Goal: Transaction & Acquisition: Purchase product/service

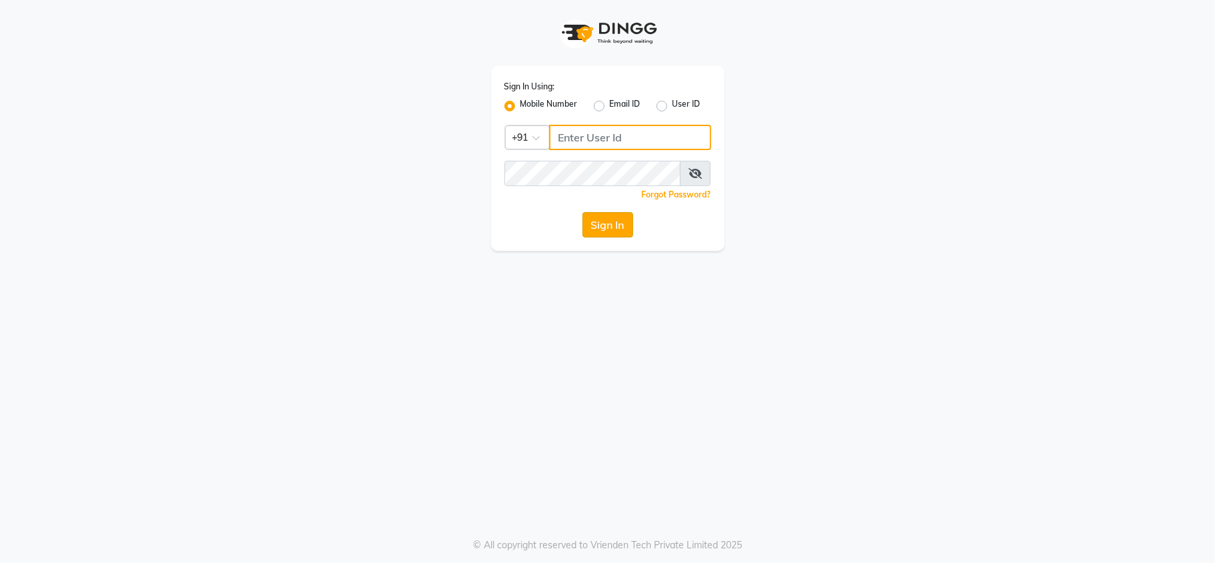
type input "7303123304"
click at [609, 221] on button "Sign In" at bounding box center [607, 224] width 51 height 25
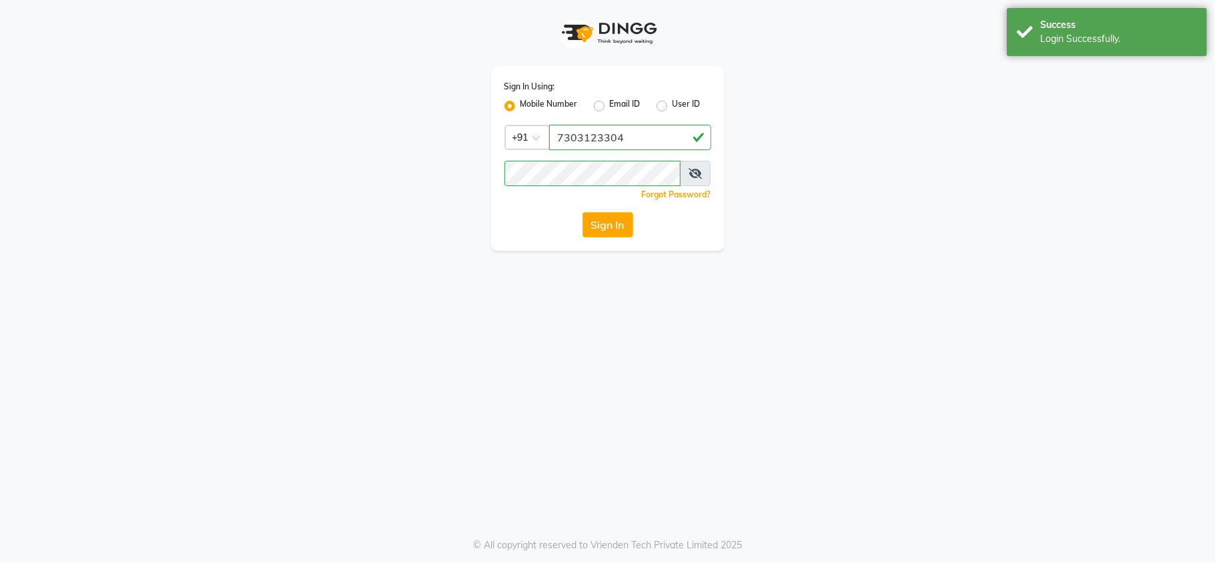
select select "service"
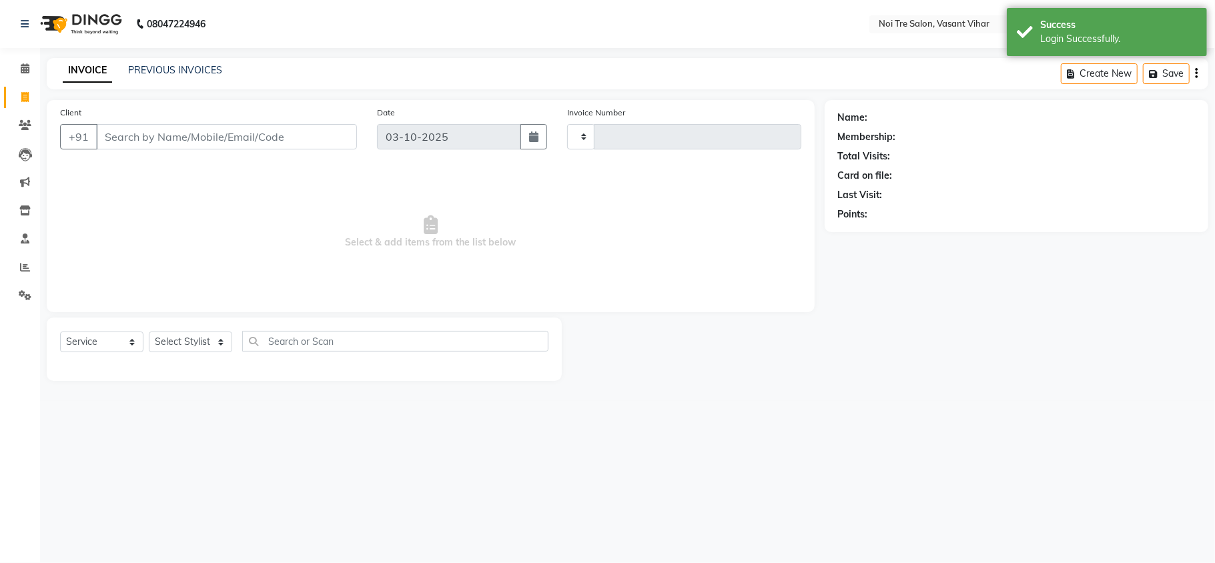
type input "3822"
select select "3944"
select select "en"
click at [145, 145] on input "Client" at bounding box center [226, 136] width 261 height 25
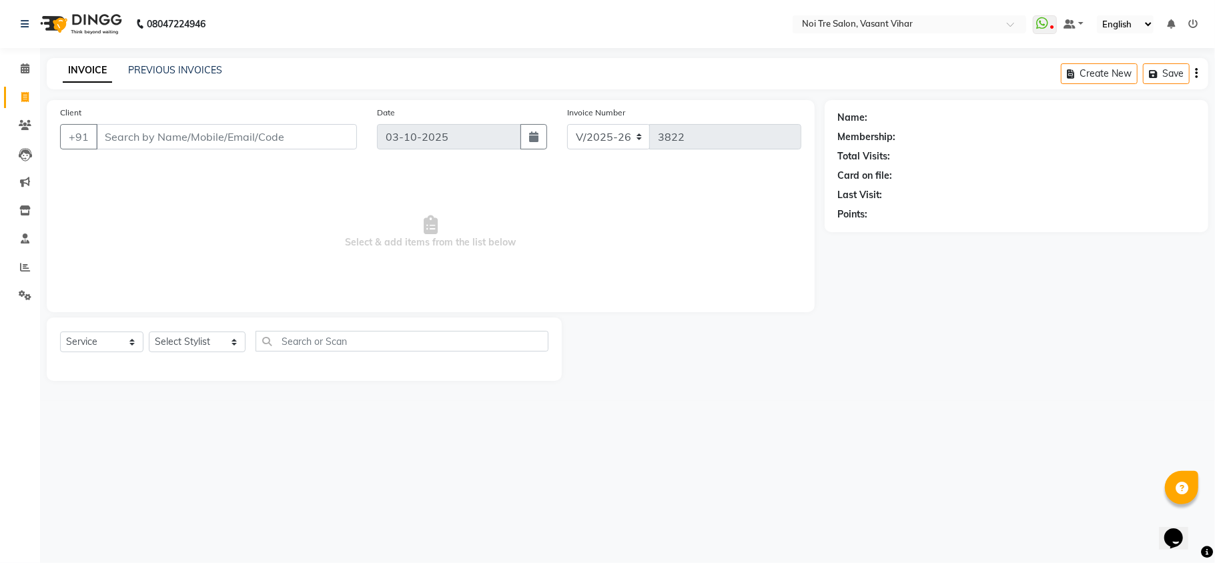
click at [983, 388] on main "INVOICE PREVIOUS INVOICES Create New Save Client +91 Date 03-10-2025 Invoice Nu…" at bounding box center [627, 229] width 1175 height 343
click at [320, 123] on div "Client +91" at bounding box center [208, 132] width 317 height 55
click at [252, 147] on input "Client" at bounding box center [226, 136] width 261 height 25
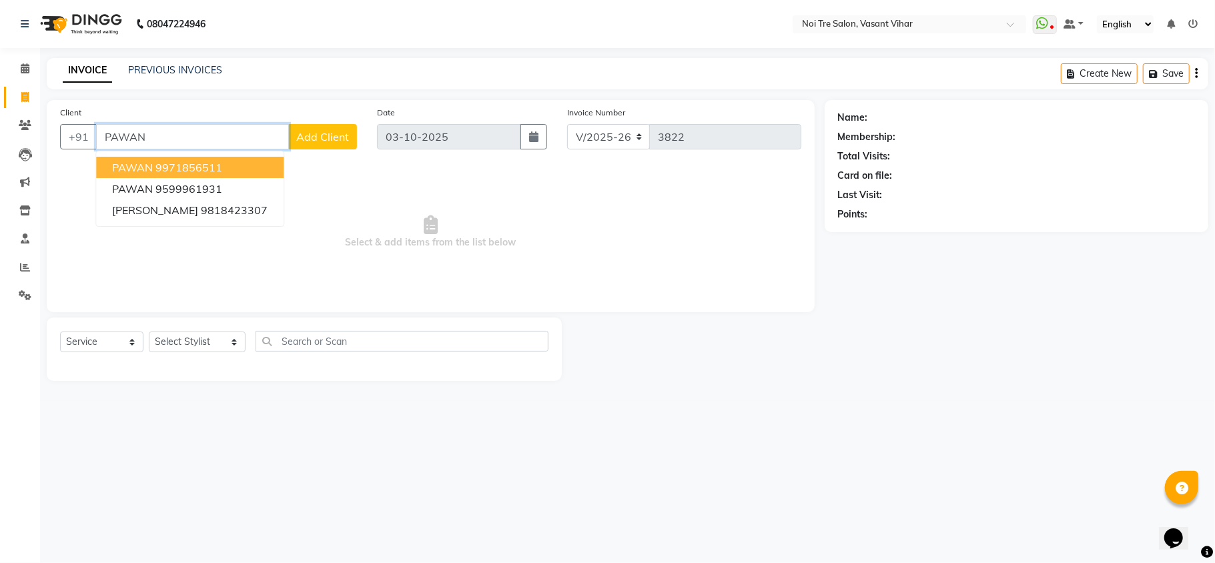
click at [132, 161] on span "PAWAN" at bounding box center [132, 167] width 41 height 13
type input "9971856511"
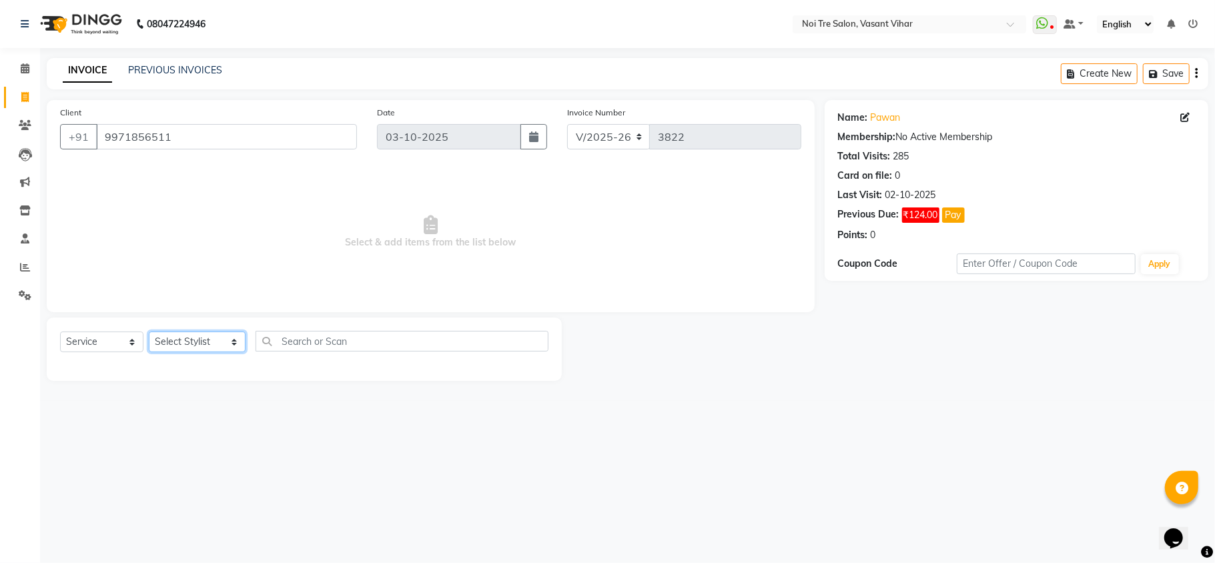
click at [183, 340] on select "Select Stylist [PERSON_NAME](PUNJABI BAGH) [PERSON_NAME] GEETA [PERSON_NAME] PD…" at bounding box center [197, 342] width 97 height 21
select select "20382"
click at [149, 332] on select "Select Stylist [PERSON_NAME](PUNJABI BAGH) [PERSON_NAME] GEETA [PERSON_NAME] PD…" at bounding box center [197, 342] width 97 height 21
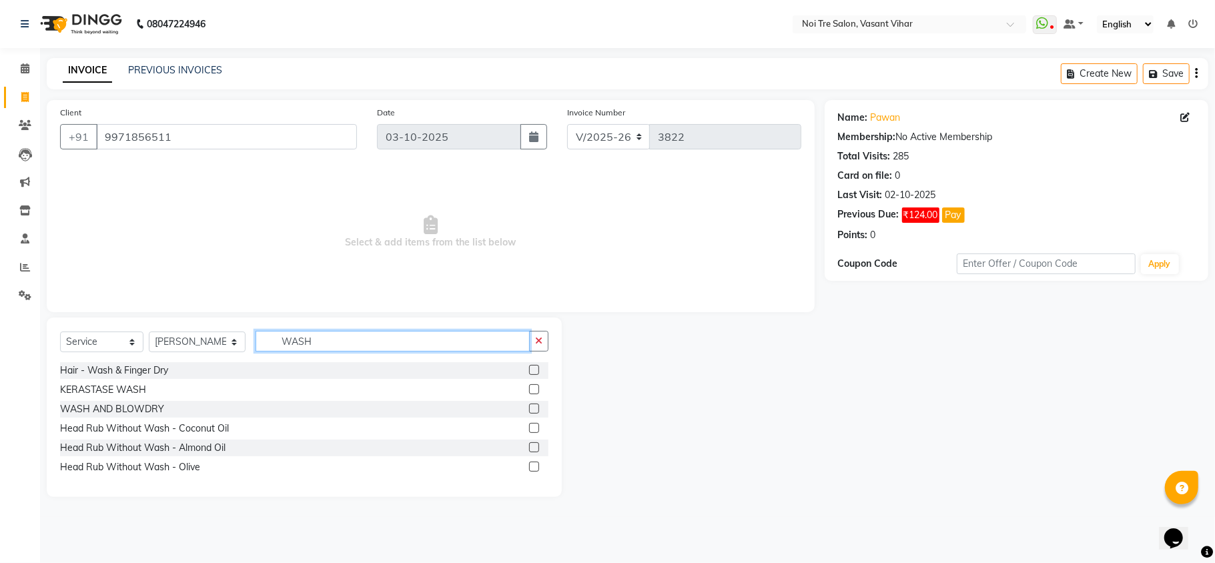
type input "WASH"
click at [532, 406] on label at bounding box center [534, 409] width 10 height 10
click at [532, 406] on input "checkbox" at bounding box center [533, 409] width 9 height 9
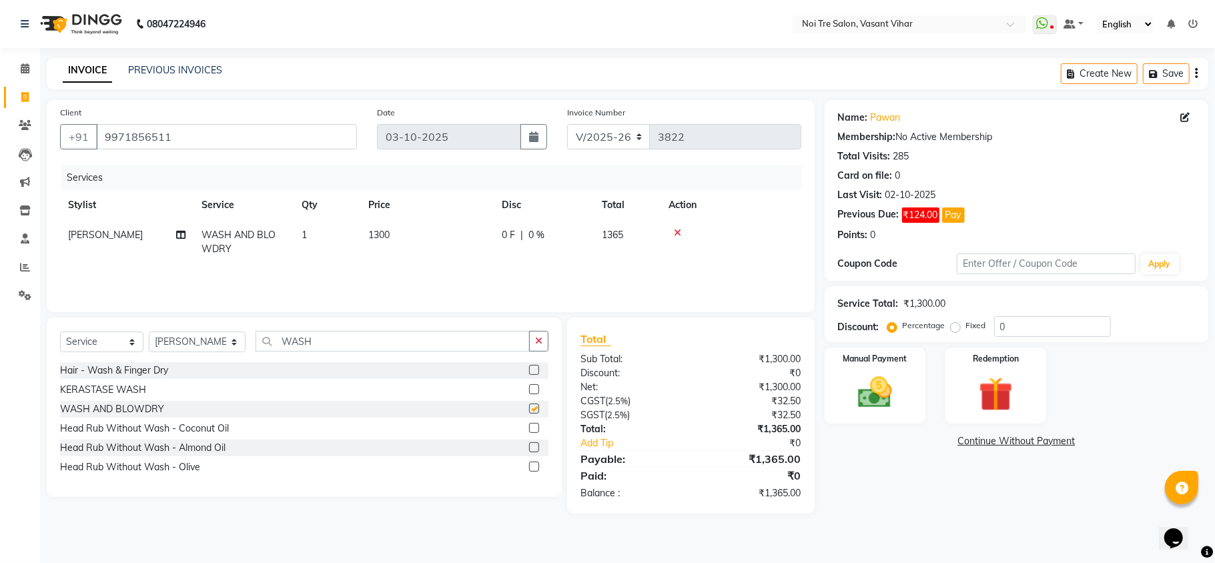
checkbox input "false"
click at [431, 230] on td "1300" at bounding box center [426, 242] width 133 height 44
select select "20382"
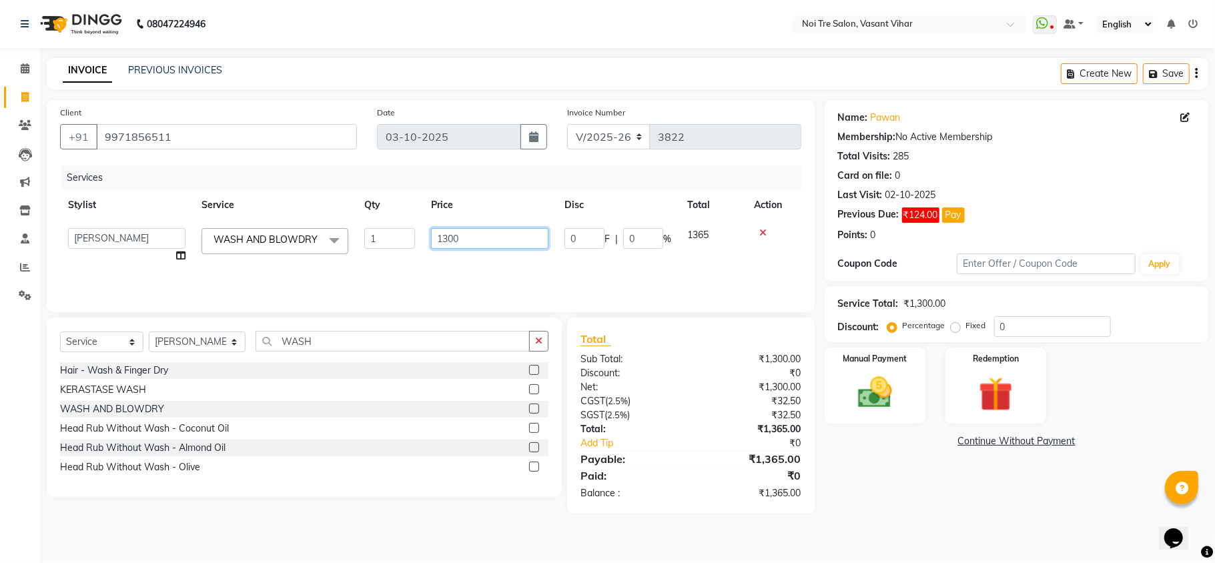
drag, startPoint x: 431, startPoint y: 230, endPoint x: 246, endPoint y: 182, distance: 191.6
click at [260, 193] on table "Stylist Service Qty Price Disc Total Action Abhishek AMARNATH Asif DANISH(PUNJA…" at bounding box center [430, 230] width 741 height 81
type input "1500"
click at [948, 330] on div "Percentage Fixed" at bounding box center [942, 326] width 104 height 17
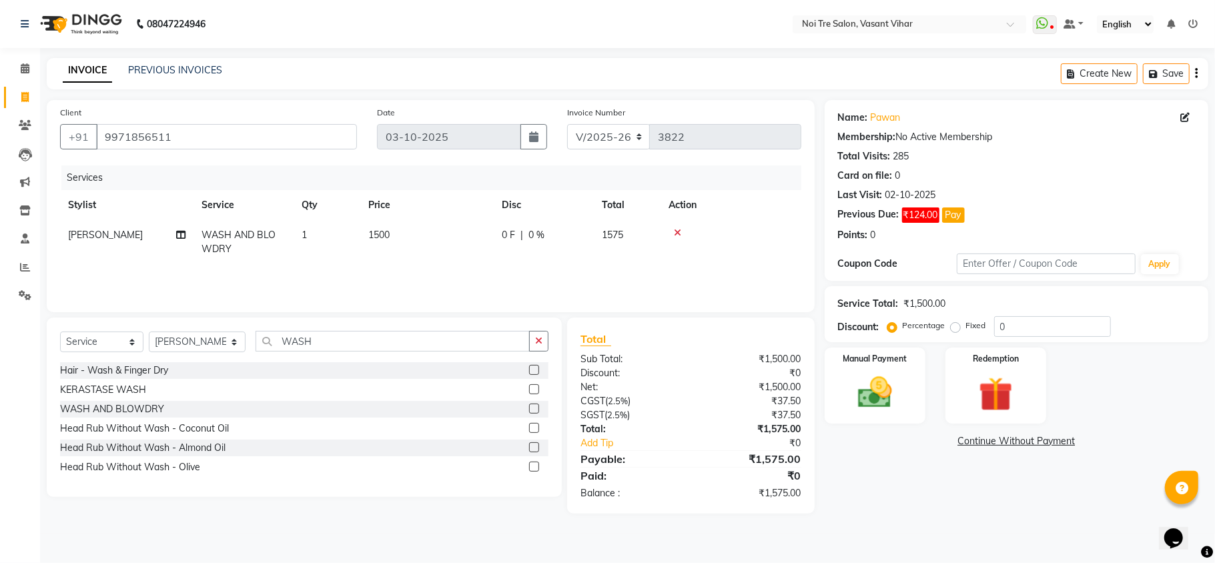
click at [966, 328] on label "Fixed" at bounding box center [976, 326] width 20 height 12
click at [953, 328] on input "Fixed" at bounding box center [957, 325] width 9 height 9
radio input "true"
drag, startPoint x: 1038, startPoint y: 320, endPoint x: 819, endPoint y: 318, distance: 218.8
click at [819, 318] on div "Client +91 9971856511 Date 03-10-2025 Invoice Number V/2025 V/2025-26 3822 Serv…" at bounding box center [628, 307] width 1182 height 414
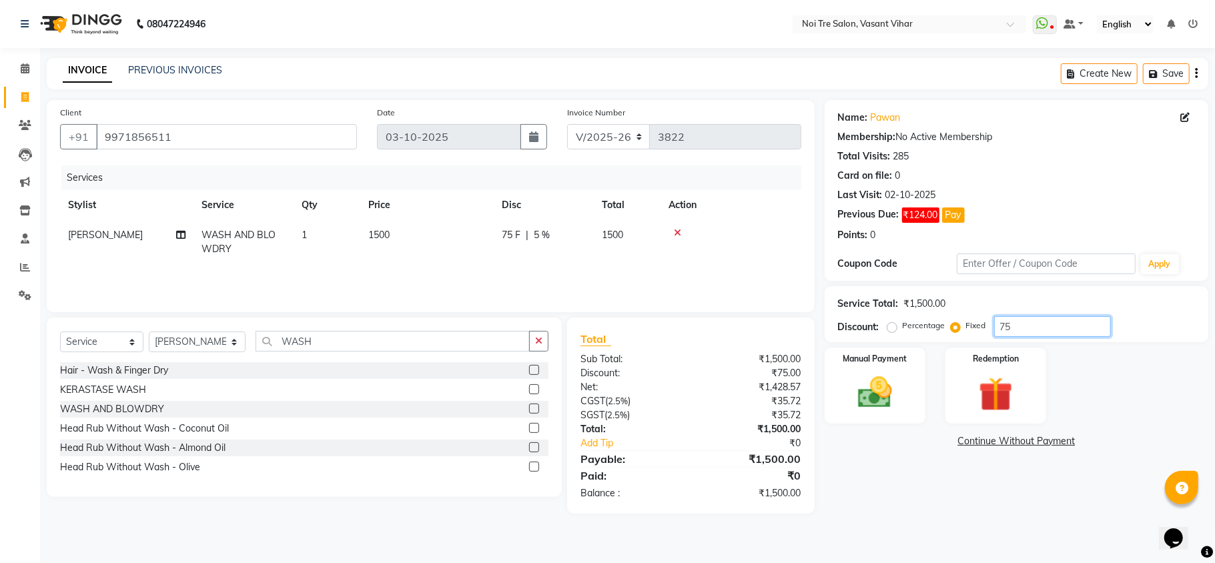
type input "75"
click at [818, 527] on main "INVOICE PREVIOUS INVOICES Create New Save Client +91 9971856511 Date 03-10-2025…" at bounding box center [627, 296] width 1175 height 476
click at [900, 415] on div "Manual Payment" at bounding box center [875, 385] width 105 height 79
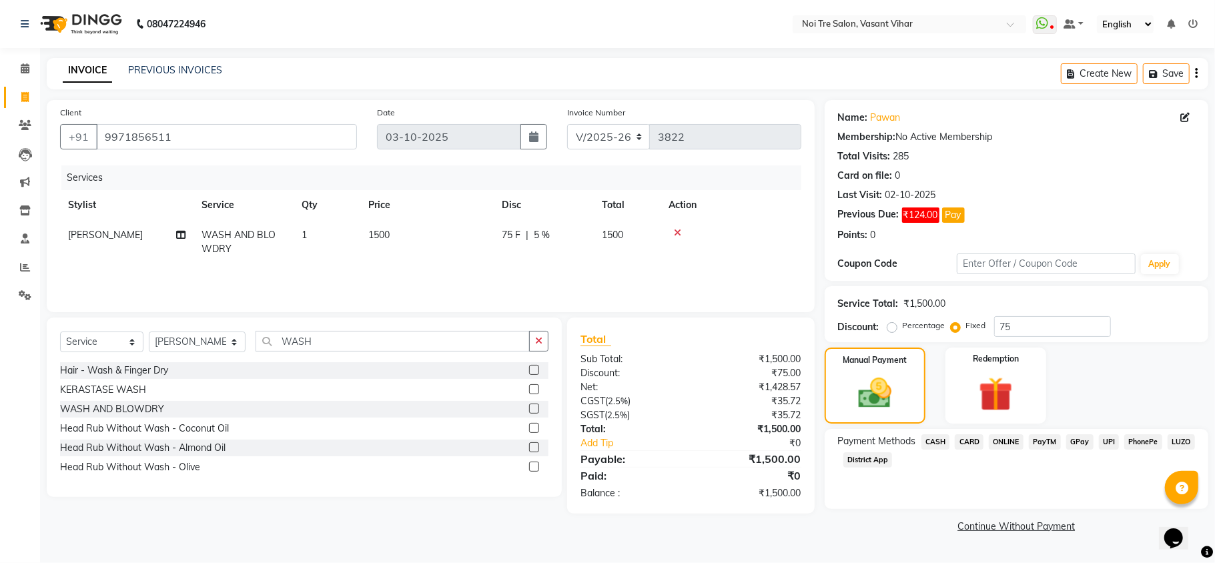
click at [1105, 442] on span "UPI" at bounding box center [1109, 441] width 21 height 15
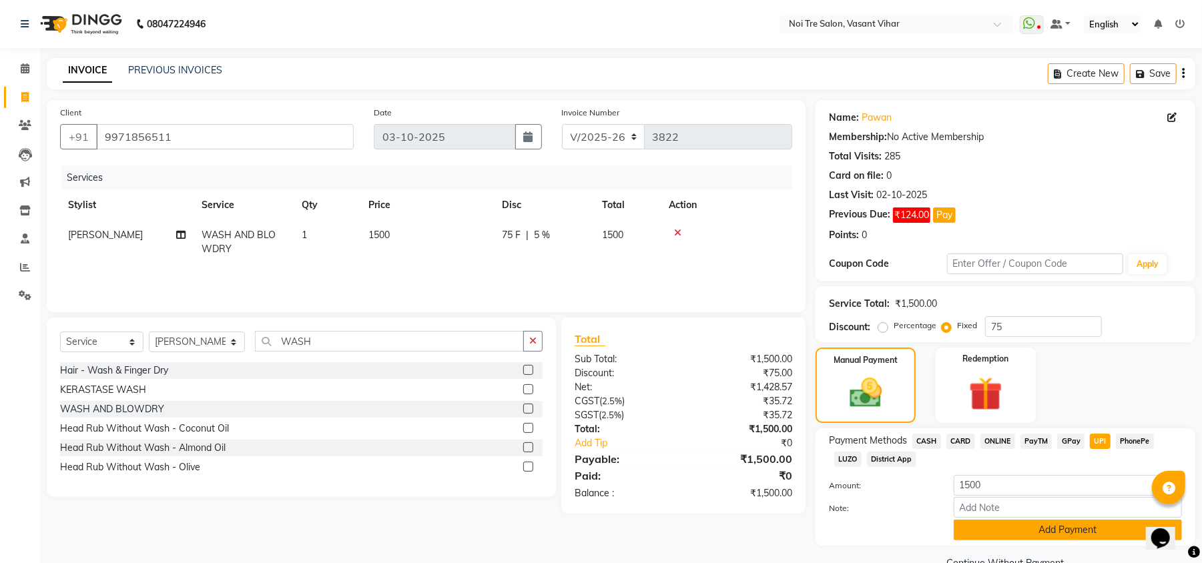
click at [1081, 527] on button "Add Payment" at bounding box center [1067, 530] width 228 height 21
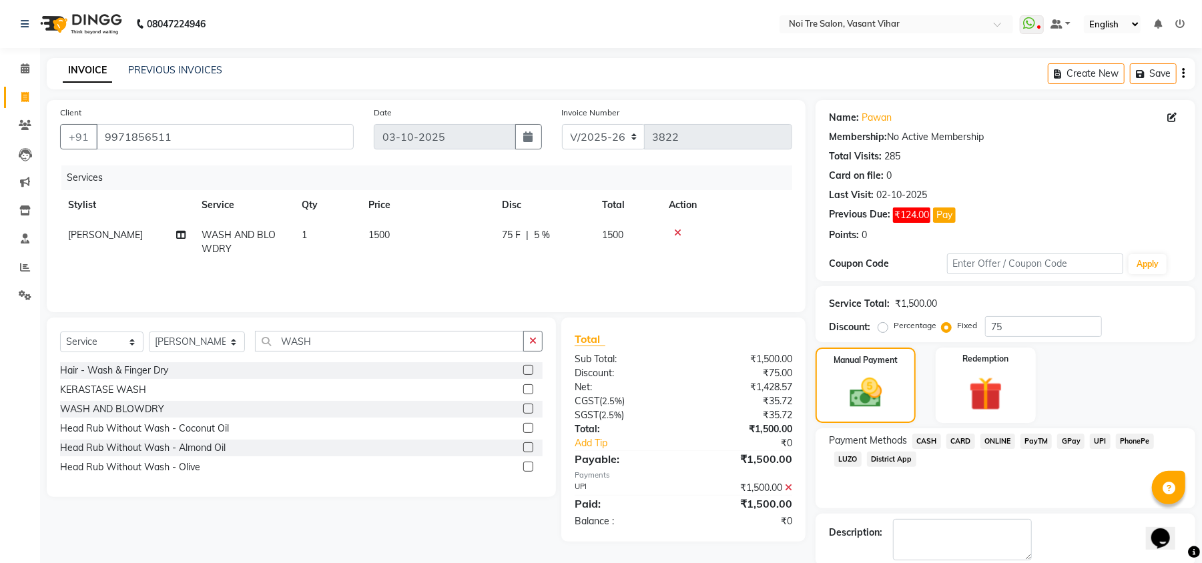
scroll to position [69, 0]
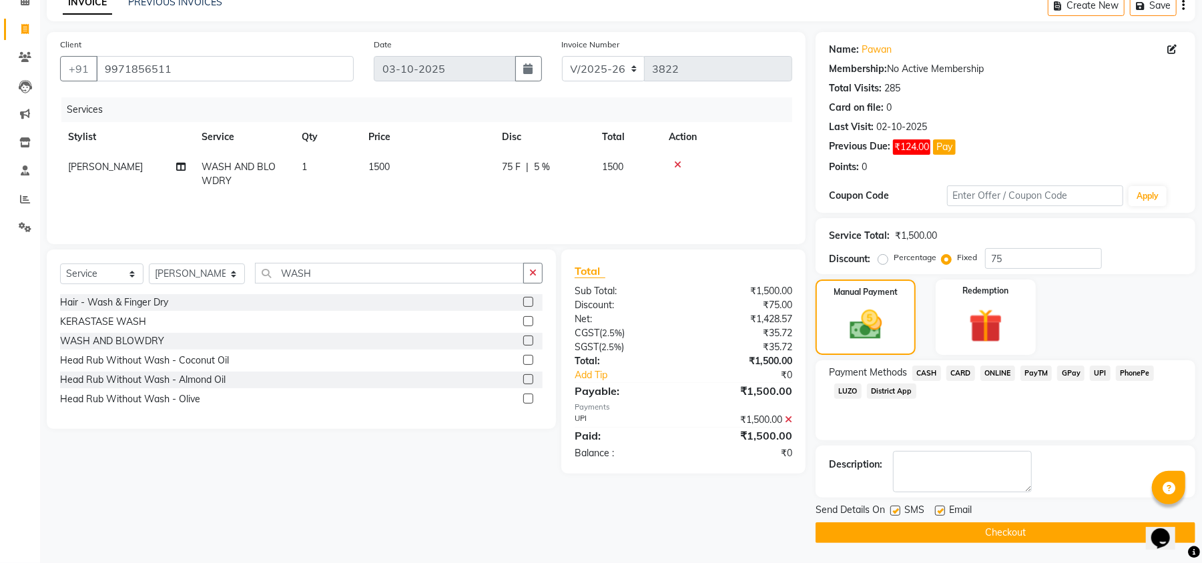
click at [1077, 536] on button "Checkout" at bounding box center [1005, 532] width 380 height 21
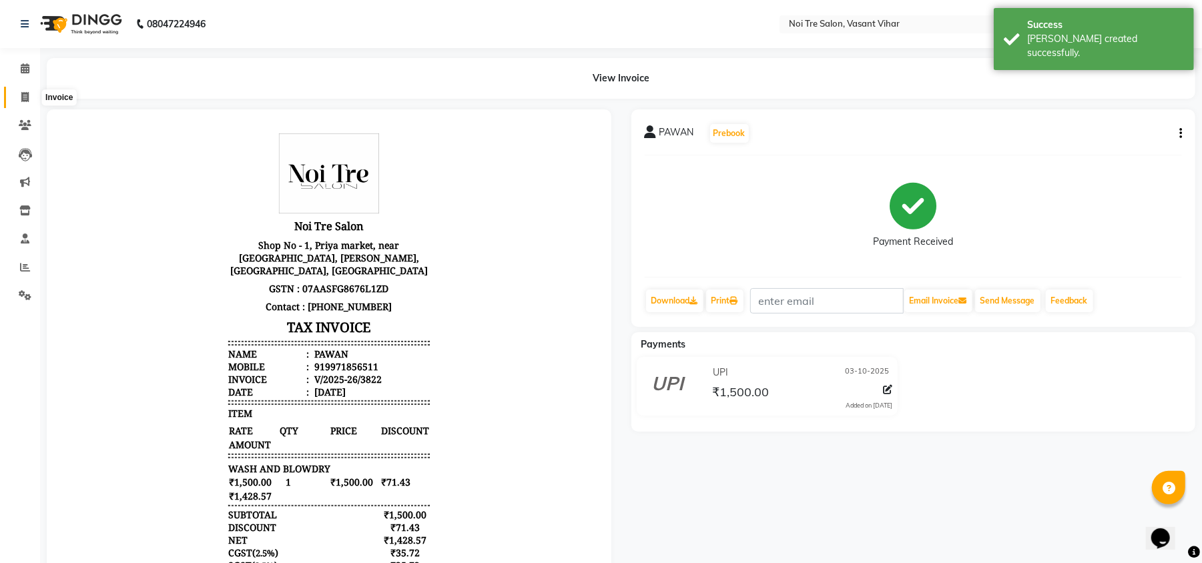
click at [27, 97] on icon at bounding box center [24, 97] width 7 height 10
select select "3944"
select select "service"
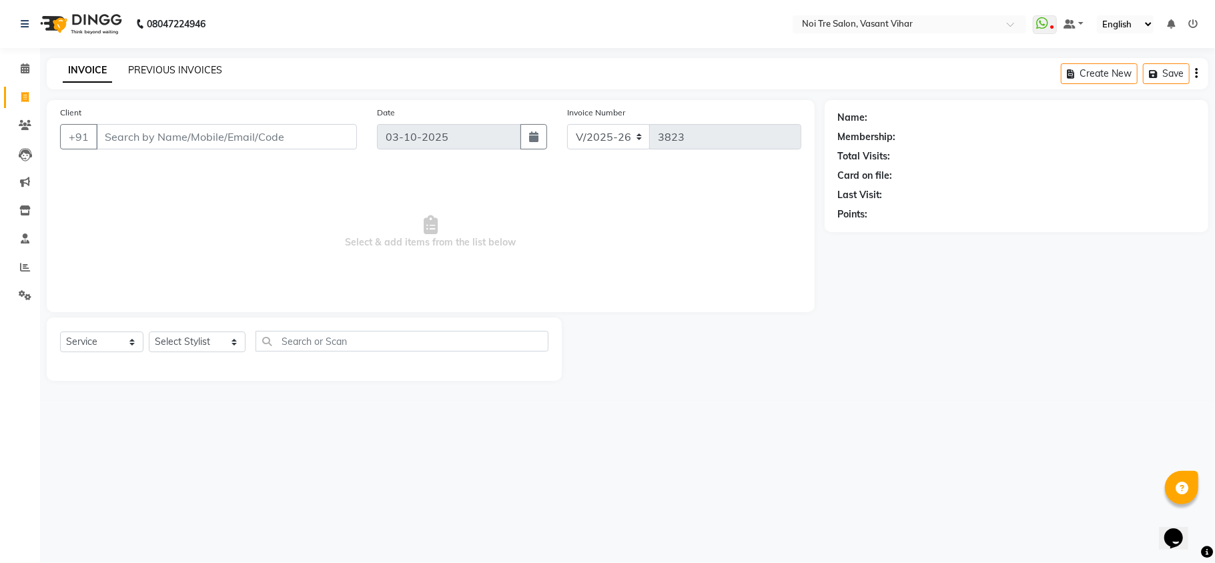
click at [172, 73] on link "PREVIOUS INVOICES" at bounding box center [175, 70] width 94 height 12
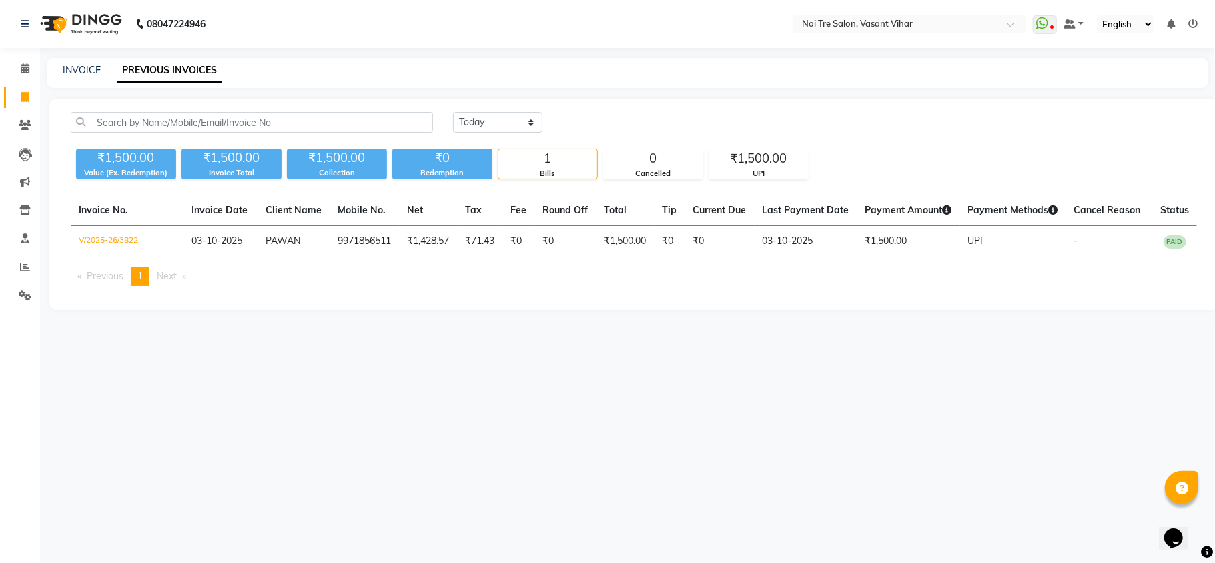
click at [796, 376] on div "08047224946 Select Location × Noi Tre Salon, Vasant Vihar WhatsApp Status ✕ Sta…" at bounding box center [607, 281] width 1215 height 563
click at [63, 67] on link "INVOICE" at bounding box center [82, 70] width 38 height 12
select select "service"
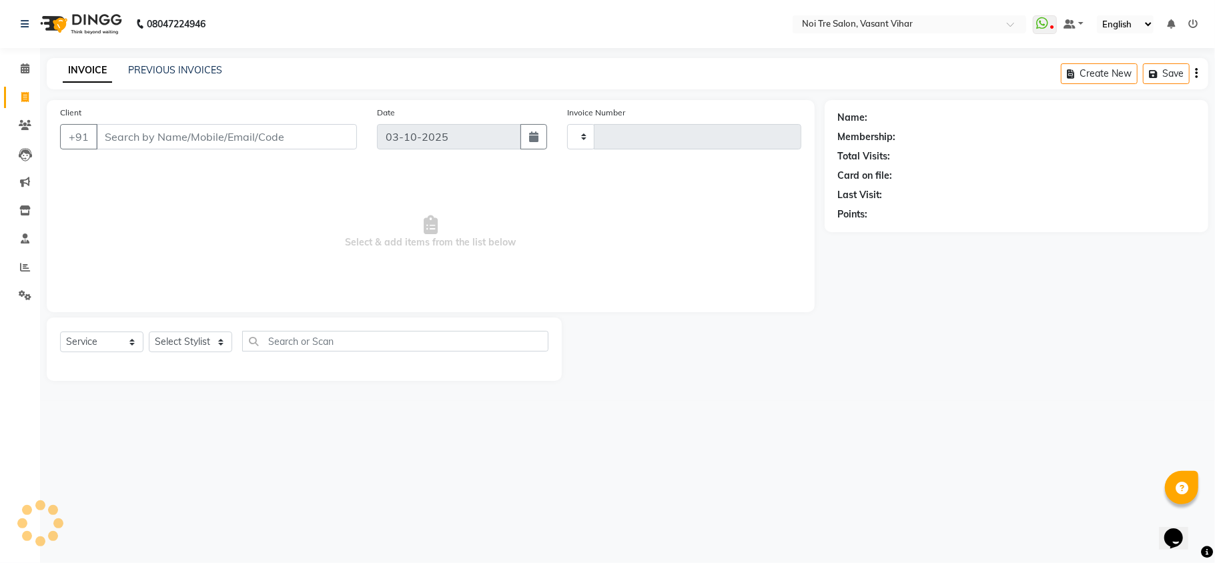
type input "3823"
select select "3944"
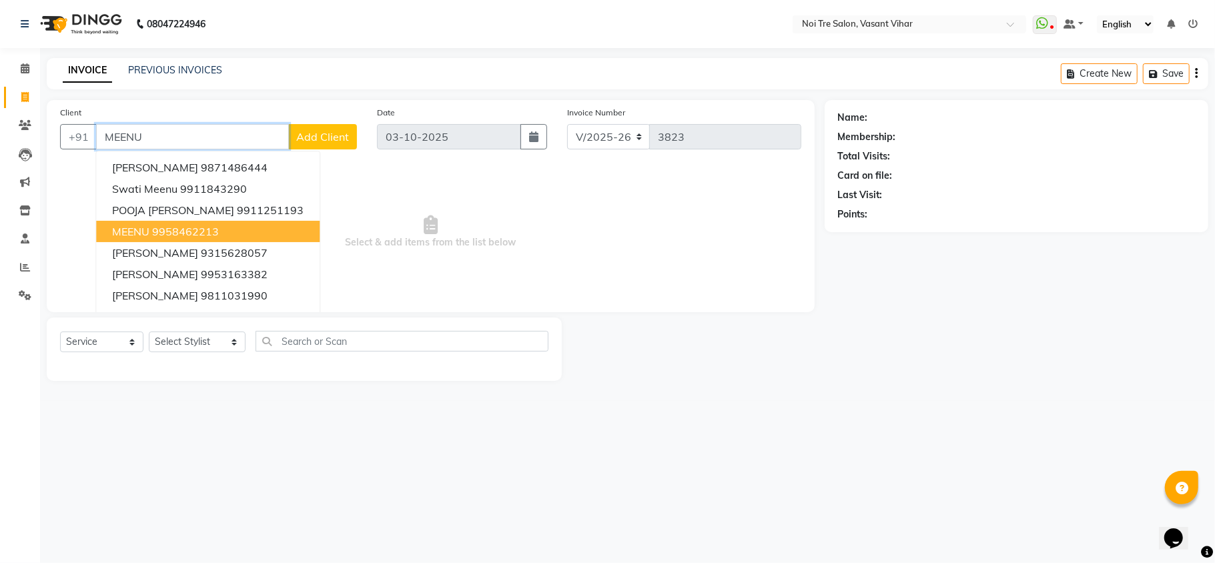
click at [203, 232] on ngb-highlight "9958462213" at bounding box center [185, 231] width 67 height 13
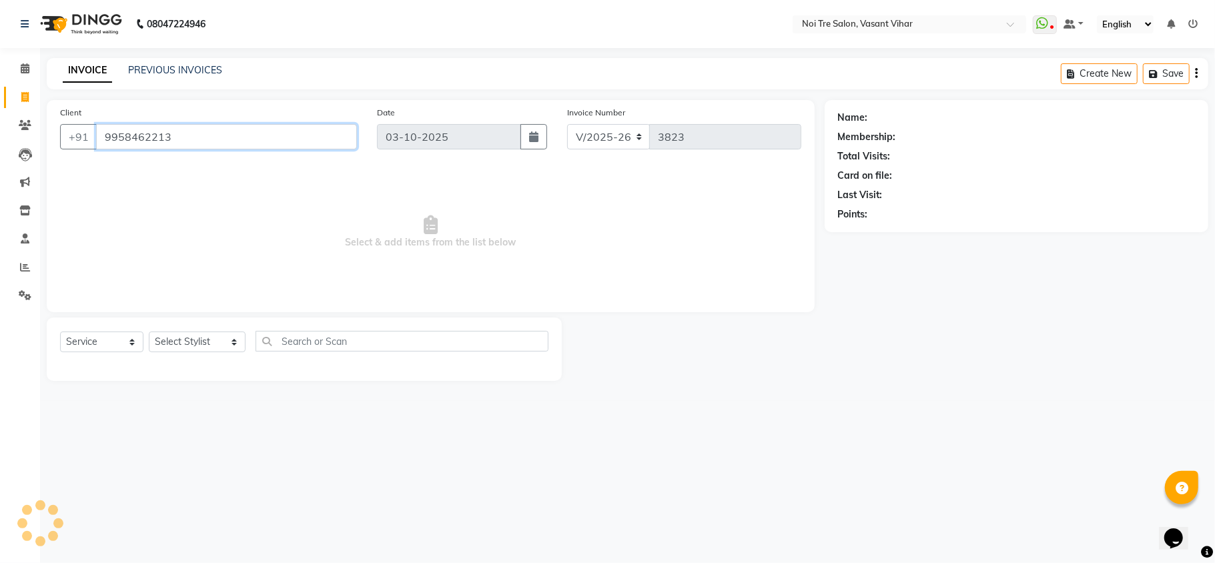
type input "9958462213"
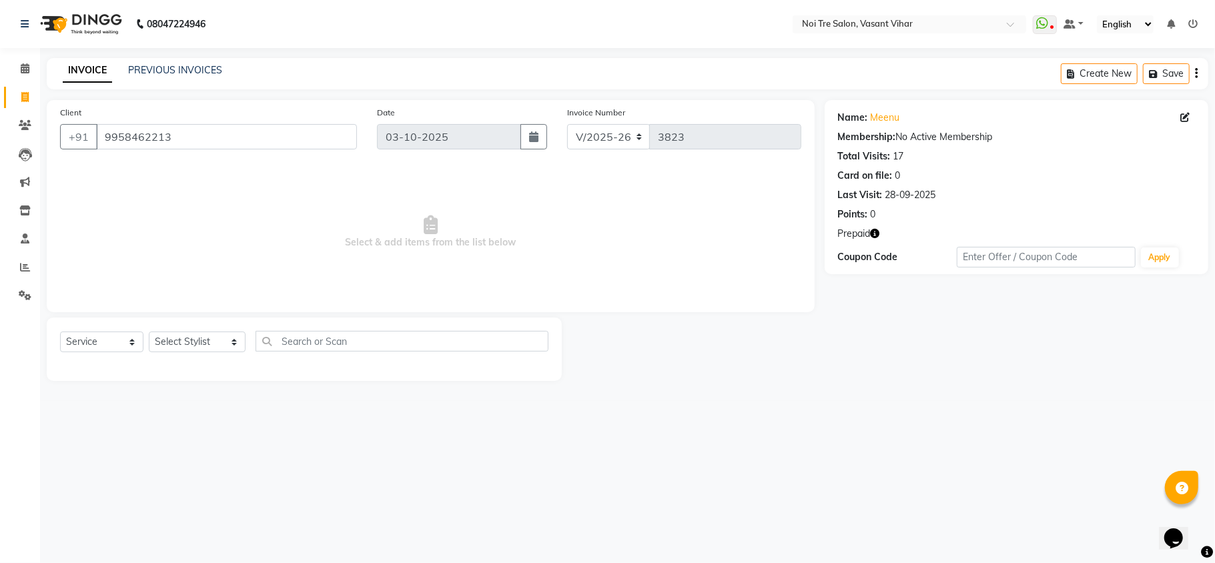
click at [879, 238] on icon "button" at bounding box center [875, 233] width 9 height 9
click at [858, 320] on div "Name: Meenu Membership: No Active Membership Total Visits: 17 Card on file: 0 L…" at bounding box center [1022, 240] width 394 height 281
click at [879, 124] on link "Meenu" at bounding box center [885, 118] width 29 height 14
drag, startPoint x: 233, startPoint y: 123, endPoint x: 0, endPoint y: 0, distance: 264.1
click at [0, 69] on app-home "08047224946 Select Location × Noi Tre Salon, Vasant Vihar WhatsApp Status ✕ Sta…" at bounding box center [607, 200] width 1215 height 401
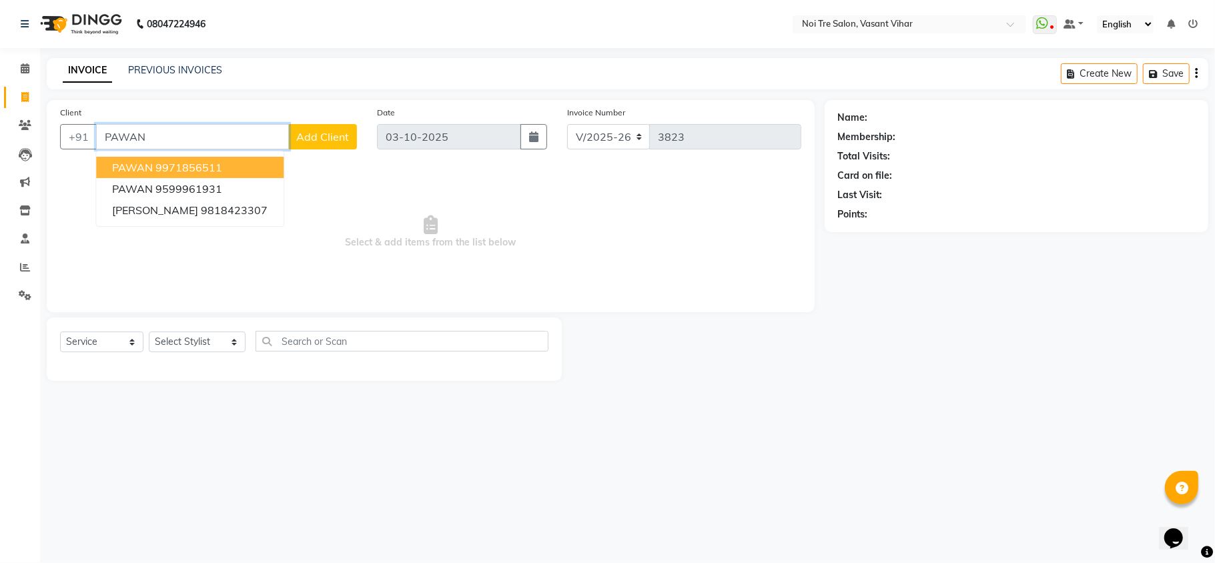
click at [188, 167] on ngb-highlight "9971856511" at bounding box center [188, 167] width 67 height 13
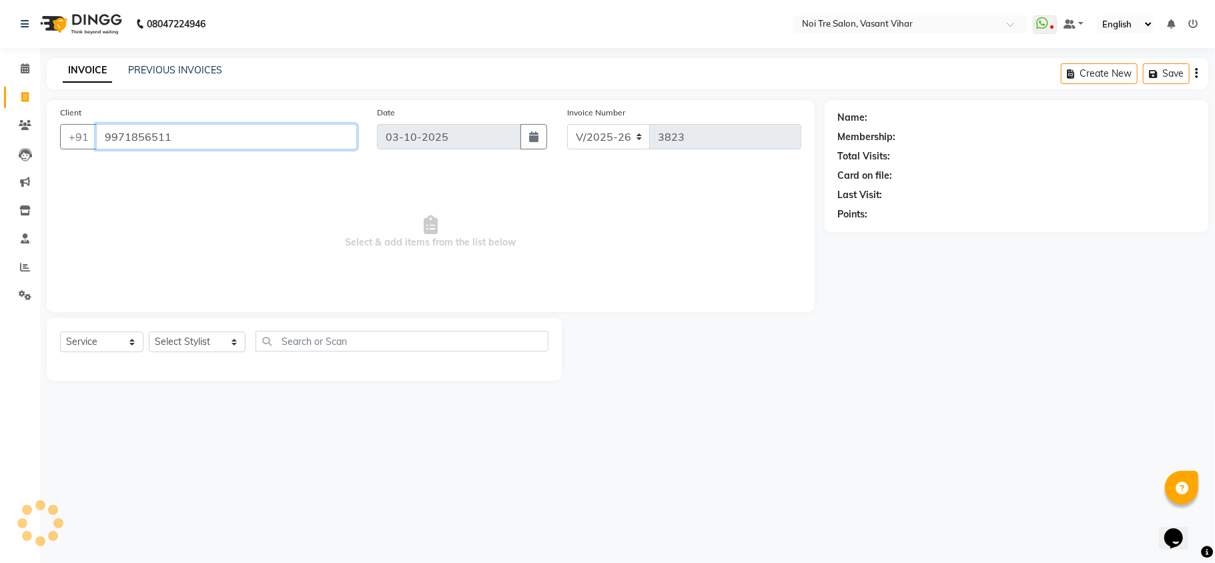
type input "9971856511"
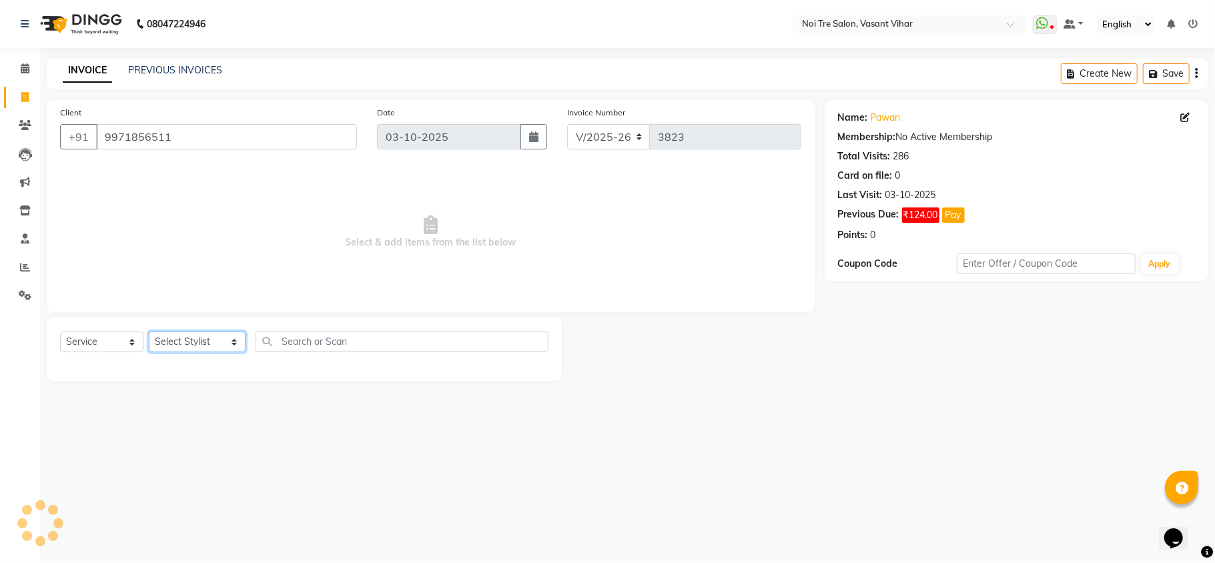
click at [193, 346] on select "Select Stylist [PERSON_NAME](PUNJABI BAGH) [PERSON_NAME] GEETA [PERSON_NAME] PD…" at bounding box center [197, 342] width 97 height 21
select select "20379"
click at [149, 332] on select "Select Stylist [PERSON_NAME](PUNJABI BAGH) [PERSON_NAME] GEETA [PERSON_NAME] PD…" at bounding box center [197, 342] width 97 height 21
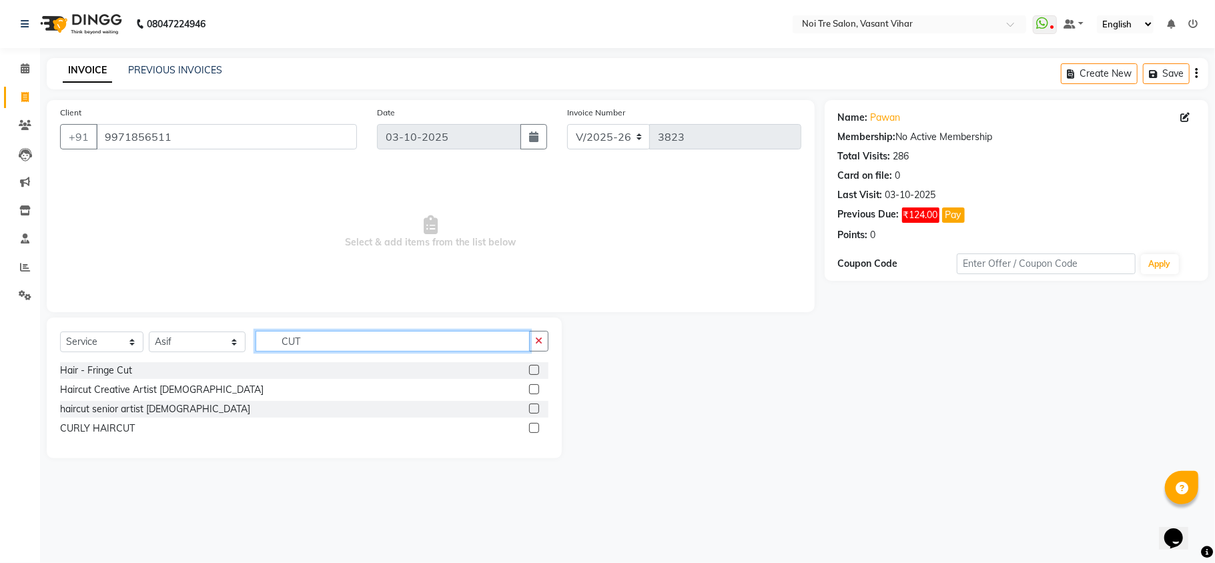
type input "CUT"
click at [532, 388] on label at bounding box center [534, 389] width 10 height 10
click at [532, 388] on input "checkbox" at bounding box center [533, 390] width 9 height 9
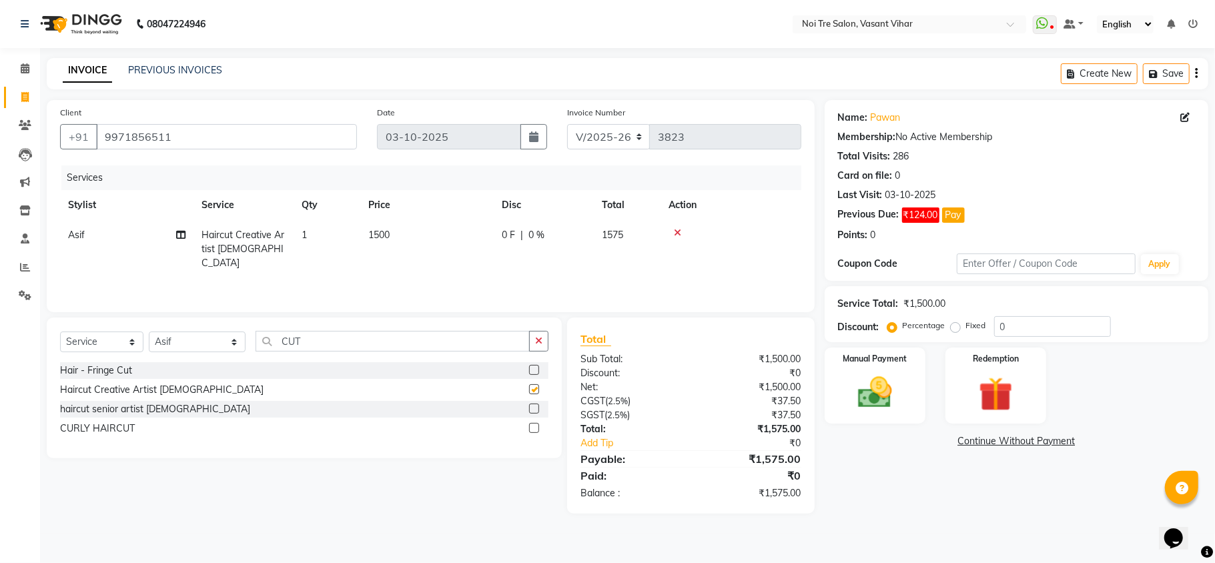
click at [435, 251] on td "1500" at bounding box center [426, 249] width 133 height 58
checkbox input "false"
select select "20379"
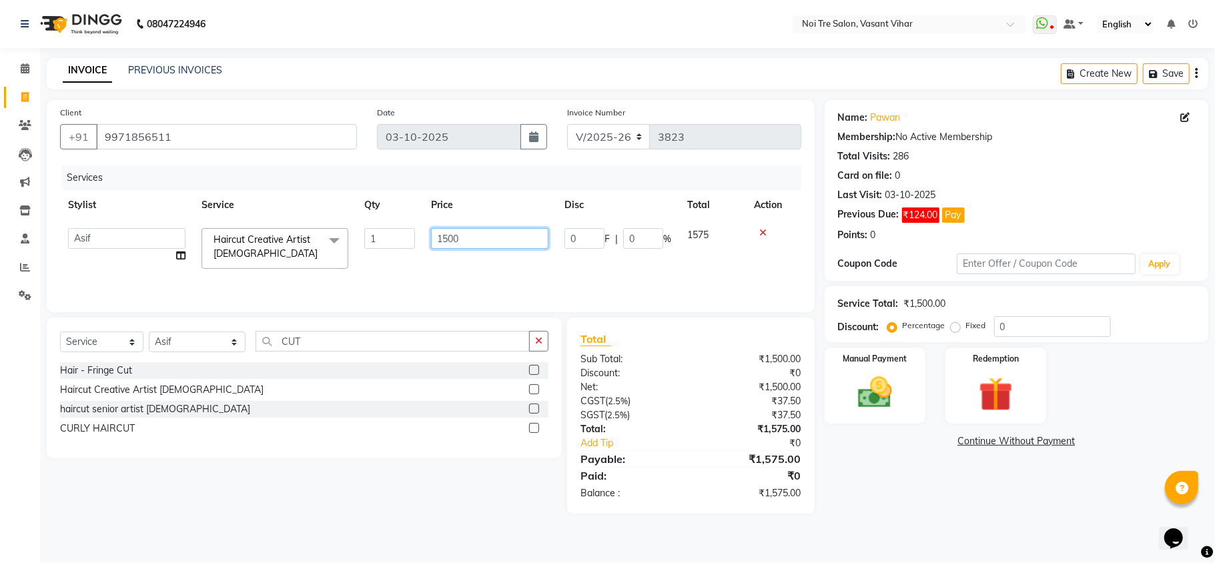
drag, startPoint x: 452, startPoint y: 250, endPoint x: 367, endPoint y: 225, distance: 88.2
click at [367, 225] on tr "Abhishek AMARNATH Asif DANISH(PUNJABI BAGH) DHARAM FAIZAN GEETA Kamal Karan PDC…" at bounding box center [430, 248] width 741 height 57
type input "1200"
click at [951, 328] on div "Percentage Fixed" at bounding box center [942, 326] width 104 height 17
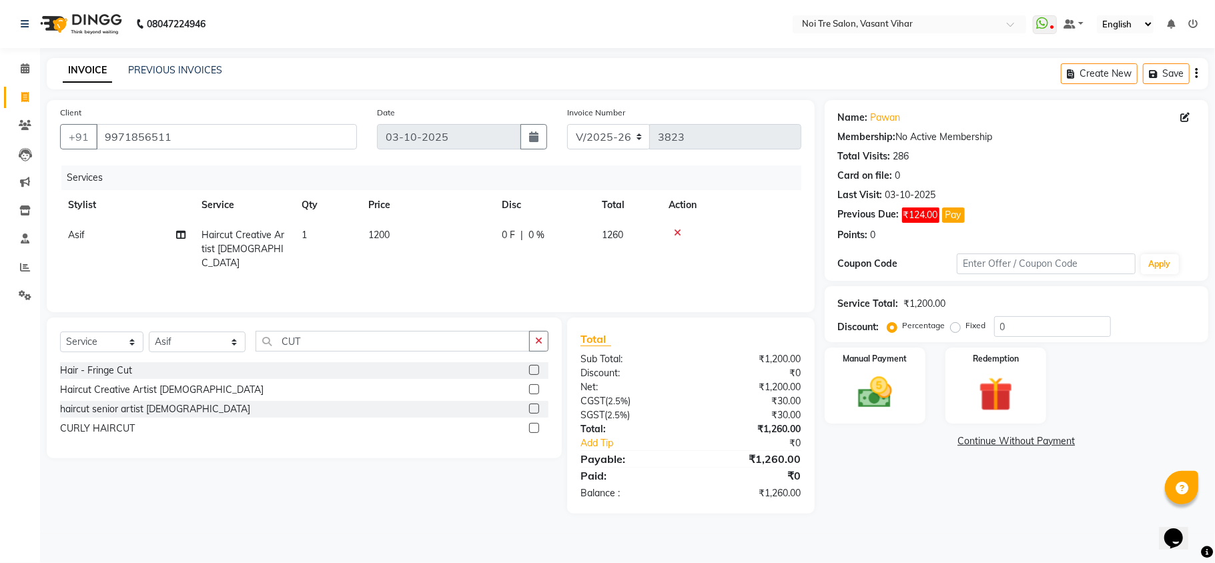
click at [966, 328] on label "Fixed" at bounding box center [976, 326] width 20 height 12
click at [956, 328] on input "Fixed" at bounding box center [957, 325] width 9 height 9
radio input "true"
drag, startPoint x: 1031, startPoint y: 330, endPoint x: 838, endPoint y: 276, distance: 200.1
click at [913, 308] on div "Service Total: ₹1,200.00 Discount: Percentage Fixed 0" at bounding box center [1016, 314] width 357 height 45
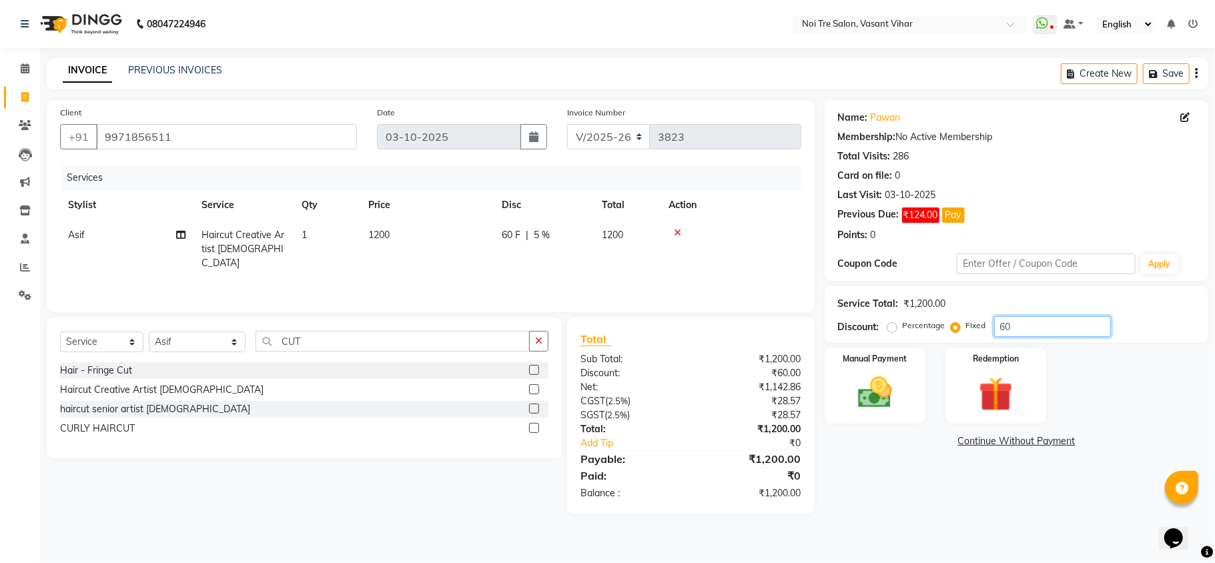
type input "60"
click at [914, 521] on main "INVOICE PREVIOUS INVOICES Create New Save Client +91 9971856511 Date 03-10-2025…" at bounding box center [627, 296] width 1175 height 476
click at [900, 358] on label "Manual Payment" at bounding box center [874, 358] width 67 height 13
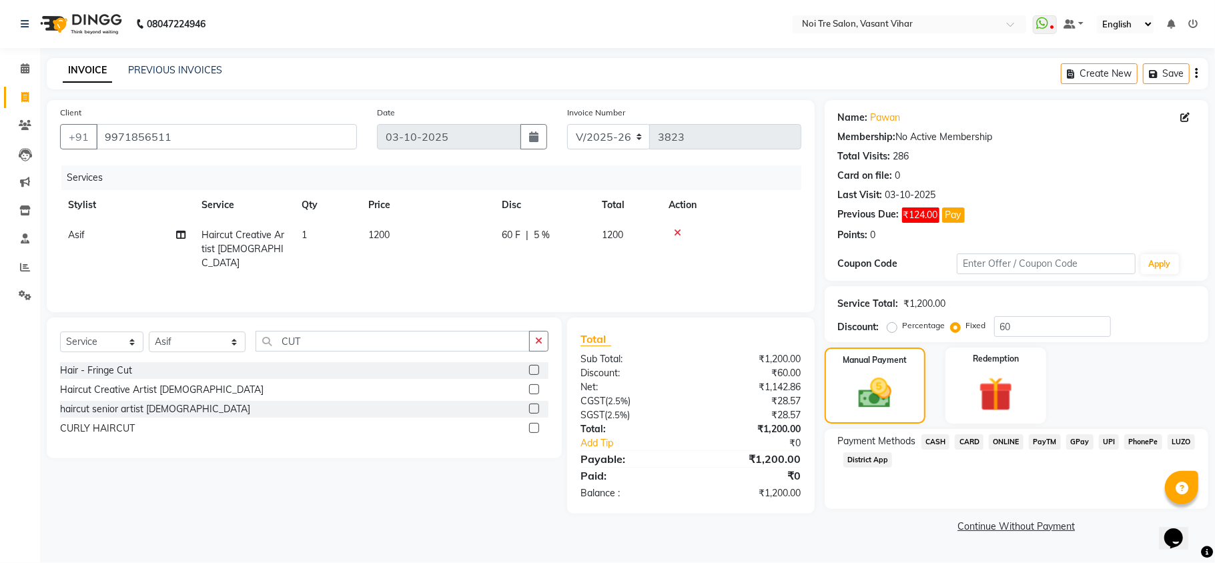
click at [1074, 195] on div "Last Visit: 03-10-2025" at bounding box center [1016, 195] width 357 height 14
click at [1099, 370] on div "Manual Payment Redemption" at bounding box center [1017, 386] width 404 height 76
click at [945, 442] on span "CASH" at bounding box center [935, 441] width 29 height 15
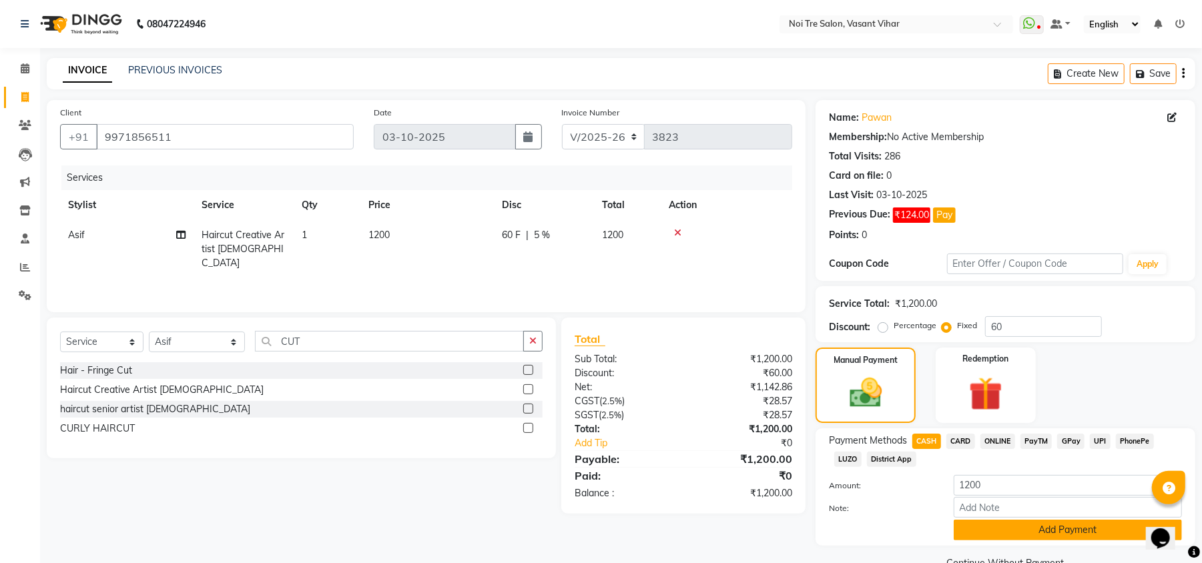
click at [1039, 538] on button "Add Payment" at bounding box center [1067, 530] width 228 height 21
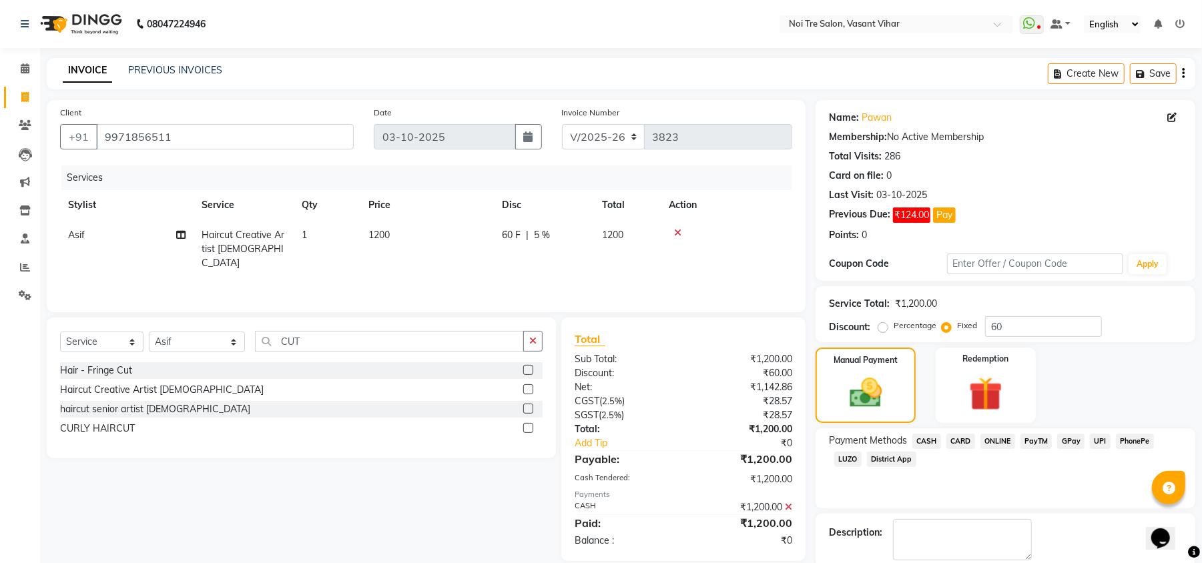
scroll to position [69, 0]
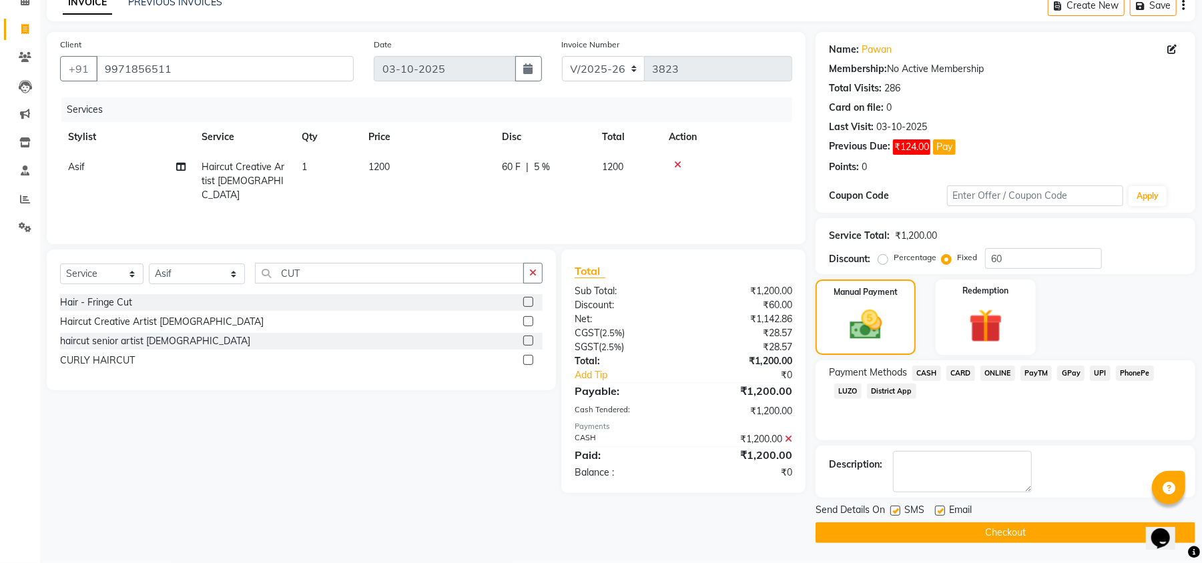
click at [1028, 532] on button "Checkout" at bounding box center [1005, 532] width 380 height 21
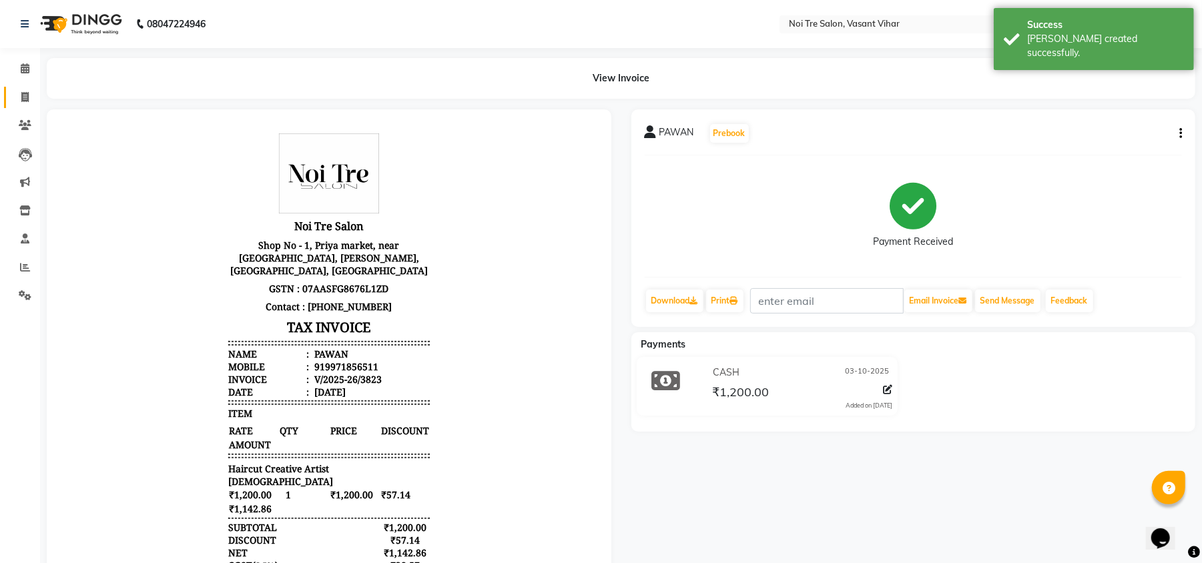
click at [19, 87] on link "Invoice" at bounding box center [20, 98] width 32 height 22
select select "service"
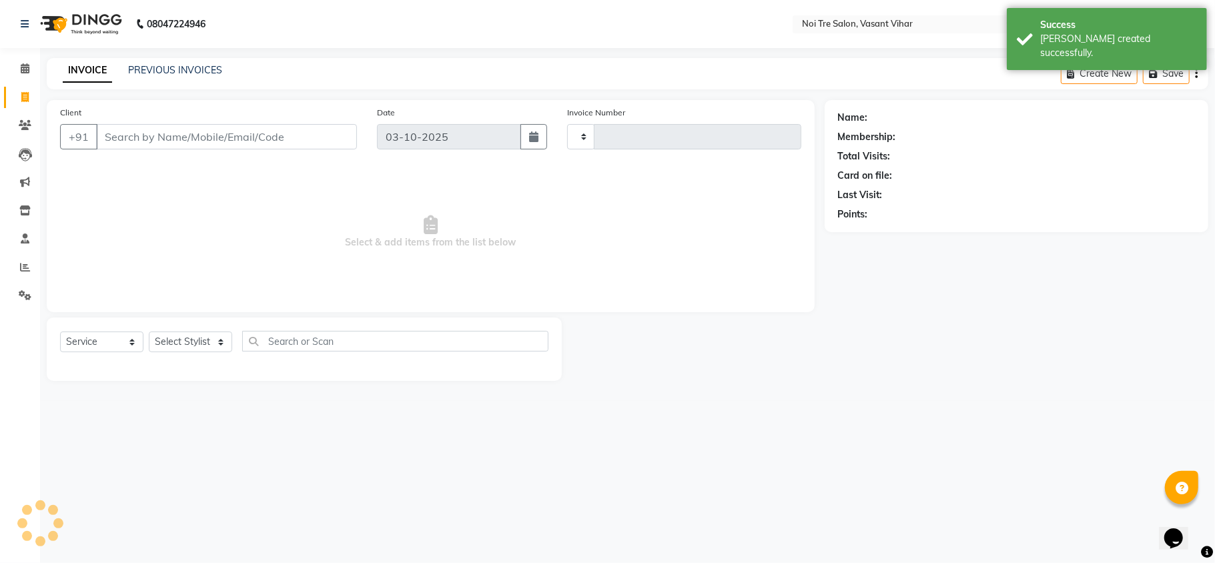
type input "3824"
select select "3944"
click at [216, 68] on link "PREVIOUS INVOICES" at bounding box center [175, 70] width 94 height 12
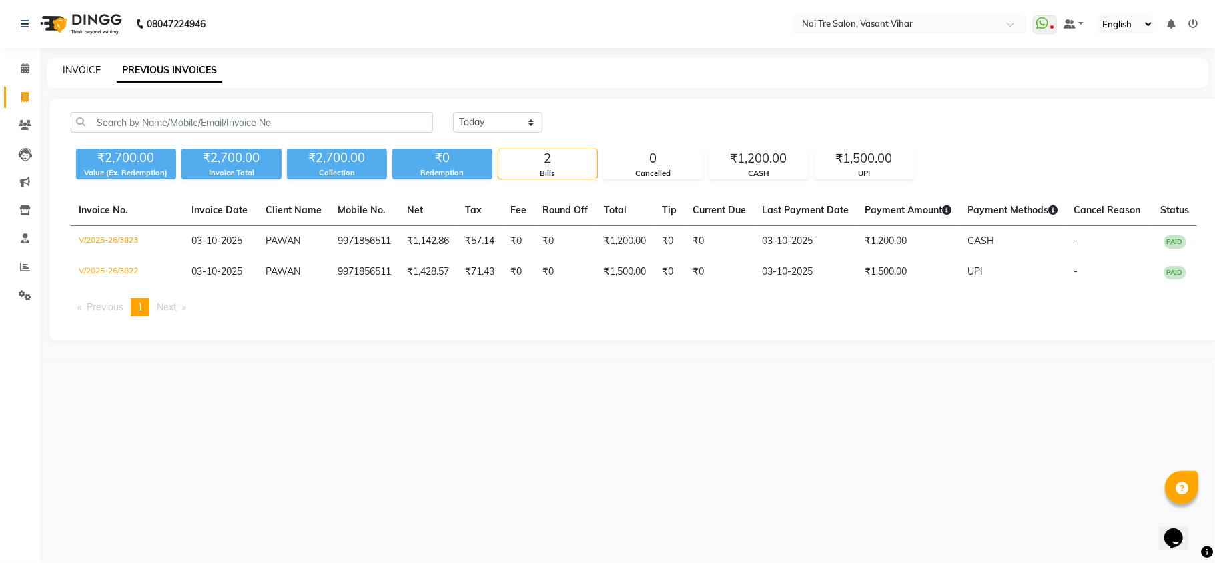
click at [76, 71] on link "INVOICE" at bounding box center [82, 70] width 38 height 12
select select "3944"
select select "service"
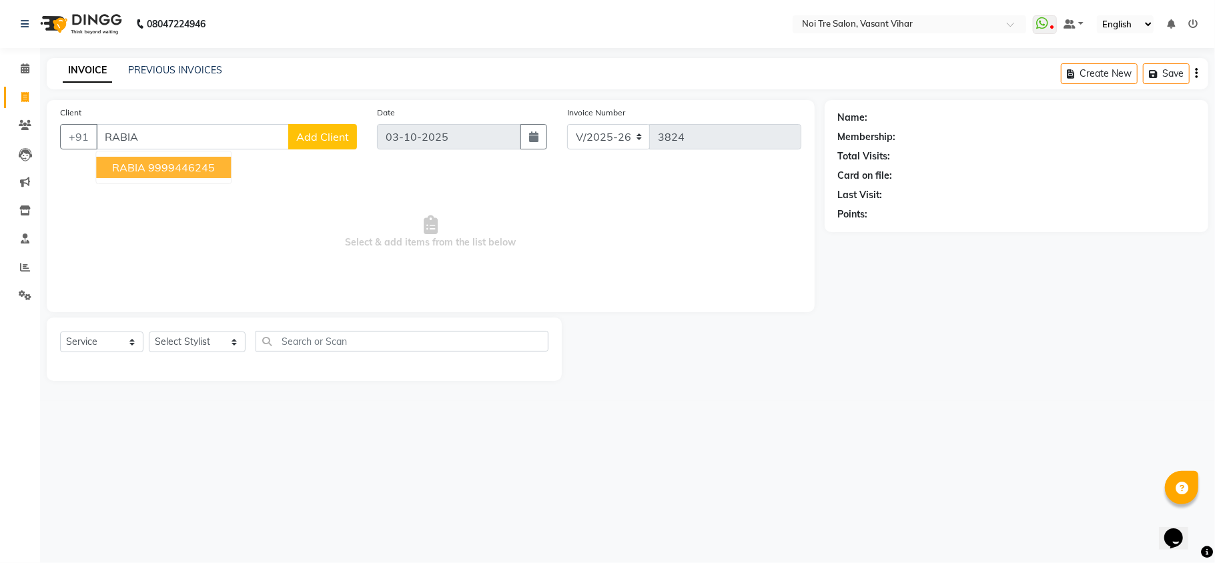
click at [177, 174] on button "RABIA 9999446245" at bounding box center [163, 167] width 135 height 21
type input "9999446245"
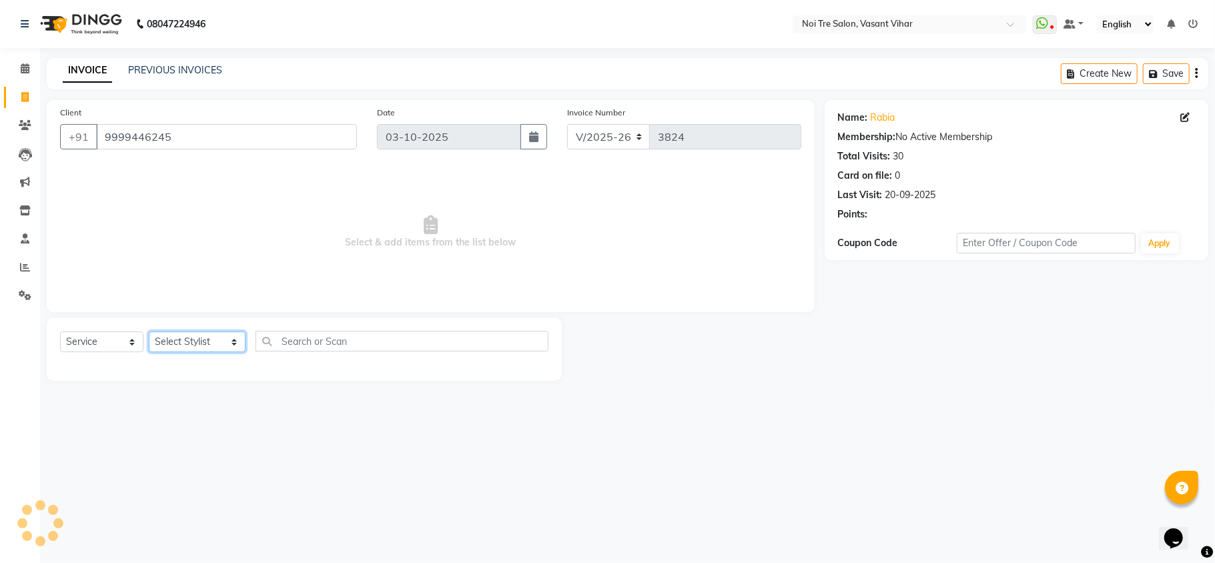
click at [200, 343] on select "Select Stylist [PERSON_NAME](PUNJABI BAGH) [PERSON_NAME] GEETA [PERSON_NAME] PD…" at bounding box center [197, 342] width 97 height 21
select select "20382"
click at [149, 332] on select "Select Stylist [PERSON_NAME](PUNJABI BAGH) [PERSON_NAME] GEETA [PERSON_NAME] PD…" at bounding box center [197, 342] width 97 height 21
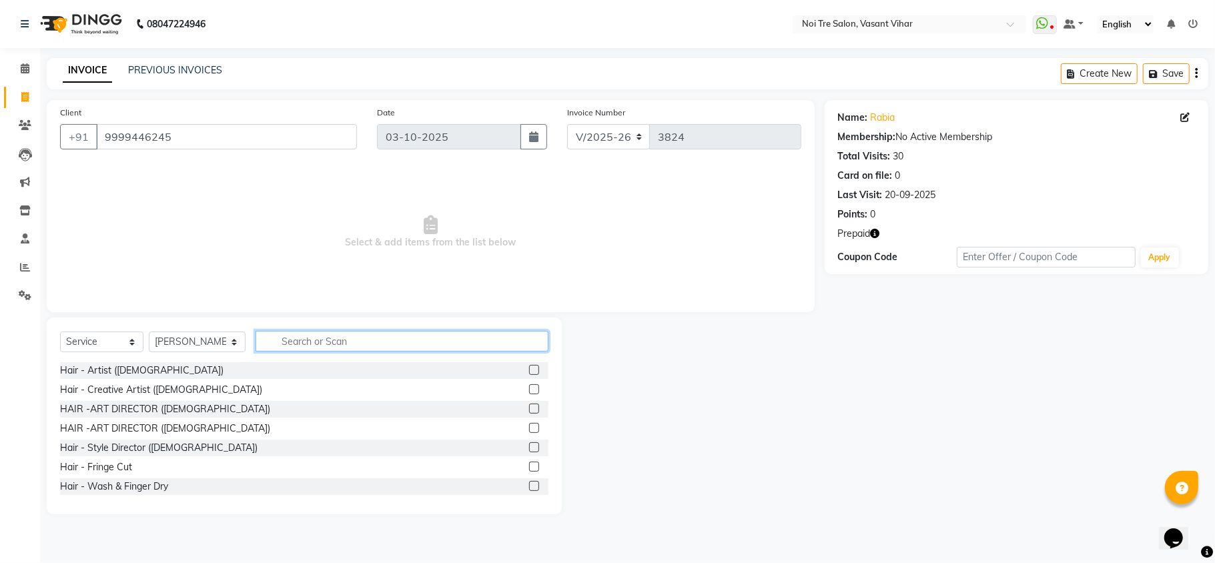
type input "B"
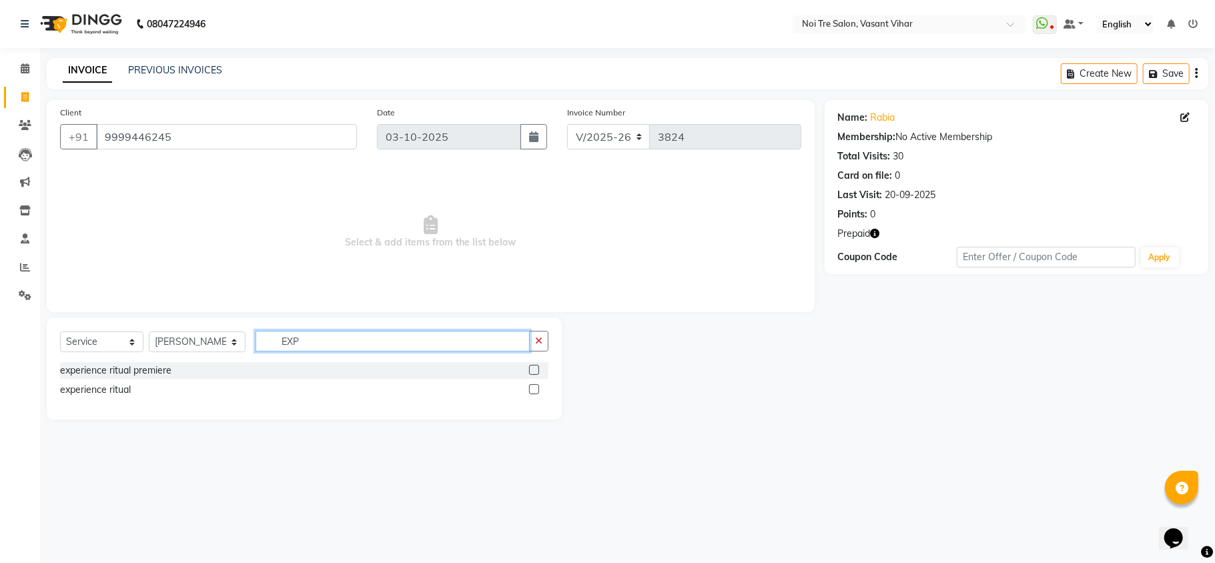
type input "EXP"
click at [529, 388] on label at bounding box center [534, 389] width 10 height 10
click at [529, 388] on input "checkbox" at bounding box center [533, 390] width 9 height 9
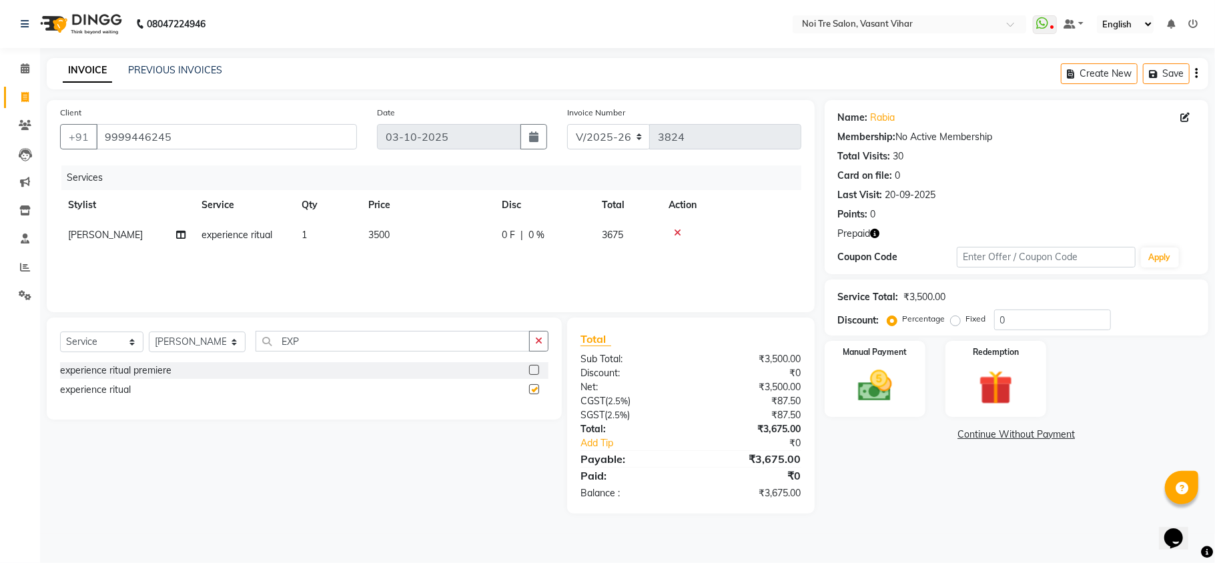
checkbox input "false"
click at [419, 258] on div "Services Stylist Service Qty Price Disc Total Action Tahseen experience ritual …" at bounding box center [430, 231] width 741 height 133
click at [467, 241] on td "3500" at bounding box center [426, 235] width 133 height 30
select select "20382"
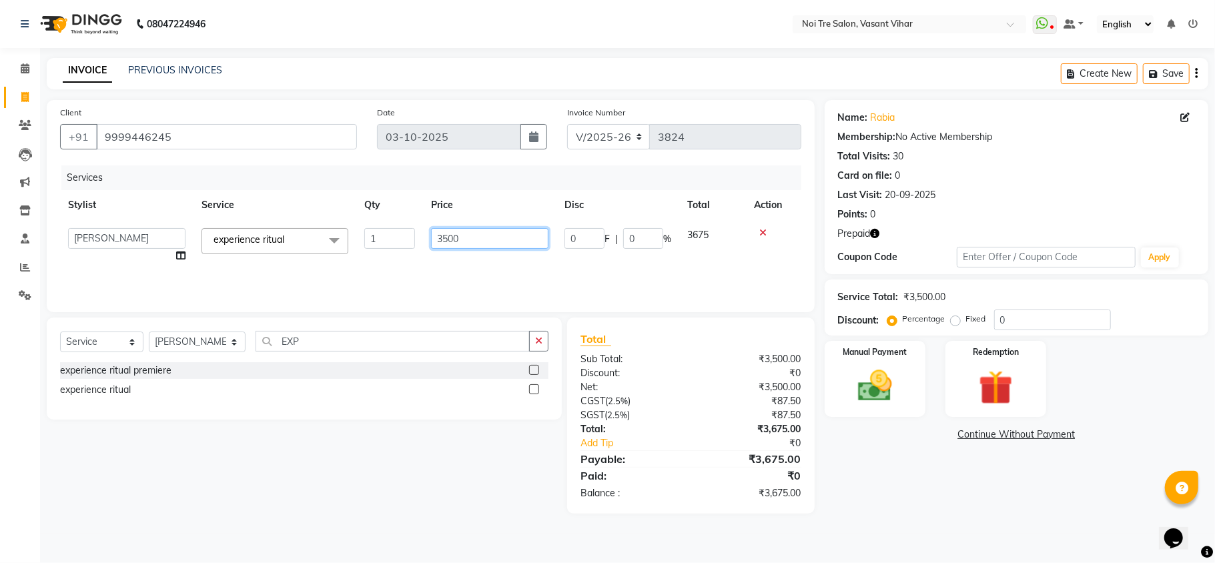
drag, startPoint x: 481, startPoint y: 236, endPoint x: 206, endPoint y: 189, distance: 278.8
click at [233, 198] on table "Stylist Service Qty Price Disc Total Action Abhishek AMARNATH Asif DANISH(PUNJA…" at bounding box center [430, 230] width 741 height 81
type input "2360"
click at [514, 280] on div "Services Stylist Service Qty Price Disc Total Action Abhishek AMARNATH Asif DAN…" at bounding box center [430, 231] width 741 height 133
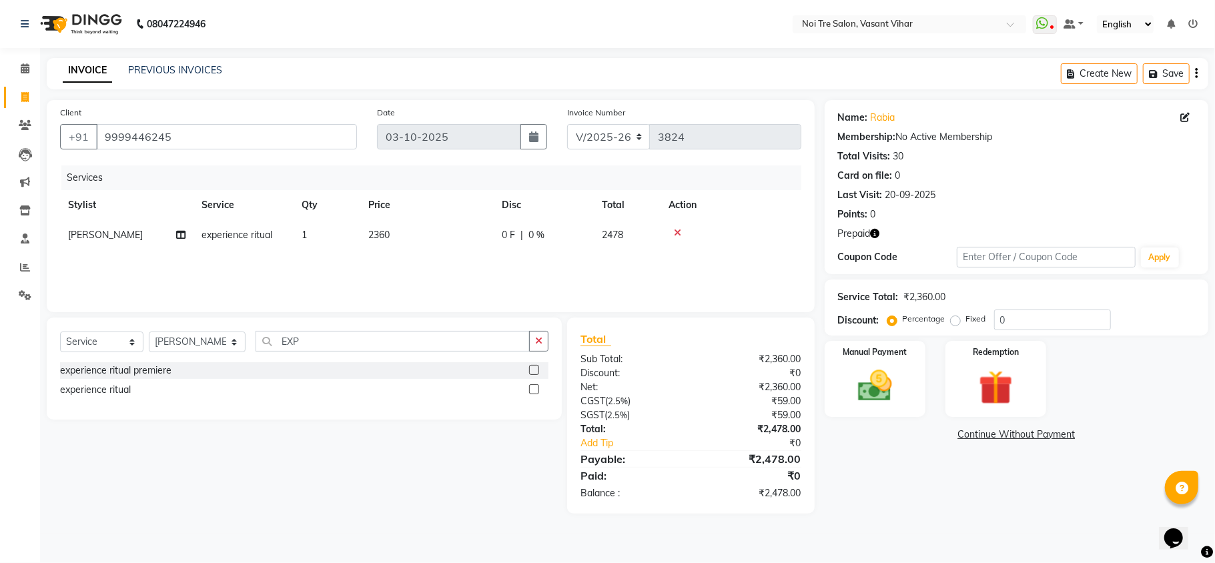
click at [966, 319] on label "Fixed" at bounding box center [976, 319] width 20 height 12
click at [953, 319] on input "Fixed" at bounding box center [957, 318] width 9 height 9
radio input "true"
drag, startPoint x: 185, startPoint y: 89, endPoint x: 149, endPoint y: 121, distance: 48.2
click at [161, 104] on main "INVOICE PREVIOUS INVOICES Create New Save Client +91 9999446245 Date 03-10-2025…" at bounding box center [627, 296] width 1175 height 476
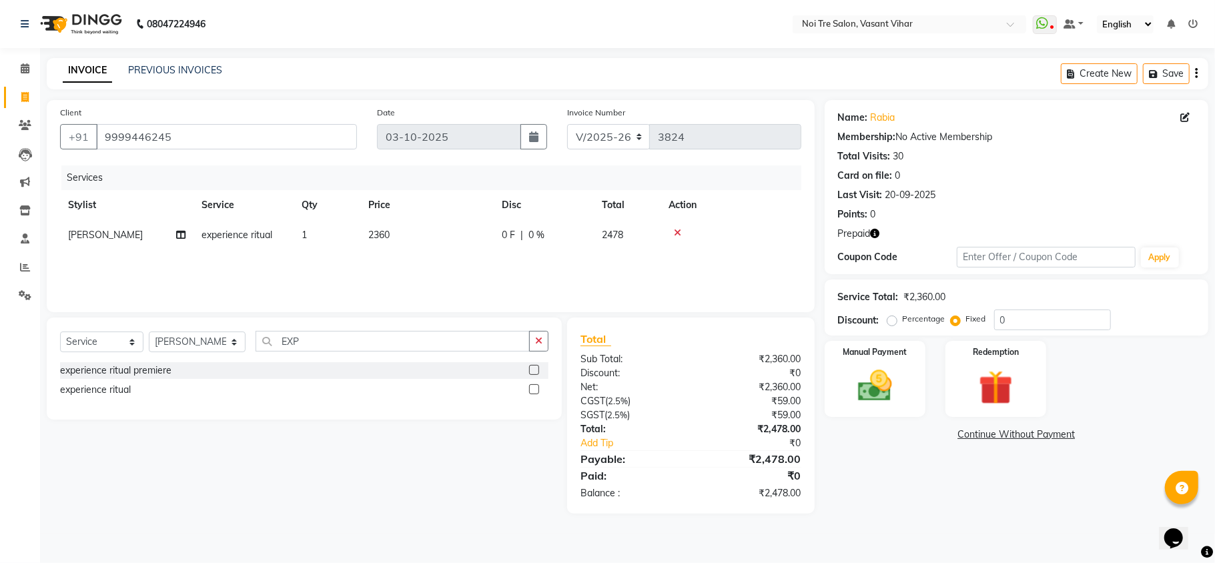
drag, startPoint x: 201, startPoint y: 105, endPoint x: 157, endPoint y: 140, distance: 56.1
click at [157, 140] on div "Client +91 9999446245" at bounding box center [208, 132] width 317 height 55
drag, startPoint x: 157, startPoint y: 140, endPoint x: 137, endPoint y: 134, distance: 20.9
click at [134, 139] on input "9999446245" at bounding box center [226, 136] width 261 height 25
drag, startPoint x: 207, startPoint y: 120, endPoint x: 163, endPoint y: 128, distance: 44.1
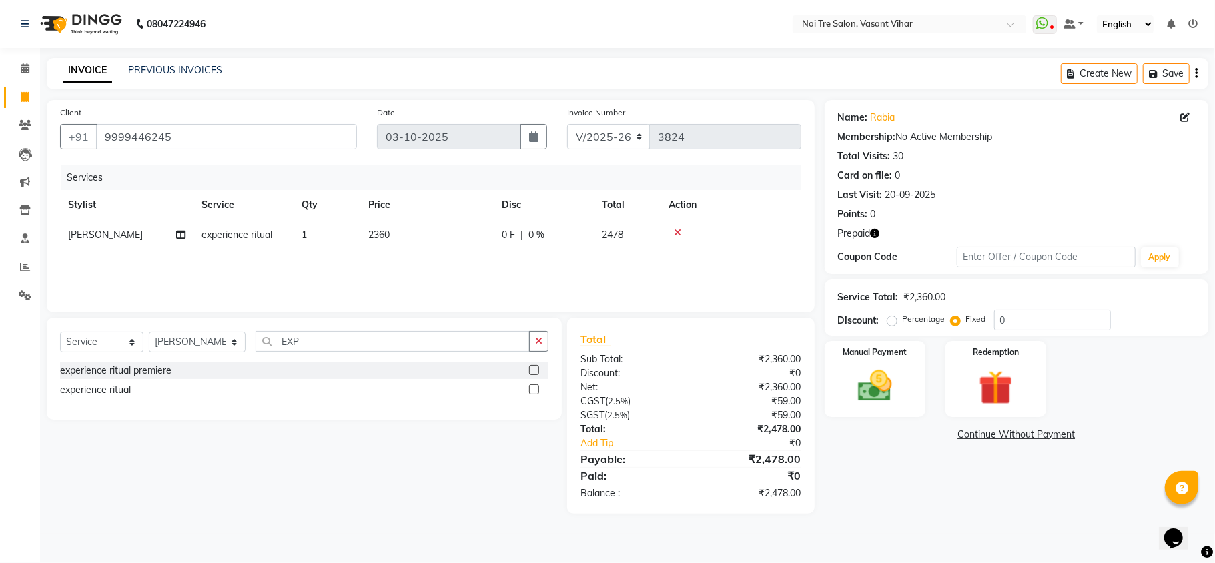
click at [163, 128] on div "Client +91 9999446245" at bounding box center [208, 132] width 317 height 55
drag, startPoint x: 217, startPoint y: 131, endPoint x: 0, endPoint y: 83, distance: 222.1
click at [0, 91] on app-home "08047224946 Select Location × Noi Tre Salon, Vasant Vihar WhatsApp Status ✕ Sta…" at bounding box center [607, 267] width 1215 height 534
type input "A"
radio input "true"
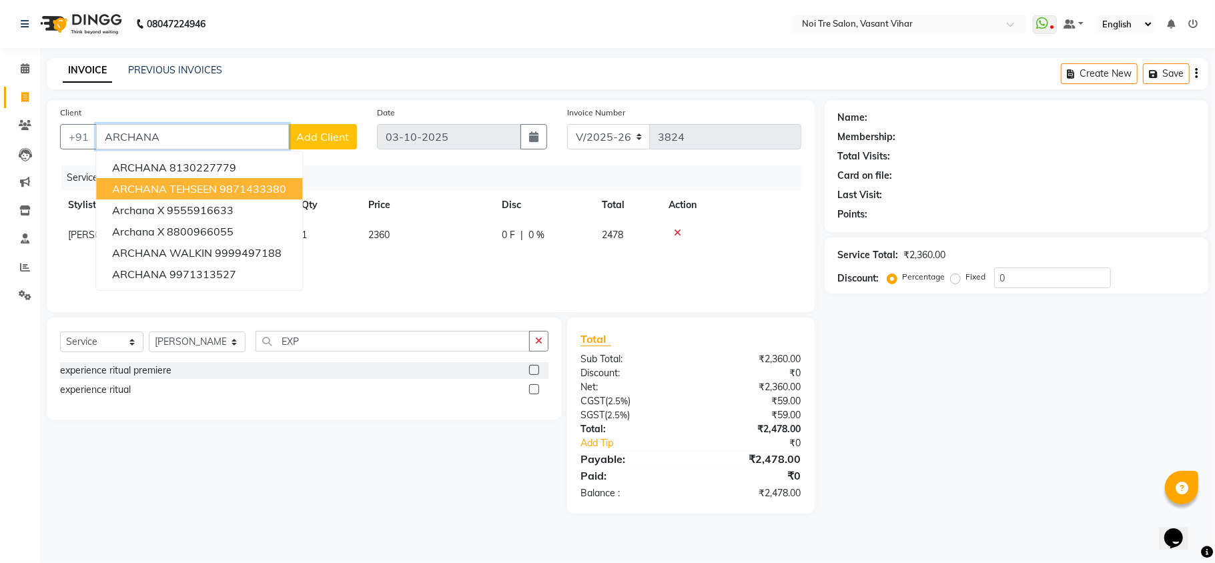
click at [262, 185] on ngb-highlight "9871433380" at bounding box center [252, 188] width 67 height 13
type input "9871433380"
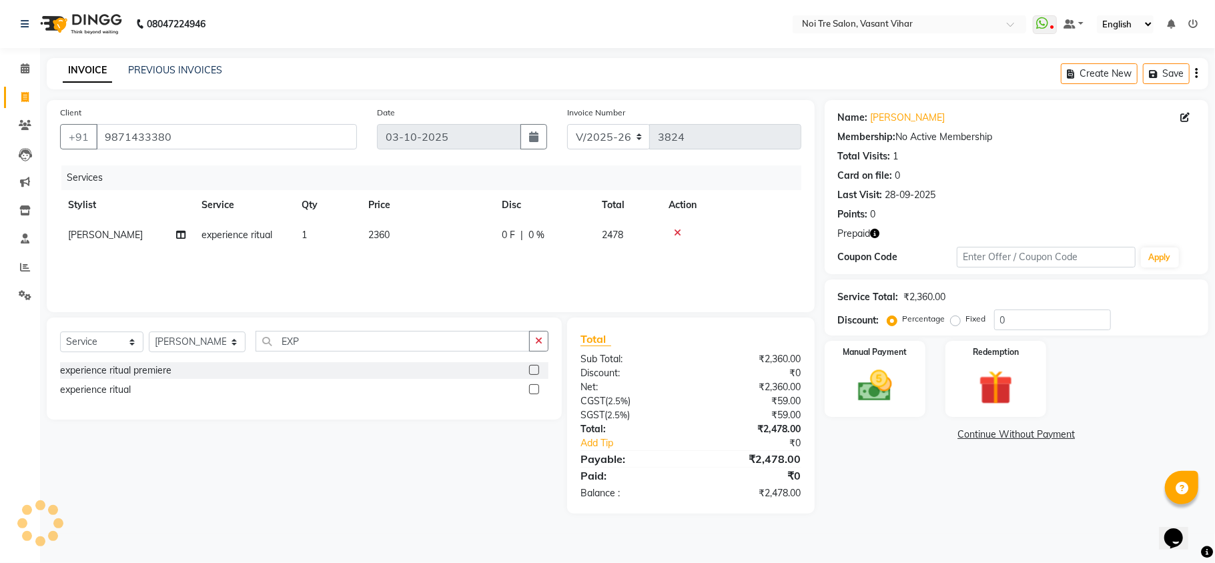
click at [877, 233] on icon "button" at bounding box center [875, 233] width 9 height 9
click at [999, 179] on div "Card on file: 0" at bounding box center [1016, 176] width 357 height 14
click at [966, 319] on label "Fixed" at bounding box center [976, 319] width 20 height 12
click at [958, 319] on input "Fixed" at bounding box center [957, 318] width 9 height 9
radio input "true"
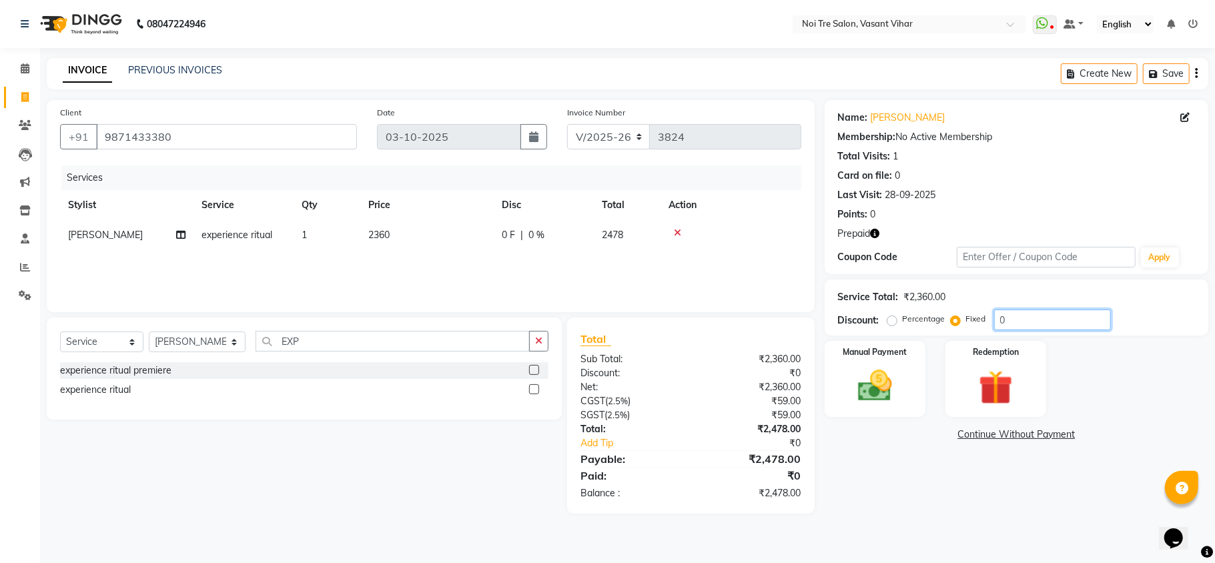
drag, startPoint x: 1057, startPoint y: 323, endPoint x: 841, endPoint y: 294, distance: 217.5
click at [847, 295] on div "Service Total: ₹2,360.00 Discount: Percentage Fixed 0" at bounding box center [1016, 307] width 357 height 45
type input "118"
click at [1015, 495] on div "Name: Archana Tehseen Membership: No Active Membership Total Visits: 1 Card on …" at bounding box center [1022, 307] width 394 height 414
click at [1029, 395] on div "Redemption" at bounding box center [995, 379] width 105 height 79
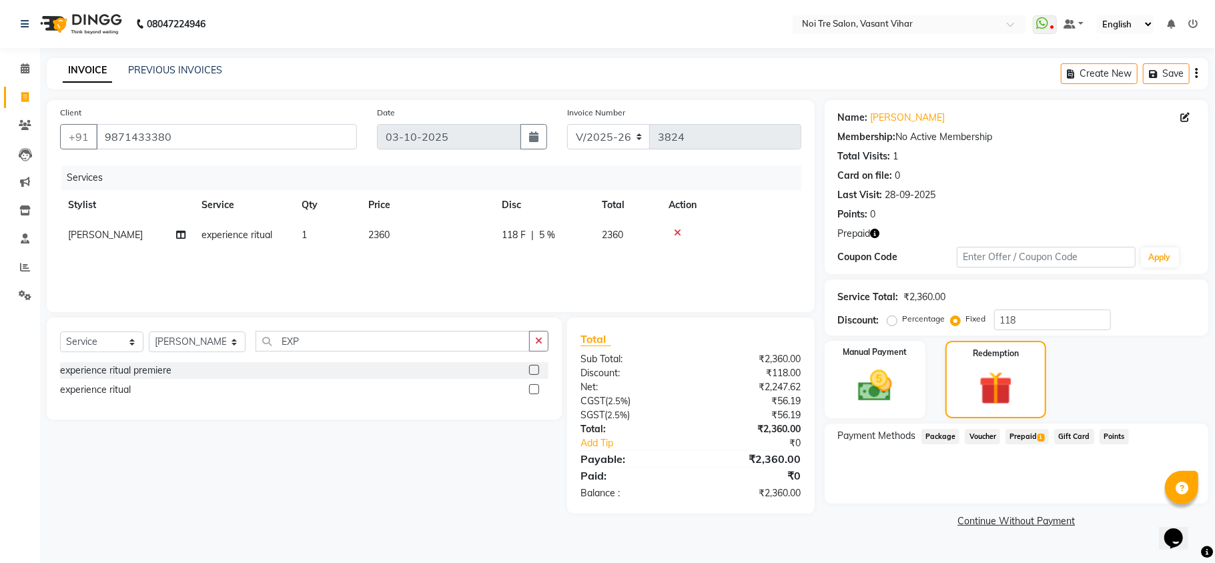
click at [1041, 436] on span "1" at bounding box center [1040, 438] width 7 height 8
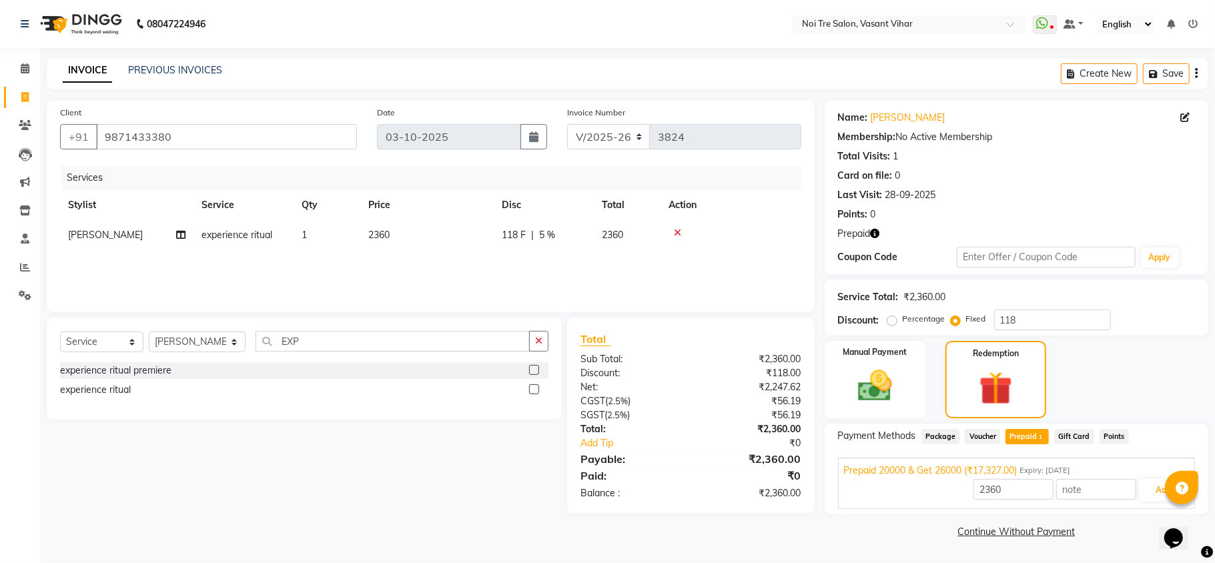
drag, startPoint x: 1214, startPoint y: 384, endPoint x: 1214, endPoint y: 540, distance: 155.4
click at [1214, 540] on div "Name: Archana Tehseen Membership: No Active Membership Total Visits: 1 Card on …" at bounding box center [1022, 321] width 394 height 442
click at [1143, 484] on button "Add" at bounding box center [1163, 490] width 49 height 23
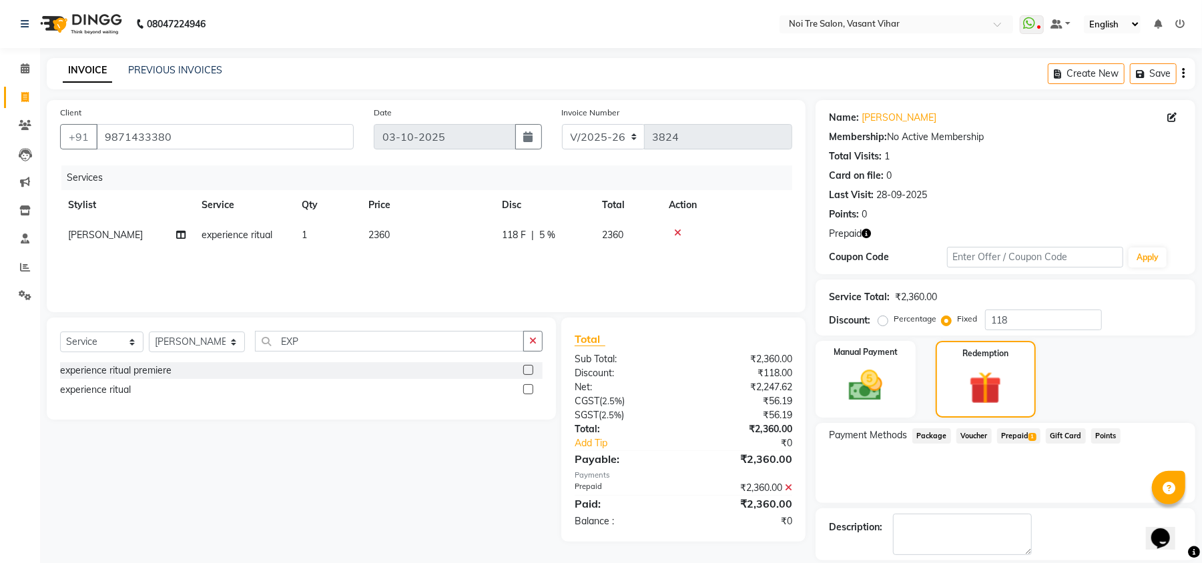
scroll to position [63, 0]
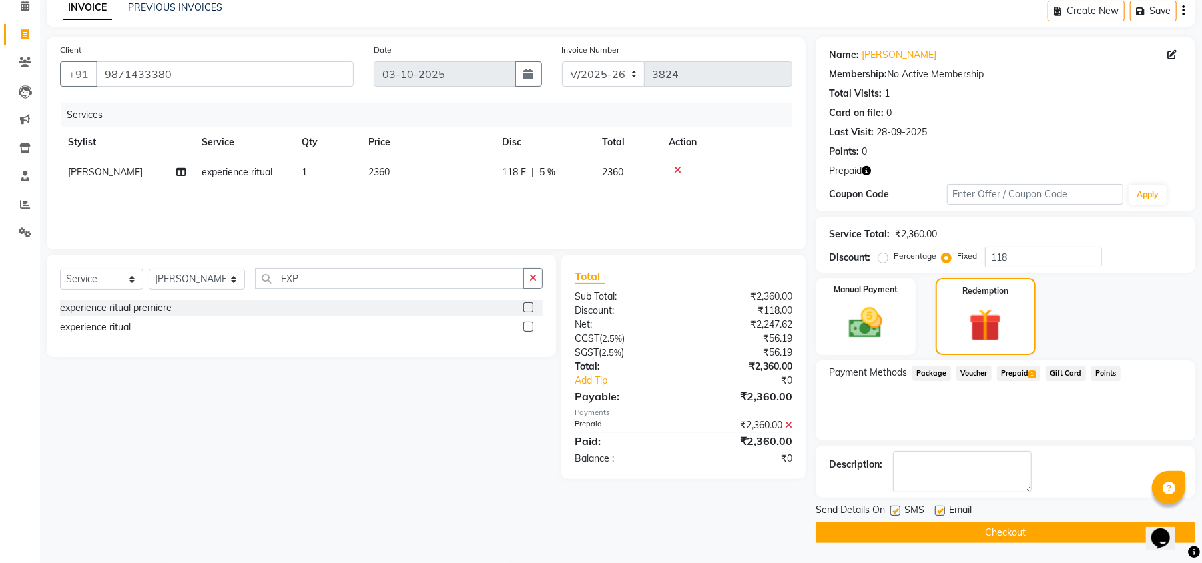
click at [1025, 531] on button "Checkout" at bounding box center [1005, 532] width 380 height 21
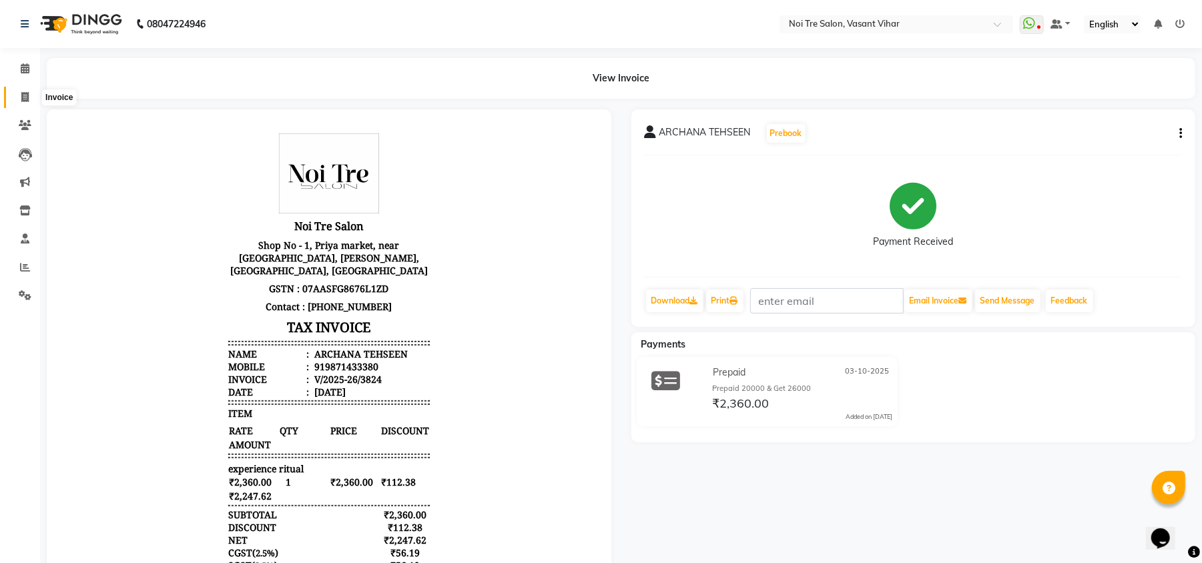
click at [19, 103] on span at bounding box center [24, 97] width 23 height 15
select select "service"
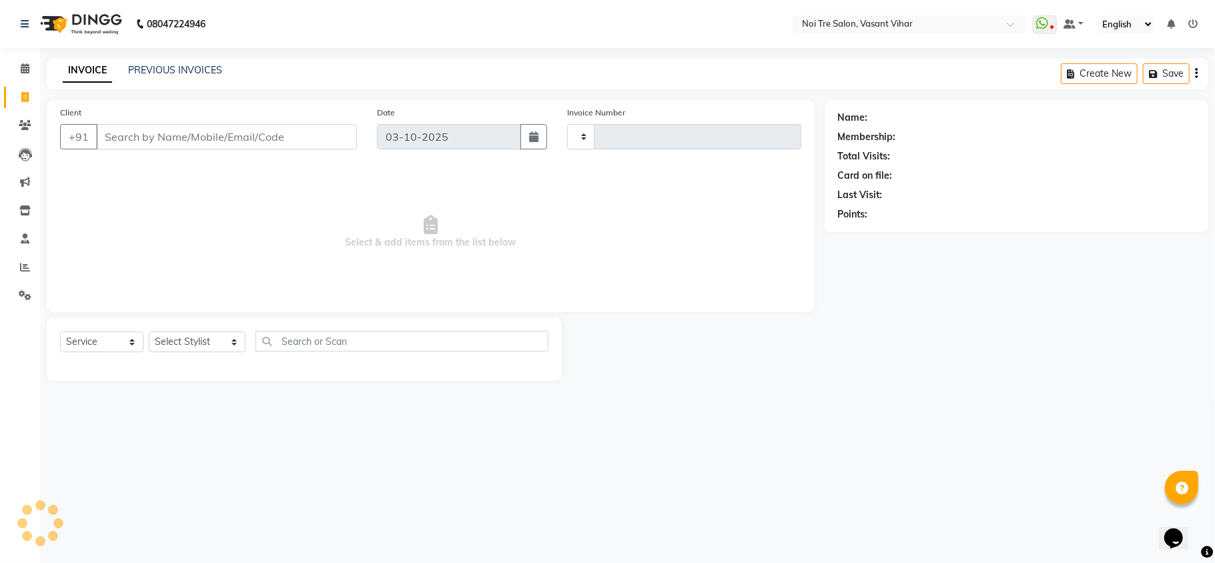
type input "3825"
select select "3944"
click at [180, 77] on div "INVOICE PREVIOUS INVOICES" at bounding box center [142, 70] width 191 height 15
click at [206, 68] on link "PREVIOUS INVOICES" at bounding box center [175, 70] width 94 height 12
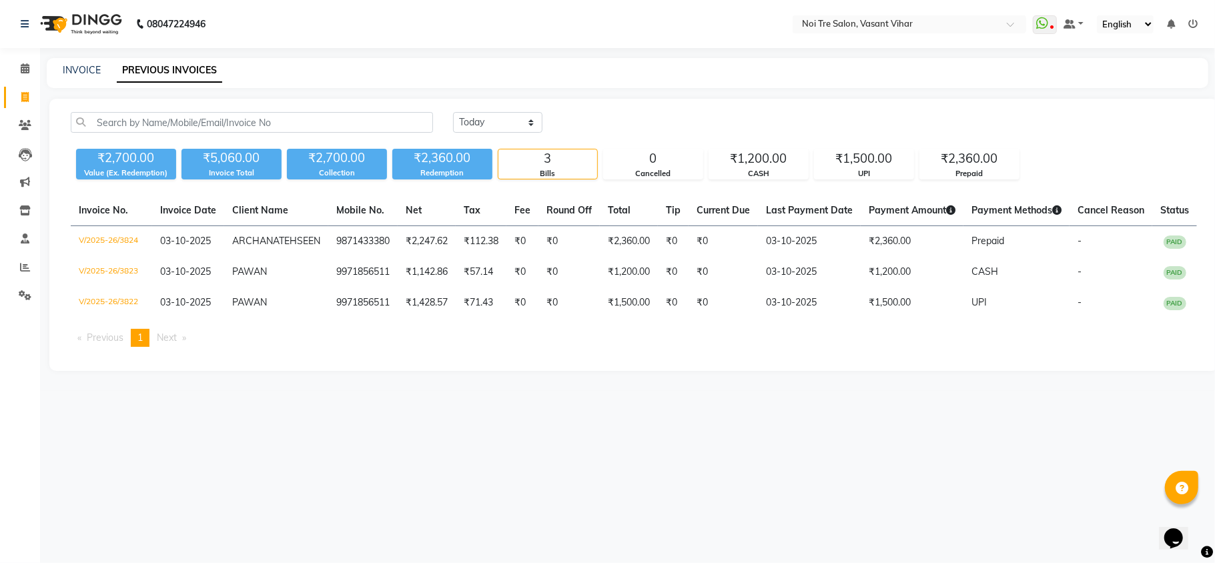
click at [536, 57] on div "08047224946 Select Location × Noi Tre Salon, Vasant Vihar WhatsApp Status ✕ Sta…" at bounding box center [607, 281] width 1215 height 563
click at [89, 62] on div "INVOICE PREVIOUS INVOICES" at bounding box center [627, 73] width 1161 height 30
click at [89, 70] on link "INVOICE" at bounding box center [82, 70] width 38 height 12
select select "3944"
select select "service"
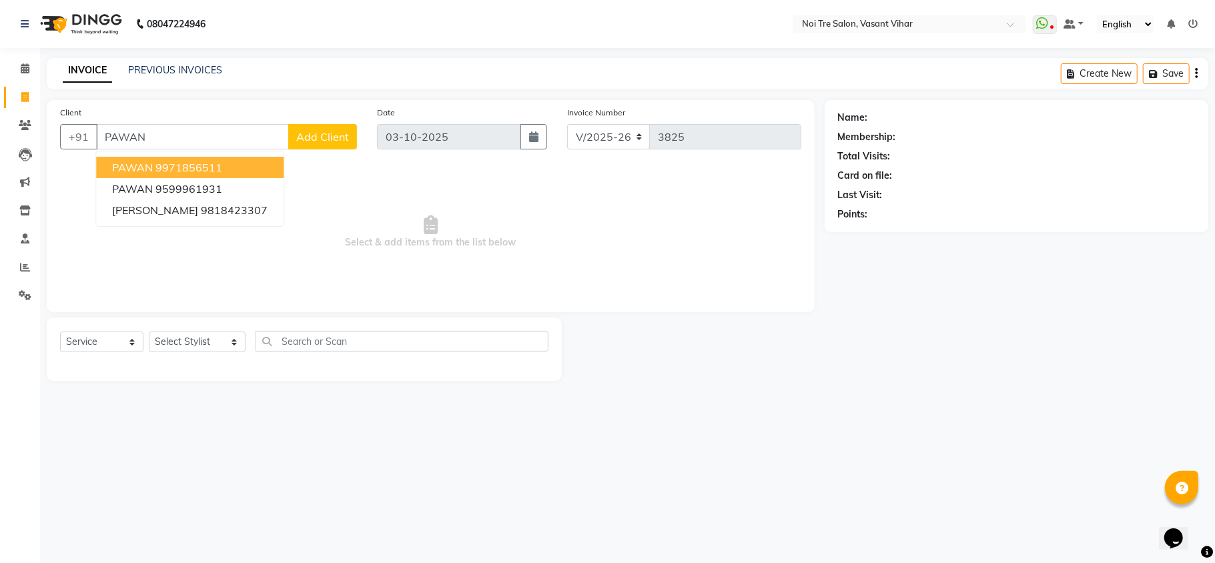
drag, startPoint x: 129, startPoint y: 166, endPoint x: 134, endPoint y: 195, distance: 29.8
click at [129, 167] on span "PAWAN" at bounding box center [132, 167] width 41 height 13
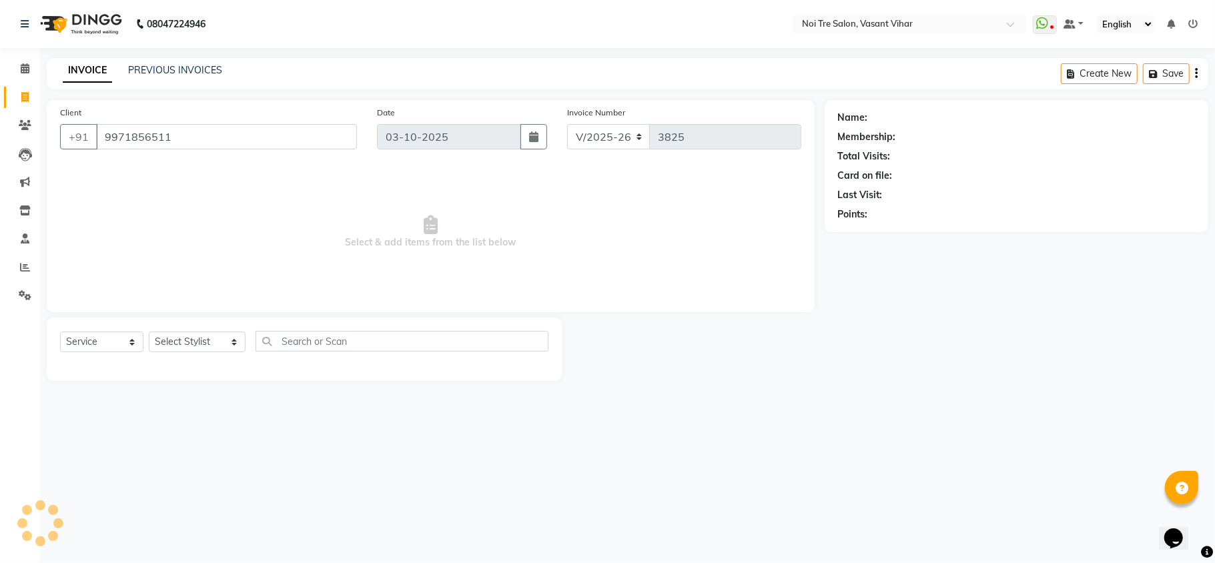
type input "9971856511"
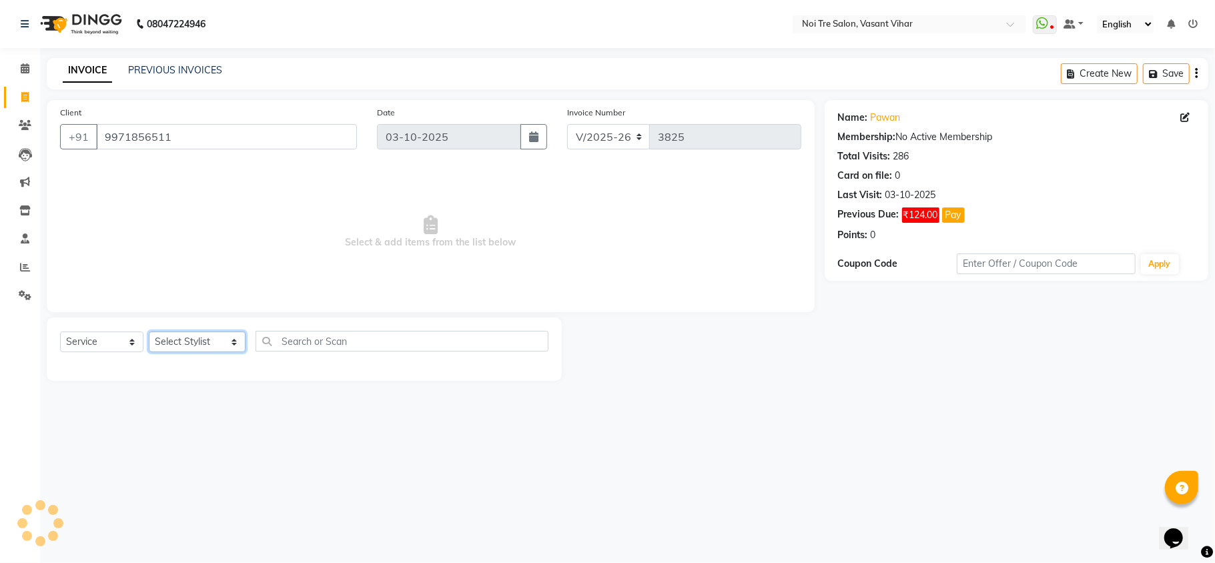
click at [175, 338] on select "Select Stylist [PERSON_NAME](PUNJABI BAGH) [PERSON_NAME] GEETA [PERSON_NAME] PD…" at bounding box center [197, 342] width 97 height 21
select select "46585"
click at [149, 332] on select "Select Stylist [PERSON_NAME](PUNJABI BAGH) [PERSON_NAME] GEETA [PERSON_NAME] PD…" at bounding box center [197, 342] width 97 height 21
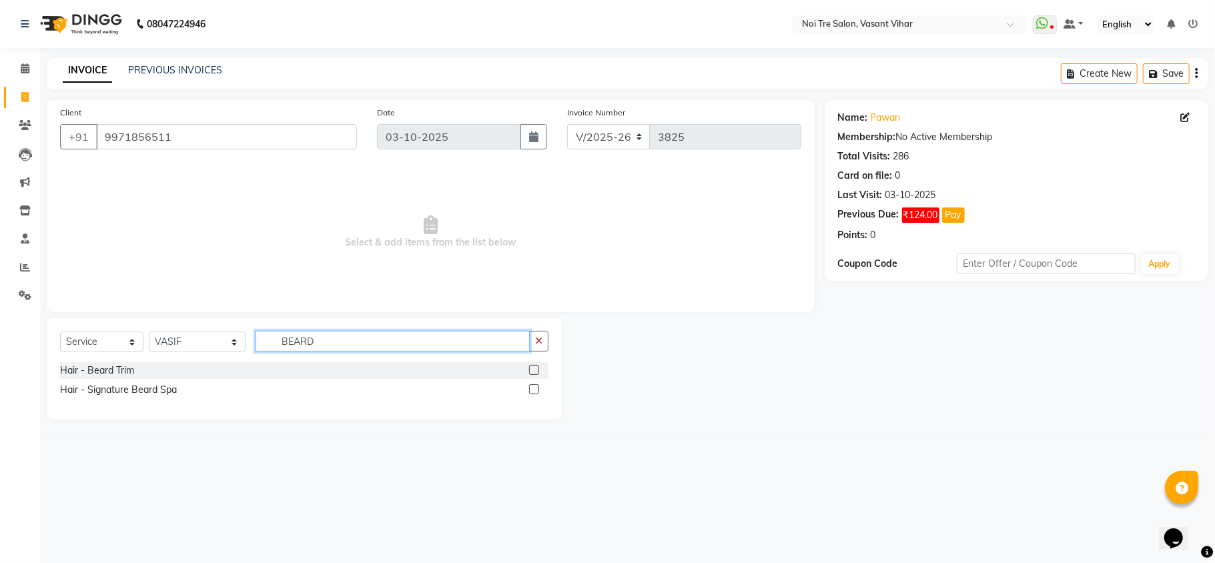
type input "BEARD"
click at [534, 371] on label at bounding box center [534, 370] width 10 height 10
click at [534, 371] on input "checkbox" at bounding box center [533, 370] width 9 height 9
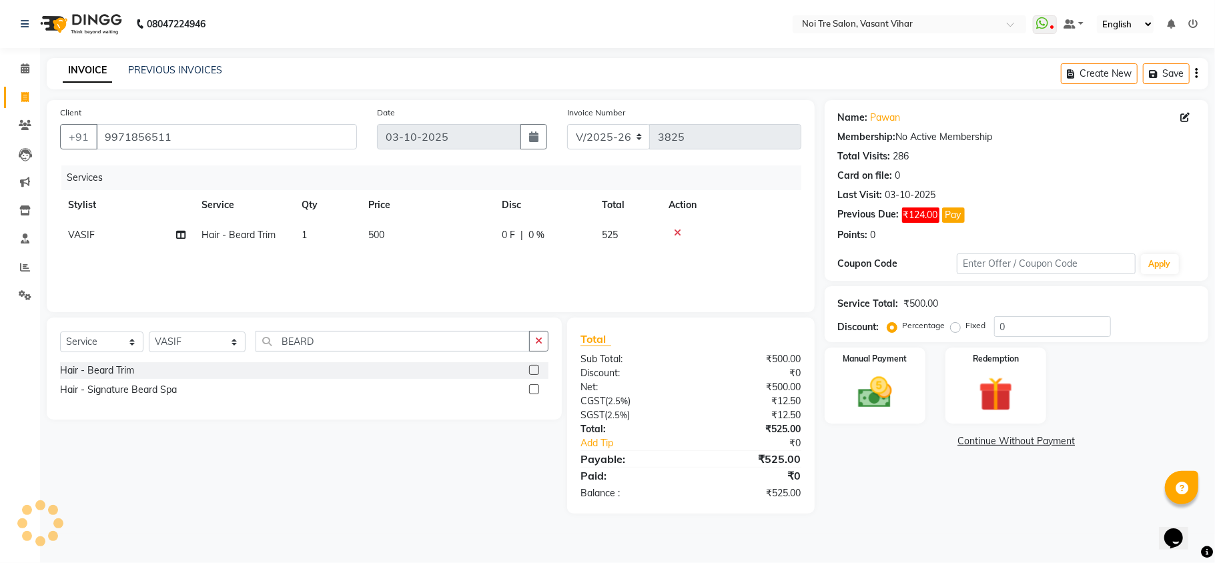
checkbox input "false"
click at [428, 246] on td "500" at bounding box center [426, 235] width 133 height 30
select select "46585"
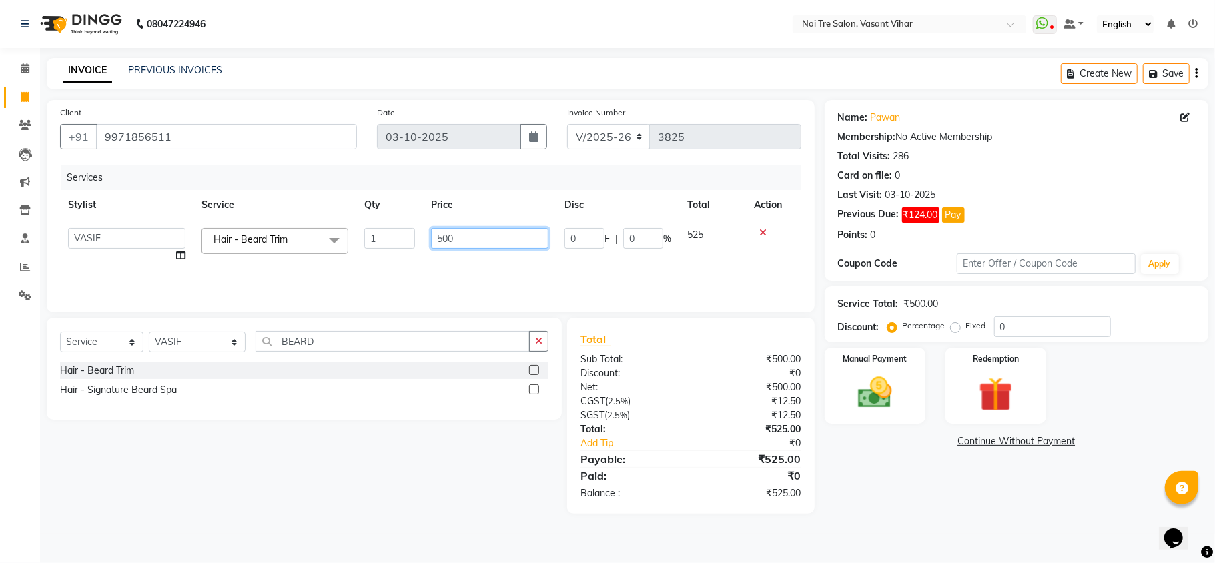
drag, startPoint x: 470, startPoint y: 233, endPoint x: 172, endPoint y: 169, distance: 305.2
click at [172, 169] on div "Services Stylist Service Qty Price Disc Total Action Abhishek AMARNATH Asif DAN…" at bounding box center [430, 231] width 741 height 133
type input "600"
click at [879, 401] on img at bounding box center [875, 392] width 58 height 41
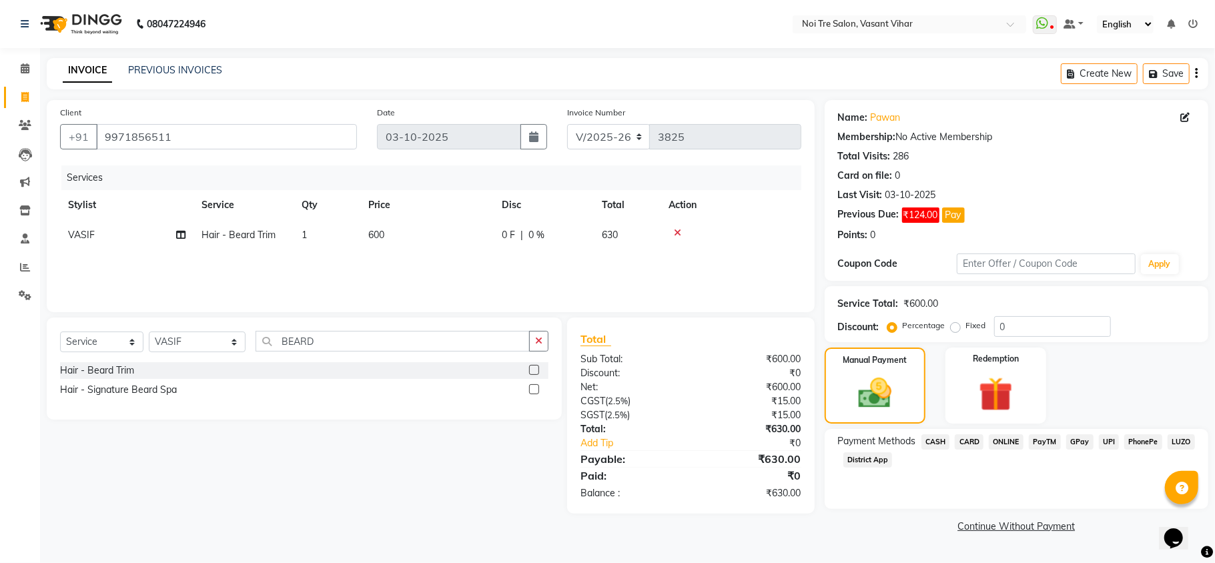
click at [966, 327] on label "Fixed" at bounding box center [976, 326] width 20 height 12
click at [953, 327] on input "Fixed" at bounding box center [957, 325] width 9 height 9
radio input "true"
drag, startPoint x: 1030, startPoint y: 323, endPoint x: 775, endPoint y: 284, distance: 258.5
click at [789, 289] on div "Client +91 9971856511 Date 03-10-2025 Invoice Number V/2025 V/2025-26 3825 Serv…" at bounding box center [628, 318] width 1182 height 436
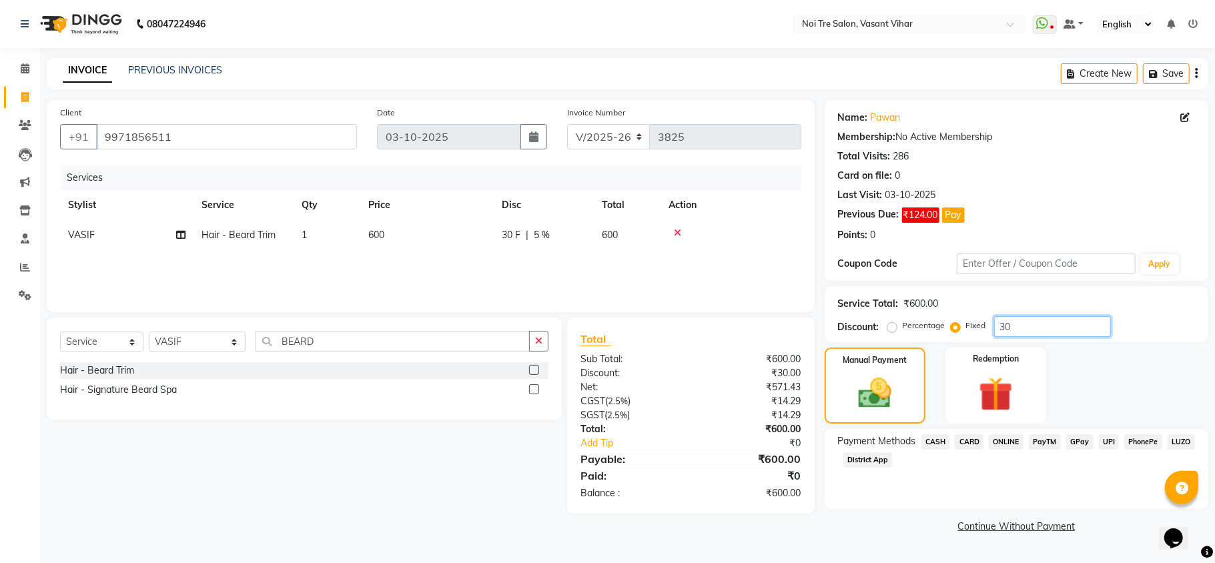
type input "30"
click at [945, 443] on span "CASH" at bounding box center [935, 441] width 29 height 15
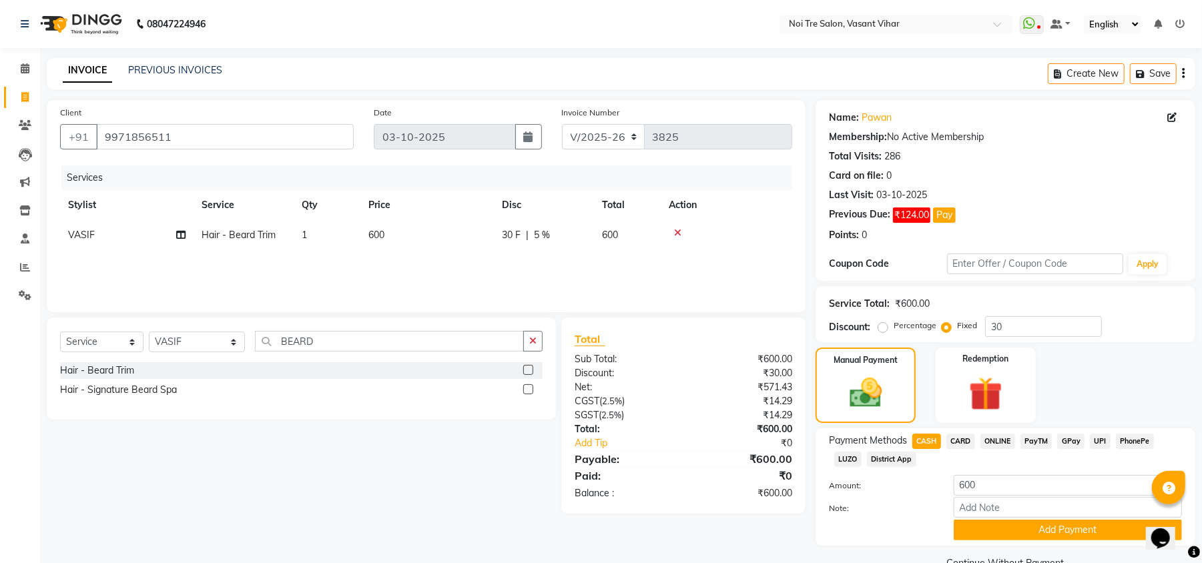
click at [956, 443] on span "CARD" at bounding box center [960, 441] width 29 height 15
click at [935, 439] on span "CASH" at bounding box center [926, 441] width 29 height 15
click at [1034, 540] on button "Add Payment" at bounding box center [1067, 530] width 228 height 21
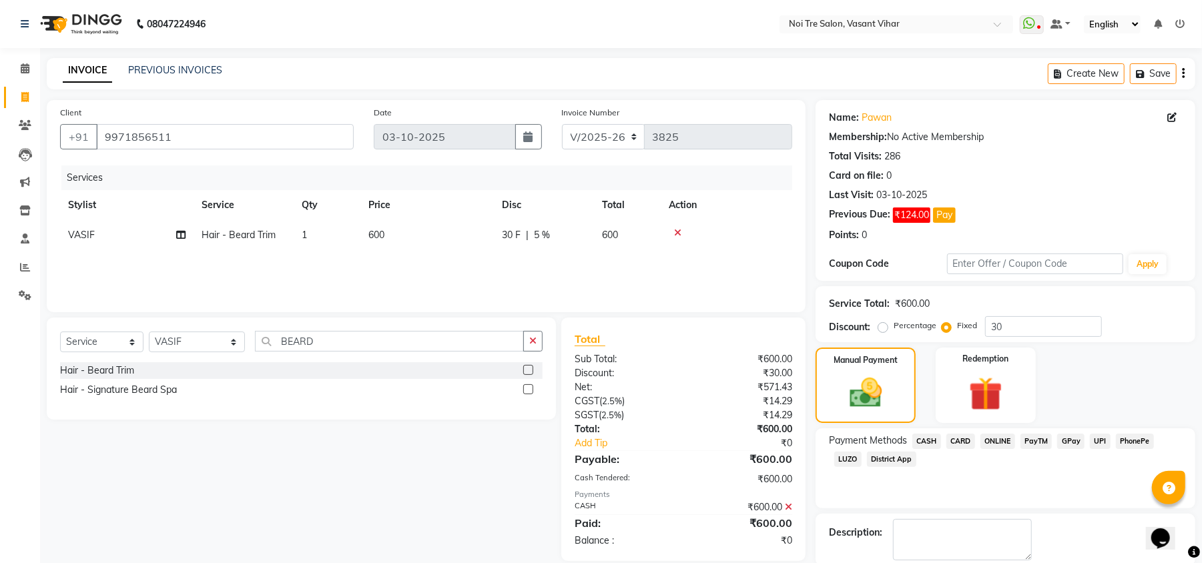
scroll to position [69, 0]
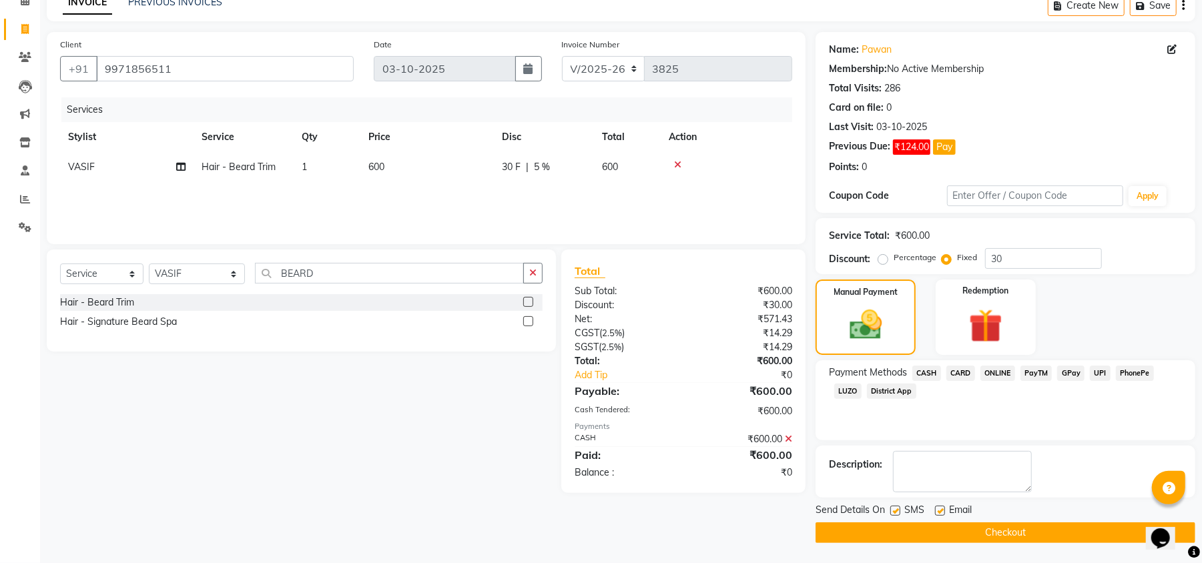
click at [1059, 534] on button "Checkout" at bounding box center [1005, 532] width 380 height 21
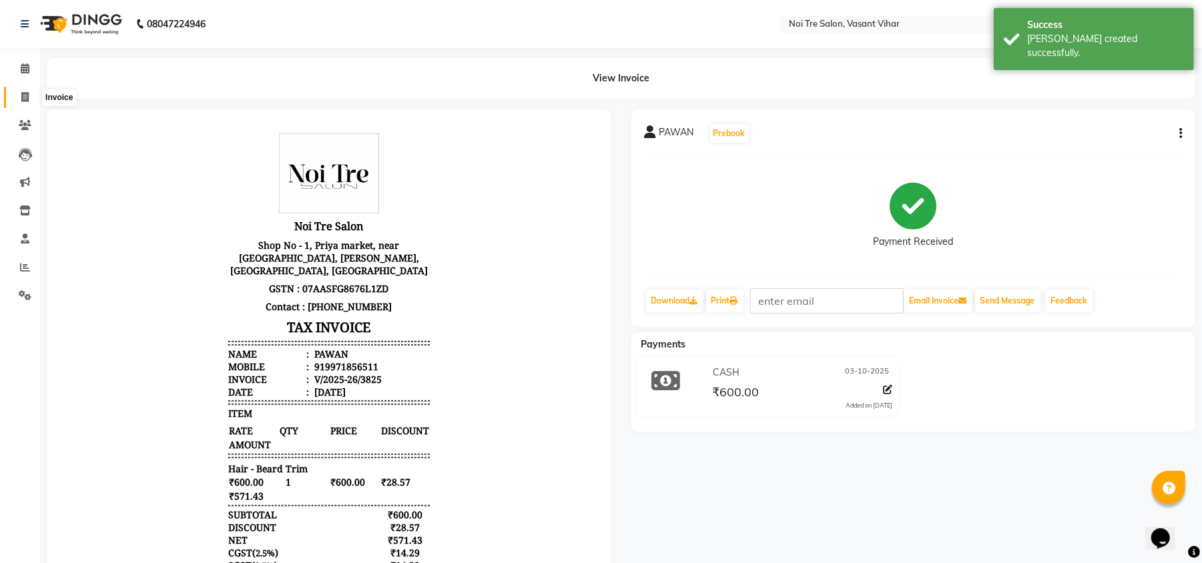
click at [15, 92] on span at bounding box center [24, 97] width 23 height 15
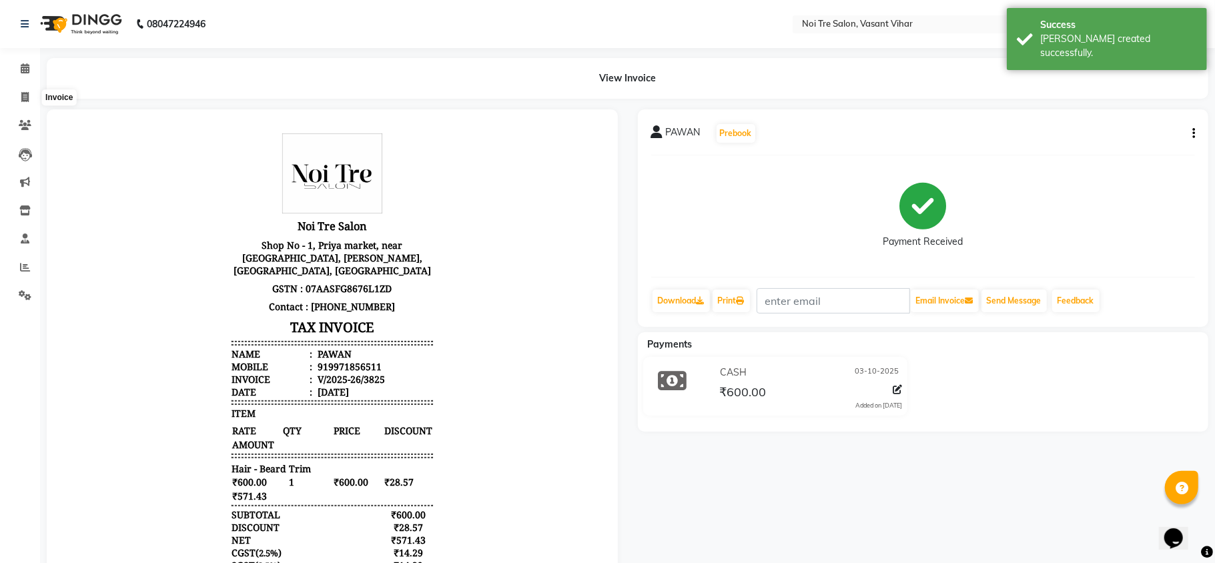
select select "service"
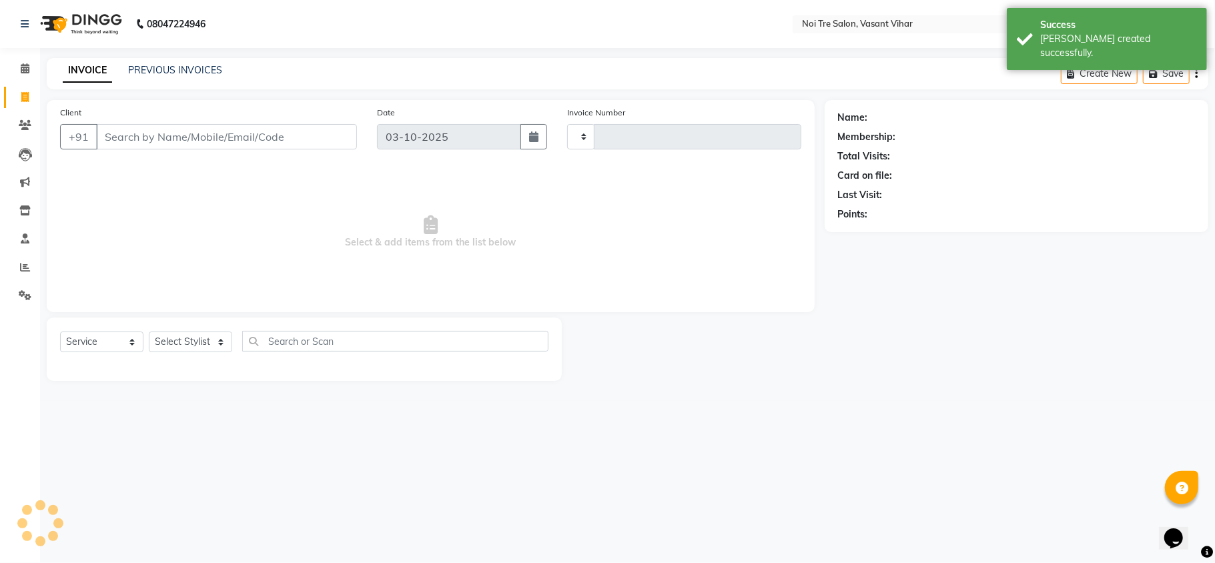
type input "3826"
select select "3944"
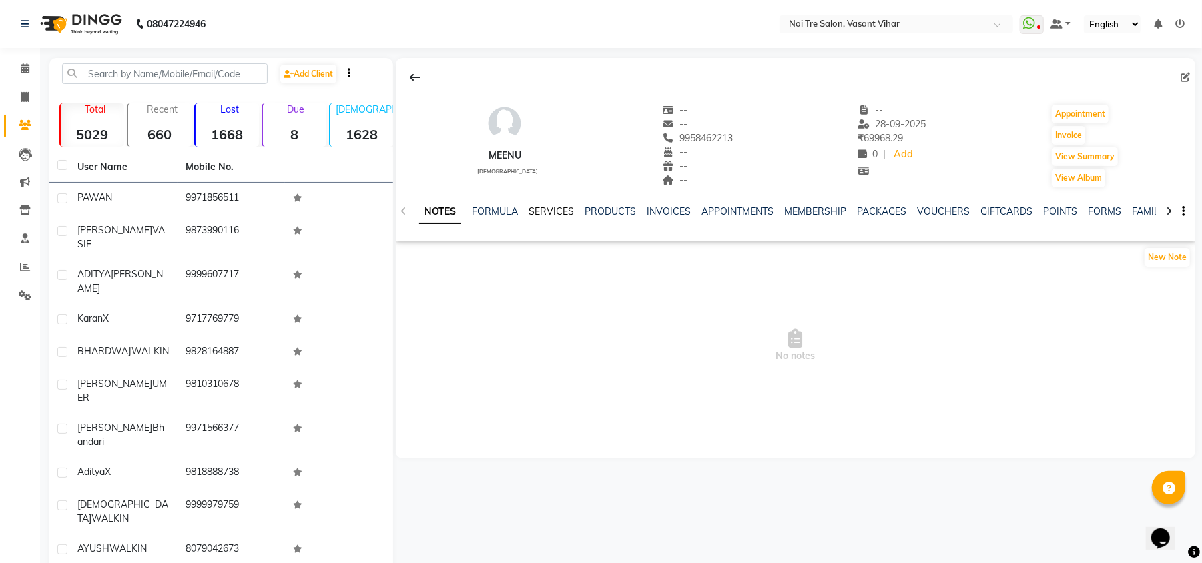
click at [551, 215] on link "SERVICES" at bounding box center [550, 211] width 45 height 12
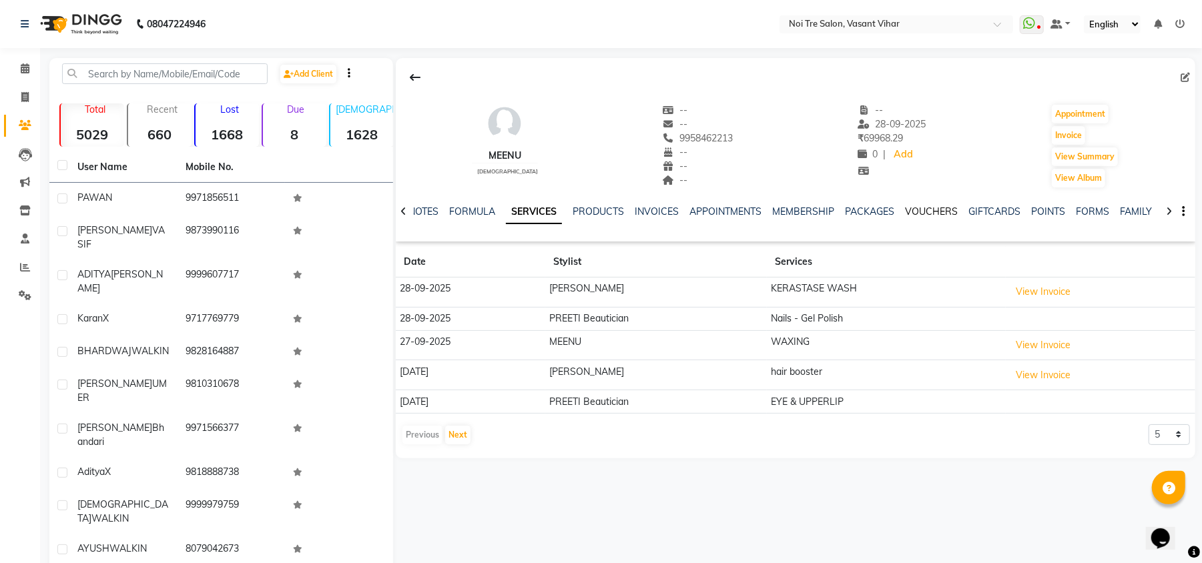
click at [929, 209] on link "VOUCHERS" at bounding box center [931, 211] width 53 height 12
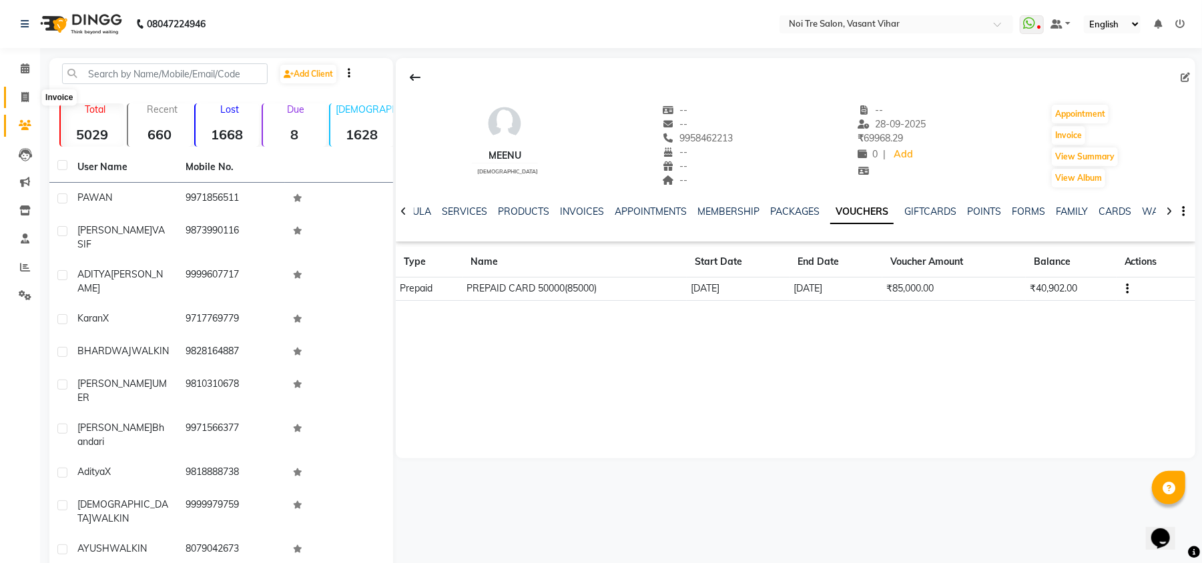
click at [13, 101] on span at bounding box center [24, 97] width 23 height 15
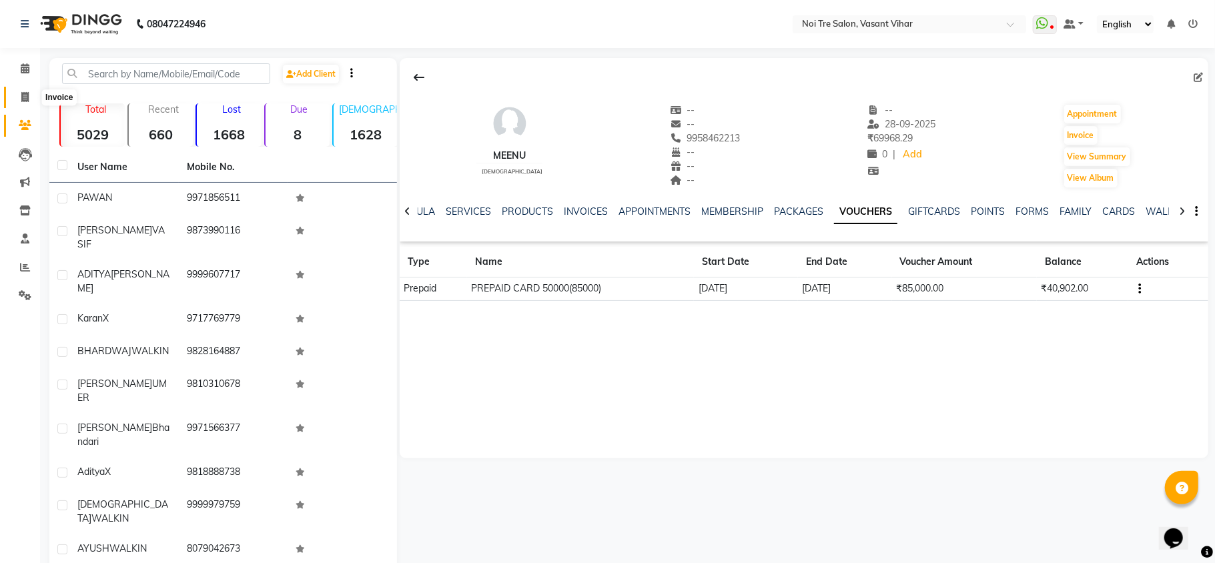
select select "service"
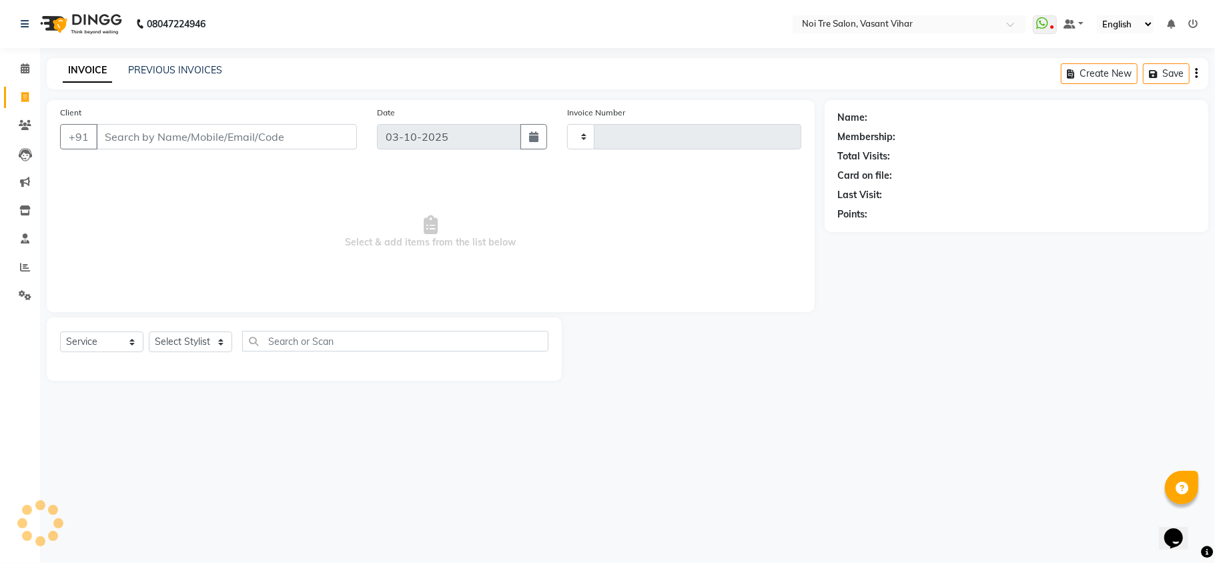
type input "3823"
select select "3944"
select select "service"
click at [169, 348] on select "Select Stylist [PERSON_NAME](PUNJABI BAGH) [PERSON_NAME] GEETA [PERSON_NAME] PD…" at bounding box center [197, 342] width 97 height 21
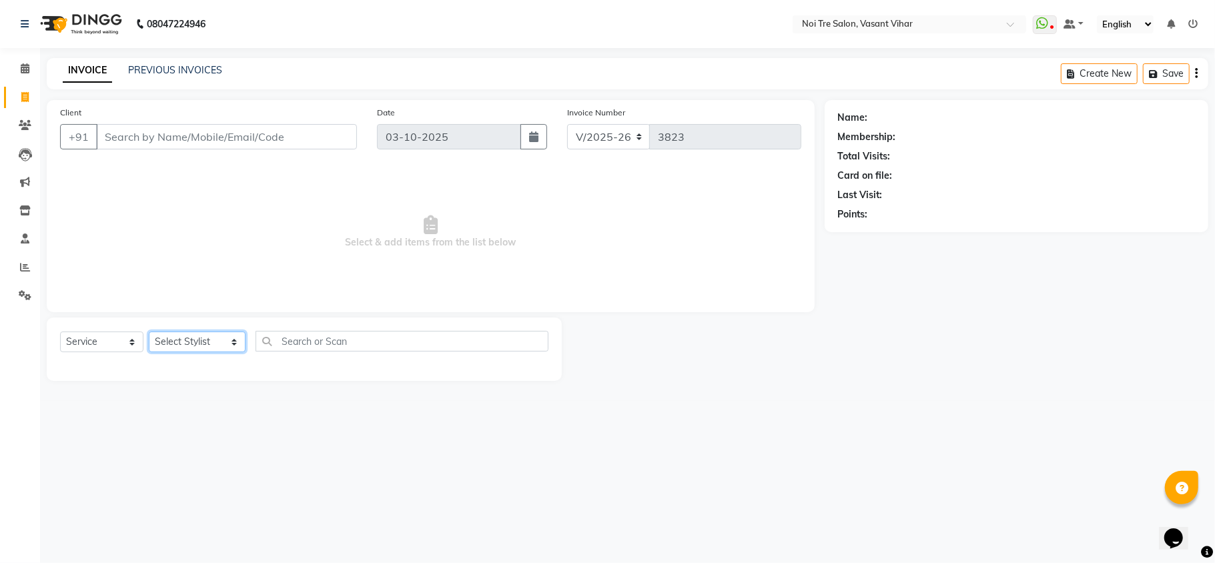
select select "20379"
click at [149, 332] on select "Select Stylist [PERSON_NAME](PUNJABI BAGH) [PERSON_NAME] GEETA [PERSON_NAME] PD…" at bounding box center [197, 342] width 97 height 21
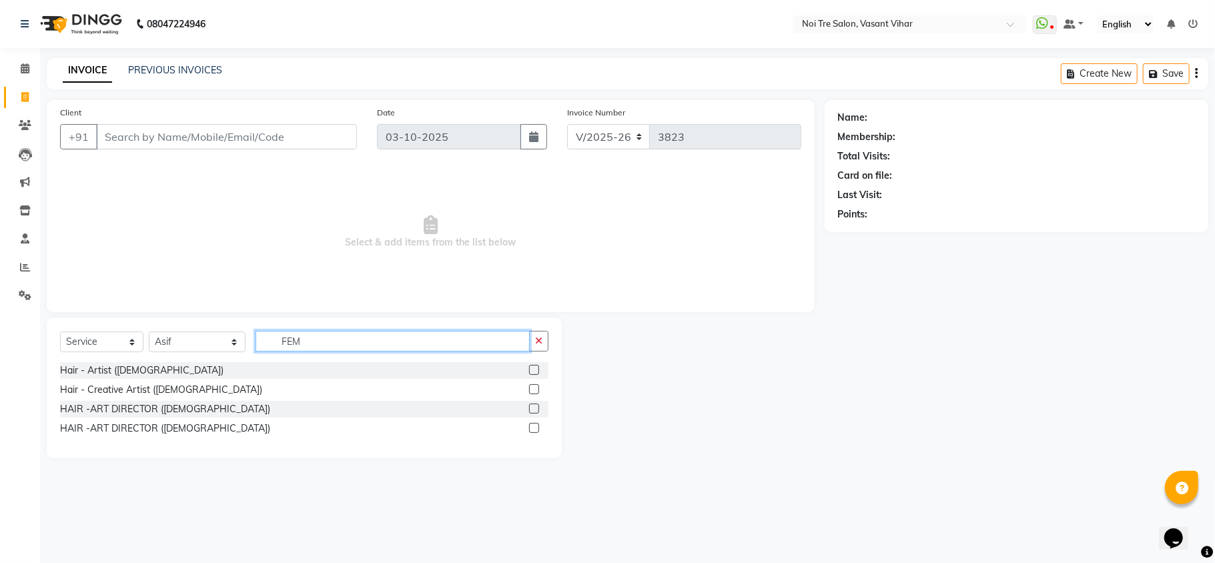
type input "FEM"
click at [538, 388] on label at bounding box center [534, 389] width 10 height 10
click at [538, 388] on input "checkbox" at bounding box center [533, 390] width 9 height 9
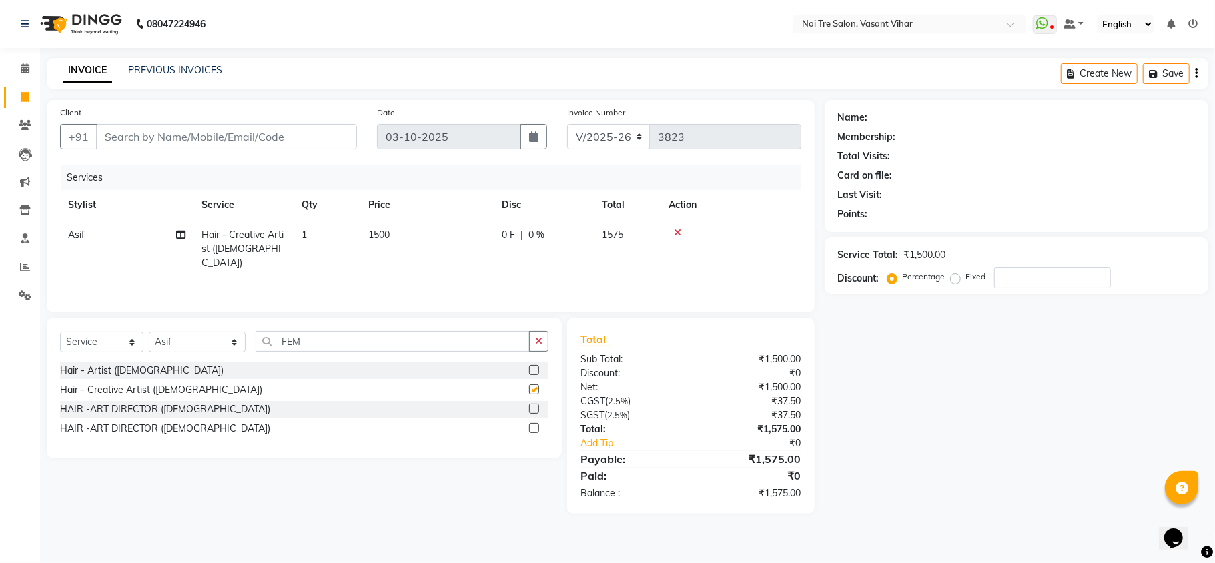
checkbox input "false"
click at [110, 347] on select "Select Service Product Membership Package Voucher Prepaid Gift Card" at bounding box center [101, 342] width 83 height 21
select select "product"
click at [60, 332] on select "Select Service Product Membership Package Voucher Prepaid Gift Card" at bounding box center [101, 342] width 83 height 21
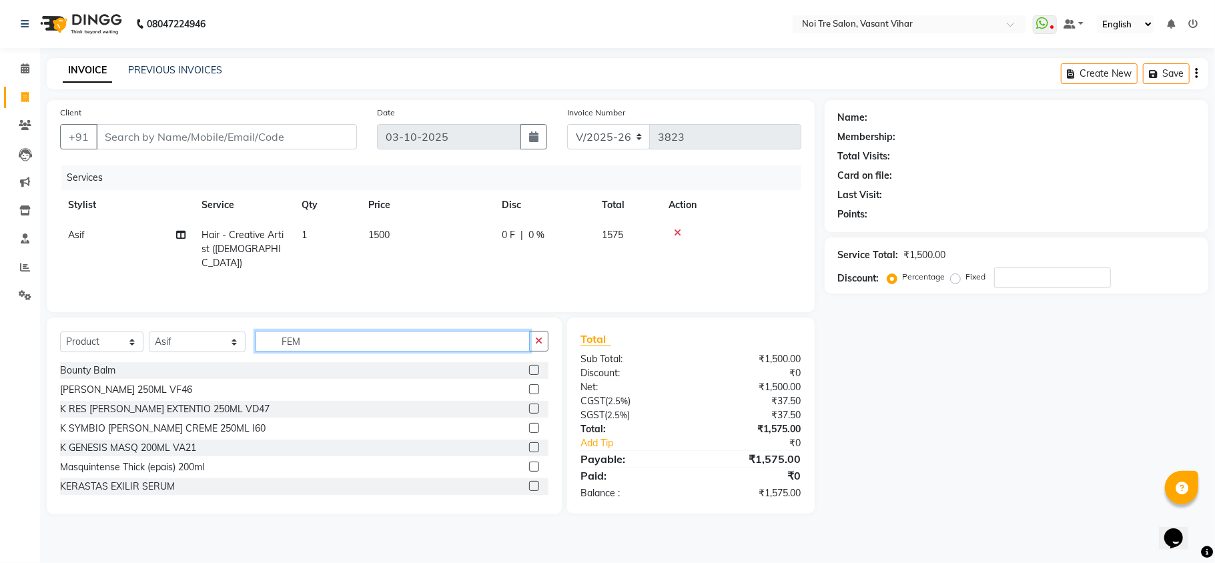
drag, startPoint x: 308, startPoint y: 348, endPoint x: 133, endPoint y: 344, distance: 174.8
click at [139, 348] on div "Select Service Product Membership Package Voucher Prepaid Gift Card Select Styl…" at bounding box center [304, 346] width 488 height 31
type input "ANTI"
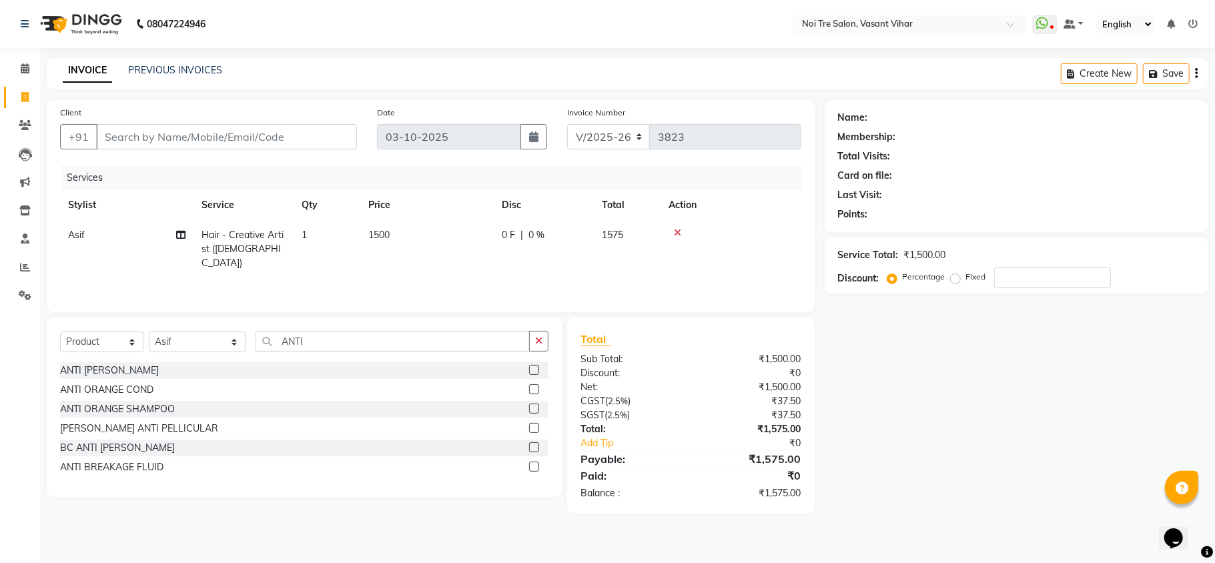
click at [538, 374] on label at bounding box center [534, 370] width 10 height 10
click at [538, 374] on input "checkbox" at bounding box center [533, 370] width 9 height 9
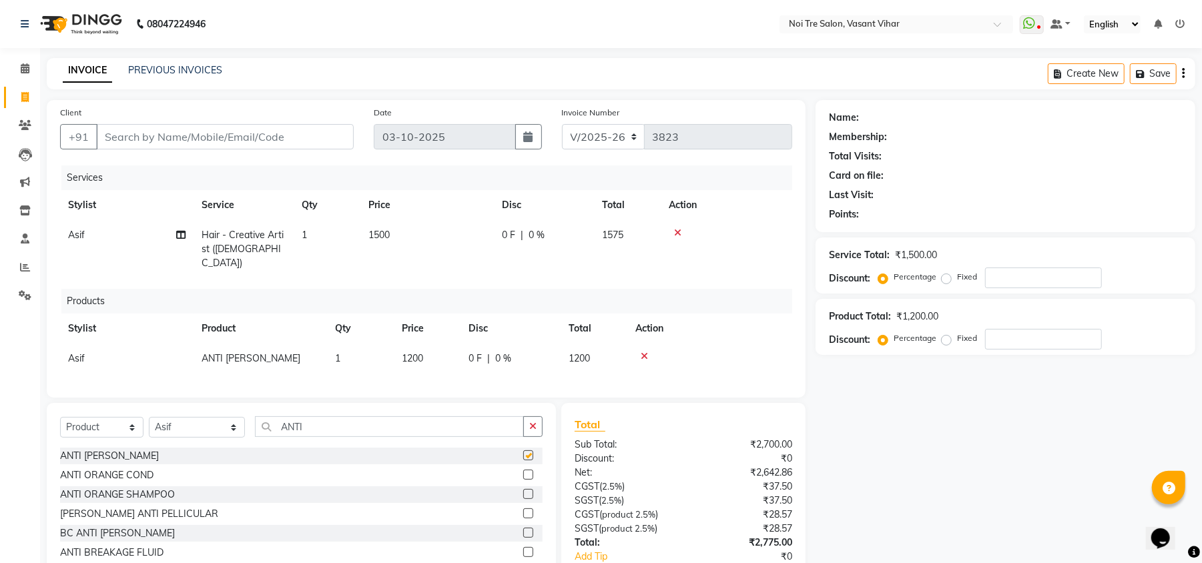
checkbox input "false"
drag, startPoint x: 313, startPoint y: 435, endPoint x: 179, endPoint y: 425, distance: 134.5
click at [184, 428] on div "Select Service Product Membership Package Voucher Prepaid Gift Card Select Styl…" at bounding box center [301, 492] width 509 height 179
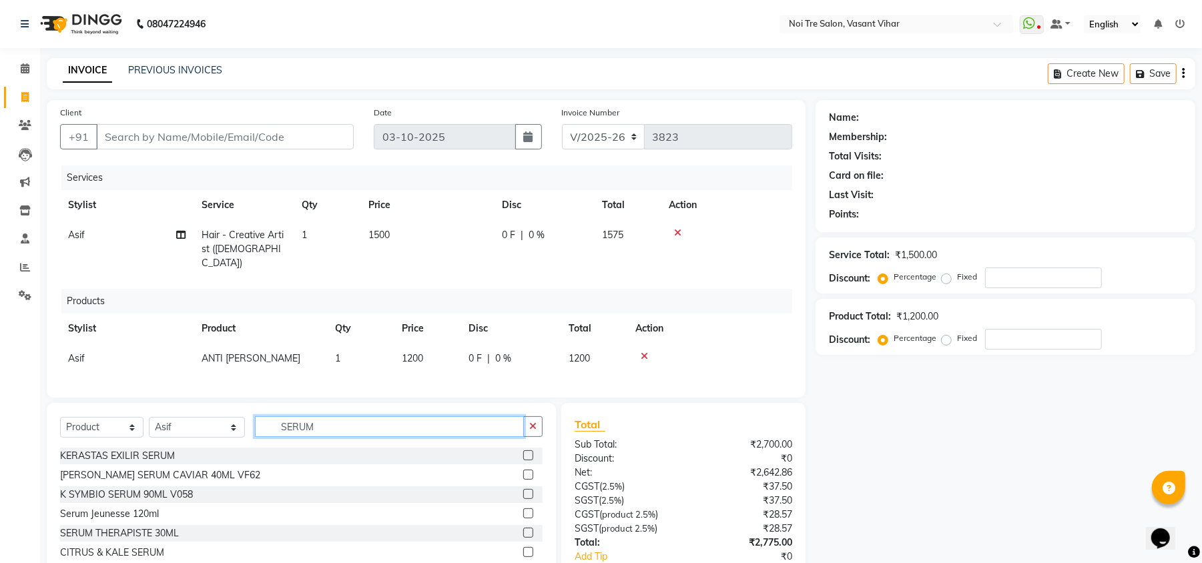
scroll to position [97, 0]
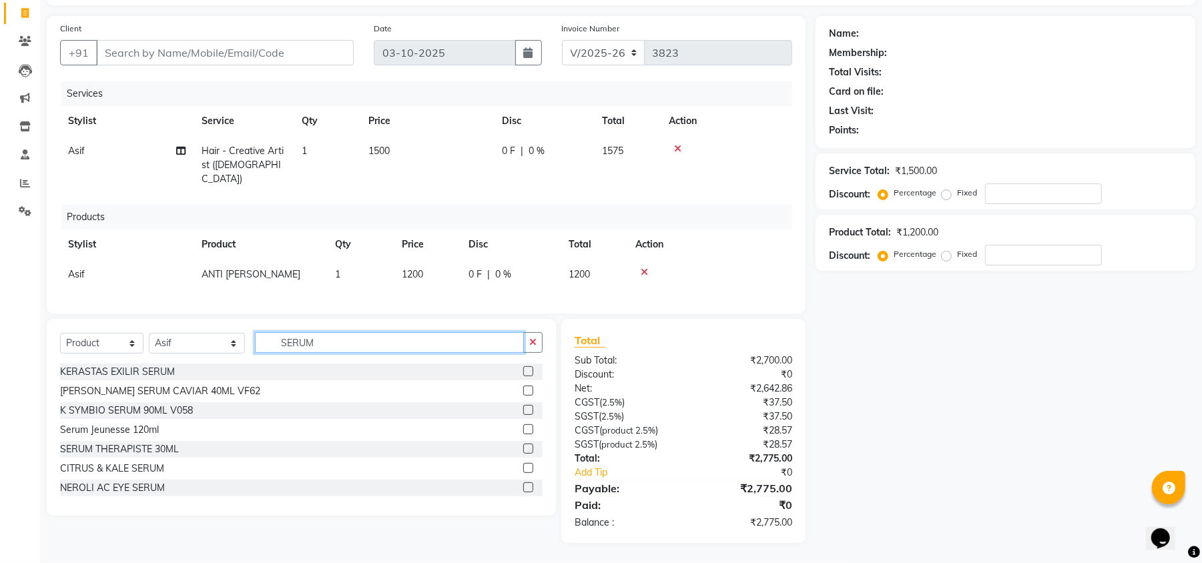
type input "SERUM"
click at [523, 468] on label at bounding box center [528, 468] width 10 height 10
click at [523, 468] on input "checkbox" at bounding box center [527, 468] width 9 height 9
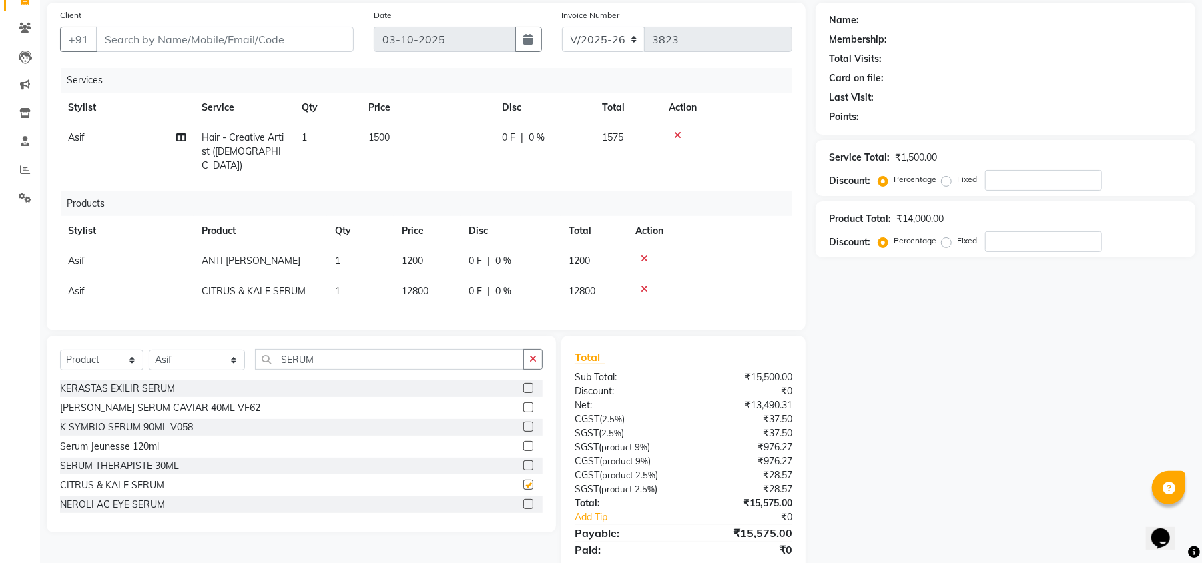
checkbox input "false"
click at [523, 509] on label at bounding box center [528, 504] width 10 height 10
click at [523, 509] on input "checkbox" at bounding box center [527, 504] width 9 height 9
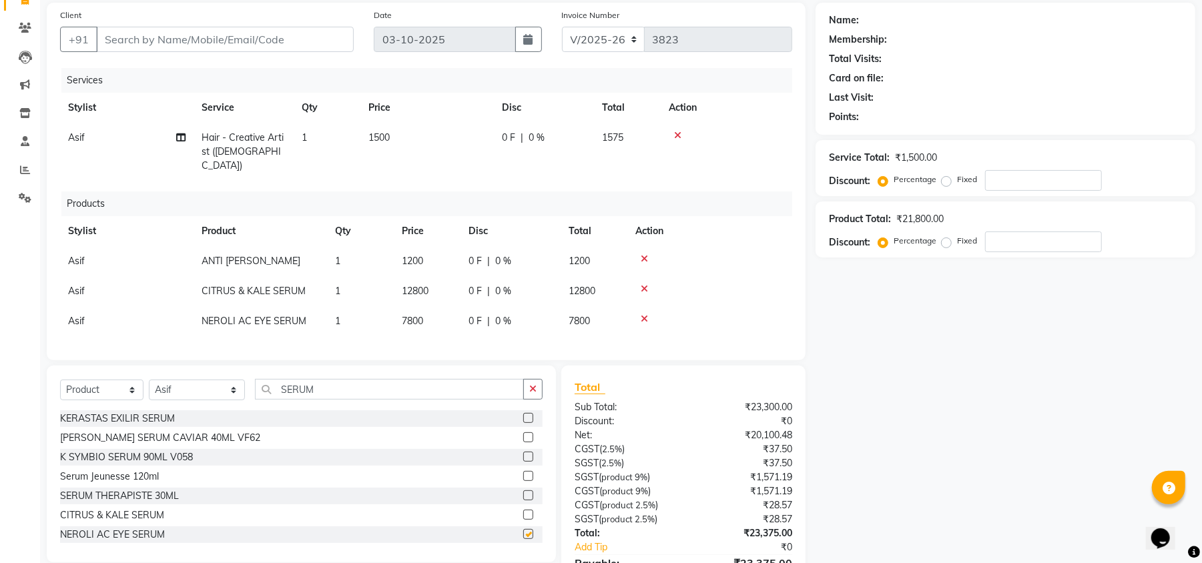
checkbox input "false"
click at [642, 284] on icon at bounding box center [643, 288] width 7 height 9
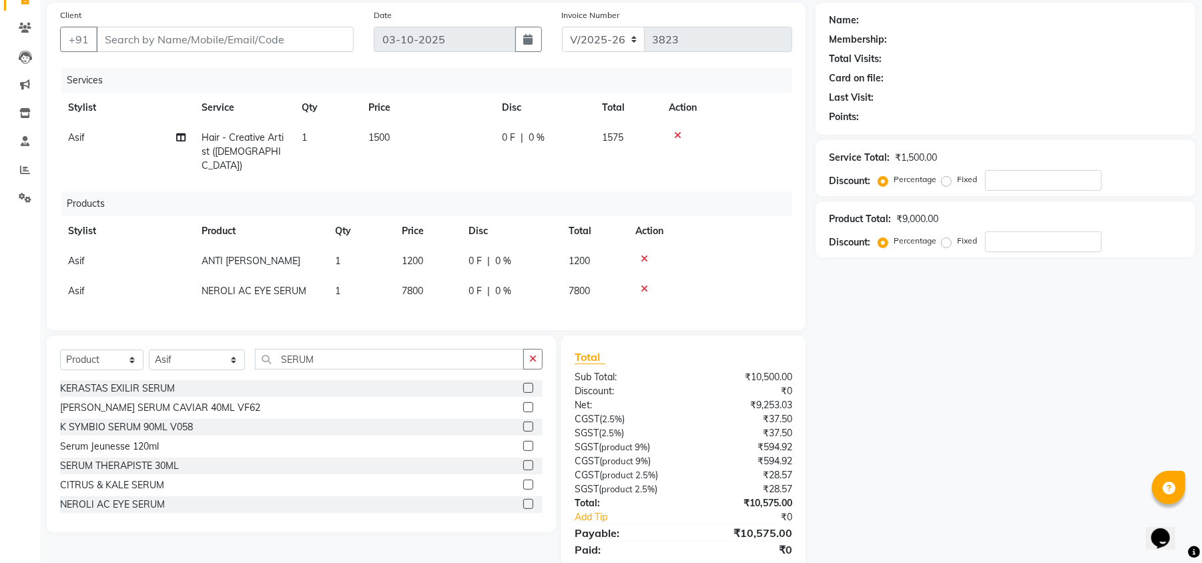
click at [642, 284] on icon at bounding box center [643, 288] width 7 height 9
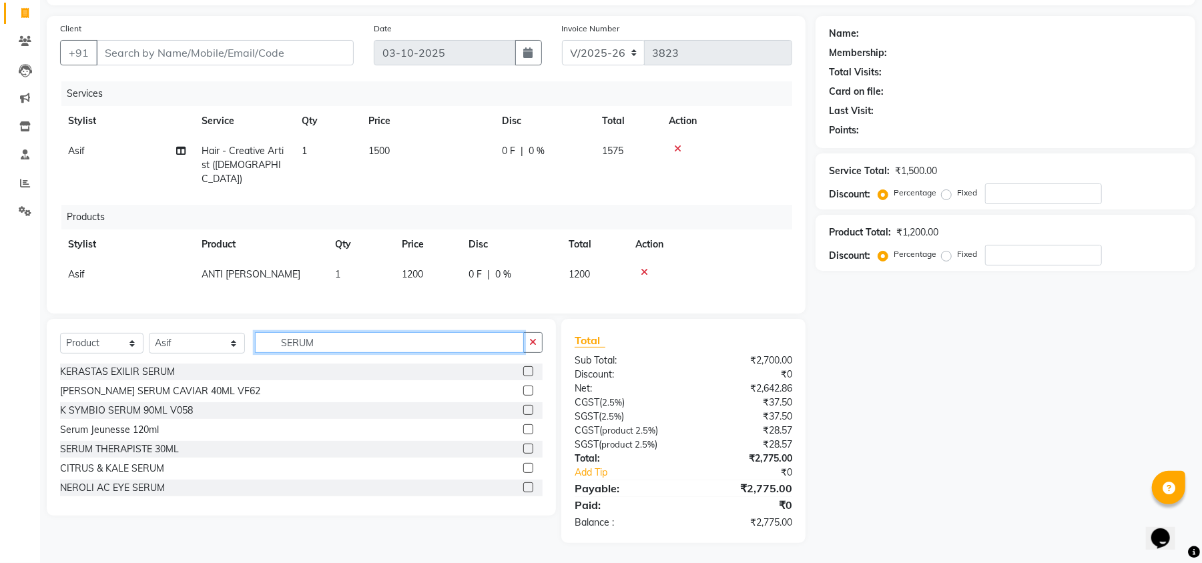
click at [326, 342] on input "SERUM" at bounding box center [389, 342] width 269 height 21
drag, startPoint x: 347, startPoint y: 332, endPoint x: 163, endPoint y: 326, distance: 183.6
click at [163, 326] on div "Select Service Product Membership Package Voucher Prepaid Gift Card Select Styl…" at bounding box center [301, 417] width 509 height 197
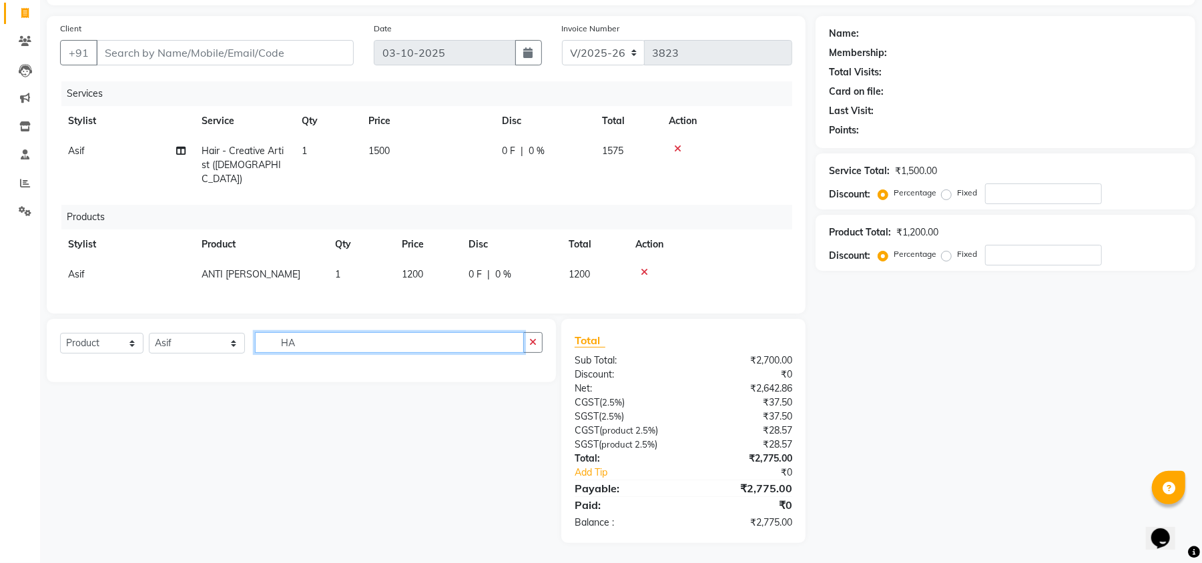
type input "H"
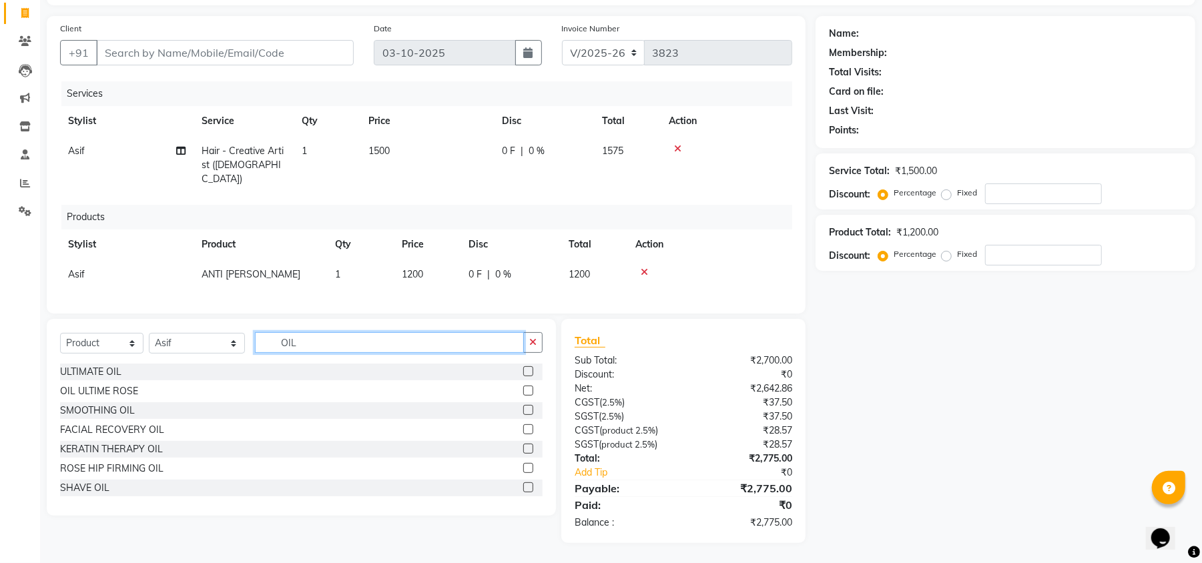
type input "OIL"
click at [523, 372] on label at bounding box center [528, 371] width 10 height 10
click at [523, 372] on input "checkbox" at bounding box center [527, 372] width 9 height 9
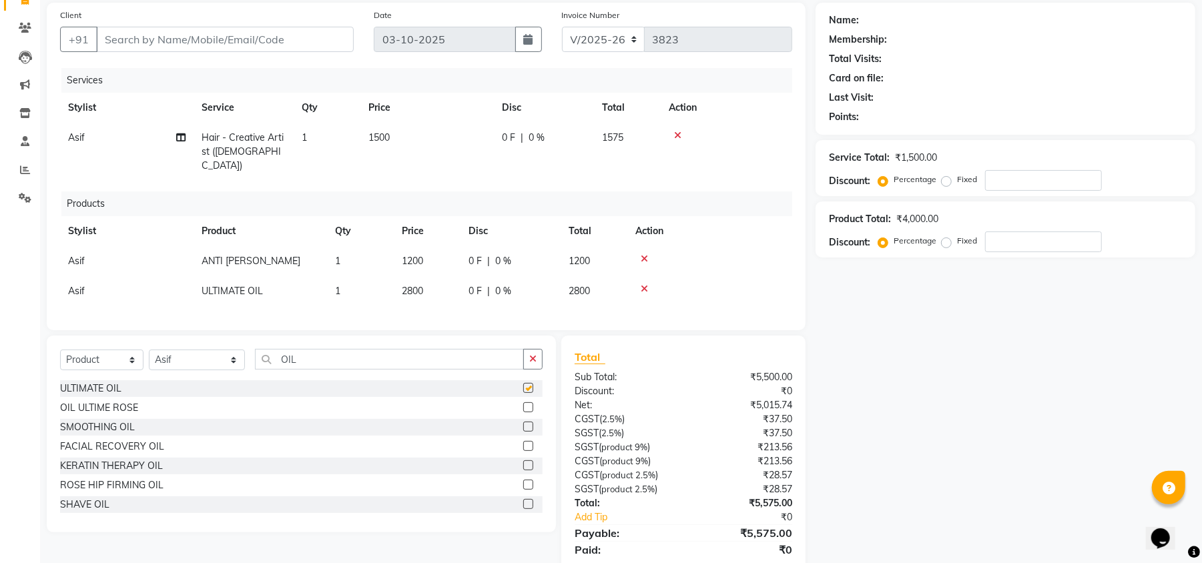
checkbox input "false"
click at [430, 289] on td "2800" at bounding box center [427, 291] width 67 height 30
select select "20379"
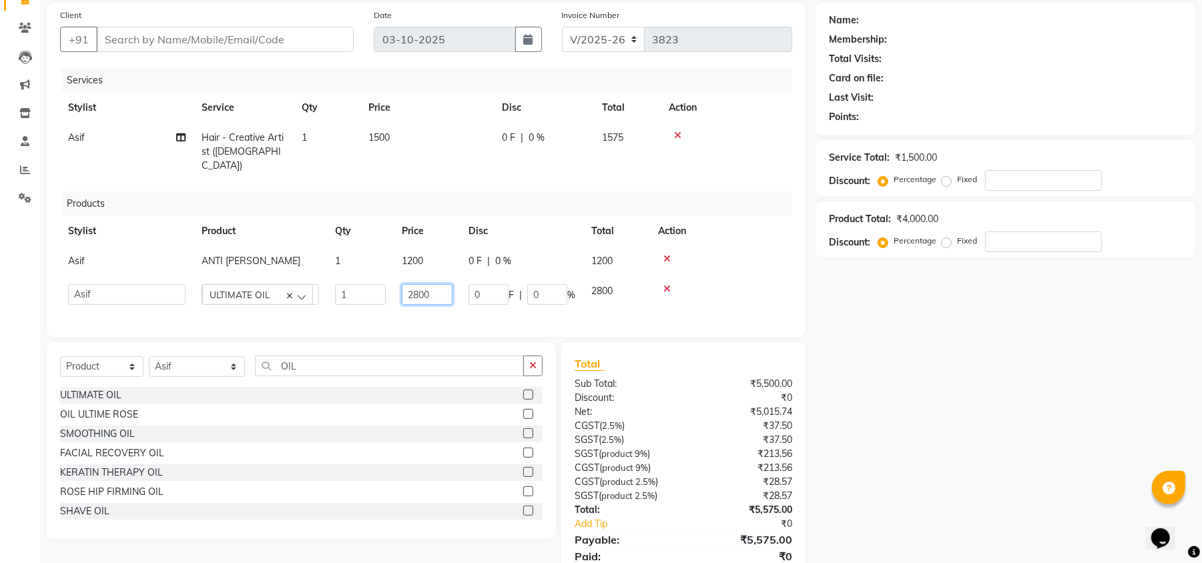
drag, startPoint x: 435, startPoint y: 291, endPoint x: 337, endPoint y: 291, distance: 98.1
click at [338, 292] on tr "Abhishek AMARNATH Asif DANISH(PUNJABI BAGH) DHARAM FAIZAN GEETA Kamal Karan PDC…" at bounding box center [426, 294] width 732 height 37
type input "2100"
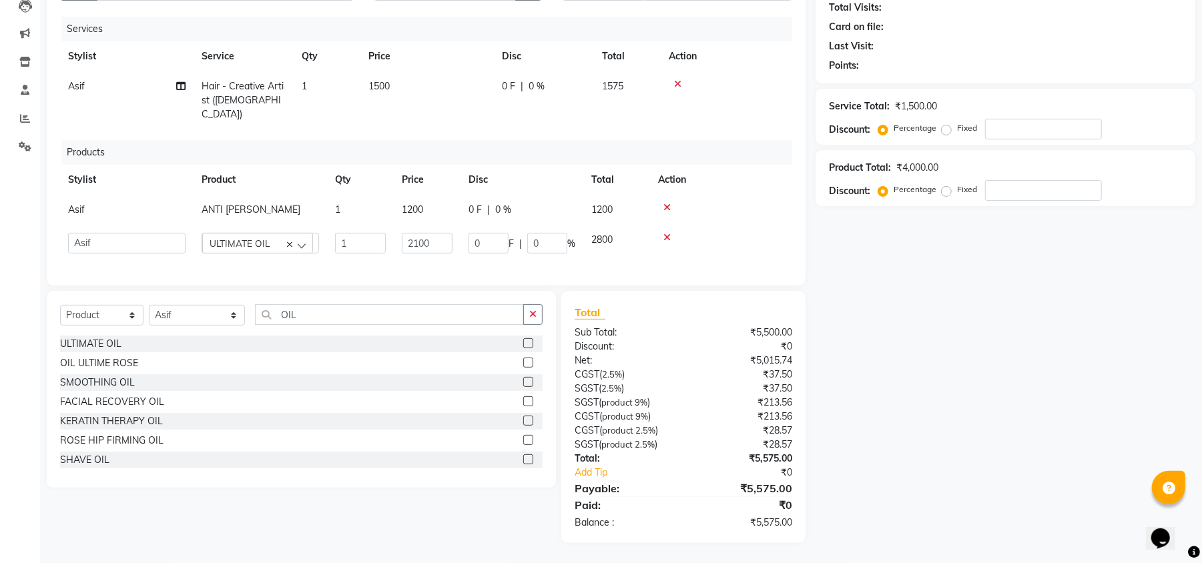
click at [757, 212] on tbody "Asif ANTI DANDRUFF SHAMPOO 1 1200 0 F | 0 % 1200 Abhishek AMARNATH Asif DANISH(…" at bounding box center [426, 228] width 732 height 67
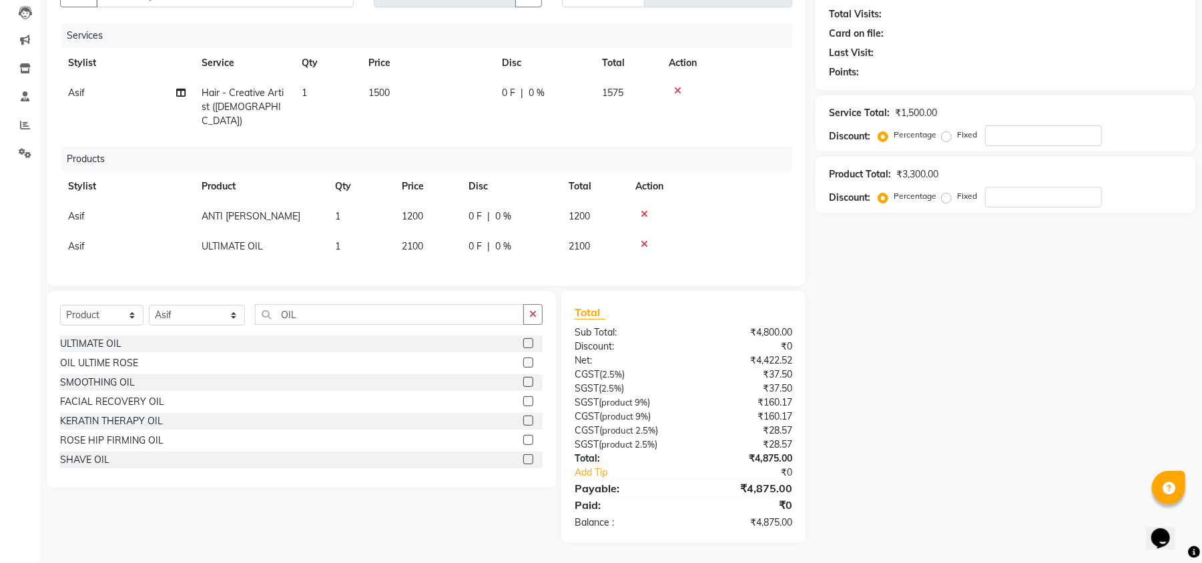
scroll to position [0, 0]
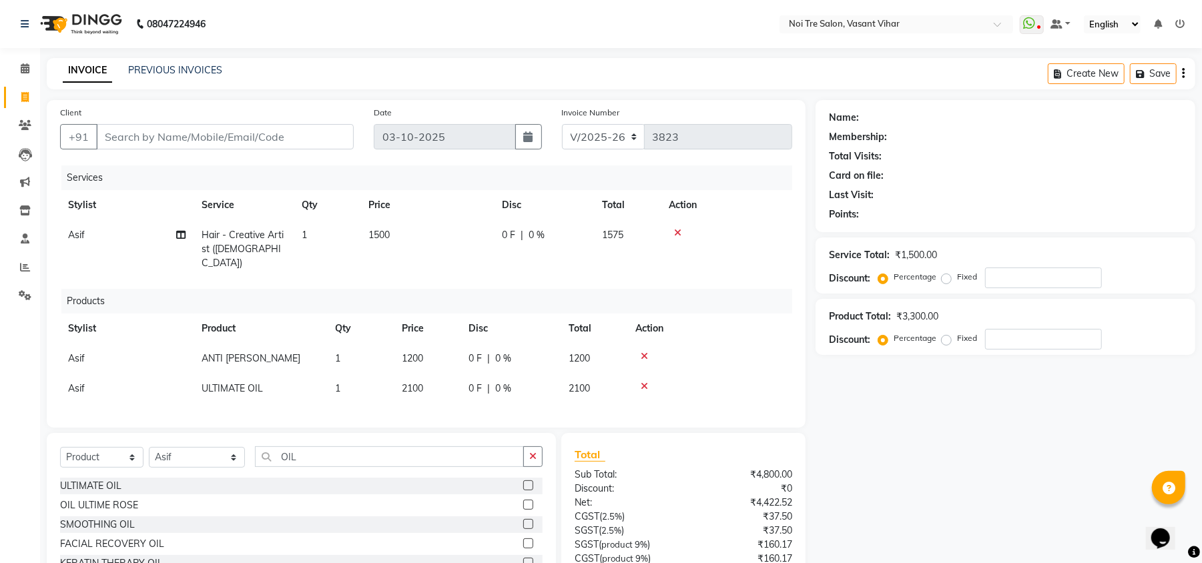
click at [414, 356] on td "1200" at bounding box center [427, 359] width 67 height 30
select select "20379"
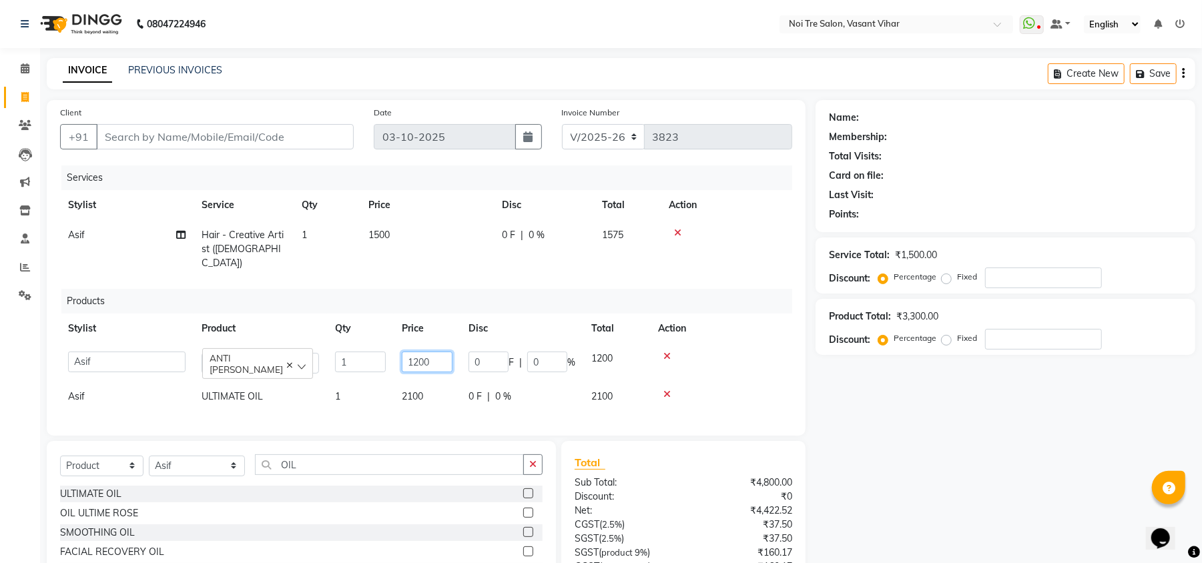
drag, startPoint x: 463, startPoint y: 340, endPoint x: 419, endPoint y: 342, distance: 44.1
click at [419, 344] on tr "Abhishek AMARNATH Asif DANISH(PUNJABI BAGH) DHARAM FAIZAN GEETA Kamal Karan PDC…" at bounding box center [426, 363] width 732 height 38
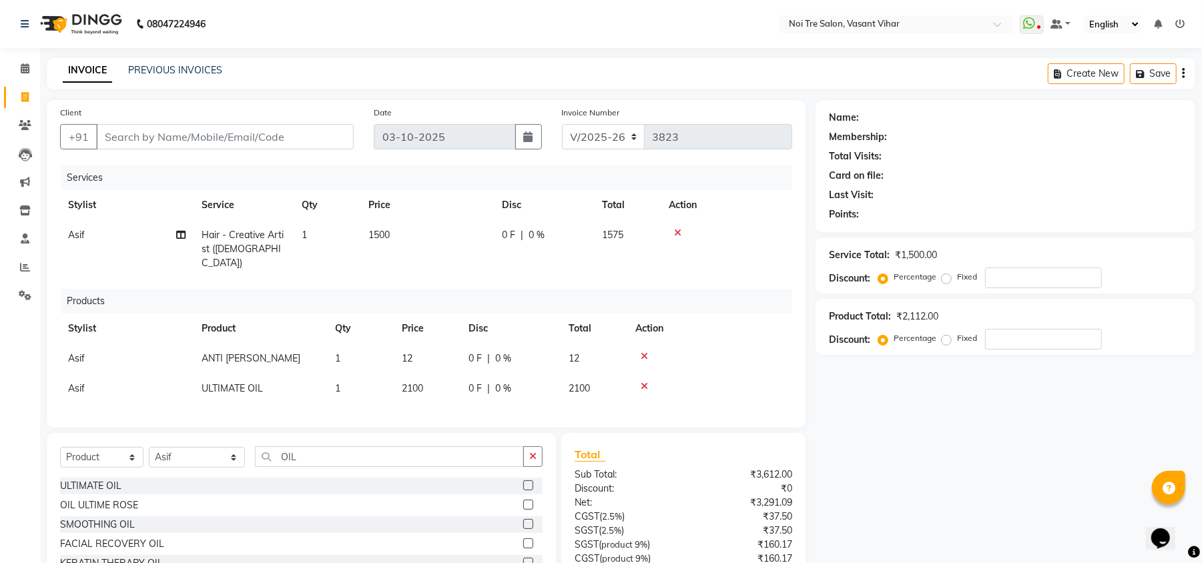
click at [438, 344] on td "12" at bounding box center [427, 359] width 67 height 30
select select "20379"
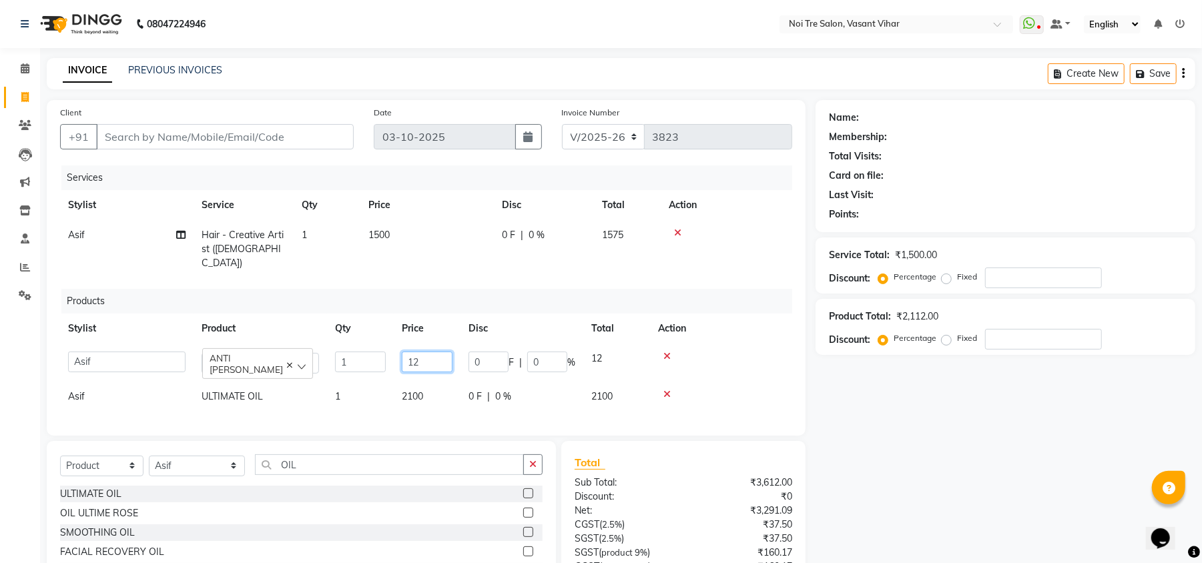
drag, startPoint x: 438, startPoint y: 345, endPoint x: 292, endPoint y: 342, distance: 146.1
click at [295, 344] on tr "Abhishek AMARNATH Asif DANISH(PUNJABI BAGH) DHARAM FAIZAN GEETA Kamal Karan PDC…" at bounding box center [426, 363] width 732 height 38
type input "1300"
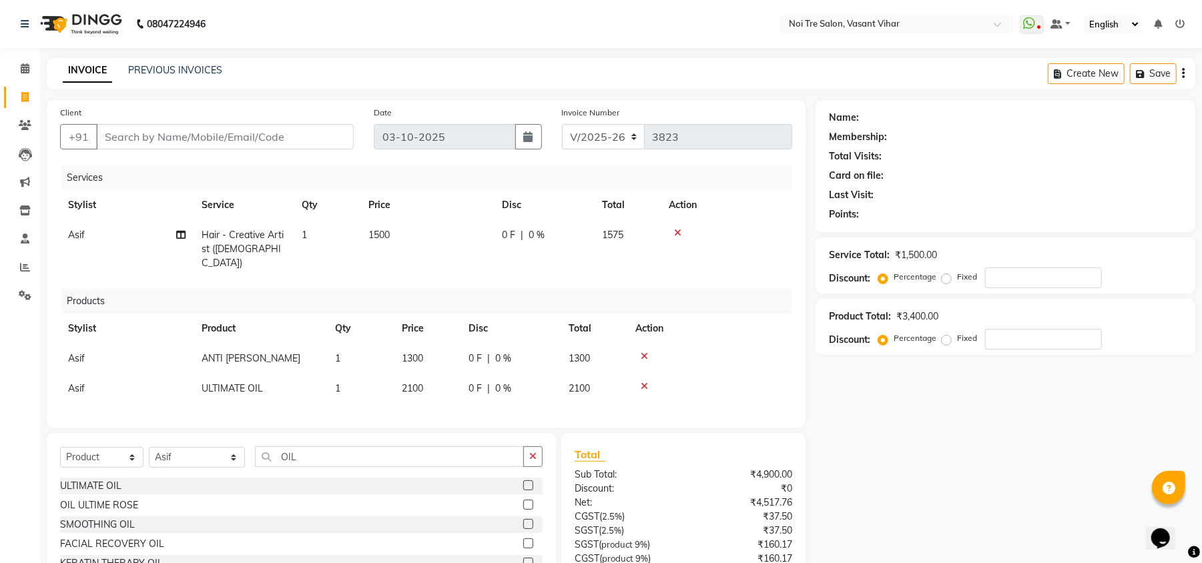
click at [431, 260] on td "1500" at bounding box center [426, 249] width 133 height 58
select select "20379"
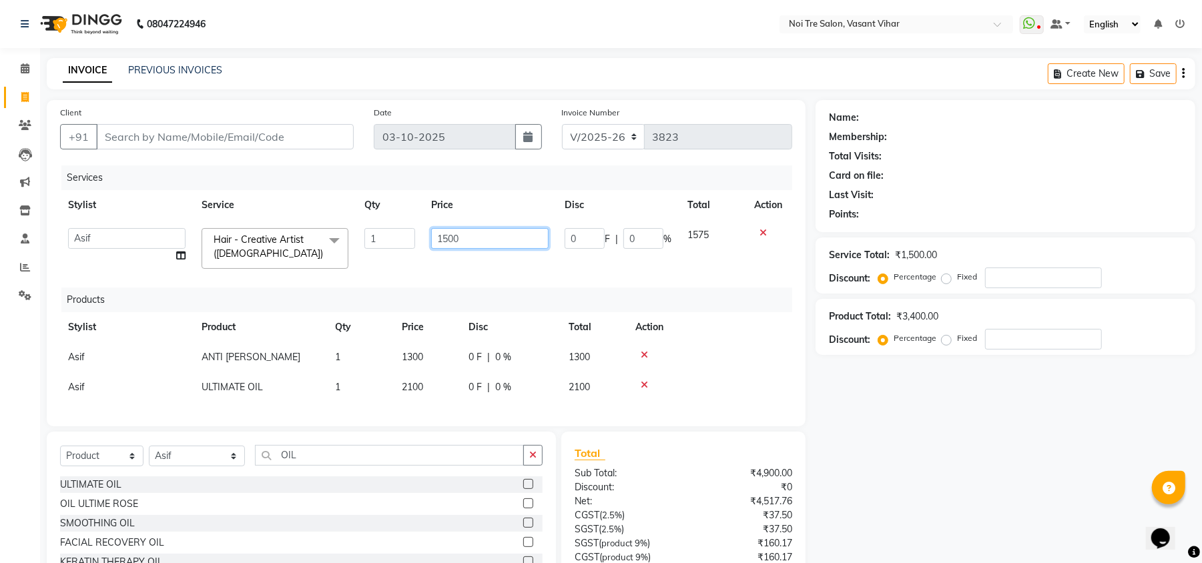
drag, startPoint x: 482, startPoint y: 239, endPoint x: 324, endPoint y: 205, distance: 161.6
click at [395, 230] on tr "Abhishek AMARNATH Asif DANISH(PUNJABI BAGH) DHARAM FAIZAN GEETA Kamal Karan PDC…" at bounding box center [426, 248] width 732 height 57
type input "1770"
click at [318, 147] on input "Client" at bounding box center [225, 136] width 258 height 25
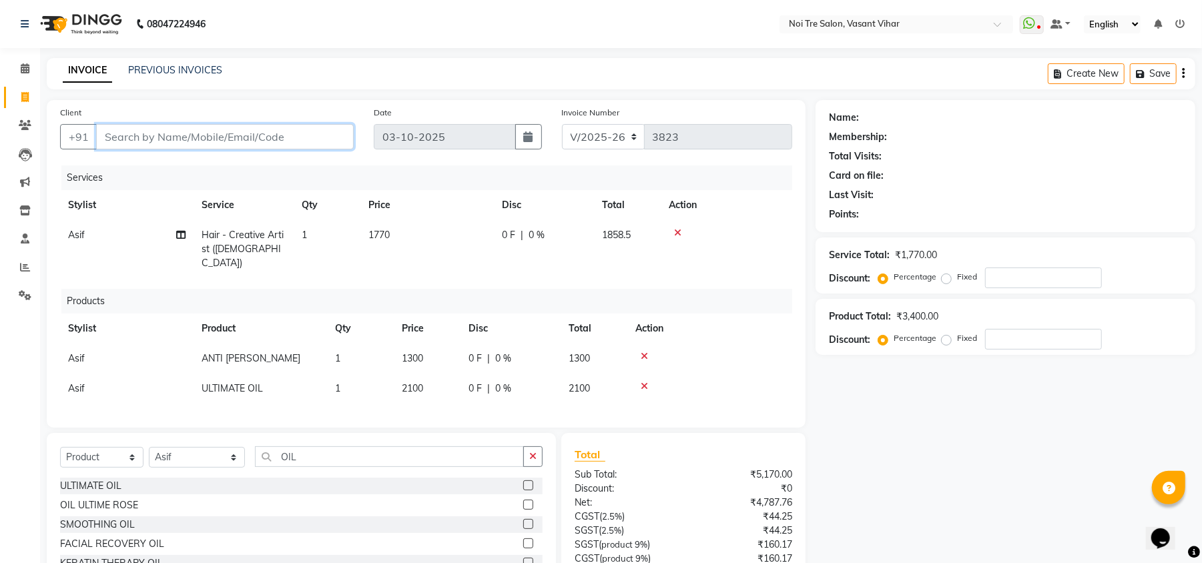
type input "P"
type input "0"
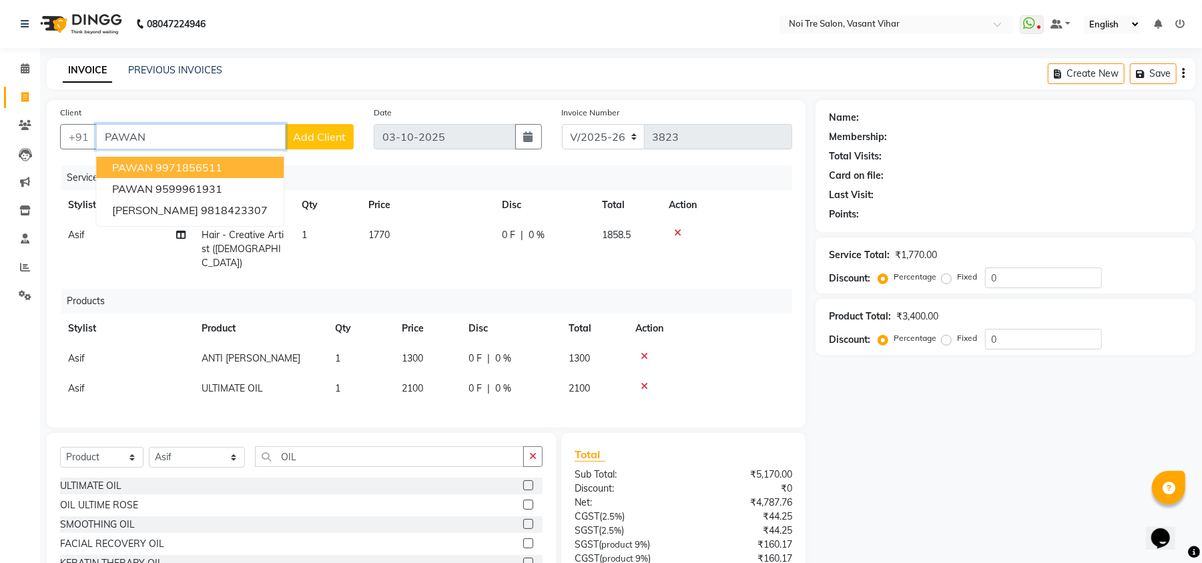
click at [240, 161] on button "PAWAN 9971856511" at bounding box center [189, 167] width 187 height 21
type input "9971856511"
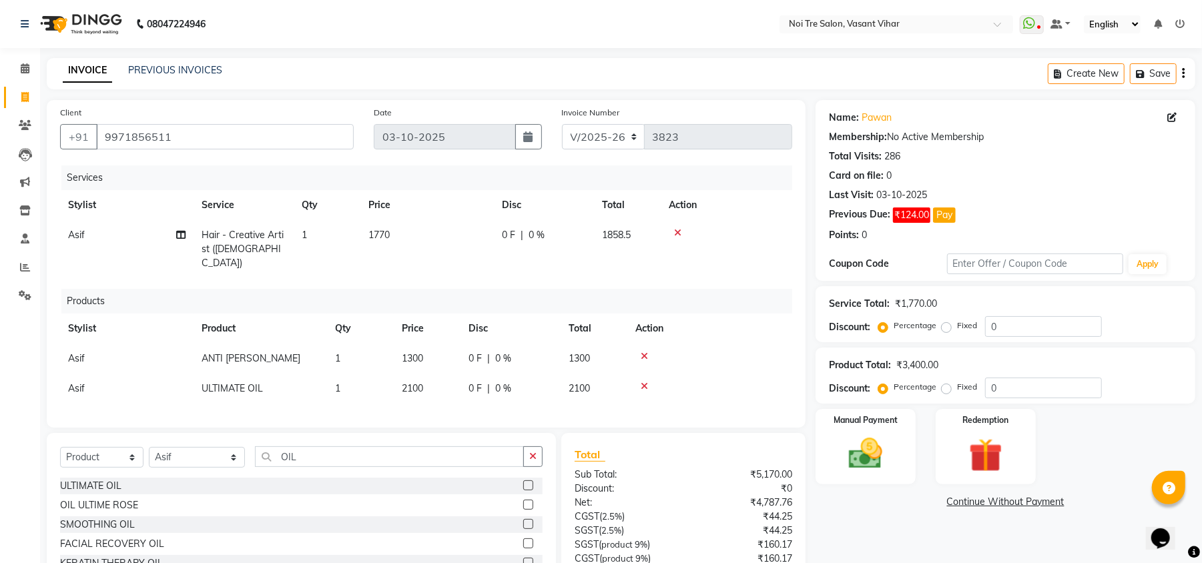
click at [957, 326] on label "Fixed" at bounding box center [967, 326] width 20 height 12
click at [945, 326] on input "Fixed" at bounding box center [948, 325] width 9 height 9
radio input "true"
click at [887, 320] on div "Percentage Fixed 0" at bounding box center [991, 326] width 221 height 21
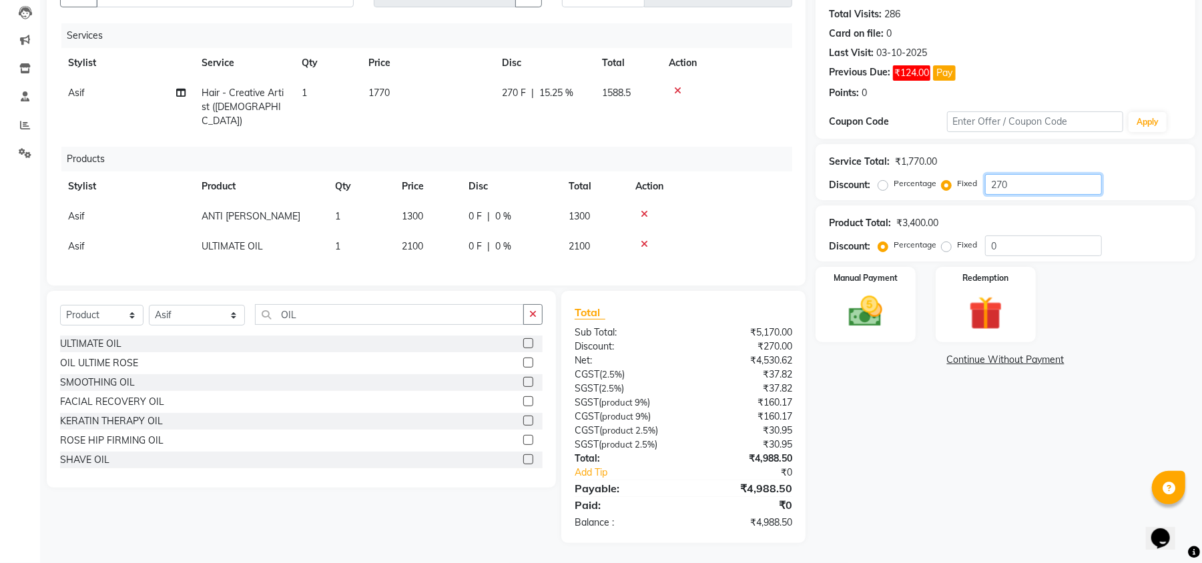
drag, startPoint x: 948, startPoint y: 173, endPoint x: 890, endPoint y: 169, distance: 58.2
click at [890, 174] on div "Percentage Fixed 270" at bounding box center [991, 184] width 221 height 21
type input "0"
type input "88.50"
click at [1077, 424] on div "Name: Pawan Membership: No Active Membership Total Visits: 286 Card on file: 0 …" at bounding box center [1010, 250] width 390 height 585
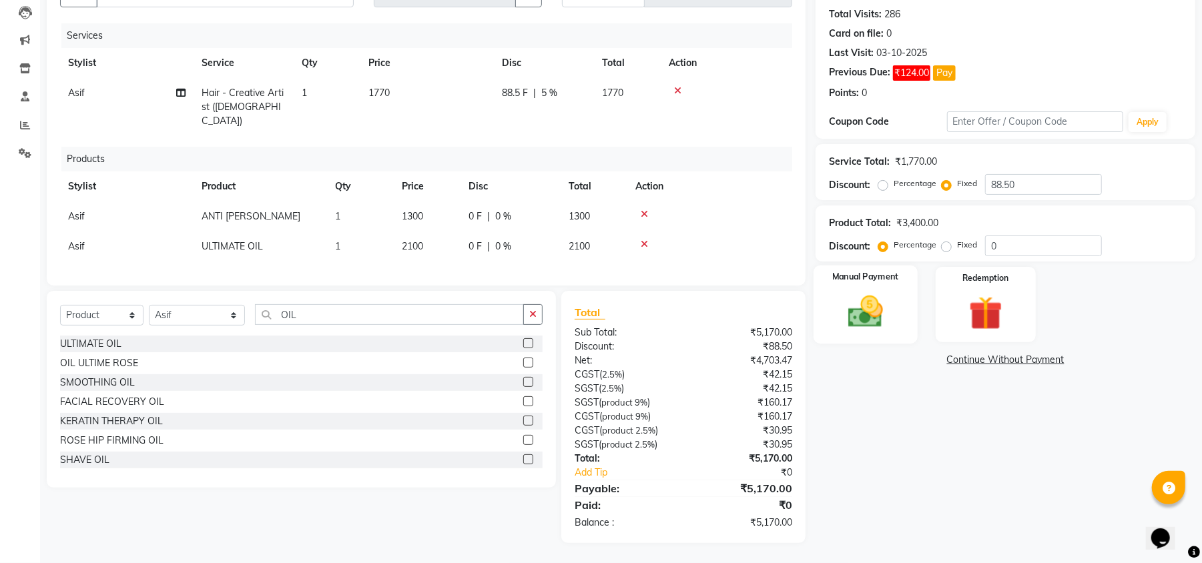
click at [862, 292] on img at bounding box center [865, 312] width 57 height 41
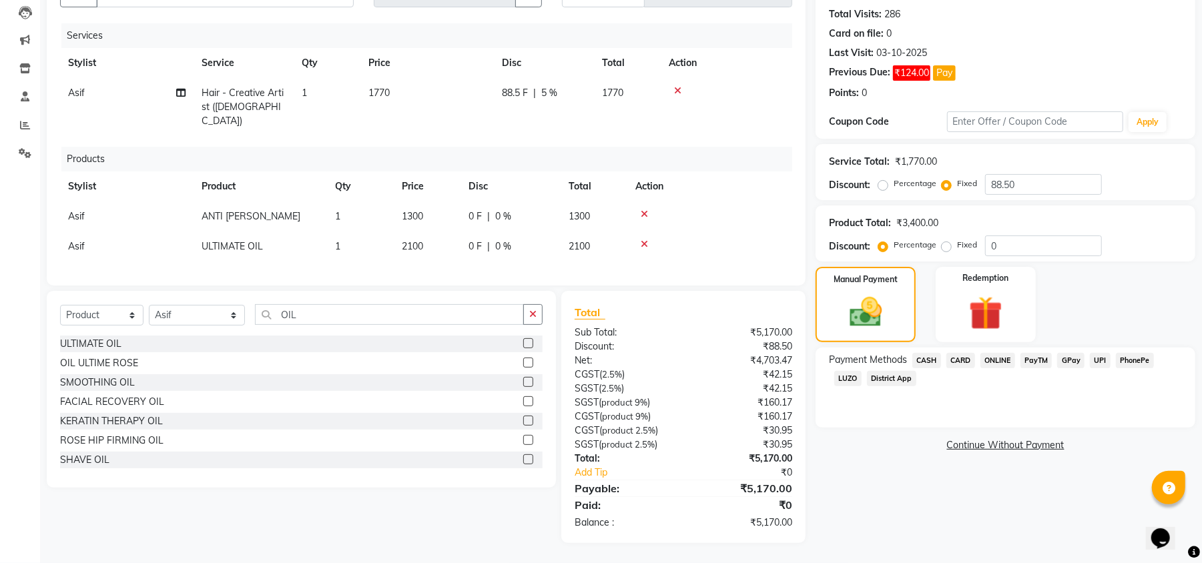
click at [964, 353] on span "CARD" at bounding box center [960, 360] width 29 height 15
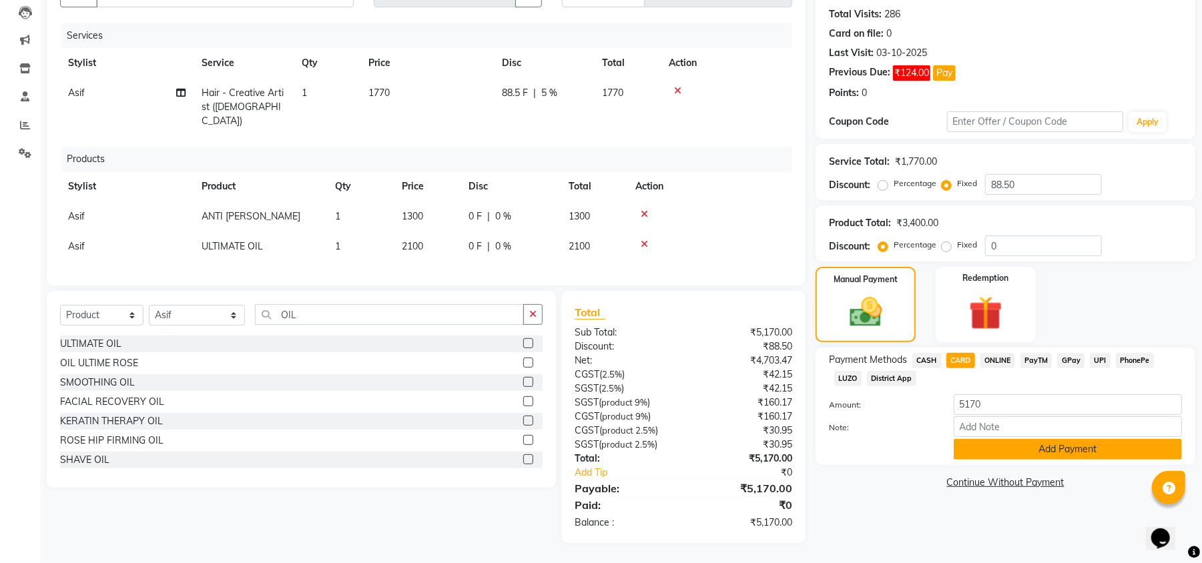
click at [1150, 439] on button "Add Payment" at bounding box center [1067, 449] width 228 height 21
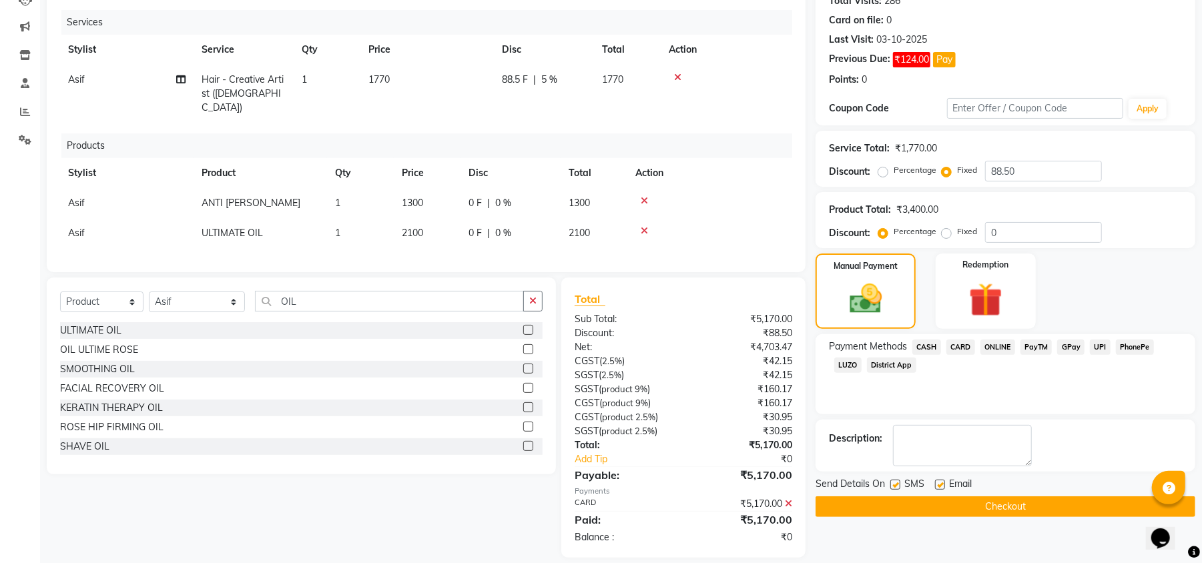
scroll to position [184, 0]
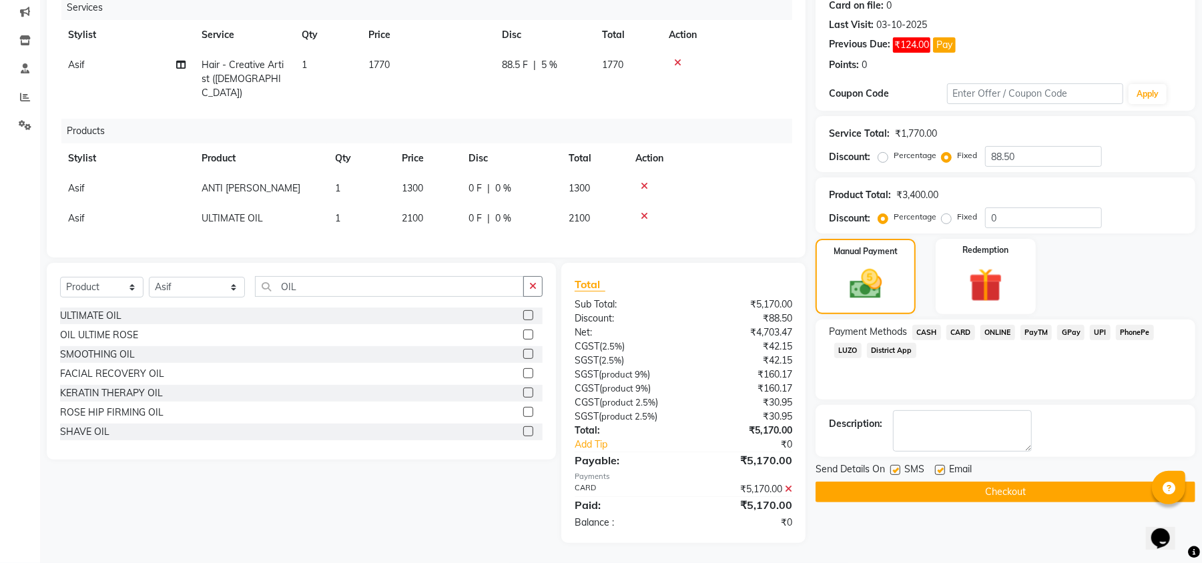
click at [1119, 482] on button "Checkout" at bounding box center [1005, 492] width 380 height 21
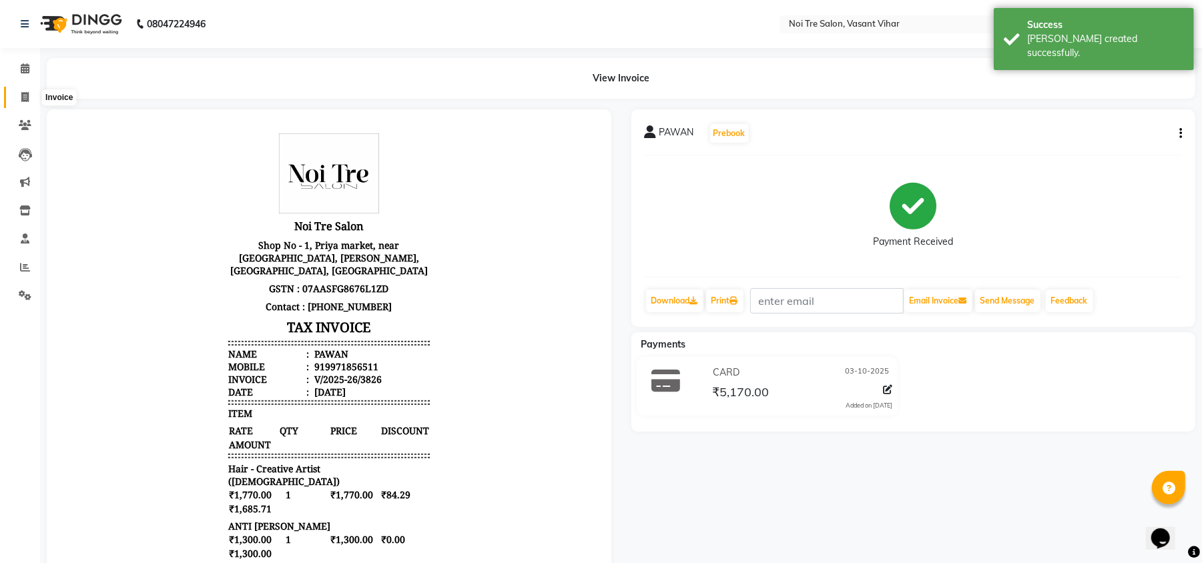
click at [17, 95] on span at bounding box center [24, 97] width 23 height 15
select select "service"
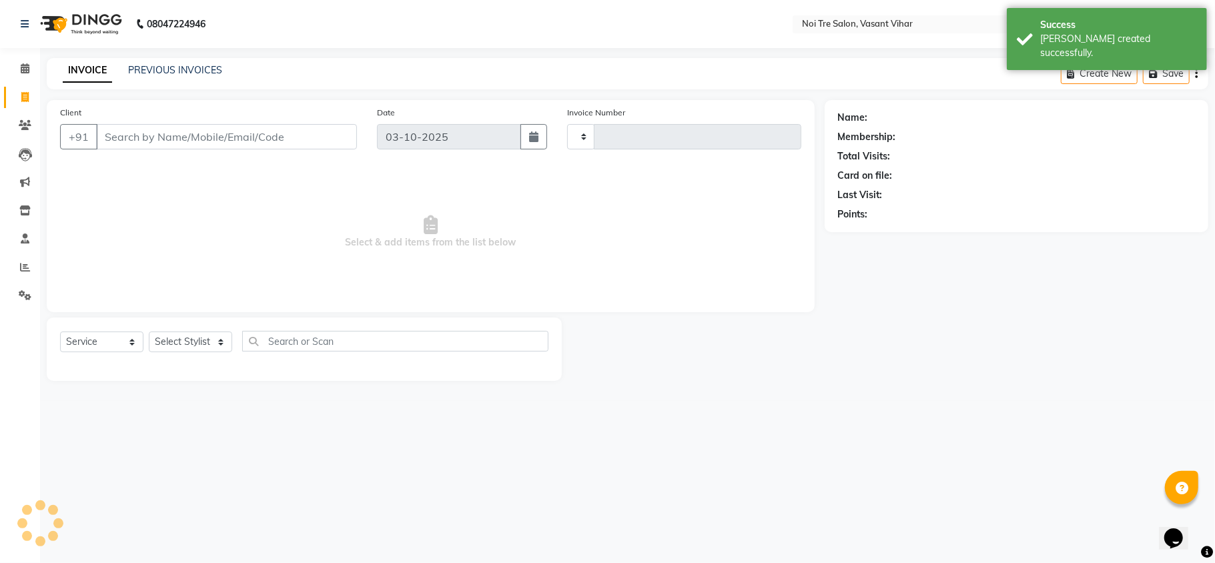
type input "3827"
select select "3944"
click at [145, 77] on div "INVOICE PREVIOUS INVOICES" at bounding box center [142, 70] width 191 height 15
click at [161, 59] on div "INVOICE PREVIOUS INVOICES Create New Save" at bounding box center [627, 73] width 1161 height 31
click at [158, 71] on link "PREVIOUS INVOICES" at bounding box center [175, 70] width 94 height 12
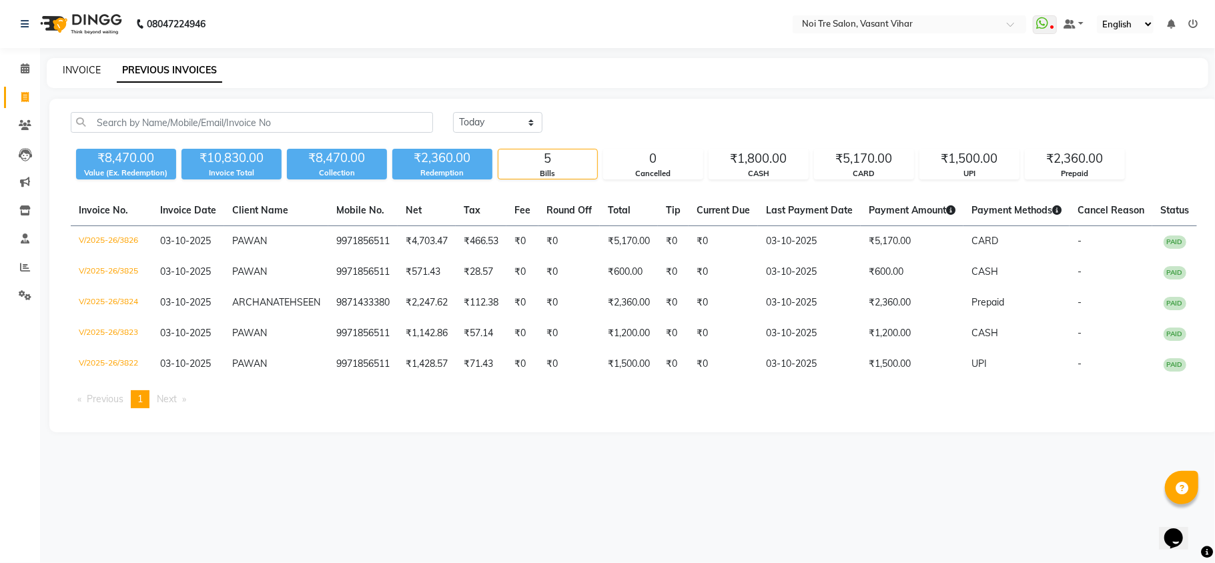
click at [79, 62] on div "INVOICE PREVIOUS INVOICES" at bounding box center [627, 73] width 1161 height 30
click at [77, 67] on link "INVOICE" at bounding box center [82, 70] width 38 height 12
select select "service"
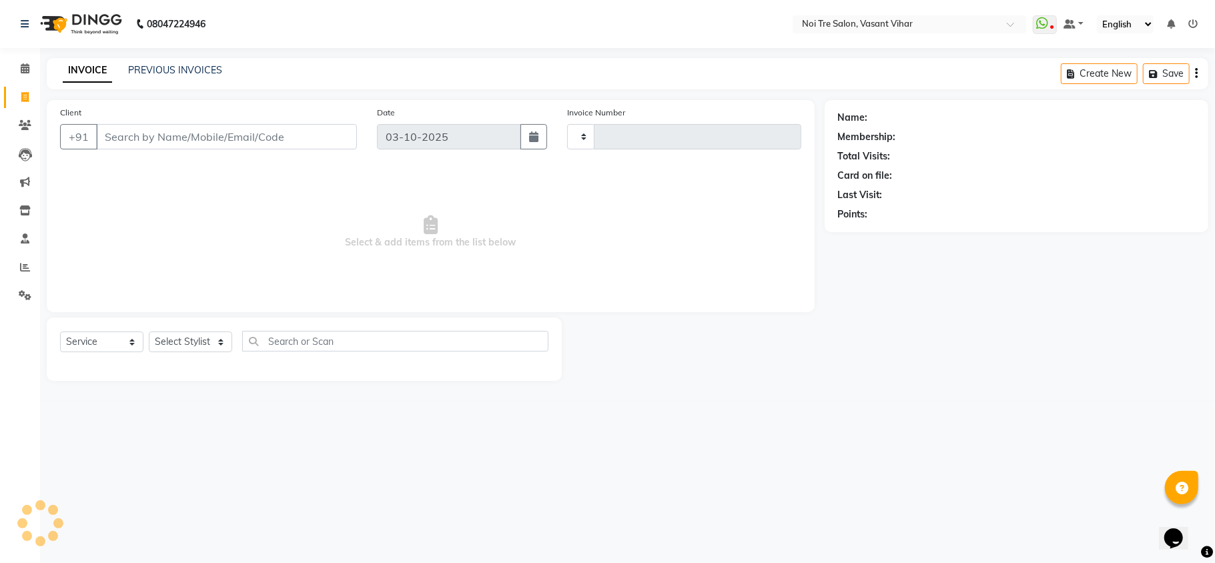
type input "3827"
select select "3944"
type input "7"
click at [203, 73] on link "PREVIOUS INVOICES" at bounding box center [175, 70] width 94 height 12
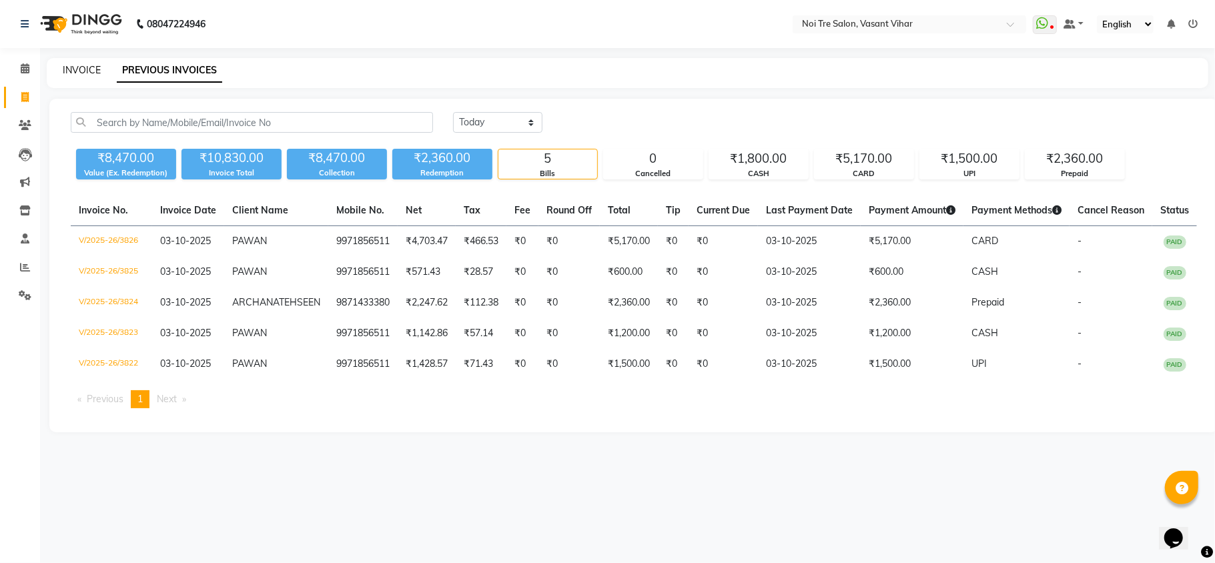
click at [89, 65] on link "INVOICE" at bounding box center [82, 70] width 38 height 12
select select "service"
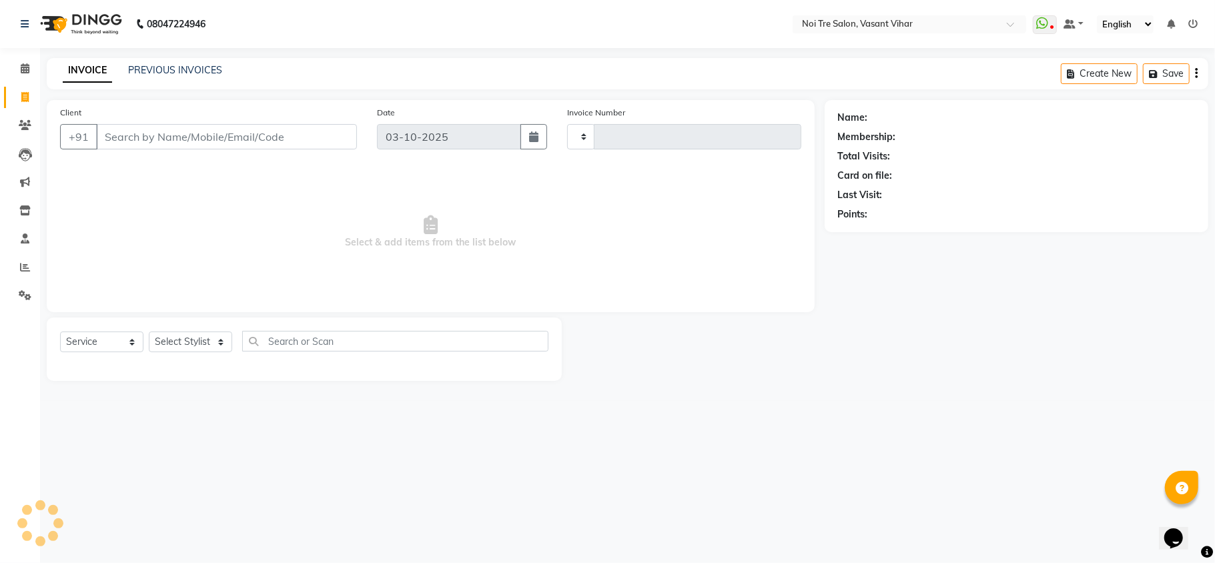
type input "3827"
select select "3944"
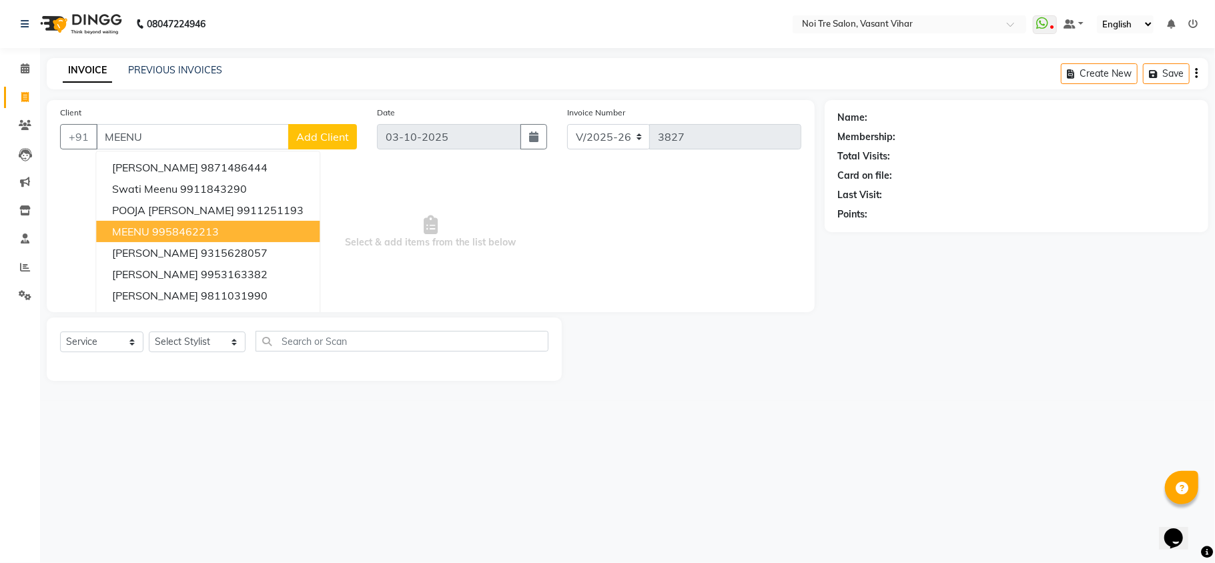
click at [215, 230] on ngb-highlight "9958462213" at bounding box center [185, 231] width 67 height 13
type input "9958462213"
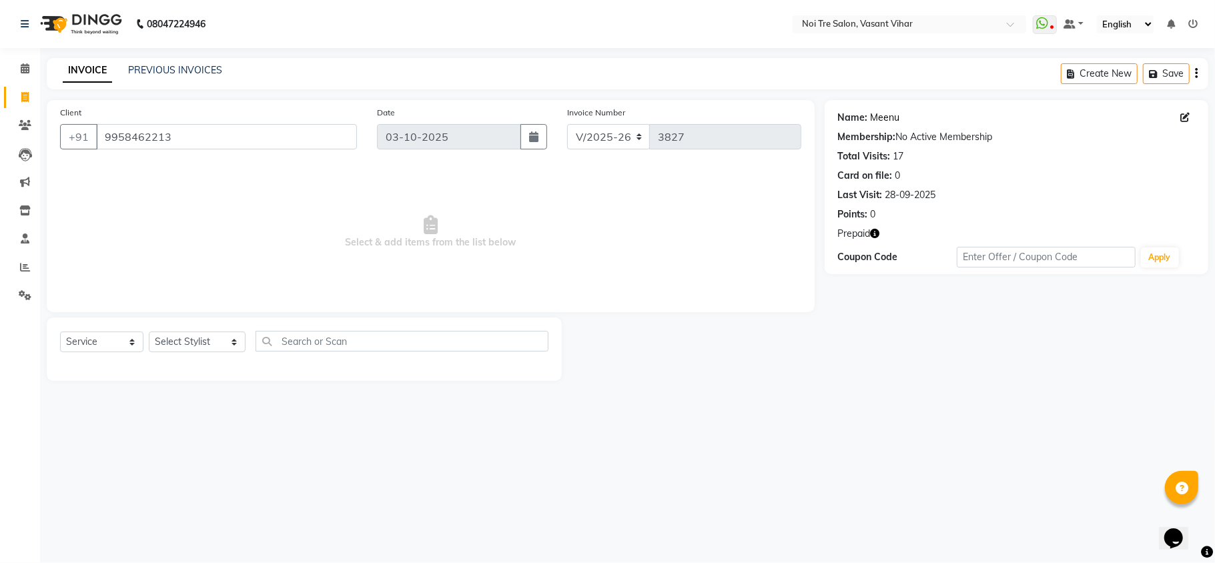
click at [895, 116] on link "Meenu" at bounding box center [885, 118] width 29 height 14
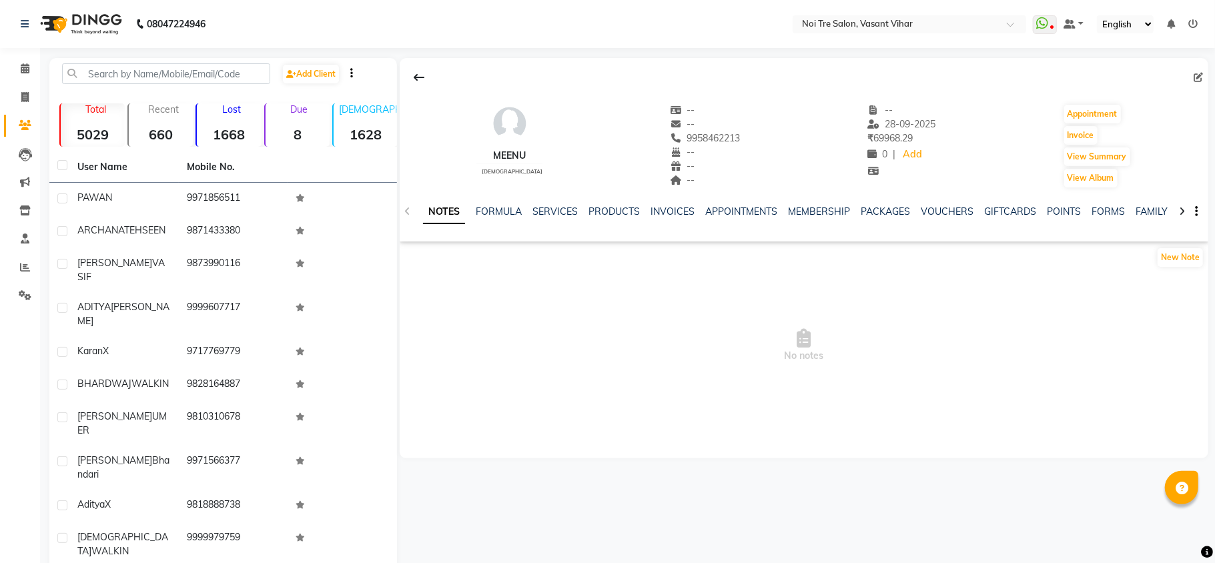
select select "en"
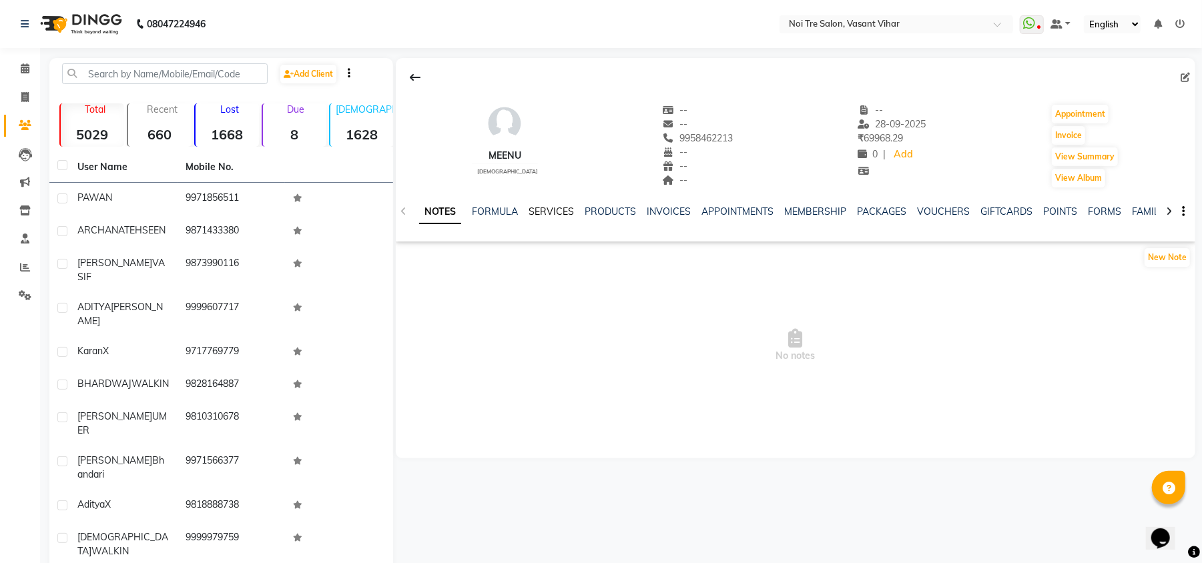
click at [543, 212] on link "SERVICES" at bounding box center [550, 211] width 45 height 12
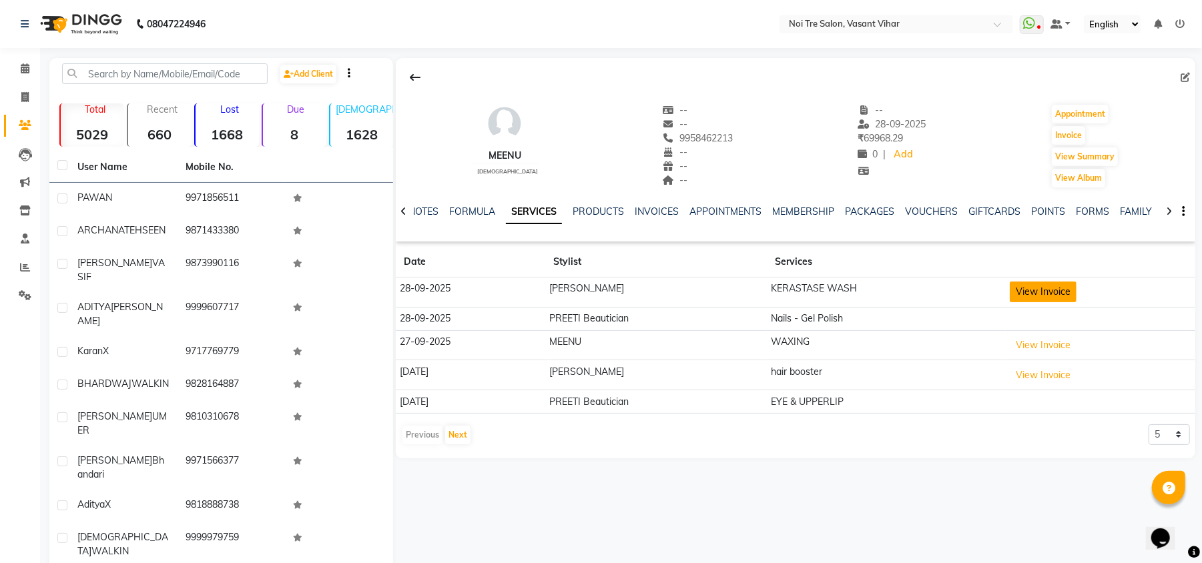
click at [1023, 292] on button "View Invoice" at bounding box center [1042, 292] width 67 height 21
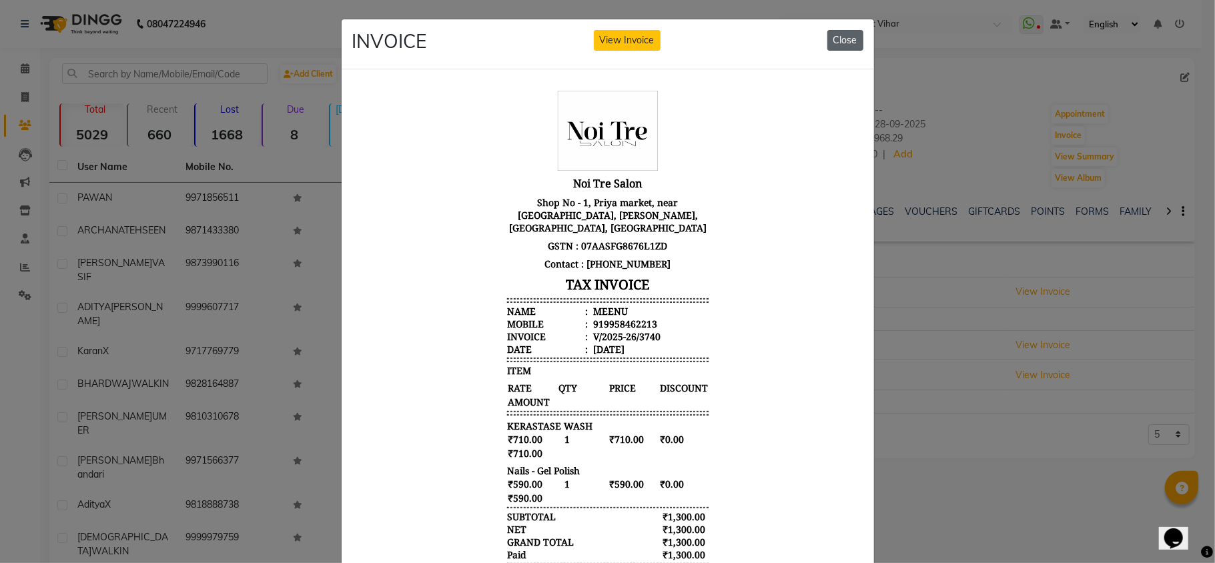
click at [847, 41] on button "Close" at bounding box center [845, 40] width 36 height 21
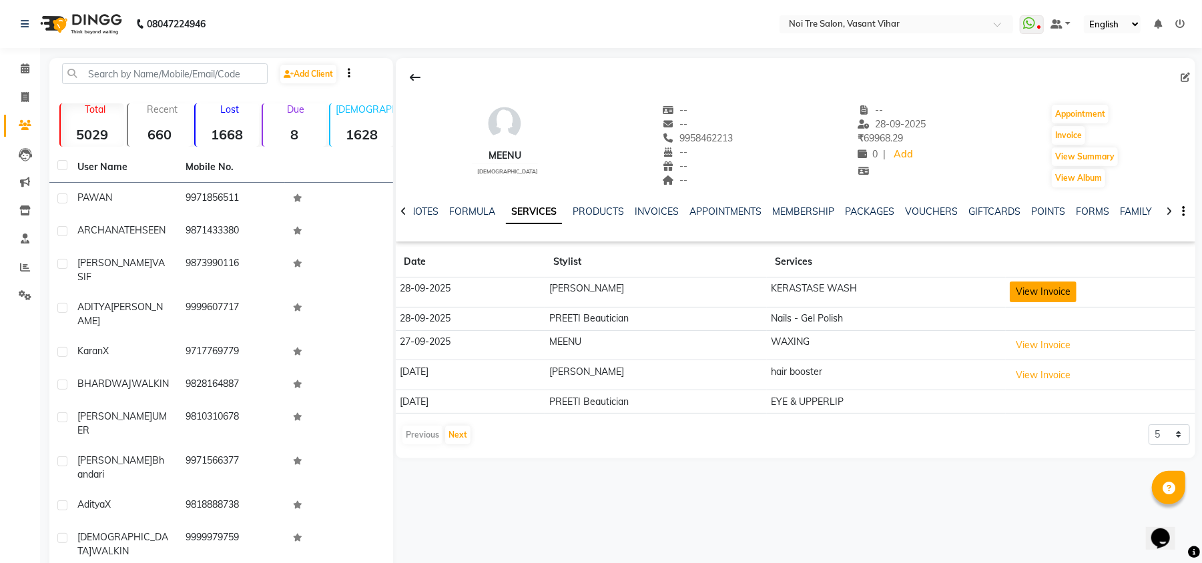
click at [1017, 288] on button "View Invoice" at bounding box center [1042, 292] width 67 height 21
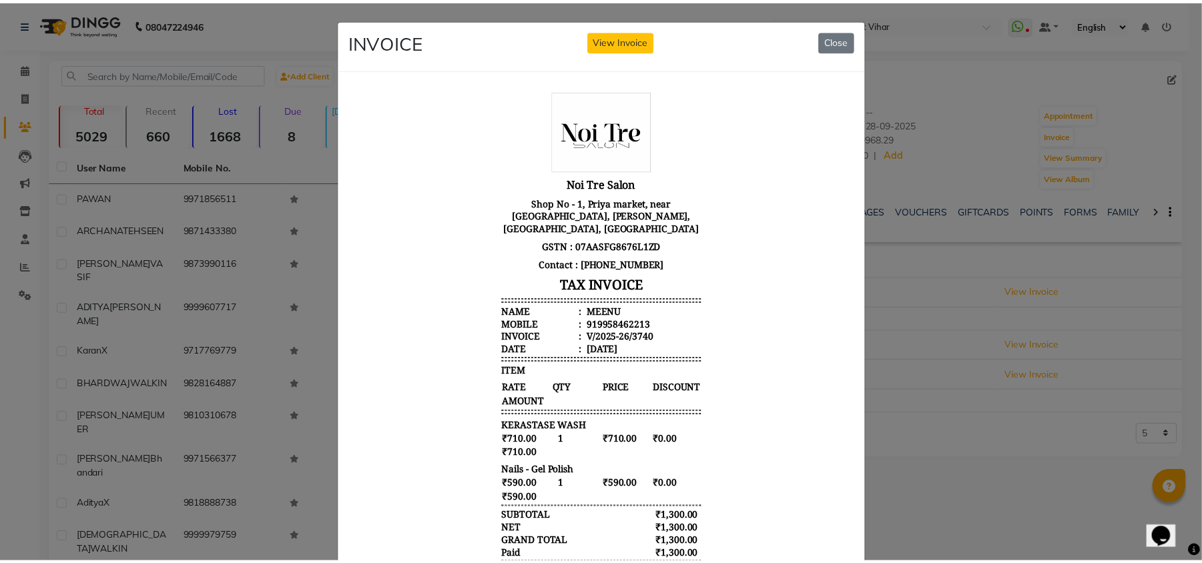
scroll to position [131, 0]
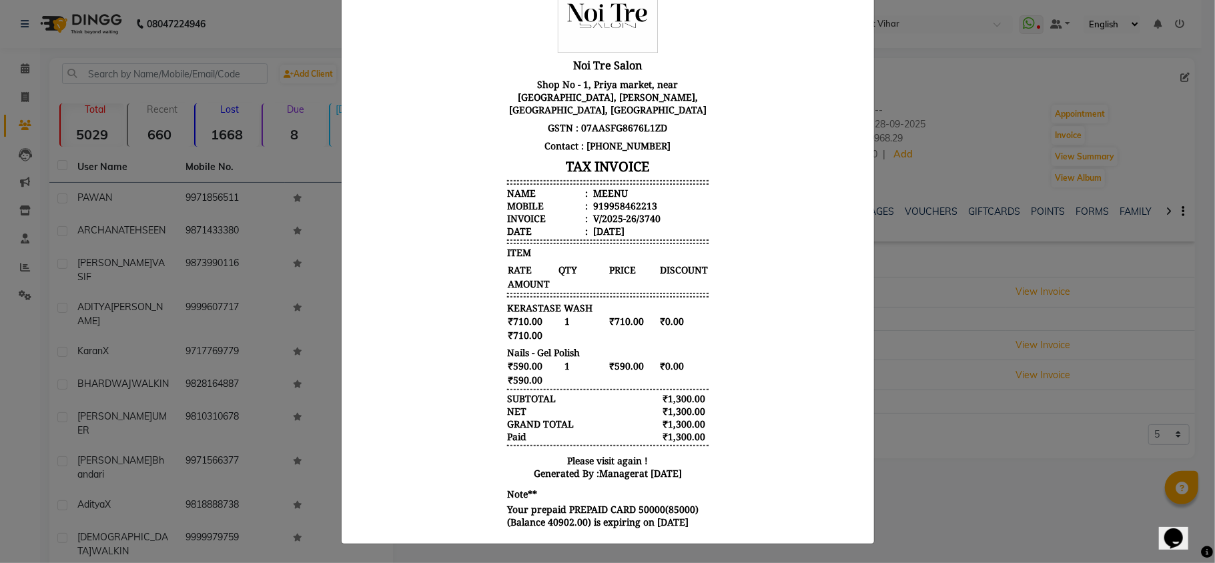
click at [1145, 153] on ngb-modal-window "INVOICE View Invoice Close" at bounding box center [607, 281] width 1215 height 563
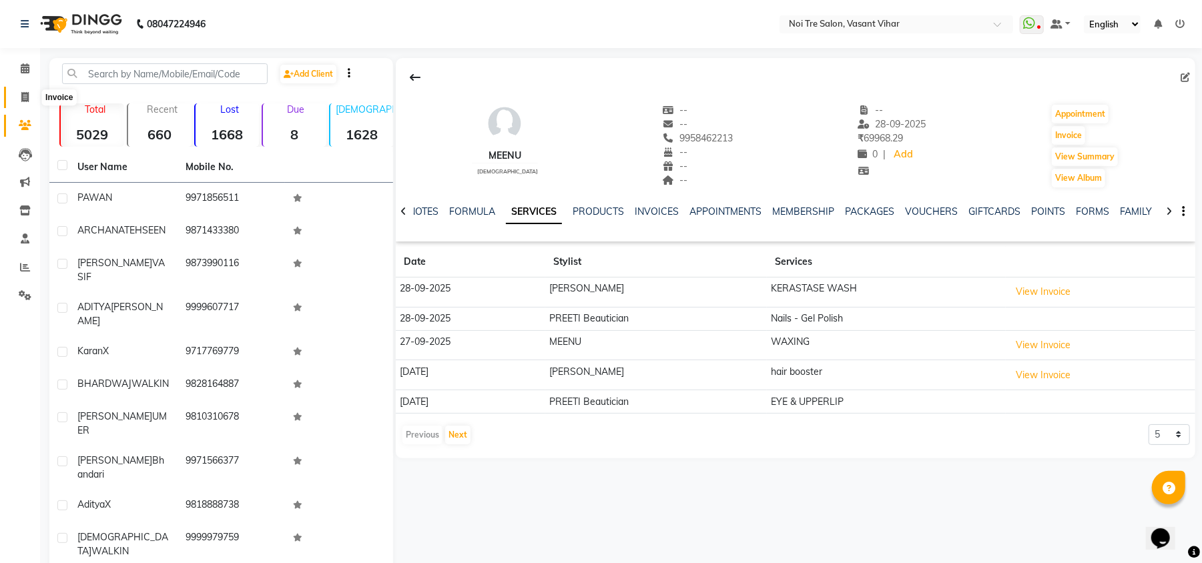
click at [35, 97] on span at bounding box center [24, 97] width 23 height 15
select select "service"
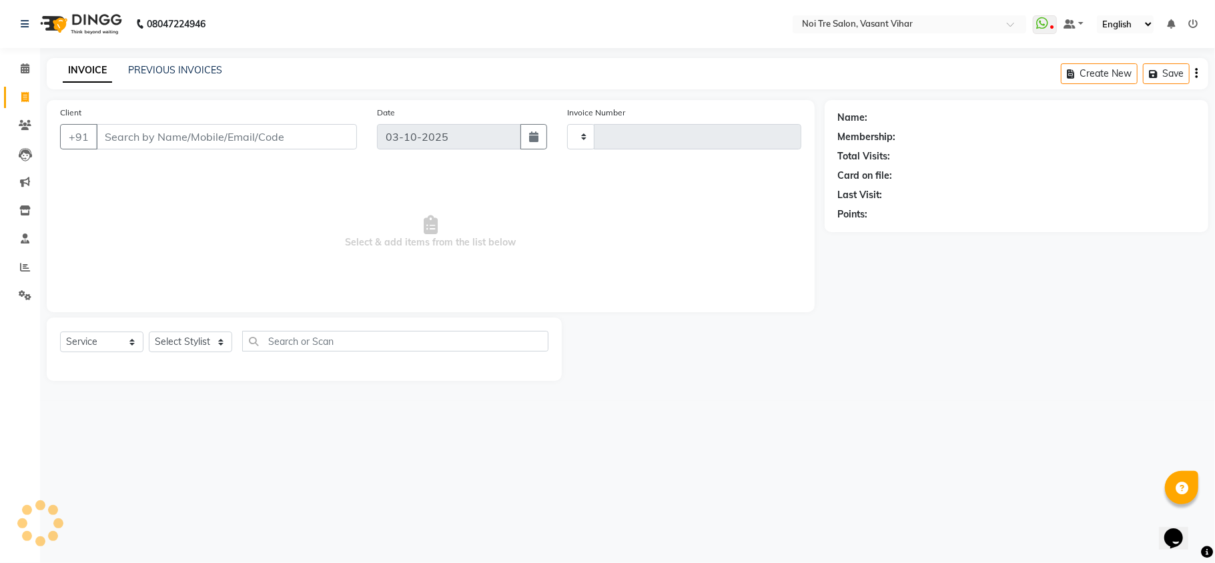
type input "3827"
select select "3944"
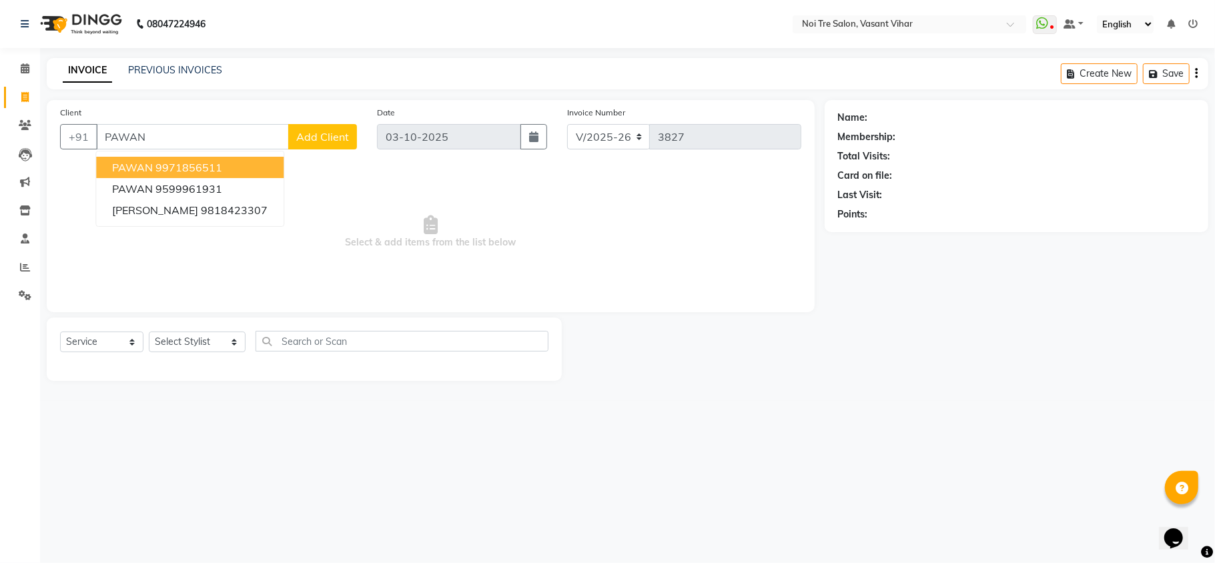
click at [193, 167] on ngb-highlight "9971856511" at bounding box center [188, 167] width 67 height 13
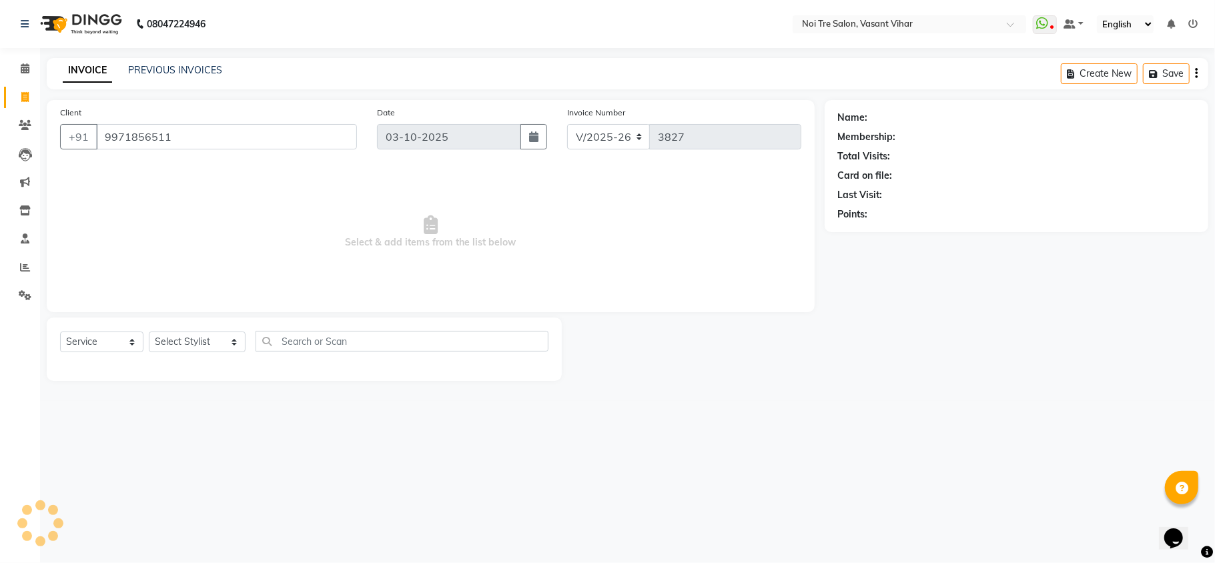
type input "9971856511"
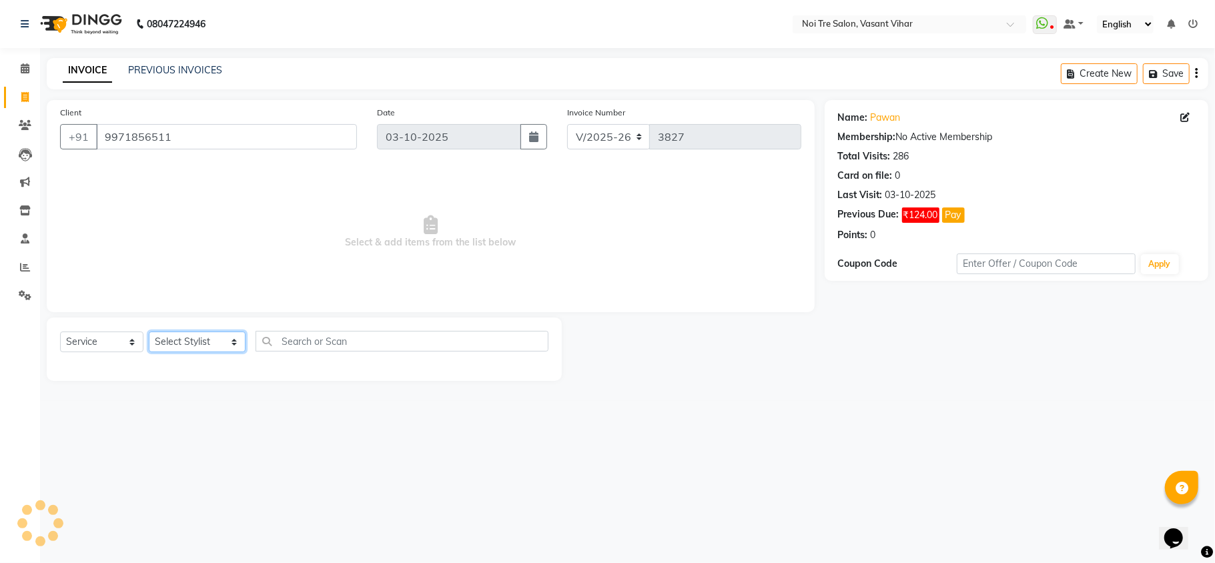
click at [188, 332] on select "Select Stylist [PERSON_NAME](PUNJABI BAGH) [PERSON_NAME] GEETA [PERSON_NAME] PD…" at bounding box center [197, 342] width 97 height 21
select select "54150"
click at [149, 332] on select "Select Stylist [PERSON_NAME](PUNJABI BAGH) [PERSON_NAME] GEETA [PERSON_NAME] PD…" at bounding box center [197, 342] width 97 height 21
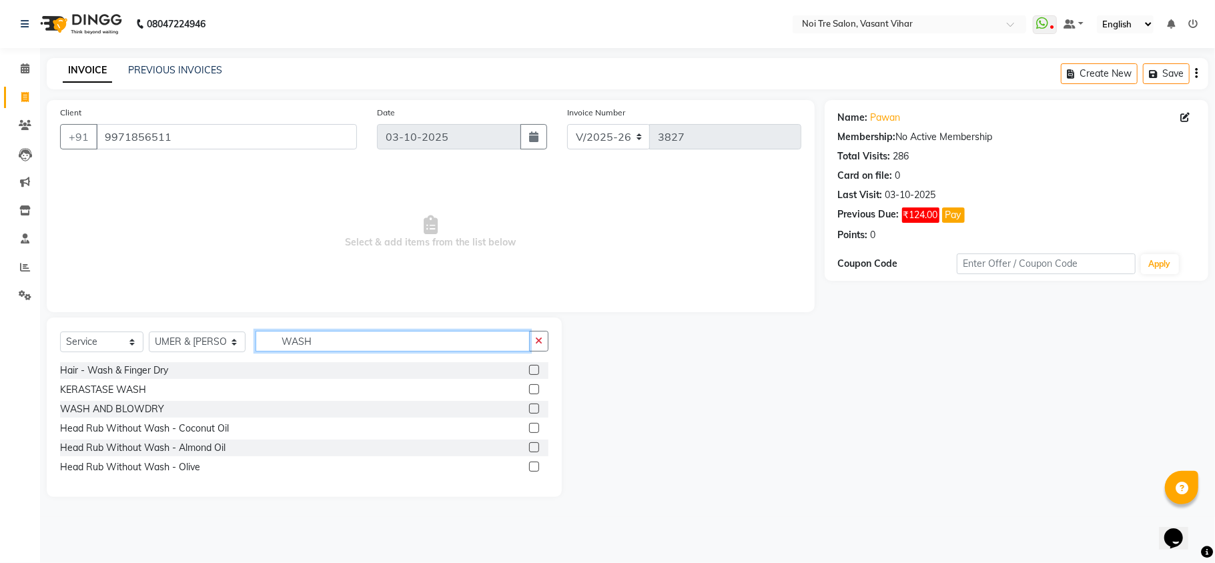
type input "WASH"
click at [534, 406] on label at bounding box center [534, 409] width 10 height 10
click at [534, 406] on input "checkbox" at bounding box center [533, 409] width 9 height 9
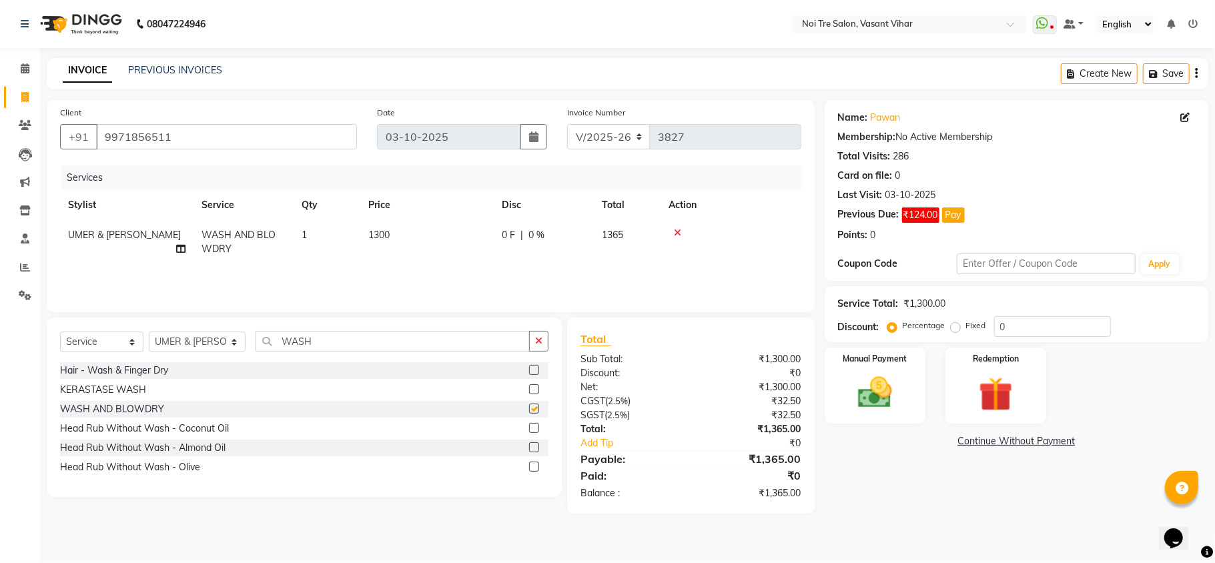
checkbox input "false"
click at [426, 238] on td "1300" at bounding box center [426, 242] width 133 height 44
select select "54150"
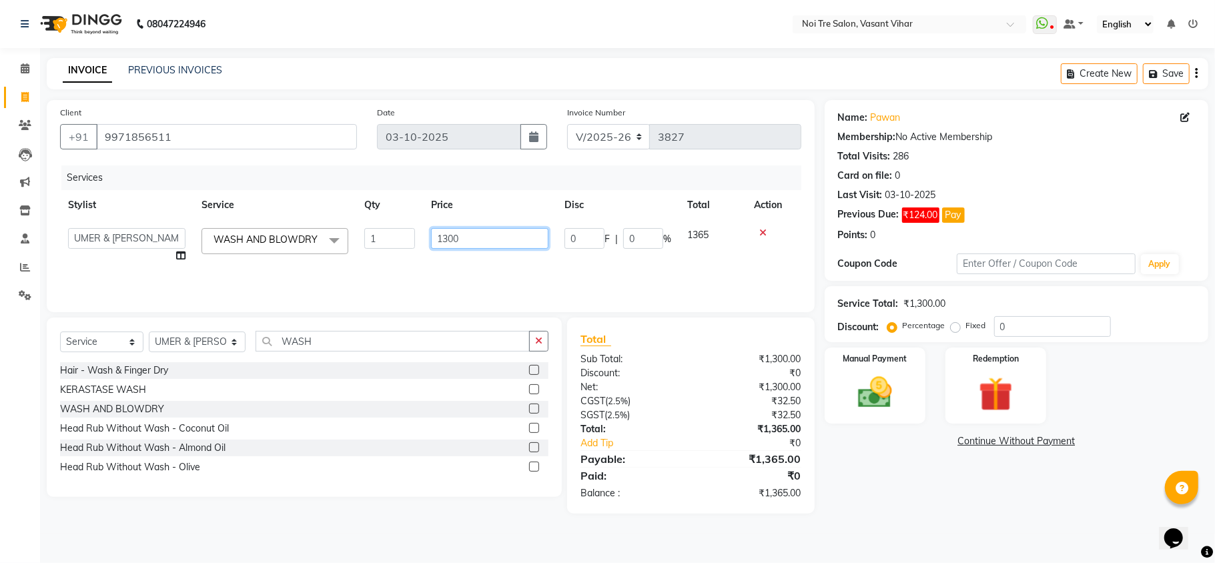
drag, startPoint x: 471, startPoint y: 243, endPoint x: 380, endPoint y: 227, distance: 92.1
click at [384, 228] on tr "Abhishek AMARNATH Asif DANISH(PUNJABI BAGH) DHARAM FAIZAN GEETA Kamal Karan PDC…" at bounding box center [430, 245] width 741 height 51
type input "1180"
click at [486, 262] on td "1180" at bounding box center [489, 245] width 133 height 51
select select "54150"
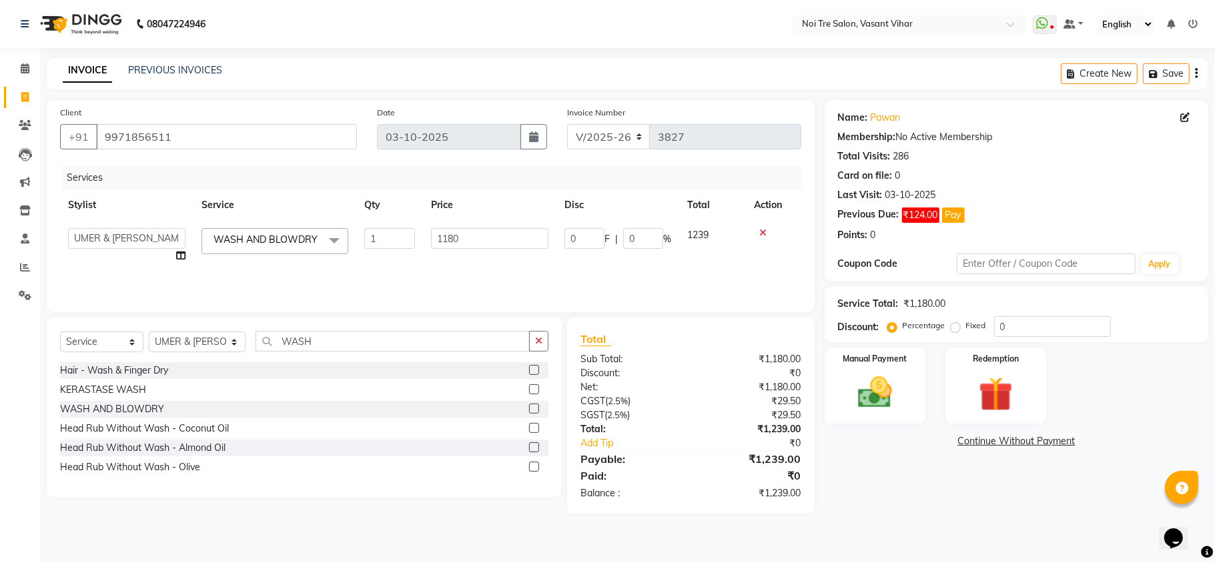
click at [966, 326] on label "Fixed" at bounding box center [976, 326] width 20 height 12
click at [953, 326] on input "Fixed" at bounding box center [957, 325] width 9 height 9
radio input "true"
drag, startPoint x: 1087, startPoint y: 332, endPoint x: 993, endPoint y: 335, distance: 93.5
click at [995, 335] on input "0" at bounding box center [1052, 326] width 117 height 21
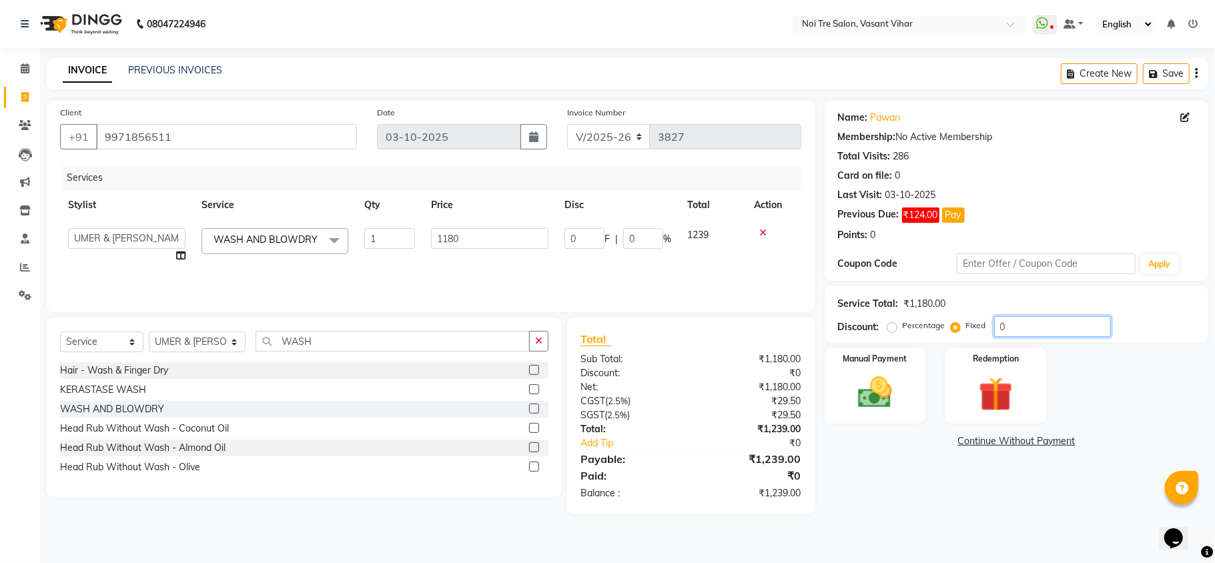
type input "5"
type input "0.42"
type input "59"
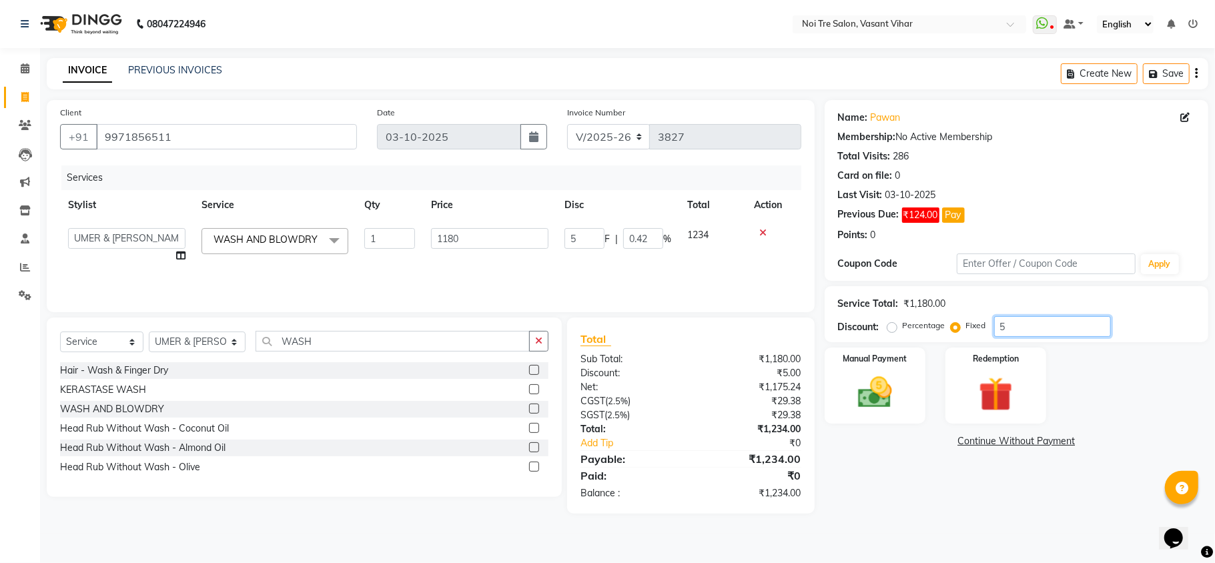
type input "5"
type input "59"
click at [948, 471] on div "Name: Pawan Membership: No Active Membership Total Visits: 286 Card on file: 0 …" at bounding box center [1022, 307] width 394 height 414
click at [849, 383] on img at bounding box center [875, 392] width 58 height 41
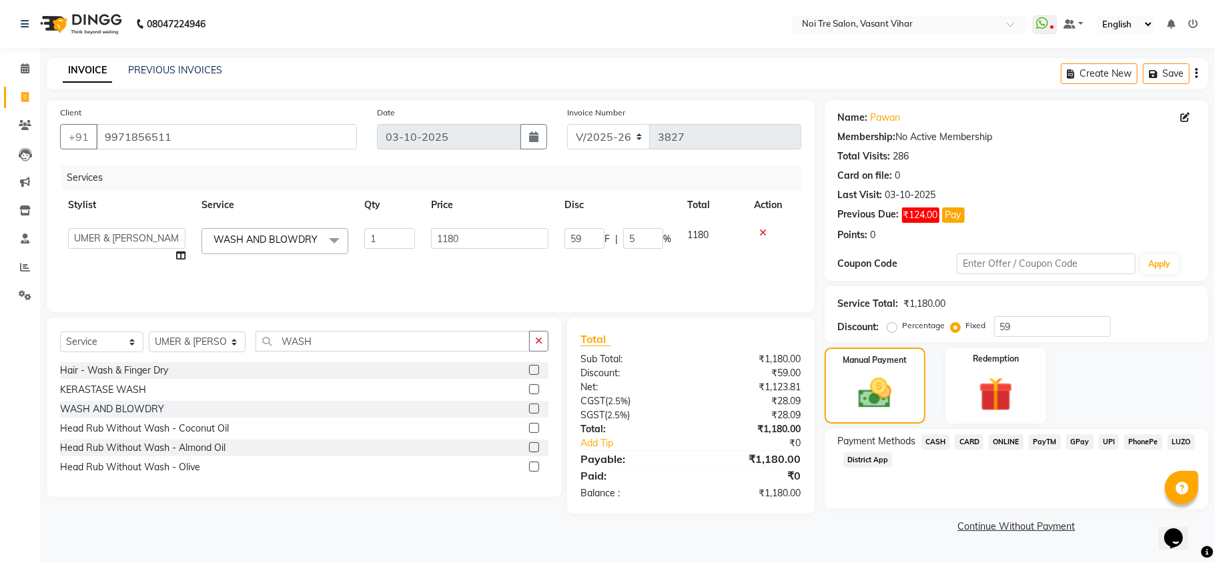
click at [965, 447] on span "CARD" at bounding box center [969, 441] width 29 height 15
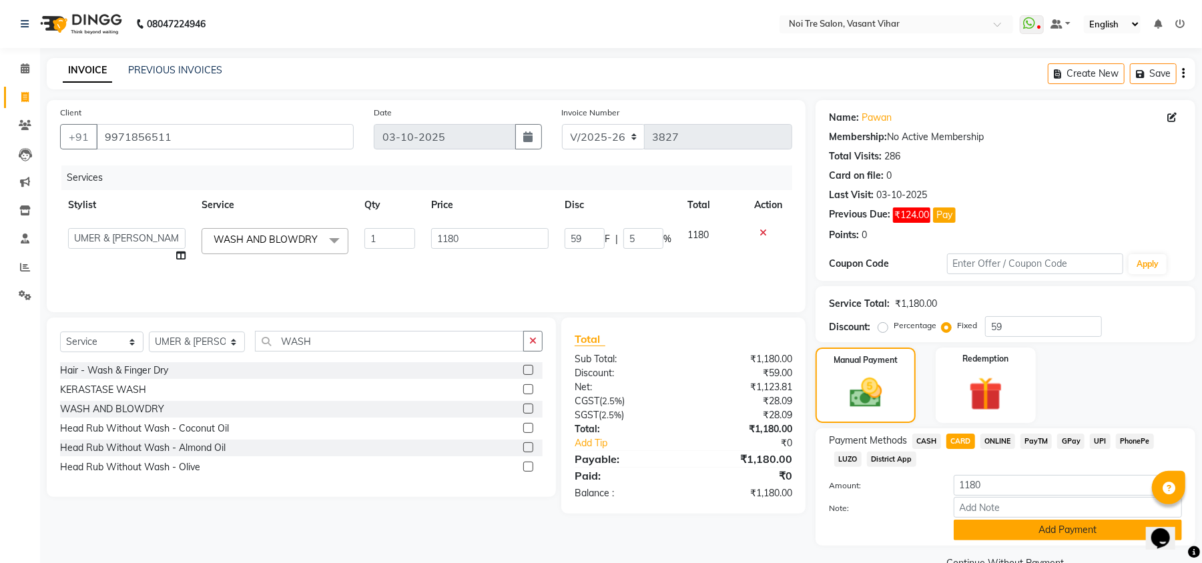
click at [1031, 531] on button "Add Payment" at bounding box center [1067, 530] width 228 height 21
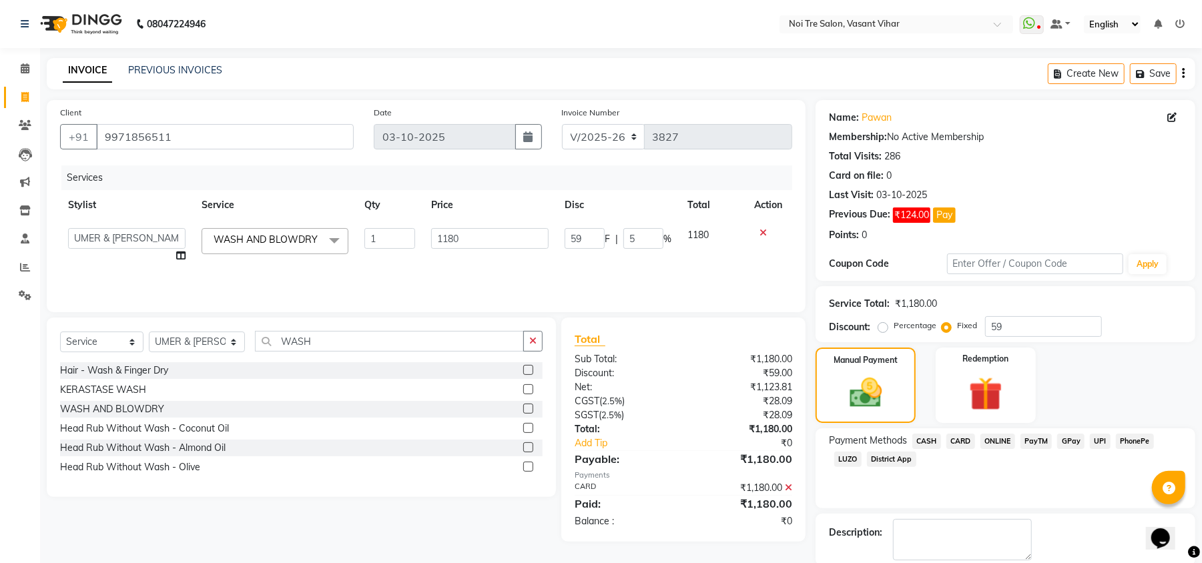
scroll to position [69, 0]
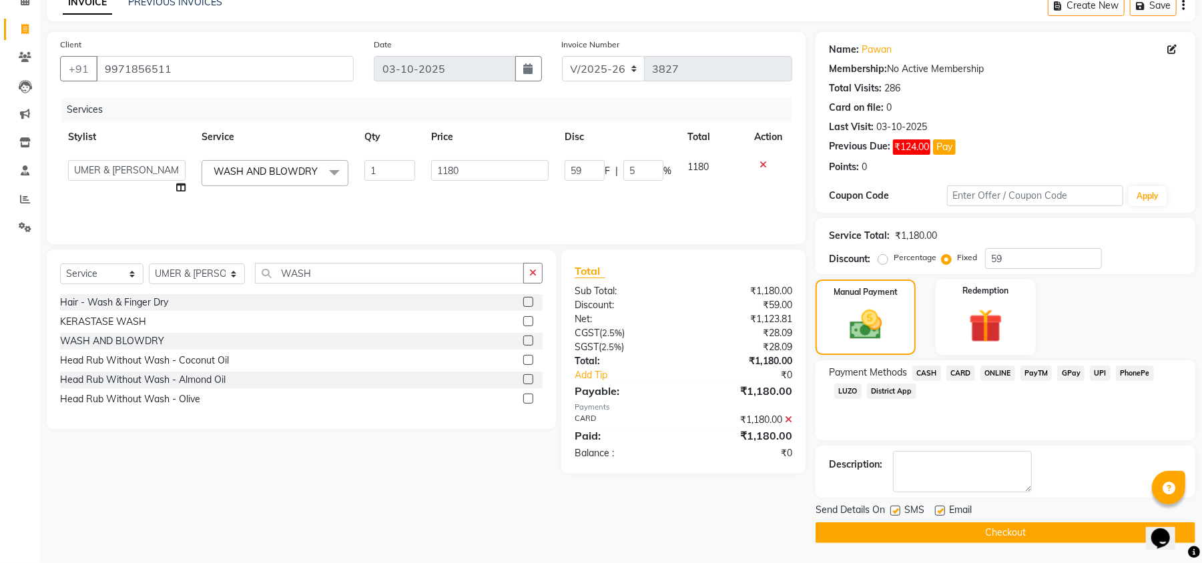
click at [1059, 529] on button "Checkout" at bounding box center [1005, 532] width 380 height 21
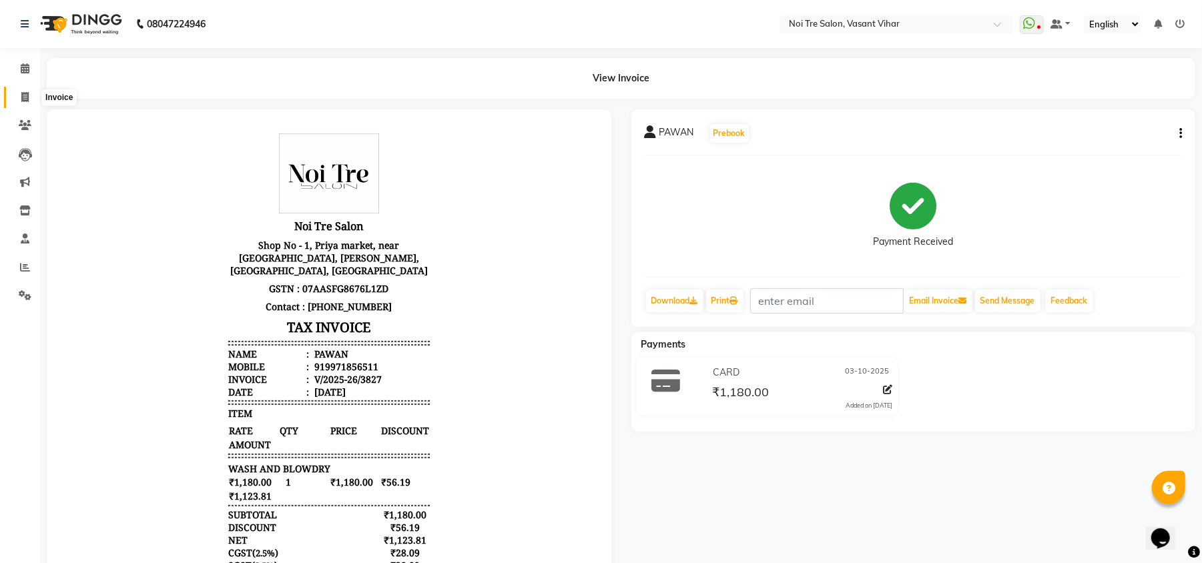
drag, startPoint x: 27, startPoint y: 101, endPoint x: 33, endPoint y: 92, distance: 11.5
click at [27, 101] on icon at bounding box center [24, 97] width 7 height 10
select select "service"
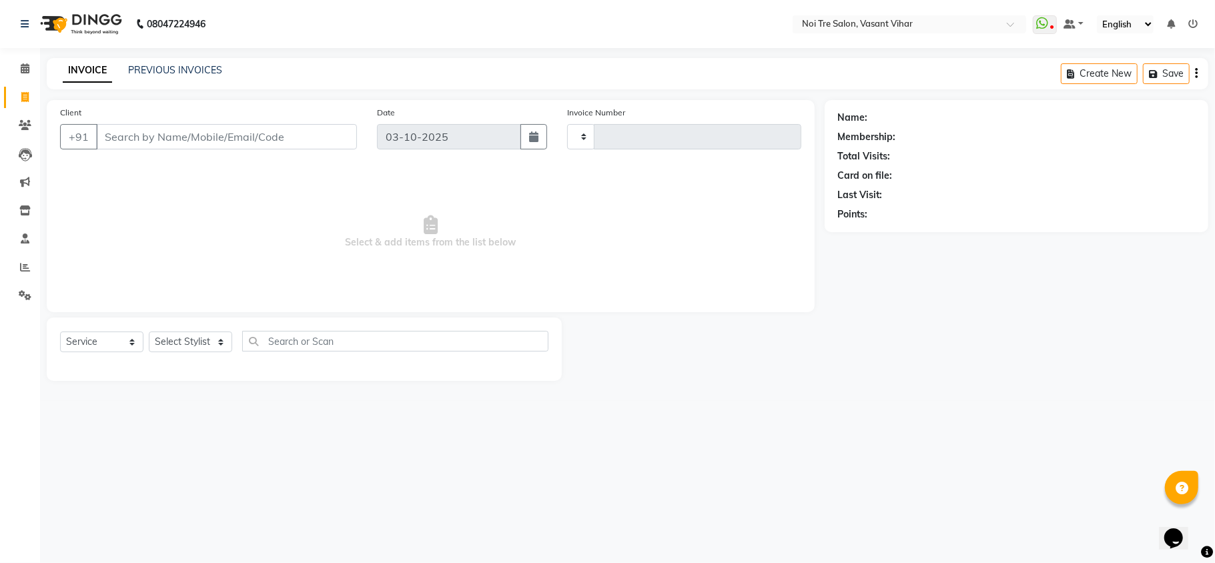
type input "3828"
select select "3944"
click at [187, 70] on link "PREVIOUS INVOICES" at bounding box center [175, 70] width 94 height 12
select select "3944"
select select "service"
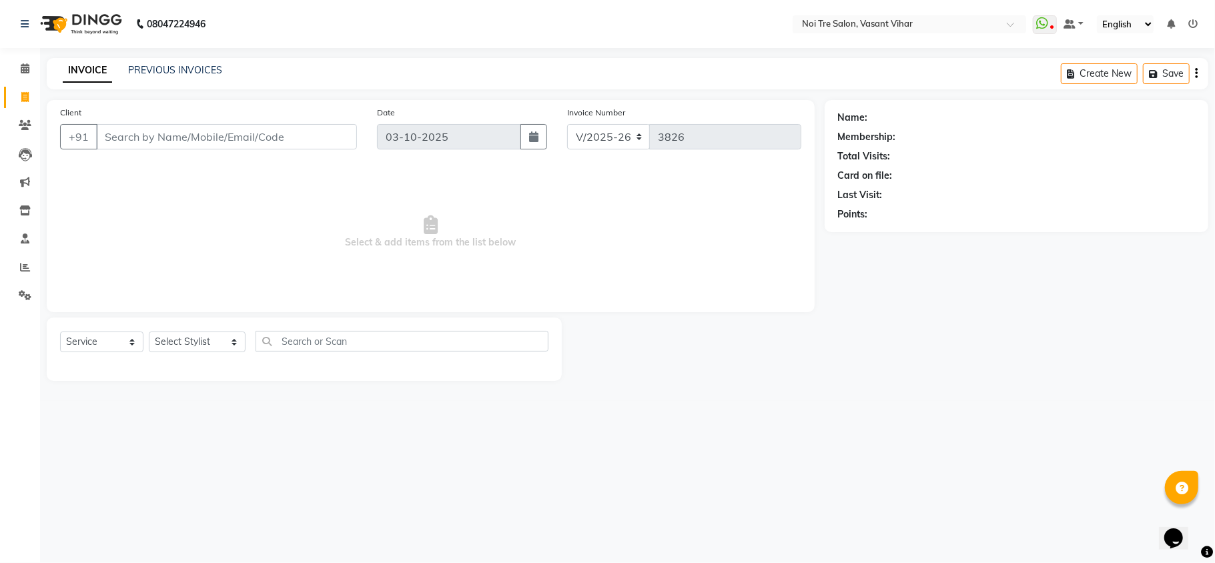
click at [179, 140] on input "Client" at bounding box center [226, 136] width 261 height 25
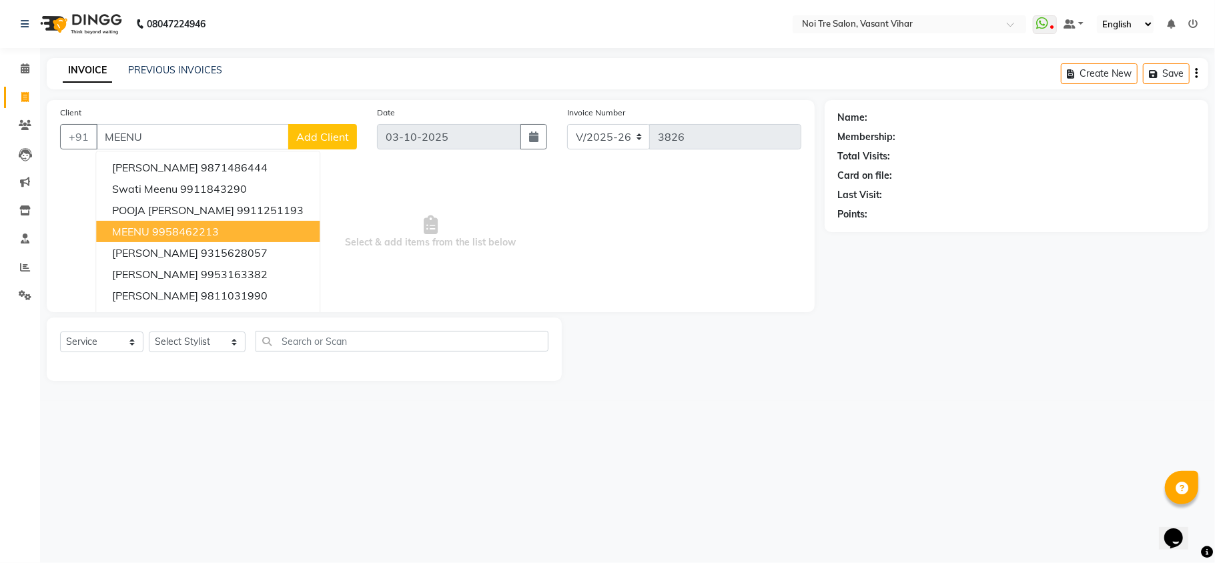
click at [183, 239] on button "[PERSON_NAME] 9958462213" at bounding box center [207, 231] width 223 height 21
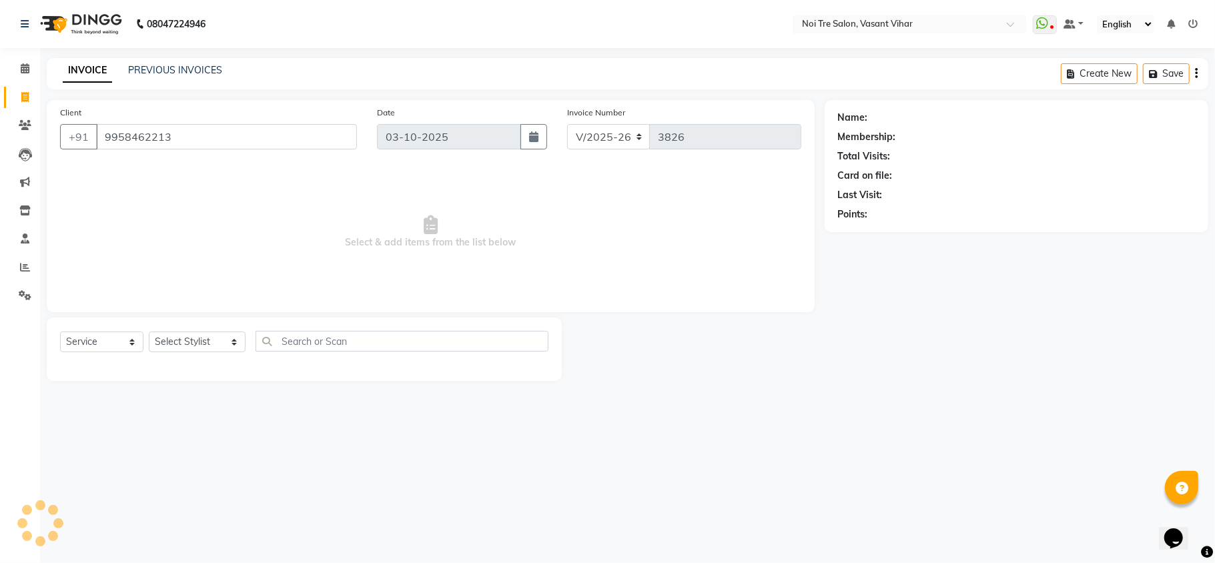
type input "9958462213"
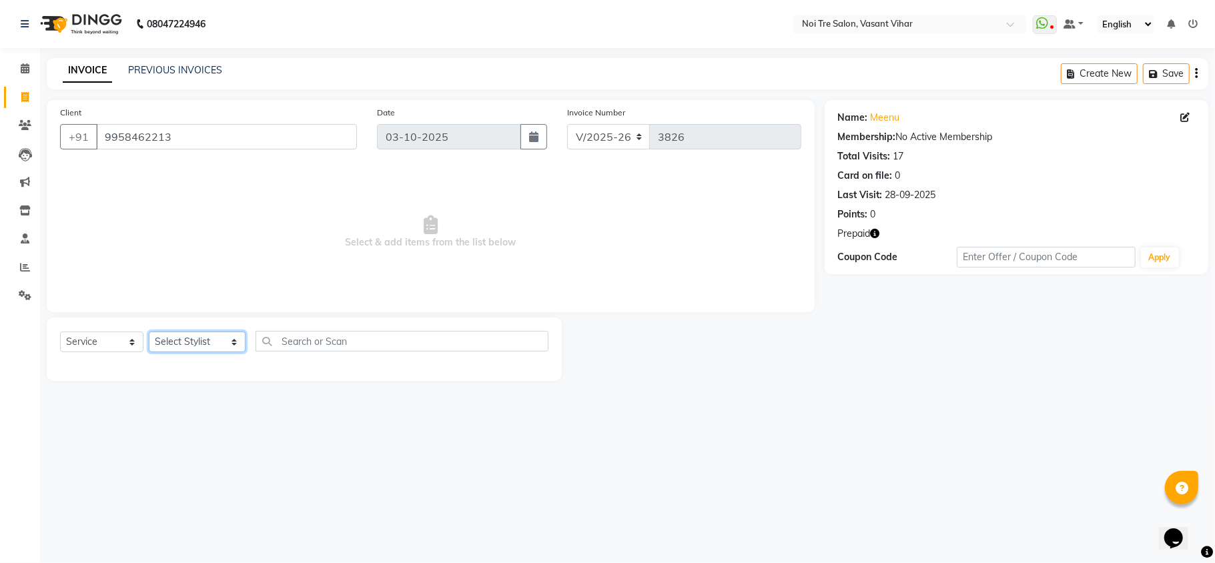
click at [174, 343] on select "Select Stylist [PERSON_NAME](PUNJABI BAGH) [PERSON_NAME] GEETA [PERSON_NAME] PD…" at bounding box center [197, 342] width 97 height 21
select select "39796"
click at [149, 332] on select "Select Stylist [PERSON_NAME](PUNJABI BAGH) [PERSON_NAME] GEETA [PERSON_NAME] PD…" at bounding box center [197, 342] width 97 height 21
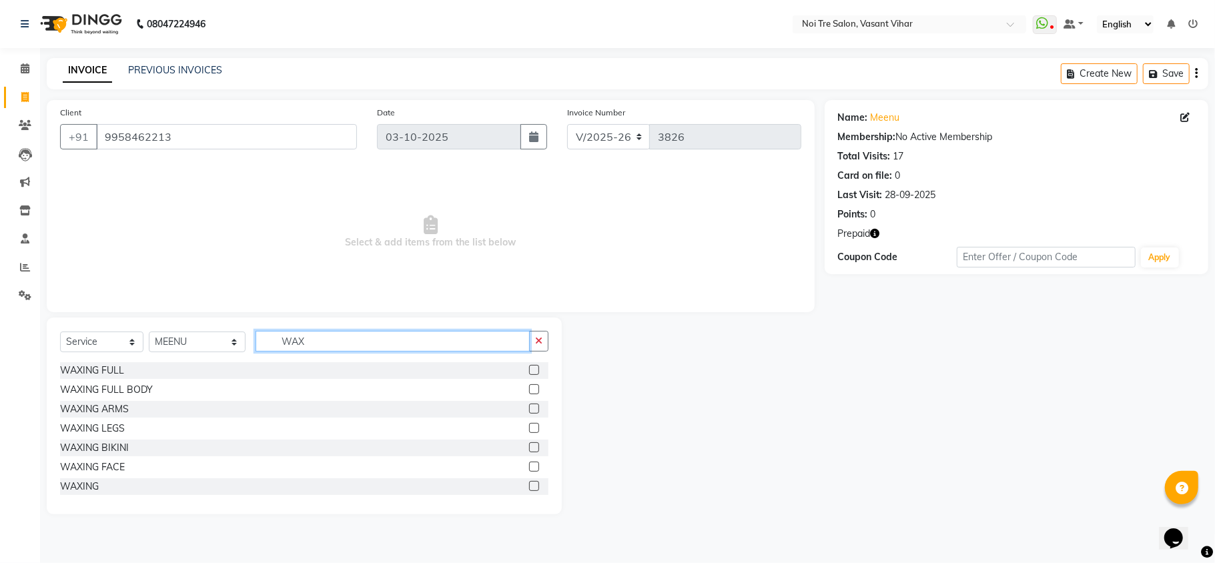
type input "WAX"
click at [529, 489] on label at bounding box center [534, 486] width 10 height 10
click at [529, 489] on input "checkbox" at bounding box center [533, 486] width 9 height 9
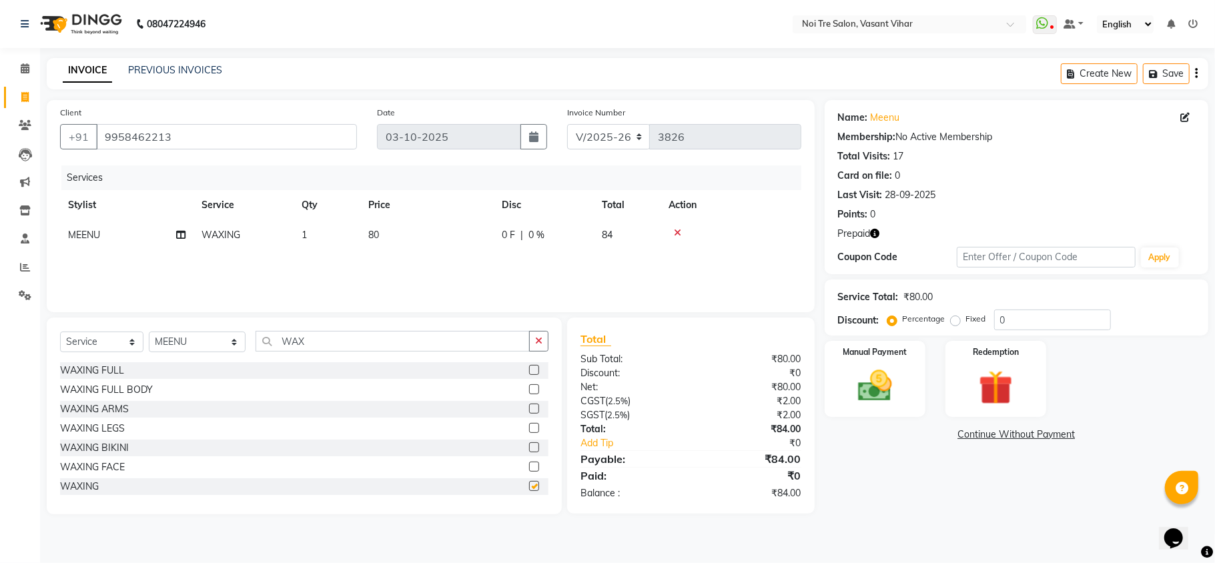
checkbox input "false"
click at [396, 235] on td "80" at bounding box center [426, 235] width 133 height 30
select select "39796"
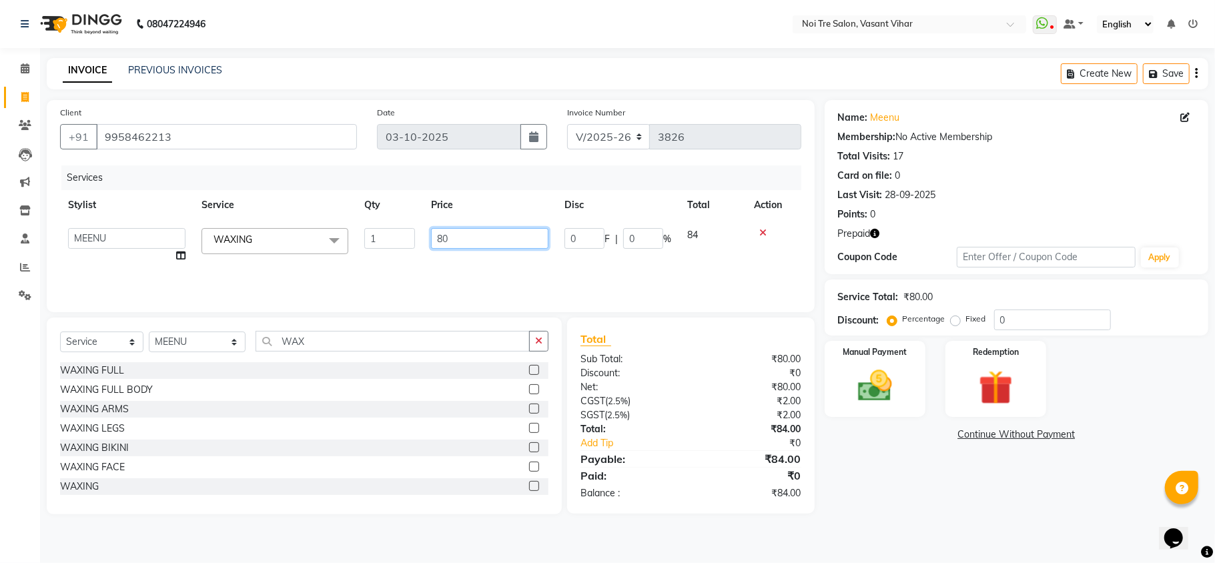
drag, startPoint x: 475, startPoint y: 233, endPoint x: 0, endPoint y: 6, distance: 526.7
click at [0, 44] on app-home "08047224946 Select Location × Noi Tre Salon, [GEOGRAPHIC_DATA] Vihar WhatsApp S…" at bounding box center [607, 267] width 1215 height 534
type input "530"
drag, startPoint x: 322, startPoint y: 252, endPoint x: 329, endPoint y: 259, distance: 9.9
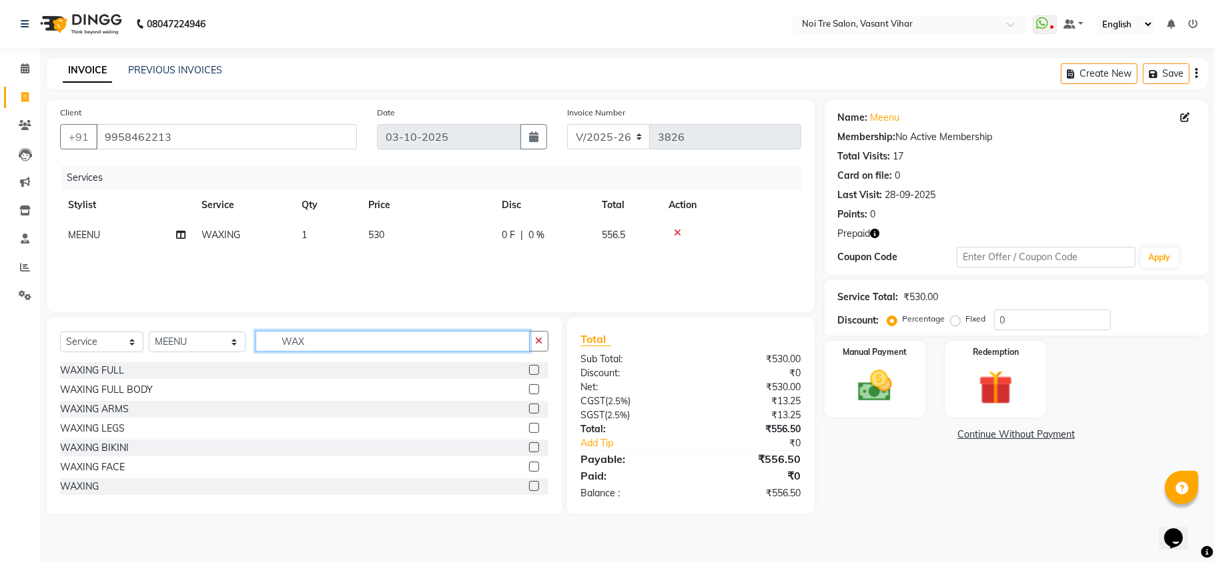
drag, startPoint x: 304, startPoint y: 342, endPoint x: 213, endPoint y: 334, distance: 91.1
click at [213, 334] on div "Select Service Product Membership Package Voucher Prepaid Gift Card Select Styl…" at bounding box center [304, 346] width 488 height 31
click at [213, 334] on select "Select Stylist [PERSON_NAME](PUNJABI BAGH) [PERSON_NAME] GEETA [PERSON_NAME] PD…" at bounding box center [197, 342] width 97 height 21
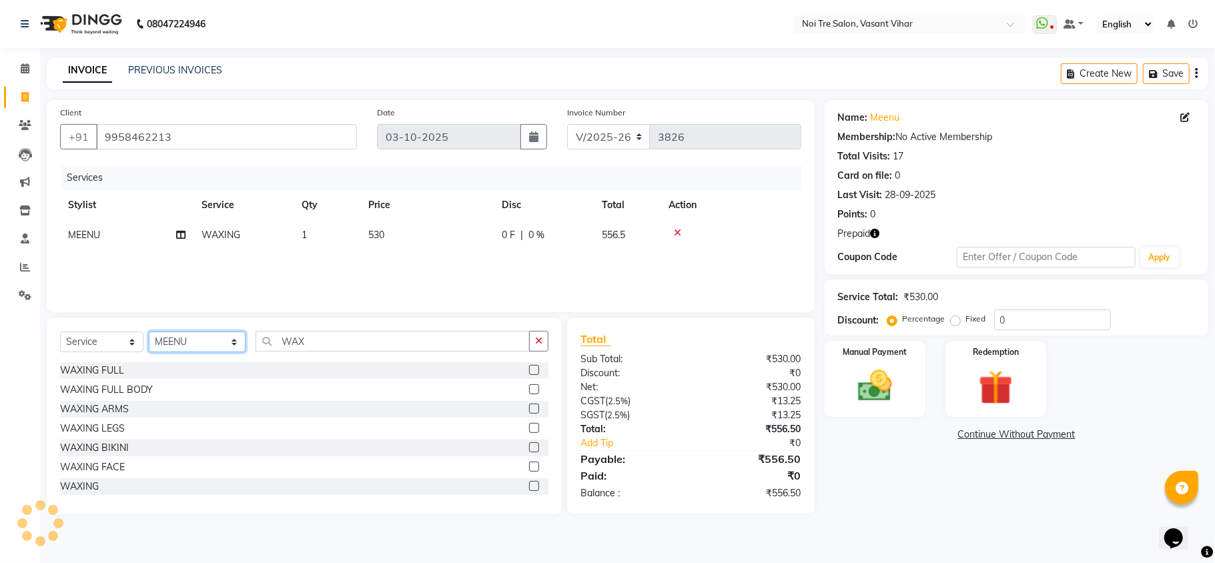
select select "89336"
click at [149, 332] on select "Select Stylist [PERSON_NAME](PUNJABI BAGH) [PERSON_NAME] GEETA [PERSON_NAME] PD…" at bounding box center [197, 342] width 97 height 21
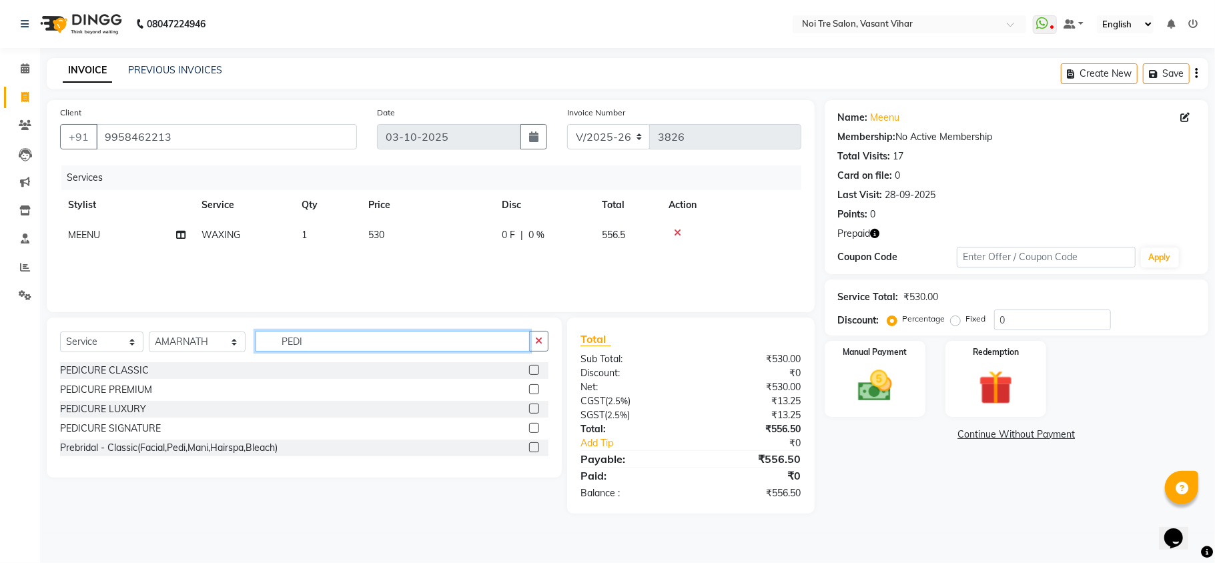
type input "PEDI"
click at [534, 390] on label at bounding box center [534, 389] width 10 height 10
click at [534, 390] on input "checkbox" at bounding box center [533, 390] width 9 height 9
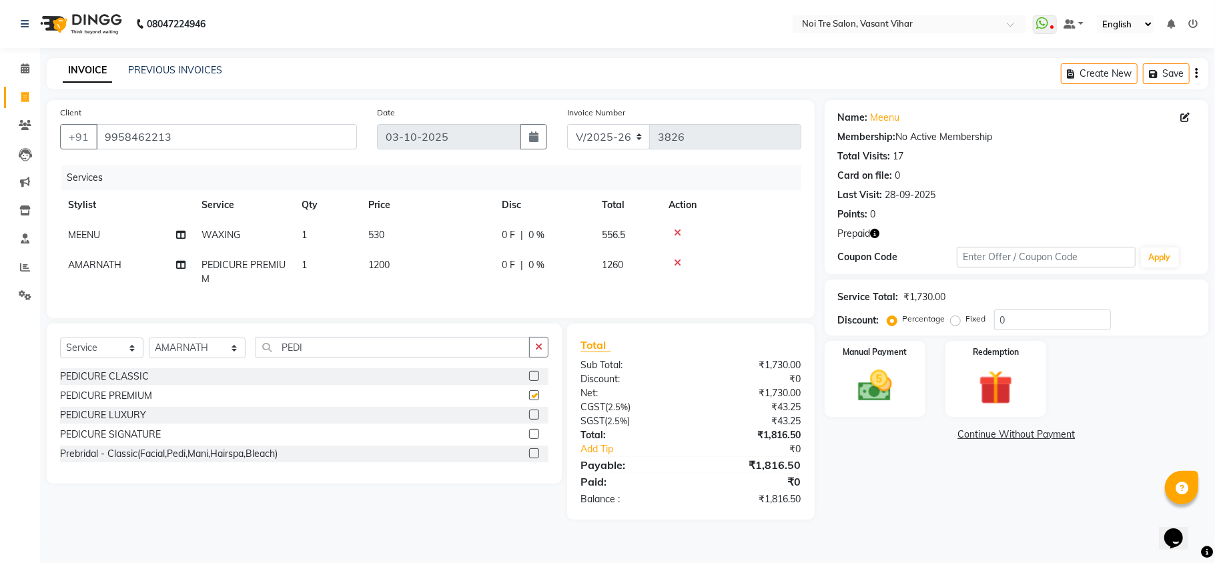
checkbox input "false"
click at [446, 276] on td "1200" at bounding box center [426, 272] width 133 height 44
select select "89336"
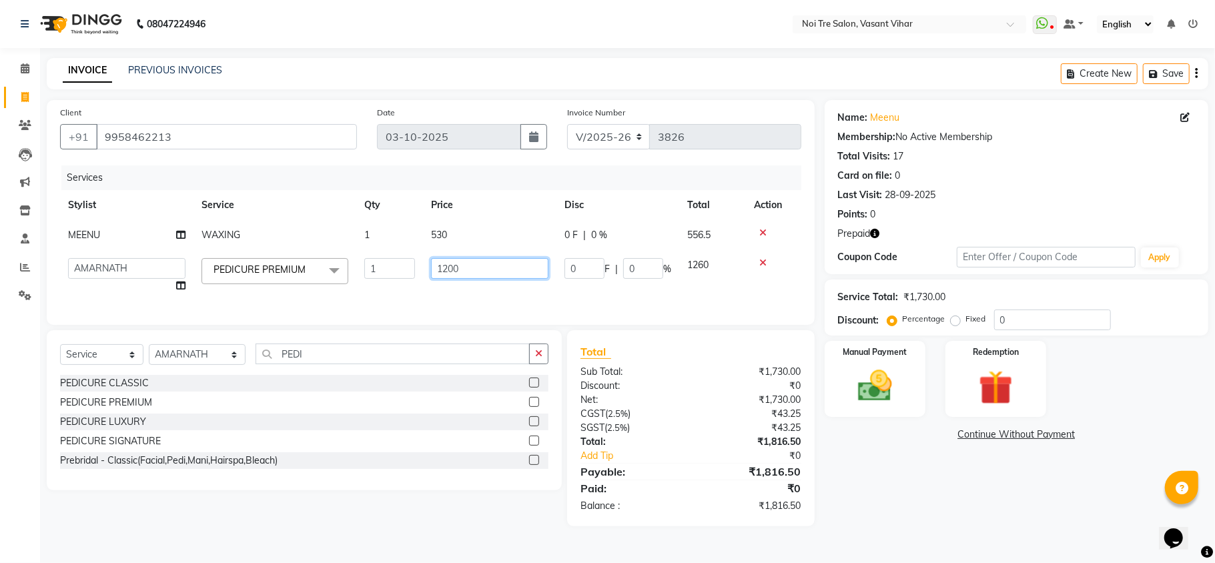
drag, startPoint x: 286, startPoint y: 214, endPoint x: 268, endPoint y: 209, distance: 18.6
click at [268, 209] on table "Stylist Service Qty Price Disc Total Action [PERSON_NAME] WAXING 1 530 0 F | 0 …" at bounding box center [430, 245] width 741 height 111
type input "1420"
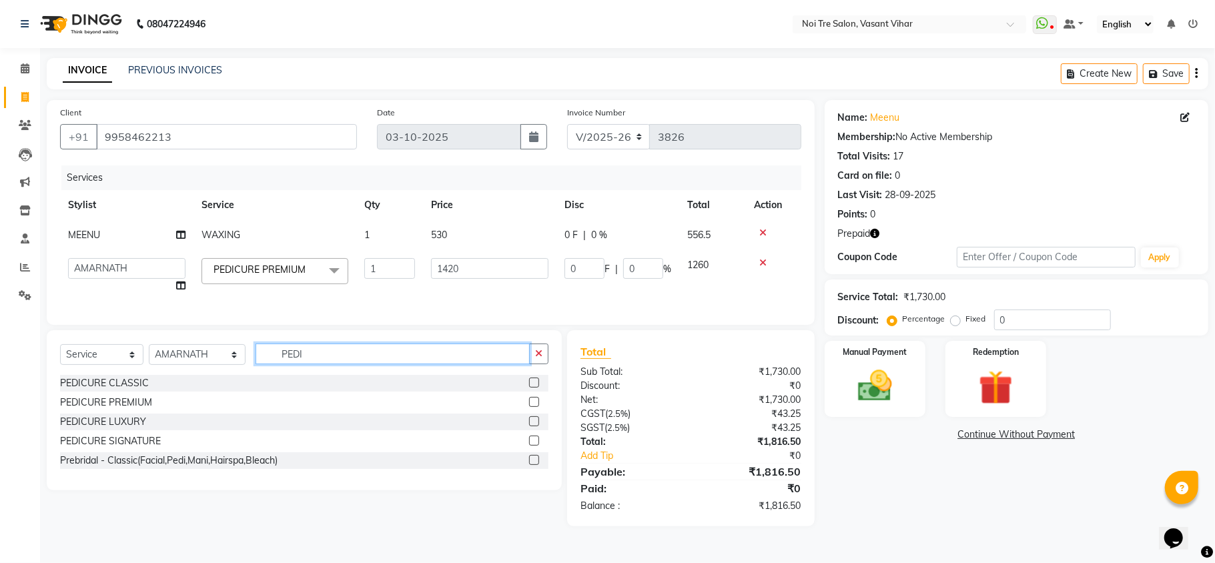
drag, startPoint x: 316, startPoint y: 363, endPoint x: 137, endPoint y: 335, distance: 181.6
click at [145, 336] on div "Select Service Product Membership Package Voucher Prepaid Gift Card Select Styl…" at bounding box center [304, 410] width 515 height 160
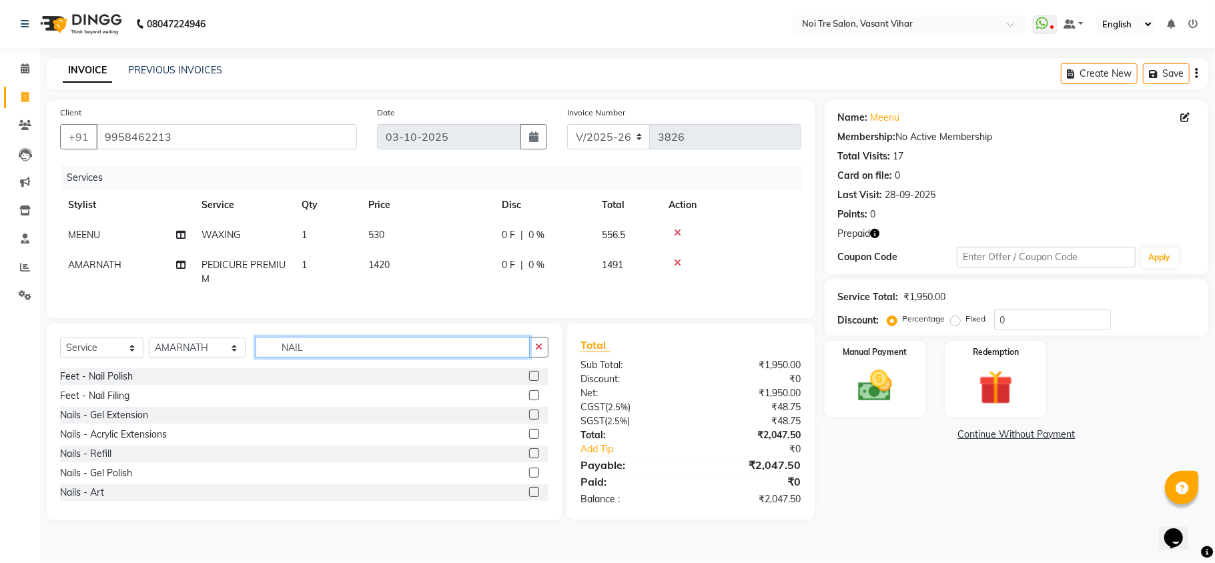
type input "NAIL"
click at [529, 400] on label at bounding box center [534, 395] width 10 height 10
click at [529, 400] on input "checkbox" at bounding box center [533, 396] width 9 height 9
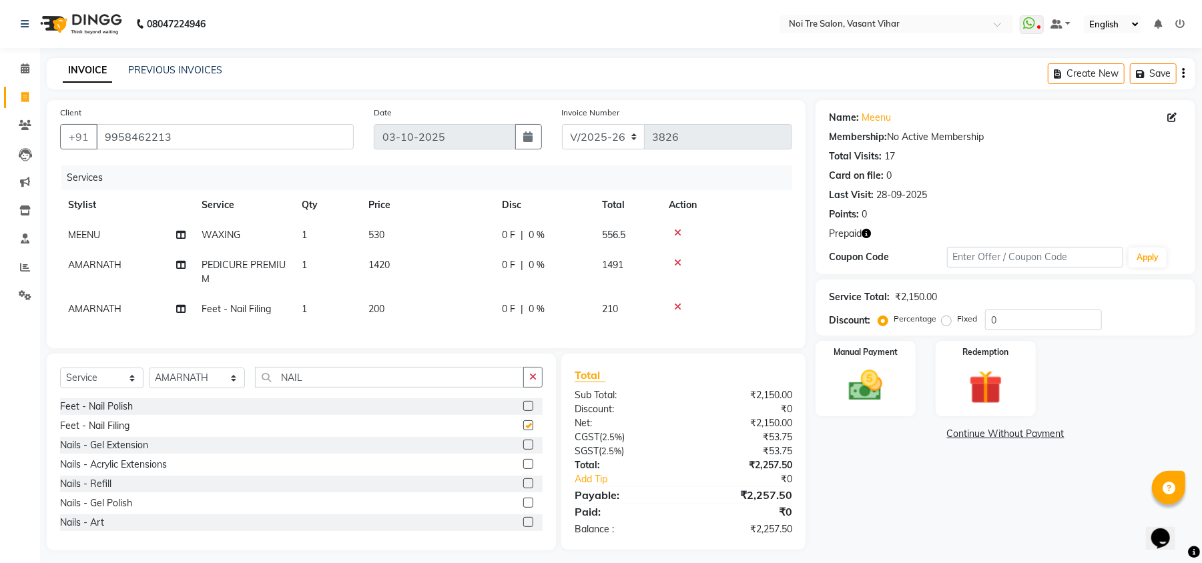
checkbox input "false"
click at [427, 305] on td "200" at bounding box center [426, 309] width 133 height 30
select select "89336"
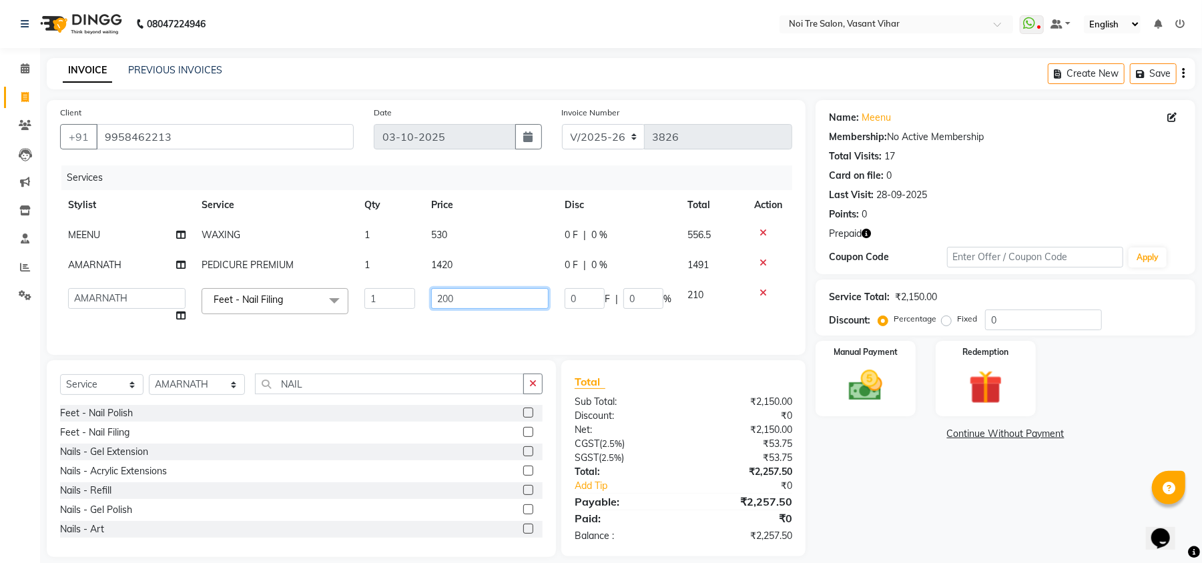
drag, startPoint x: 483, startPoint y: 305, endPoint x: 219, endPoint y: 214, distance: 278.7
click at [219, 214] on table "Stylist Service Qty Price Disc Total Action [PERSON_NAME] WAXING 1 530 0 F | 0 …" at bounding box center [426, 260] width 732 height 141
type input "240"
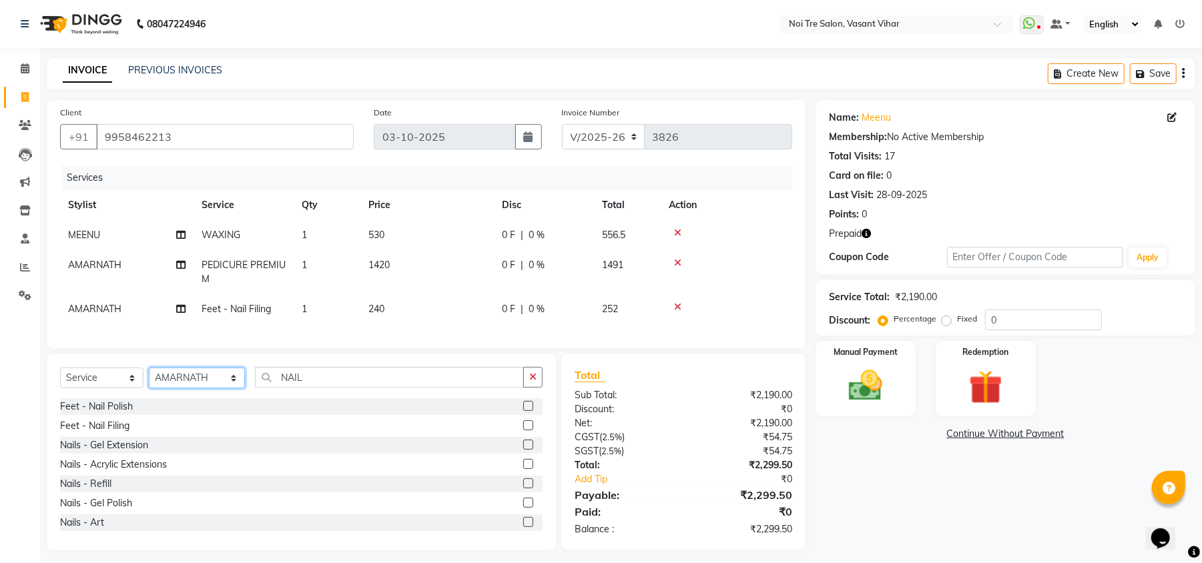
click at [169, 388] on select "Select Stylist [PERSON_NAME](PUNJABI BAGH) [PERSON_NAME] GEETA [PERSON_NAME] PD…" at bounding box center [197, 378] width 96 height 21
select select "20382"
click at [149, 381] on select "Select Stylist [PERSON_NAME](PUNJABI BAGH) [PERSON_NAME] GEETA [PERSON_NAME] PD…" at bounding box center [197, 378] width 96 height 21
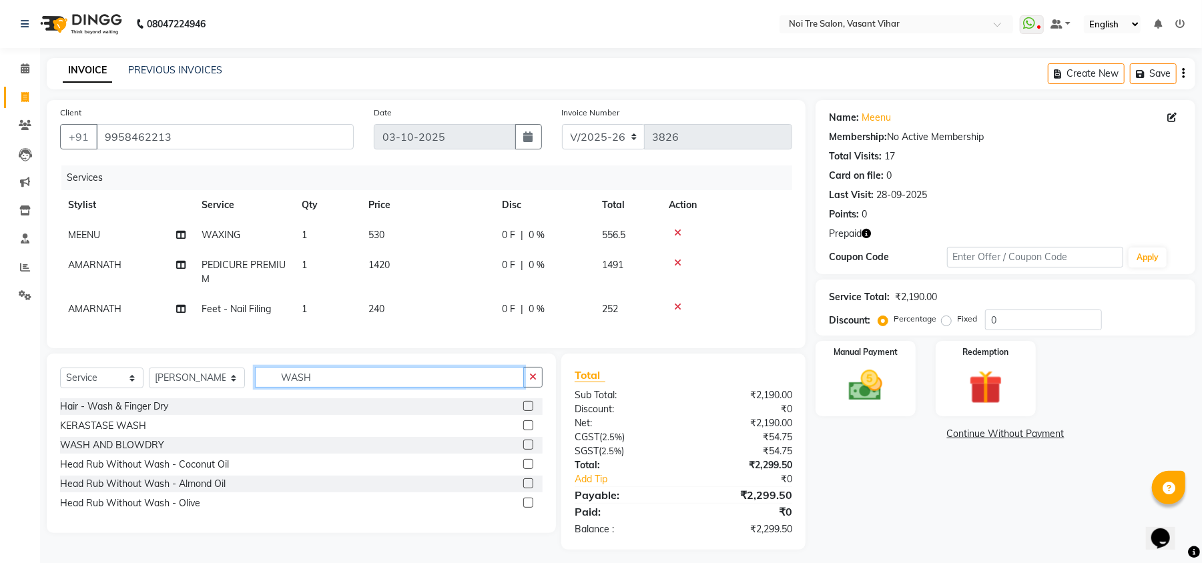
type input "WASH"
click at [528, 430] on label at bounding box center [528, 425] width 10 height 10
click at [528, 430] on input "checkbox" at bounding box center [527, 426] width 9 height 9
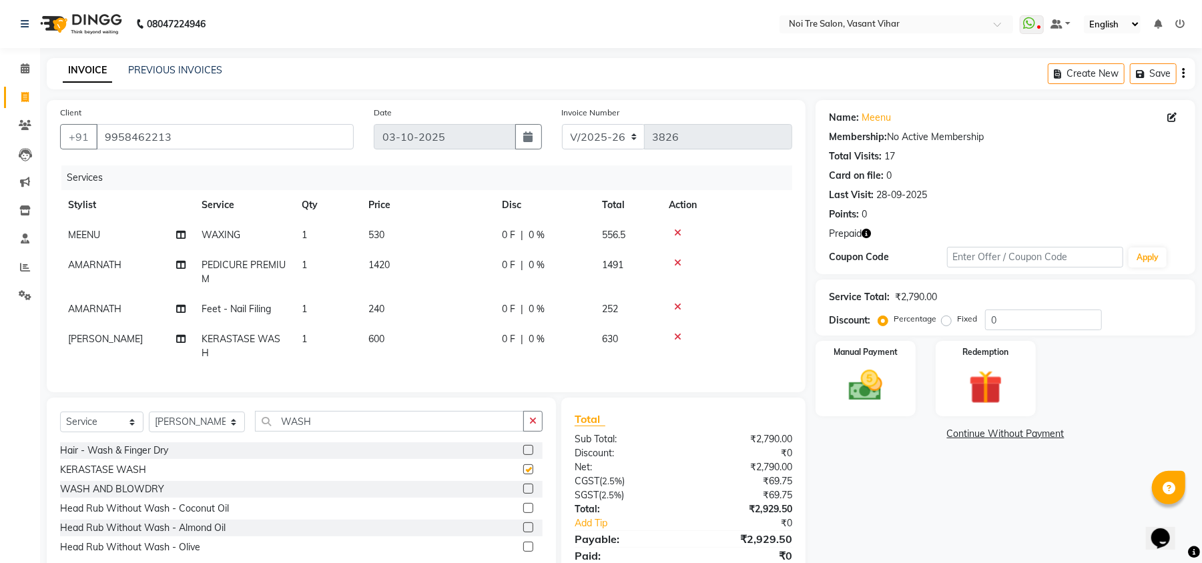
checkbox input "false"
click at [418, 335] on td "600" at bounding box center [426, 346] width 133 height 44
select select "20382"
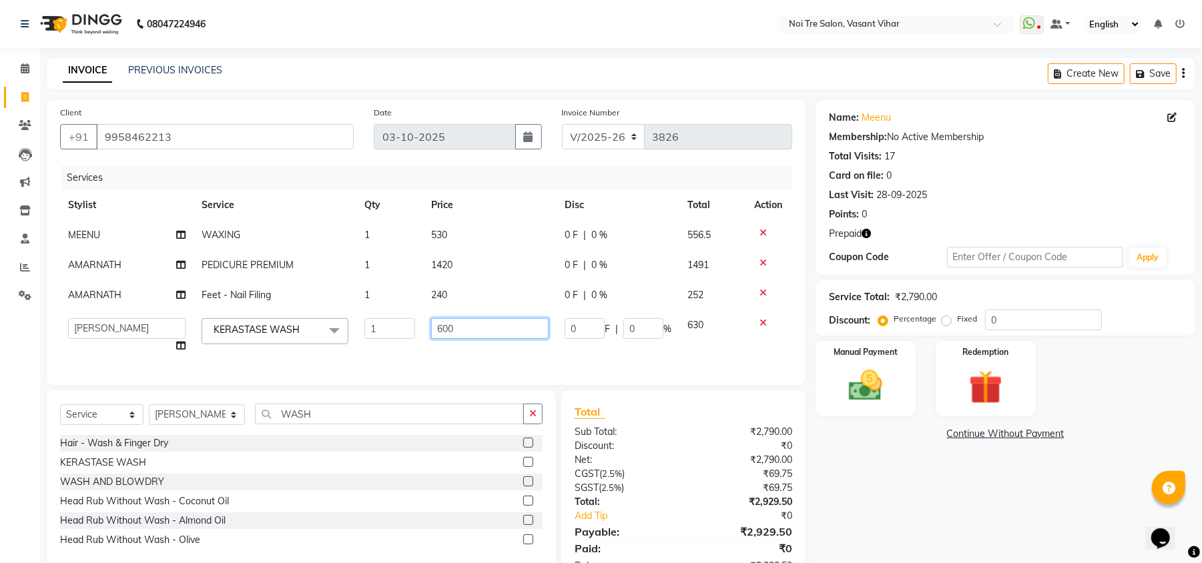
drag, startPoint x: 478, startPoint y: 331, endPoint x: 319, endPoint y: 299, distance: 162.6
click at [338, 307] on tbody "[PERSON_NAME] WAXING 1 530 0 F | 0 % 556.5 AMARNATH PEDICURE PREMIUM 1 1420 0 F…" at bounding box center [426, 290] width 732 height 141
type input "710"
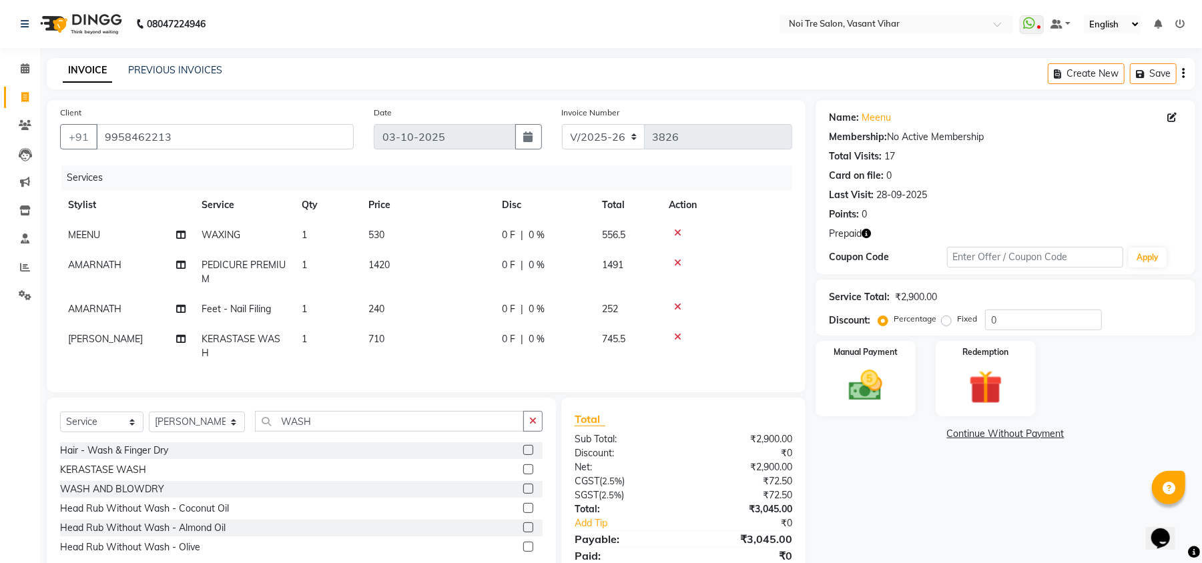
click at [935, 460] on div "Name: [PERSON_NAME] Membership: No Active Membership Total Visits: 17 Card on f…" at bounding box center [1010, 347] width 390 height 494
click at [957, 323] on label "Fixed" at bounding box center [967, 319] width 20 height 12
click at [950, 323] on input "Fixed" at bounding box center [948, 318] width 9 height 9
radio input "true"
drag, startPoint x: 1039, startPoint y: 318, endPoint x: 759, endPoint y: 271, distance: 284.7
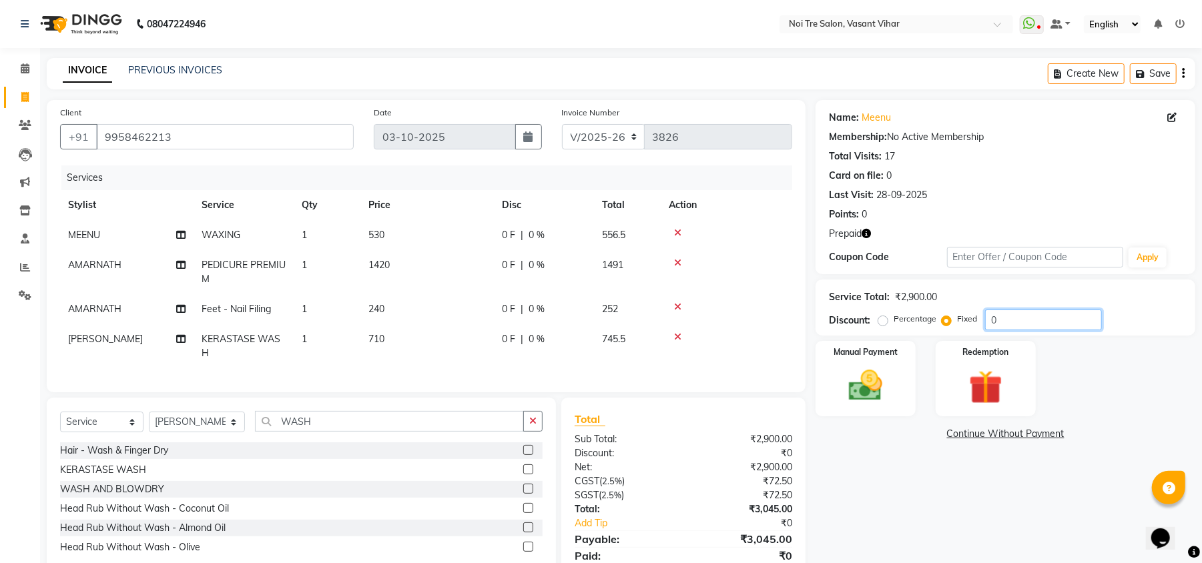
click at [759, 271] on div "Client [PHONE_NUMBER] Date [DATE] Invoice Number V/2025 V/[PHONE_NUMBER] Servic…" at bounding box center [621, 347] width 1168 height 494
type input "145"
click at [873, 497] on div "Name: [PERSON_NAME] Membership: No Active Membership Total Visits: 17 Card on f…" at bounding box center [1010, 347] width 390 height 494
click at [989, 396] on img at bounding box center [985, 387] width 57 height 43
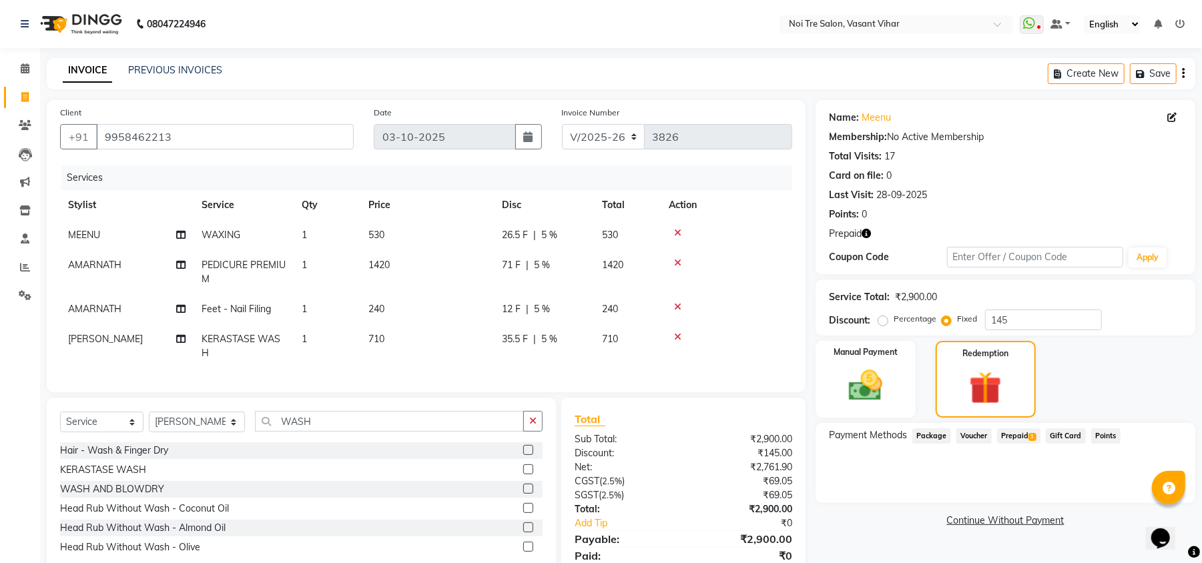
click at [1021, 438] on span "Prepaid 1" at bounding box center [1018, 435] width 43 height 15
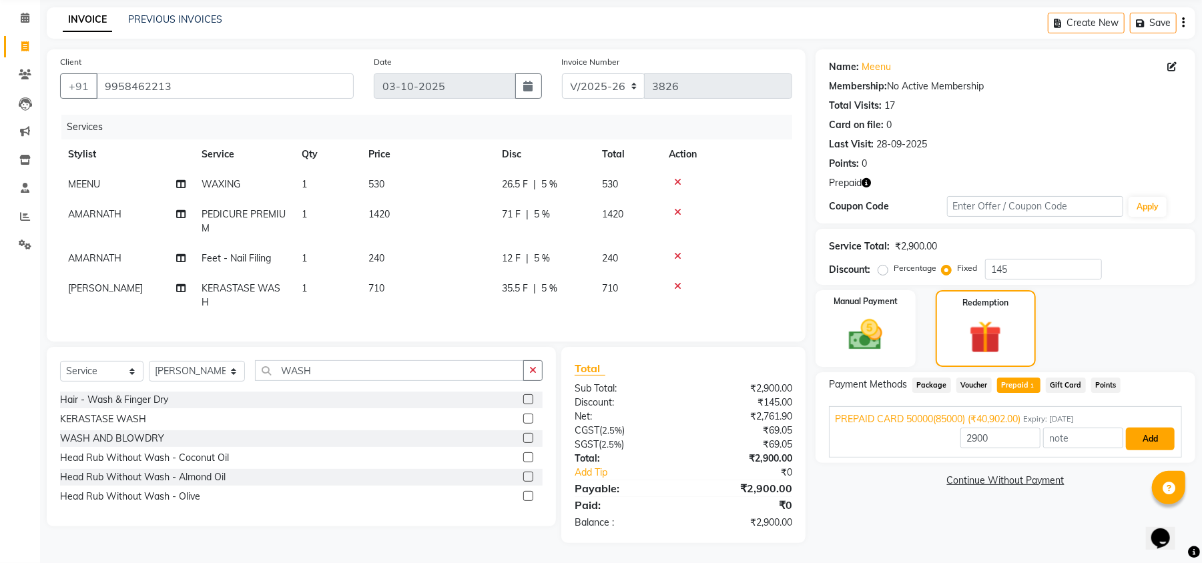
click at [1148, 428] on button "Add" at bounding box center [1149, 439] width 49 height 23
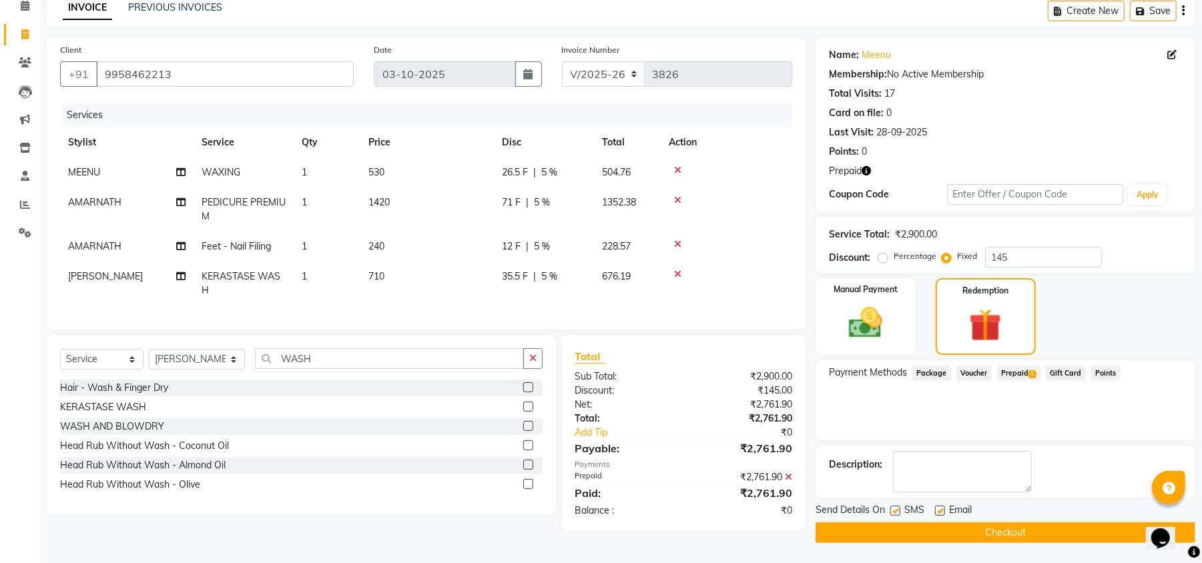
click at [790, 482] on icon at bounding box center [788, 476] width 7 height 9
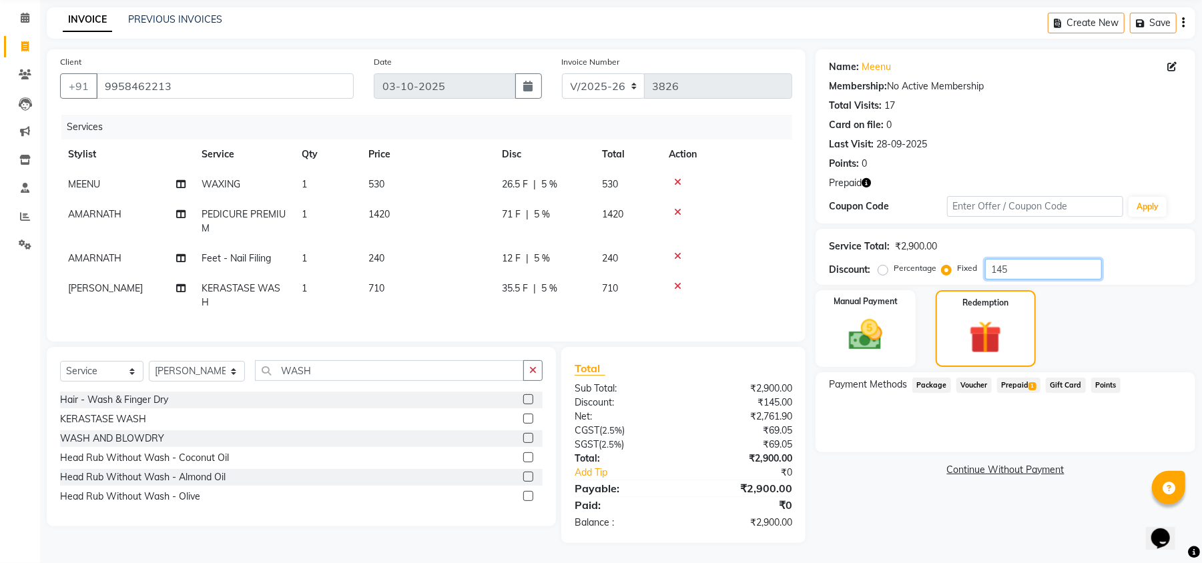
drag, startPoint x: 1018, startPoint y: 242, endPoint x: 849, endPoint y: 219, distance: 171.0
click at [857, 229] on div "Service Total: ₹2,900.00 Discount: Percentage Fixed 145" at bounding box center [1005, 257] width 380 height 56
type input "145"
click at [1023, 378] on span "Prepaid 1" at bounding box center [1018, 385] width 43 height 15
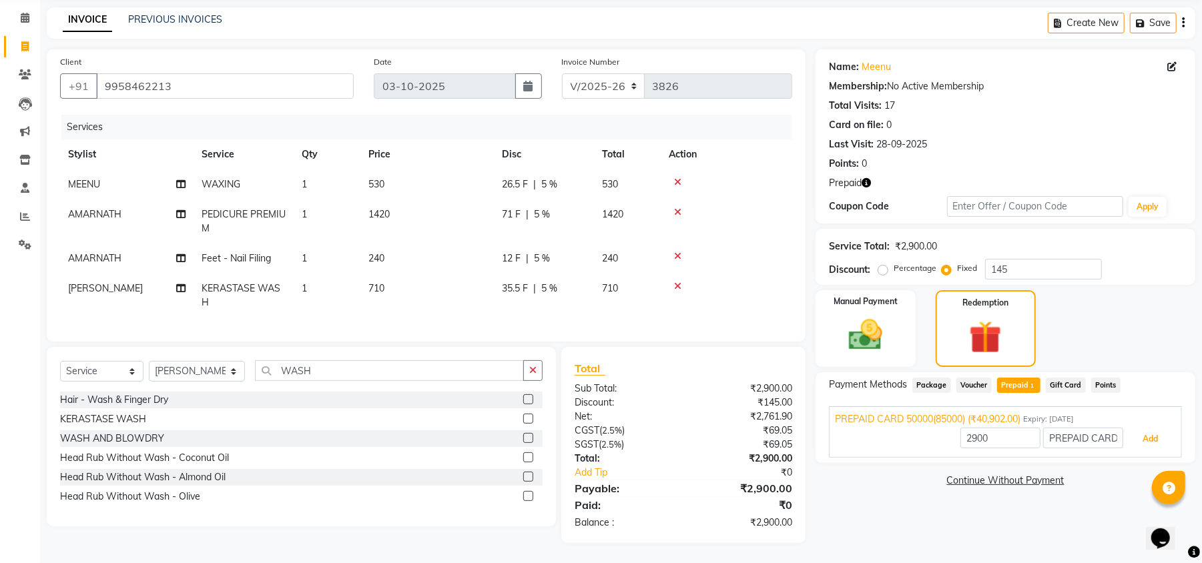
drag, startPoint x: 1143, startPoint y: 422, endPoint x: 1214, endPoint y: 358, distance: 95.9
click at [1145, 428] on button "Add" at bounding box center [1149, 439] width 49 height 23
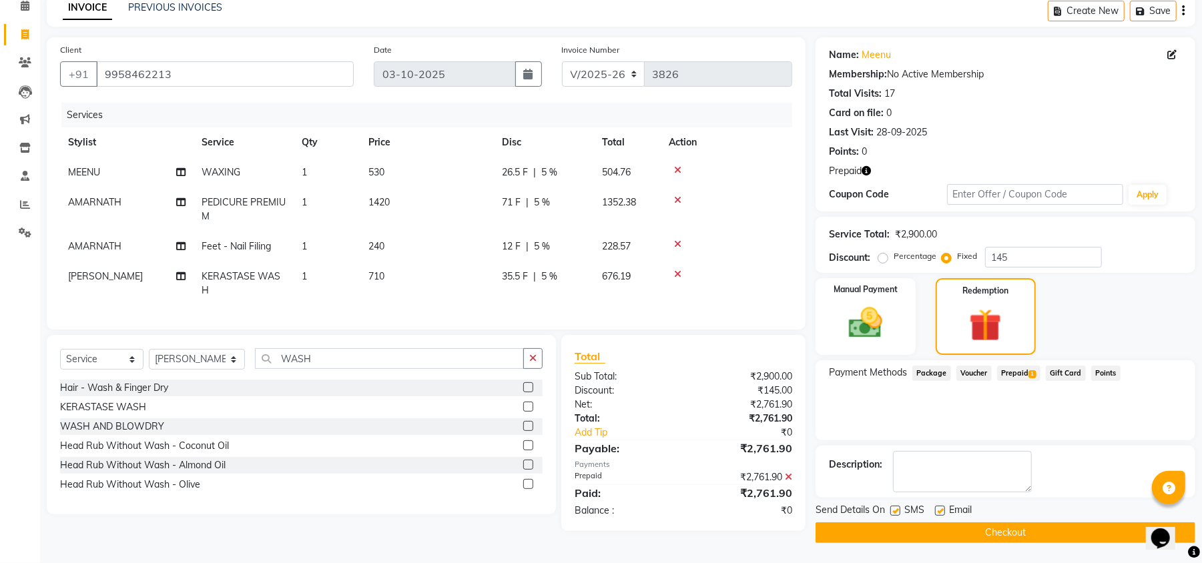
click at [943, 508] on label at bounding box center [940, 511] width 10 height 10
click at [943, 508] on input "checkbox" at bounding box center [939, 511] width 9 height 9
checkbox input "false"
click at [897, 513] on label at bounding box center [895, 511] width 10 height 10
click at [897, 513] on input "checkbox" at bounding box center [894, 511] width 9 height 9
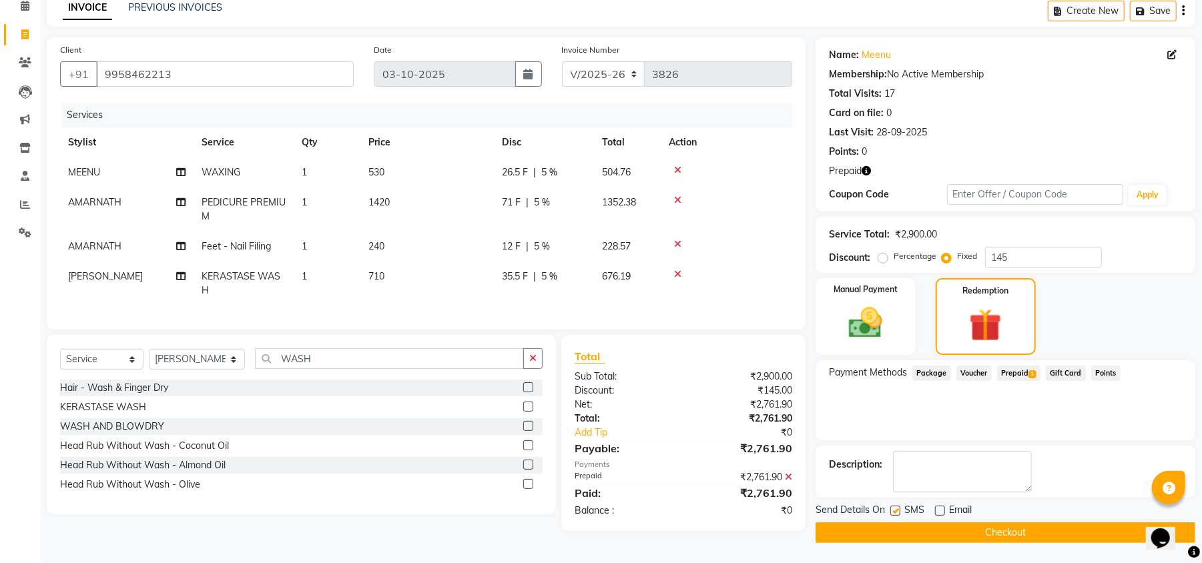
checkbox input "false"
click at [931, 546] on main "INVOICE PREVIOUS INVOICES Create New Save Client [PHONE_NUMBER] Date [DATE] Inv…" at bounding box center [620, 279] width 1161 height 568
click at [787, 482] on icon at bounding box center [788, 476] width 7 height 9
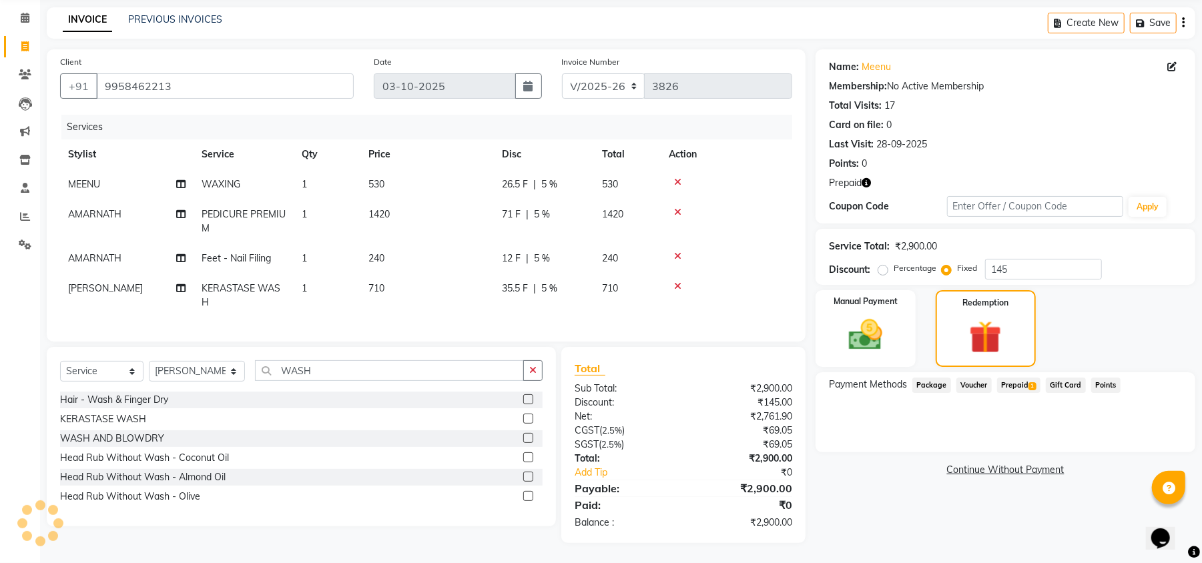
click at [1078, 404] on div "Payment Methods Package Voucher Prepaid 1 Gift Card Points" at bounding box center [1005, 412] width 380 height 80
click at [1025, 378] on span "Prepaid 1" at bounding box center [1018, 385] width 43 height 15
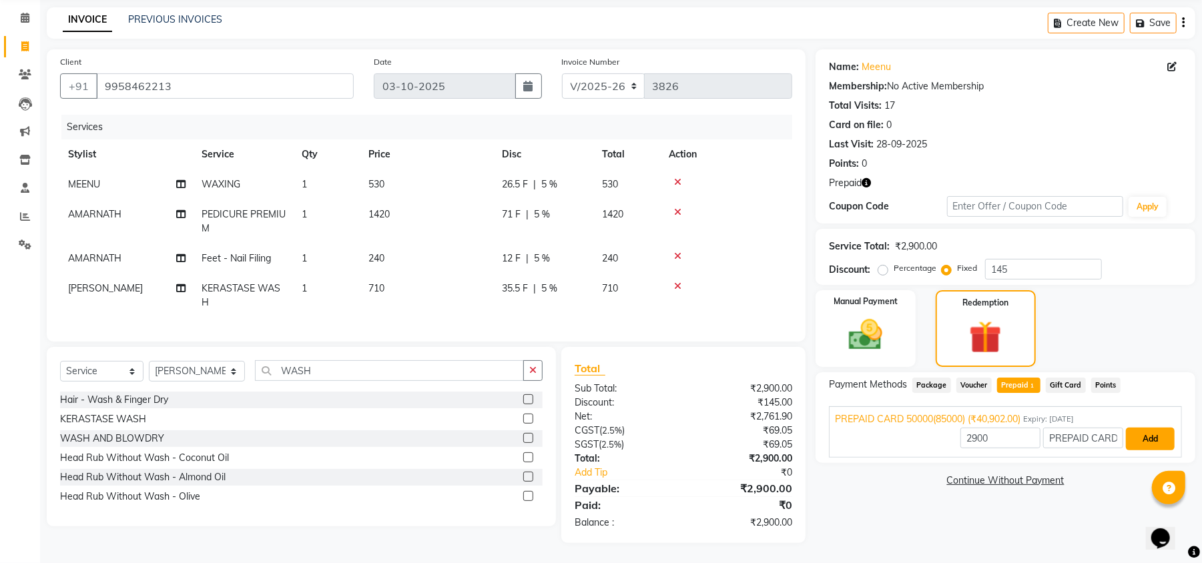
click at [1143, 428] on button "Add" at bounding box center [1149, 439] width 49 height 23
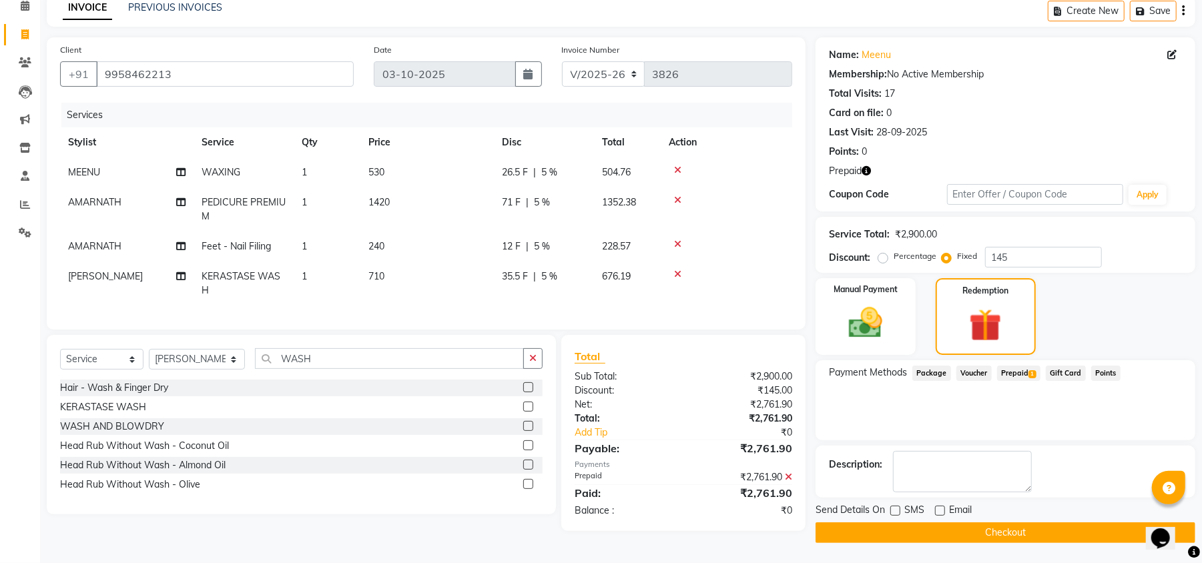
click at [788, 482] on icon at bounding box center [788, 476] width 7 height 9
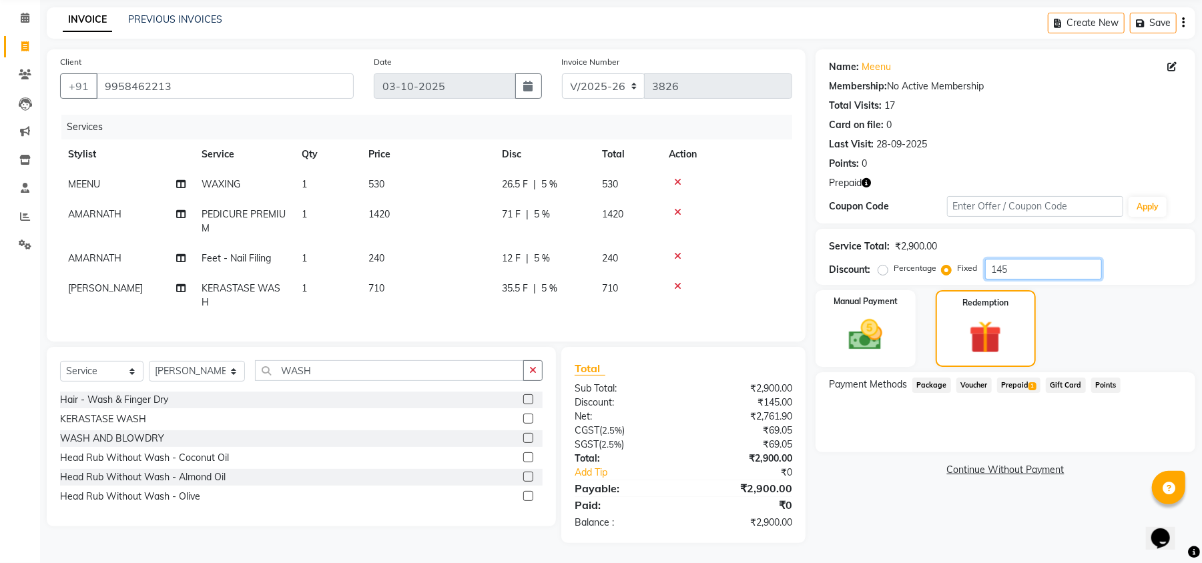
drag, startPoint x: 1039, startPoint y: 246, endPoint x: 591, endPoint y: 230, distance: 447.9
click at [641, 246] on div "Client [PHONE_NUMBER] Date [DATE] Invoice Number V/2025 V/[PHONE_NUMBER] Servic…" at bounding box center [621, 296] width 1168 height 494
click at [905, 508] on div "Name: [PERSON_NAME] Membership: No Active Membership Total Visits: 17 Card on f…" at bounding box center [1010, 296] width 390 height 494
drag, startPoint x: 1062, startPoint y: 257, endPoint x: 780, endPoint y: 247, distance: 282.4
click at [839, 259] on div "Discount: Percentage Fixed 0" at bounding box center [1005, 269] width 353 height 21
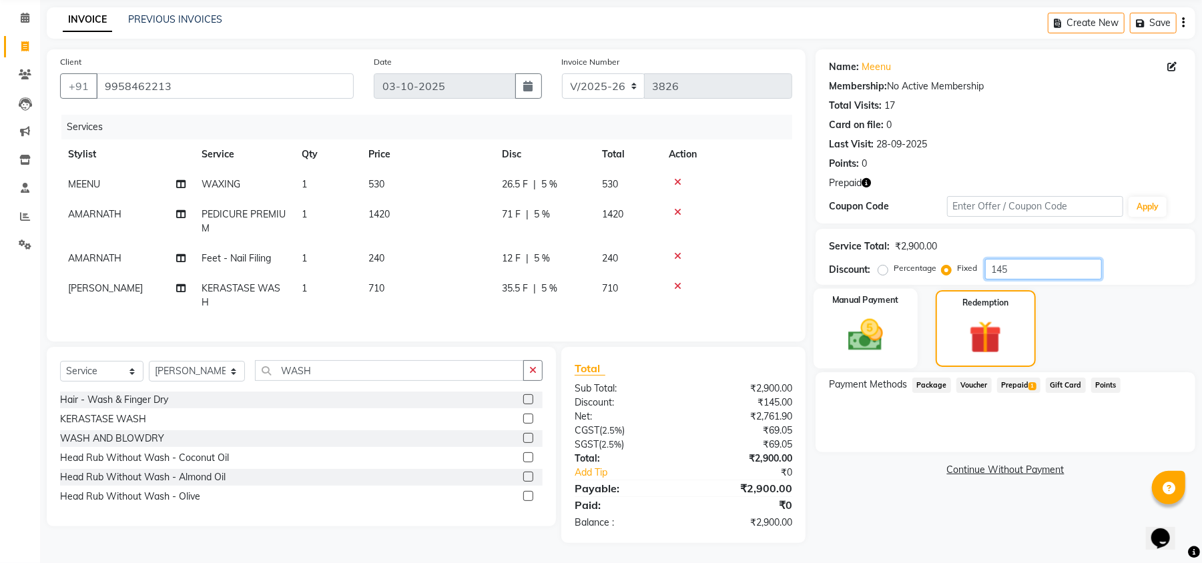
type input "145"
click at [905, 324] on div "Manual Payment" at bounding box center [865, 328] width 104 height 79
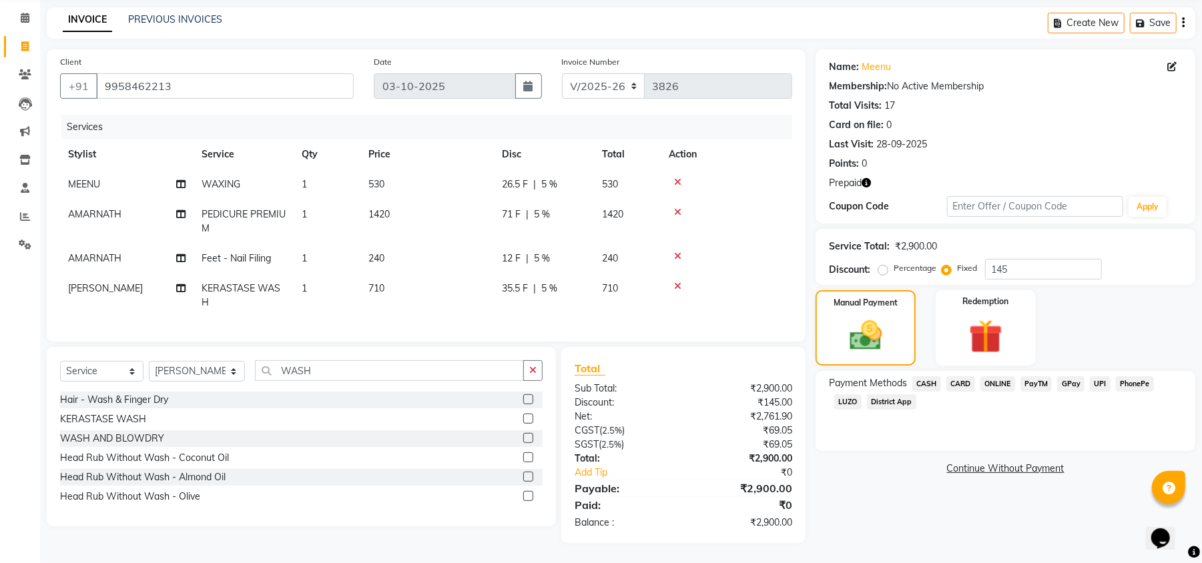
click at [930, 376] on span "CASH" at bounding box center [926, 383] width 29 height 15
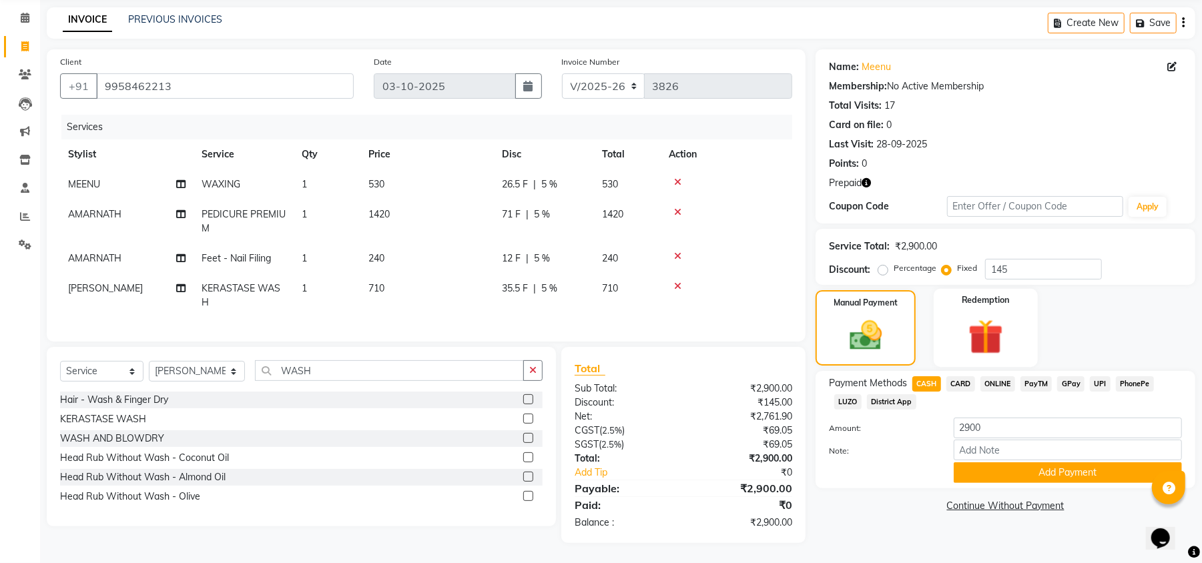
click at [1025, 304] on div "Redemption" at bounding box center [985, 328] width 104 height 78
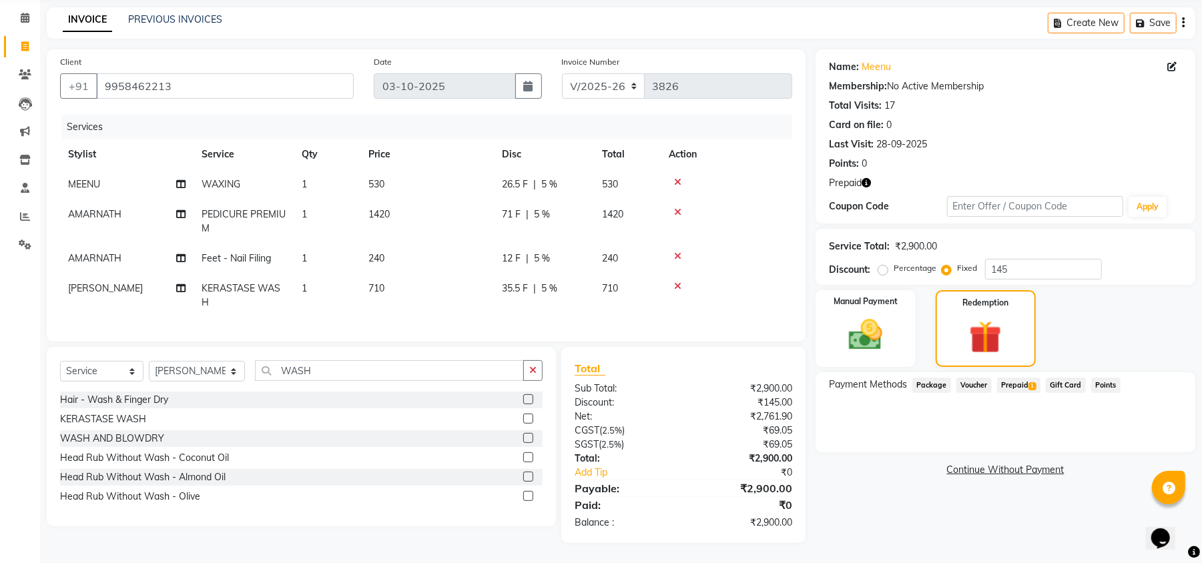
click at [1022, 379] on div "Prepaid 1" at bounding box center [1015, 387] width 49 height 18
click at [1031, 382] on span "1" at bounding box center [1031, 386] width 7 height 8
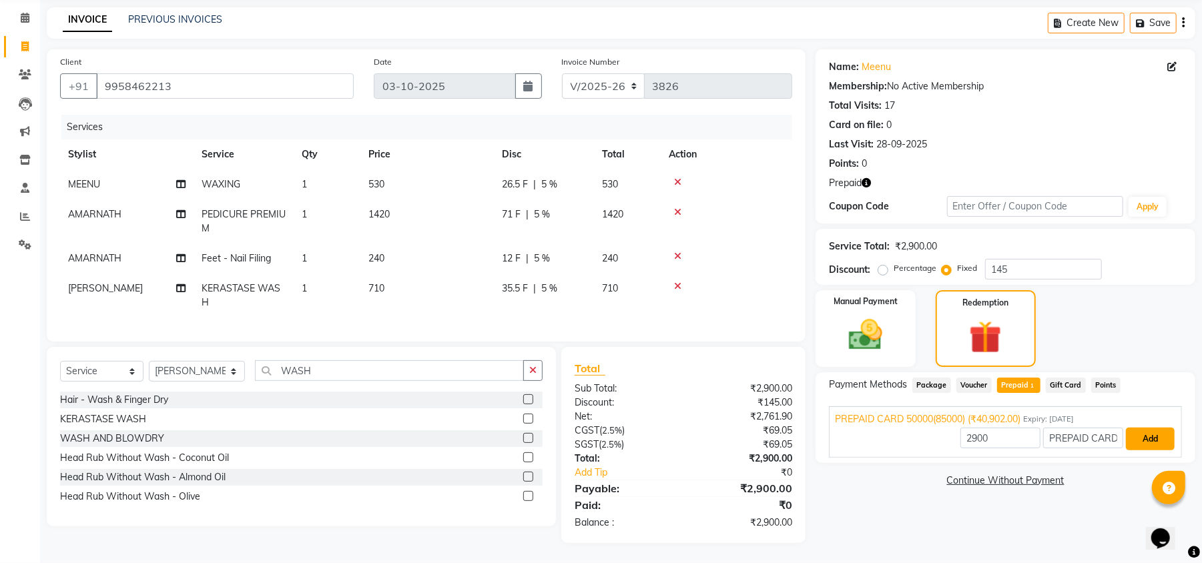
click at [1153, 428] on button "Add" at bounding box center [1149, 439] width 49 height 23
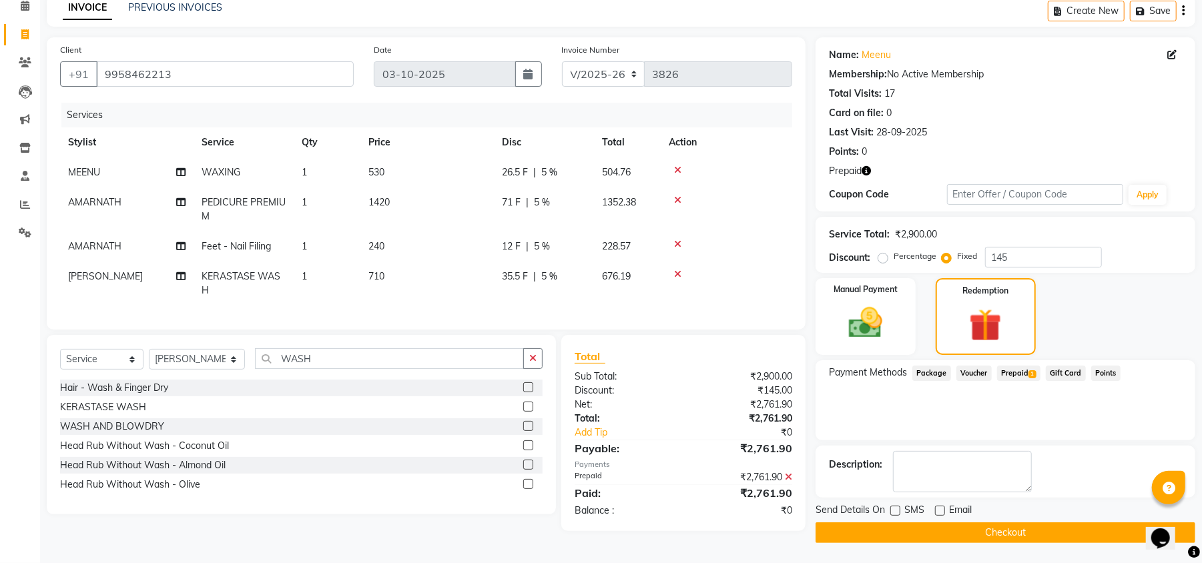
scroll to position [64, 0]
click at [1046, 538] on button "Checkout" at bounding box center [1005, 532] width 380 height 21
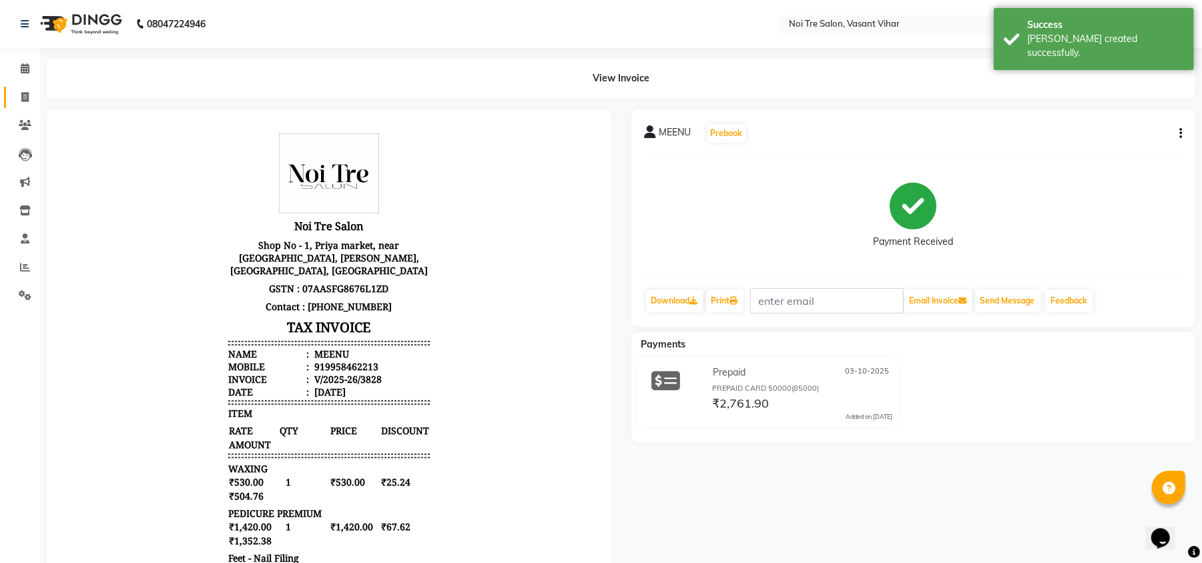
click at [23, 107] on link "Invoice" at bounding box center [20, 98] width 32 height 22
select select "service"
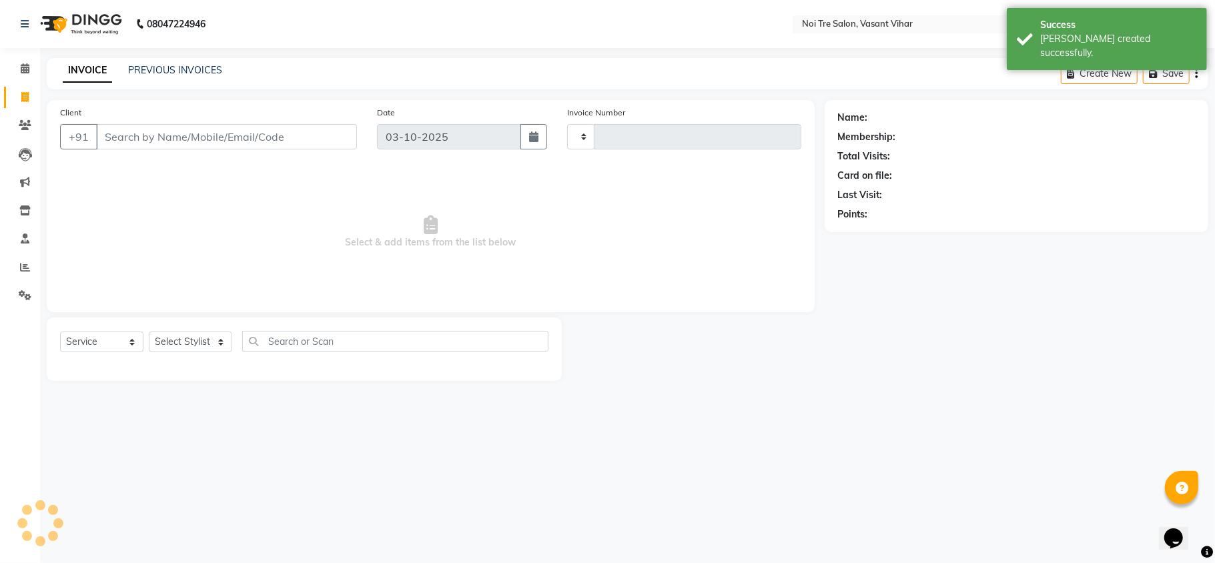
type input "3829"
select select "3944"
click at [133, 70] on link "PREVIOUS INVOICES" at bounding box center [175, 70] width 94 height 12
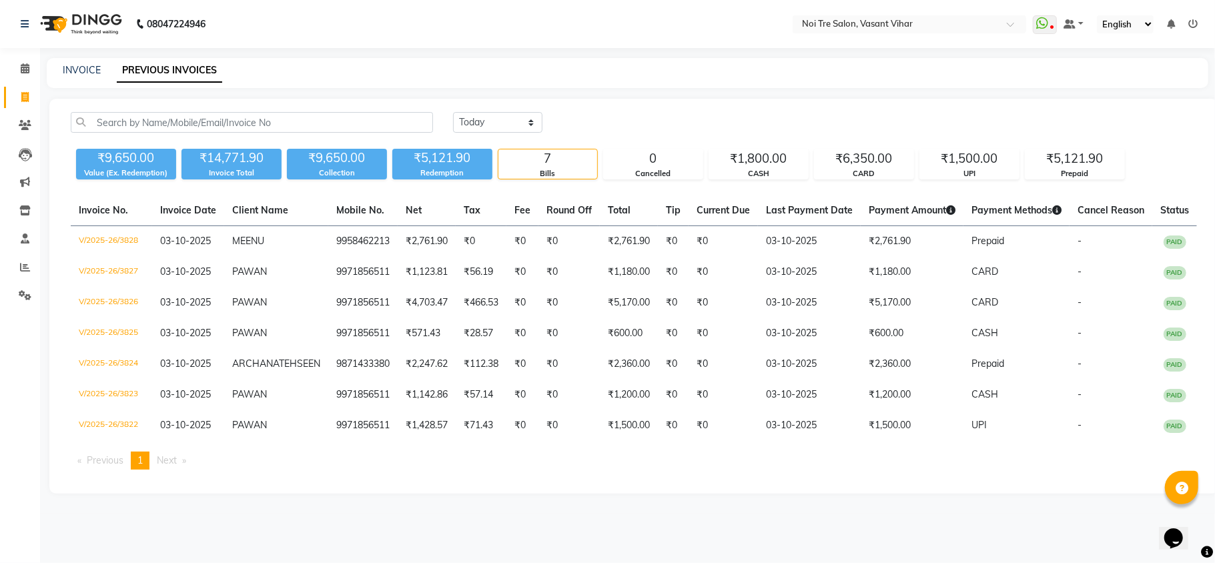
click at [646, 70] on div "INVOICE PREVIOUS INVOICES" at bounding box center [619, 70] width 1145 height 14
click at [83, 68] on link "INVOICE" at bounding box center [82, 70] width 38 height 12
select select "service"
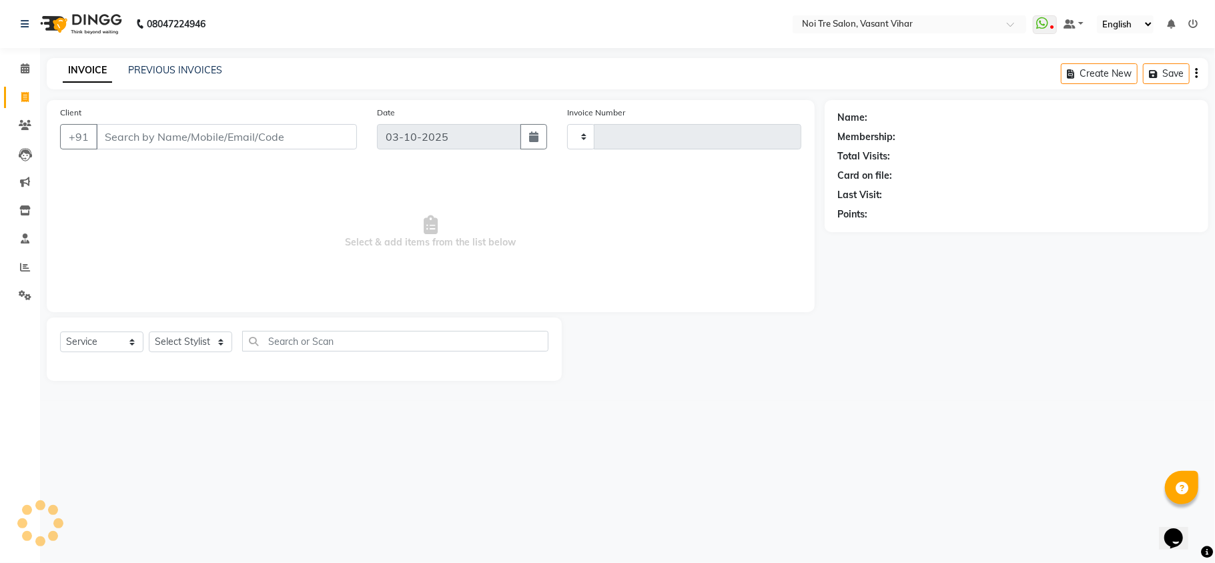
type input "3829"
select select "3944"
click at [279, 131] on input "Client" at bounding box center [226, 136] width 261 height 25
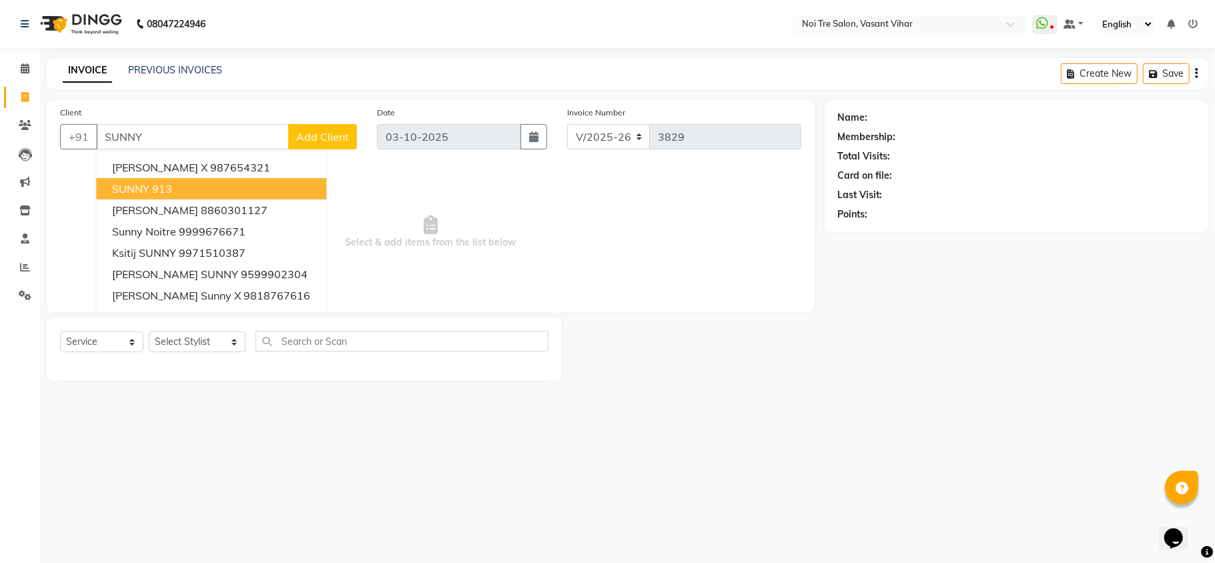
click at [187, 179] on button "SUNNY 913" at bounding box center [211, 188] width 230 height 21
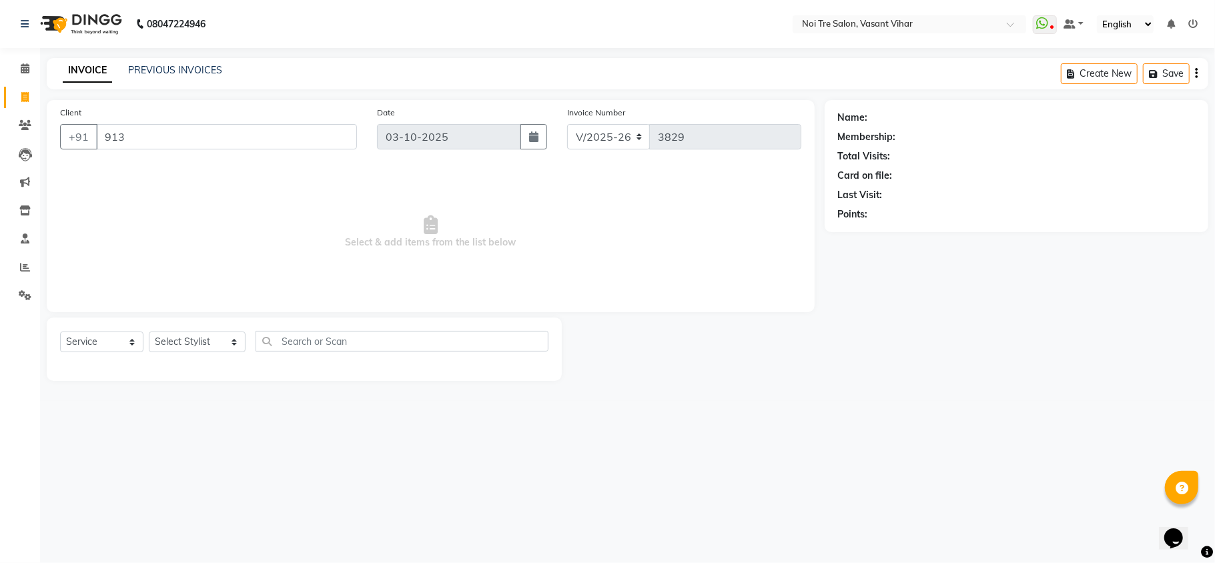
type input "913"
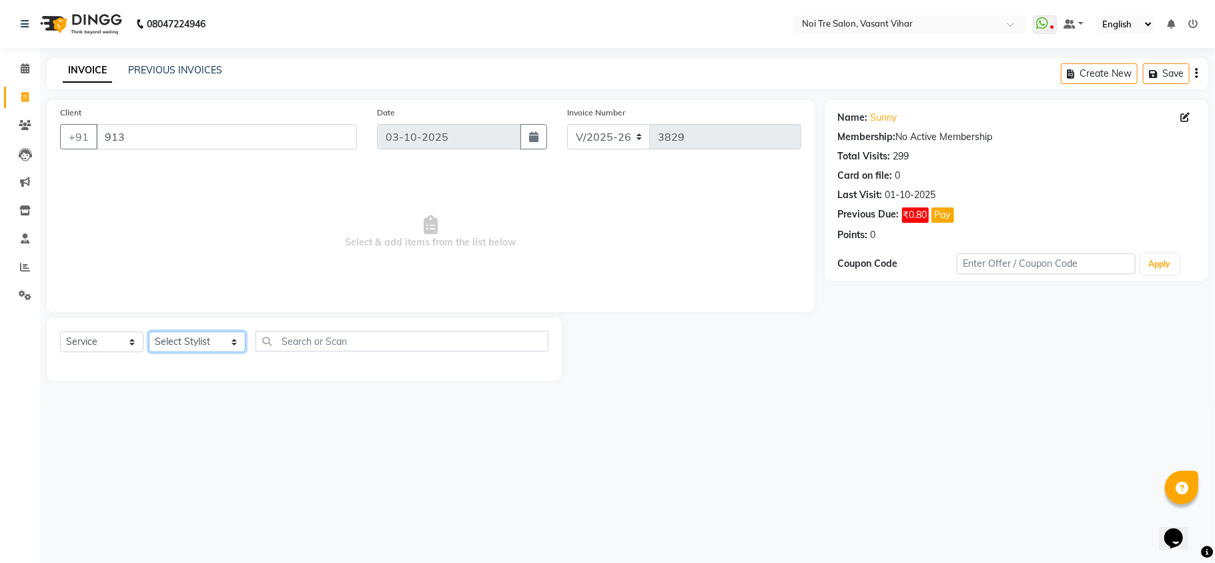
click at [171, 340] on select "Select Stylist [PERSON_NAME](PUNJABI BAGH) [PERSON_NAME] GEETA [PERSON_NAME] PD…" at bounding box center [197, 342] width 97 height 21
select select "20380"
click at [149, 332] on select "Select Stylist [PERSON_NAME](PUNJABI BAGH) [PERSON_NAME] GEETA [PERSON_NAME] PD…" at bounding box center [197, 342] width 97 height 21
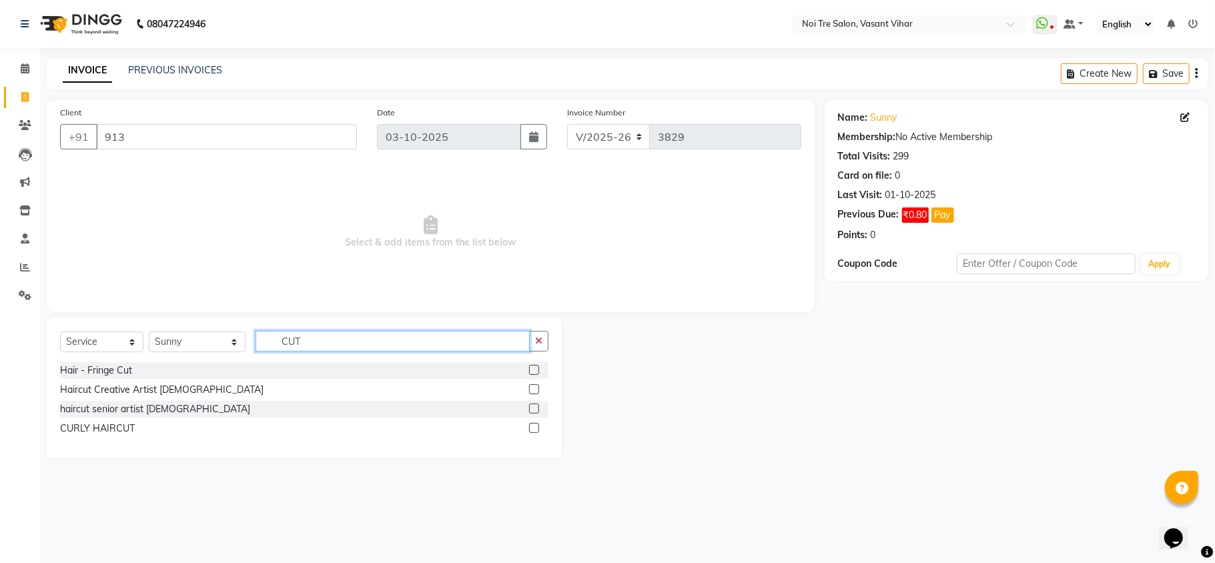
type input "CUT"
click at [532, 392] on label at bounding box center [534, 389] width 10 height 10
click at [532, 392] on input "checkbox" at bounding box center [533, 390] width 9 height 9
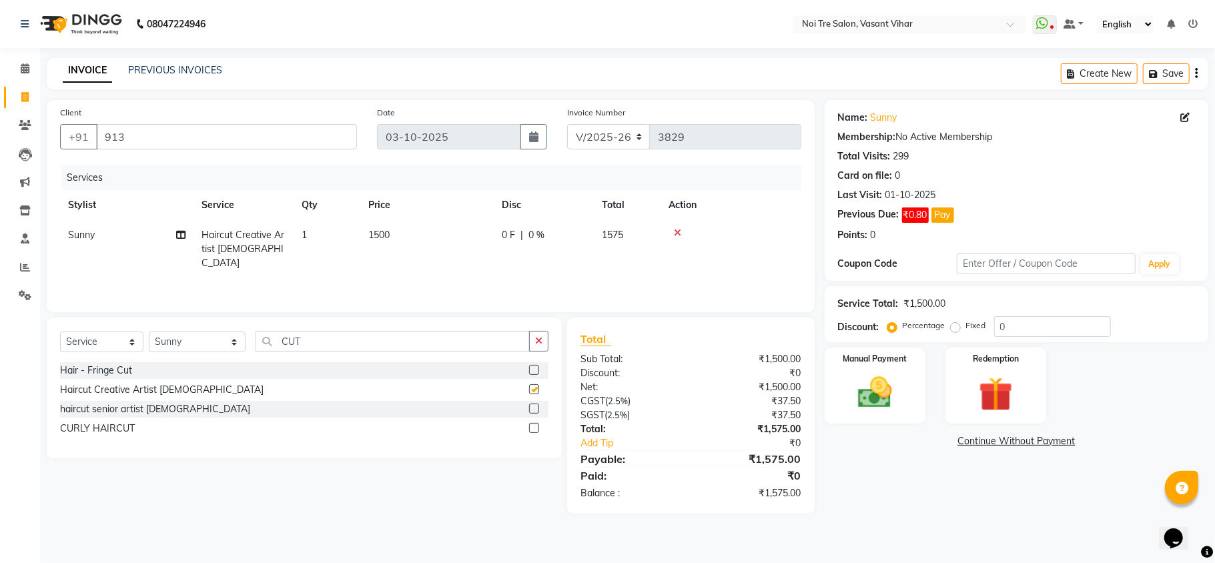
checkbox input "false"
click at [428, 250] on td "1500" at bounding box center [426, 249] width 133 height 58
select select "20380"
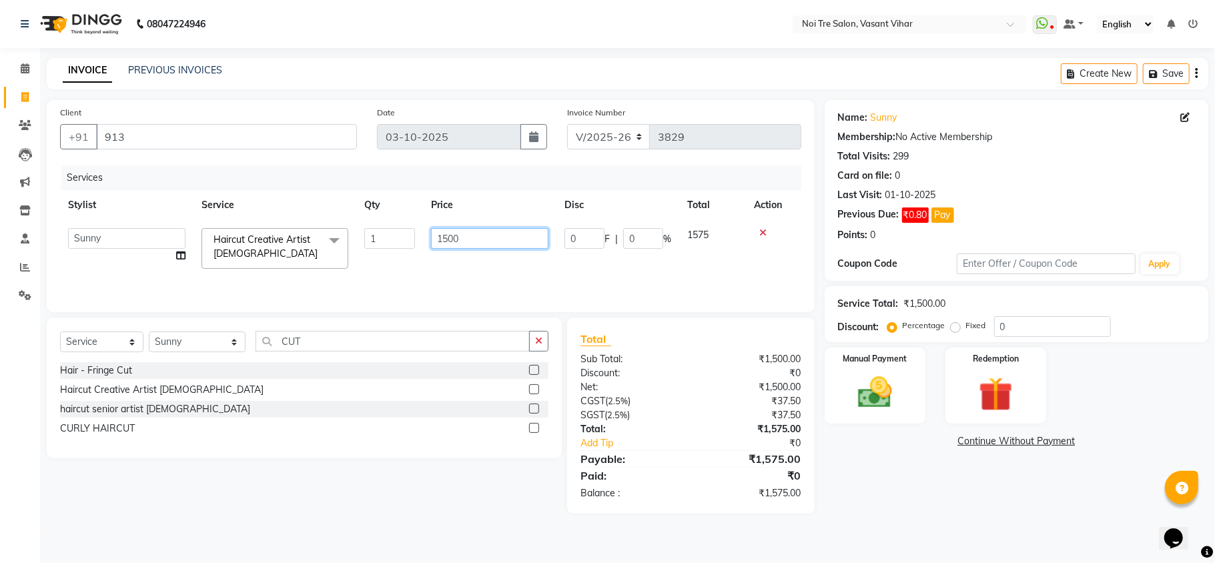
drag, startPoint x: 508, startPoint y: 238, endPoint x: 201, endPoint y: 145, distance: 319.9
click at [201, 145] on div "Client +91 913 Date [DATE] Invoice Number V/2025 V/[PHONE_NUMBER] Services Styl…" at bounding box center [431, 206] width 768 height 212
type input "950"
click at [966, 331] on label "Fixed" at bounding box center [976, 326] width 20 height 12
click at [957, 330] on input "Fixed" at bounding box center [957, 325] width 9 height 9
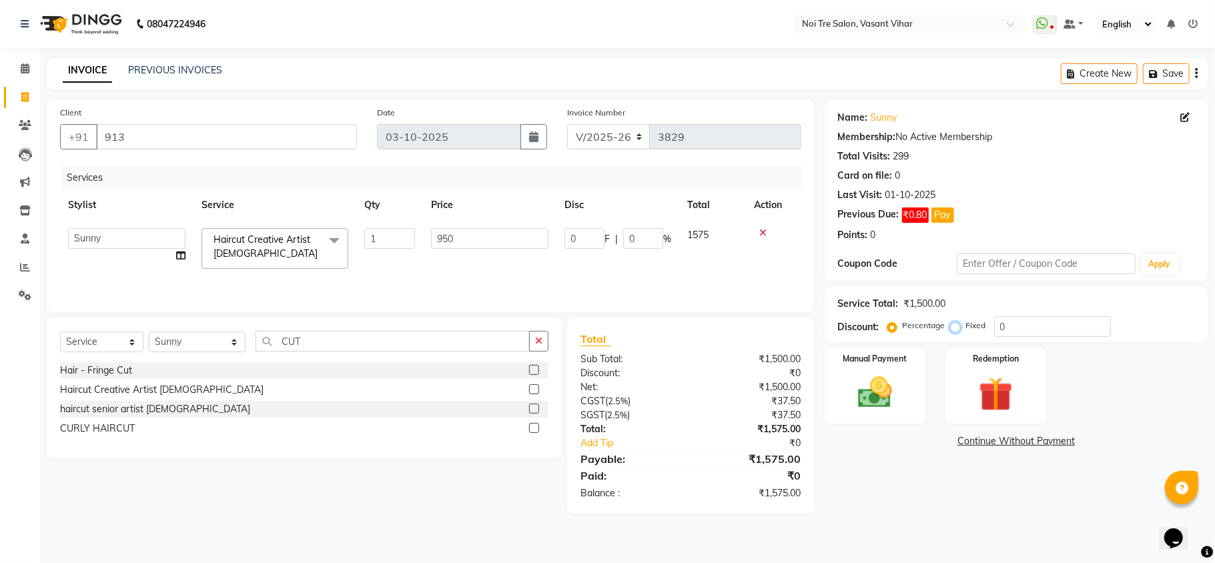
radio input "true"
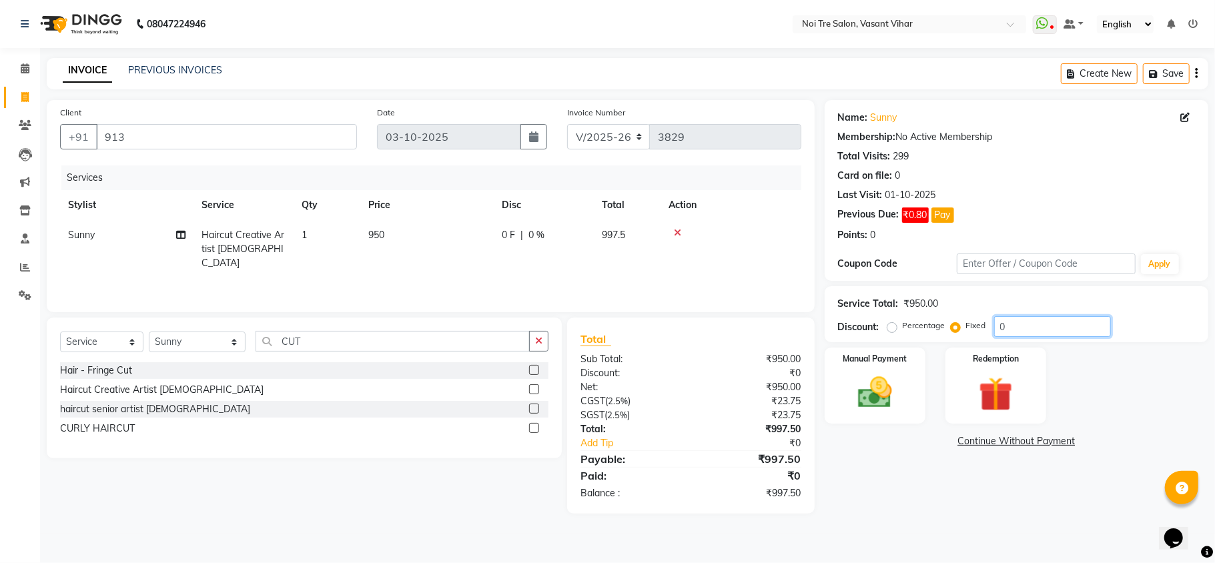
drag, startPoint x: 1055, startPoint y: 329, endPoint x: 927, endPoint y: 306, distance: 129.5
click at [927, 306] on div "Service Total: ₹950.00 Discount: Percentage Fixed 0" at bounding box center [1016, 314] width 357 height 45
type input "47.5"
click at [899, 409] on img at bounding box center [875, 392] width 58 height 41
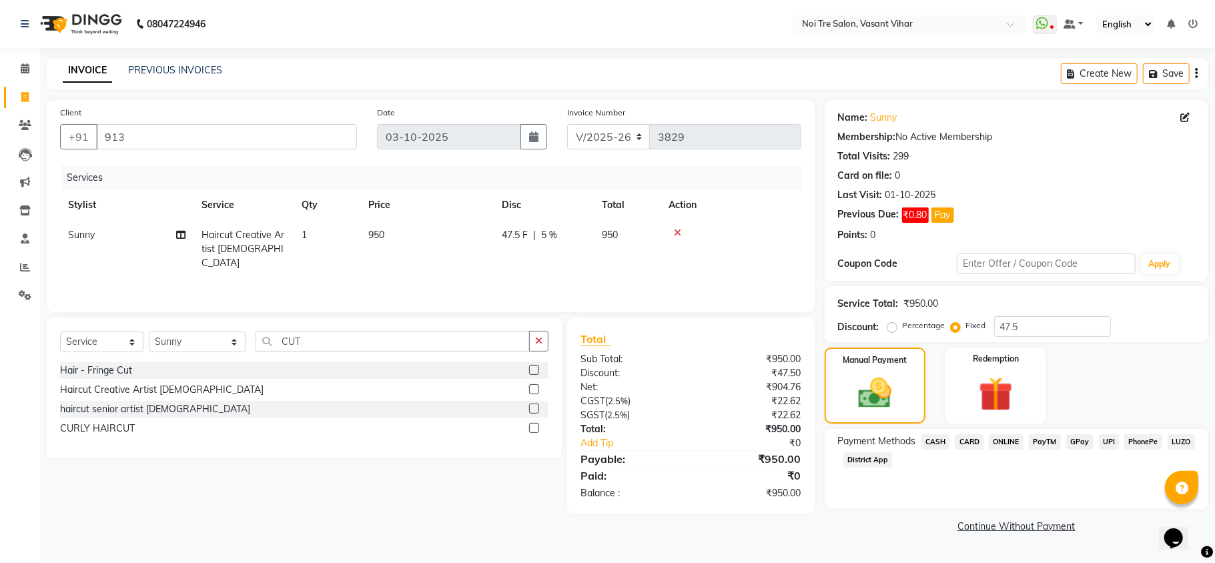
click at [962, 446] on span "CARD" at bounding box center [969, 441] width 29 height 15
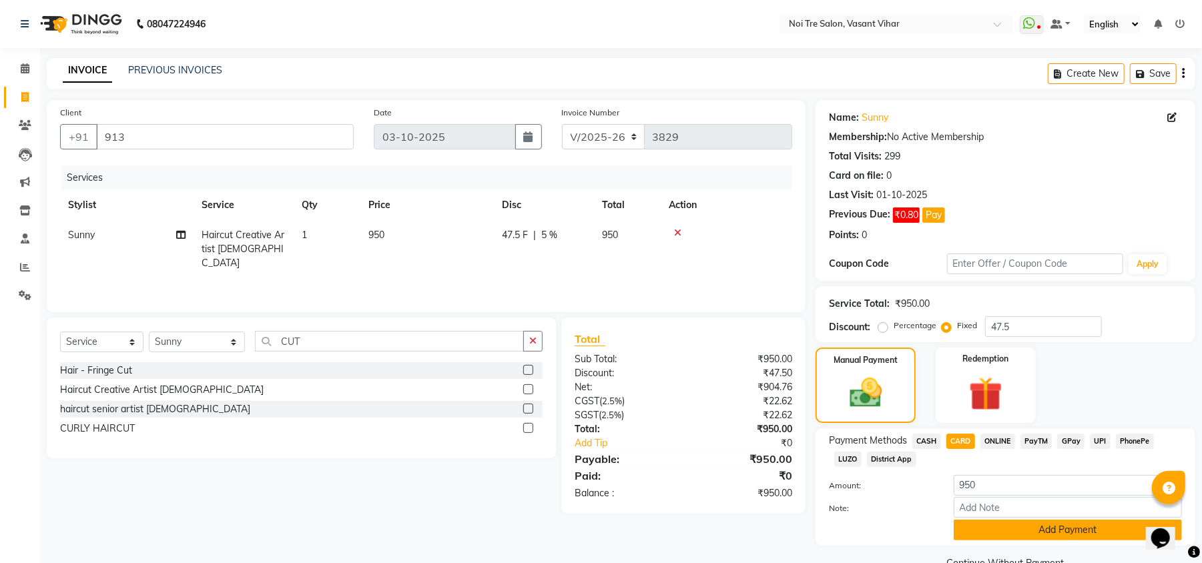
click at [1050, 532] on button "Add Payment" at bounding box center [1067, 530] width 228 height 21
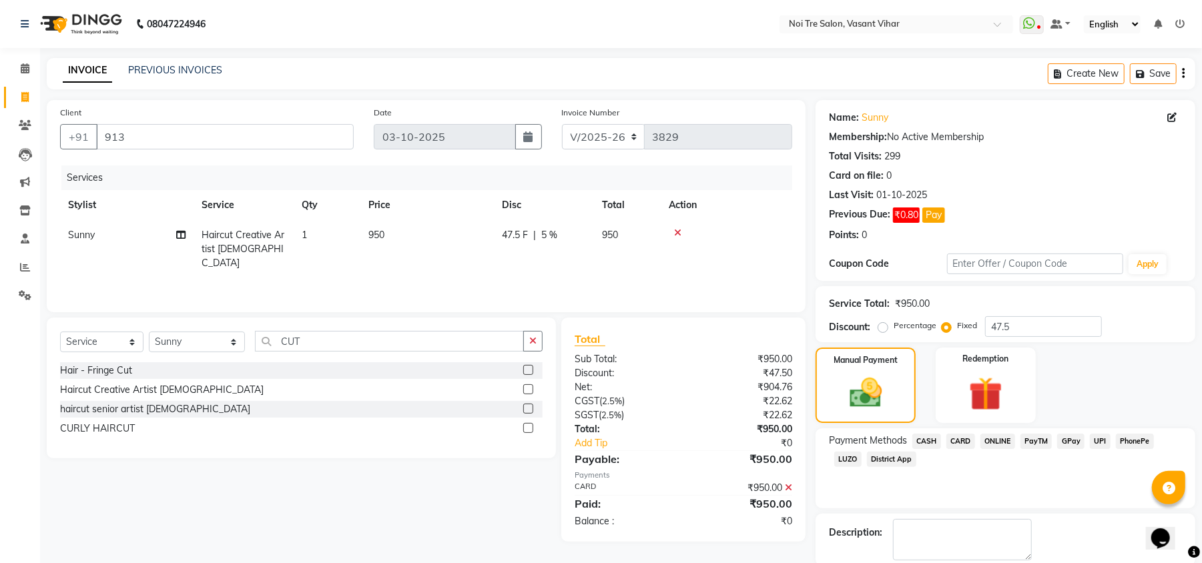
scroll to position [69, 0]
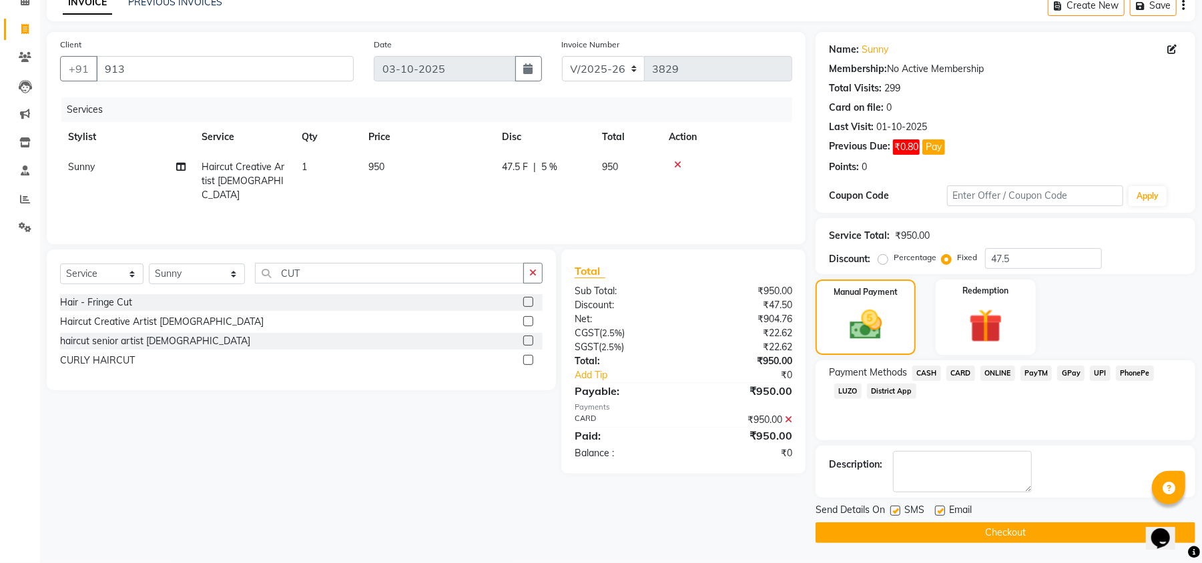
click at [1037, 543] on main "INVOICE PREVIOUS INVOICES Create New Save Client +91 913 Date [DATE] Invoice Nu…" at bounding box center [620, 276] width 1161 height 573
click at [1037, 540] on button "Checkout" at bounding box center [1005, 532] width 380 height 21
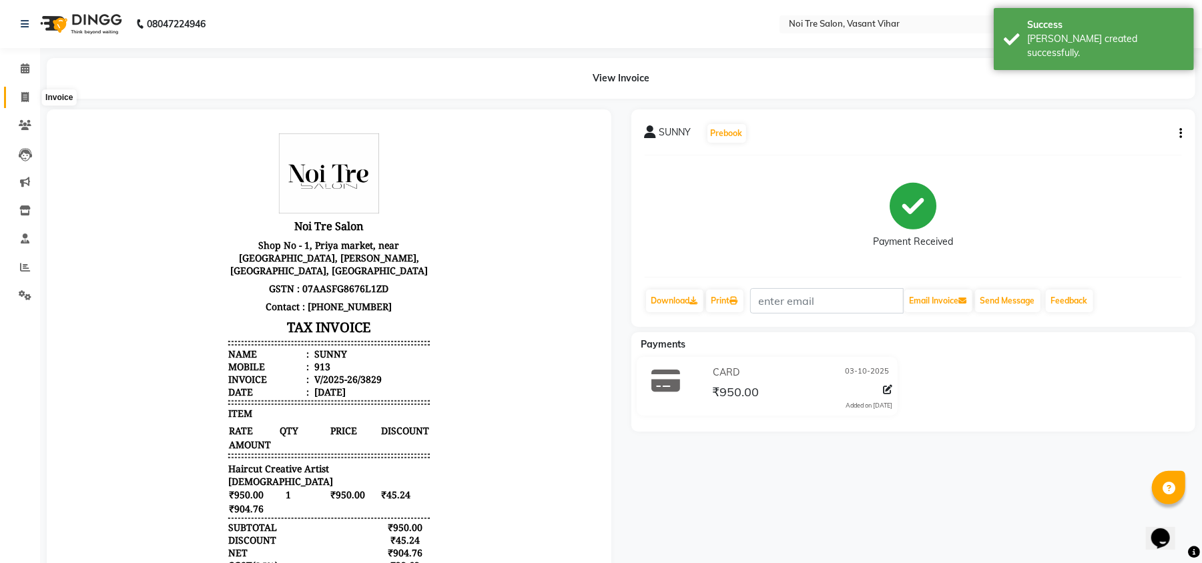
drag, startPoint x: 29, startPoint y: 89, endPoint x: 40, endPoint y: 89, distance: 10.7
click at [29, 90] on span at bounding box center [24, 97] width 23 height 15
select select "service"
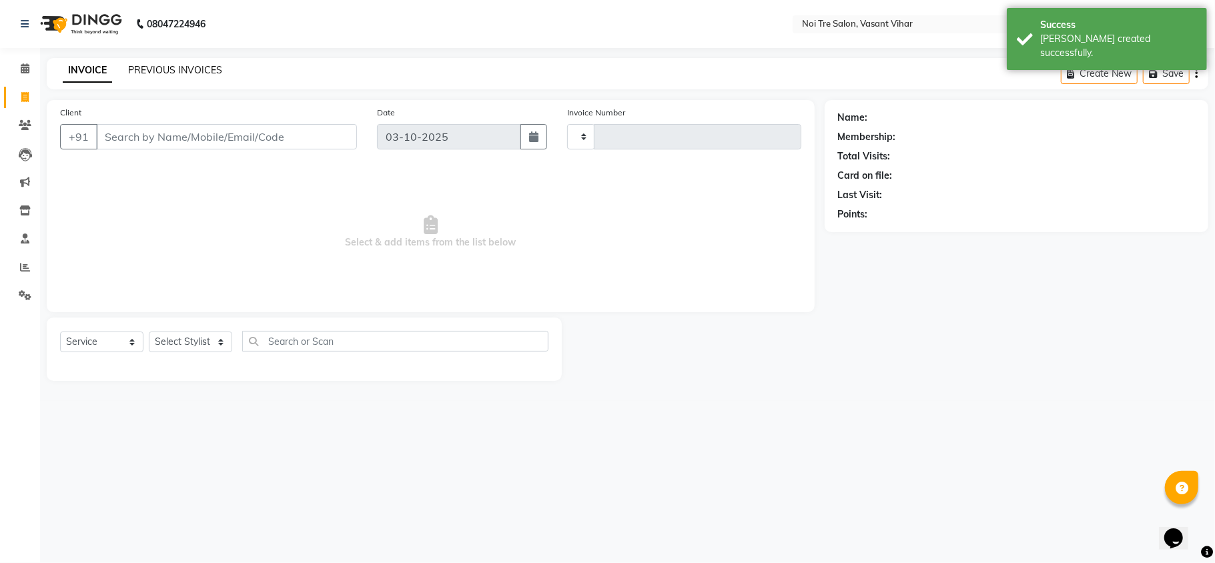
type input "3830"
select select "3944"
click at [169, 64] on link "PREVIOUS INVOICES" at bounding box center [175, 70] width 94 height 12
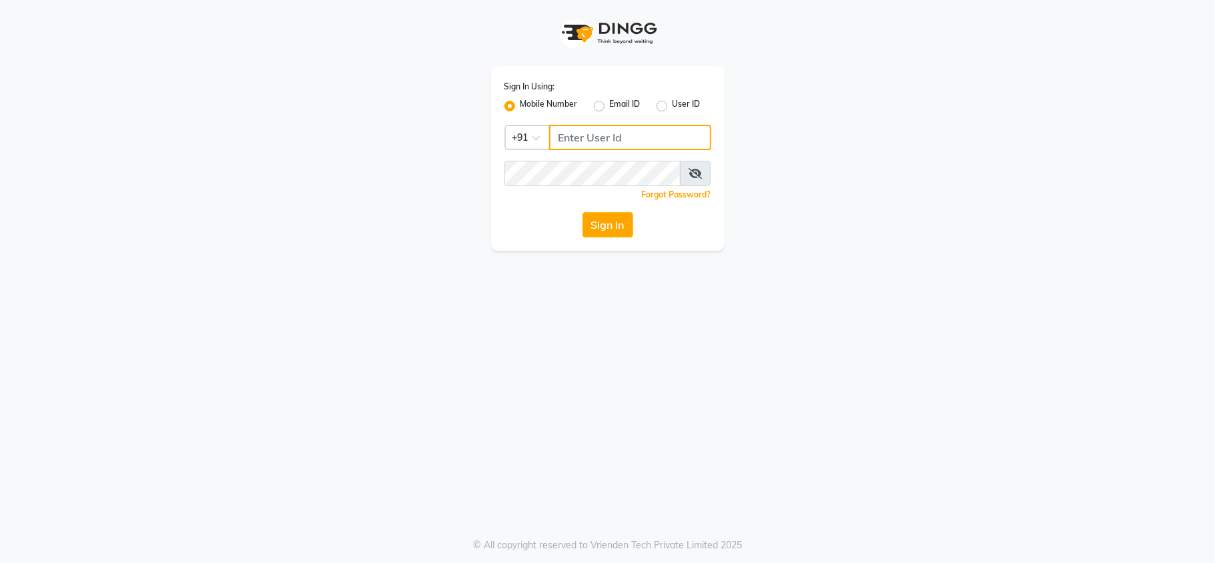
type input "7303123304"
drag, startPoint x: 0, startPoint y: 0, endPoint x: 601, endPoint y: 235, distance: 645.6
click at [601, 235] on button "Sign In" at bounding box center [607, 224] width 51 height 25
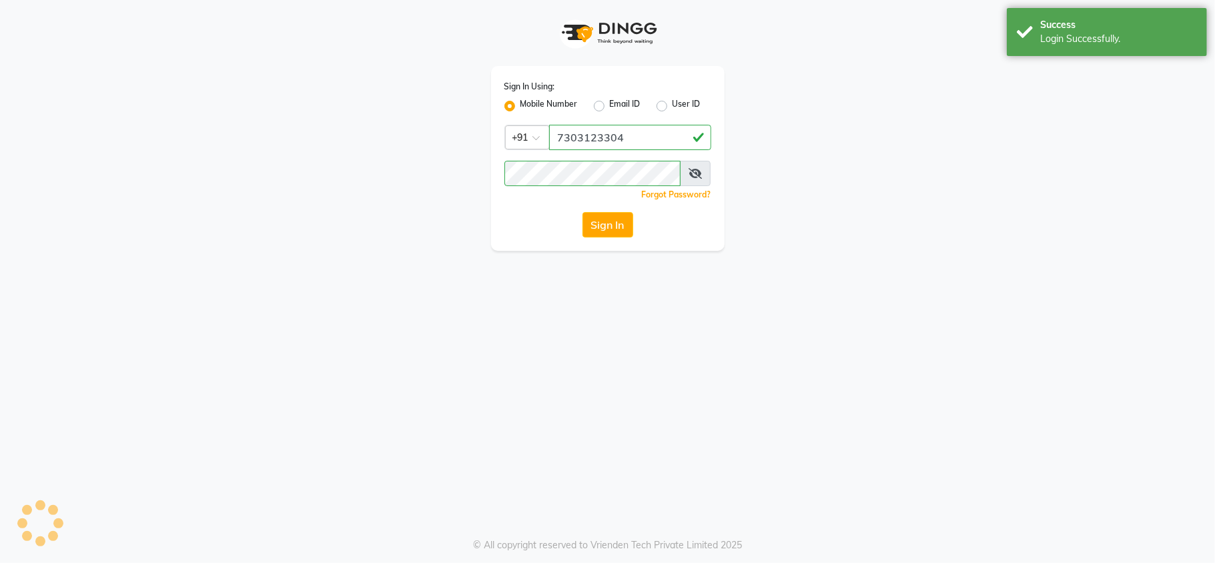
select select "3944"
select select "service"
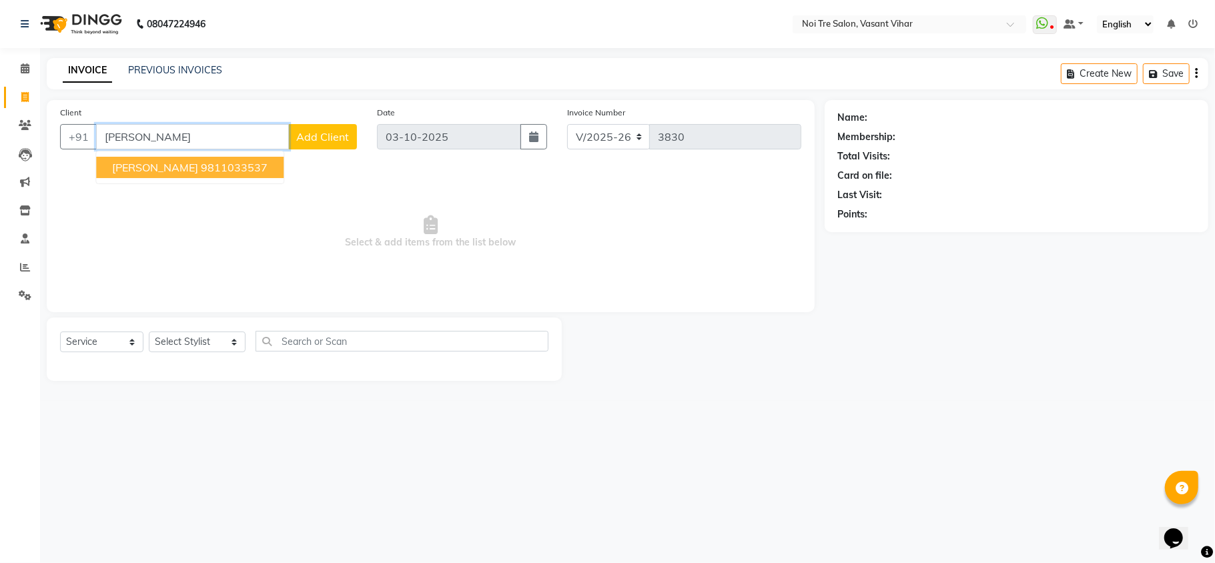
click at [180, 174] on button "[PERSON_NAME] 9811033537" at bounding box center [189, 167] width 187 height 21
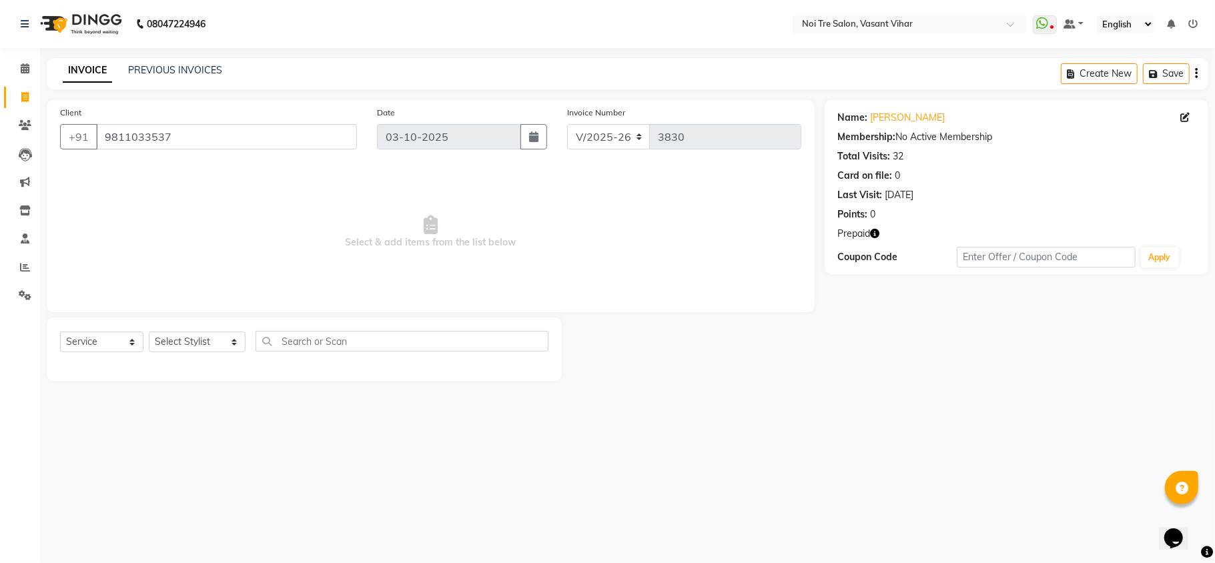
click at [869, 233] on span "Prepaid" at bounding box center [854, 234] width 33 height 14
click at [876, 232] on icon "button" at bounding box center [875, 233] width 9 height 9
click at [887, 379] on div "Name: [PERSON_NAME] Membership: No Active Membership Total Visits: 32 Card on f…" at bounding box center [1022, 240] width 394 height 281
click at [21, 101] on icon at bounding box center [24, 97] width 7 height 10
click at [874, 231] on icon "button" at bounding box center [875, 233] width 9 height 9
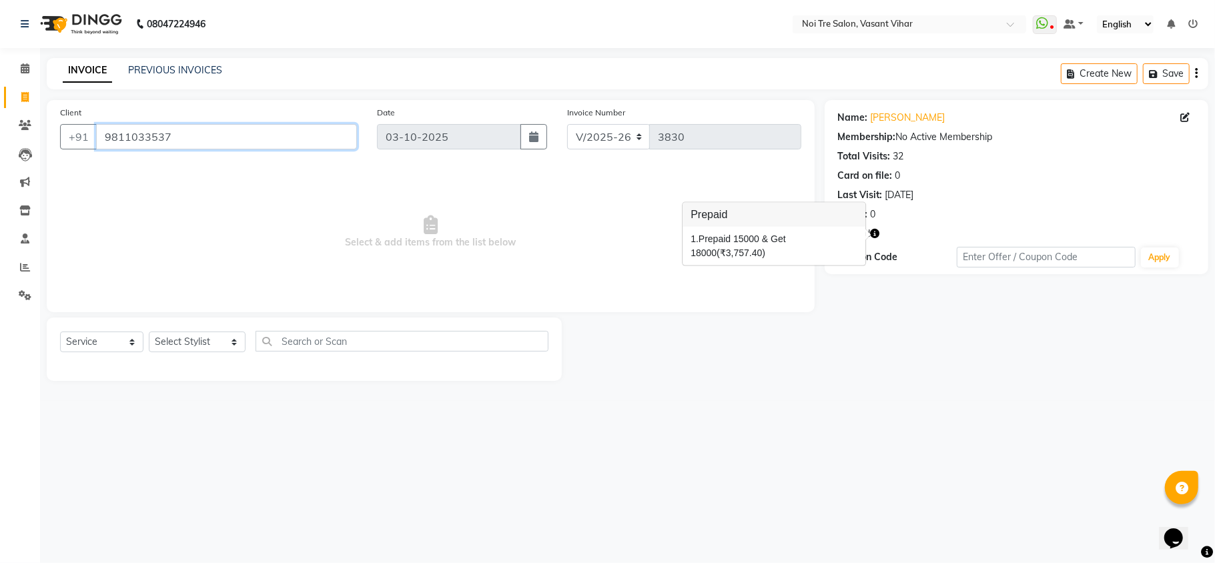
drag, startPoint x: 229, startPoint y: 140, endPoint x: 0, endPoint y: 48, distance: 247.3
click at [0, 45] on app-home "08047224946 Select Location × Noi Tre Salon, [GEOGRAPHIC_DATA] Vihar WhatsApp S…" at bounding box center [607, 200] width 1215 height 401
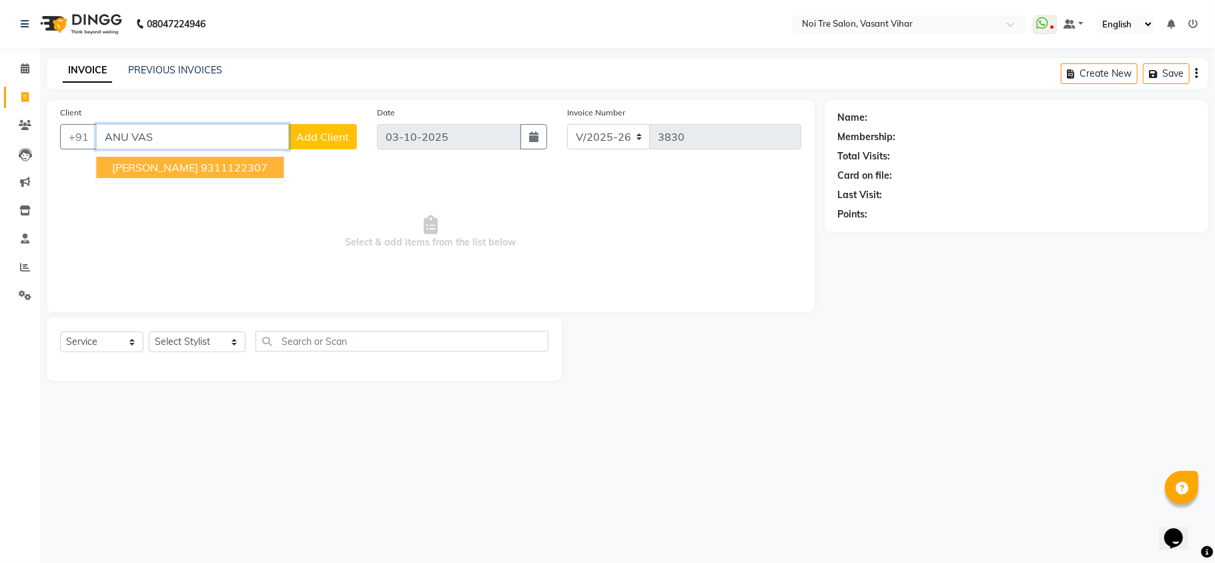
click at [228, 169] on ngb-highlight "9311122307" at bounding box center [234, 167] width 67 height 13
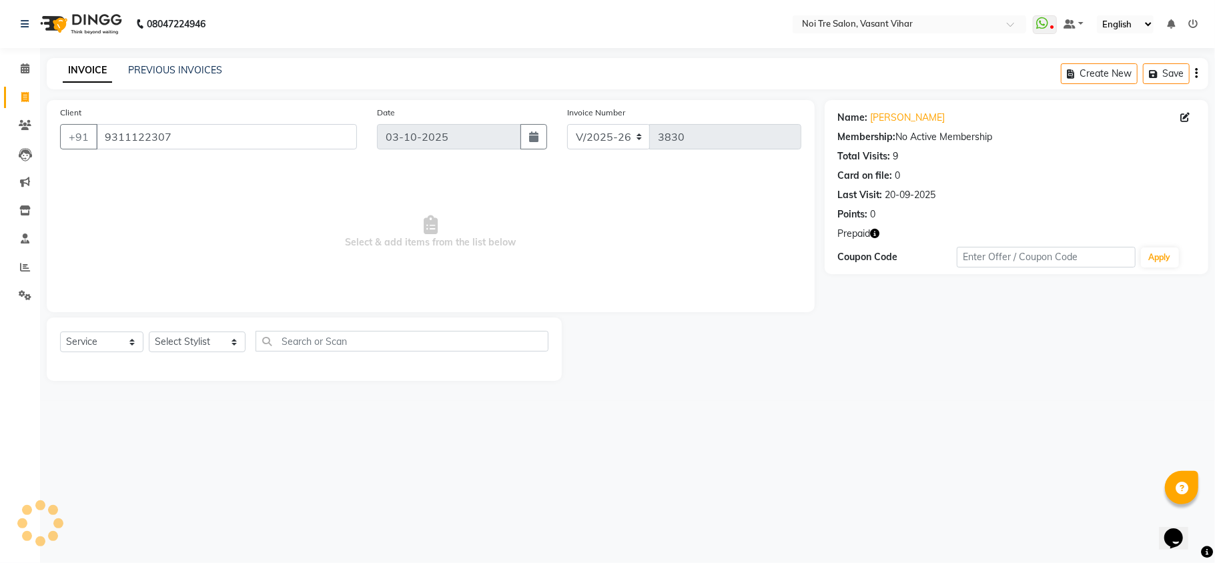
click at [874, 232] on icon "button" at bounding box center [875, 233] width 9 height 9
click at [759, 345] on div at bounding box center [693, 349] width 263 height 63
drag, startPoint x: 211, startPoint y: 137, endPoint x: 0, endPoint y: 0, distance: 252.2
click at [0, 24] on app-home "08047224946 Select Location × Noi Tre Salon, [GEOGRAPHIC_DATA] Vihar WhatsApp S…" at bounding box center [607, 200] width 1215 height 401
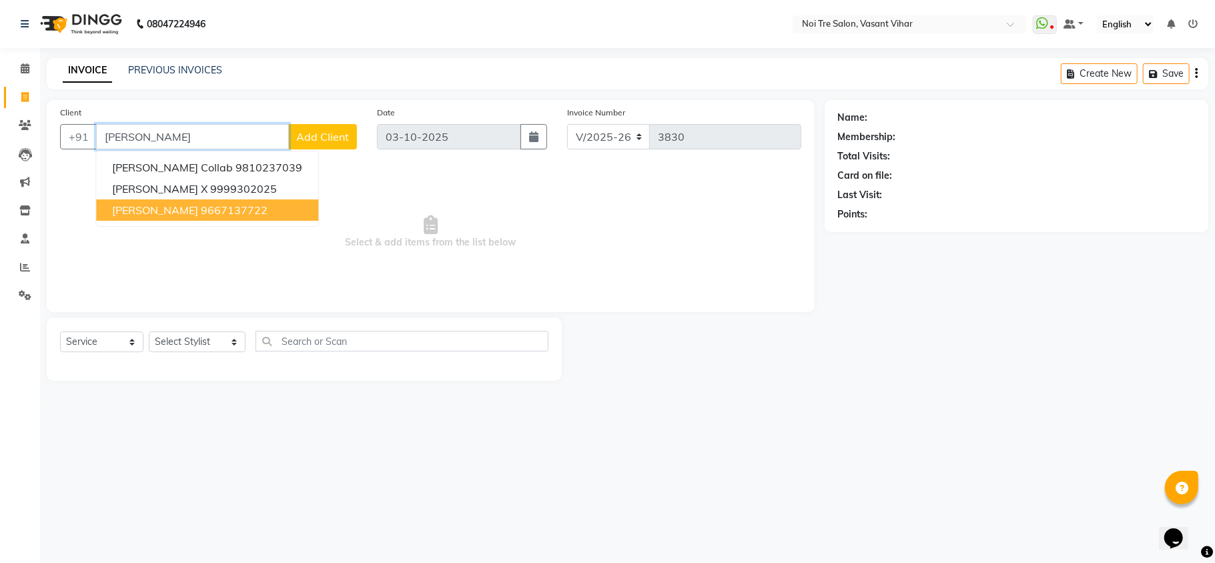
click at [241, 215] on ngb-highlight "9667137722" at bounding box center [234, 209] width 67 height 13
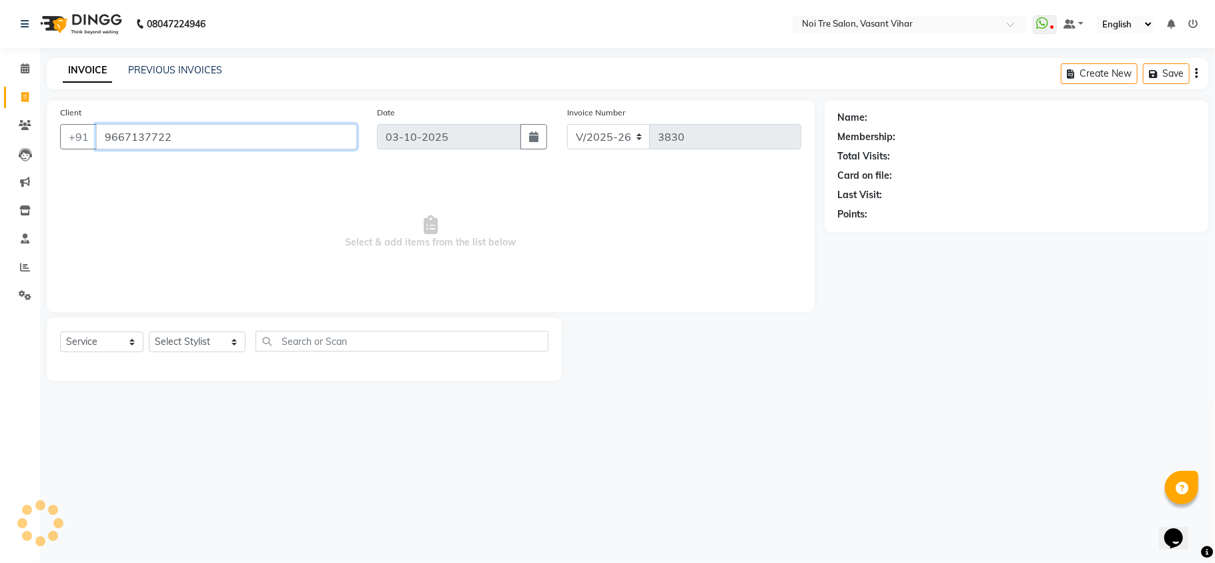
type input "9667137722"
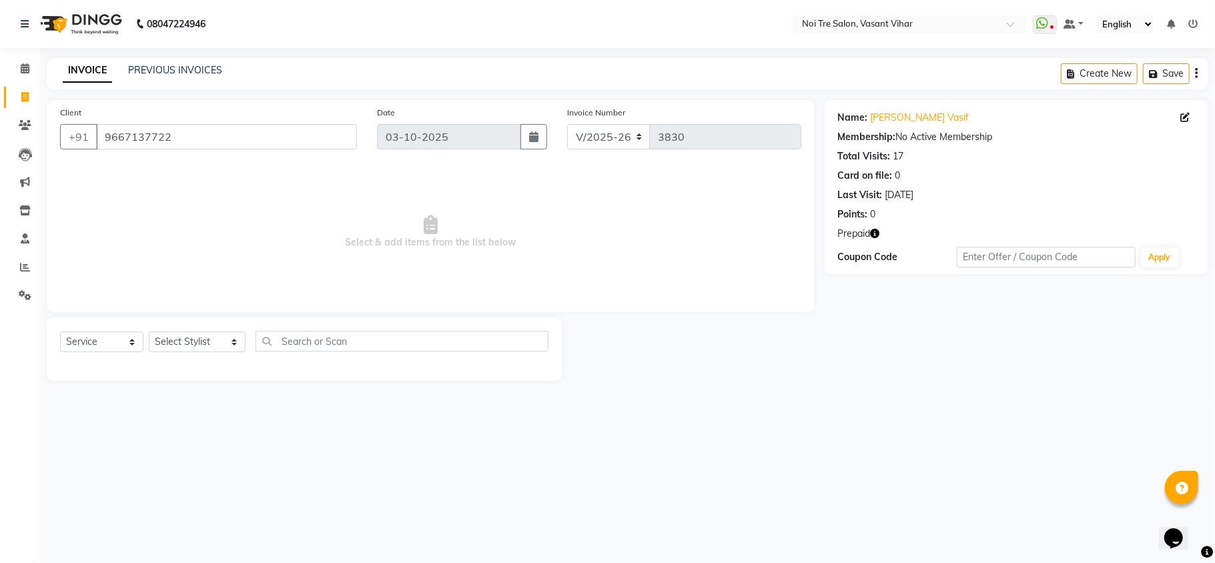
click at [874, 233] on icon "button" at bounding box center [875, 233] width 9 height 9
click at [884, 439] on div "08047224946 Select Location × Noi Tre Salon, [GEOGRAPHIC_DATA] Vihar WhatsApp S…" at bounding box center [607, 281] width 1215 height 563
click at [181, 60] on div "INVOICE PREVIOUS INVOICES Create New Save" at bounding box center [627, 73] width 1161 height 31
click at [181, 73] on link "PREVIOUS INVOICES" at bounding box center [175, 70] width 94 height 12
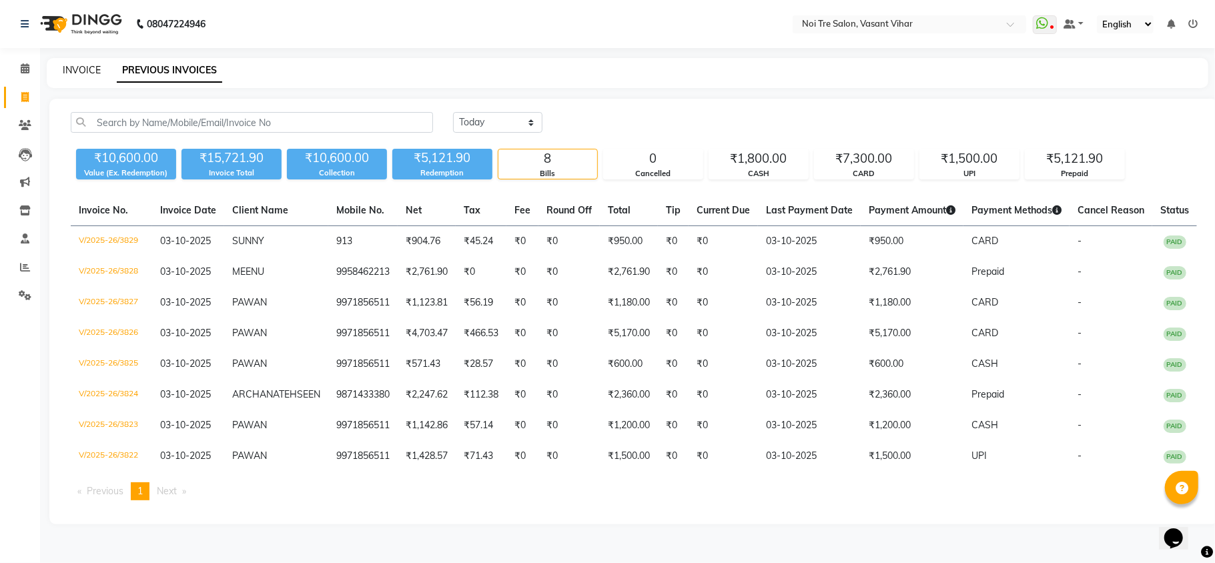
click at [89, 65] on link "INVOICE" at bounding box center [82, 70] width 38 height 12
select select "3944"
select select "service"
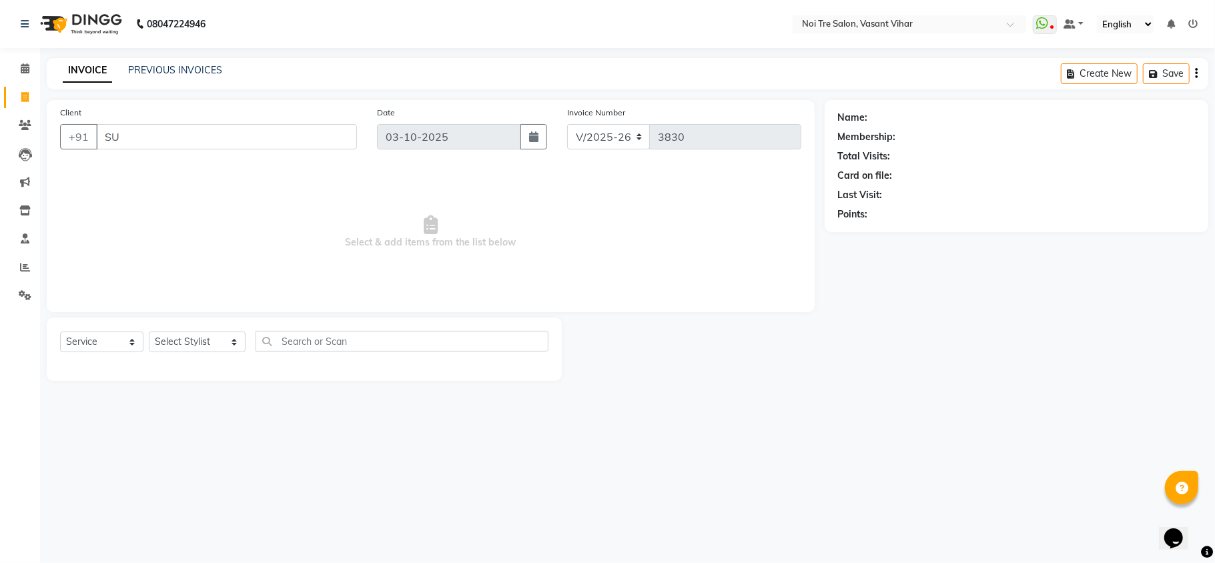
type input "S"
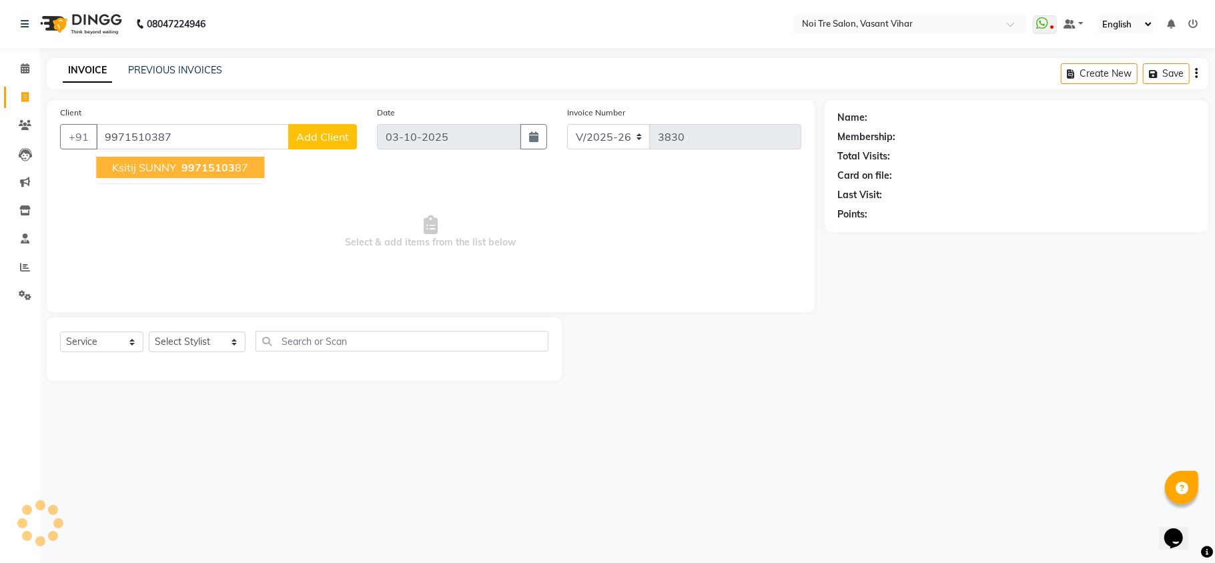
type input "9971510387"
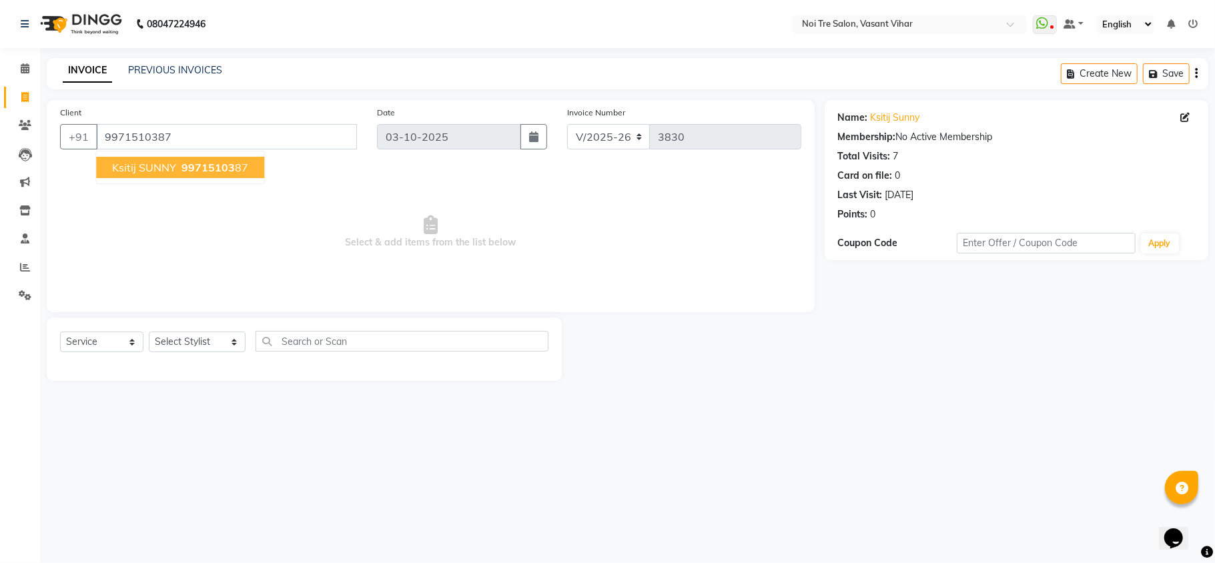
click at [219, 163] on span "99715103" at bounding box center [207, 167] width 53 height 13
click at [829, 540] on div "08047224946 Select Location × Noi Tre Salon, Vasant Vihar WhatsApp Status ✕ Sta…" at bounding box center [607, 281] width 1215 height 563
drag, startPoint x: 179, startPoint y: 326, endPoint x: 177, endPoint y: 345, distance: 19.5
click at [177, 337] on div "Select Service Product Membership Package Voucher Prepaid Gift Card Select Styl…" at bounding box center [304, 349] width 515 height 63
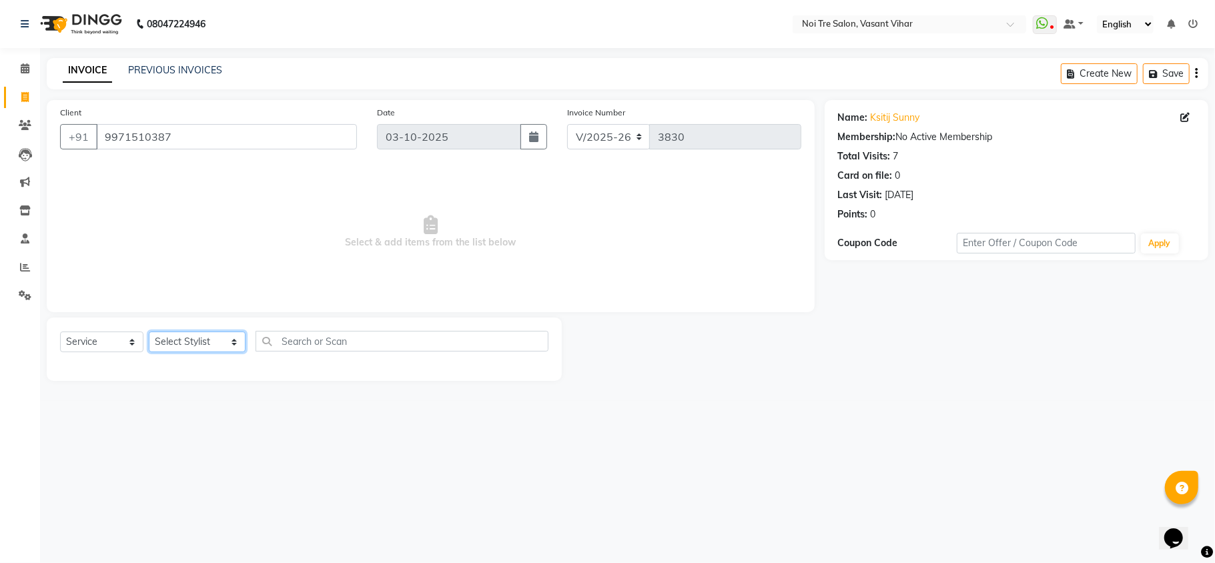
click at [177, 345] on select "Select Stylist [PERSON_NAME](PUNJABI BAGH) [PERSON_NAME] GEETA [PERSON_NAME] PD…" at bounding box center [197, 342] width 97 height 21
click at [182, 331] on div "Select Service Product Membership Package Voucher Prepaid Gift Card Select Styl…" at bounding box center [304, 346] width 488 height 31
click at [182, 337] on select "Select Stylist [PERSON_NAME](PUNJABI BAGH) [PERSON_NAME] GEETA [PERSON_NAME] PD…" at bounding box center [197, 342] width 97 height 21
select select "20380"
click at [149, 332] on select "Select Stylist [PERSON_NAME](PUNJABI BAGH) [PERSON_NAME] GEETA [PERSON_NAME] PD…" at bounding box center [197, 342] width 97 height 21
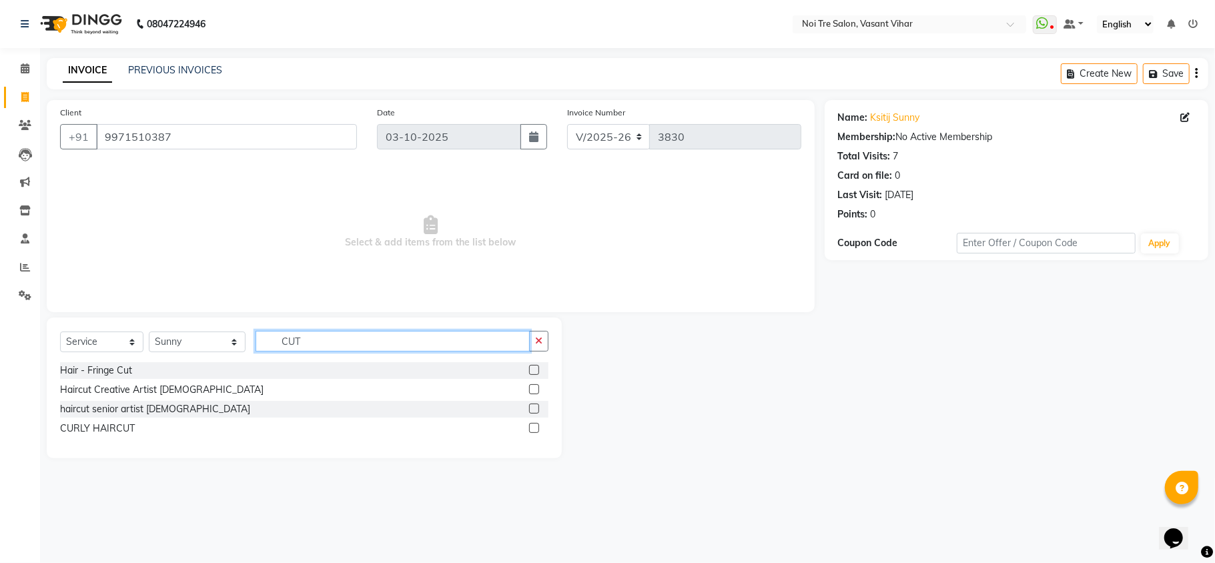
type input "CUT"
click at [534, 391] on label at bounding box center [534, 389] width 10 height 10
click at [534, 391] on input "checkbox" at bounding box center [533, 390] width 9 height 9
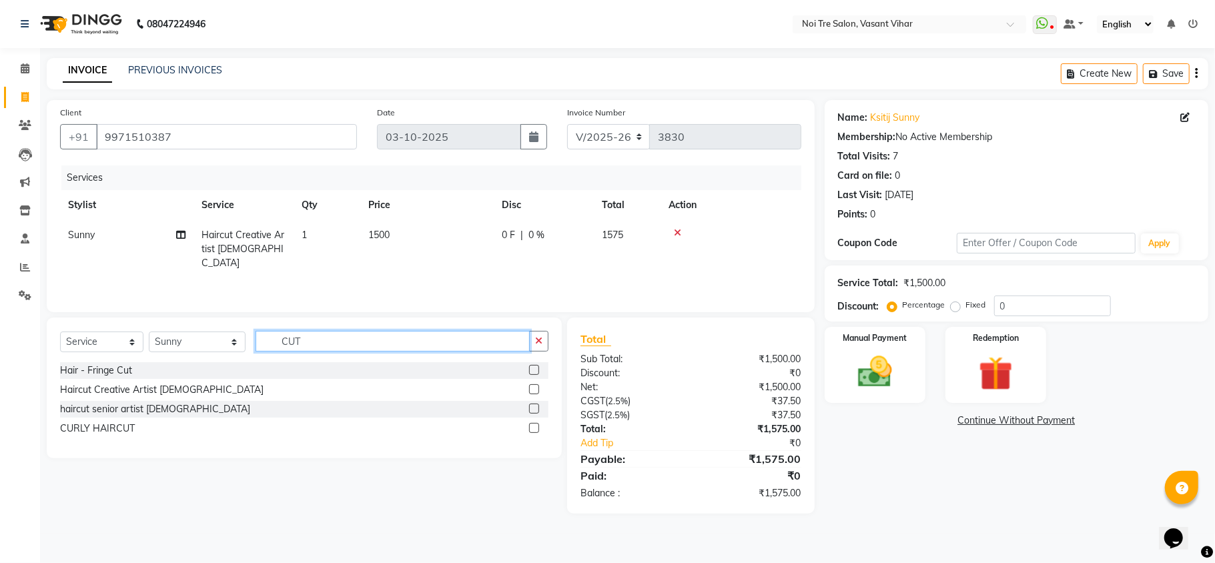
checkbox input "false"
drag, startPoint x: 300, startPoint y: 340, endPoint x: 57, endPoint y: 318, distance: 243.8
click at [120, 339] on div "Select Service Product Membership Package Voucher Prepaid Gift Card Select Styl…" at bounding box center [304, 346] width 488 height 31
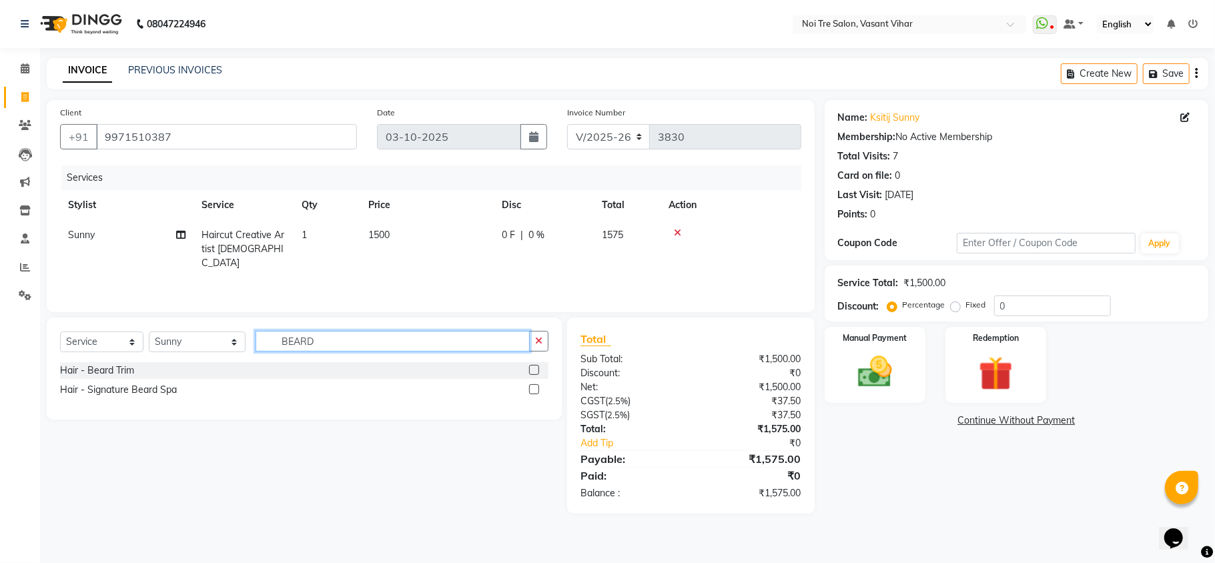
type input "BEARD"
click at [535, 368] on label at bounding box center [534, 370] width 10 height 10
click at [535, 368] on input "checkbox" at bounding box center [533, 370] width 9 height 9
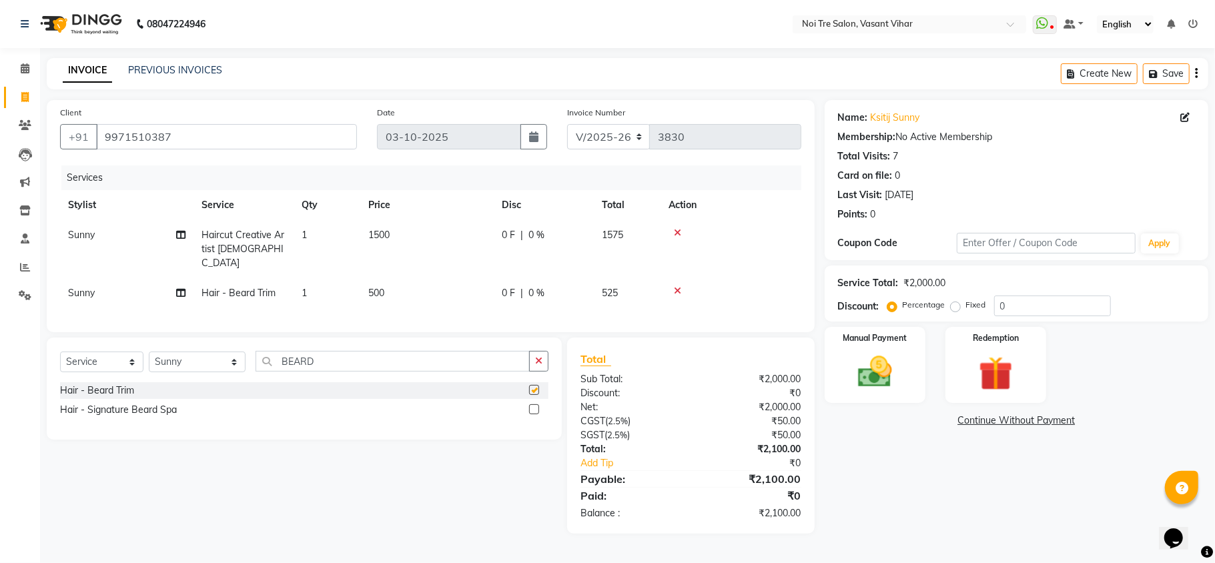
checkbox input "false"
click at [412, 223] on td "1500" at bounding box center [426, 249] width 133 height 58
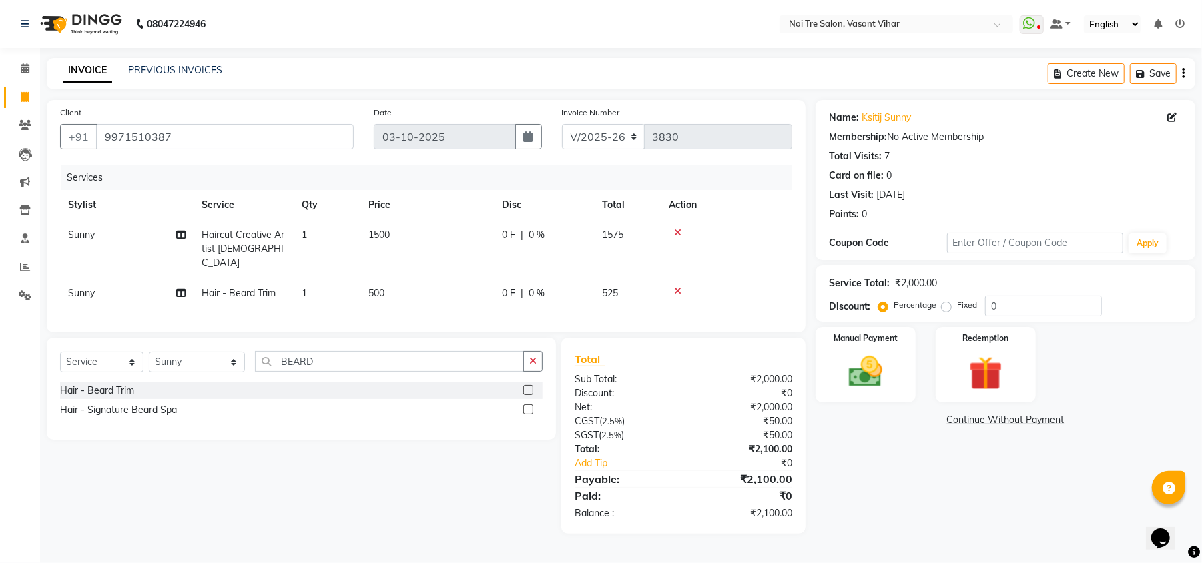
select select "20380"
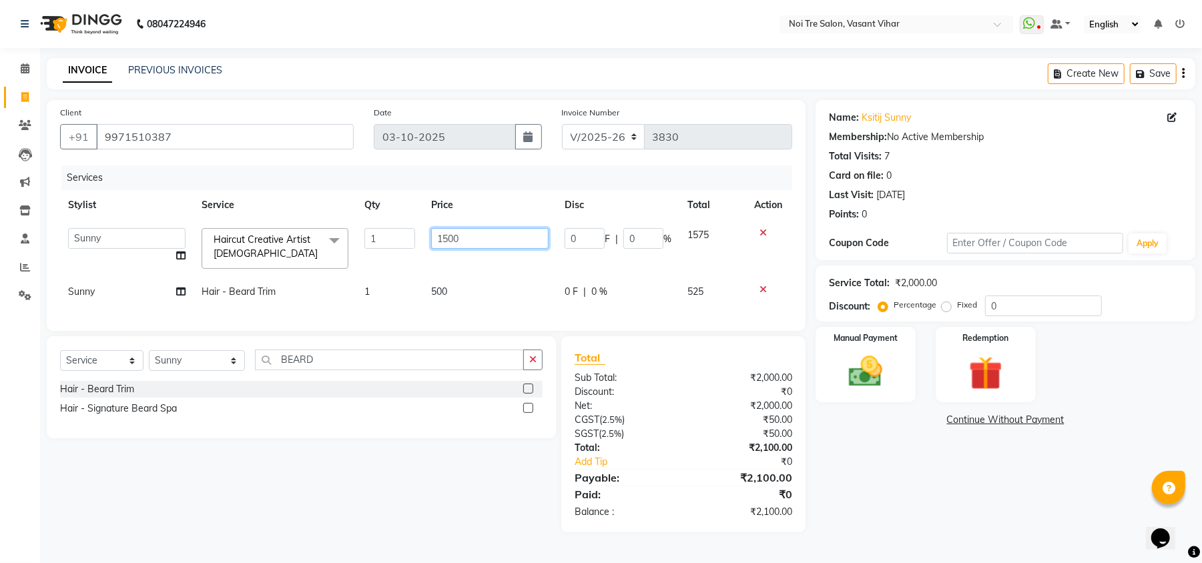
drag, startPoint x: 423, startPoint y: 227, endPoint x: 235, endPoint y: 209, distance: 189.0
click at [268, 215] on table "Stylist Service Qty Price Disc Total Action [PERSON_NAME](PUNJABI BAGH) [PERSON…" at bounding box center [426, 248] width 732 height 117
type input "1000"
click at [499, 271] on tbody "Abhishek AMARNATH Asif DANISH(PUNJABI BAGH) DHARAM FAIZAN GEETA Kamal Karan PDC…" at bounding box center [426, 263] width 732 height 87
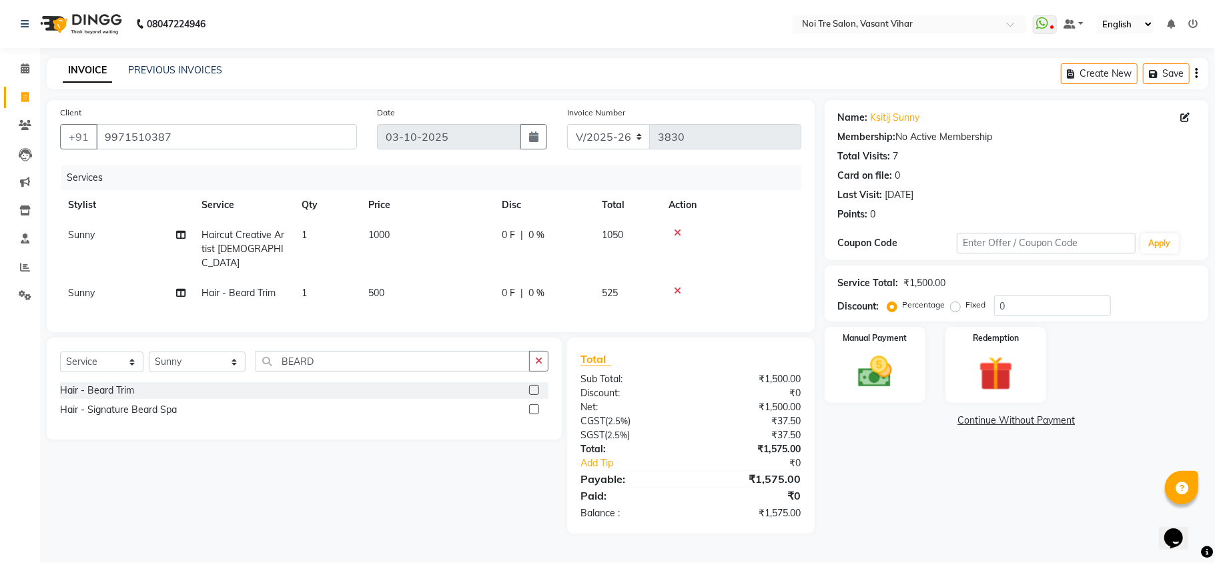
click at [420, 236] on td "1000" at bounding box center [426, 249] width 133 height 58
select select "20380"
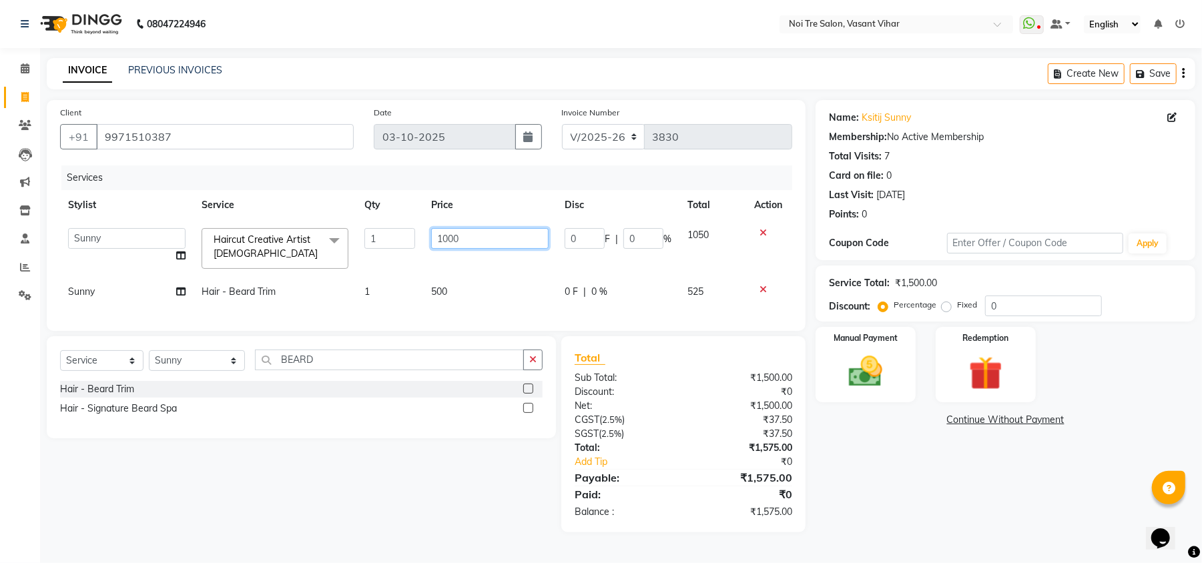
drag, startPoint x: 478, startPoint y: 241, endPoint x: 148, endPoint y: 199, distance: 332.9
click at [158, 200] on table "Stylist Service Qty Price Disc Total Action [PERSON_NAME](PUNJABI BAGH) [PERSON…" at bounding box center [426, 248] width 732 height 117
type input "1180"
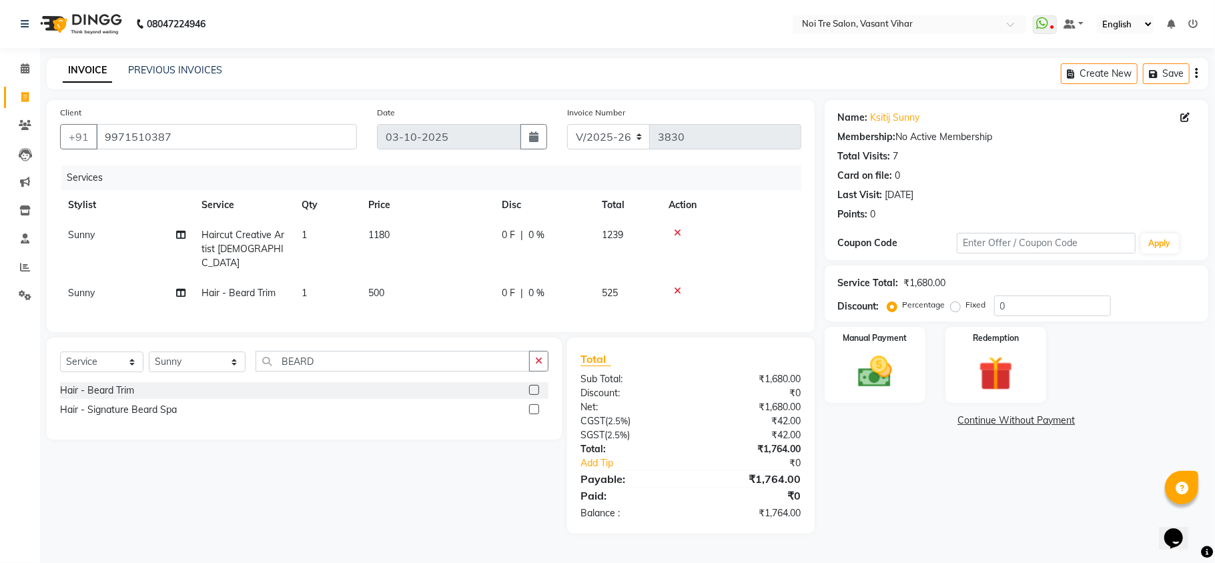
click at [446, 304] on div "Services Stylist Service Qty Price Disc Total Action Sunny Haircut Creative Art…" at bounding box center [430, 241] width 741 height 153
click at [476, 292] on td "500" at bounding box center [426, 293] width 133 height 30
select select "20380"
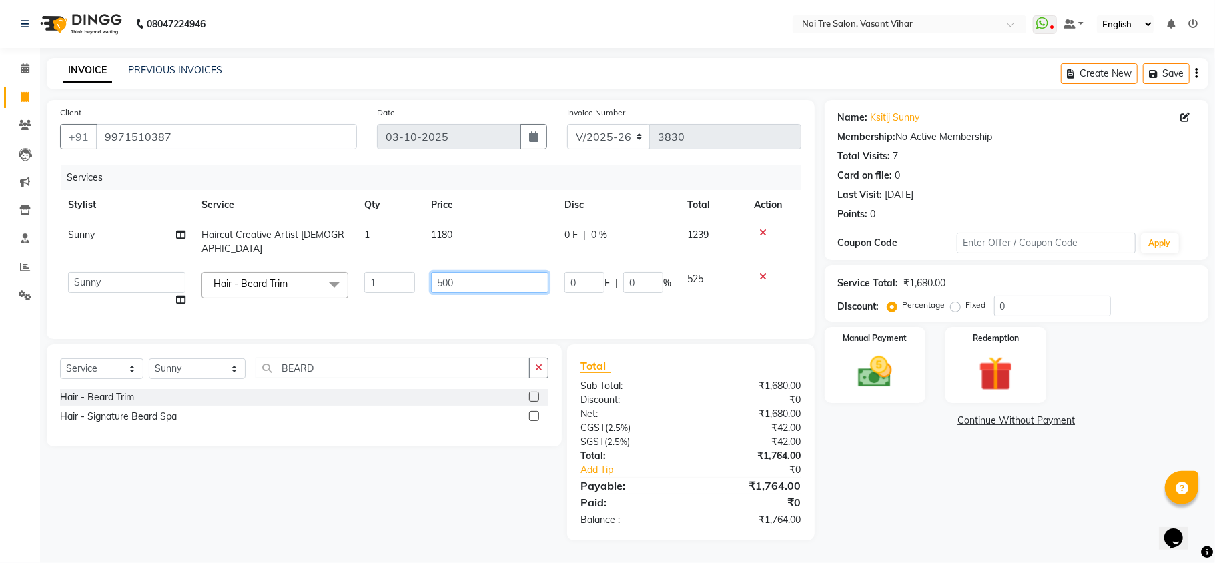
drag, startPoint x: 500, startPoint y: 273, endPoint x: 294, endPoint y: 270, distance: 205.5
click at [294, 270] on tr "Abhishek AMARNATH Asif DANISH(PUNJABI BAGH) DHARAM FAIZAN GEETA Kamal Karan PDC…" at bounding box center [430, 289] width 741 height 51
type input "590"
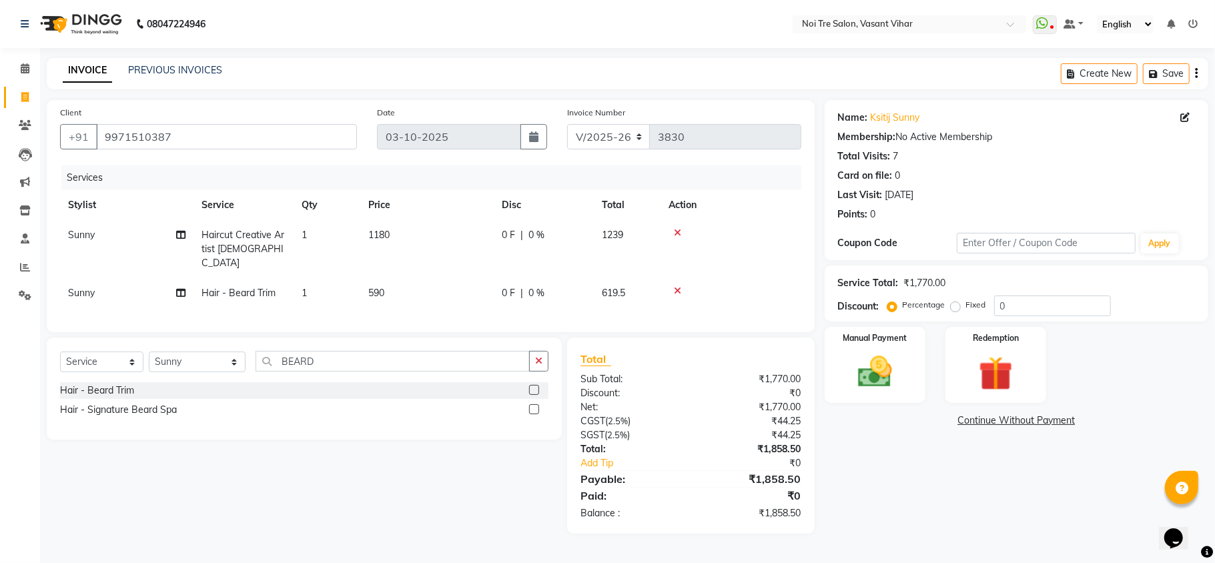
click at [887, 460] on div "Name: Ksitij Sunny Membership: No Active Membership Total Visits: 7 Card on fil…" at bounding box center [1022, 317] width 394 height 434
click at [966, 305] on label "Fixed" at bounding box center [976, 305] width 20 height 12
click at [955, 305] on input "Fixed" at bounding box center [957, 304] width 9 height 9
radio input "true"
drag, startPoint x: 1062, startPoint y: 304, endPoint x: 623, endPoint y: 249, distance: 442.5
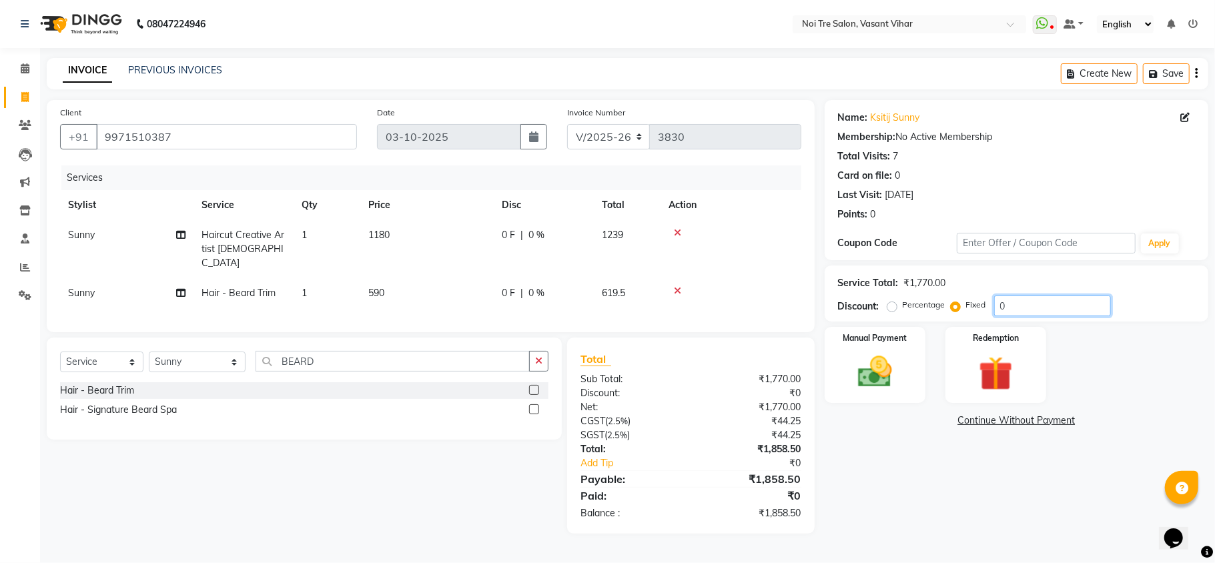
click at [922, 284] on div "Service Total: ₹1,770.00 Discount: Percentage Fixed 0" at bounding box center [1016, 293] width 357 height 45
type input "88.50"
click at [906, 355] on div "Manual Payment" at bounding box center [875, 365] width 105 height 79
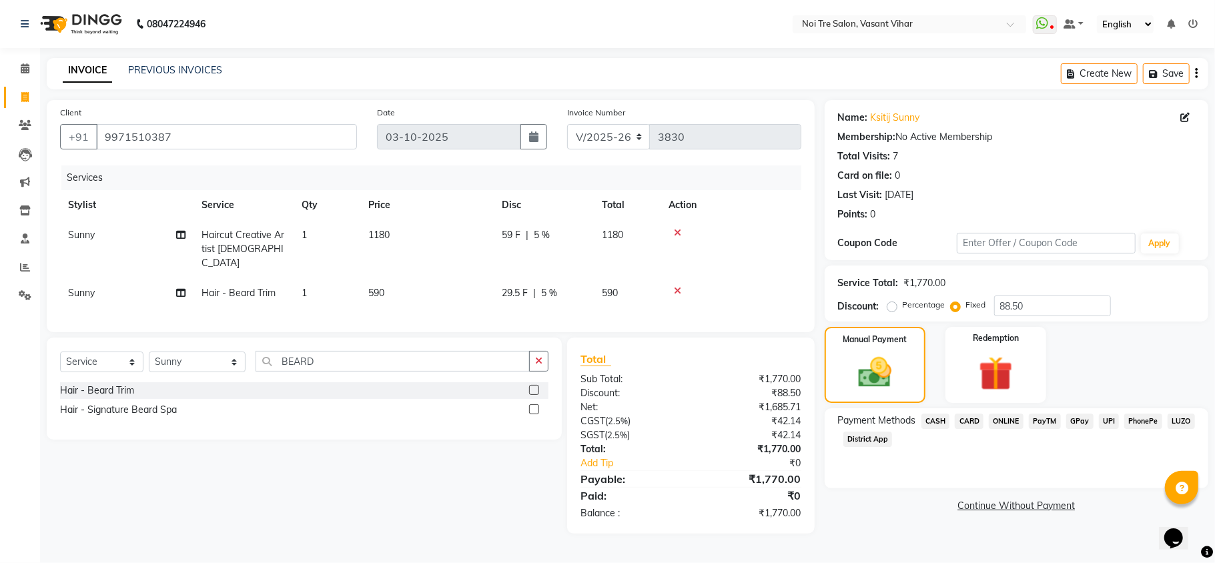
click at [956, 414] on span "CARD" at bounding box center [969, 421] width 29 height 15
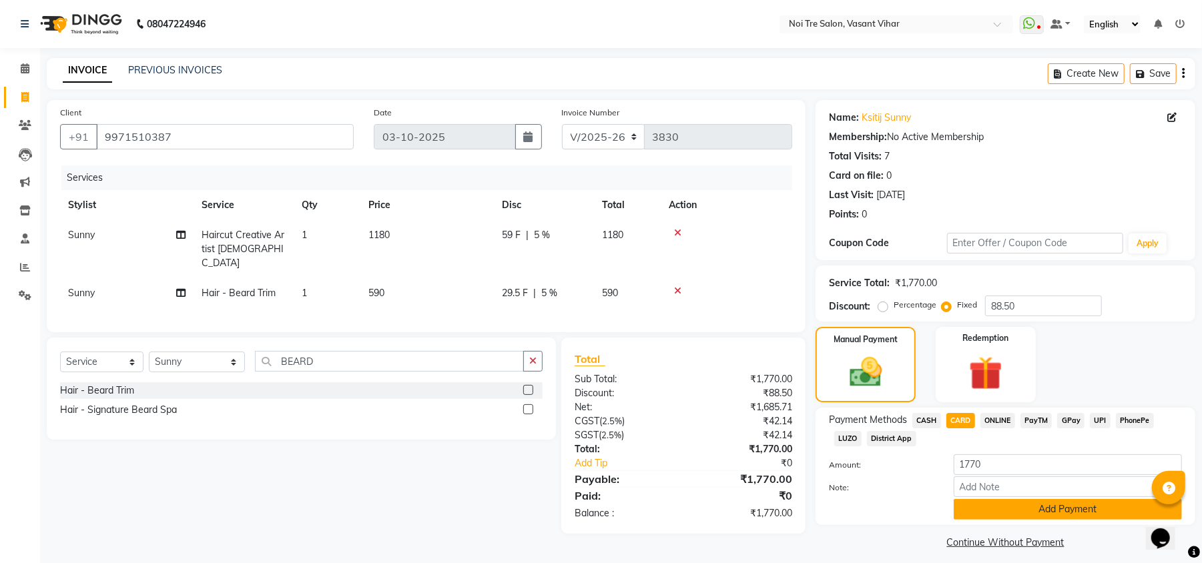
click at [1022, 512] on button "Add Payment" at bounding box center [1067, 509] width 228 height 21
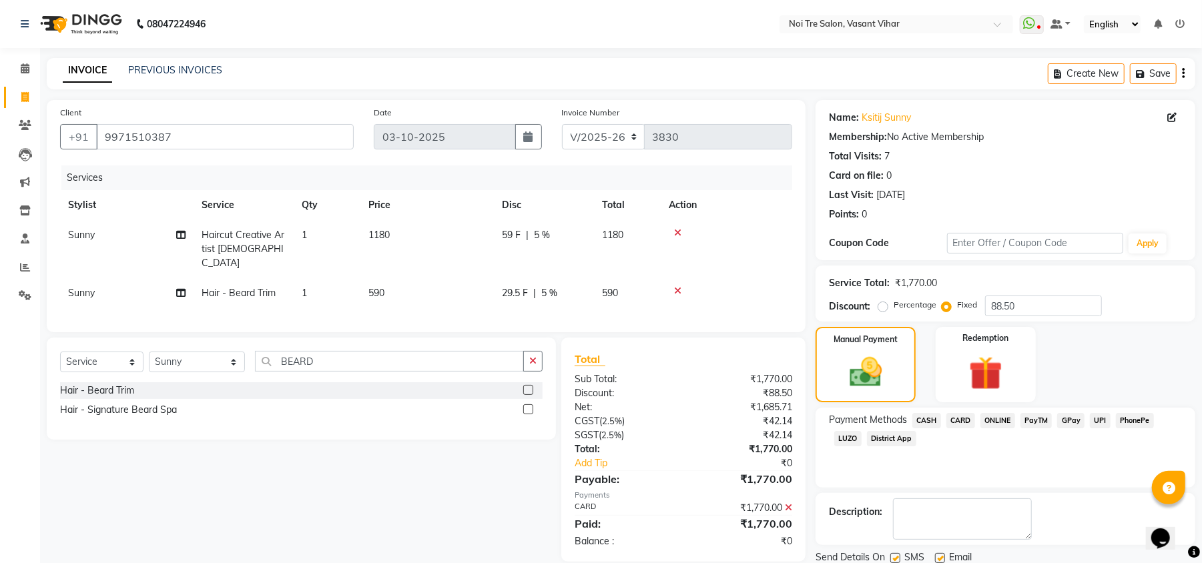
scroll to position [49, 0]
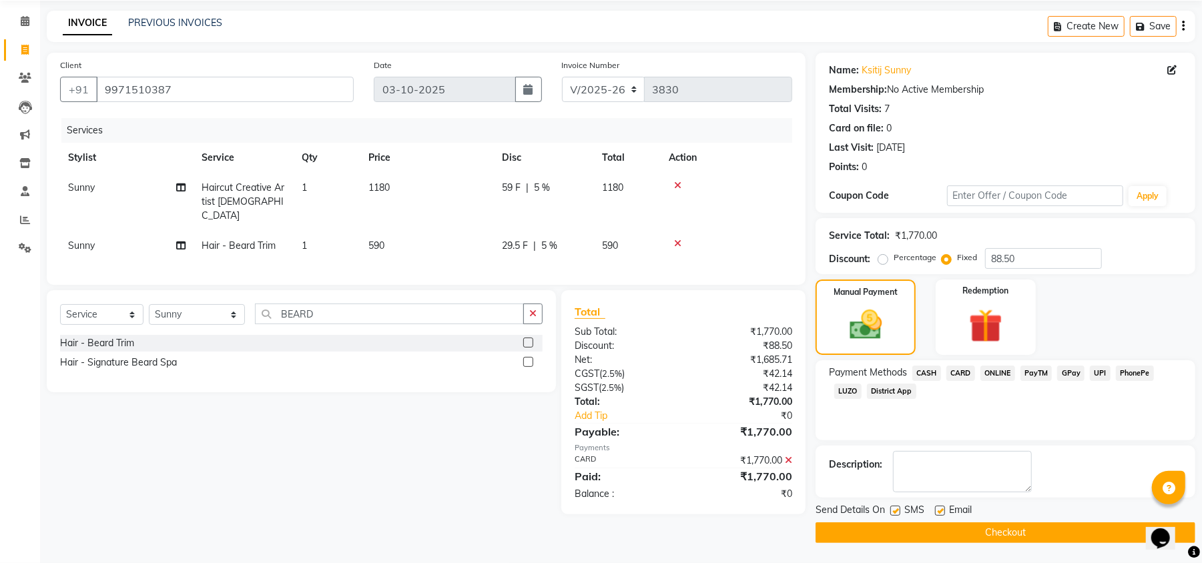
click at [951, 516] on span "Email" at bounding box center [960, 511] width 23 height 17
click at [951, 529] on button "Checkout" at bounding box center [1005, 532] width 380 height 21
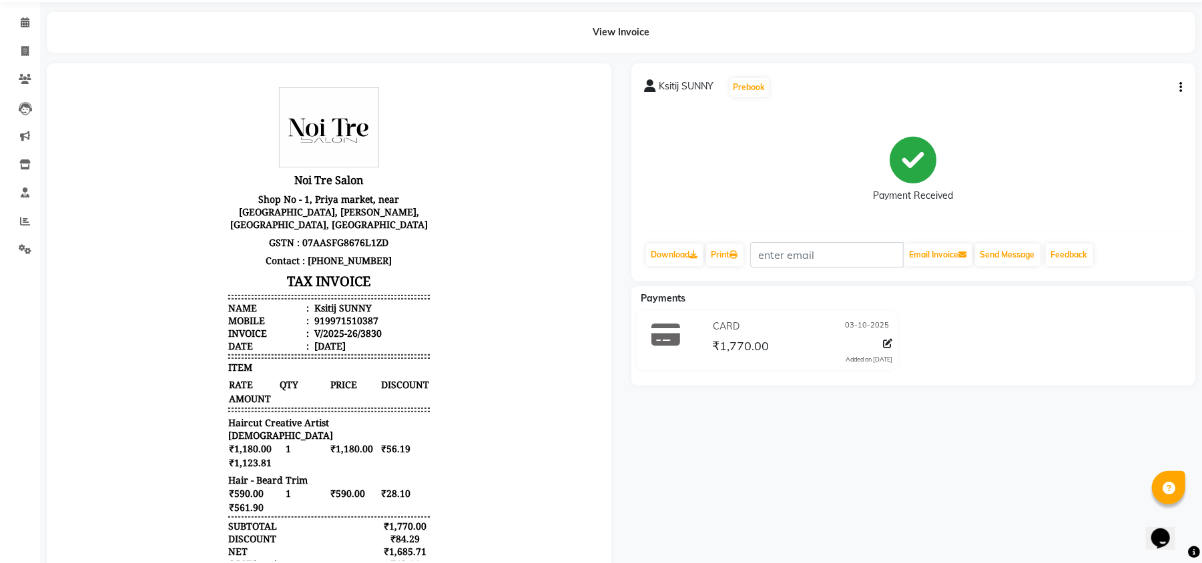
scroll to position [89, 0]
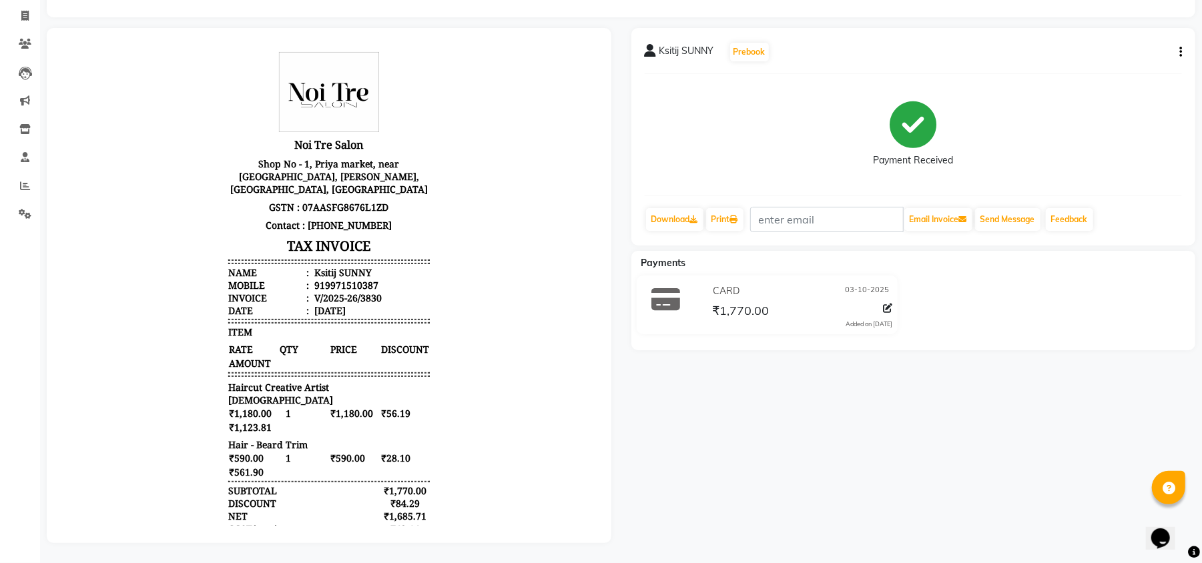
click at [1053, 392] on div "Ksitij SUNNY Prebook Payment Received Download Print Email Invoice Send Message…" at bounding box center [913, 285] width 584 height 515
click at [27, 11] on icon at bounding box center [24, 16] width 7 height 10
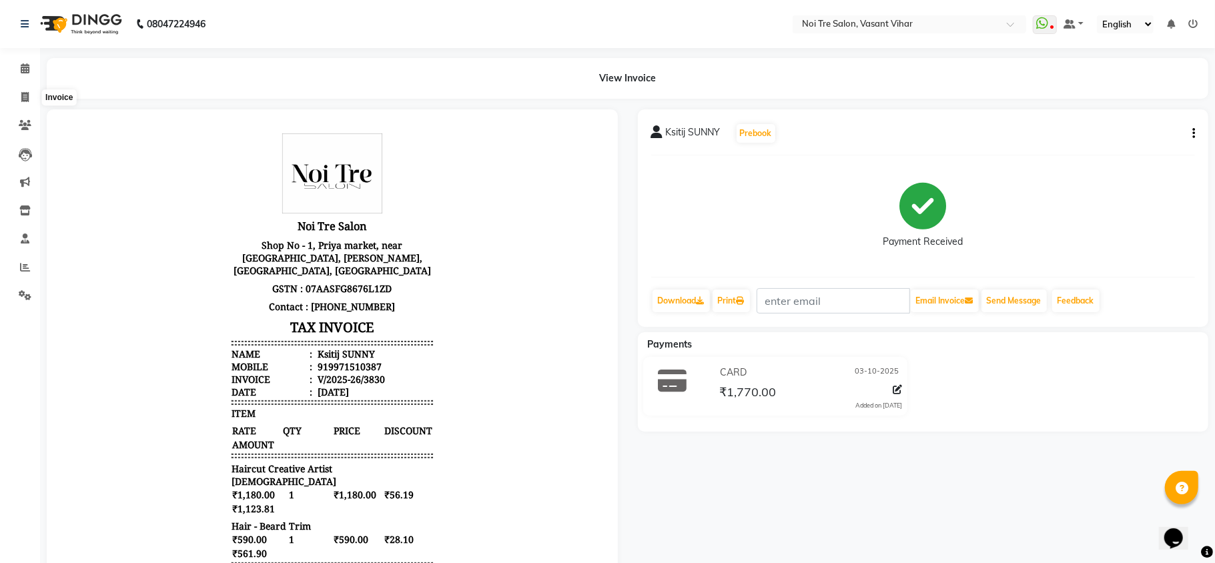
select select "3944"
select select "service"
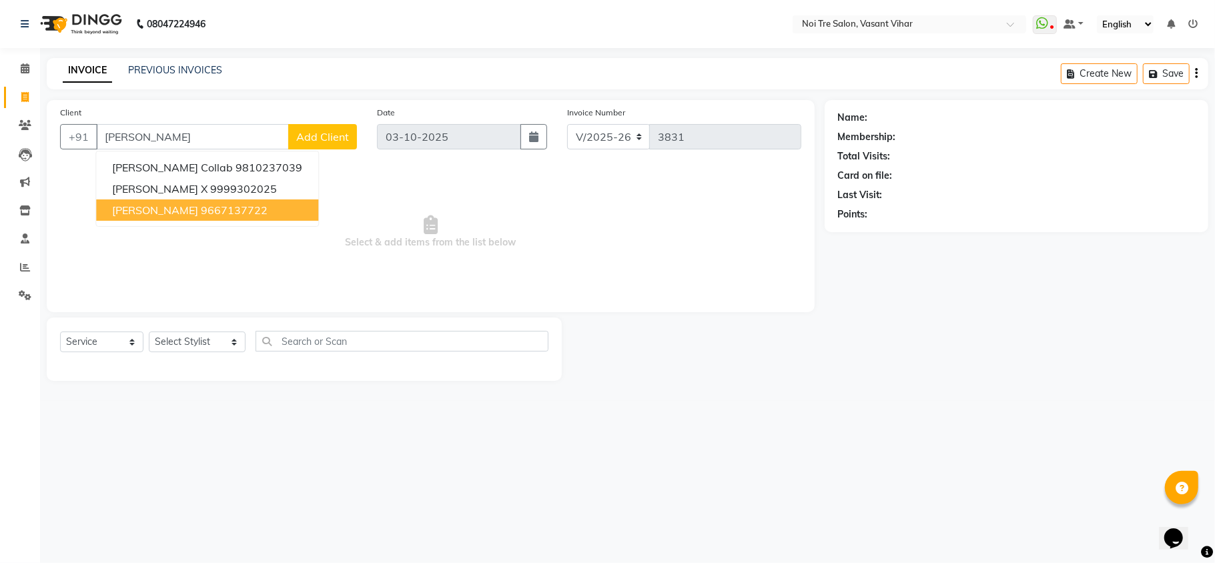
click at [190, 217] on button "SUNAINA VASIF 9667137722" at bounding box center [207, 209] width 222 height 21
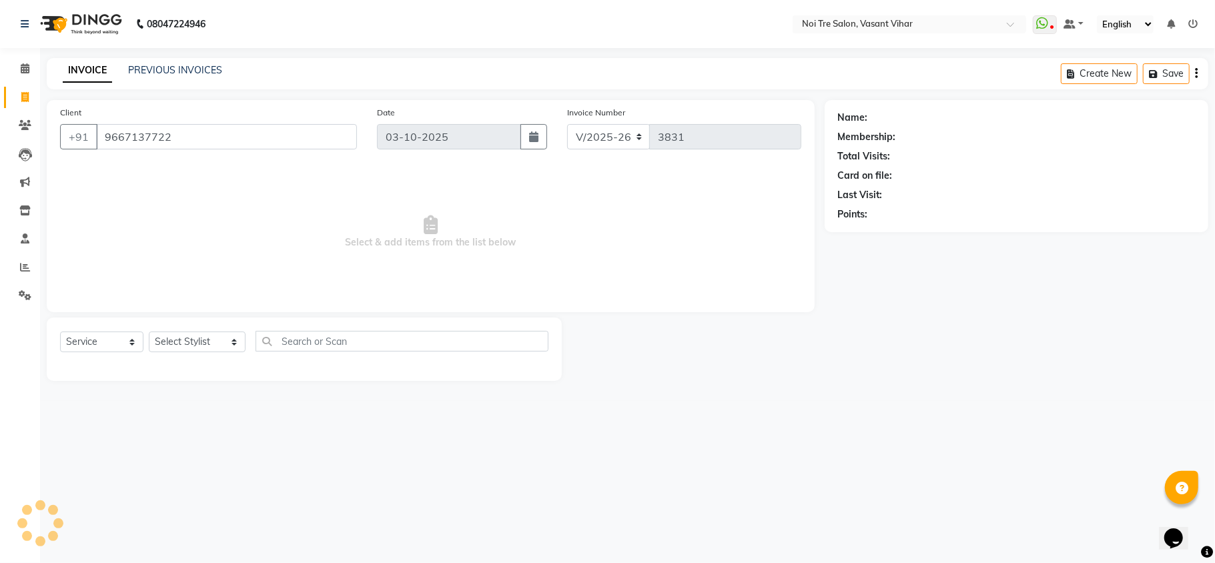
type input "9667137722"
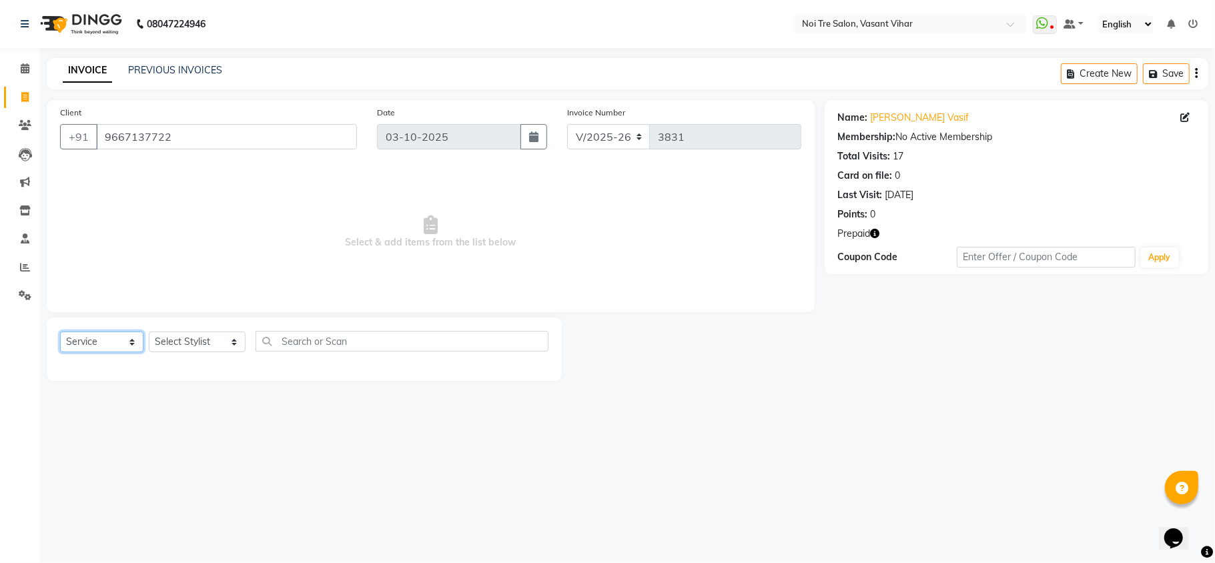
click at [78, 343] on select "Select Service Product Membership Package Voucher Prepaid Gift Card" at bounding box center [101, 342] width 83 height 21
select select "P"
click at [60, 332] on select "Select Service Product Membership Package Voucher Prepaid Gift Card" at bounding box center [101, 342] width 83 height 21
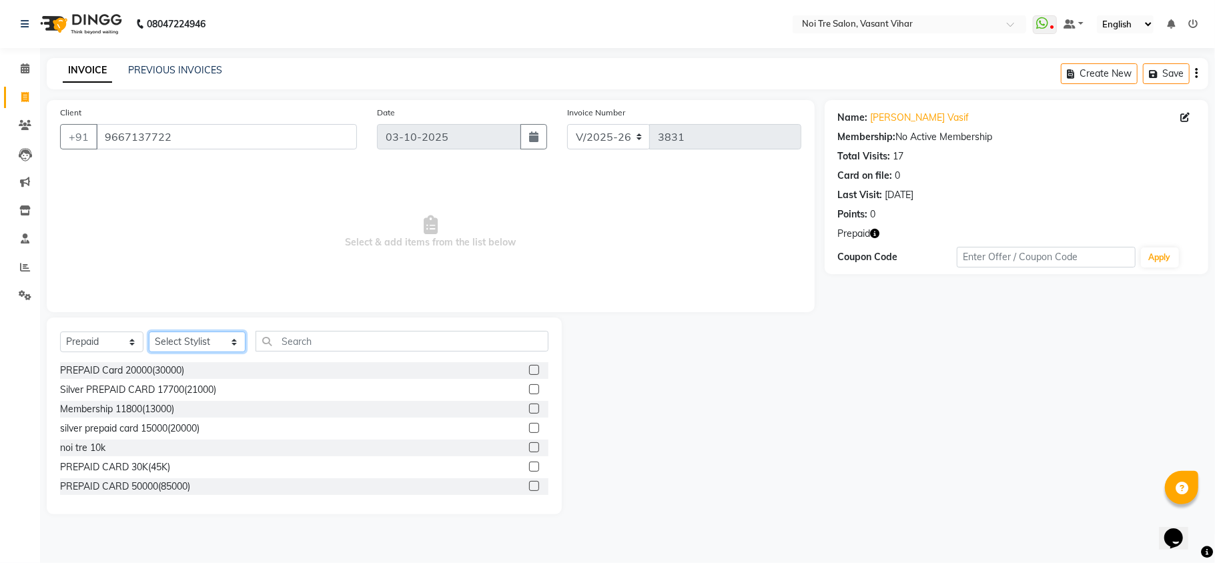
click at [190, 335] on select "Select Stylist [PERSON_NAME](PUNJABI BAGH) [PERSON_NAME] GEETA [PERSON_NAME] PD…" at bounding box center [197, 342] width 97 height 21
select select "46585"
click at [149, 332] on select "Select Stylist [PERSON_NAME](PUNJABI BAGH) [PERSON_NAME] GEETA [PERSON_NAME] PD…" at bounding box center [197, 342] width 97 height 21
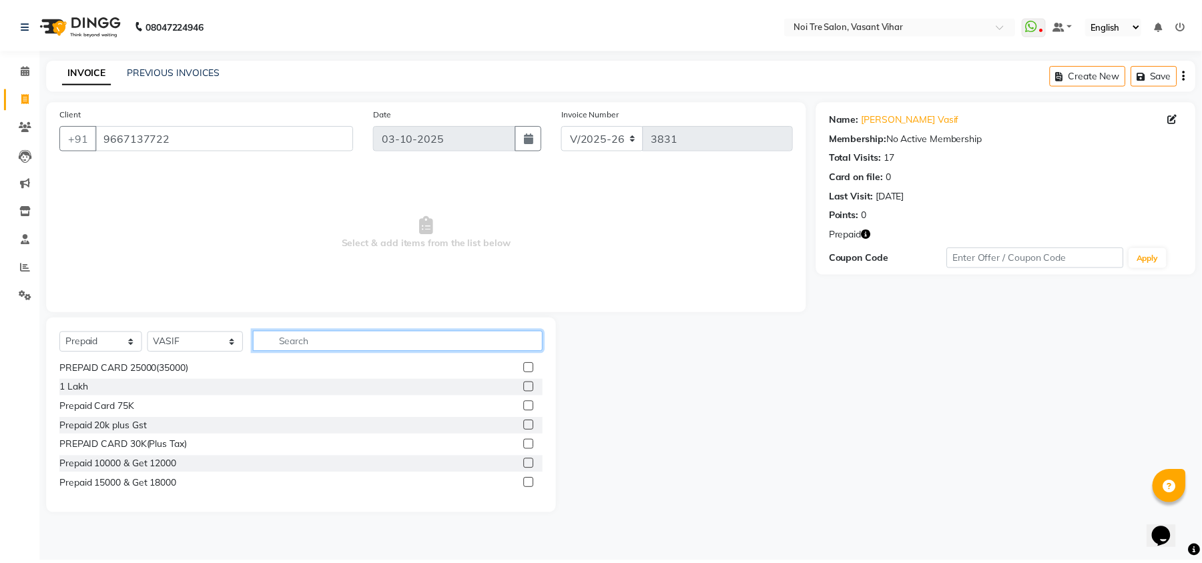
scroll to position [166, 0]
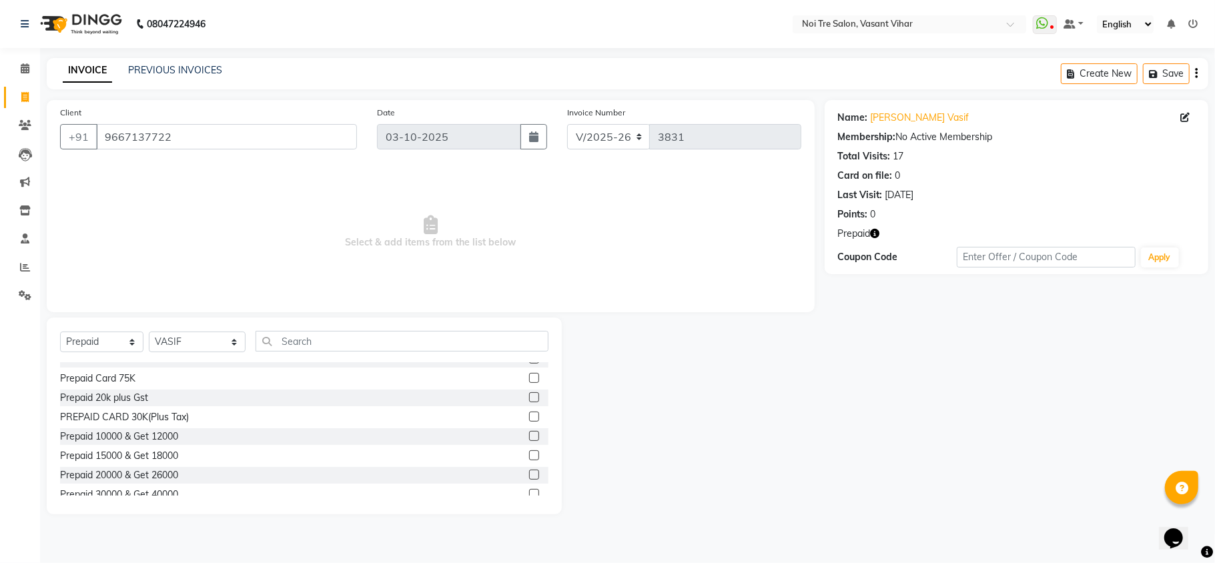
click at [529, 475] on label at bounding box center [534, 475] width 10 height 10
click at [529, 475] on input "checkbox" at bounding box center [533, 475] width 9 height 9
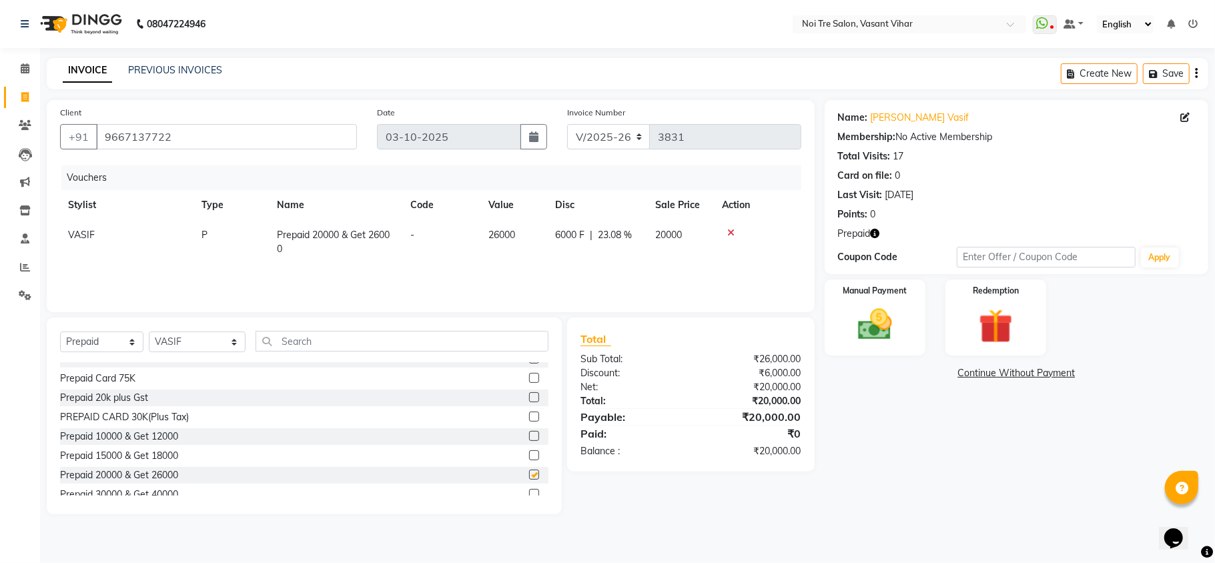
checkbox input "false"
click at [499, 258] on td "26000" at bounding box center [513, 242] width 67 height 44
select select "46585"
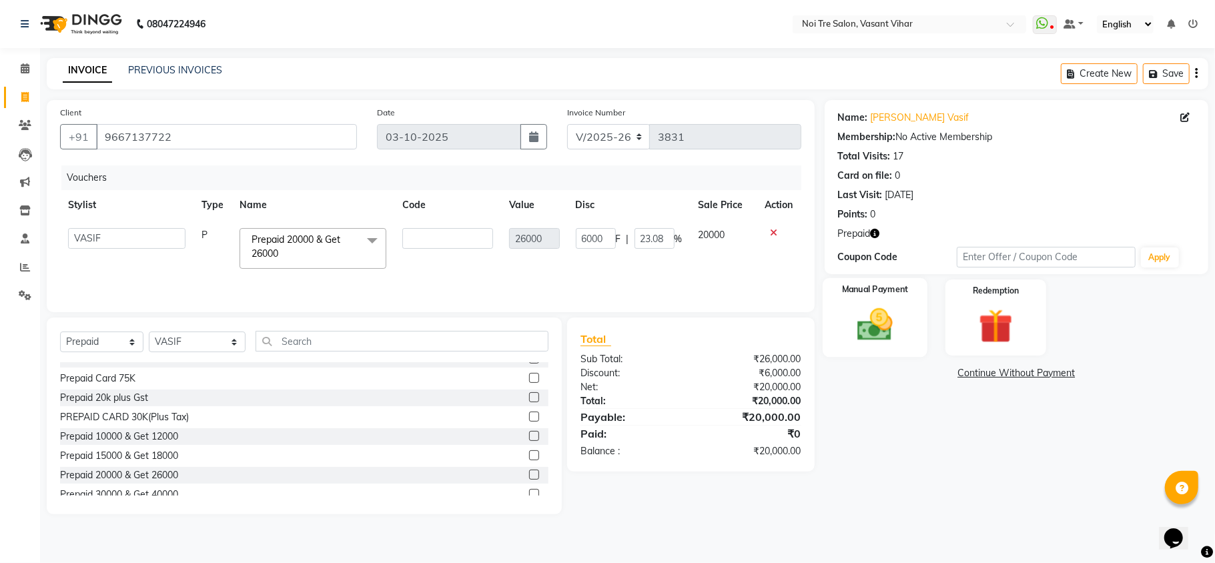
click at [861, 324] on img at bounding box center [875, 324] width 58 height 41
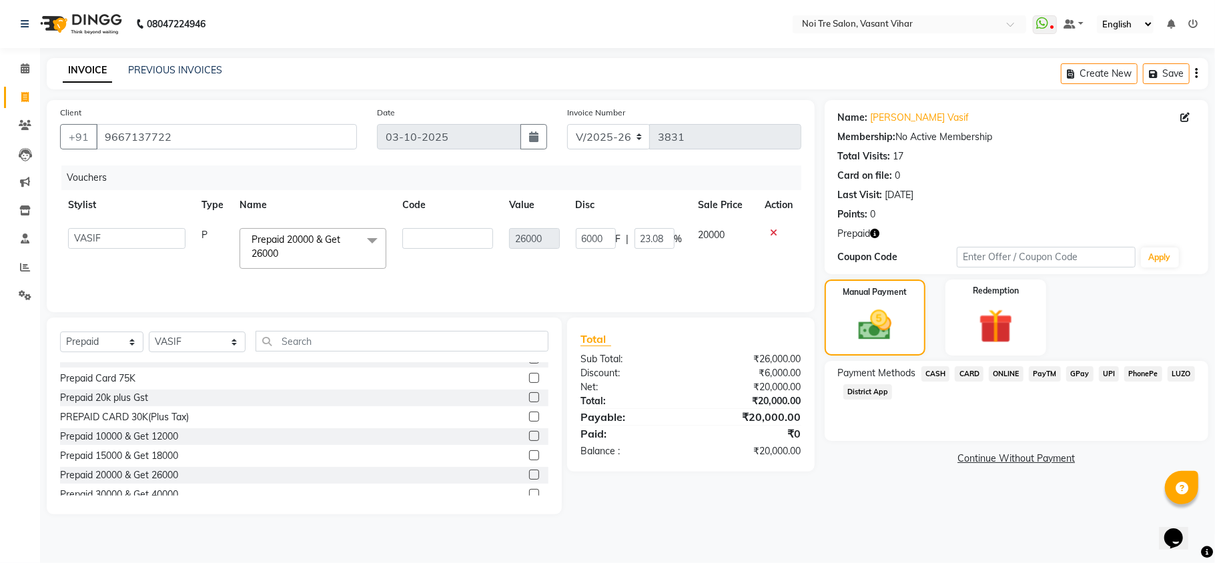
click at [969, 372] on span "CARD" at bounding box center [969, 373] width 29 height 15
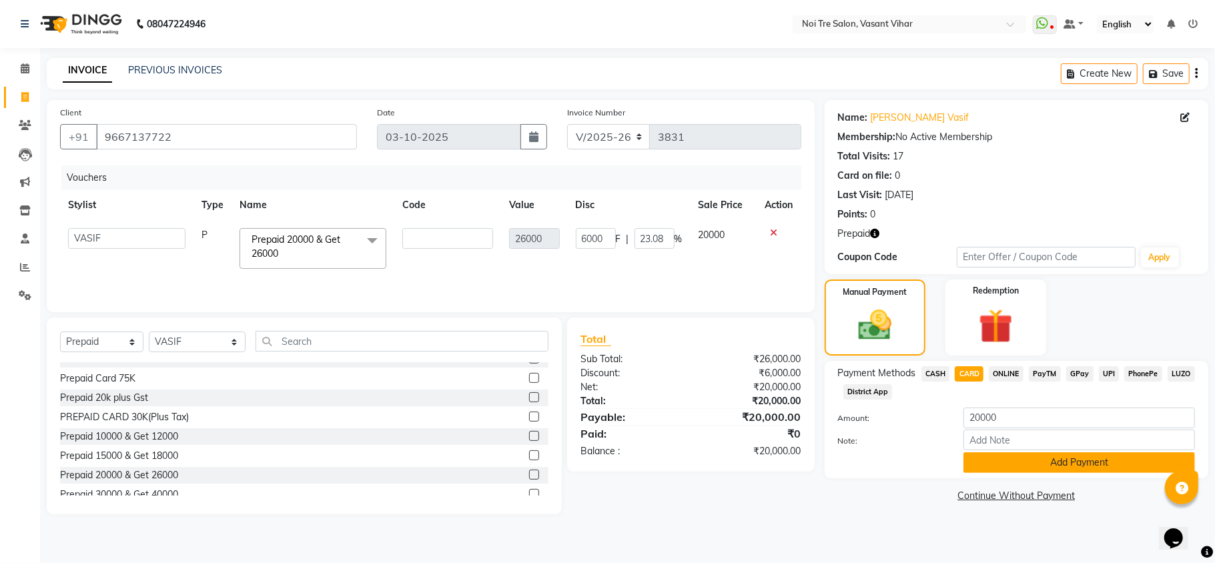
click at [1030, 470] on button "Add Payment" at bounding box center [1078, 462] width 231 height 21
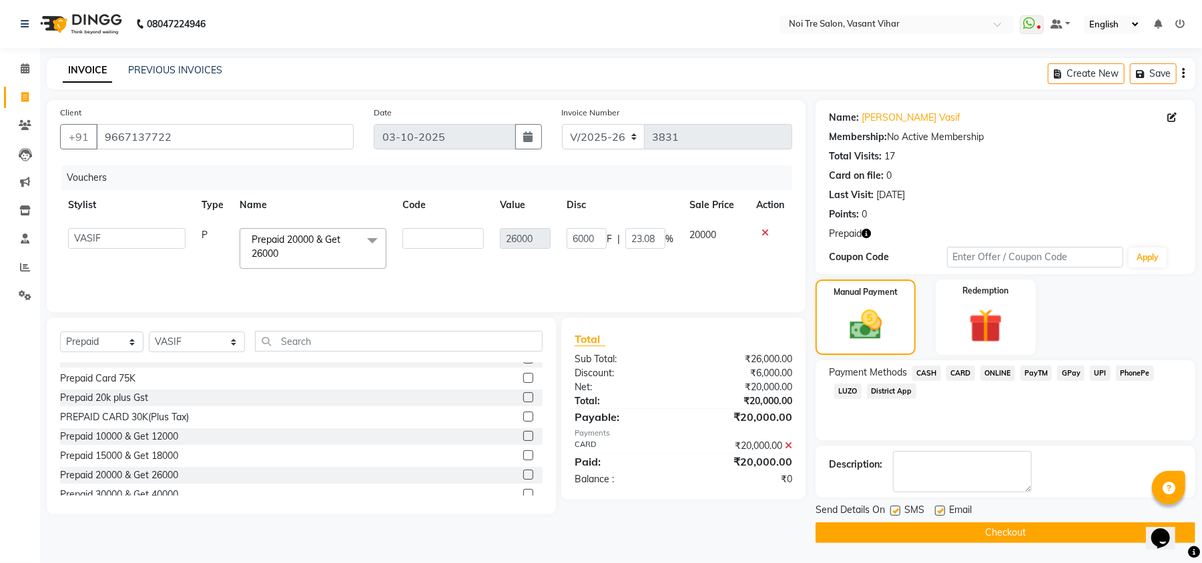
scroll to position [1, 0]
click at [985, 532] on button "Checkout" at bounding box center [1005, 532] width 380 height 21
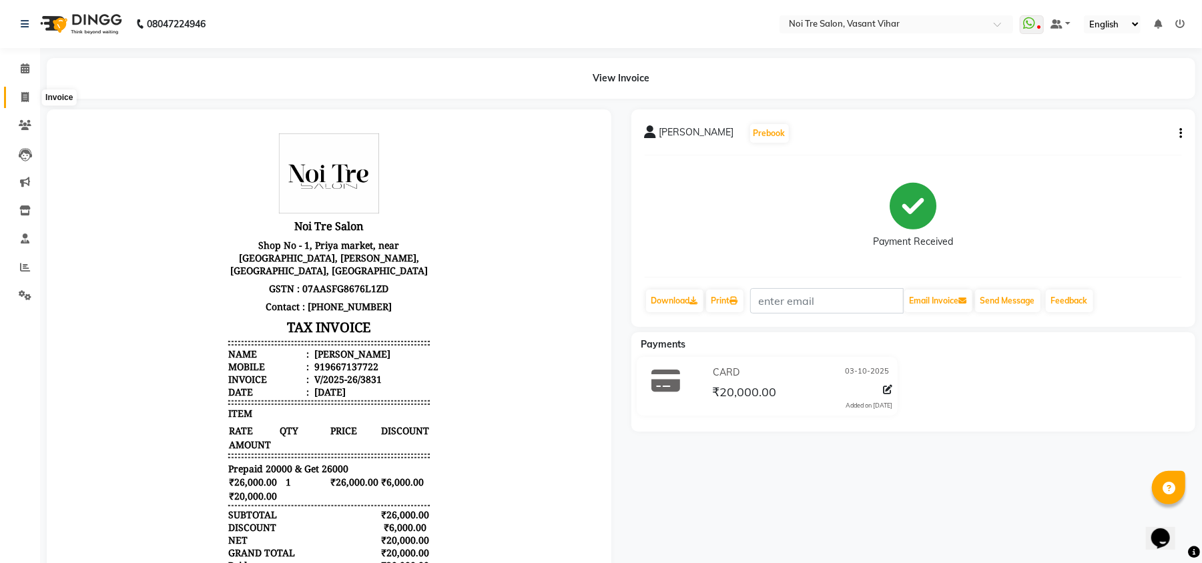
click at [31, 99] on span at bounding box center [24, 97] width 23 height 15
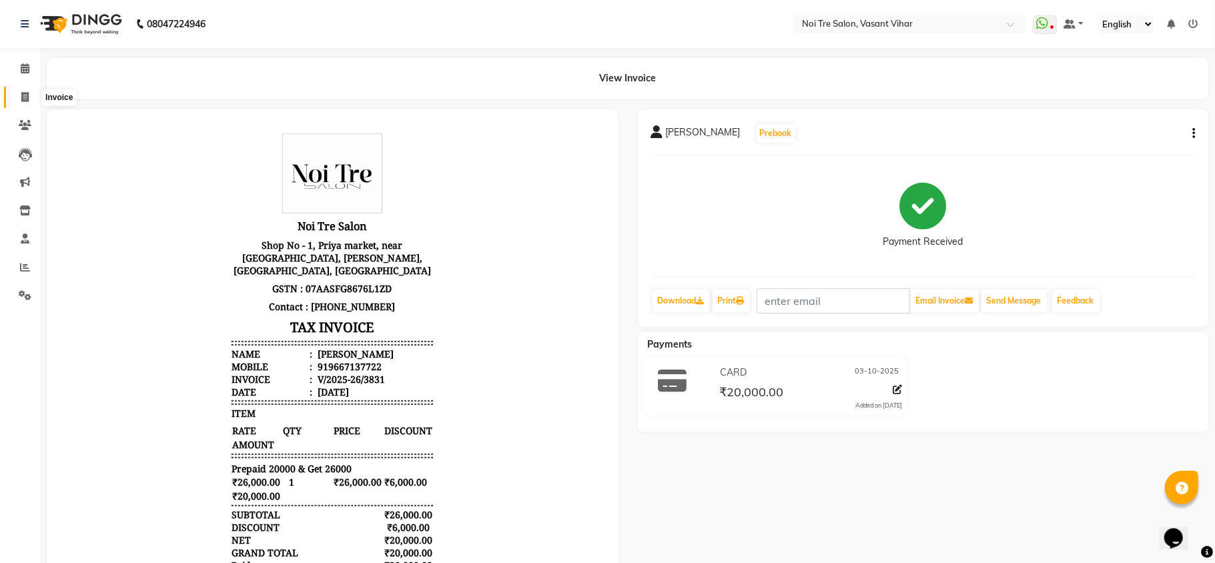
select select "3944"
select select "service"
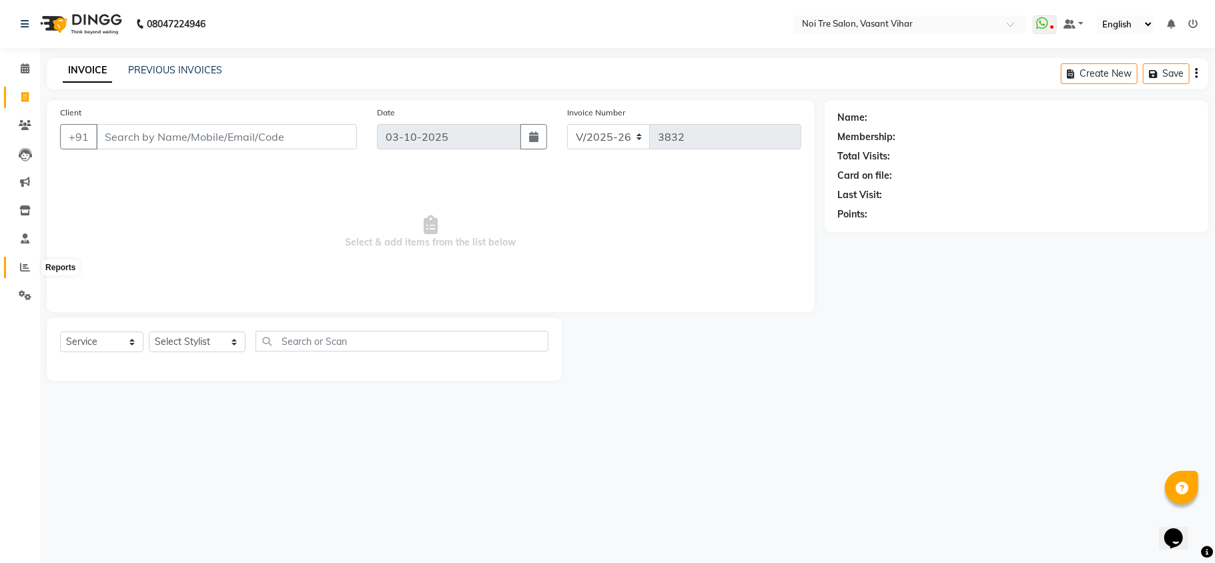
click at [25, 272] on icon at bounding box center [25, 267] width 10 height 10
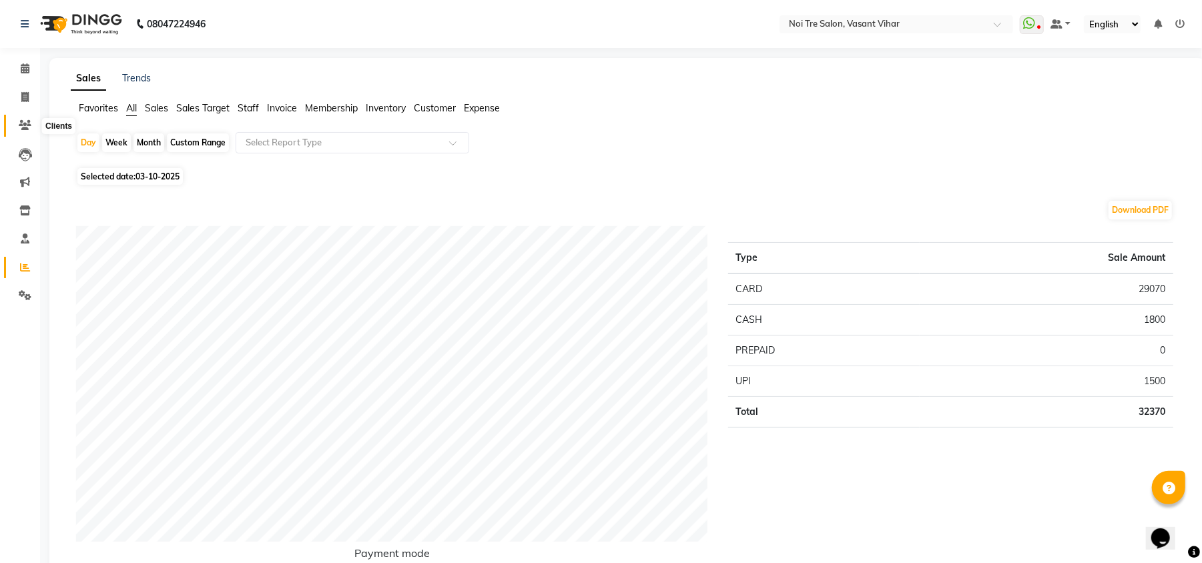
click at [24, 124] on icon at bounding box center [25, 125] width 13 height 10
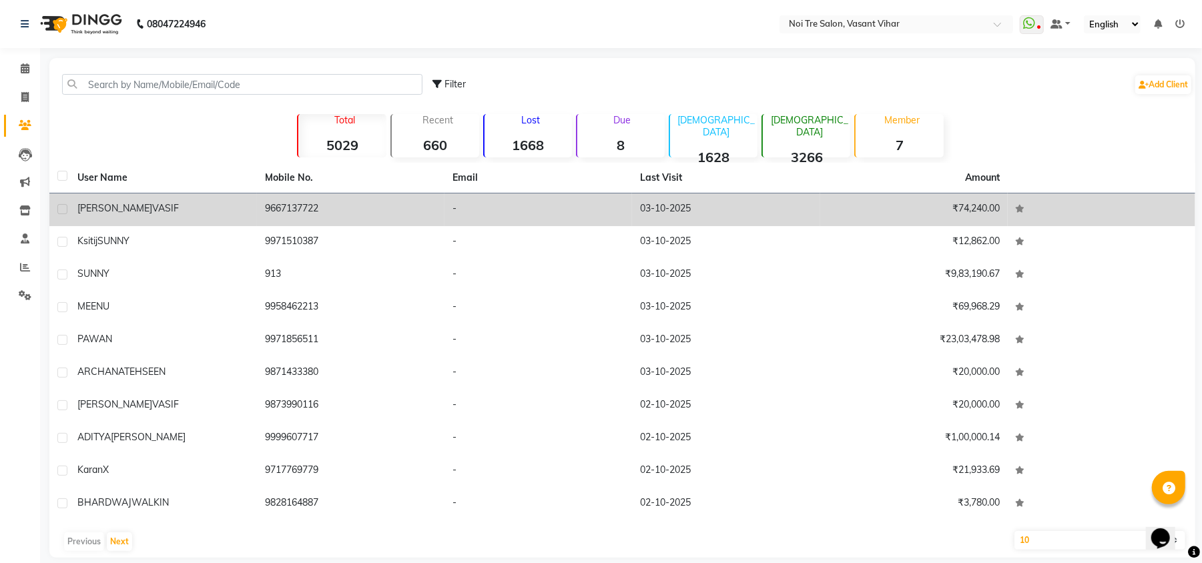
click at [152, 205] on span "VASIF" at bounding box center [165, 208] width 27 height 12
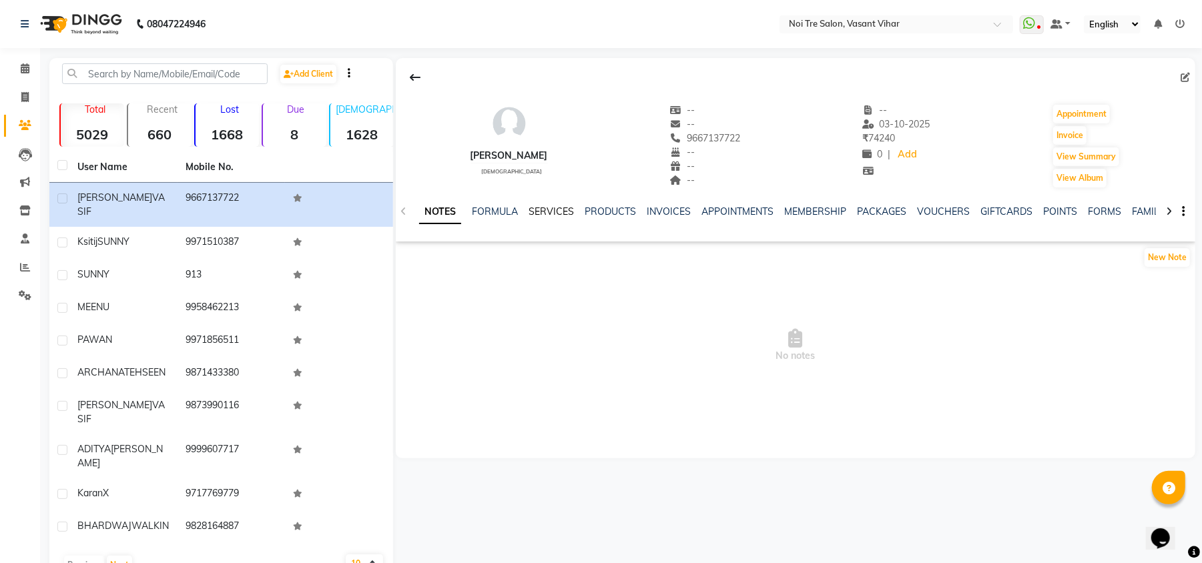
click at [532, 216] on link "SERVICES" at bounding box center [550, 211] width 45 height 12
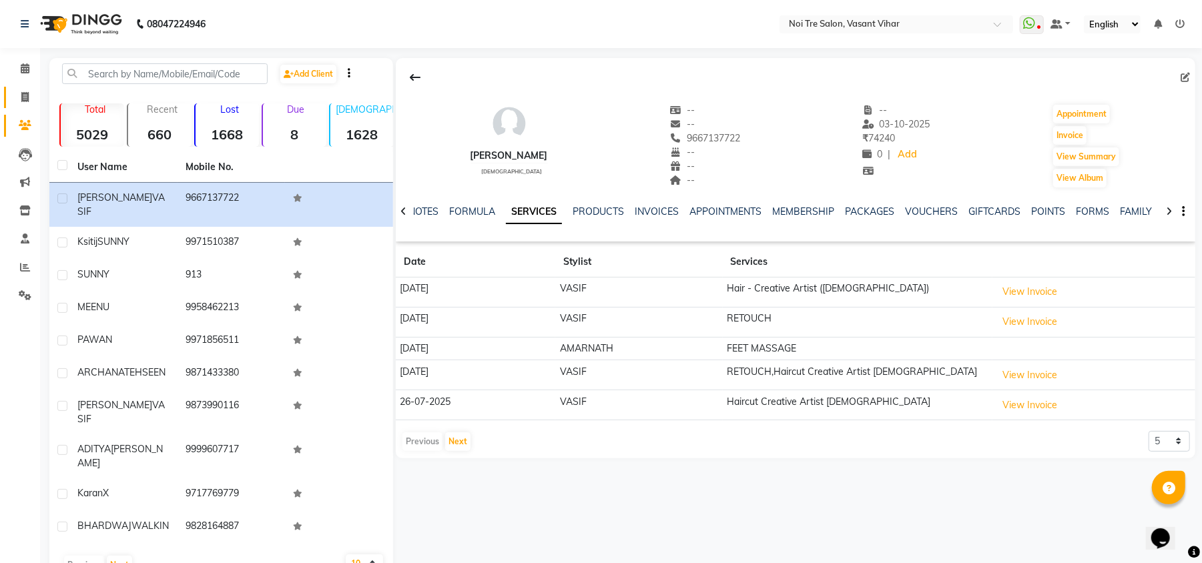
click at [21, 107] on link "Invoice" at bounding box center [20, 98] width 32 height 22
select select "service"
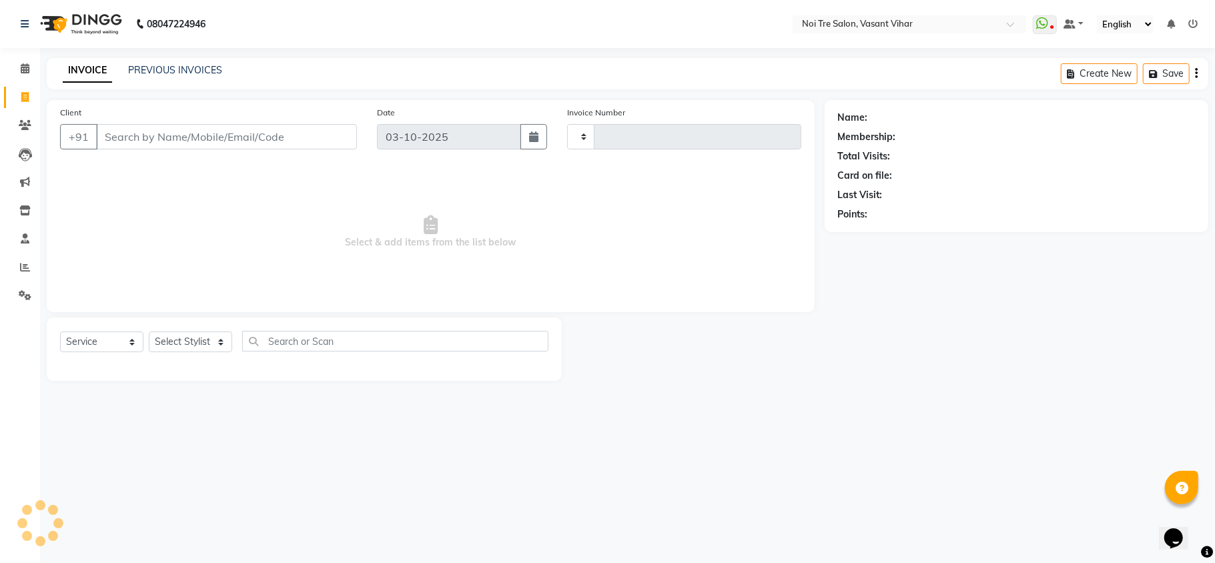
type input "3832"
select select "3944"
click at [161, 75] on link "PREVIOUS INVOICES" at bounding box center [175, 70] width 94 height 12
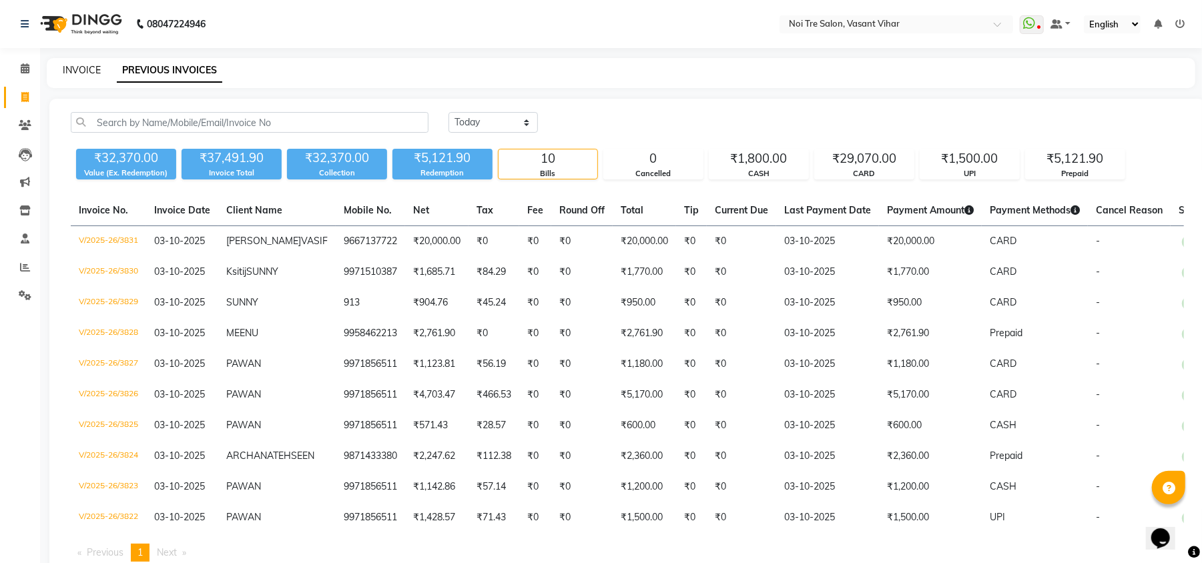
click at [89, 67] on link "INVOICE" at bounding box center [82, 70] width 38 height 12
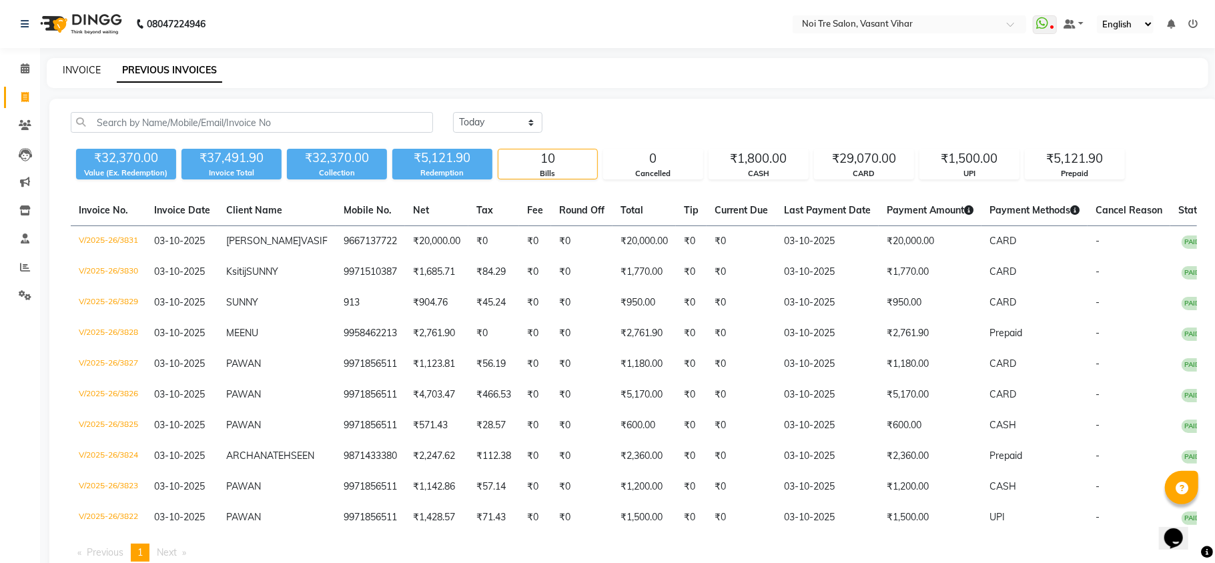
select select "service"
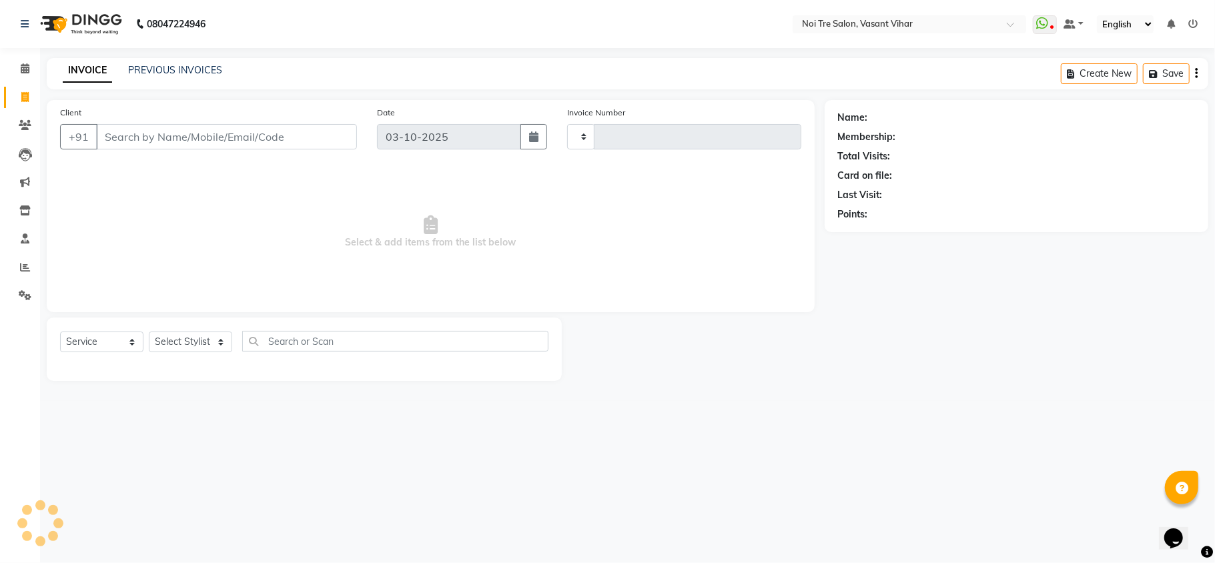
type input "3832"
select select "3944"
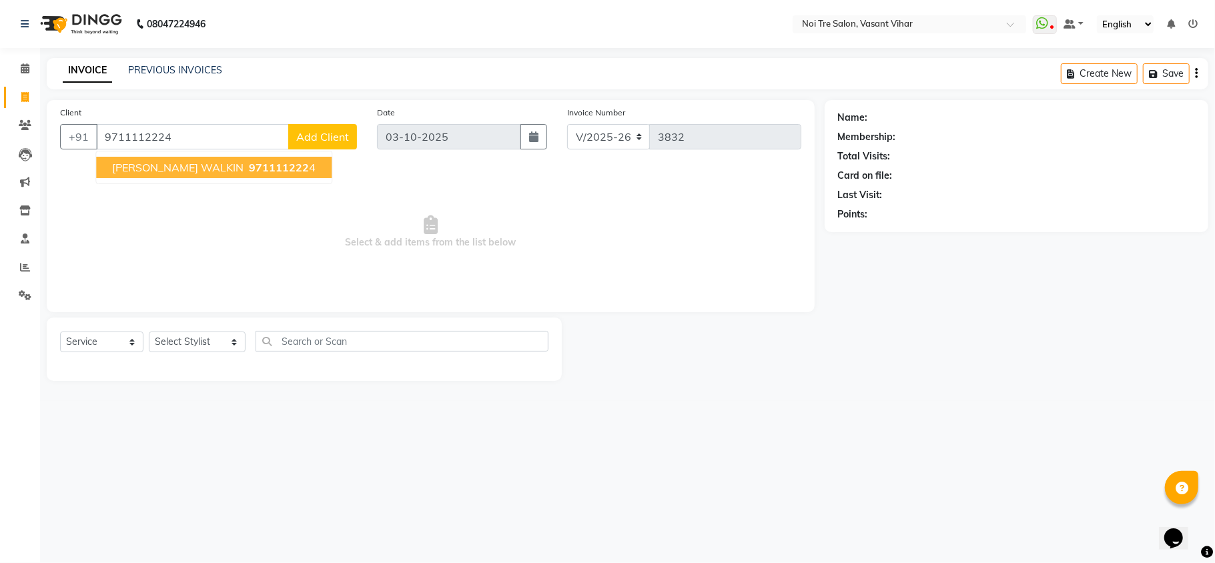
type input "9711112224"
click at [260, 165] on span "971111222" at bounding box center [279, 167] width 60 height 13
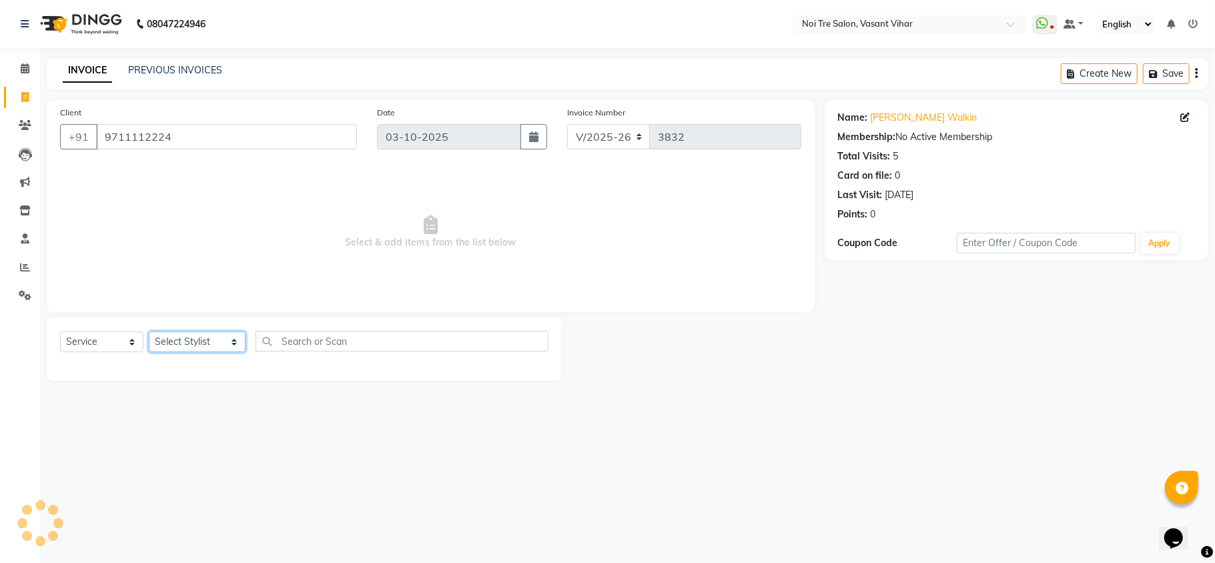
click at [163, 347] on select "Select Stylist [PERSON_NAME](PUNJABI BAGH) [PERSON_NAME] GEETA [PERSON_NAME] PD…" at bounding box center [197, 342] width 97 height 21
select select "54150"
click at [149, 332] on select "Select Stylist [PERSON_NAME](PUNJABI BAGH) [PERSON_NAME] GEETA [PERSON_NAME] PD…" at bounding box center [197, 342] width 97 height 21
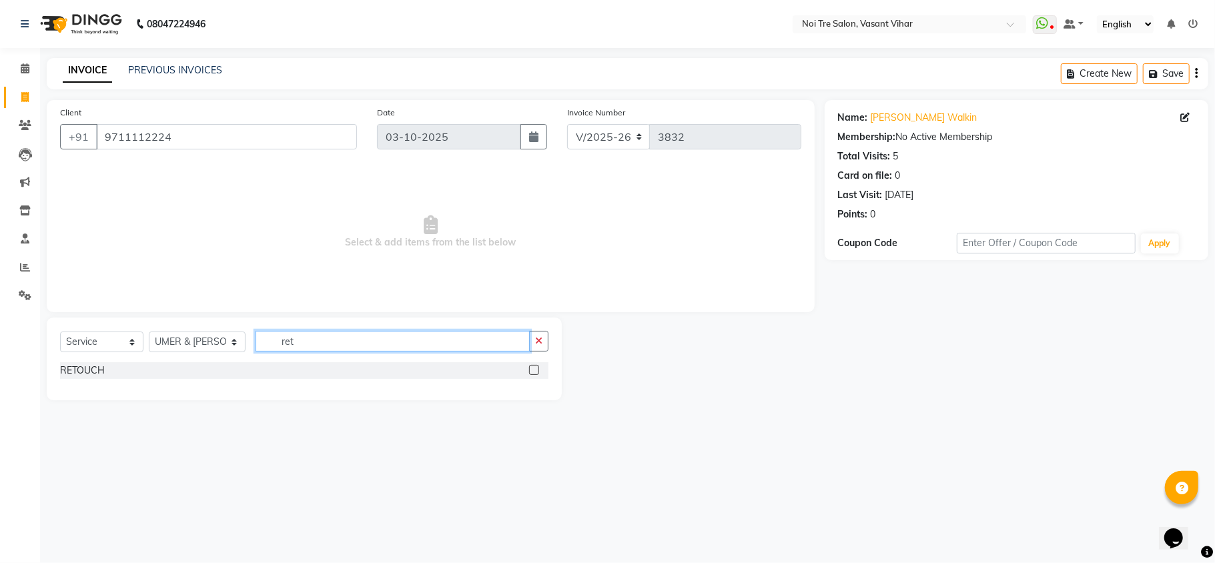
type input "ret"
click at [536, 366] on label at bounding box center [534, 370] width 10 height 10
click at [536, 366] on input "checkbox" at bounding box center [533, 370] width 9 height 9
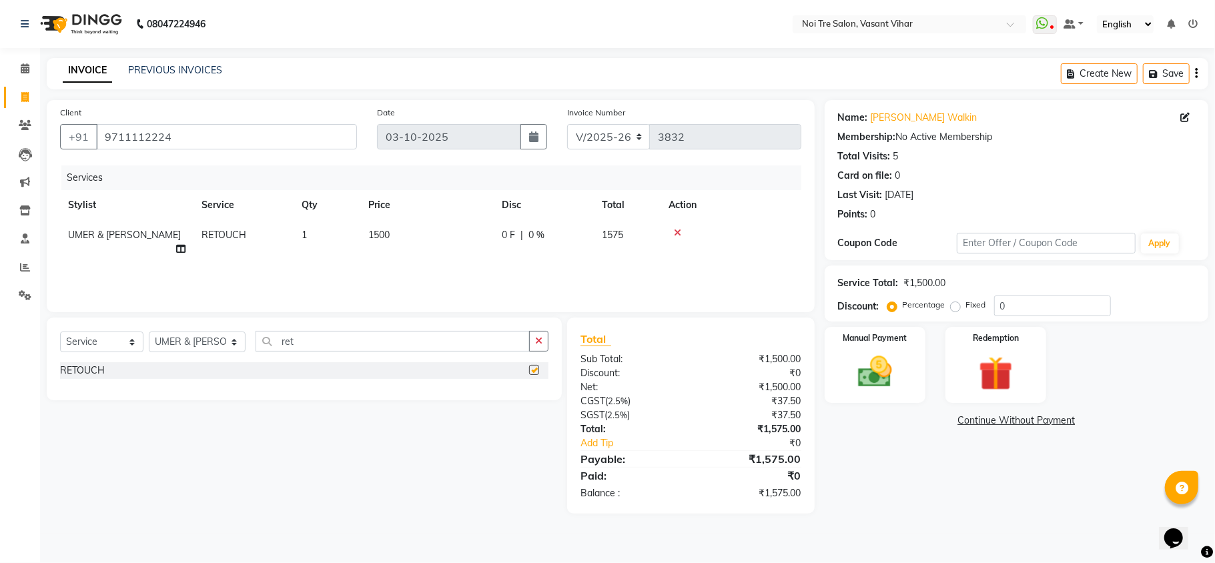
checkbox input "false"
click at [412, 254] on div "Services Stylist Service Qty Price Disc Total Action UMER & PRATIKSHA RETOUCH 1…" at bounding box center [430, 231] width 741 height 133
click at [486, 241] on td "1500" at bounding box center [426, 242] width 133 height 44
select select "54150"
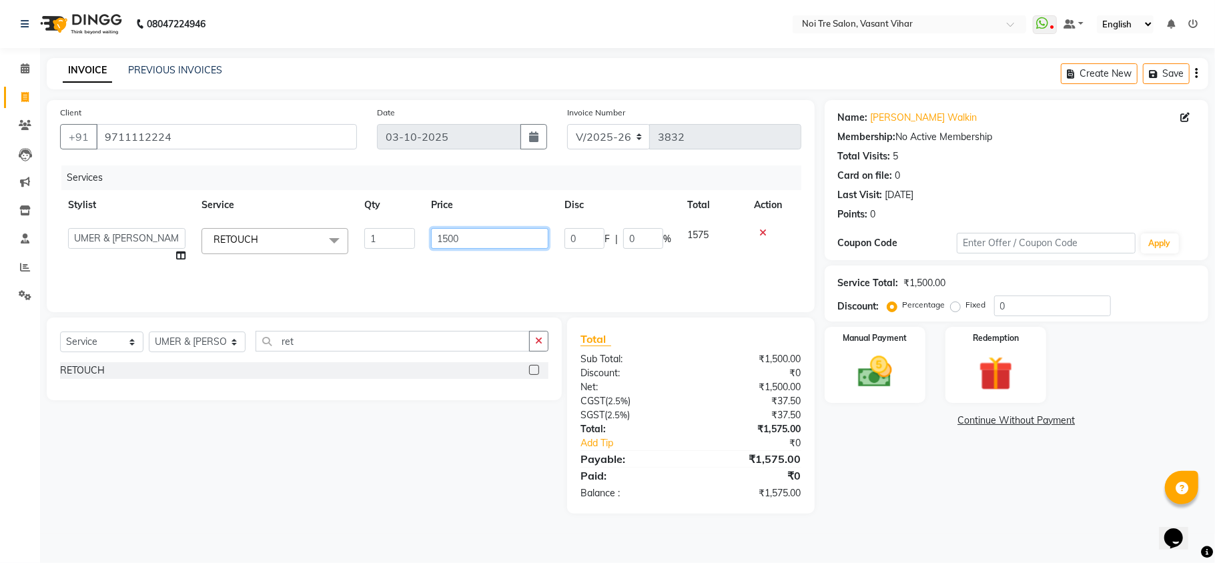
drag, startPoint x: 486, startPoint y: 241, endPoint x: 267, endPoint y: 213, distance: 221.2
click at [280, 215] on table "Stylist Service Qty Price Disc Total Action Abhishek AMARNATH Asif DANISH(PUNJA…" at bounding box center [430, 230] width 741 height 81
type input "1770"
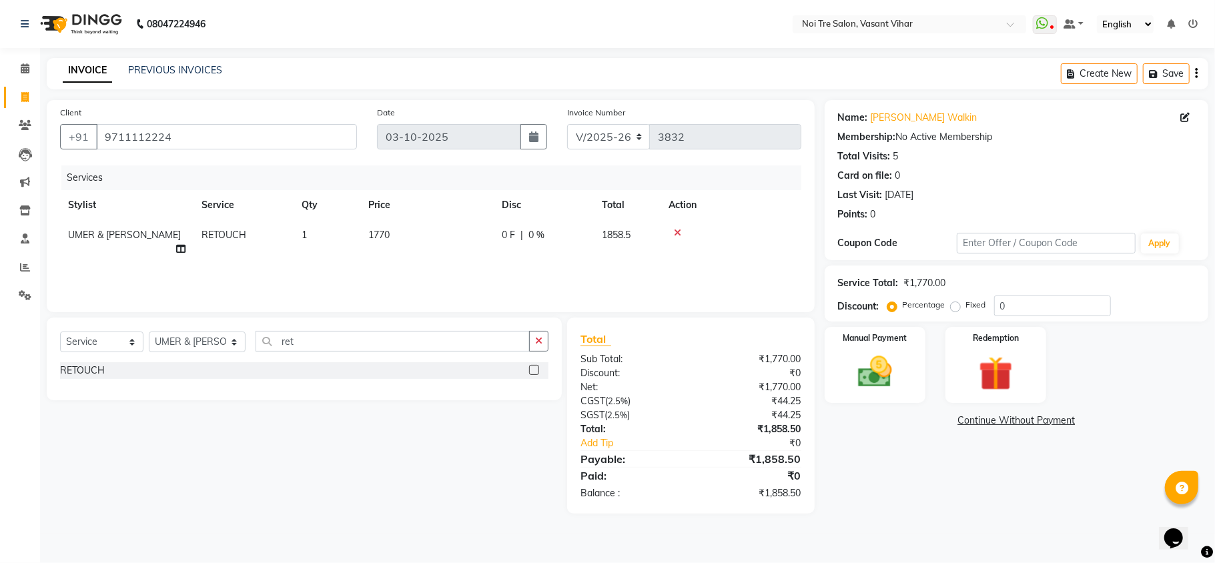
click at [759, 262] on div "Services Stylist Service Qty Price Disc Total Action UMER & PRATIKSHA RETOUCH 1…" at bounding box center [430, 231] width 741 height 133
click at [966, 311] on label "Fixed" at bounding box center [976, 305] width 20 height 12
click at [956, 310] on input "Fixed" at bounding box center [957, 304] width 9 height 9
radio input "true"
drag, startPoint x: 1025, startPoint y: 303, endPoint x: 847, endPoint y: 303, distance: 178.8
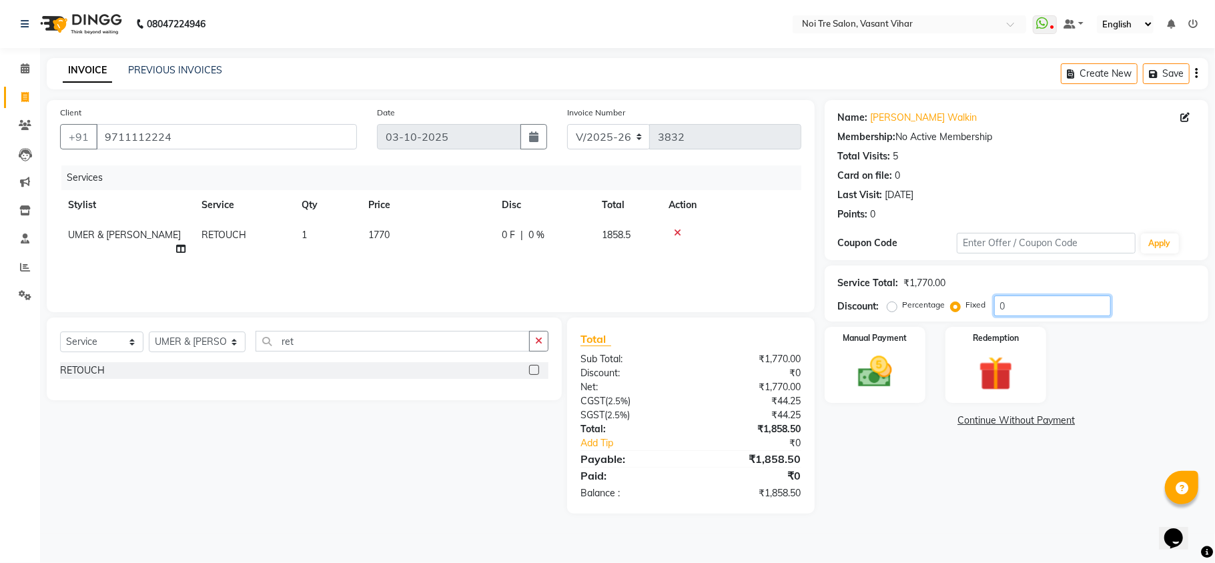
click at [849, 303] on div "Discount: Percentage Fixed 0" at bounding box center [1016, 306] width 357 height 21
type input "88.5"
click at [970, 478] on div "Name: Deepali Walkin Membership: No Active Membership Total Visits: 5 Card on f…" at bounding box center [1022, 307] width 394 height 414
click at [850, 374] on img at bounding box center [875, 372] width 58 height 41
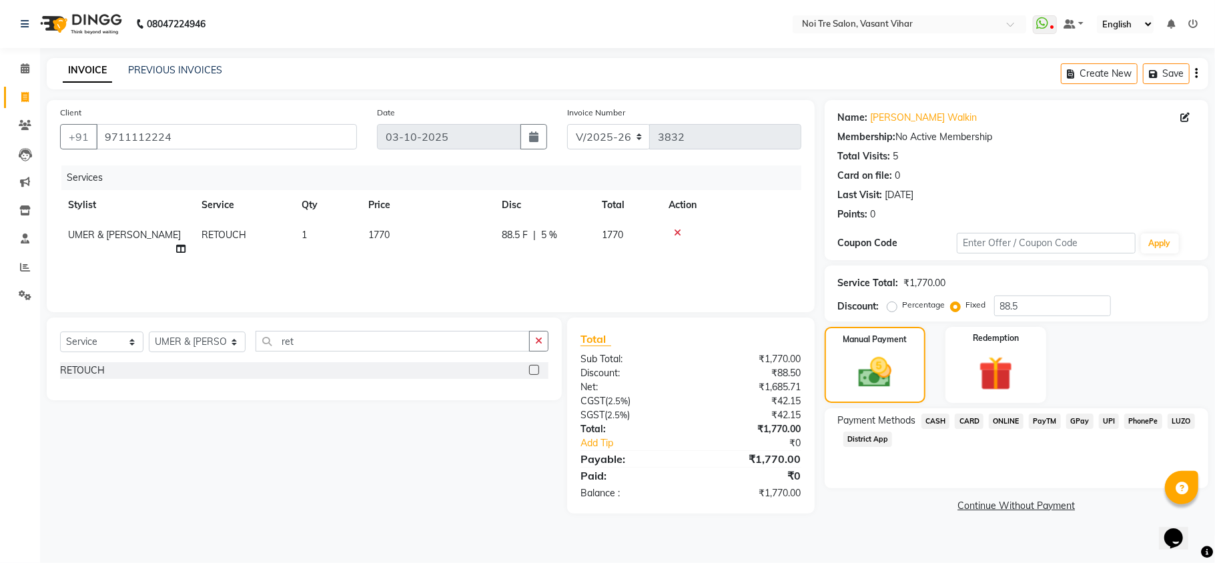
click at [938, 422] on span "CASH" at bounding box center [935, 421] width 29 height 15
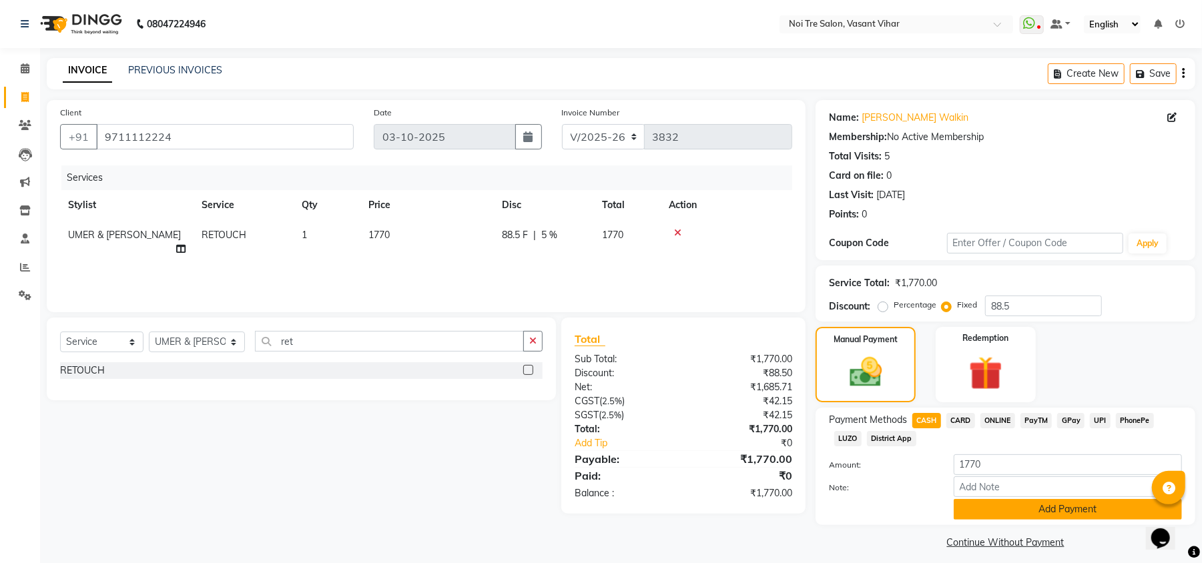
click at [993, 518] on button "Add Payment" at bounding box center [1067, 509] width 228 height 21
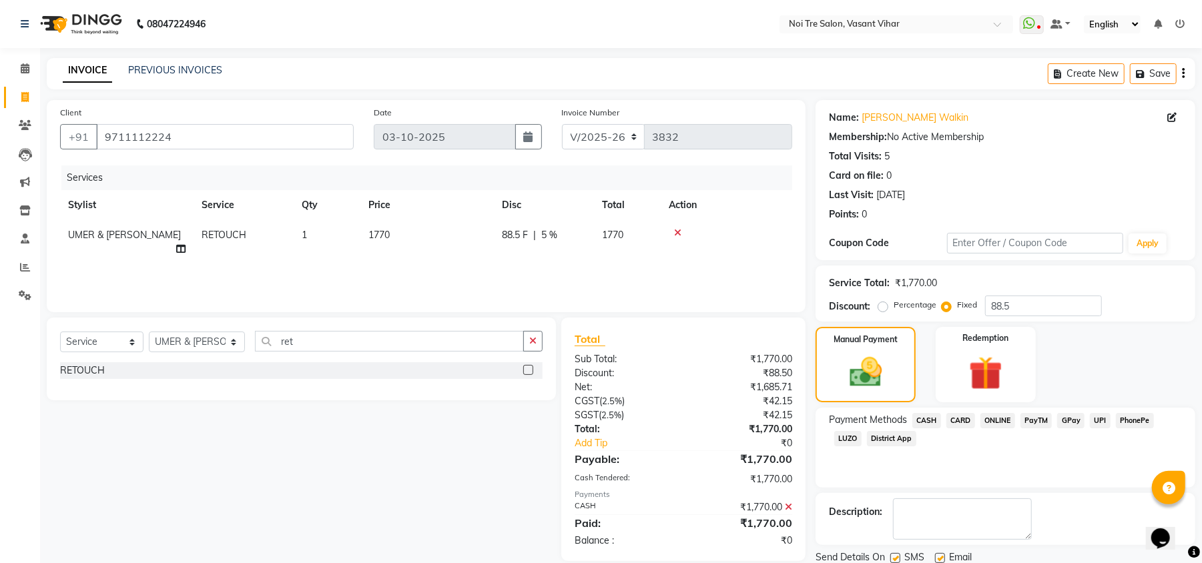
click at [791, 503] on icon at bounding box center [788, 506] width 7 height 9
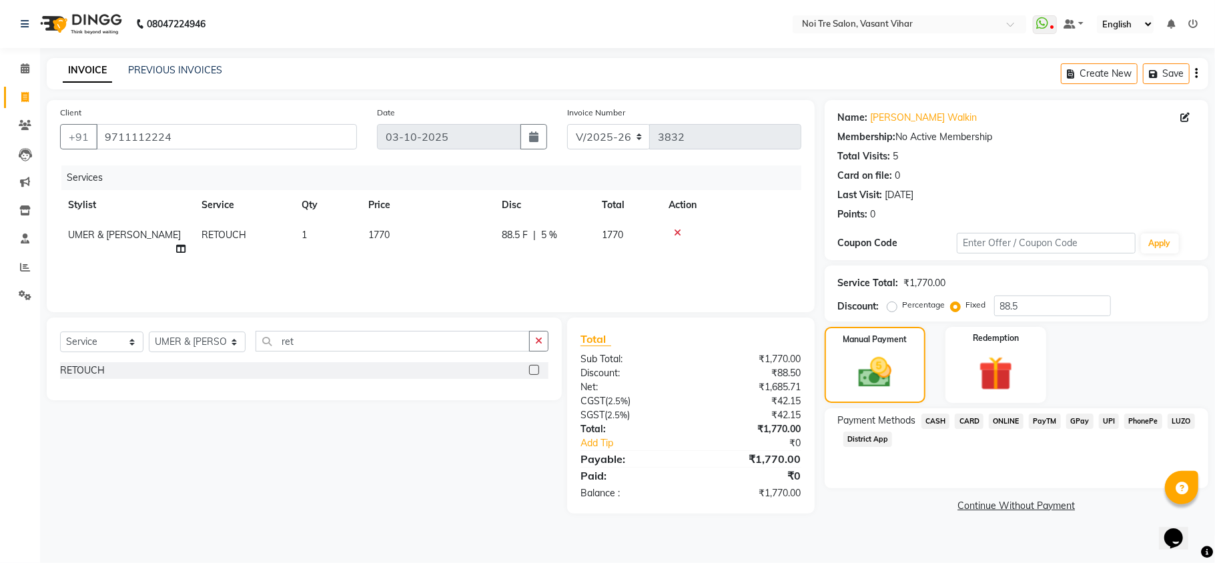
click at [972, 423] on span "CARD" at bounding box center [969, 421] width 29 height 15
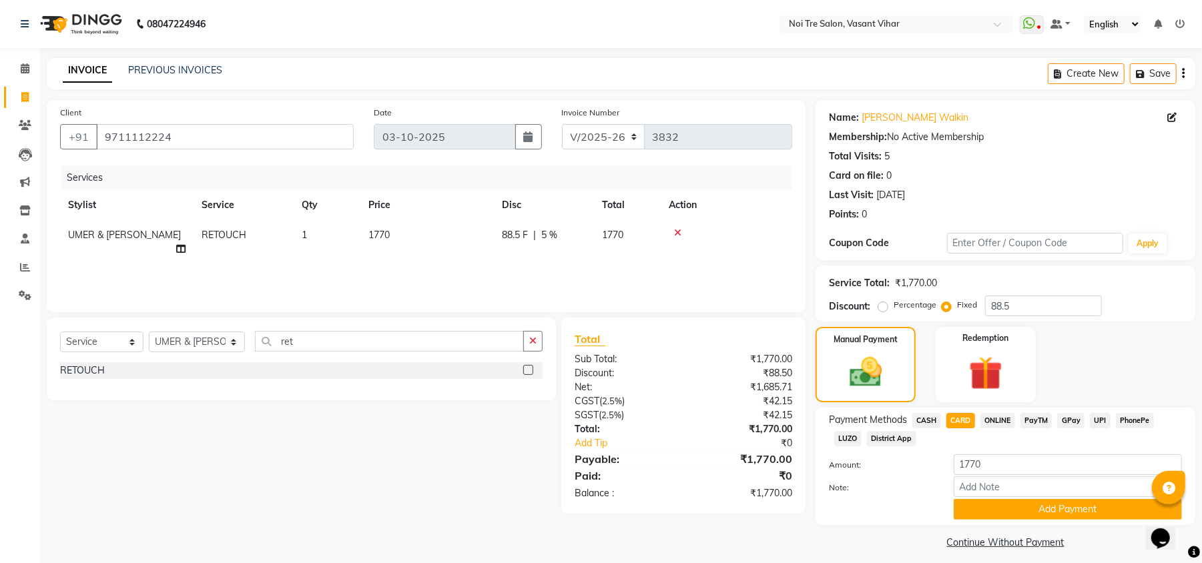
click at [1023, 521] on div "Payment Methods CASH CARD ONLINE PayTM GPay UPI PhonePe LUZO District App Amoun…" at bounding box center [1005, 466] width 380 height 117
click at [1023, 511] on button "Add Payment" at bounding box center [1067, 509] width 228 height 21
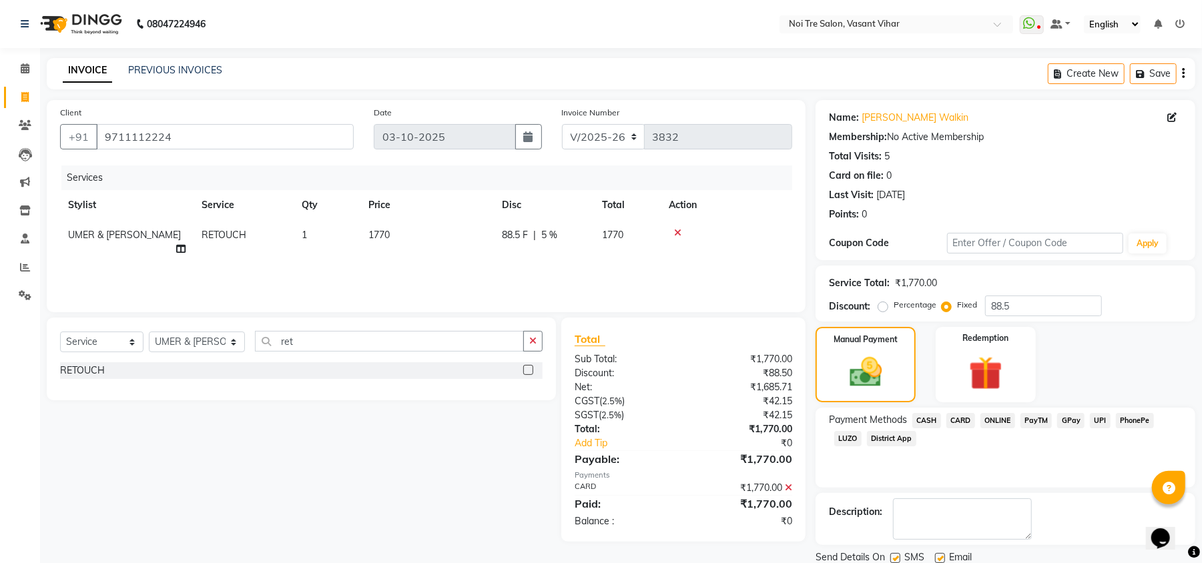
scroll to position [49, 0]
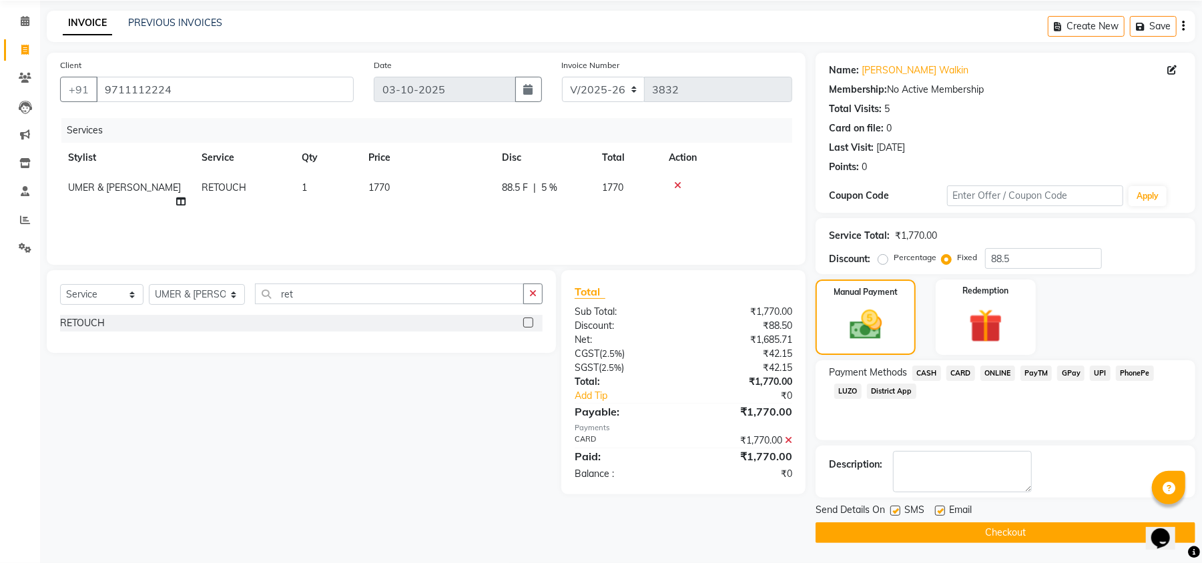
drag, startPoint x: 1039, startPoint y: 520, endPoint x: 1030, endPoint y: 522, distance: 8.8
click at [1037, 520] on div "Send Details On SMS Email Checkout" at bounding box center [1005, 523] width 380 height 40
click at [1001, 532] on button "Checkout" at bounding box center [1005, 532] width 380 height 21
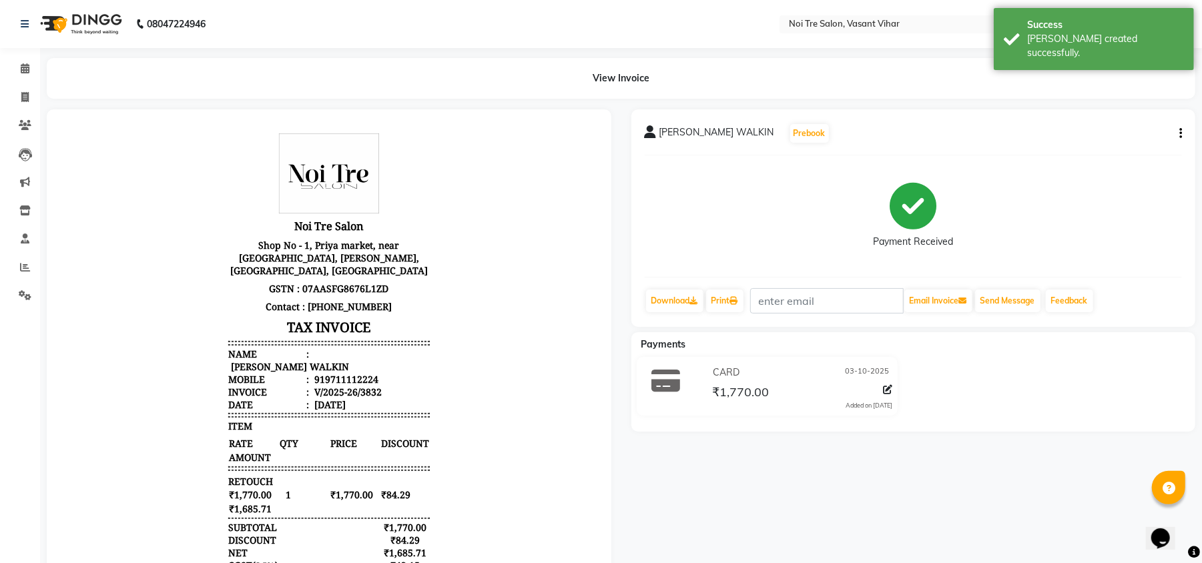
click at [71, 105] on main "View Invoice DEEPALI WALKIN Prebook Payment Received Download Print Email Invoi…" at bounding box center [620, 368] width 1161 height 620
click at [21, 99] on icon at bounding box center [24, 97] width 7 height 10
select select "service"
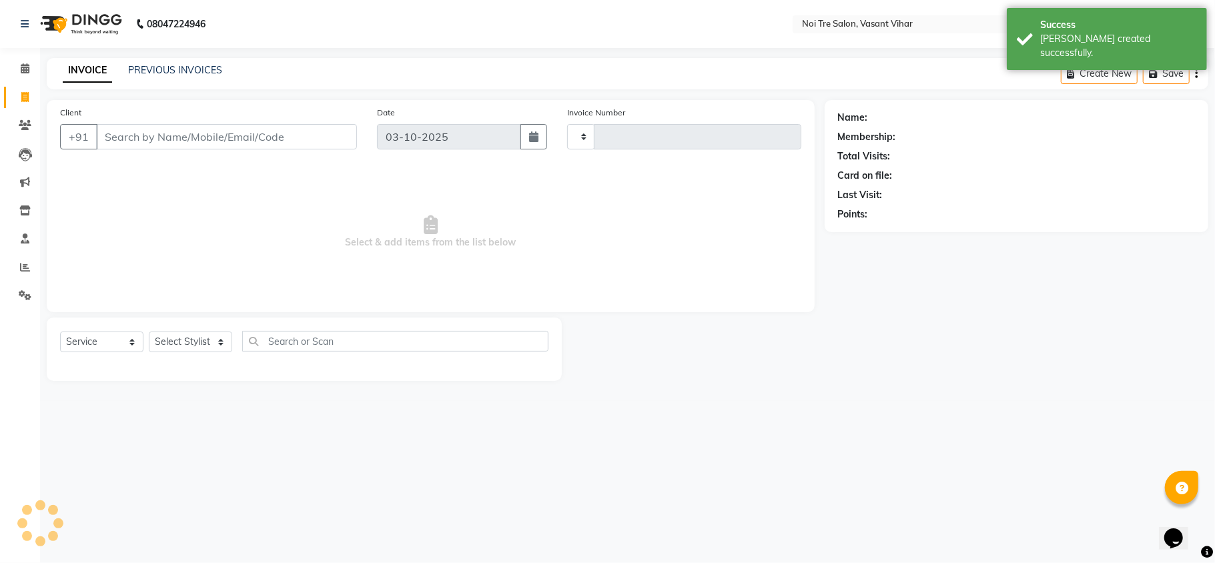
type input "3833"
select select "3944"
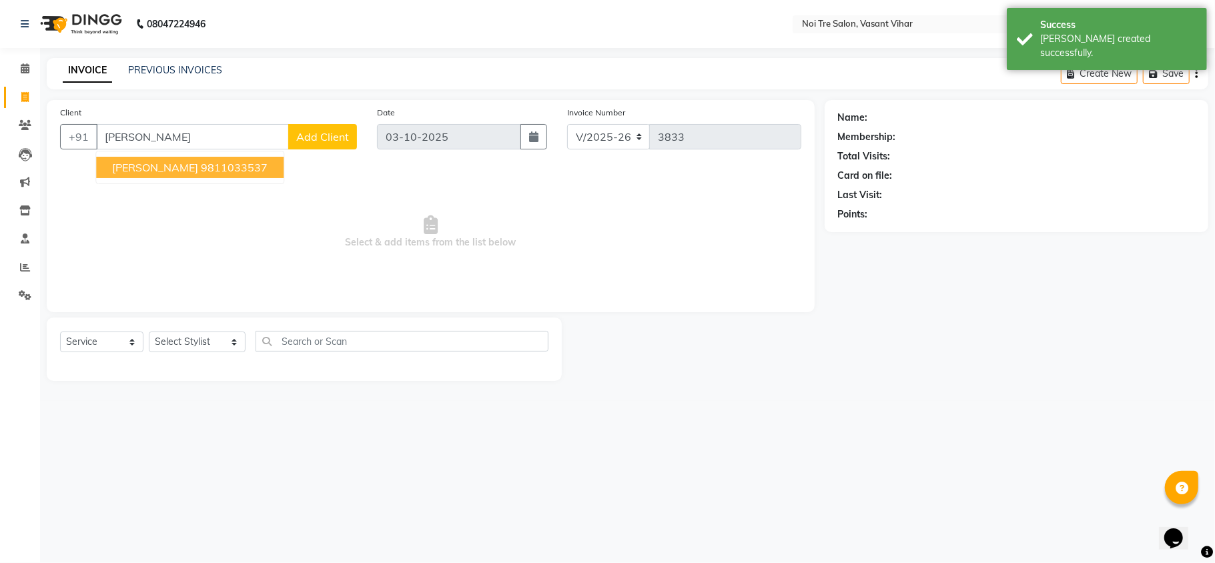
click at [201, 169] on ngb-highlight "9811033537" at bounding box center [234, 167] width 67 height 13
type input "9811033537"
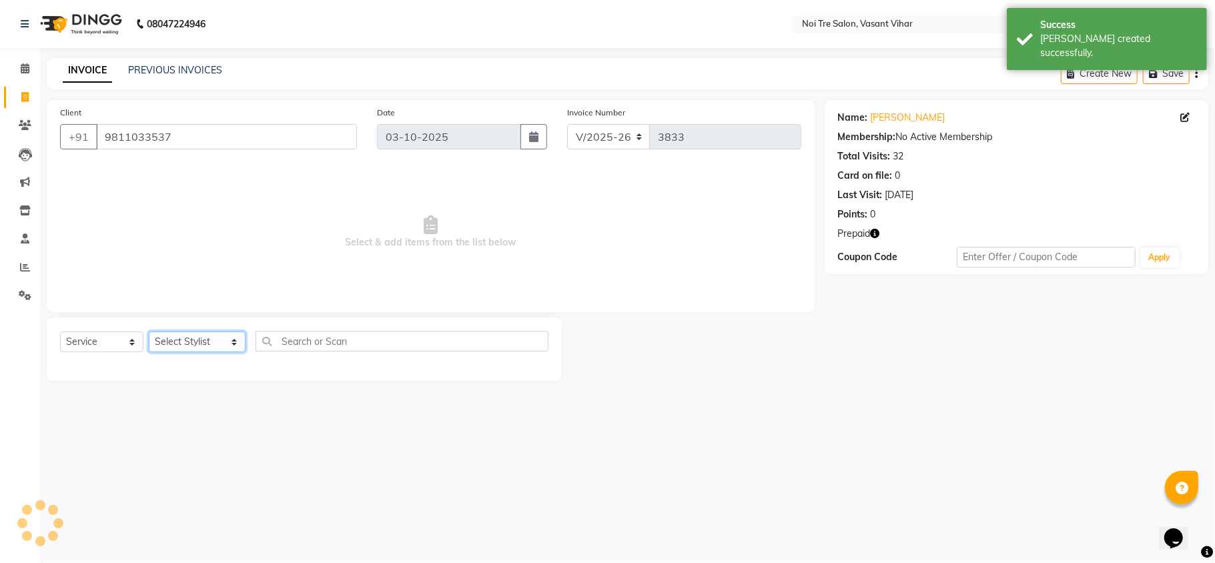
click at [187, 332] on select "Select Stylist [PERSON_NAME](PUNJABI BAGH) [PERSON_NAME] GEETA [PERSON_NAME] PD…" at bounding box center [197, 342] width 97 height 21
select select "20382"
click at [149, 332] on select "Select Stylist [PERSON_NAME](PUNJABI BAGH) [PERSON_NAME] GEETA [PERSON_NAME] PD…" at bounding box center [197, 342] width 97 height 21
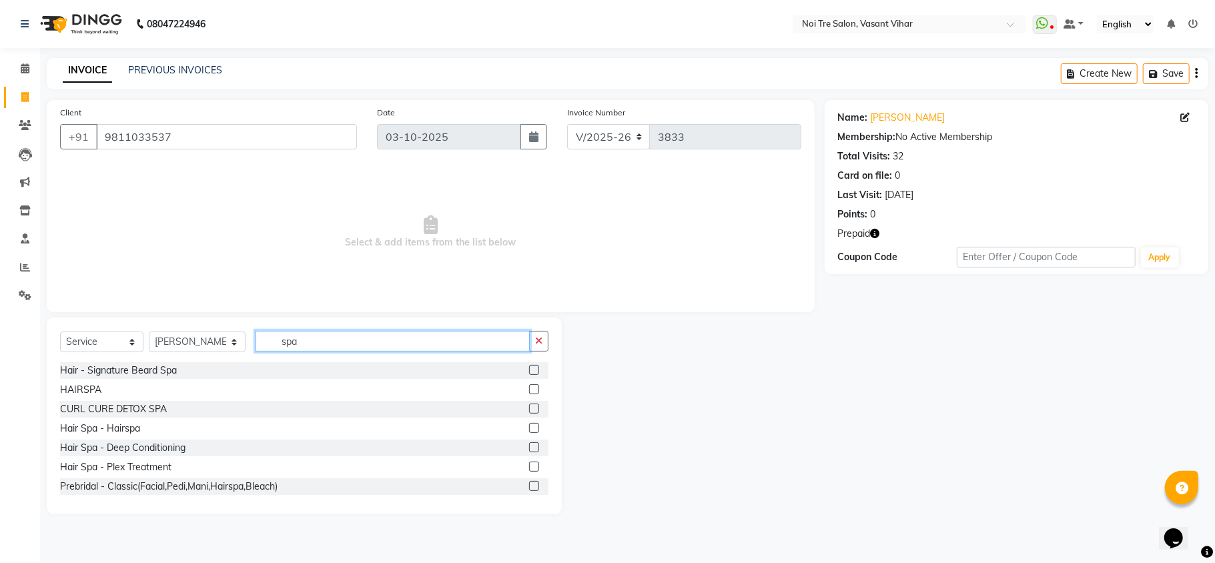
drag, startPoint x: 329, startPoint y: 345, endPoint x: 150, endPoint y: 340, distance: 178.9
click at [150, 340] on div "Select Service Product Membership Package Voucher Prepaid Gift Card Select Styl…" at bounding box center [304, 346] width 488 height 31
type input "pre"
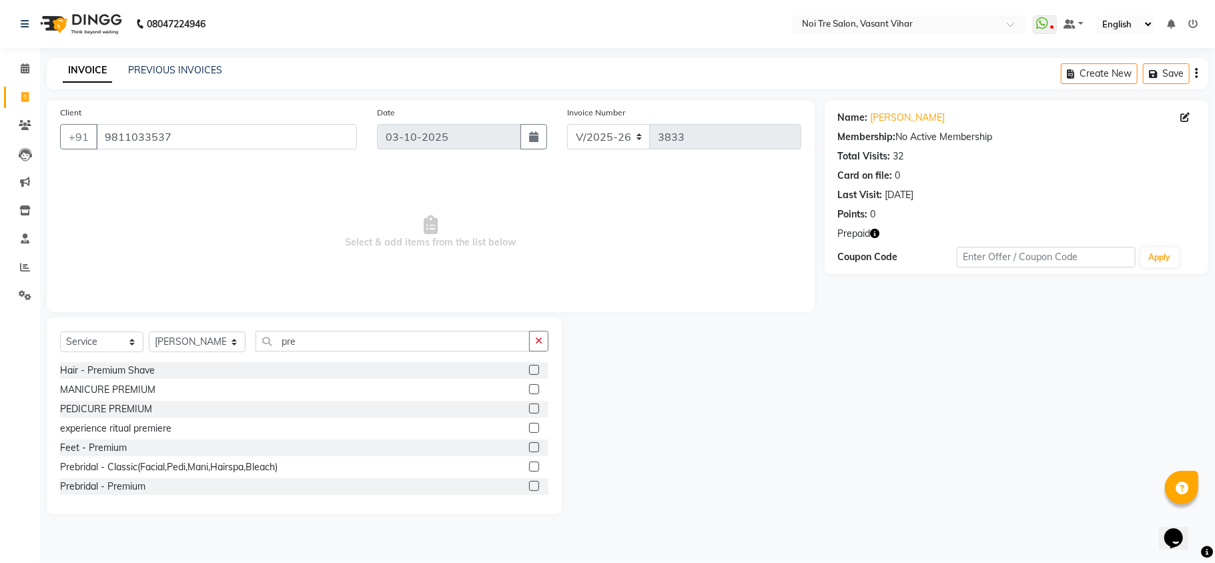
click at [529, 431] on label at bounding box center [534, 428] width 10 height 10
click at [529, 431] on input "checkbox" at bounding box center [533, 428] width 9 height 9
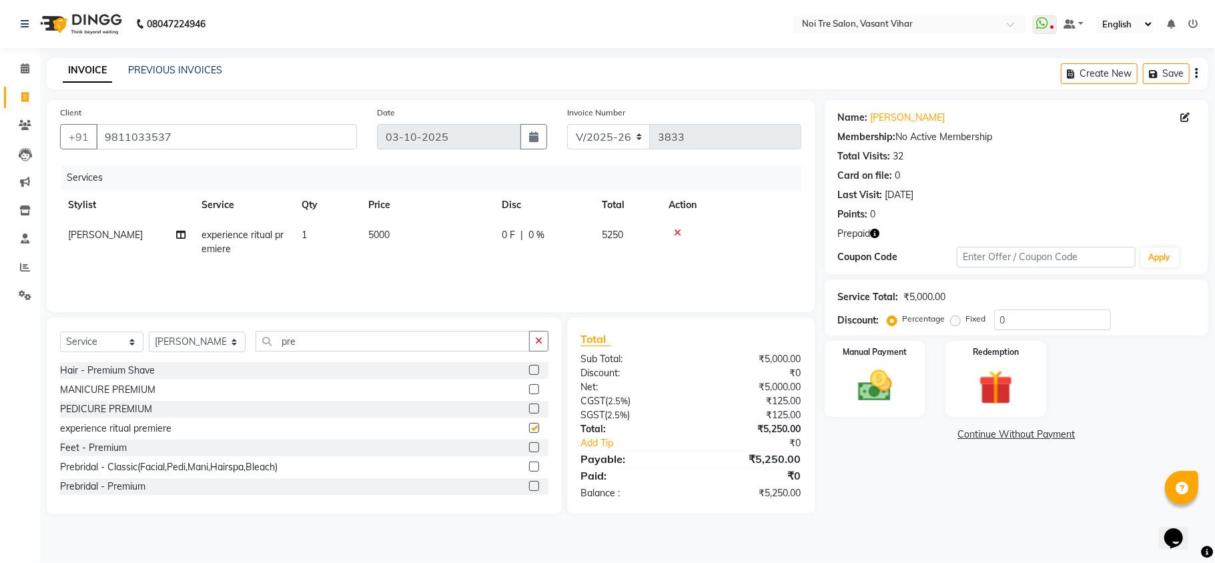
checkbox input "false"
click at [434, 252] on td "5000" at bounding box center [426, 242] width 133 height 44
select select "20382"
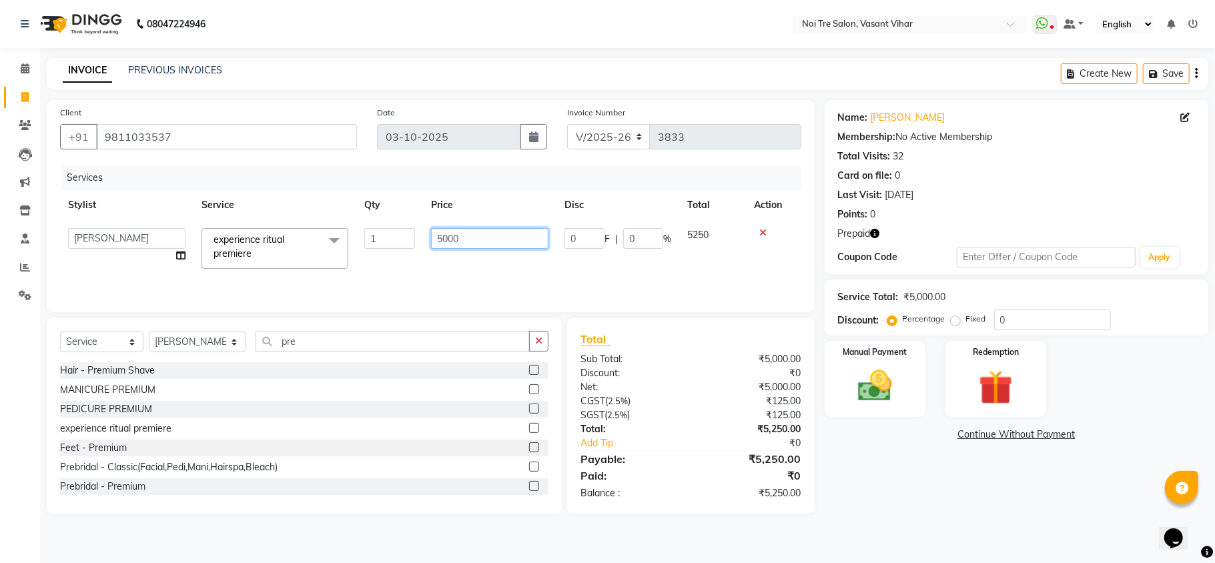
drag, startPoint x: 480, startPoint y: 238, endPoint x: 338, endPoint y: 189, distance: 150.6
click at [355, 195] on table "Stylist Service Qty Price Disc Total Action Abhishek AMARNATH Asif DANISH(PUNJA…" at bounding box center [430, 233] width 741 height 87
type input "4"
type input "5310"
click at [443, 250] on td "5310" at bounding box center [489, 248] width 133 height 57
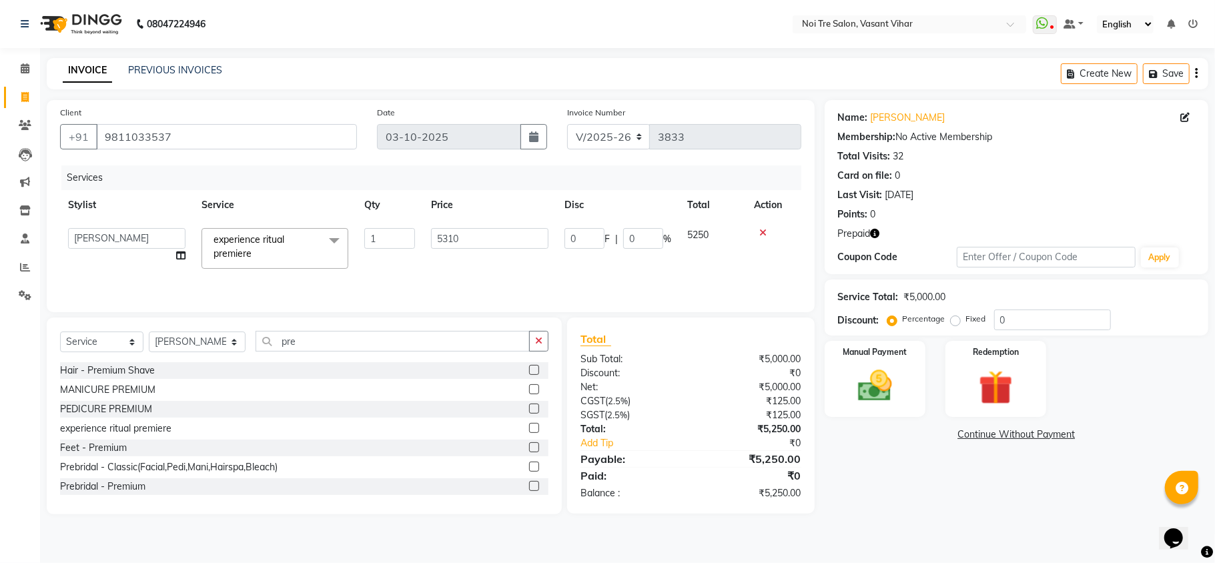
select select "20382"
drag, startPoint x: 296, startPoint y: 340, endPoint x: 232, endPoint y: 342, distance: 64.1
click at [232, 342] on div "Select Service Product Membership Package Voucher Prepaid Gift Card Select Styl…" at bounding box center [304, 346] width 488 height 31
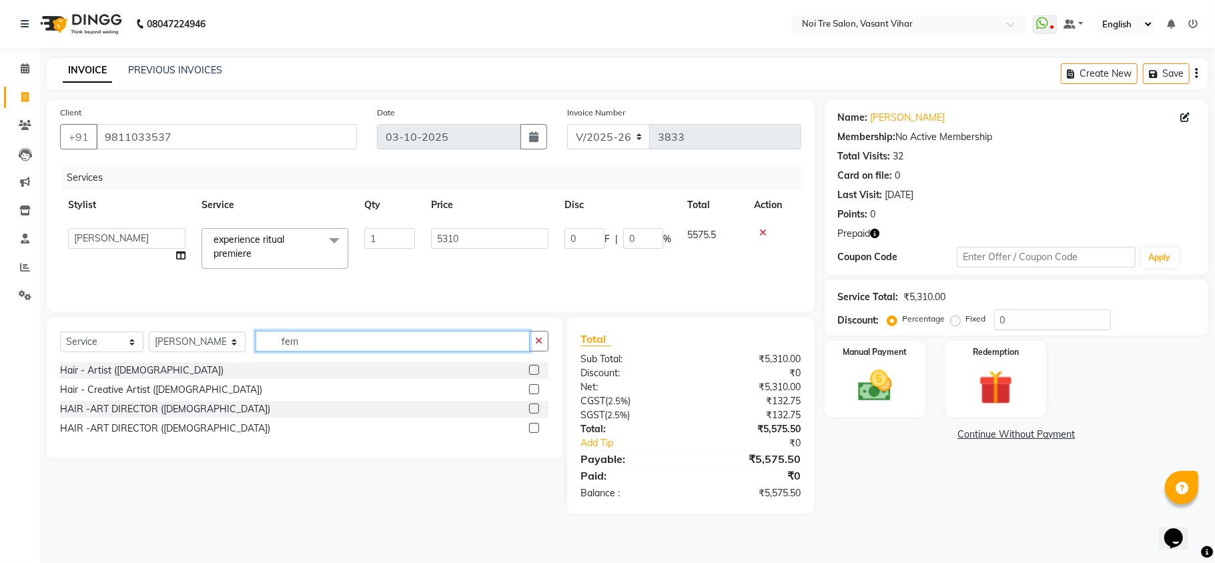
type input "fem"
click at [537, 391] on label at bounding box center [534, 389] width 10 height 10
click at [537, 391] on input "checkbox" at bounding box center [533, 390] width 9 height 9
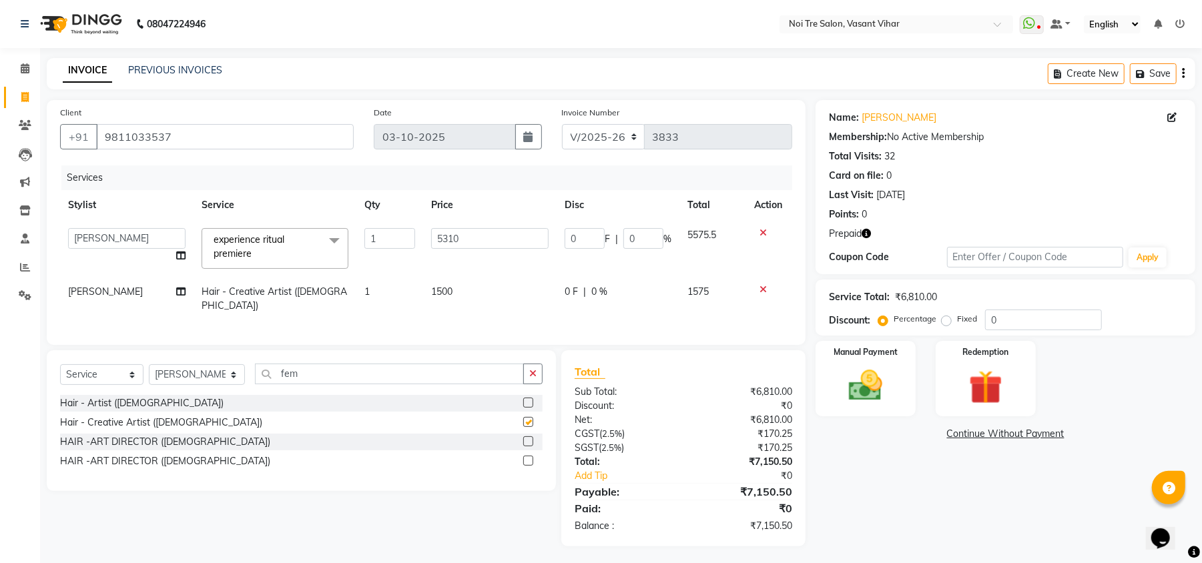
checkbox input "false"
click at [467, 291] on td "1500" at bounding box center [489, 299] width 133 height 44
select select "20382"
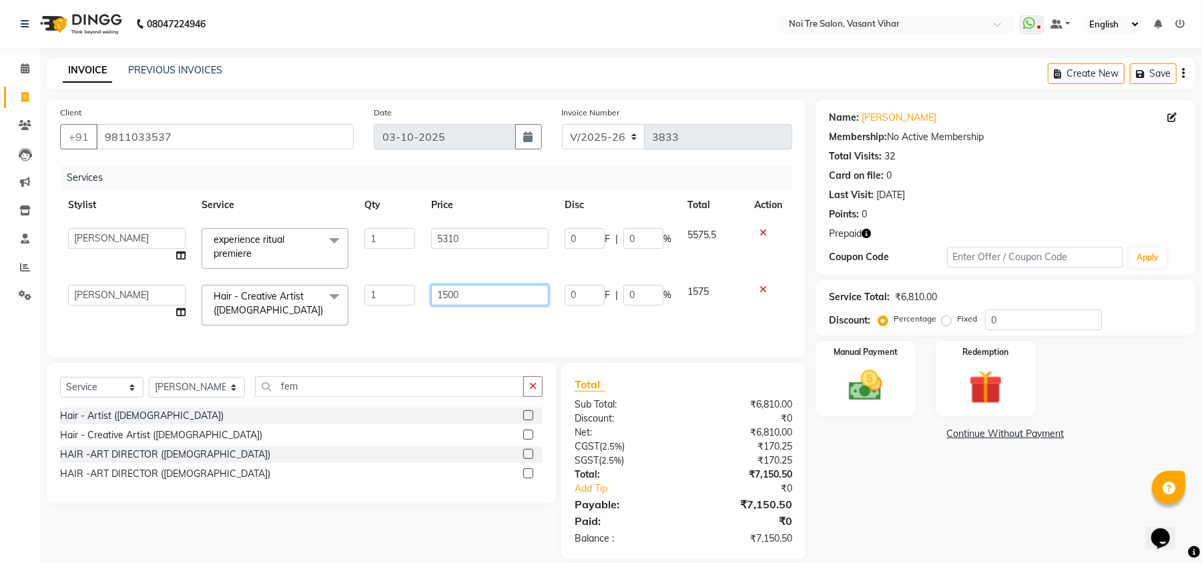
drag, startPoint x: 531, startPoint y: 289, endPoint x: 289, endPoint y: 286, distance: 242.2
click at [289, 286] on tr "Abhishek AMARNATH Asif DANISH(PUNJABI BAGH) DHARAM FAIZAN GEETA Kamal Karan PDC…" at bounding box center [426, 305] width 732 height 57
type input "1770"
click at [398, 331] on div "Services Stylist Service Qty Price Disc Total Action Abhishek AMARNATH Asif DAN…" at bounding box center [426, 254] width 732 height 179
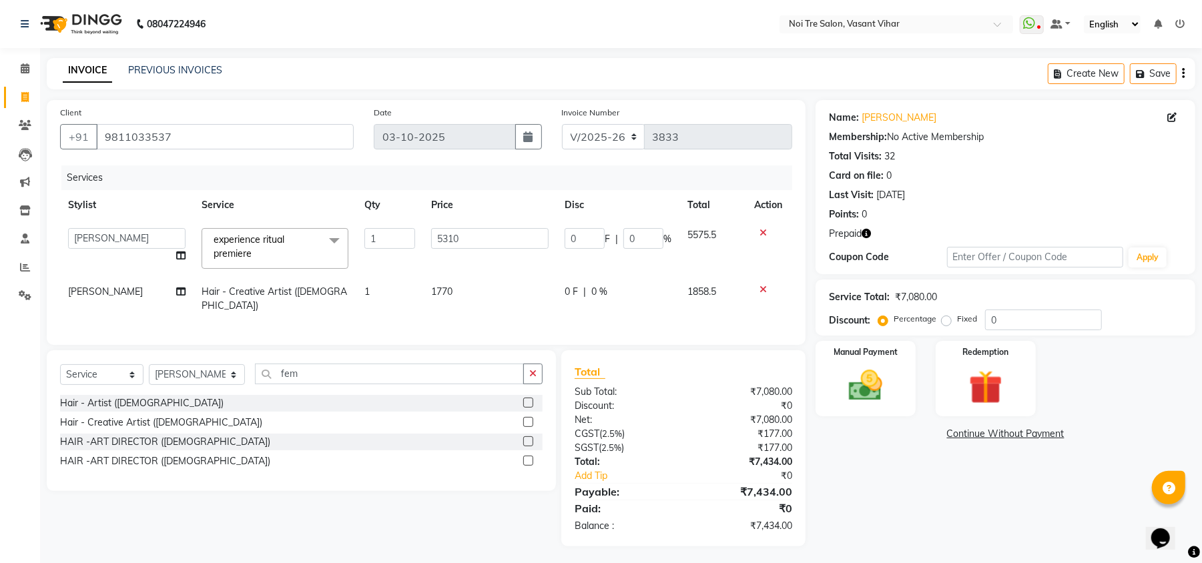
click at [871, 235] on icon "button" at bounding box center [865, 233] width 9 height 9
drag, startPoint x: 204, startPoint y: 139, endPoint x: 40, endPoint y: 125, distance: 164.7
click at [40, 125] on div "Client +91 9811033537 Date 03-10-2025 Invoice Number V/2025 V/2025-26 3833 Serv…" at bounding box center [426, 323] width 779 height 446
drag, startPoint x: 494, startPoint y: 240, endPoint x: 291, endPoint y: 195, distance: 208.5
click at [294, 195] on table "Stylist Service Qty Price Disc Total Action Abhishek AMARNATH Asif DANISH(PUNJA…" at bounding box center [426, 255] width 732 height 131
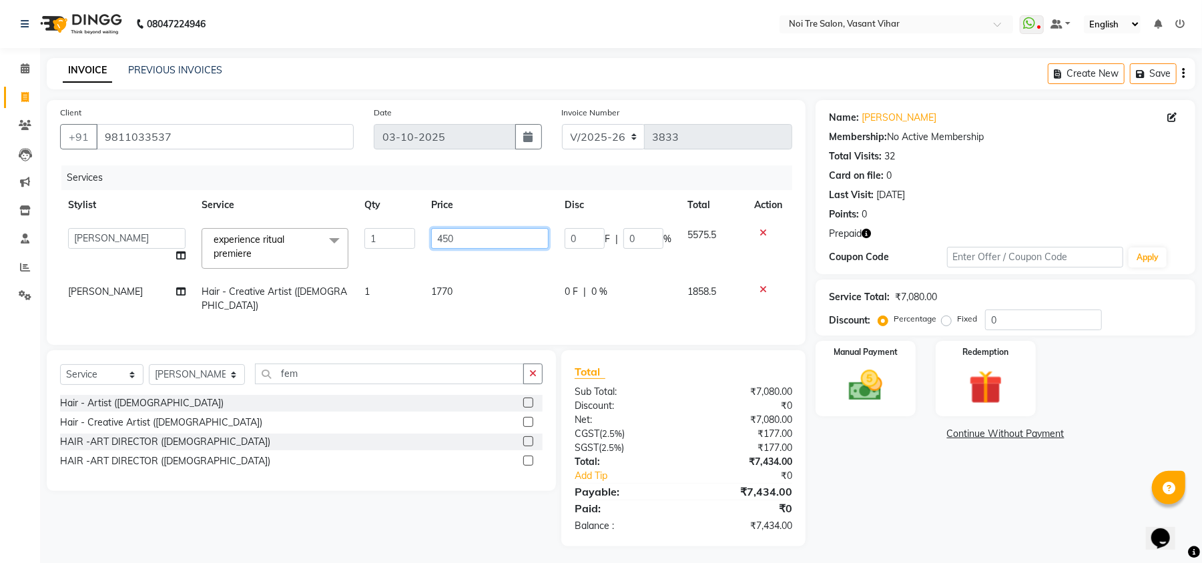
type input "4500"
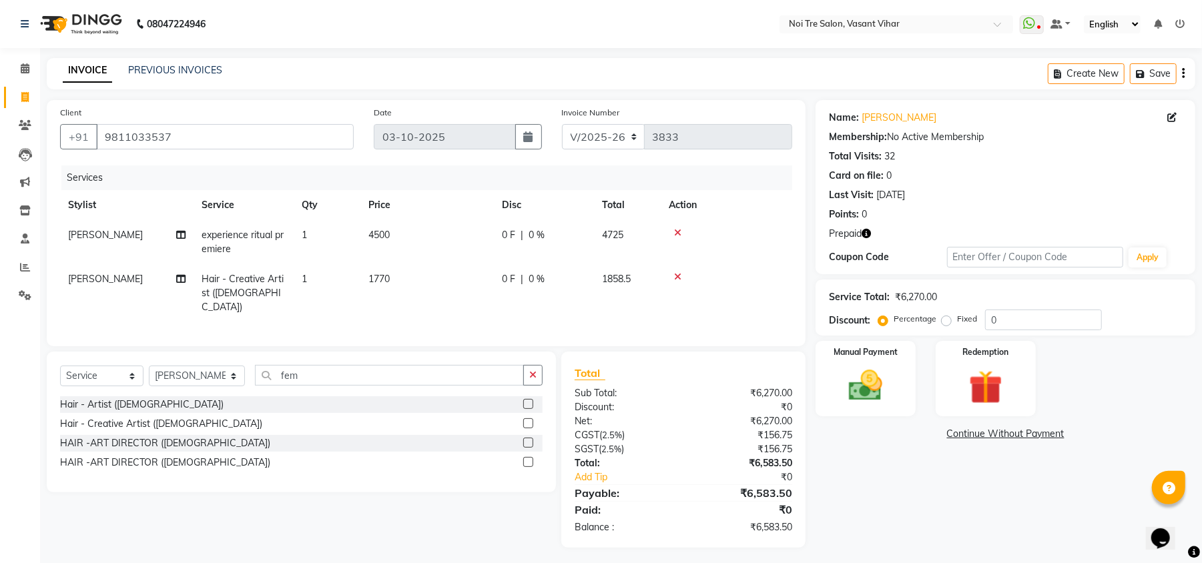
click at [465, 300] on td "1770" at bounding box center [426, 293] width 133 height 58
select select "20382"
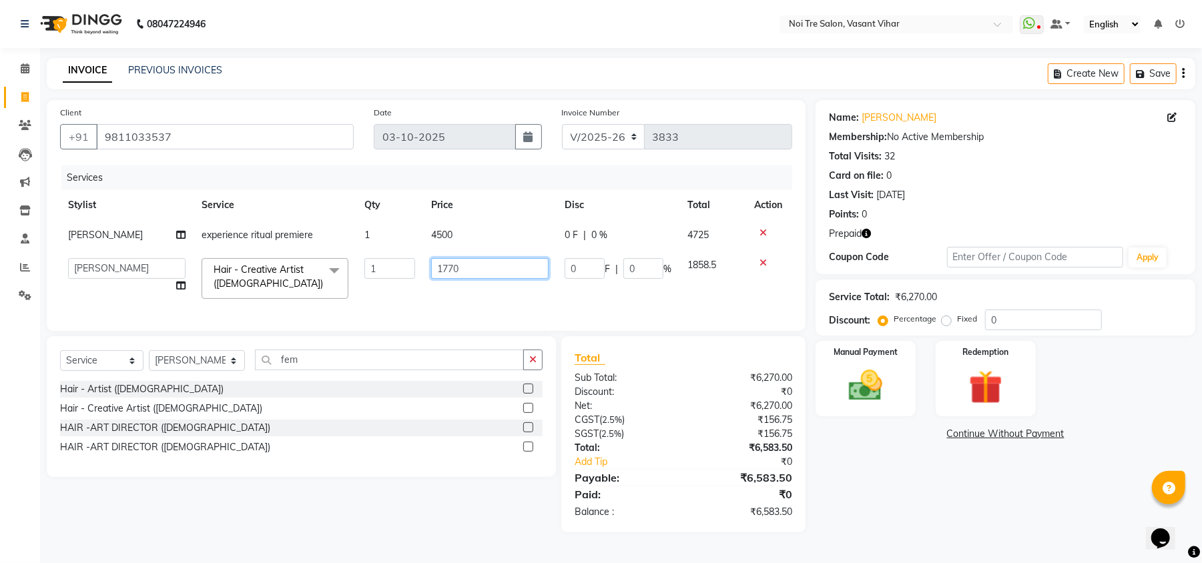
drag, startPoint x: 470, startPoint y: 259, endPoint x: 489, endPoint y: 292, distance: 38.6
click at [470, 264] on input "1770" at bounding box center [489, 268] width 117 height 21
drag, startPoint x: 482, startPoint y: 270, endPoint x: 254, endPoint y: 230, distance: 231.6
click at [254, 230] on tbody "Tahseen experience ritual premiere 1 4500 0 F | 0 % 4725 Abhishek AMARNATH Asif…" at bounding box center [426, 263] width 732 height 87
type input "1500"
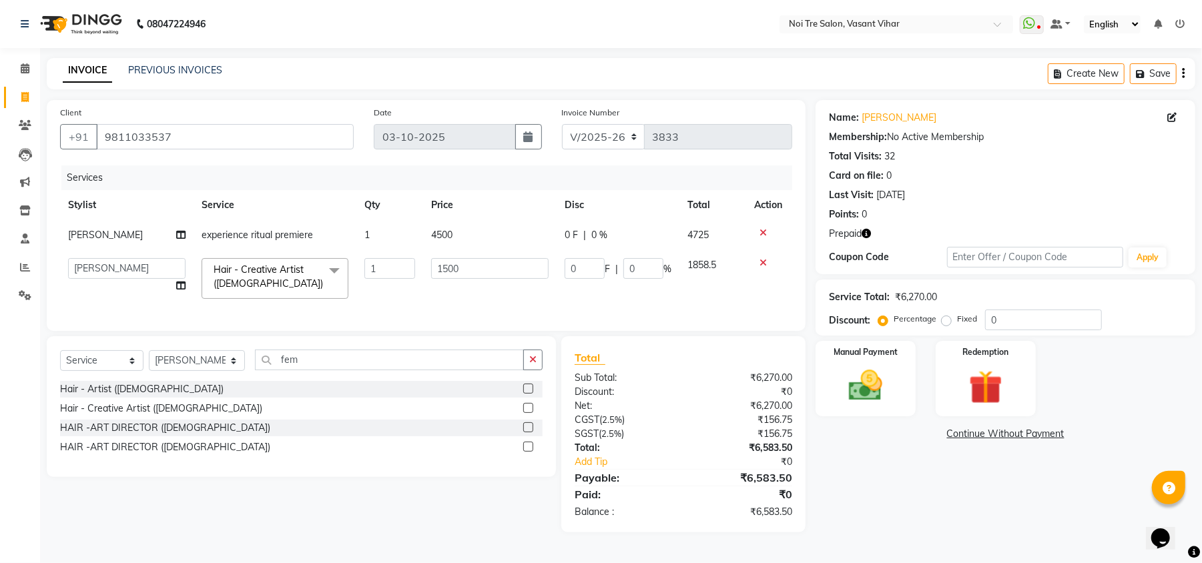
click at [452, 306] on td "1500" at bounding box center [489, 278] width 133 height 57
select select "20382"
click at [979, 491] on div "Name: Vimi Membership: No Active Membership Total Visits: 32 Card on file: 0 La…" at bounding box center [1010, 316] width 390 height 432
click at [515, 286] on td "1500" at bounding box center [489, 278] width 133 height 57
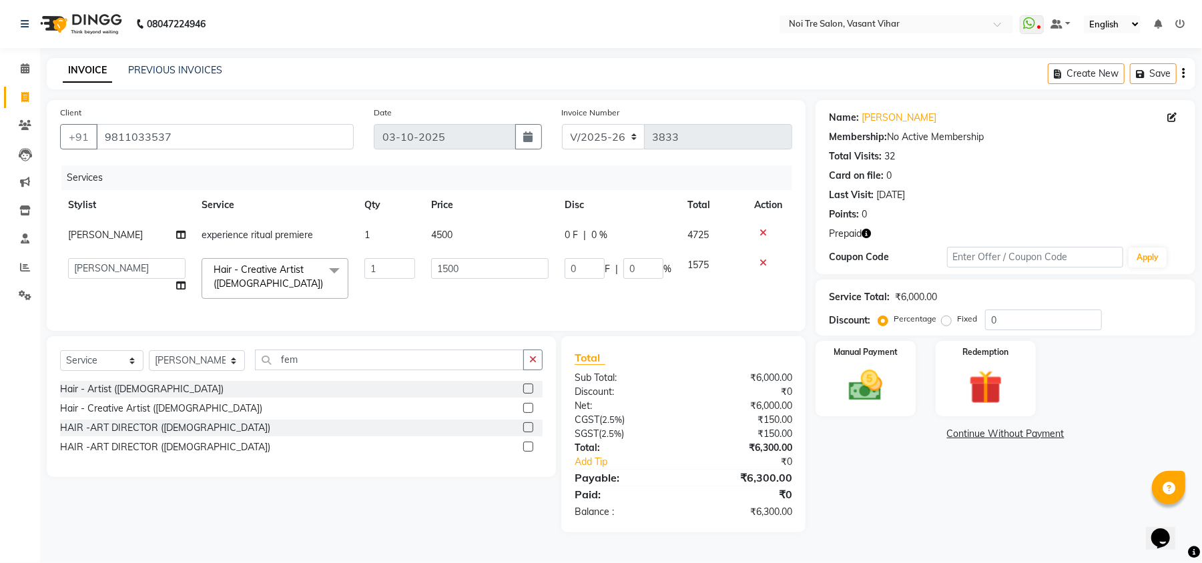
click at [957, 321] on label "Fixed" at bounding box center [967, 319] width 20 height 12
click at [947, 321] on input "Fixed" at bounding box center [948, 318] width 9 height 9
radio input "true"
click at [1005, 494] on div "Name: Vimi Membership: No Active Membership Total Visits: 32 Card on file: 0 La…" at bounding box center [1010, 316] width 390 height 432
drag, startPoint x: 845, startPoint y: 324, endPoint x: 796, endPoint y: 321, distance: 48.8
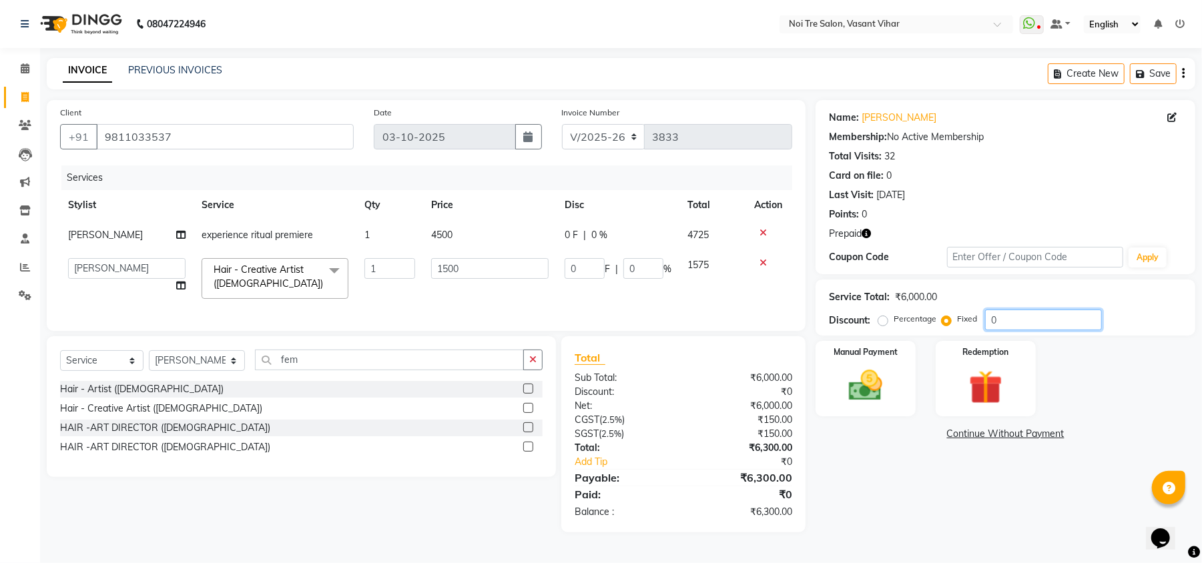
click at [811, 324] on div "Client +91 9811033537 Date 03-10-2025 Invoice Number V/2025 V/2025-26 3833 Serv…" at bounding box center [621, 316] width 1168 height 432
type input "3"
type input "0.75"
type input "0.05"
type input "30"
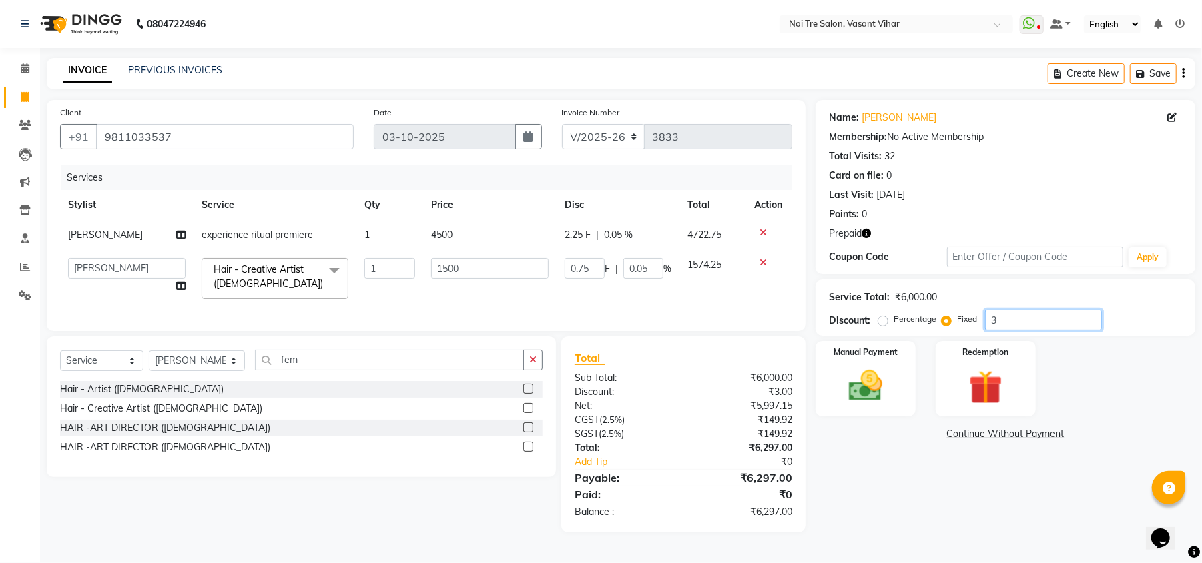
type input "7.5"
type input "0.5"
type input "300"
type input "75"
type input "5"
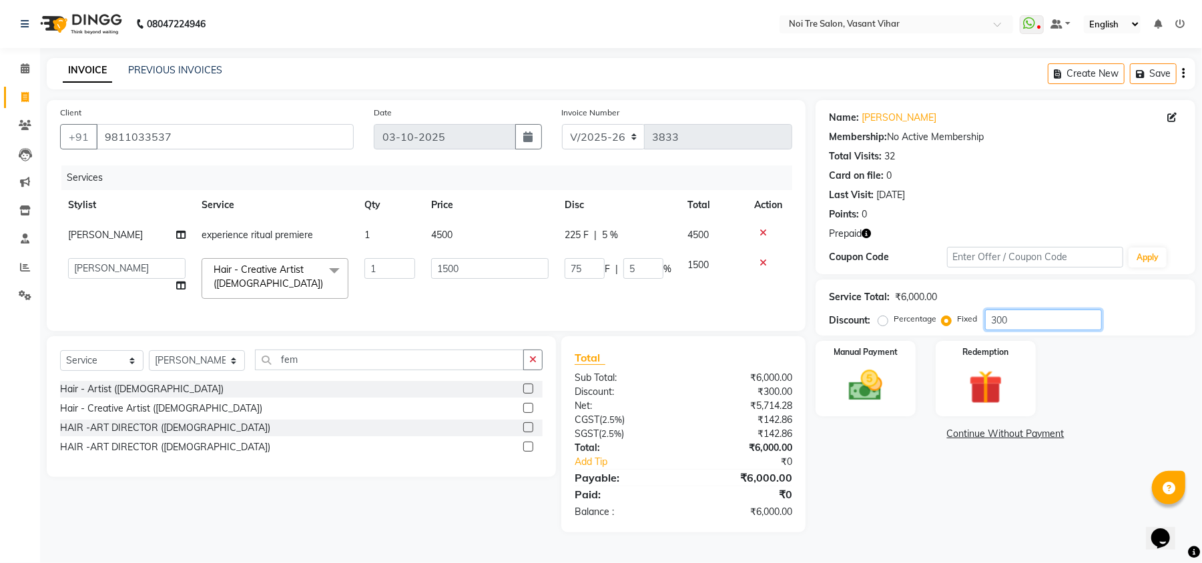
type input "300"
click at [921, 522] on div "Name: Vimi Membership: No Active Membership Total Visits: 32 Card on file: 0 La…" at bounding box center [1010, 316] width 390 height 432
click at [1146, 77] on icon "button" at bounding box center [1141, 73] width 13 height 9
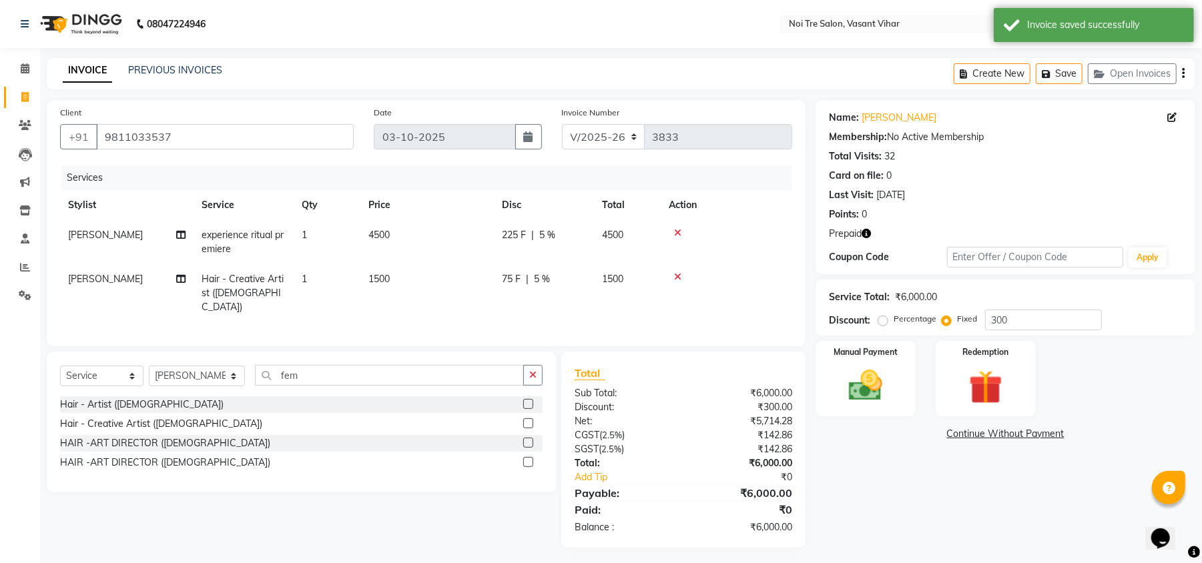
click at [867, 239] on button "button" at bounding box center [865, 234] width 9 height 14
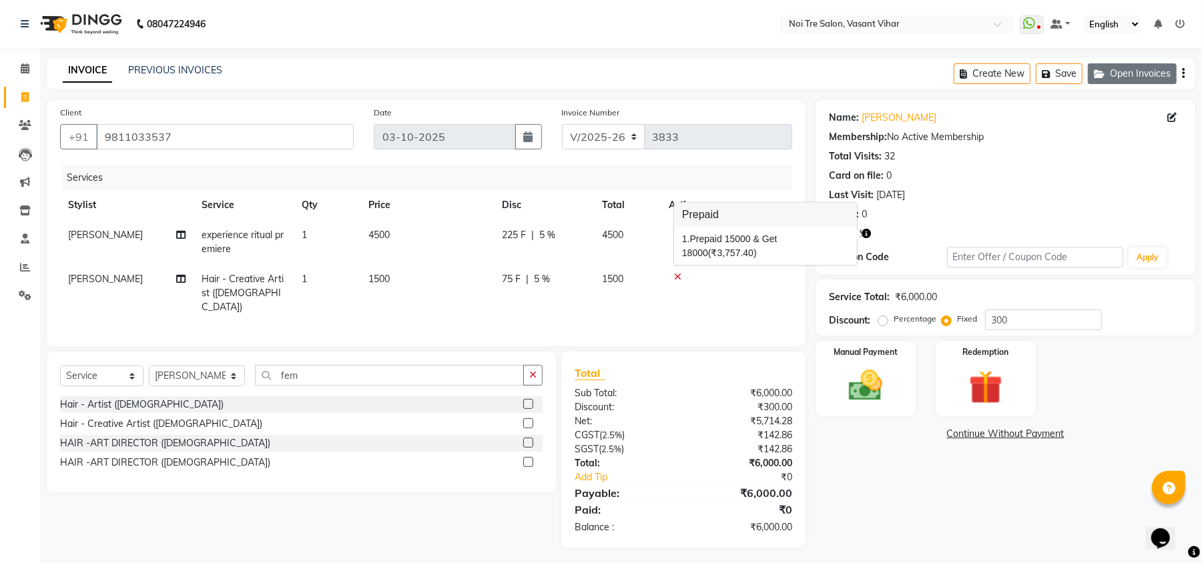
click at [1125, 73] on button "Open Invoices" at bounding box center [1131, 73] width 89 height 21
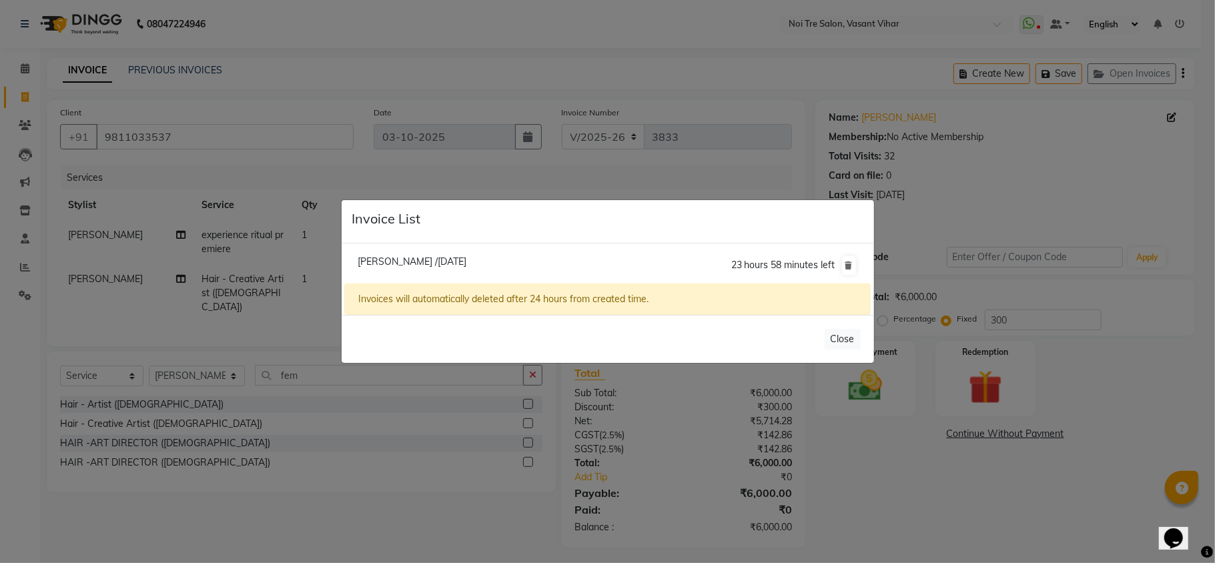
click at [388, 252] on li "Vimi /03 October 2025 23 hours 58 minutes left" at bounding box center [607, 265] width 526 height 37
click at [388, 260] on span "Vimi /03 October 2025" at bounding box center [412, 262] width 109 height 12
radio input "false"
radio input "true"
type input "300"
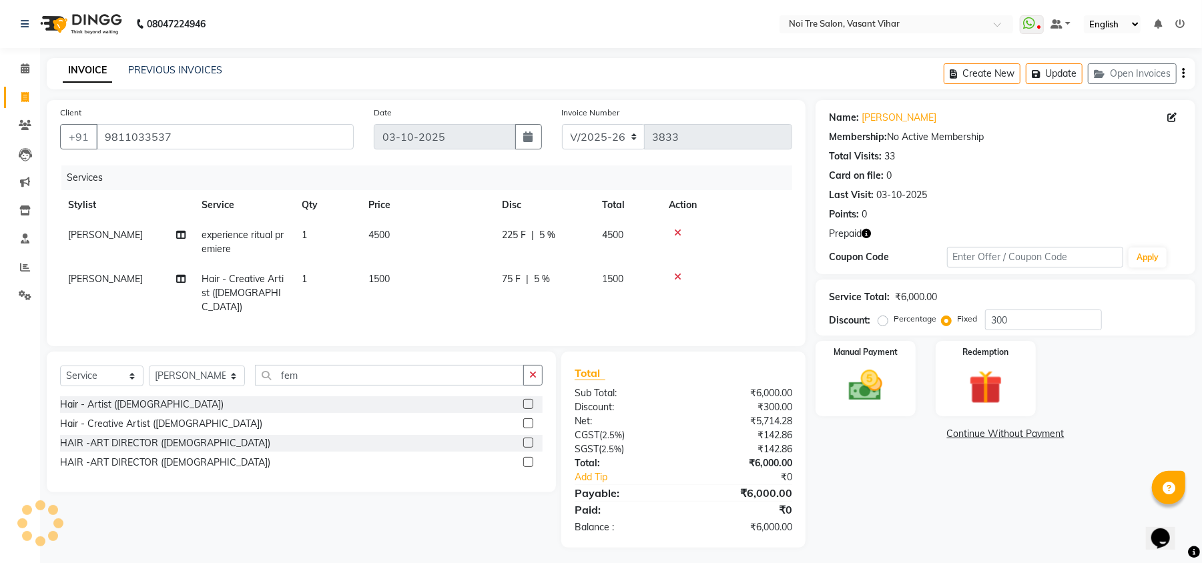
select select
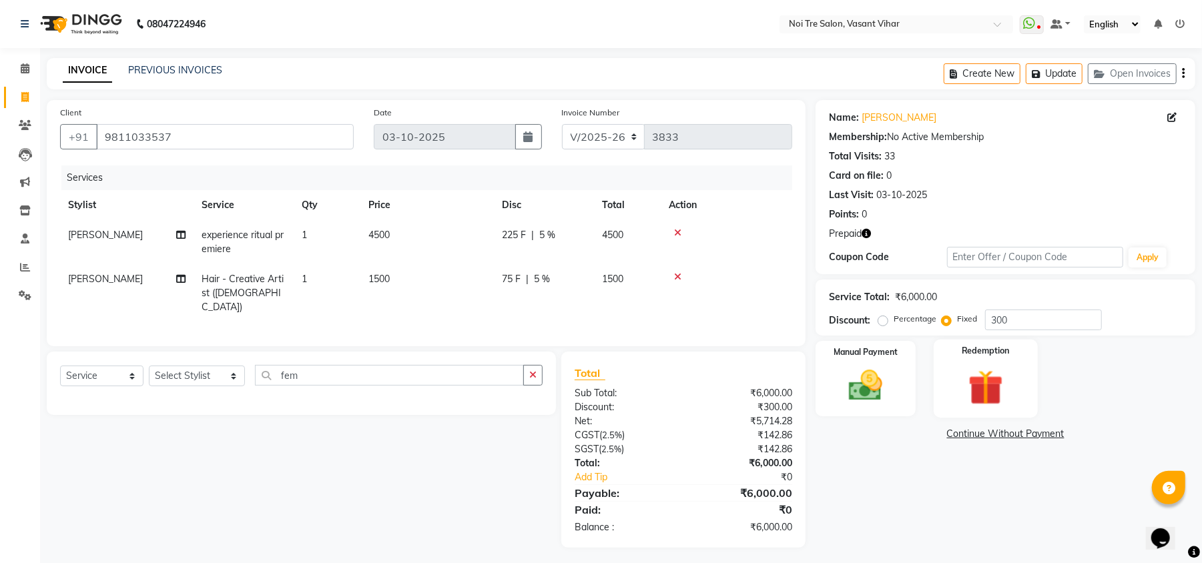
click at [997, 386] on img at bounding box center [985, 387] width 57 height 43
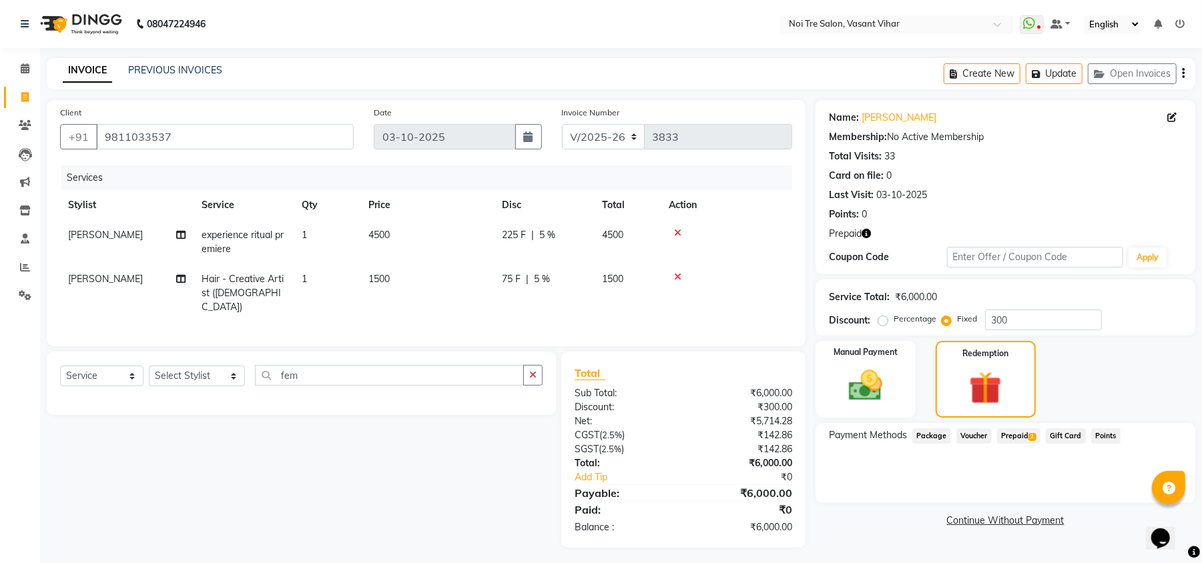
click at [1028, 431] on span "Prepaid 2" at bounding box center [1018, 435] width 43 height 15
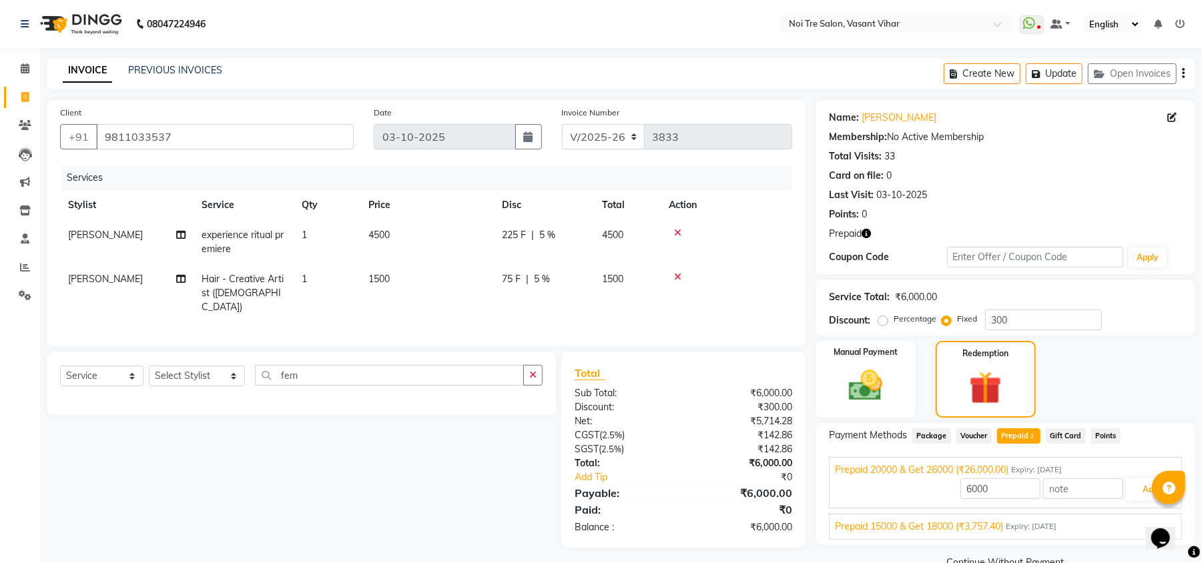
click at [1003, 530] on span "Prepaid 15000 & Get 18000 (₹3,757.40)" at bounding box center [919, 527] width 168 height 14
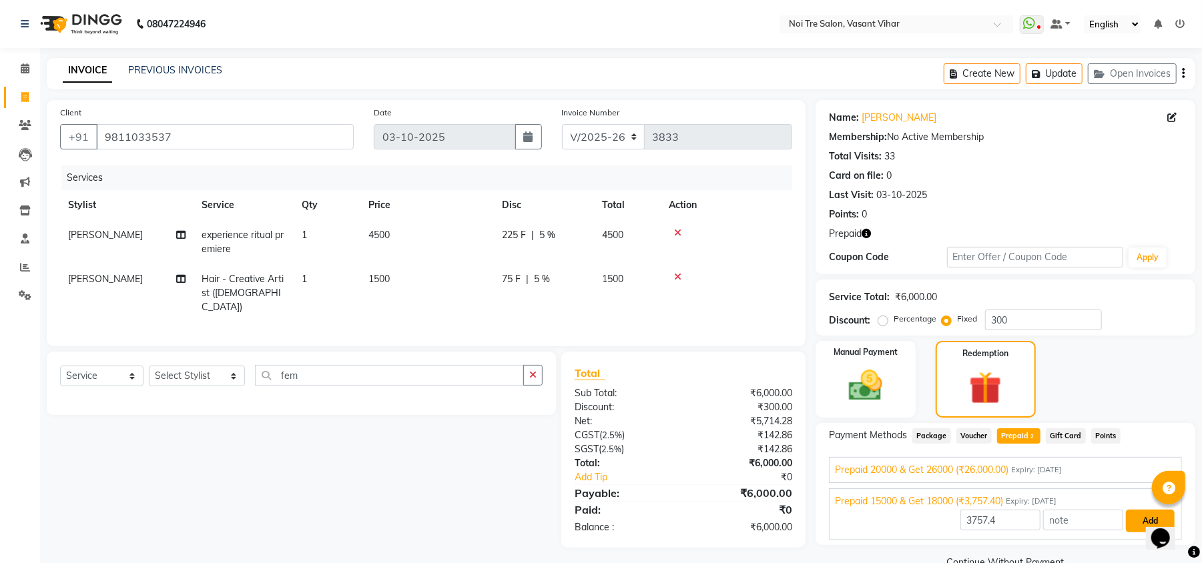
click at [1132, 526] on button "Add" at bounding box center [1149, 521] width 49 height 23
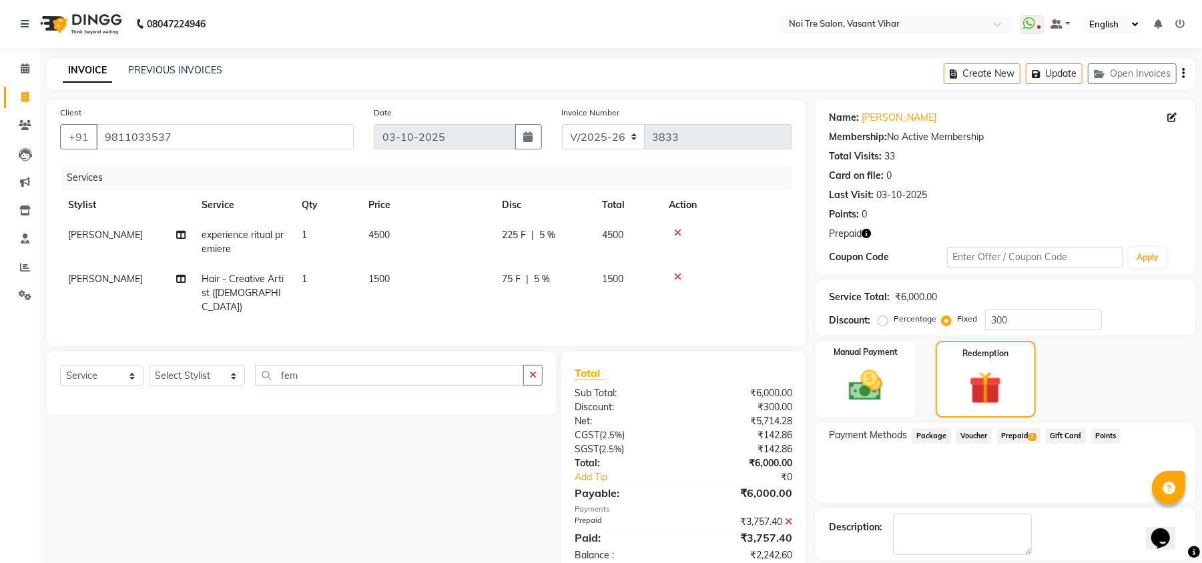
click at [1030, 435] on span "2" at bounding box center [1031, 437] width 7 height 8
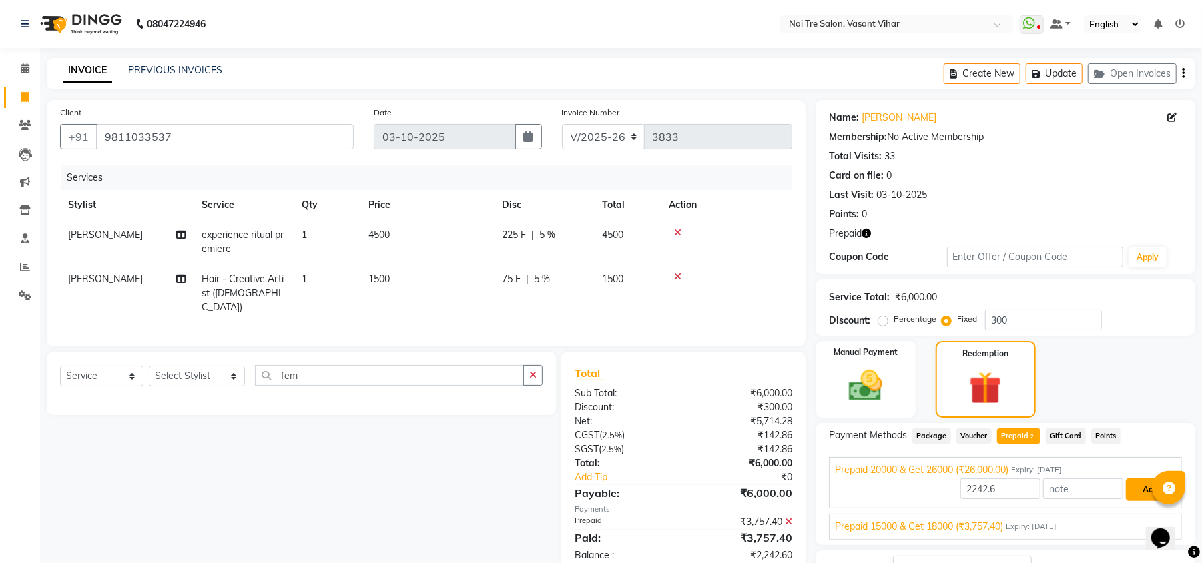
click at [1138, 488] on button "Add" at bounding box center [1149, 489] width 49 height 23
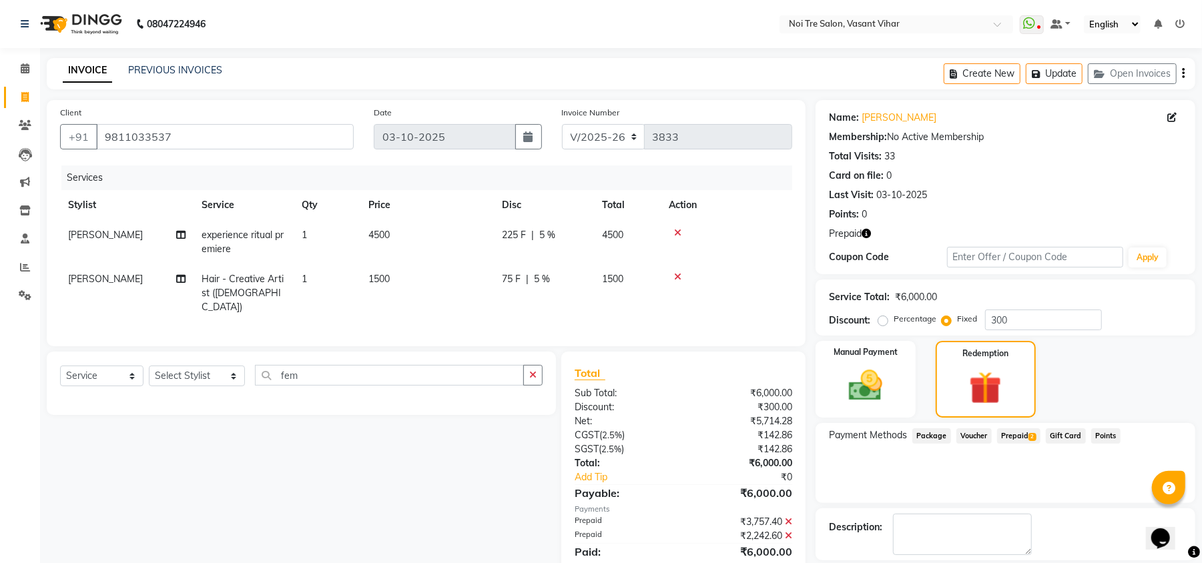
scroll to position [63, 0]
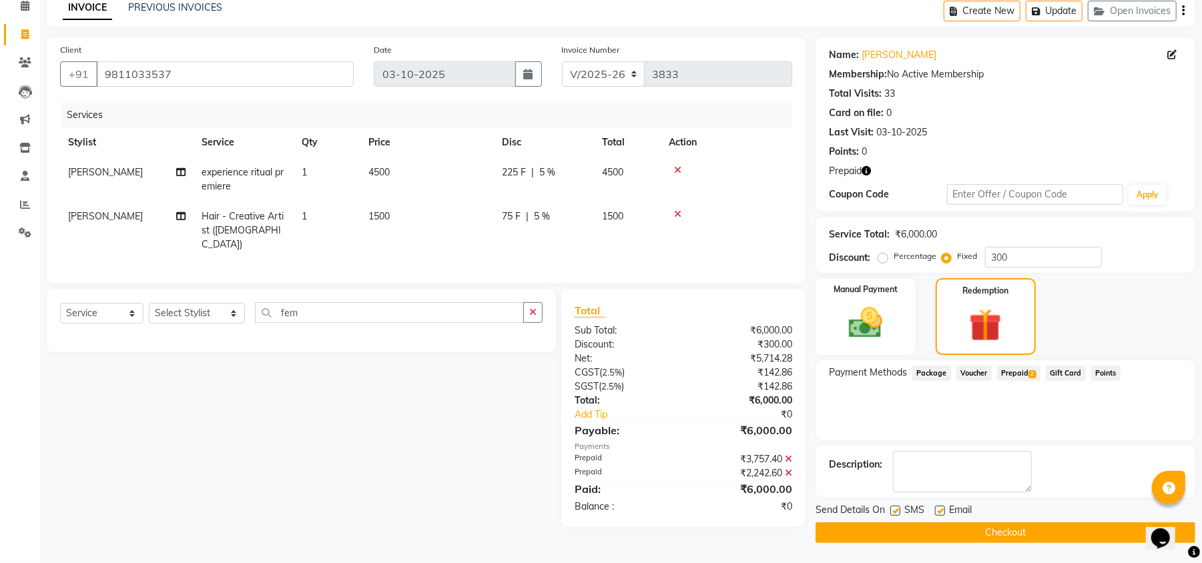
click at [1038, 536] on button "Checkout" at bounding box center [1005, 532] width 380 height 21
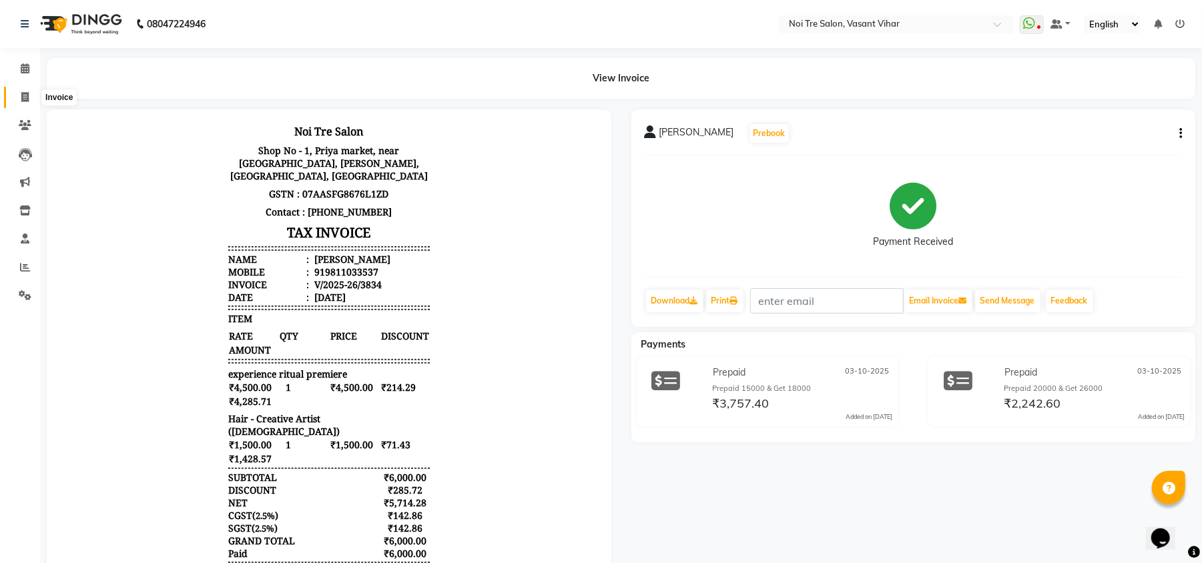
click at [35, 91] on span at bounding box center [24, 97] width 23 height 15
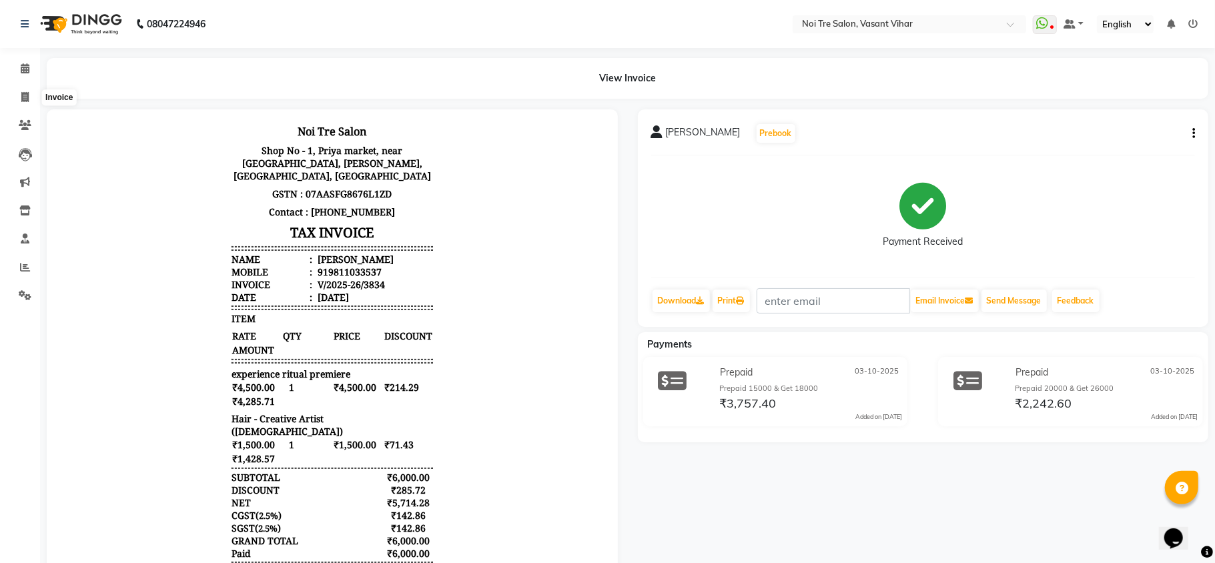
select select "service"
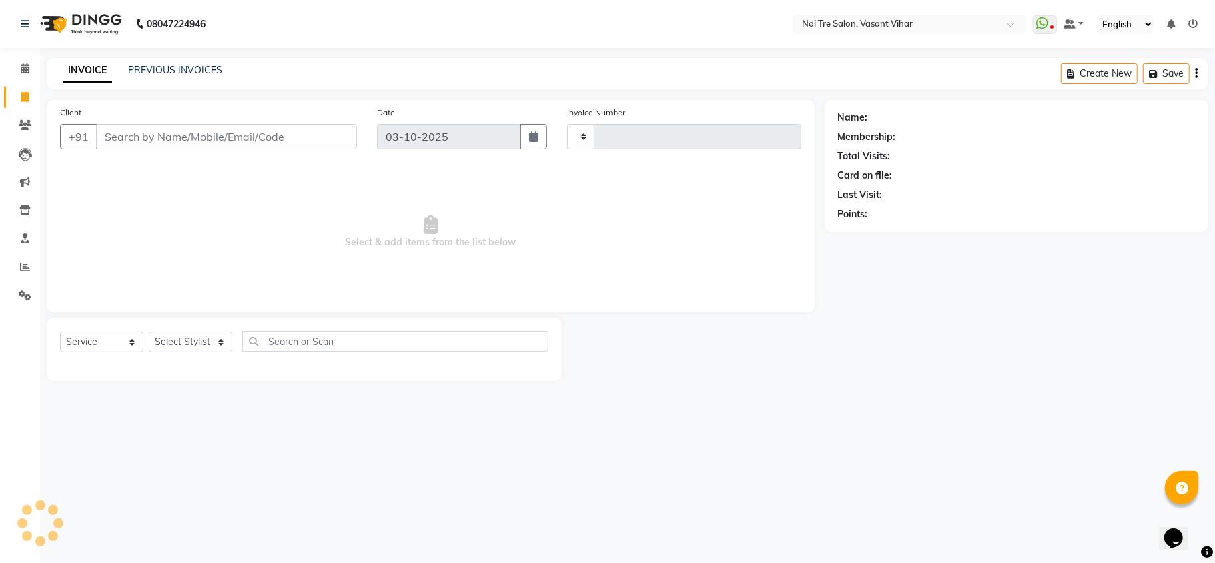
type input "3835"
select select "3944"
click at [179, 62] on div "INVOICE PREVIOUS INVOICES Create New Save" at bounding box center [627, 73] width 1161 height 31
click at [179, 64] on link "PREVIOUS INVOICES" at bounding box center [175, 70] width 94 height 12
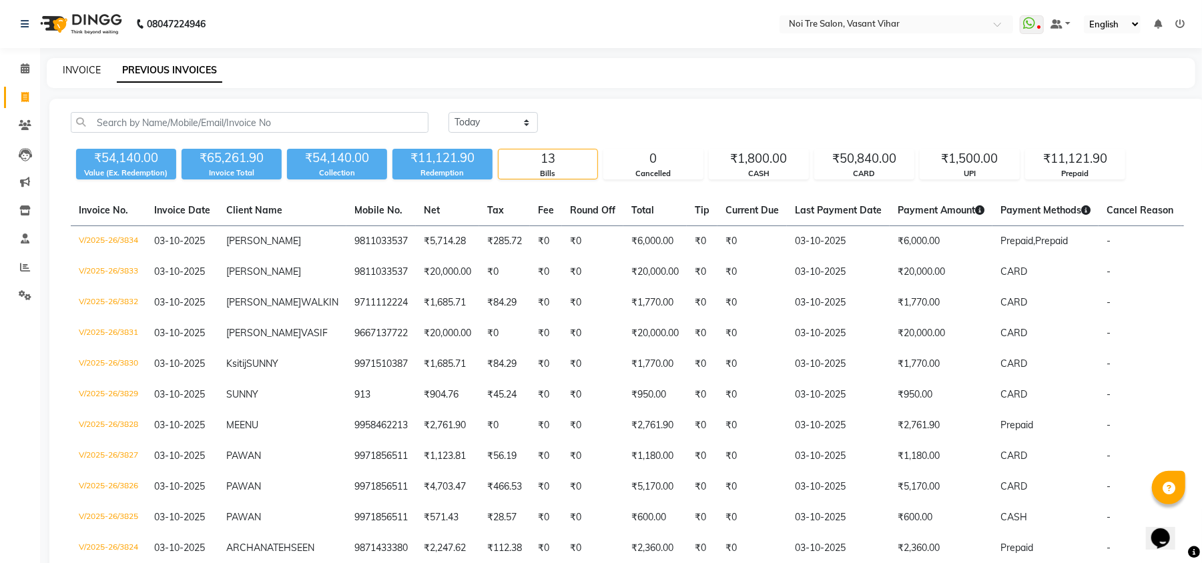
click at [81, 67] on link "INVOICE" at bounding box center [82, 70] width 38 height 12
select select "service"
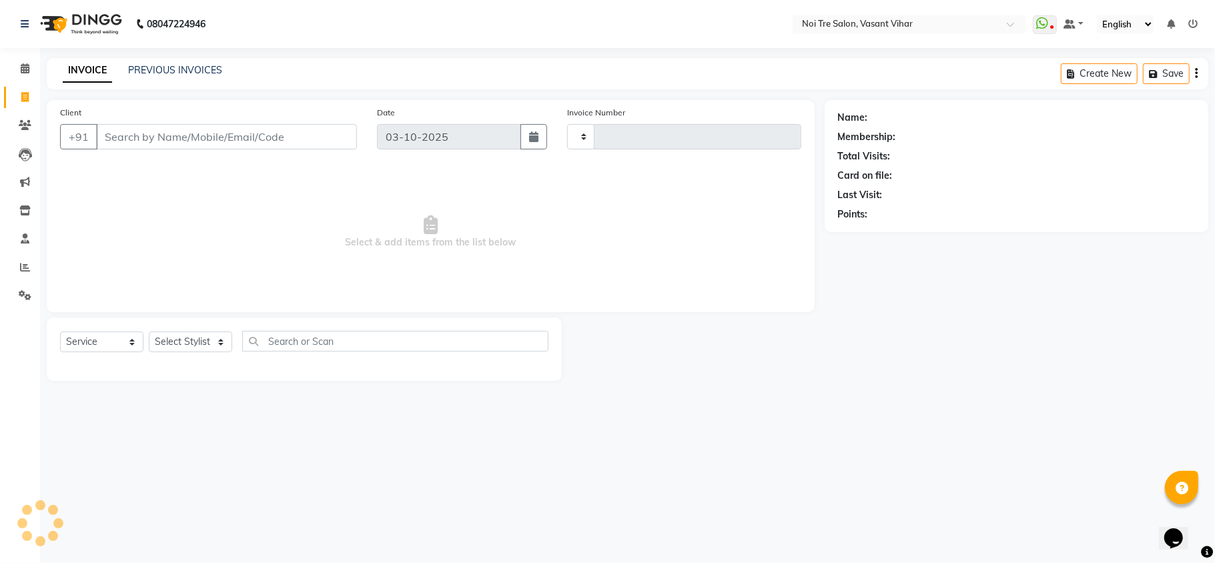
type input "3835"
select select "3944"
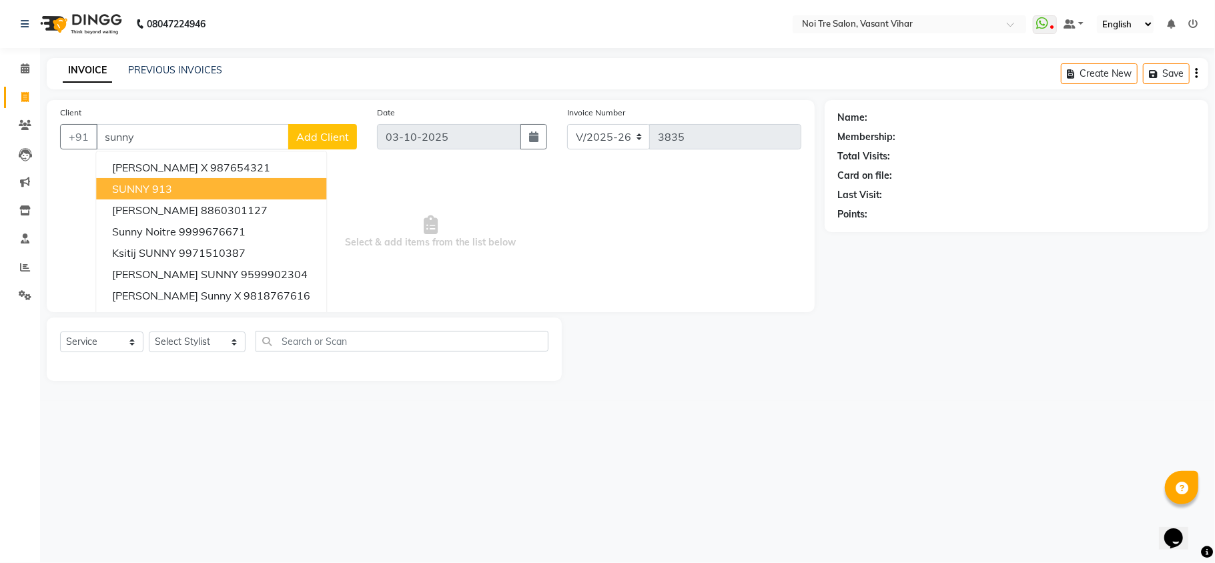
click at [177, 195] on button "SUNNY 913" at bounding box center [211, 188] width 230 height 21
type input "913"
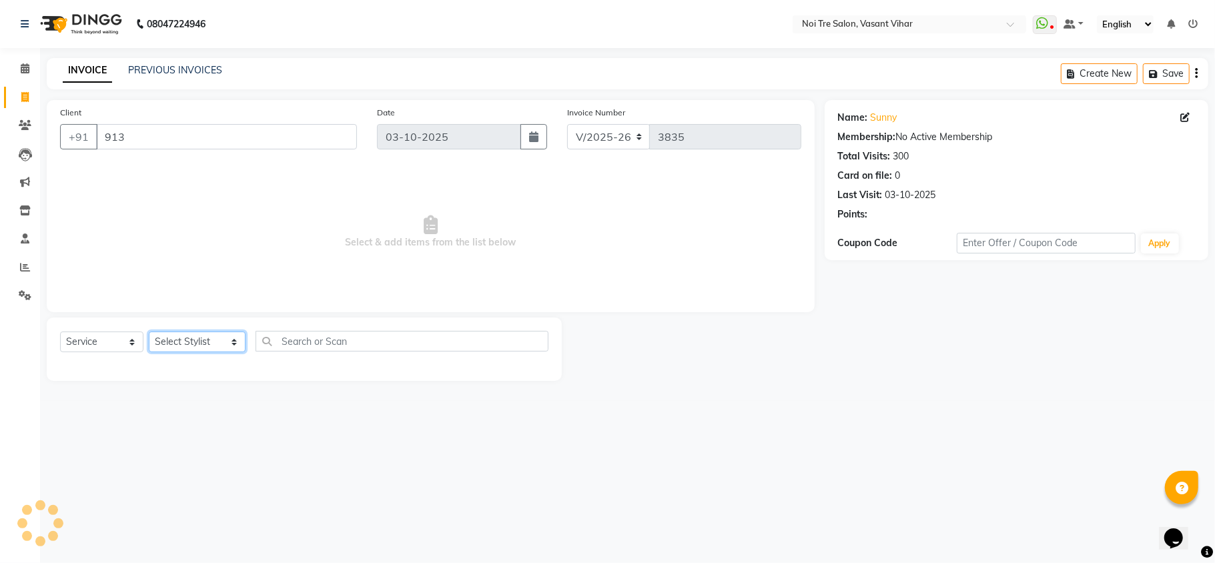
click at [181, 347] on select "Select Stylist [PERSON_NAME](PUNJABI BAGH) [PERSON_NAME] GEETA [PERSON_NAME] PD…" at bounding box center [197, 342] width 97 height 21
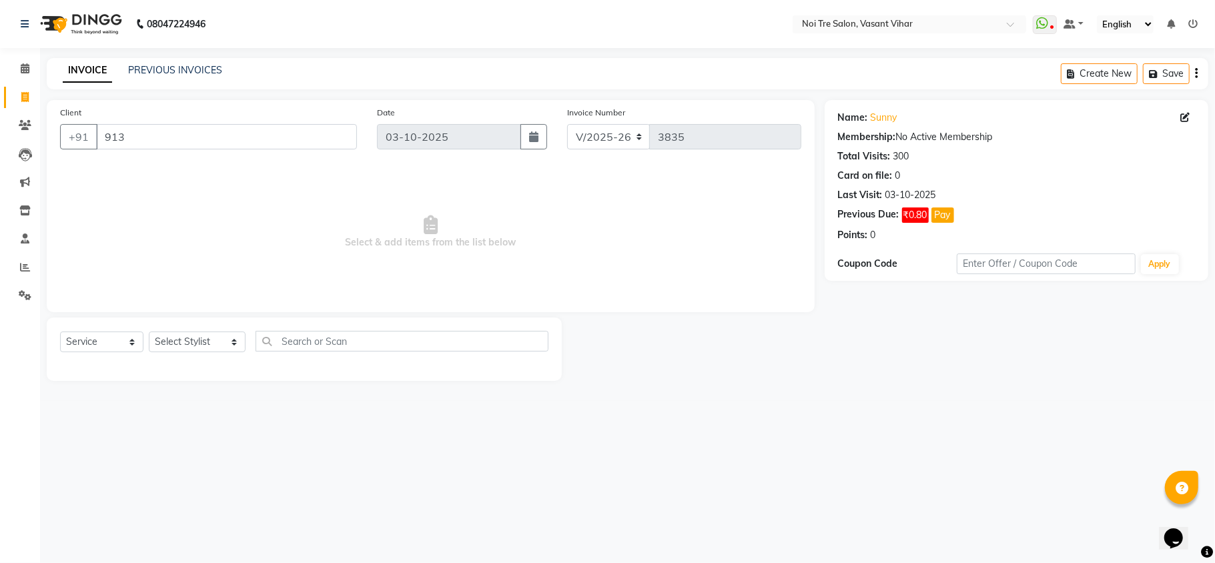
click at [428, 182] on span "Select & add items from the list below" at bounding box center [430, 231] width 741 height 133
click at [192, 68] on link "PREVIOUS INVOICES" at bounding box center [175, 70] width 94 height 12
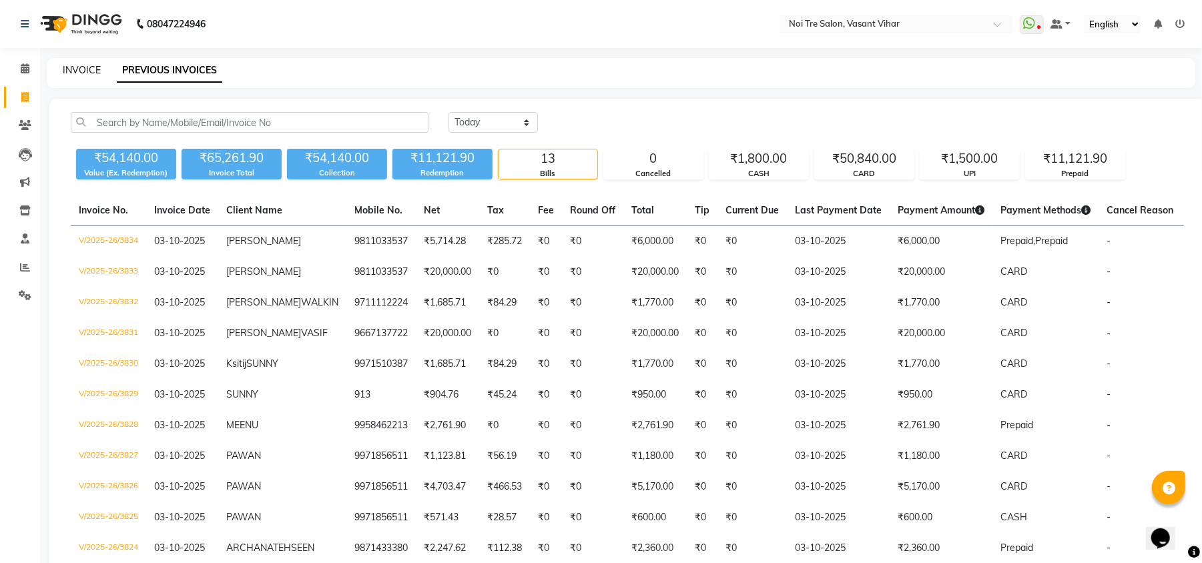
click at [80, 68] on link "INVOICE" at bounding box center [82, 70] width 38 height 12
select select "service"
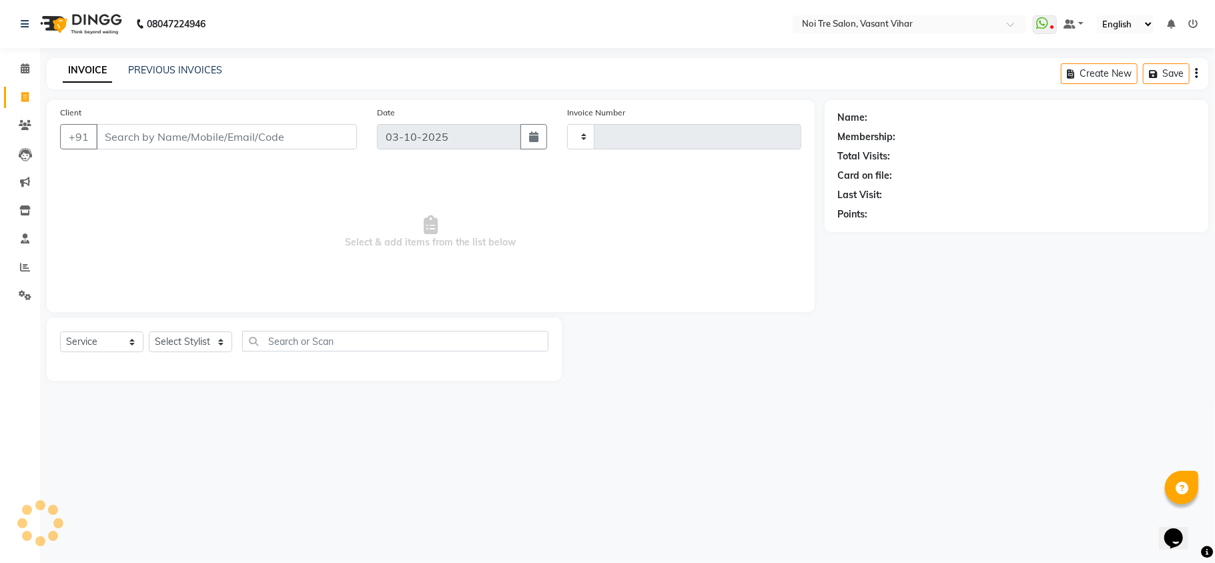
type input "3835"
select select "3944"
click at [187, 331] on div "Select Service Product Membership Package Voucher Prepaid Gift Card Select Styl…" at bounding box center [304, 346] width 488 height 31
click at [187, 339] on select "Select Stylist [PERSON_NAME](PUNJABI BAGH) [PERSON_NAME] GEETA [PERSON_NAME] PD…" at bounding box center [197, 342] width 97 height 21
select select "20379"
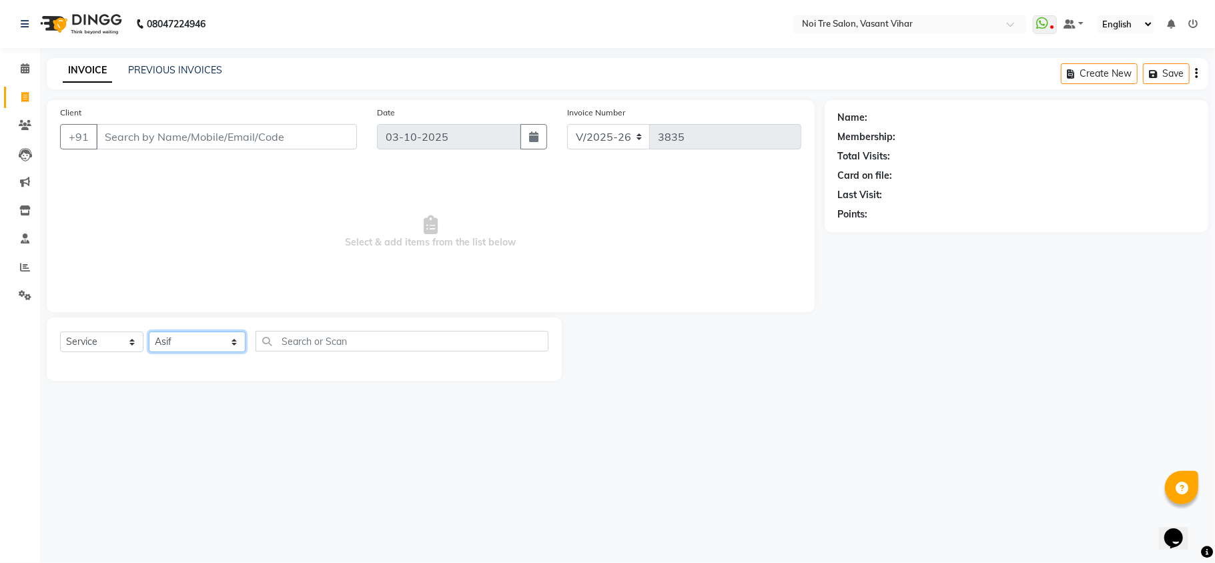
click at [149, 332] on select "Select Stylist [PERSON_NAME](PUNJABI BAGH) [PERSON_NAME] GEETA [PERSON_NAME] PD…" at bounding box center [197, 342] width 97 height 21
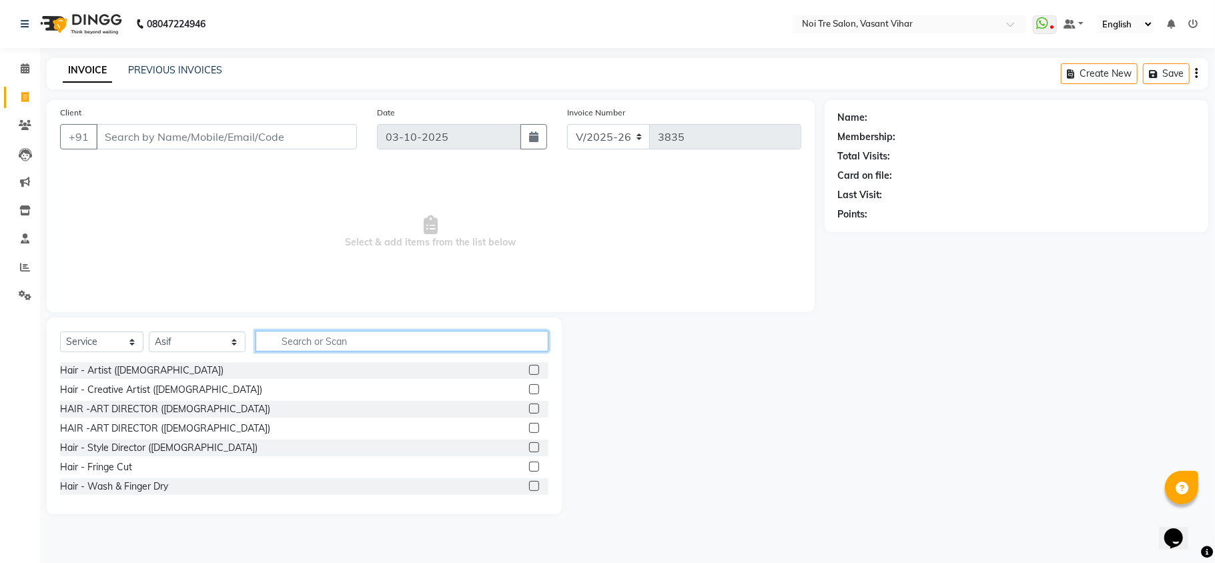
click at [295, 347] on input "text" at bounding box center [402, 341] width 293 height 21
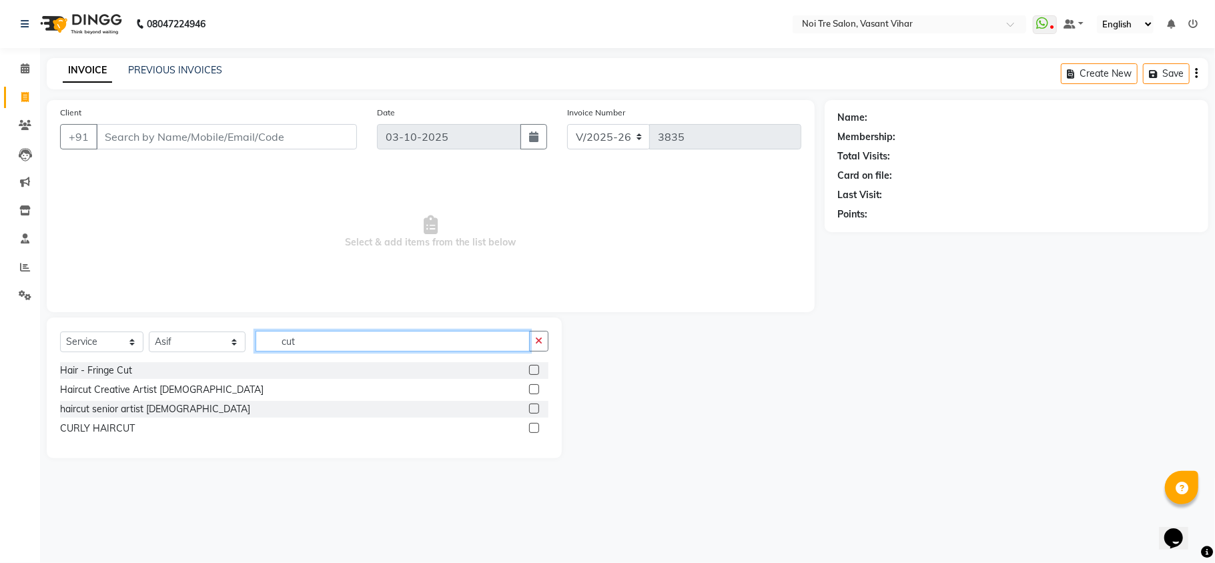
type input "cut"
click at [531, 388] on label at bounding box center [534, 389] width 10 height 10
click at [531, 388] on input "checkbox" at bounding box center [533, 390] width 9 height 9
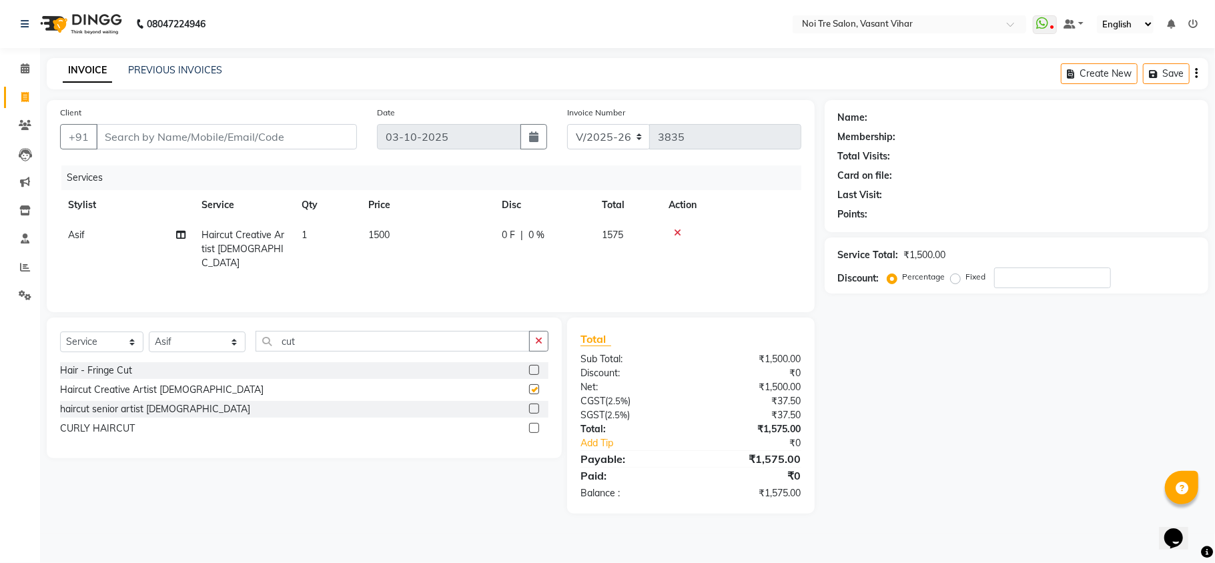
checkbox input "false"
click at [404, 230] on td "1500" at bounding box center [426, 249] width 133 height 58
select select "20379"
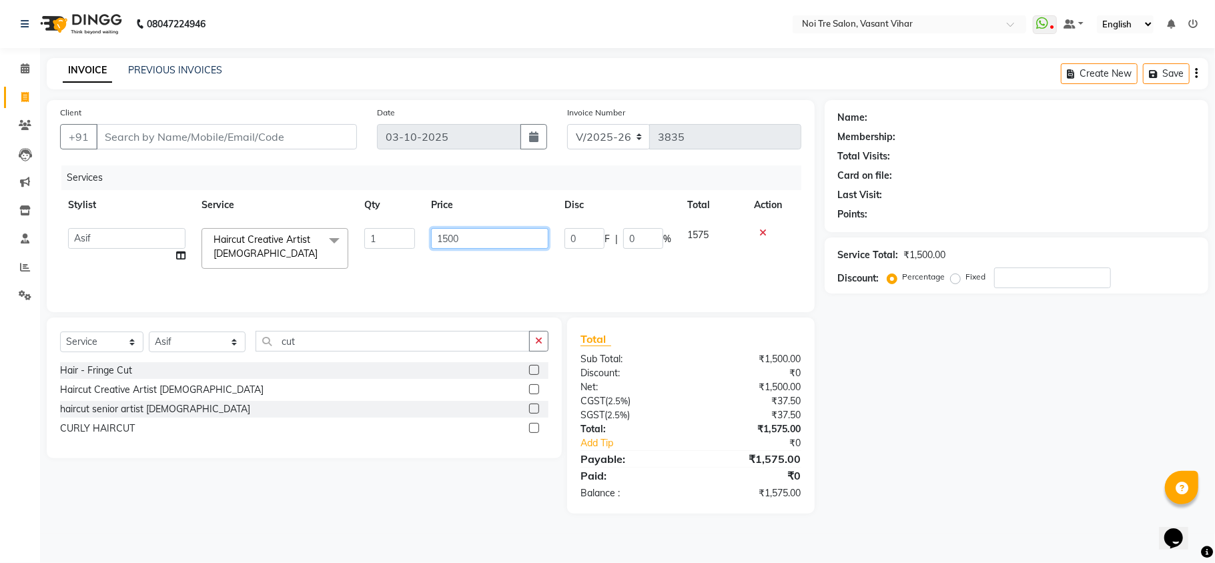
drag, startPoint x: 456, startPoint y: 238, endPoint x: 388, endPoint y: 242, distance: 68.2
click at [388, 242] on tr "Abhishek AMARNATH Asif DANISH(PUNJABI BAGH) DHARAM FAIZAN GEETA Kamal Karan PDC…" at bounding box center [430, 248] width 741 height 57
type input "1200"
click at [316, 145] on input "Client" at bounding box center [226, 136] width 261 height 25
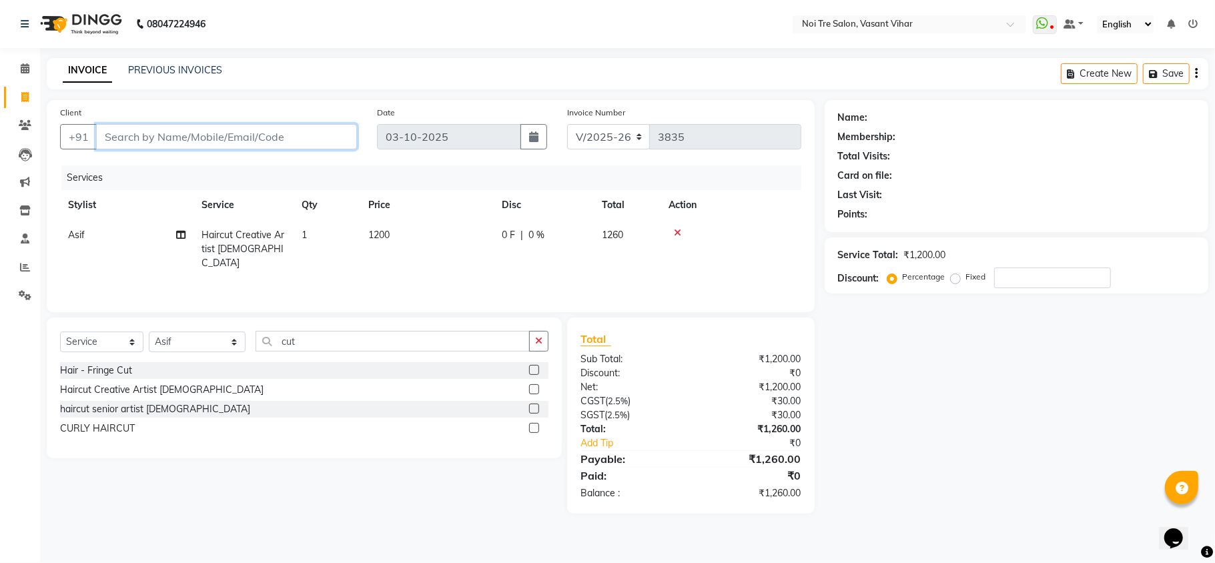
type input "a"
type input "0"
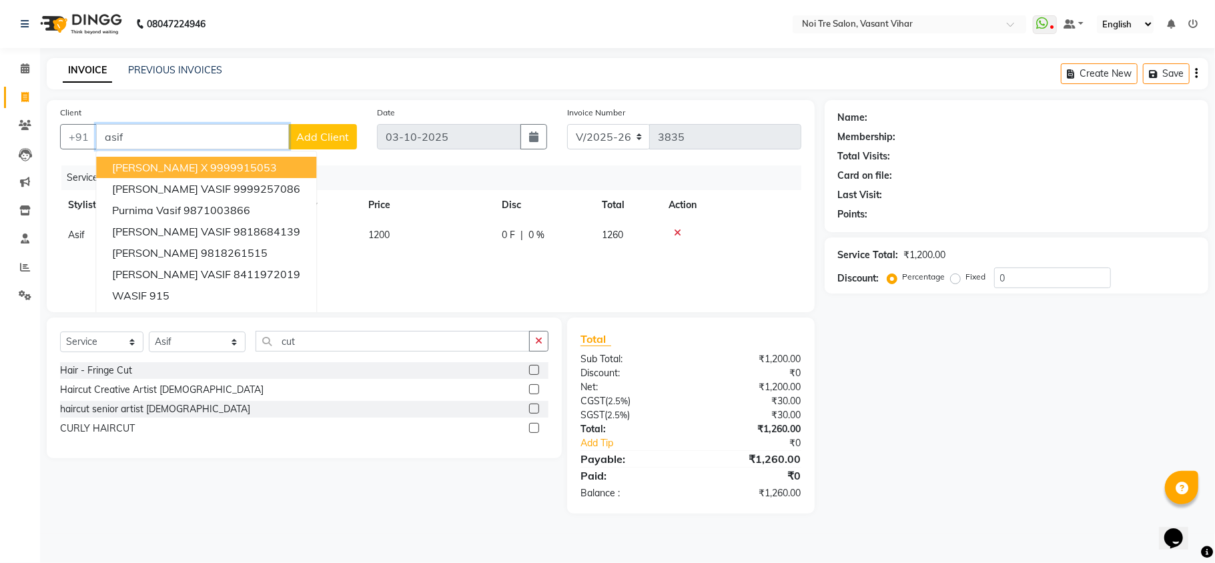
drag, startPoint x: 217, startPoint y: 134, endPoint x: 0, endPoint y: 118, distance: 218.1
click at [0, 118] on app-home "08047224946 Select Location × Noi Tre Salon, Vasant Vihar WhatsApp Status ✕ Sta…" at bounding box center [607, 267] width 1215 height 534
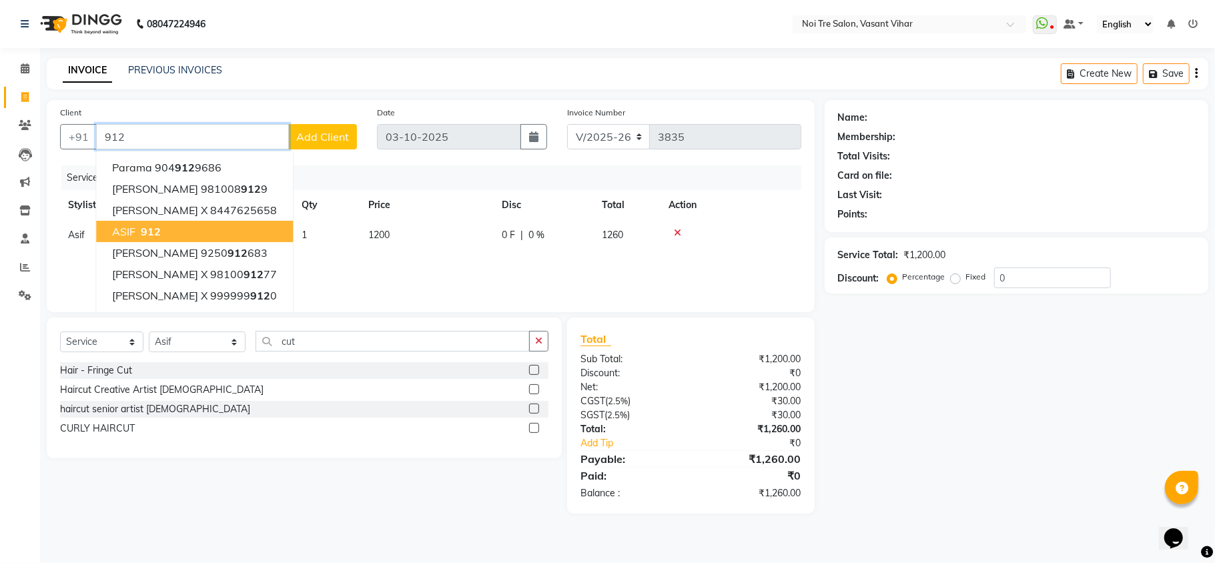
click at [141, 227] on span "912" at bounding box center [151, 231] width 20 height 13
type input "912"
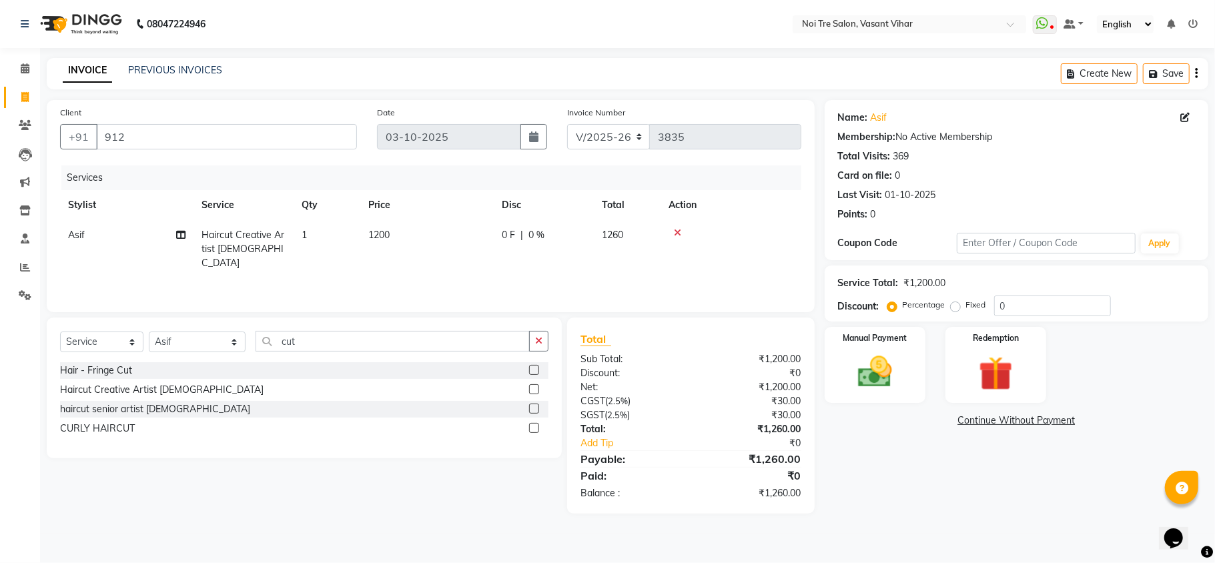
click at [966, 307] on label "Fixed" at bounding box center [976, 305] width 20 height 12
click at [953, 307] on input "Fixed" at bounding box center [957, 304] width 9 height 9
radio input "true"
drag, startPoint x: 1031, startPoint y: 299, endPoint x: 903, endPoint y: 308, distance: 129.0
click at [927, 308] on div "Percentage Fixed 0" at bounding box center [1000, 306] width 221 height 21
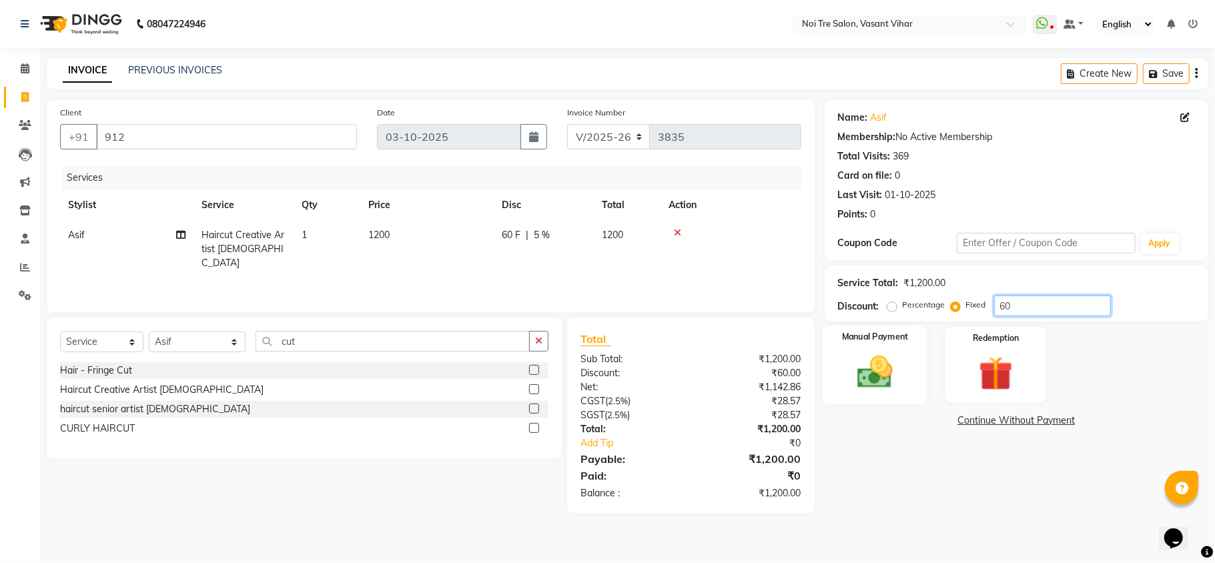
type input "60"
click at [882, 359] on img at bounding box center [875, 372] width 58 height 41
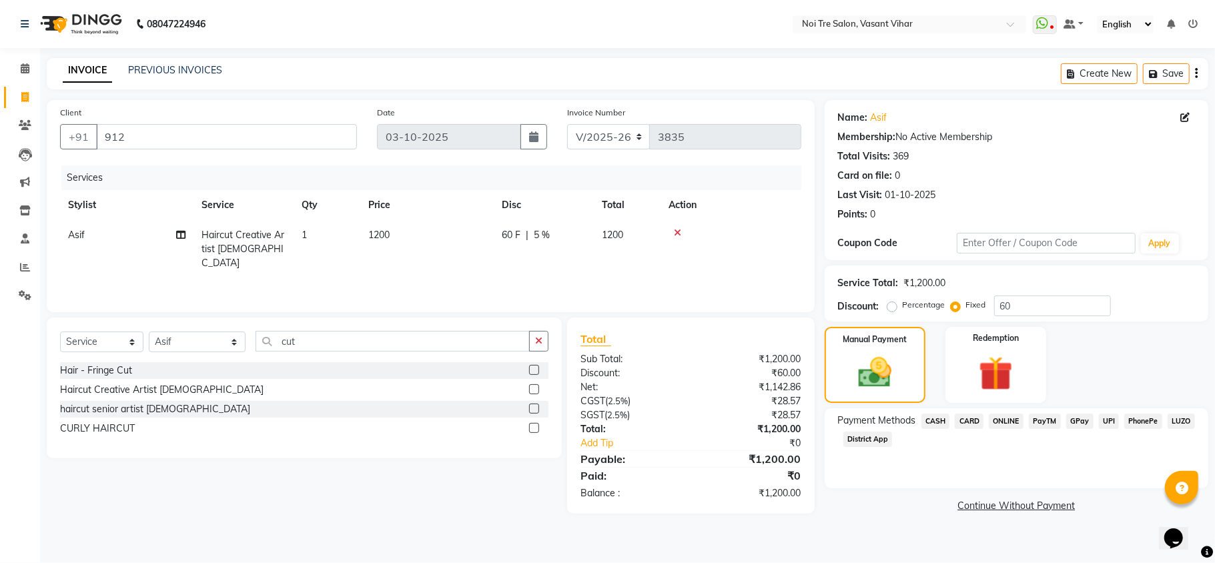
click at [975, 420] on span "CARD" at bounding box center [969, 421] width 29 height 15
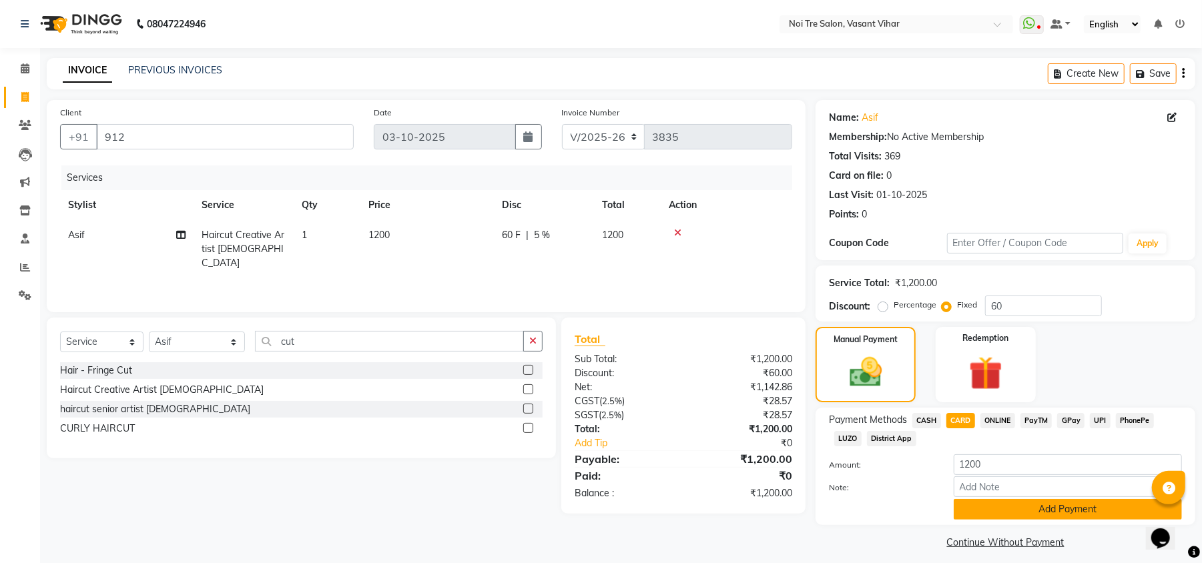
click at [1039, 507] on button "Add Payment" at bounding box center [1067, 509] width 228 height 21
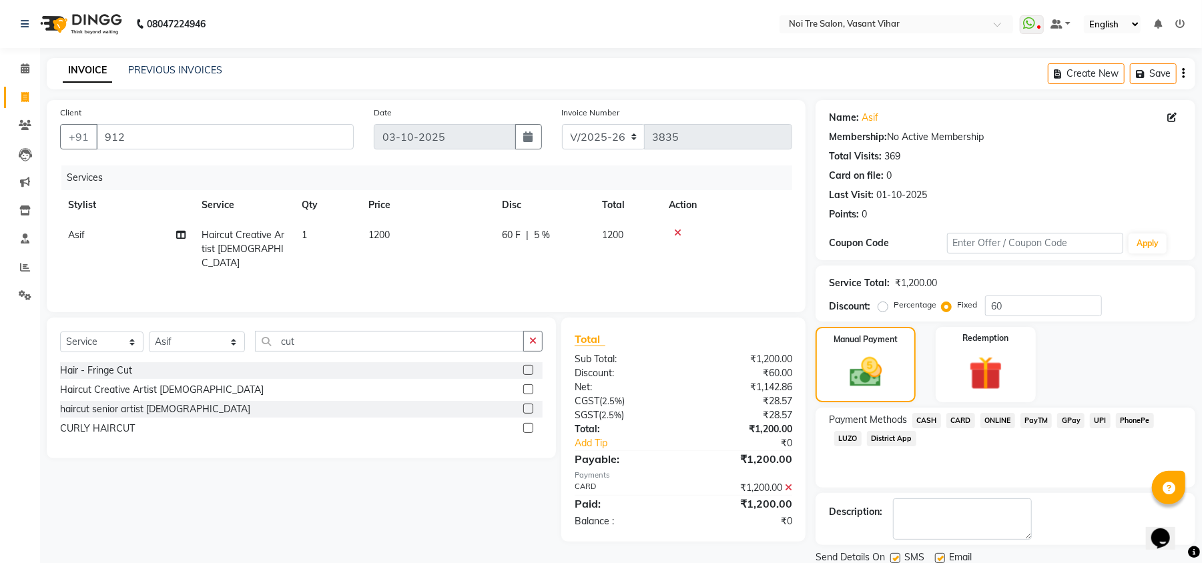
scroll to position [49, 0]
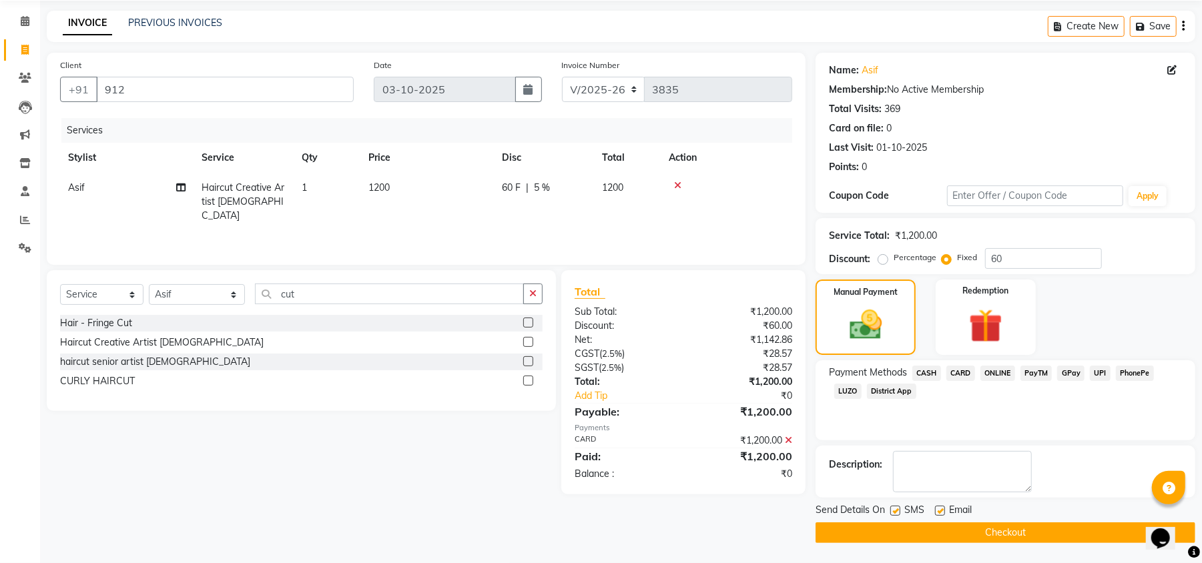
click at [1001, 540] on button "Checkout" at bounding box center [1005, 532] width 380 height 21
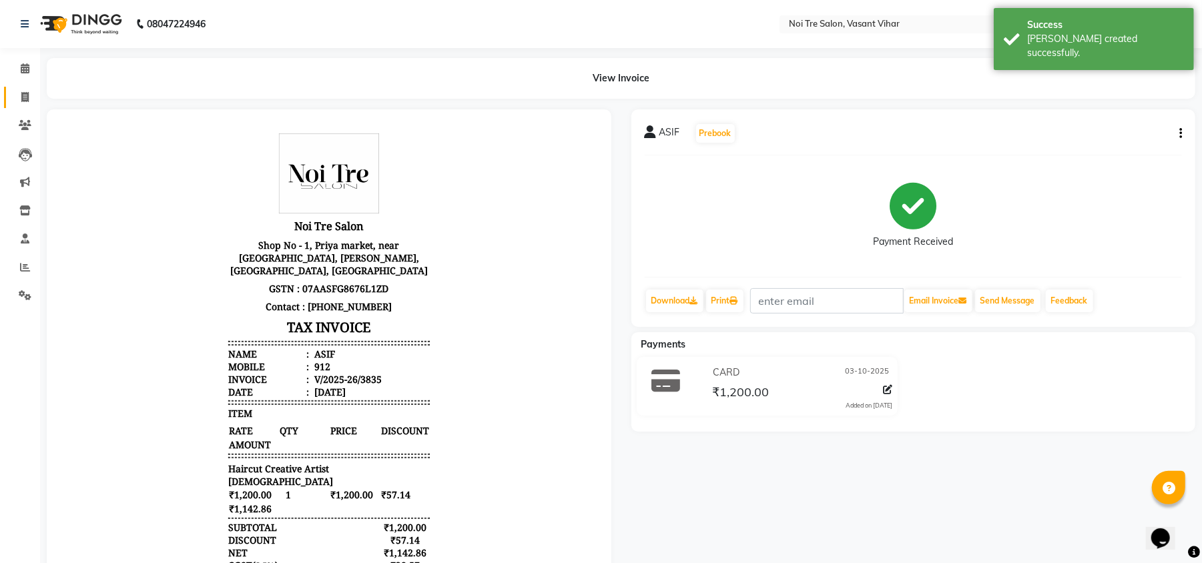
click at [19, 105] on link "Invoice" at bounding box center [20, 98] width 32 height 22
select select "service"
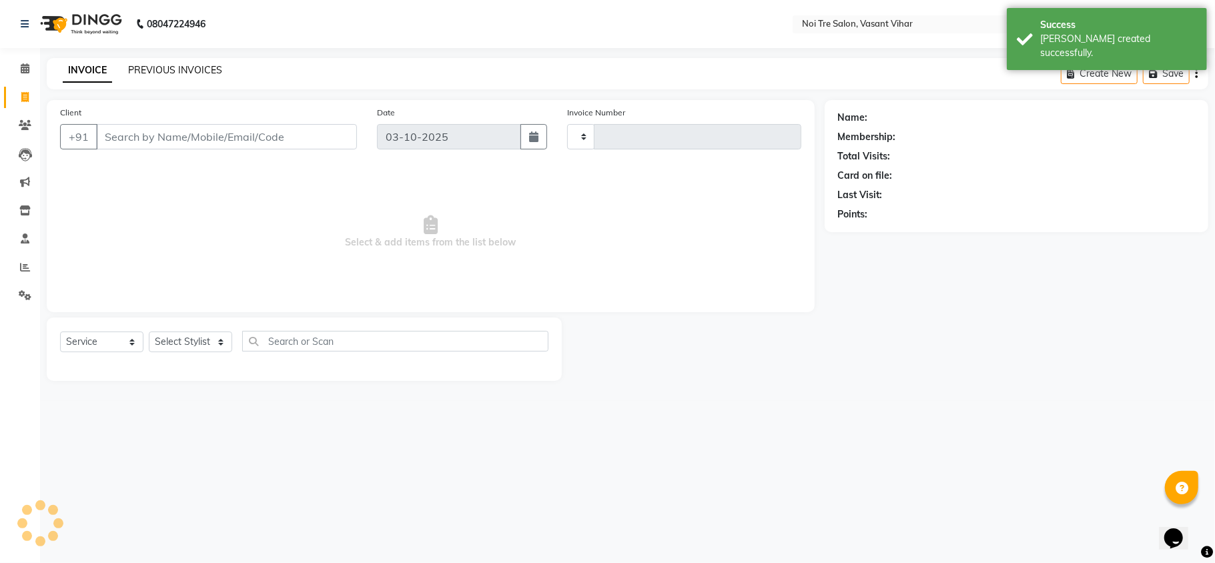
click at [152, 71] on link "PREVIOUS INVOICES" at bounding box center [175, 70] width 94 height 12
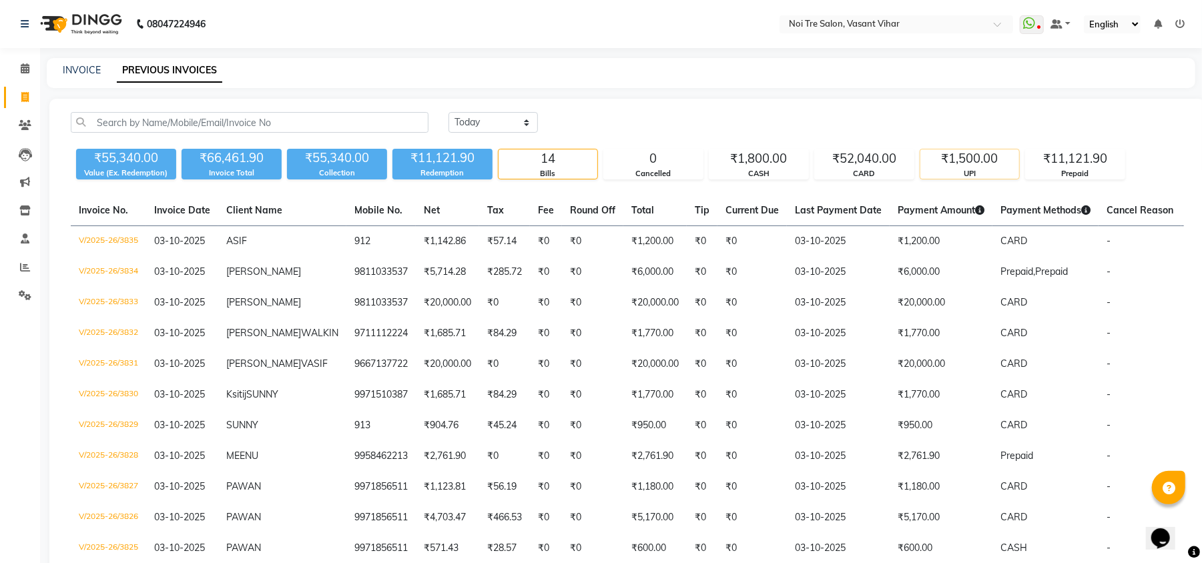
click at [957, 156] on div "₹1,500.00" at bounding box center [969, 158] width 99 height 19
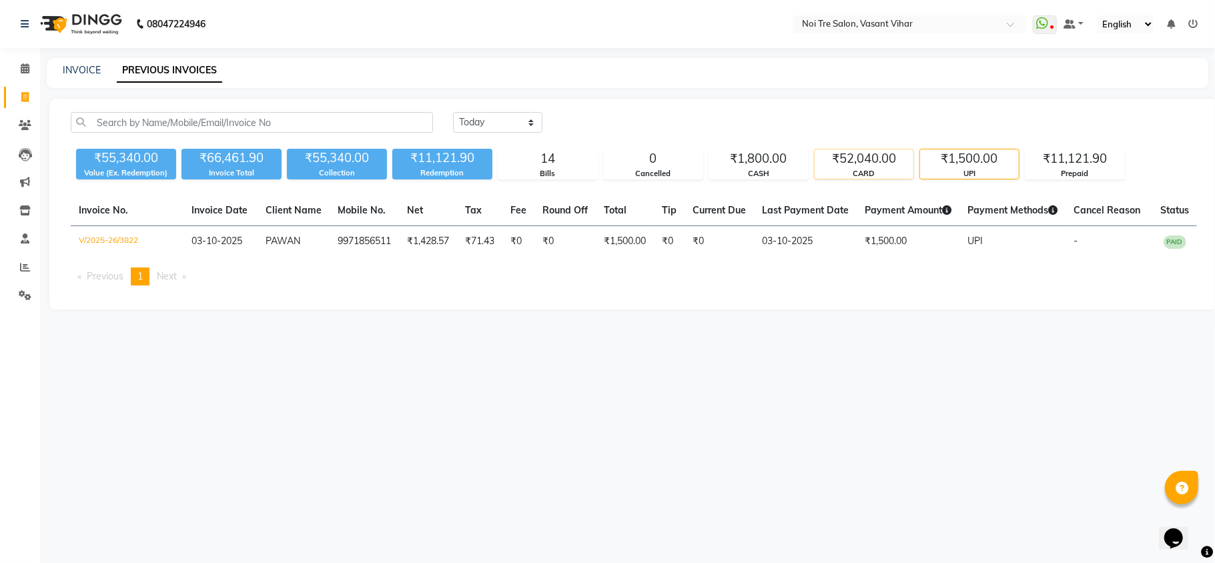
click at [861, 161] on div "₹52,040.00" at bounding box center [864, 158] width 99 height 19
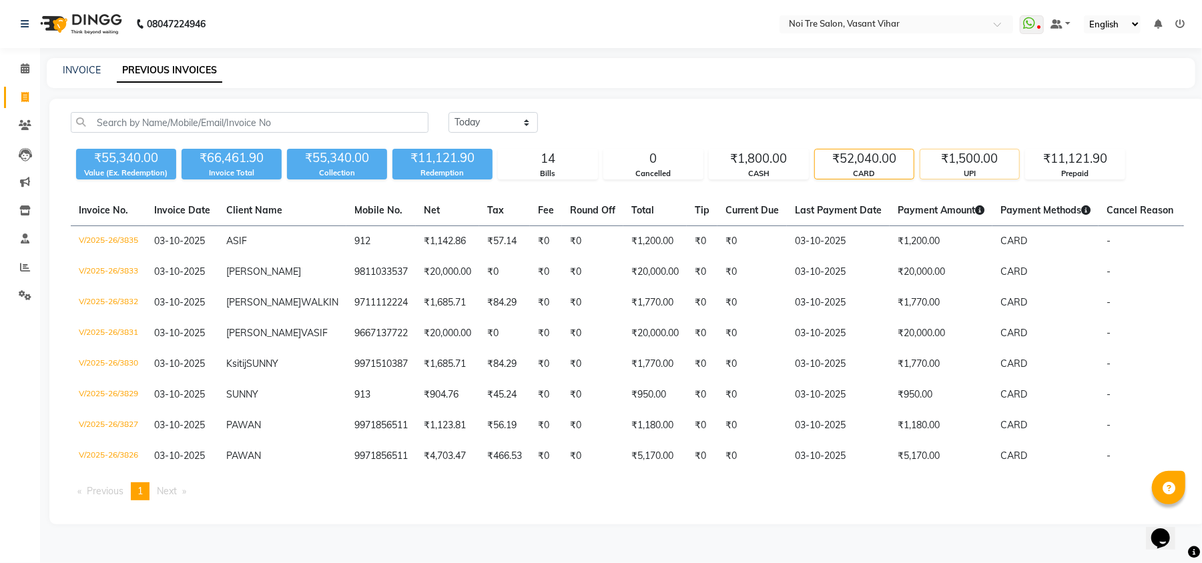
click at [991, 174] on div "UPI" at bounding box center [969, 173] width 99 height 11
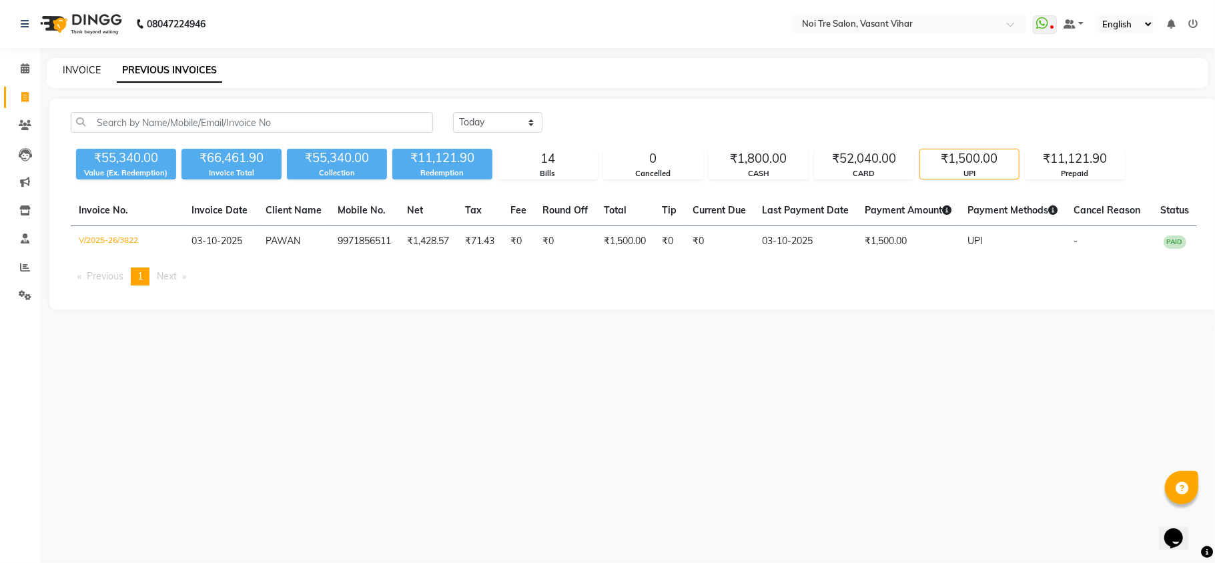
click at [79, 73] on link "INVOICE" at bounding box center [82, 70] width 38 height 12
select select "service"
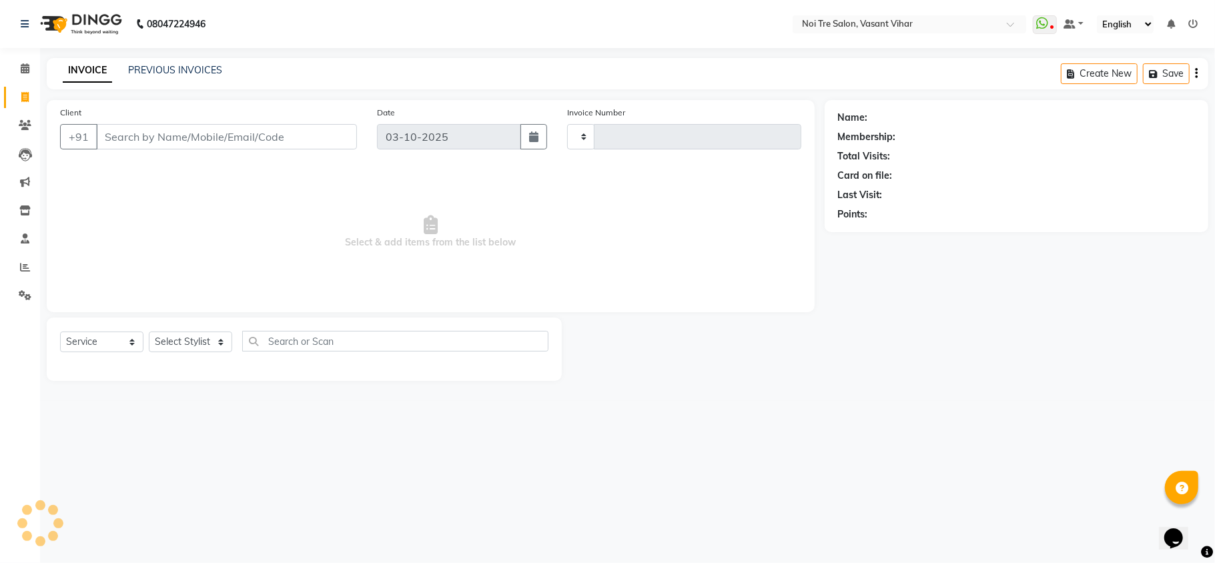
type input "3836"
select select "3944"
click at [164, 59] on div "INVOICE PREVIOUS INVOICES Create New Save" at bounding box center [627, 73] width 1161 height 31
click at [165, 65] on link "PREVIOUS INVOICES" at bounding box center [175, 70] width 94 height 12
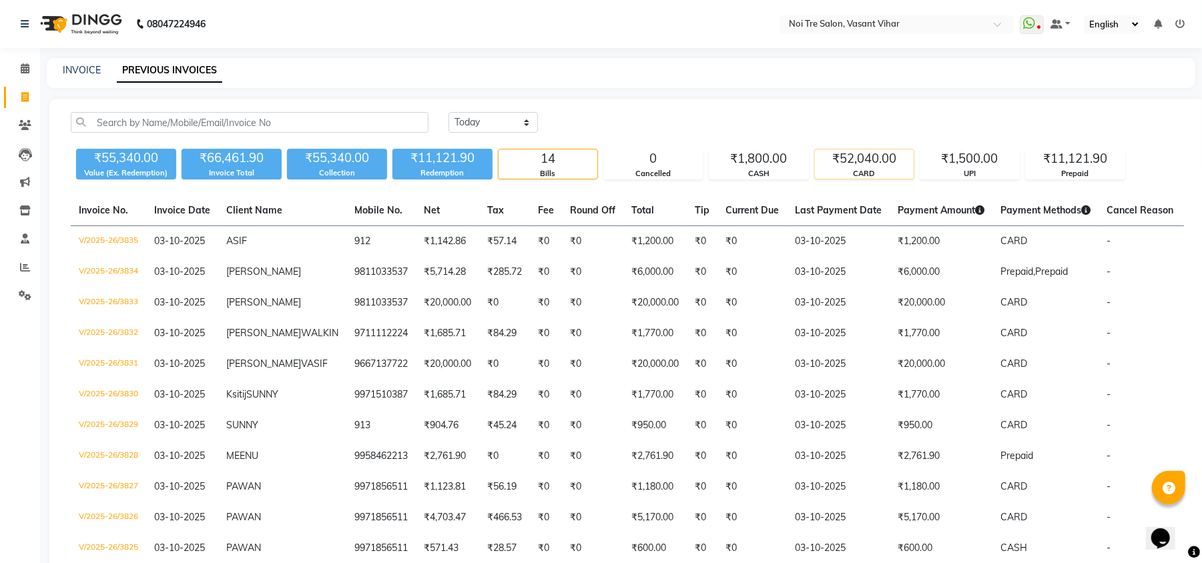
click at [879, 168] on div "CARD" at bounding box center [864, 173] width 99 height 11
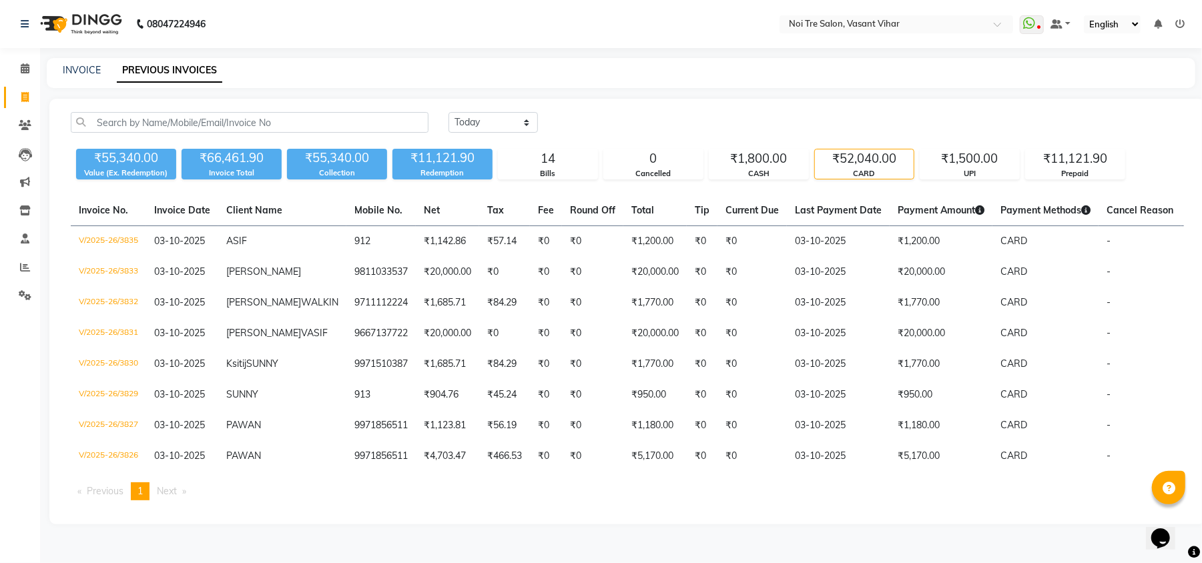
click at [894, 159] on div "₹52,040.00" at bounding box center [864, 158] width 99 height 19
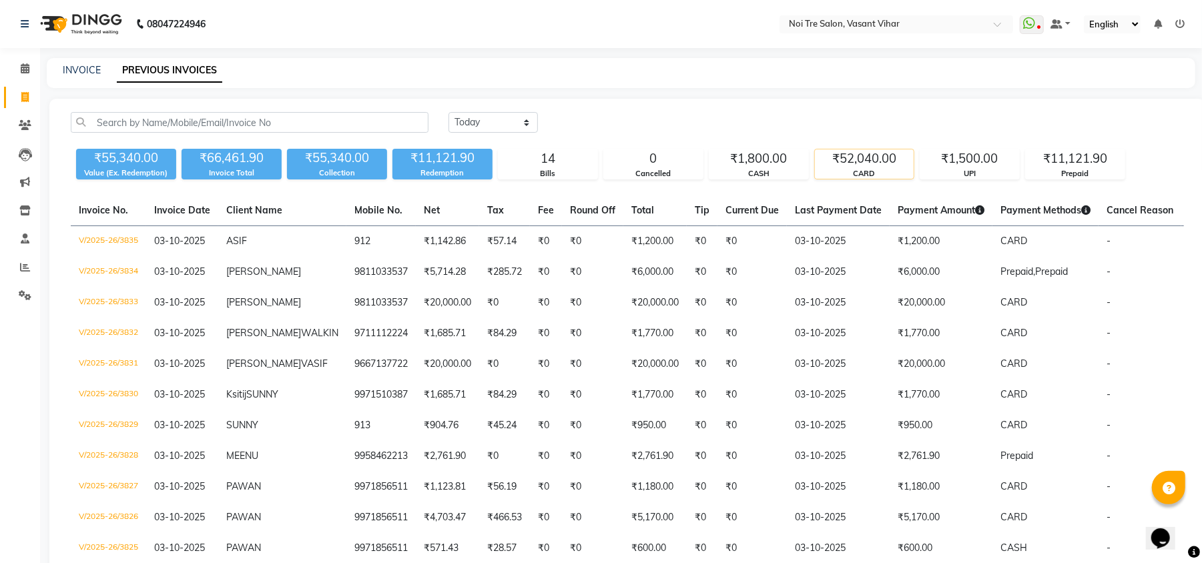
click at [881, 179] on div "CARD" at bounding box center [864, 173] width 99 height 11
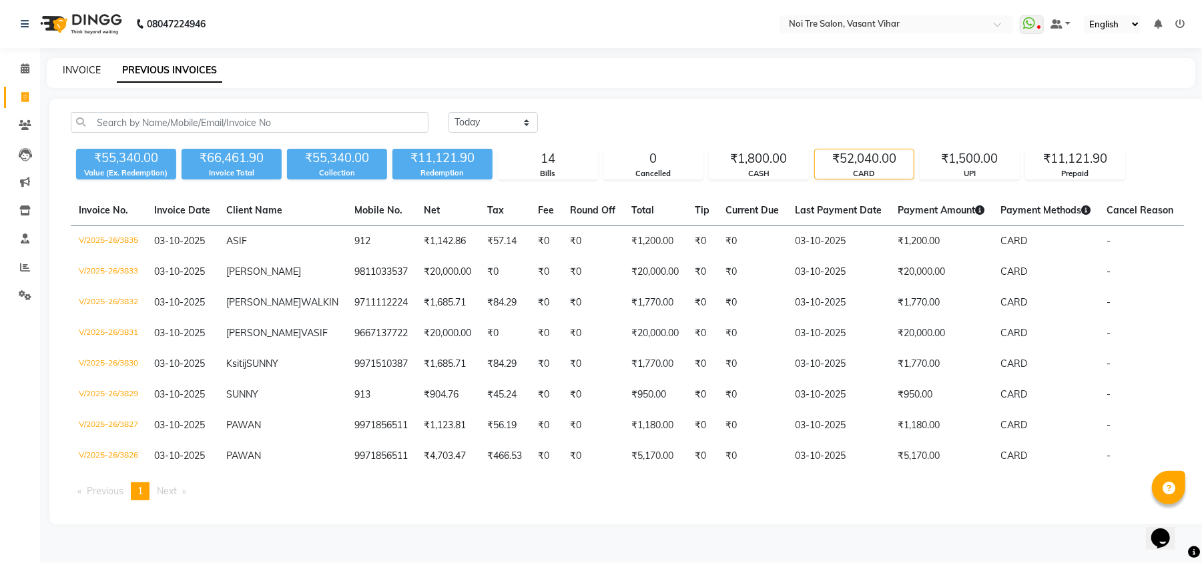
click at [83, 70] on link "INVOICE" at bounding box center [82, 70] width 38 height 12
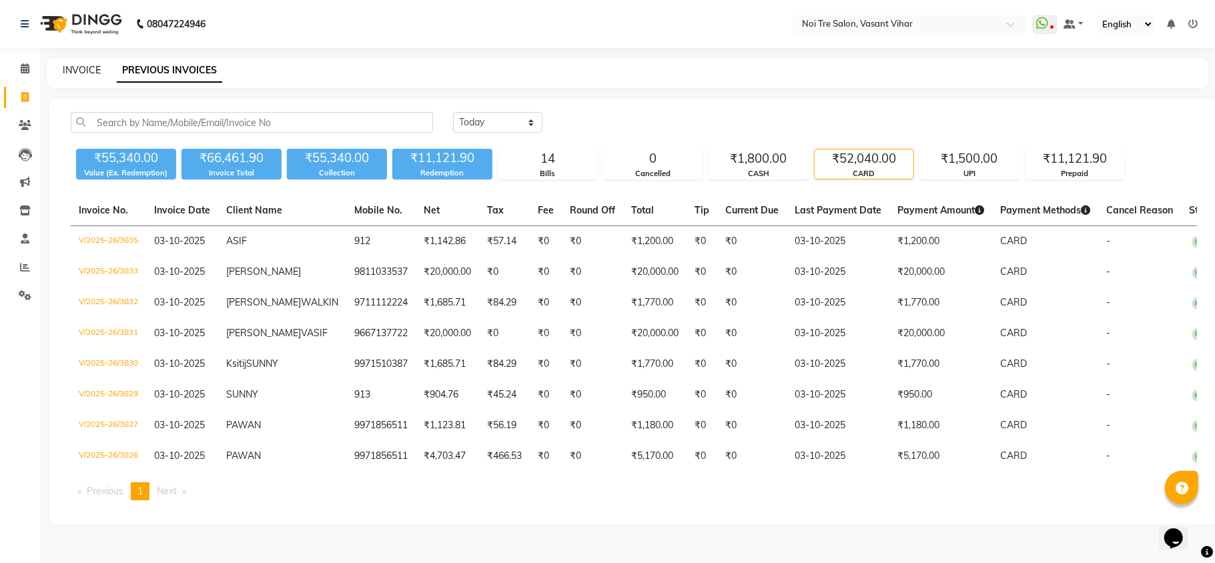
select select "service"
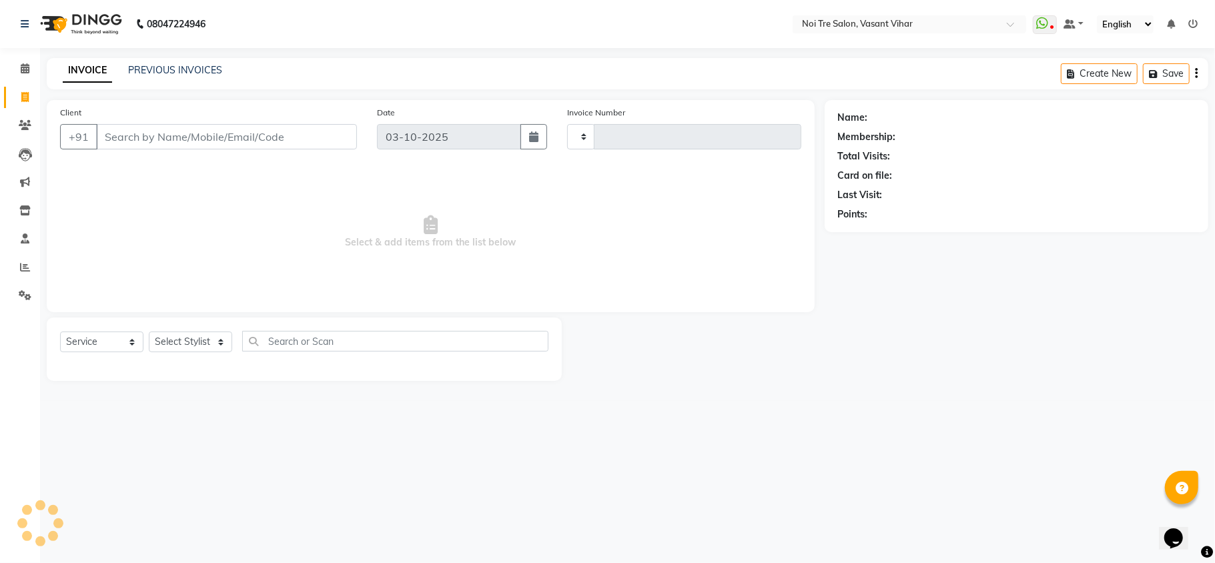
type input "3837"
select select "3944"
click at [163, 67] on link "PREVIOUS INVOICES" at bounding box center [175, 70] width 94 height 12
select select "3944"
select select "service"
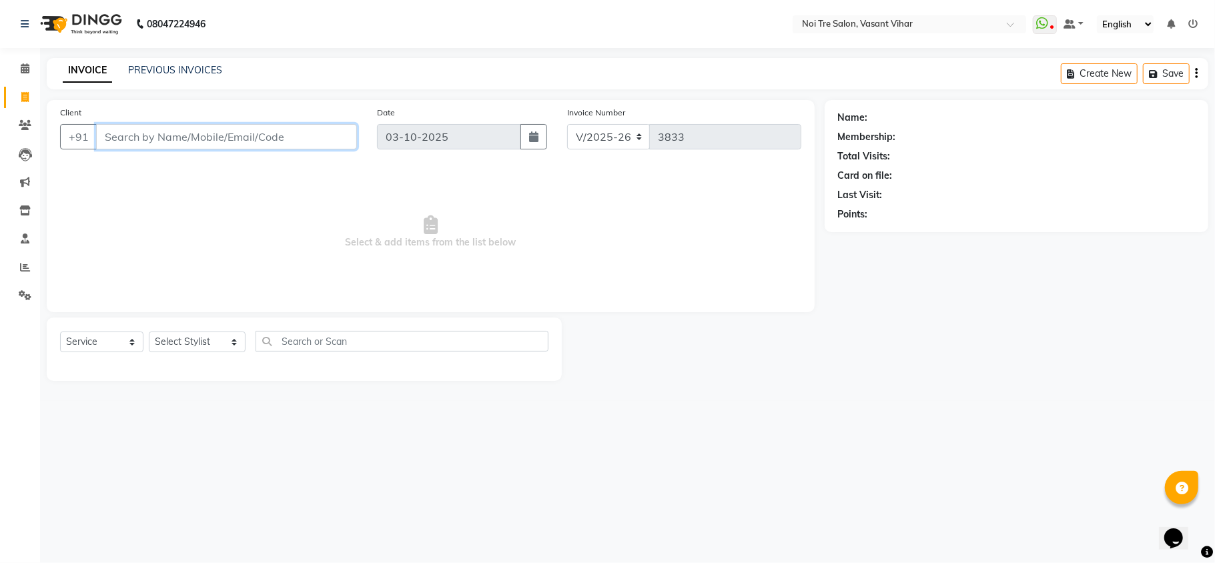
paste input "9811033537"
type input "9811033537"
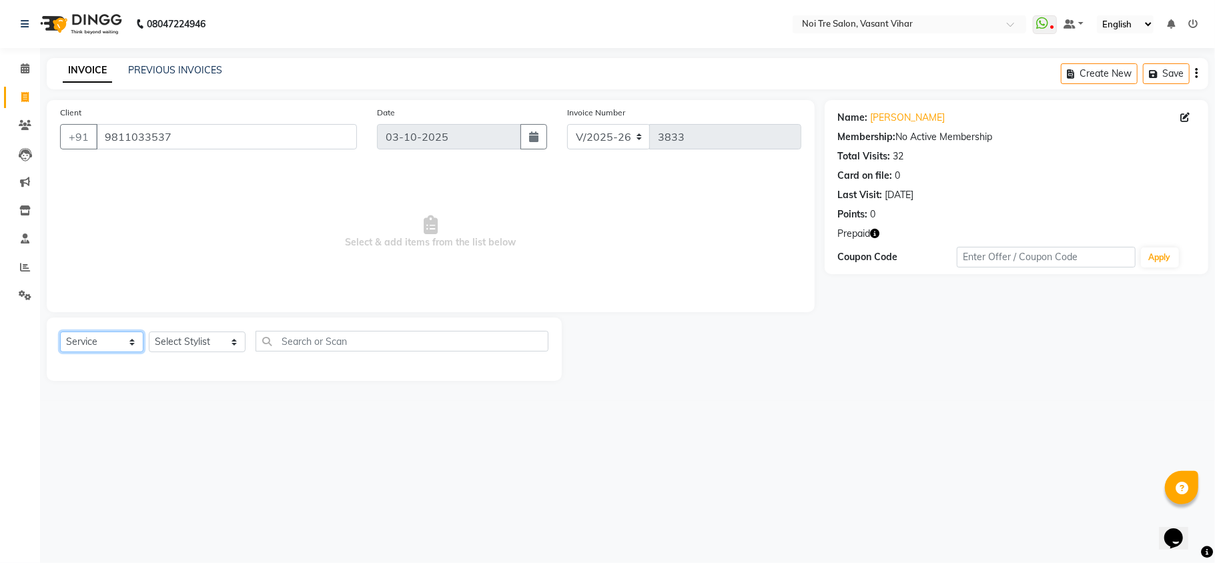
click at [103, 340] on select "Select Service Product Membership Package Voucher Prepaid Gift Card" at bounding box center [101, 342] width 83 height 21
select select "P"
click at [60, 332] on select "Select Service Product Membership Package Voucher Prepaid Gift Card" at bounding box center [101, 342] width 83 height 21
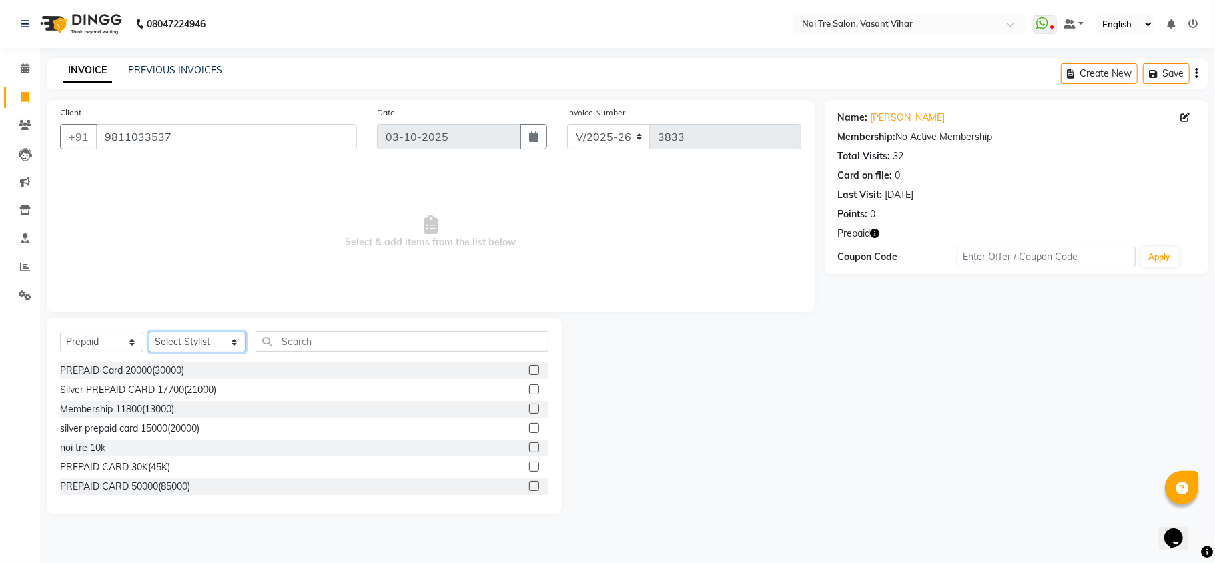
click at [189, 350] on select "Select Stylist [PERSON_NAME](PUNJABI BAGH) [PERSON_NAME] GEETA [PERSON_NAME] PD…" at bounding box center [197, 342] width 97 height 21
click at [149, 332] on select "Select Stylist [PERSON_NAME](PUNJABI BAGH) [PERSON_NAME] GEETA [PERSON_NAME] PD…" at bounding box center [197, 342] width 97 height 21
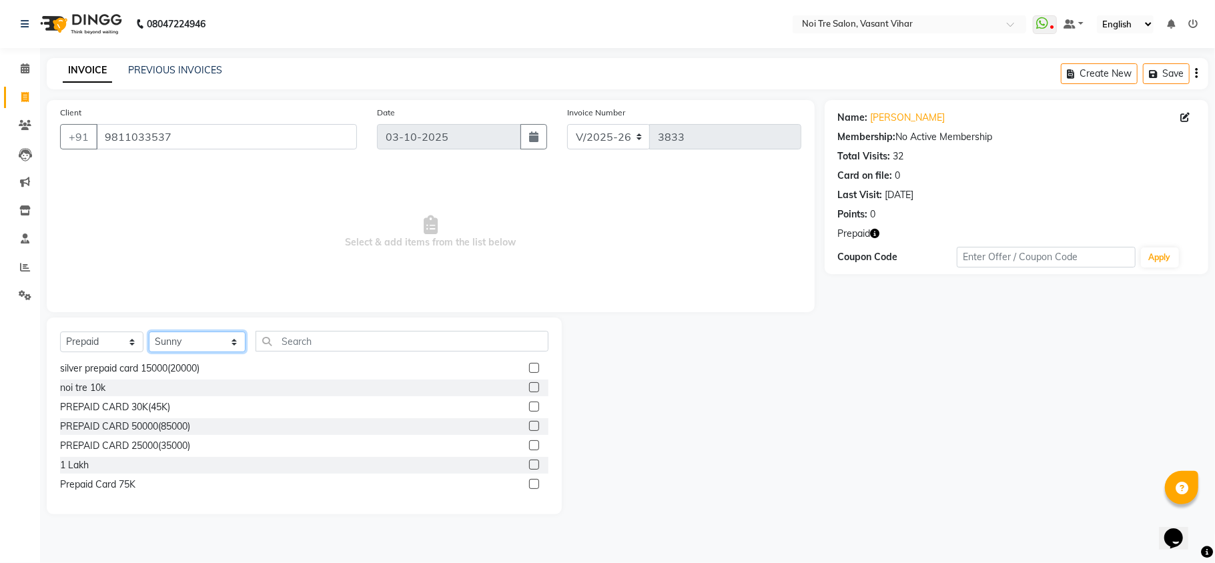
scroll to position [81, 0]
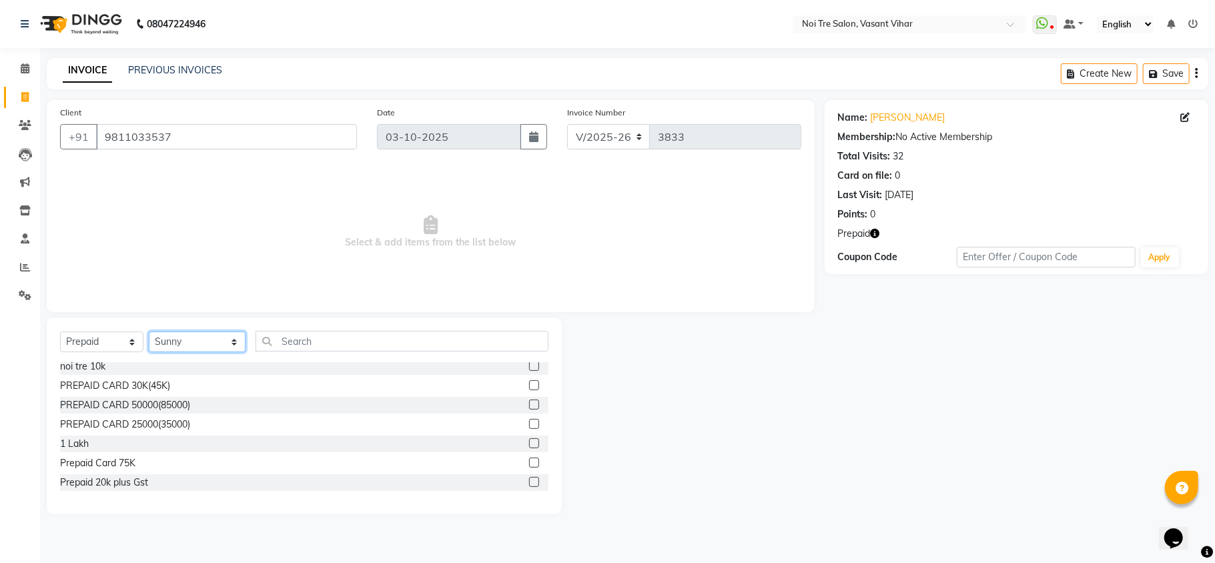
click at [167, 343] on select "Select Stylist [PERSON_NAME](PUNJABI BAGH) [PERSON_NAME] GEETA [PERSON_NAME] PD…" at bounding box center [197, 342] width 97 height 21
select select "20382"
click at [149, 332] on select "Select Stylist [PERSON_NAME](PUNJABI BAGH) [PERSON_NAME] GEETA [PERSON_NAME] PD…" at bounding box center [197, 342] width 97 height 21
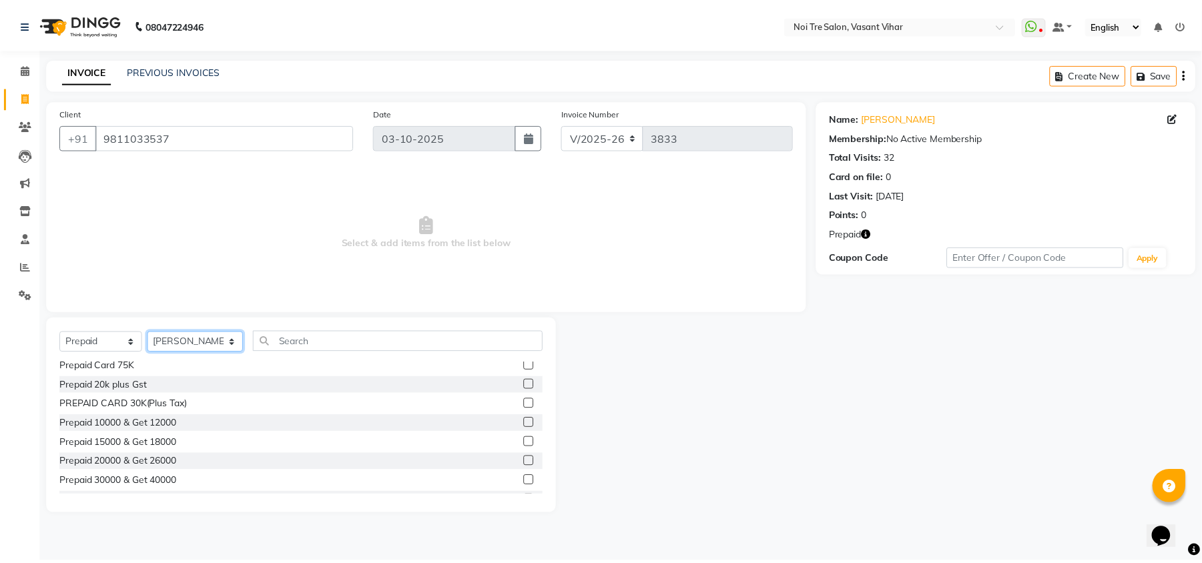
scroll to position [188, 0]
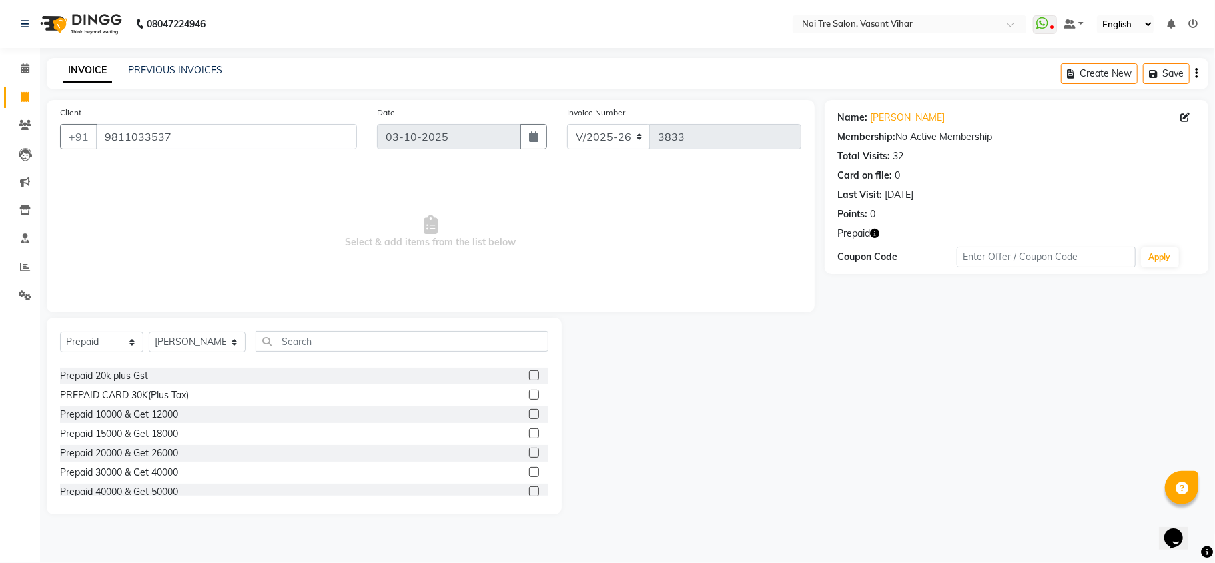
click at [529, 452] on label at bounding box center [534, 453] width 10 height 10
click at [529, 452] on input "checkbox" at bounding box center [533, 453] width 9 height 9
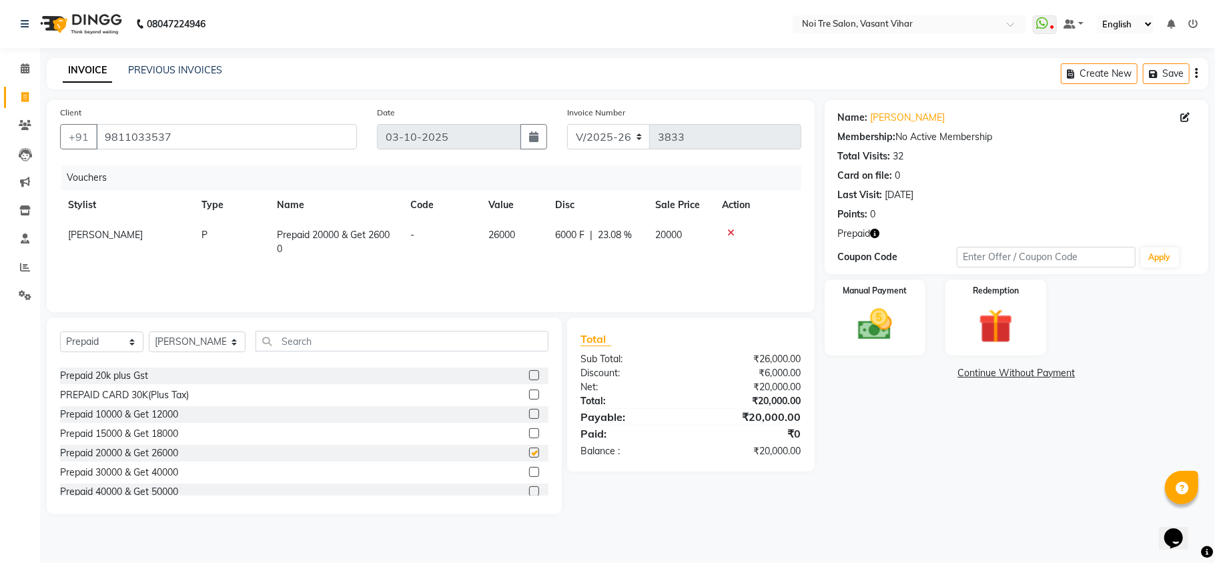
checkbox input "false"
click at [875, 326] on img at bounding box center [875, 324] width 58 height 41
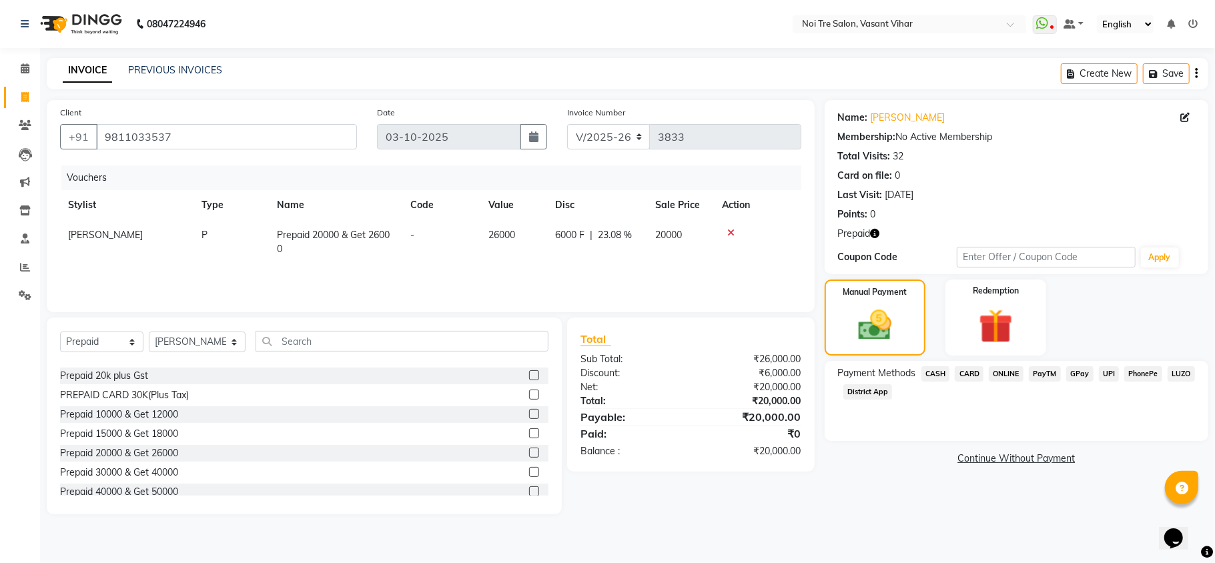
click at [959, 376] on span "CARD" at bounding box center [969, 373] width 29 height 15
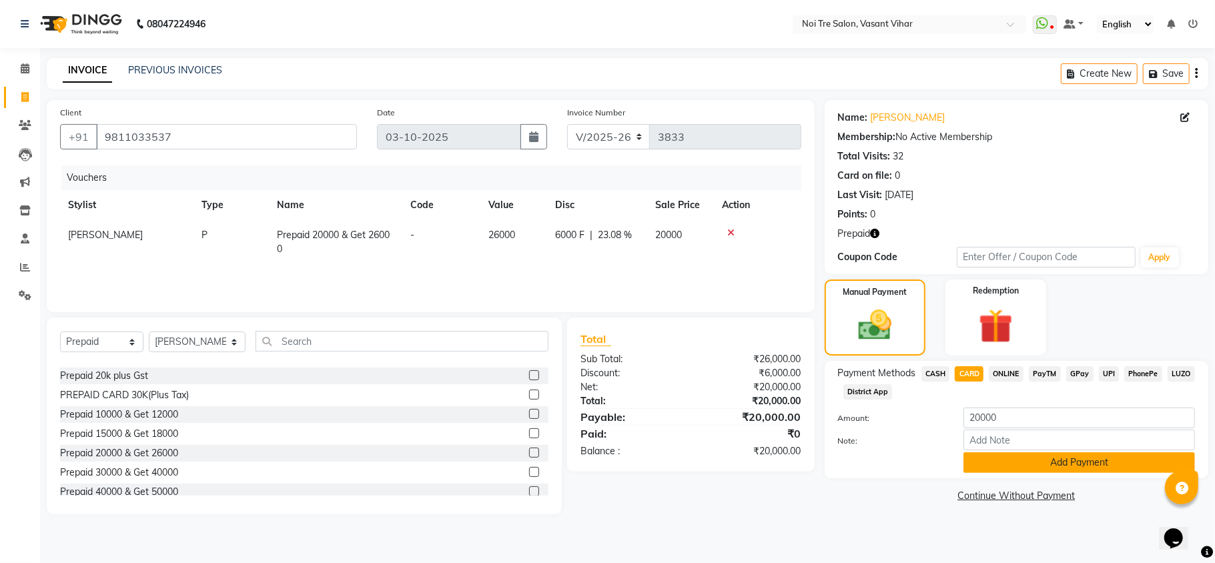
click at [1029, 455] on button "Add Payment" at bounding box center [1078, 462] width 231 height 21
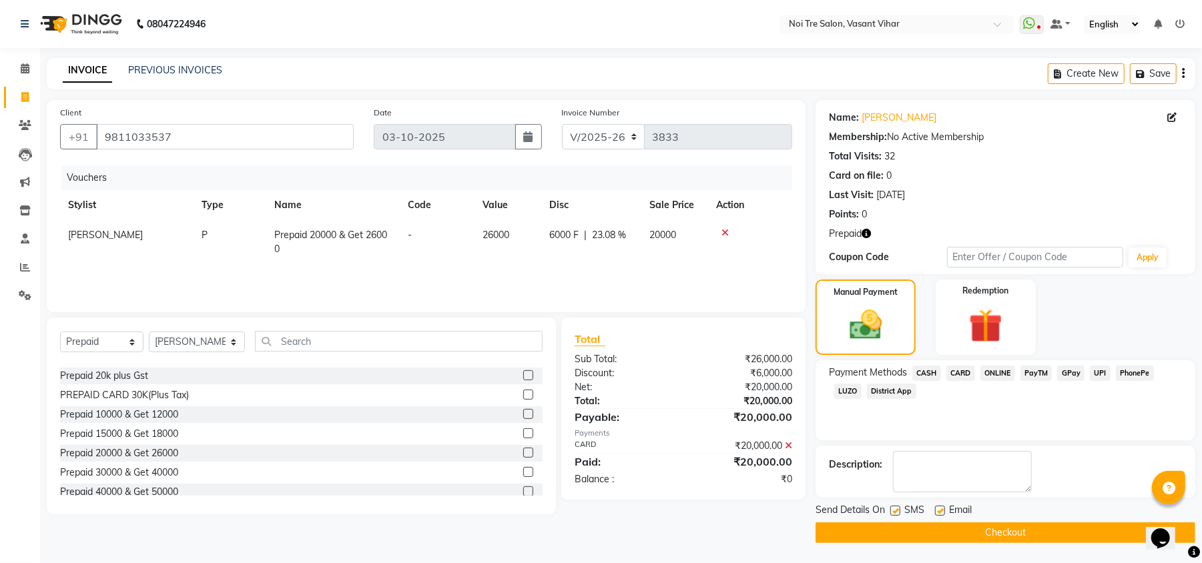
scroll to position [1, 0]
click at [1063, 521] on div "Send Details On SMS Email Checkout" at bounding box center [1005, 523] width 380 height 40
click at [1045, 543] on main "INVOICE PREVIOUS INVOICES Create New Save Client [PHONE_NUMBER] Date [DATE] Inv…" at bounding box center [620, 310] width 1161 height 505
click at [1042, 518] on div "Send Details On SMS Email" at bounding box center [1005, 511] width 380 height 17
click at [1033, 526] on button "Checkout" at bounding box center [1005, 532] width 380 height 21
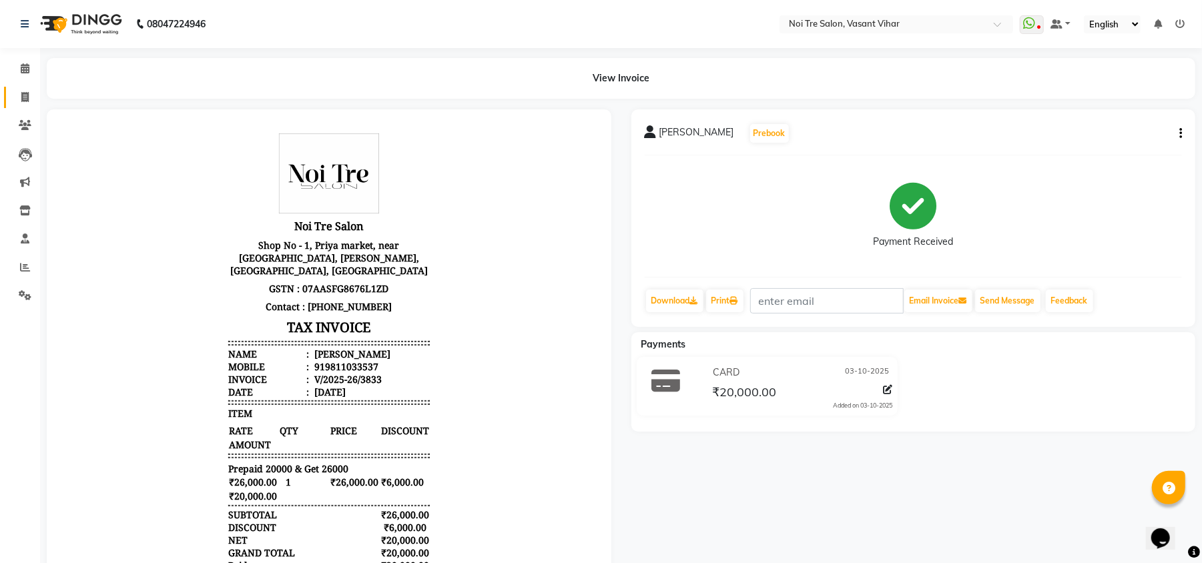
click at [11, 102] on link "Invoice" at bounding box center [20, 98] width 32 height 22
select select "service"
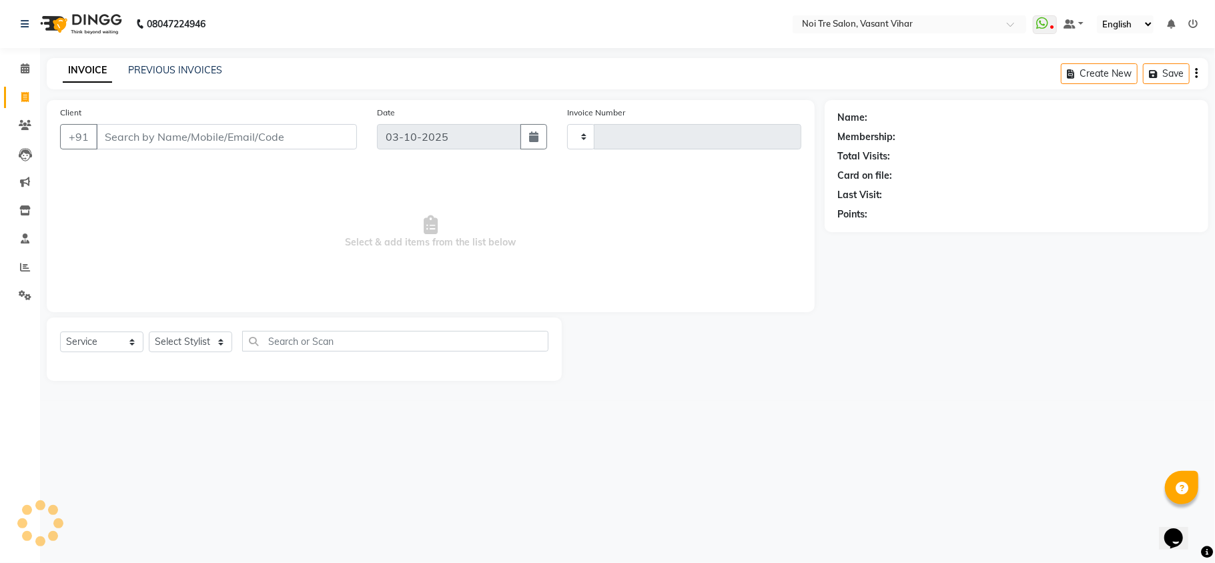
type input "3834"
select select "3944"
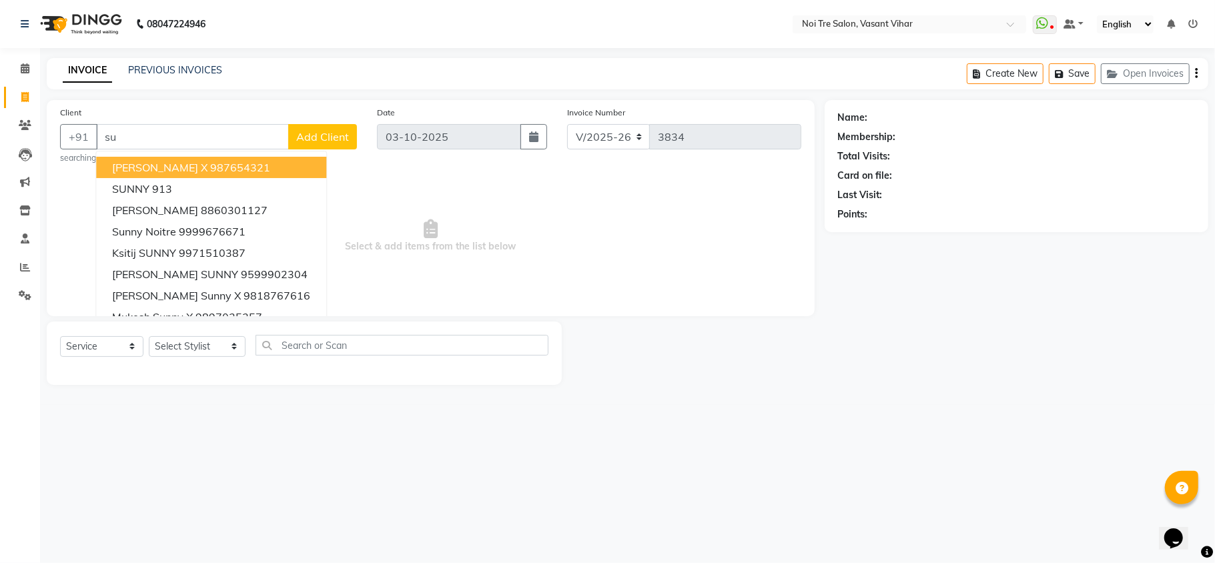
type input "s"
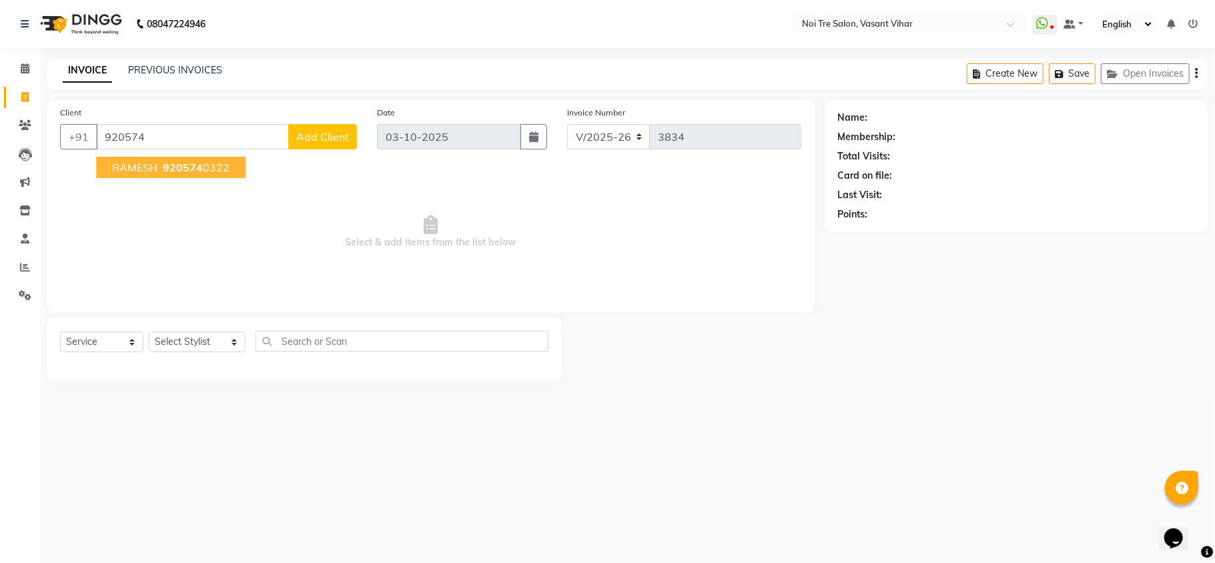
click at [161, 163] on ngb-highlight "920574 0322" at bounding box center [194, 167] width 69 height 13
type input "9205740322"
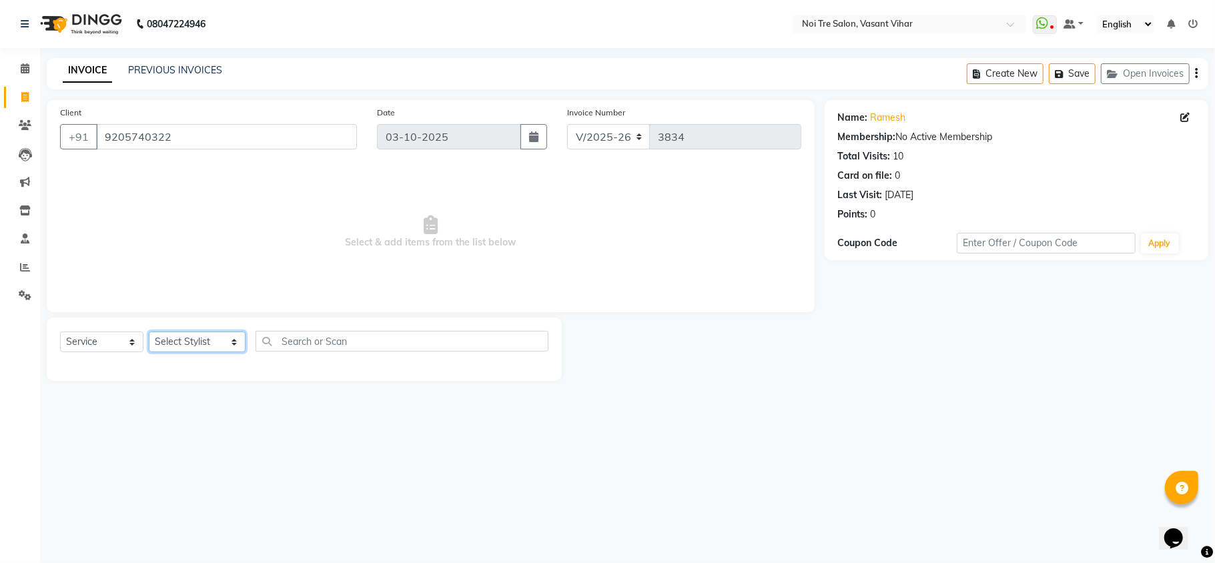
click at [187, 343] on select "Select Stylist [PERSON_NAME](PUNJABI BAGH) [PERSON_NAME] GEETA [PERSON_NAME] PD…" at bounding box center [197, 342] width 97 height 21
click at [362, 487] on div "08047224946 Select Location × Noi Tre Salon, [GEOGRAPHIC_DATA] Vihar WhatsApp S…" at bounding box center [607, 281] width 1215 height 563
click at [229, 398] on main "INVOICE PREVIOUS INVOICES Create New Save Open Invoices Client [PHONE_NUMBER] D…" at bounding box center [627, 229] width 1175 height 343
click at [161, 332] on select "Select Stylist [PERSON_NAME](PUNJABI BAGH) [PERSON_NAME] GEETA [PERSON_NAME] PD…" at bounding box center [197, 342] width 97 height 21
drag, startPoint x: 208, startPoint y: 128, endPoint x: 0, endPoint y: 62, distance: 218.4
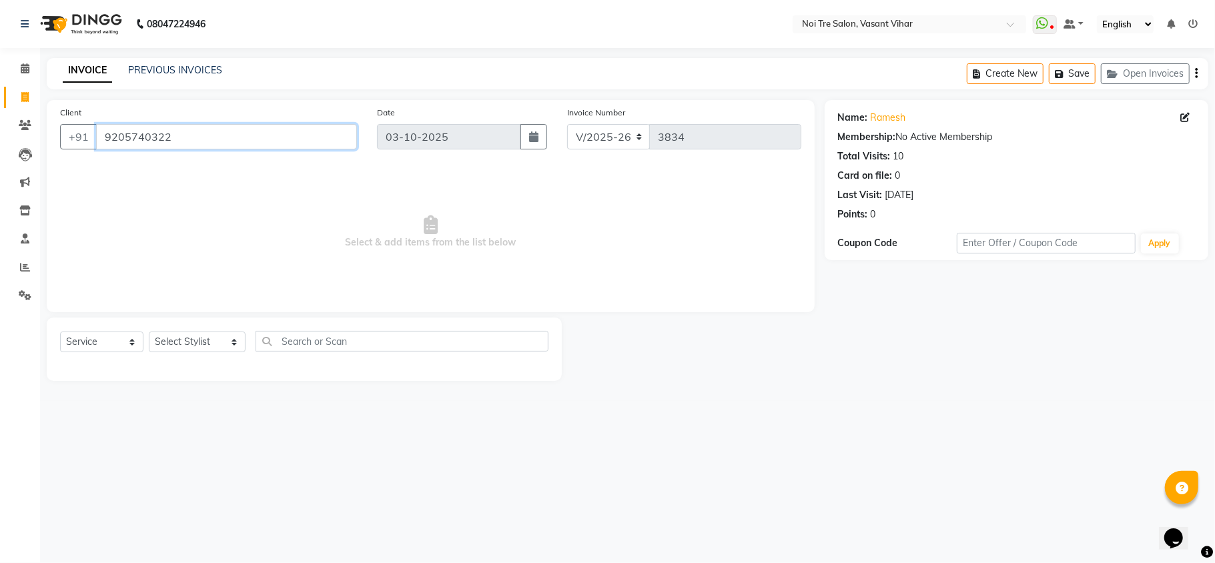
click at [0, 62] on app-home "08047224946 Select Location × Noi Tre Salon, [GEOGRAPHIC_DATA] Vihar WhatsApp S…" at bounding box center [607, 200] width 1215 height 401
type input "e"
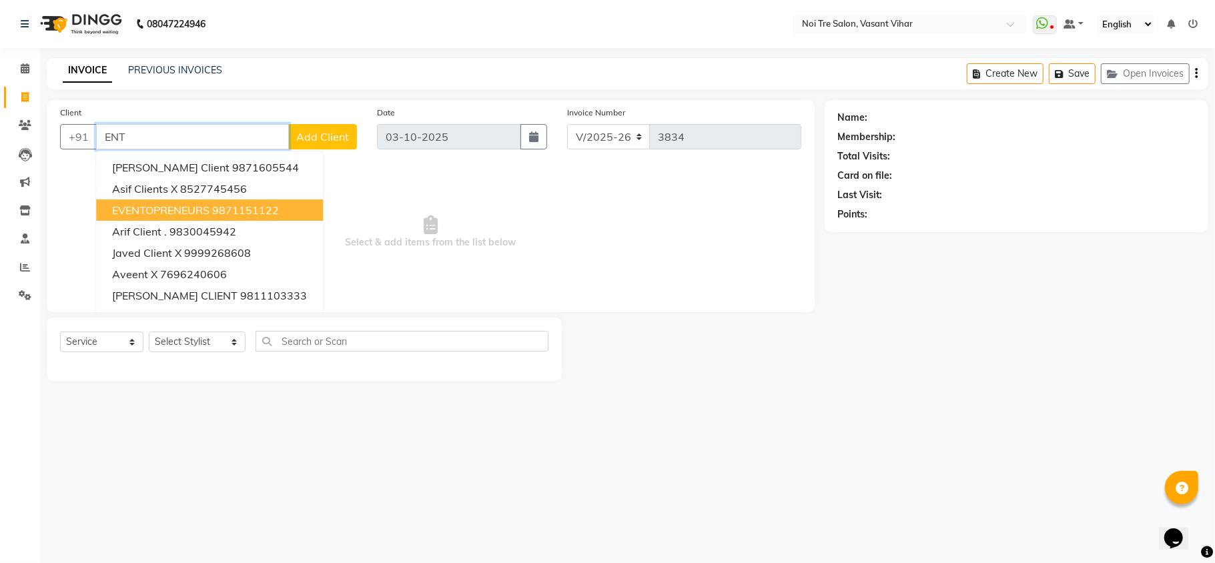
click at [181, 214] on span "EVENTOPRENEURS" at bounding box center [160, 209] width 97 height 13
type input "9871151122"
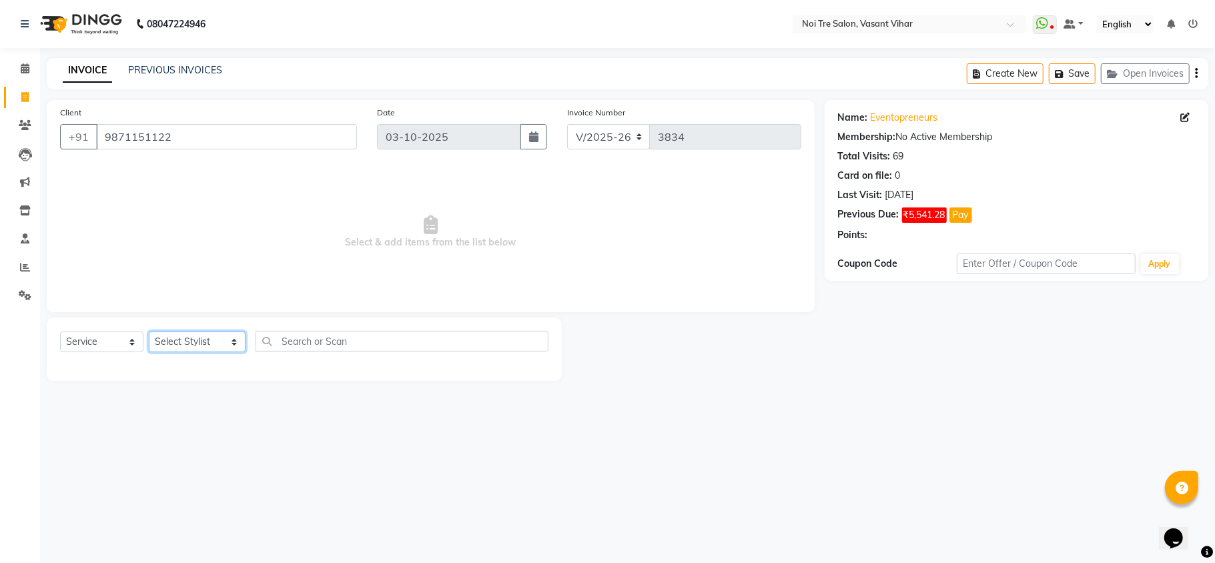
click at [203, 345] on select "Select Stylist [PERSON_NAME](PUNJABI BAGH) [PERSON_NAME] GEETA [PERSON_NAME] PD…" at bounding box center [197, 342] width 97 height 21
select select "20379"
click at [149, 332] on select "Select Stylist [PERSON_NAME](PUNJABI BAGH) [PERSON_NAME] GEETA [PERSON_NAME] PD…" at bounding box center [197, 342] width 97 height 21
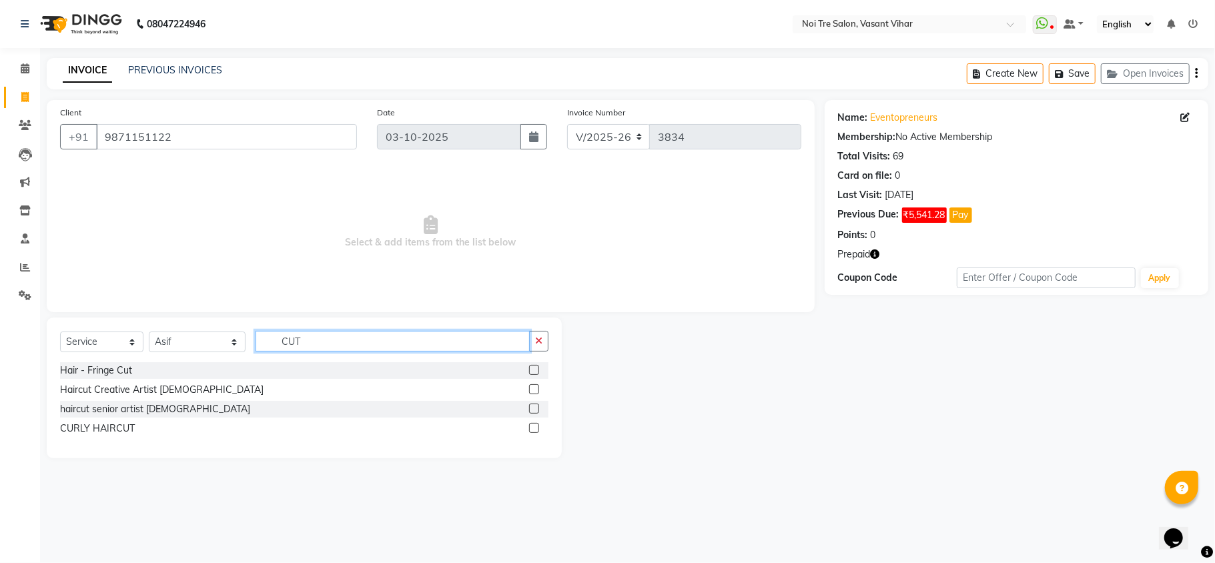
type input "CUT"
click at [531, 385] on label at bounding box center [534, 389] width 10 height 10
click at [531, 386] on input "checkbox" at bounding box center [533, 390] width 9 height 9
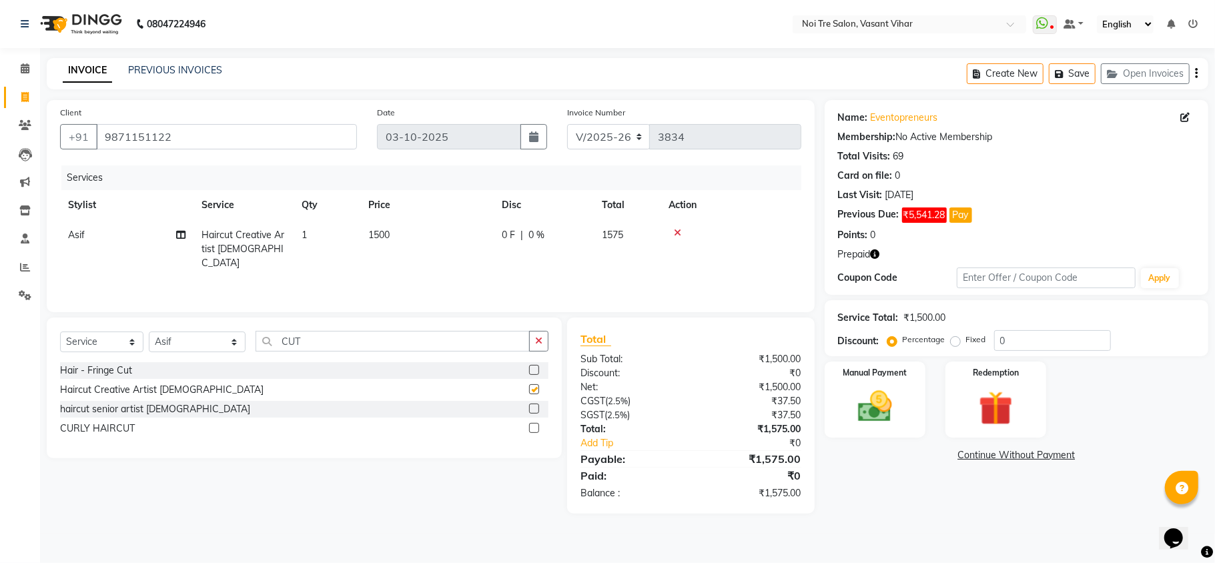
checkbox input "false"
click at [414, 232] on td "1500" at bounding box center [426, 249] width 133 height 58
select select "20379"
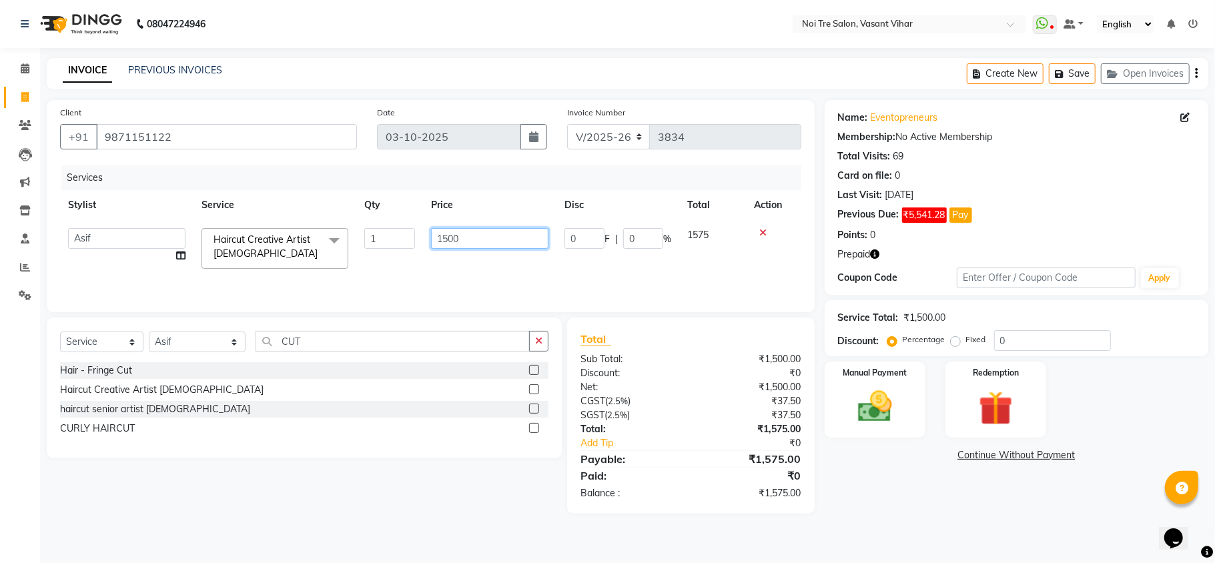
drag, startPoint x: 444, startPoint y: 231, endPoint x: 508, endPoint y: 246, distance: 65.2
click at [459, 231] on input "1500" at bounding box center [489, 238] width 117 height 21
click at [491, 235] on input "1500" at bounding box center [489, 238] width 117 height 21
drag, startPoint x: 491, startPoint y: 235, endPoint x: 322, endPoint y: 217, distance: 170.4
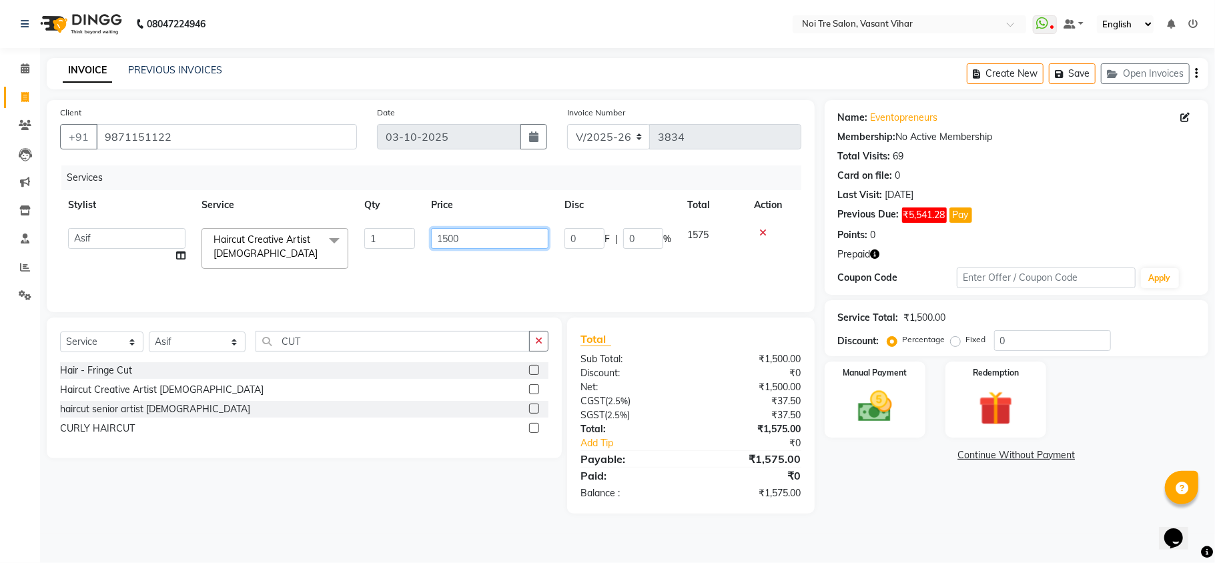
click at [322, 217] on table "Stylist Service Qty Price Disc Total Action [PERSON_NAME](PUNJABI BAGH) [PERSON…" at bounding box center [430, 233] width 741 height 87
type input "1000"
click at [420, 287] on div "Services Stylist Service Qty Price Disc Total Action [PERSON_NAME](PUNJABI BAGH…" at bounding box center [430, 231] width 741 height 133
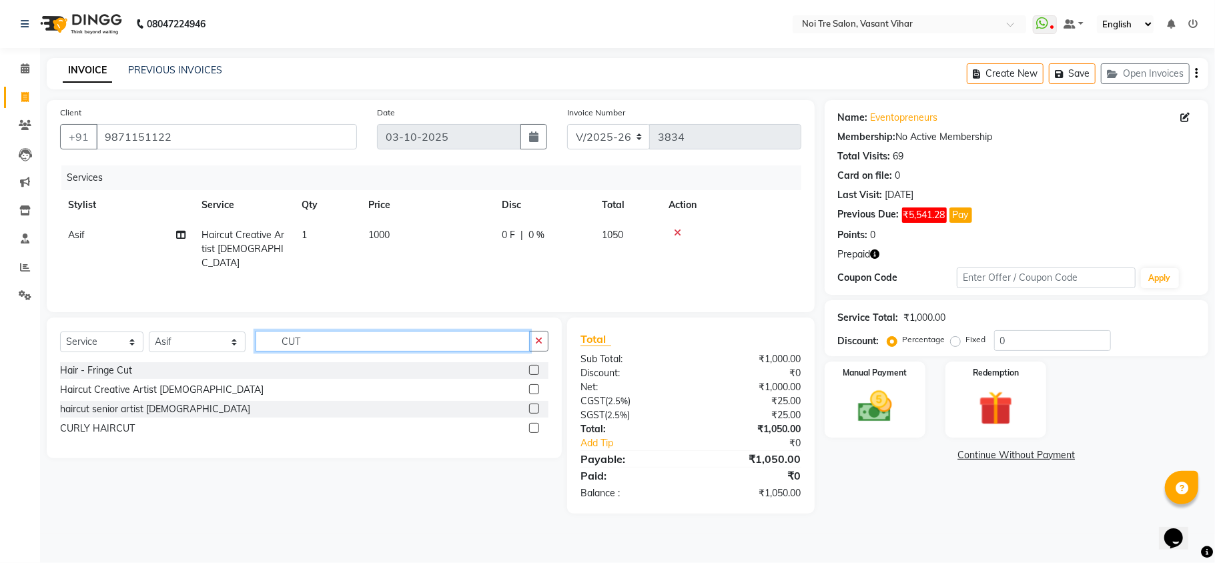
drag, startPoint x: 314, startPoint y: 340, endPoint x: 48, endPoint y: 343, distance: 265.5
click at [48, 343] on div "Select Service Product Membership Package Voucher Prepaid Gift Card Select Styl…" at bounding box center [304, 388] width 515 height 141
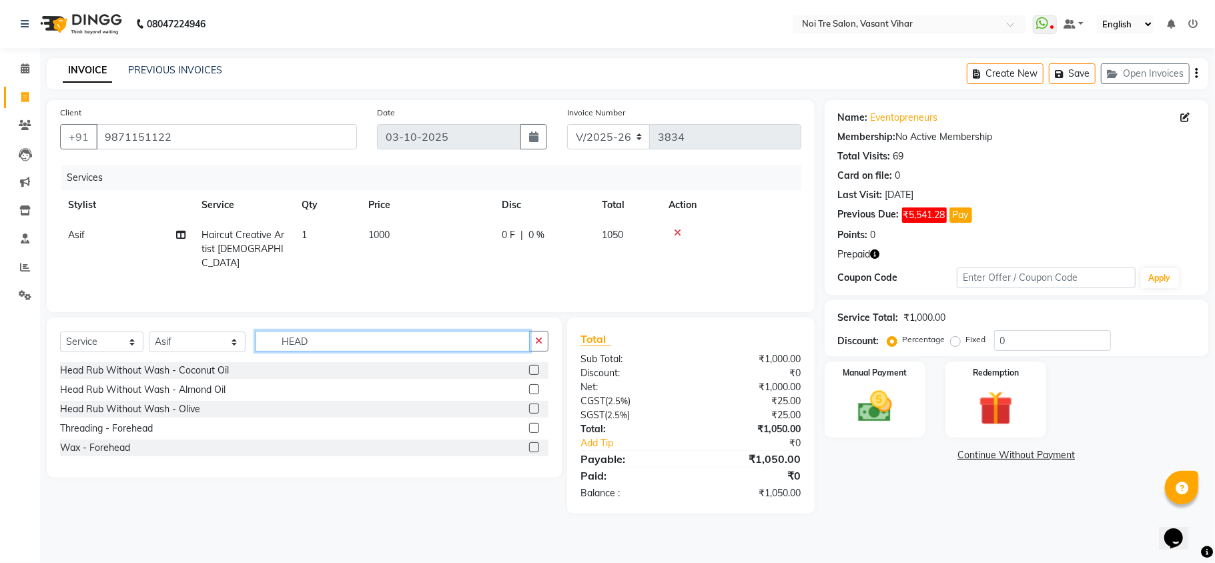
type input "HEAD"
click at [531, 372] on label at bounding box center [534, 370] width 10 height 10
click at [531, 372] on input "checkbox" at bounding box center [533, 370] width 9 height 9
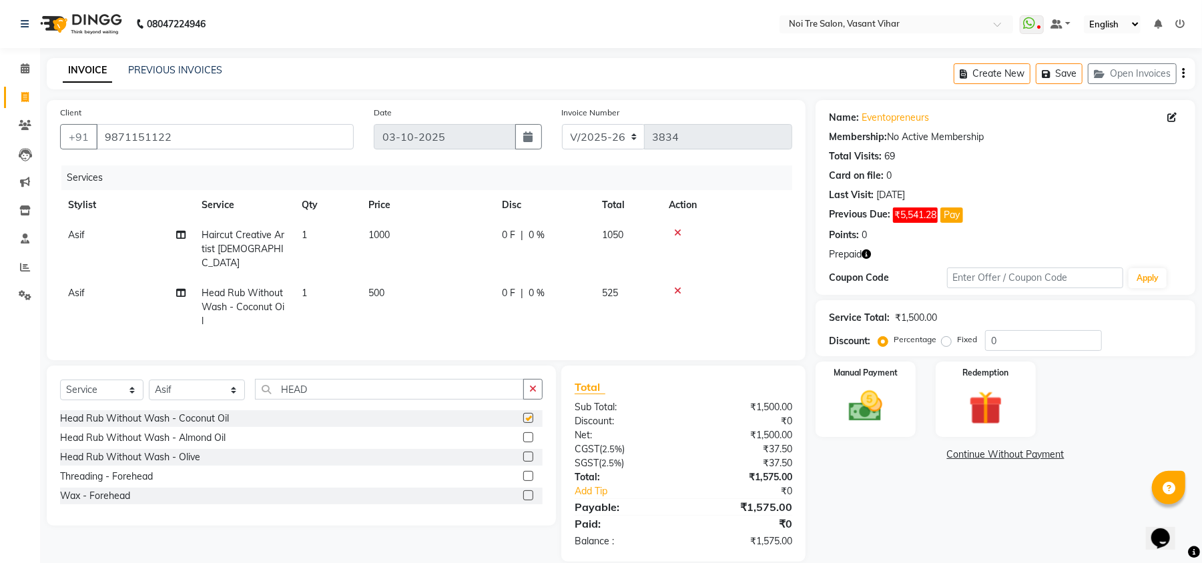
checkbox input "false"
click at [384, 287] on span "500" at bounding box center [376, 293] width 16 height 12
select select "20379"
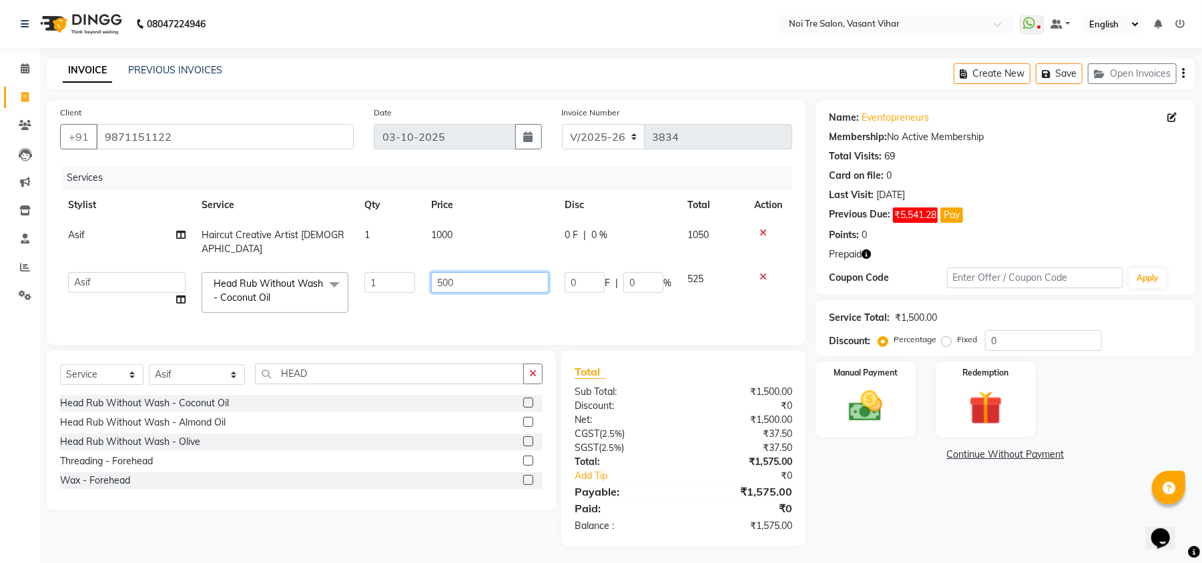
drag, startPoint x: 502, startPoint y: 262, endPoint x: 217, endPoint y: 260, distance: 285.5
click at [232, 264] on tr "[PERSON_NAME](PUNJABI BAGH) [PERSON_NAME] GEETA [PERSON_NAME] PDC [PERSON_NAME]…" at bounding box center [426, 292] width 732 height 57
type input "2000"
click at [400, 300] on tr "[PERSON_NAME](PUNJABI BAGH) [PERSON_NAME] GEETA [PERSON_NAME] PDC [PERSON_NAME]…" at bounding box center [426, 292] width 732 height 57
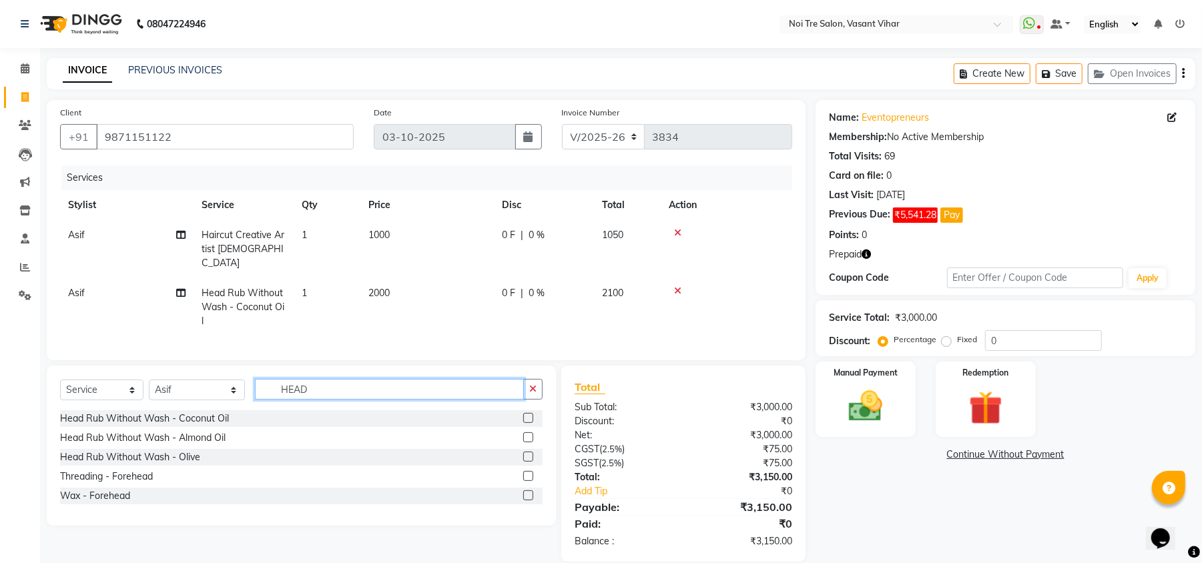
drag, startPoint x: 324, startPoint y: 393, endPoint x: 99, endPoint y: 364, distance: 227.4
click at [99, 364] on div "Client [PHONE_NUMBER] Date [DATE] Invoice Number V/2025 V/[PHONE_NUMBER] Servic…" at bounding box center [426, 331] width 779 height 462
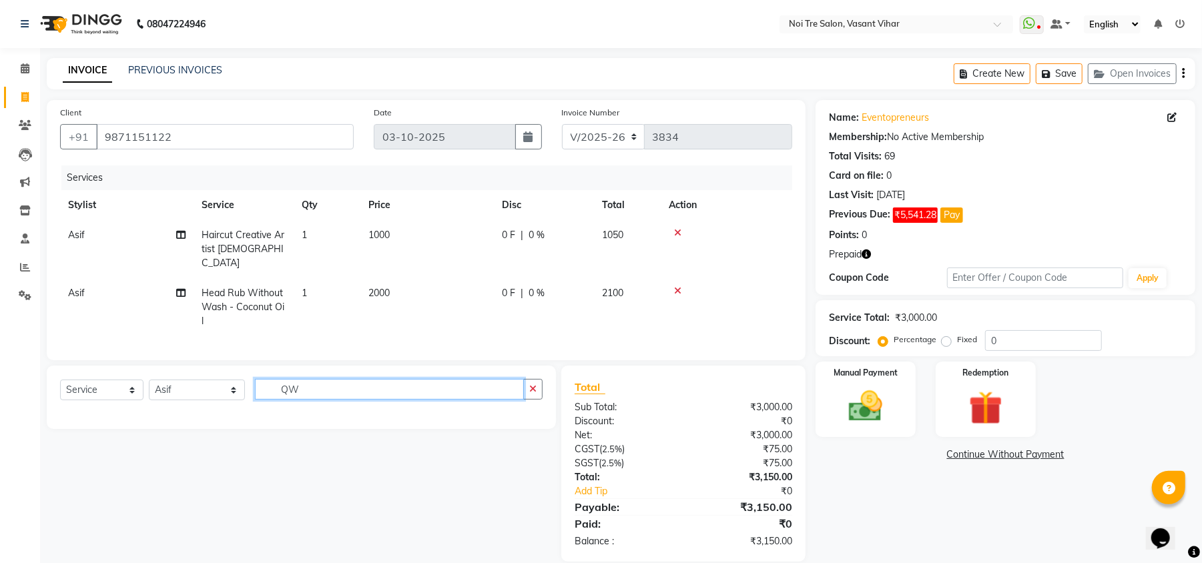
type input "Q"
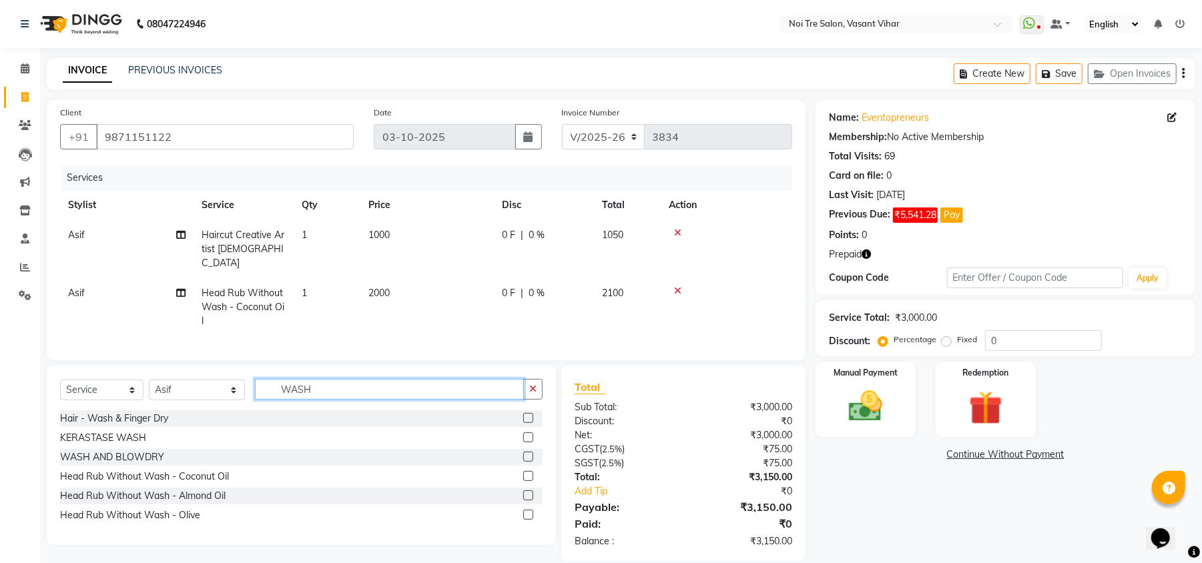
type input "WASH"
click at [529, 414] on label at bounding box center [528, 418] width 10 height 10
click at [529, 414] on input "checkbox" at bounding box center [527, 418] width 9 height 9
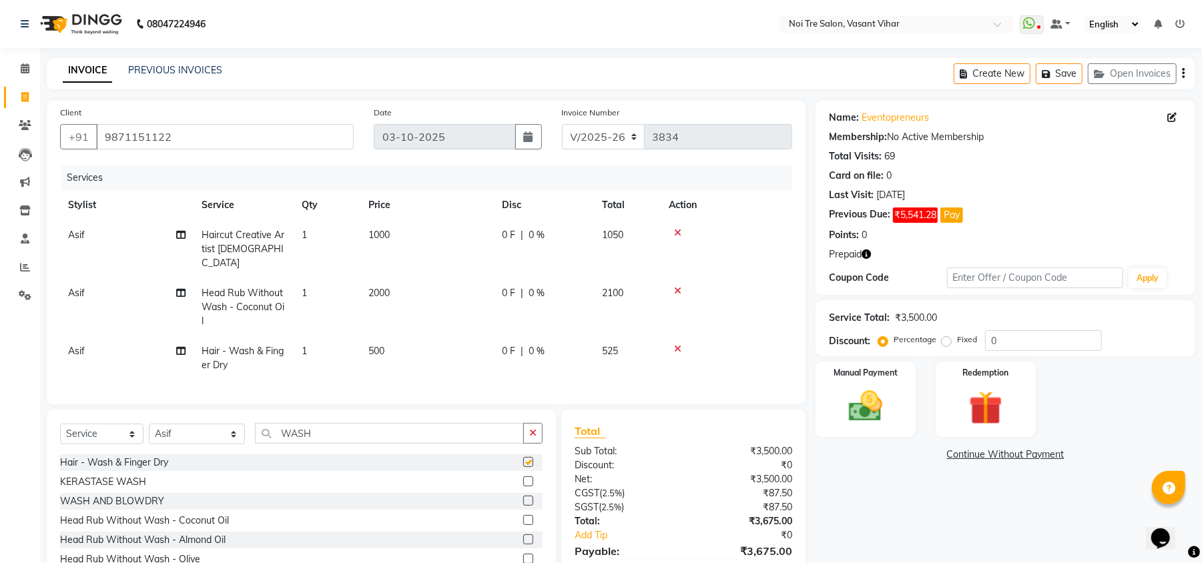
checkbox input "false"
click at [428, 340] on td "500" at bounding box center [426, 358] width 133 height 44
select select "20379"
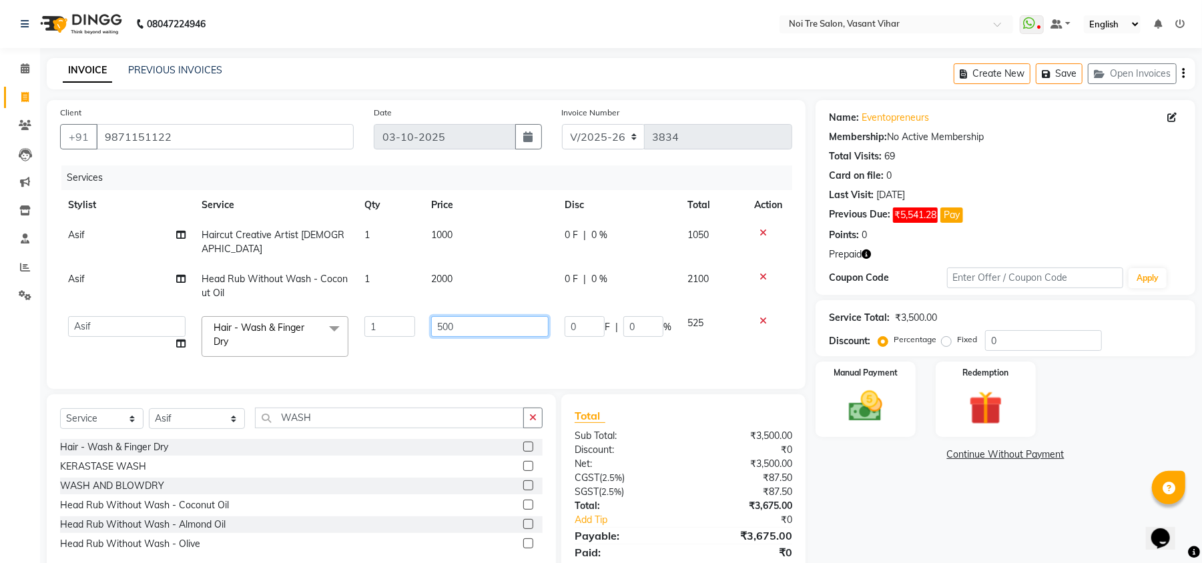
drag, startPoint x: 484, startPoint y: 304, endPoint x: 308, endPoint y: 298, distance: 176.9
click at [312, 308] on tr "[PERSON_NAME](PUNJABI BAGH) [PERSON_NAME] GEETA [PERSON_NAME] PDC [PERSON_NAME]…" at bounding box center [426, 336] width 732 height 57
type input "600"
click at [1006, 502] on div "Name: Eventopreneurs Membership: No Active Membership Total Visits: 69 Card on …" at bounding box center [1010, 345] width 390 height 490
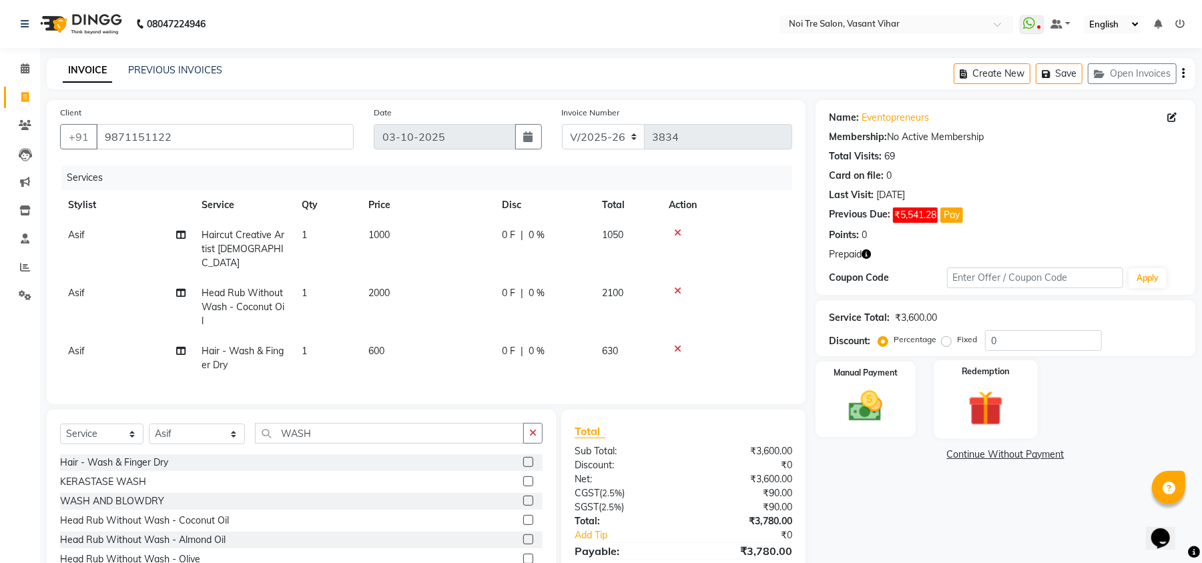
click at [1017, 396] on div "Redemption" at bounding box center [985, 399] width 104 height 78
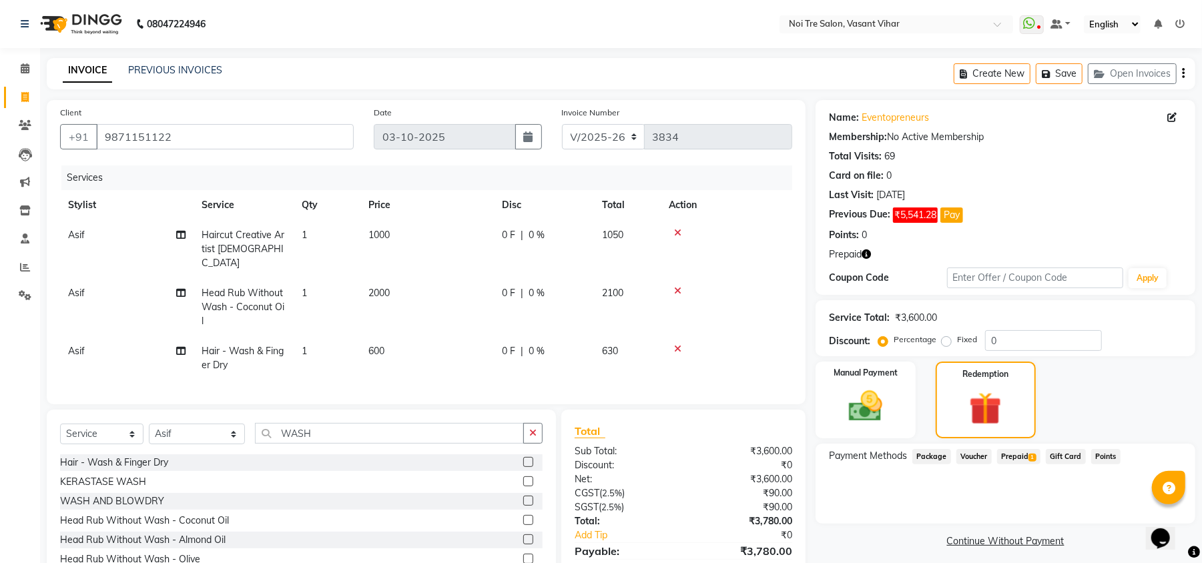
click at [1023, 454] on span "Prepaid 1" at bounding box center [1018, 456] width 43 height 15
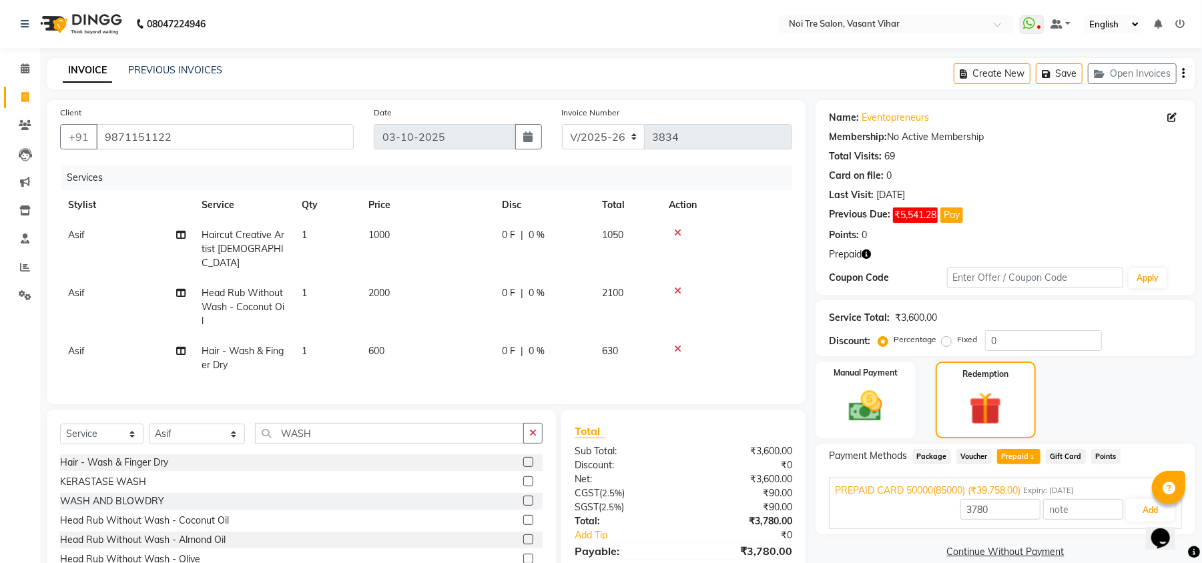
scroll to position [62, 0]
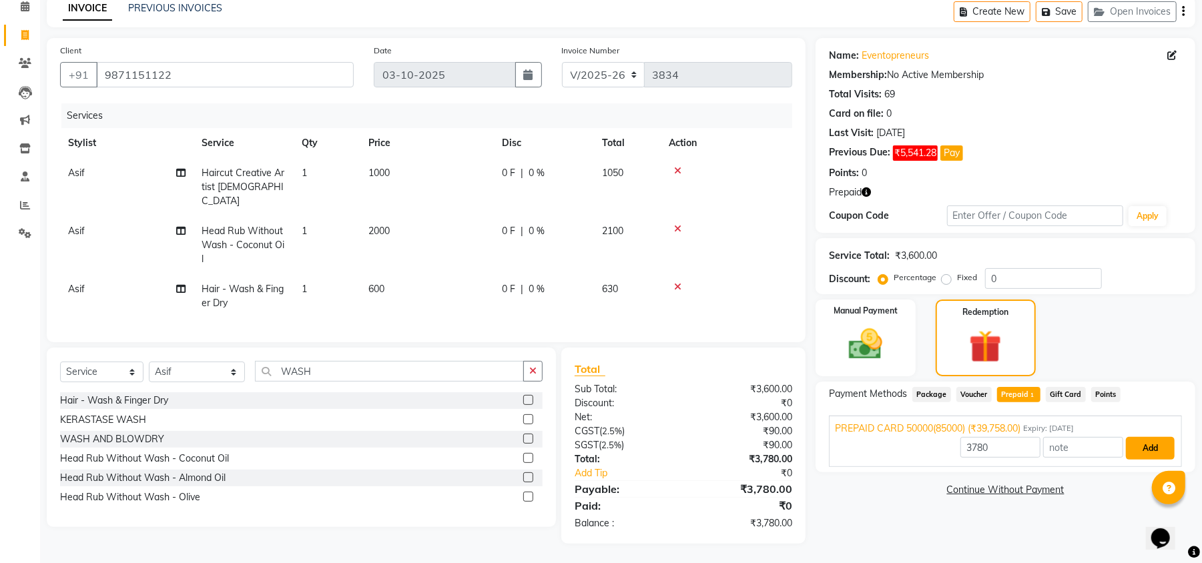
click at [1159, 452] on button "Add" at bounding box center [1149, 448] width 49 height 23
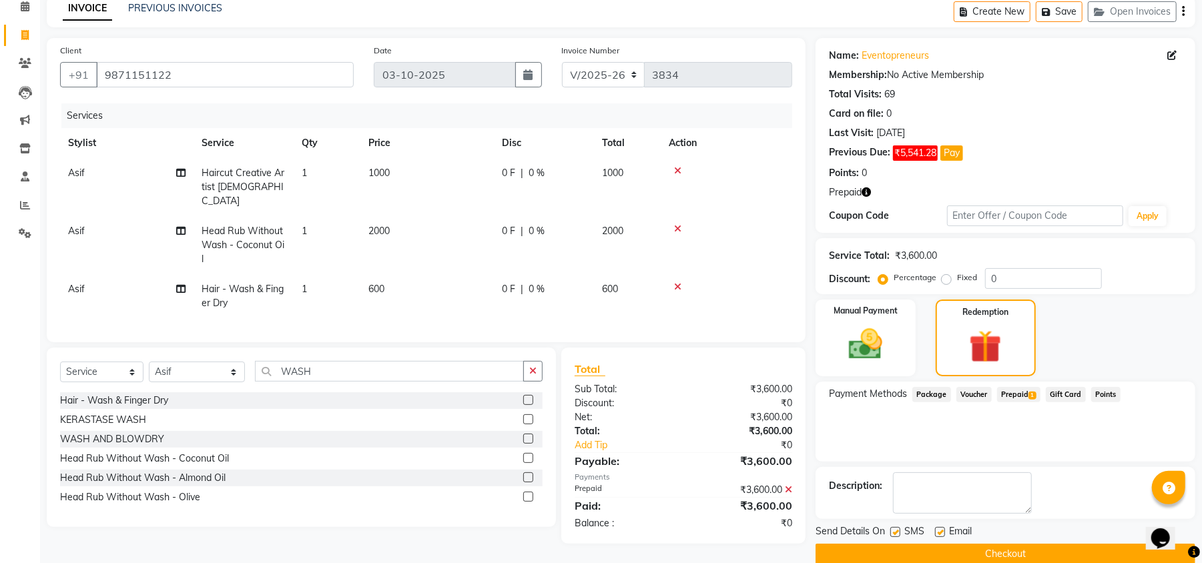
scroll to position [84, 0]
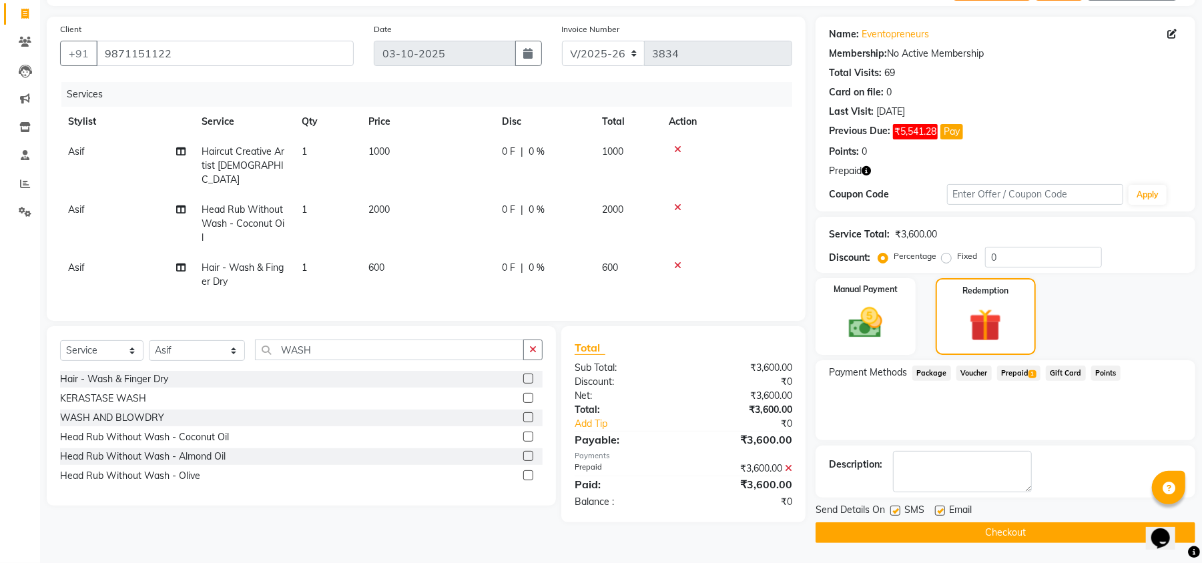
click at [939, 512] on label at bounding box center [940, 511] width 10 height 10
click at [939, 512] on input "checkbox" at bounding box center [939, 511] width 9 height 9
checkbox input "false"
click at [898, 510] on label at bounding box center [895, 511] width 10 height 10
click at [898, 510] on input "checkbox" at bounding box center [894, 511] width 9 height 9
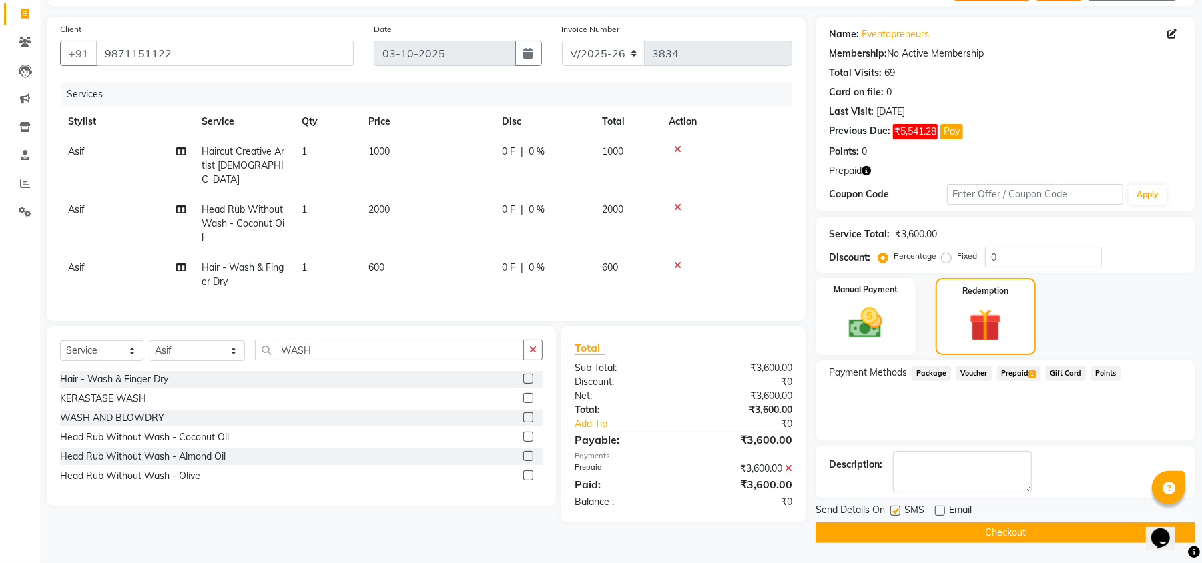
checkbox input "false"
click at [911, 528] on button "Checkout" at bounding box center [1005, 532] width 380 height 21
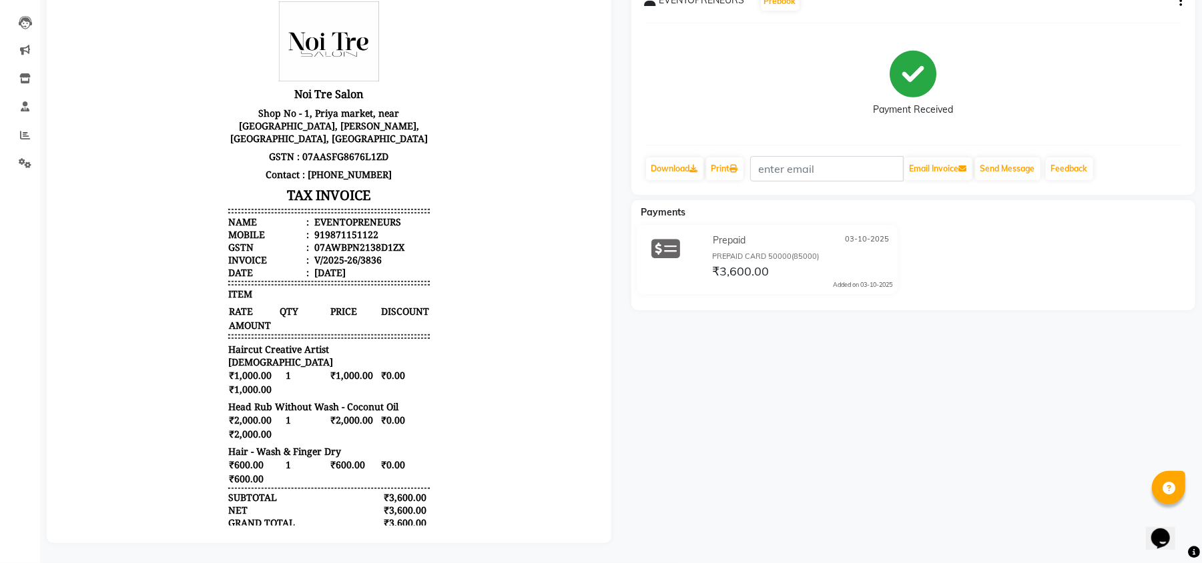
scroll to position [99, 0]
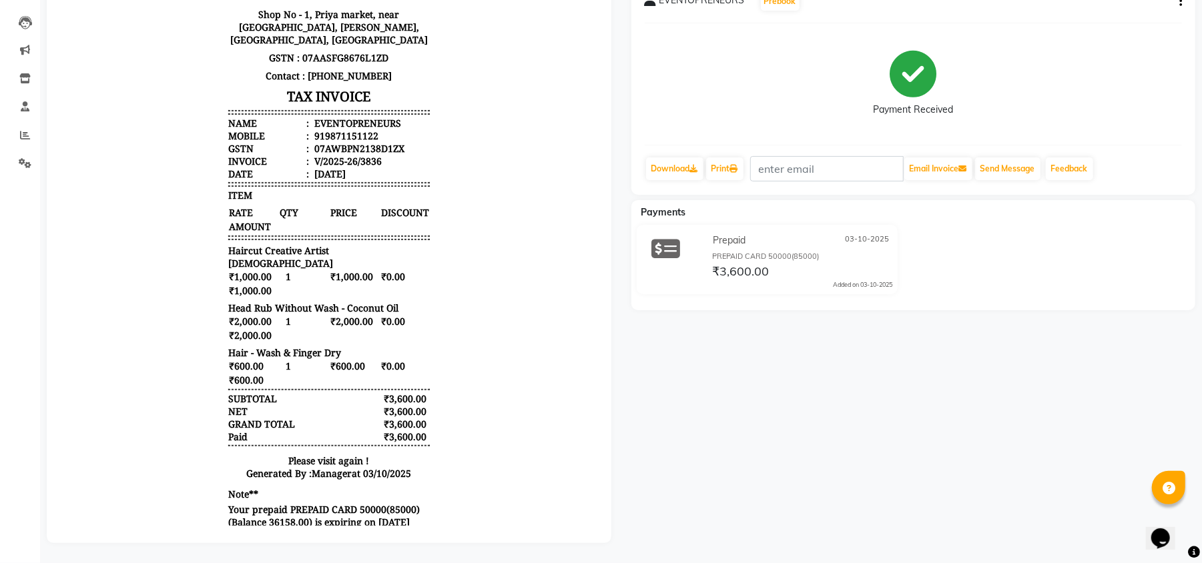
click at [126, 181] on body "Noi Tre Salon [STREET_ADDRESS][PERSON_NAME] GSTN : 07AASFG8676L1ZD Contact : [P…" at bounding box center [328, 216] width 527 height 639
click at [125, 181] on body "Noi Tre Salon [STREET_ADDRESS][PERSON_NAME] GSTN : 07AASFG8676L1ZD Contact : [P…" at bounding box center [328, 216] width 527 height 639
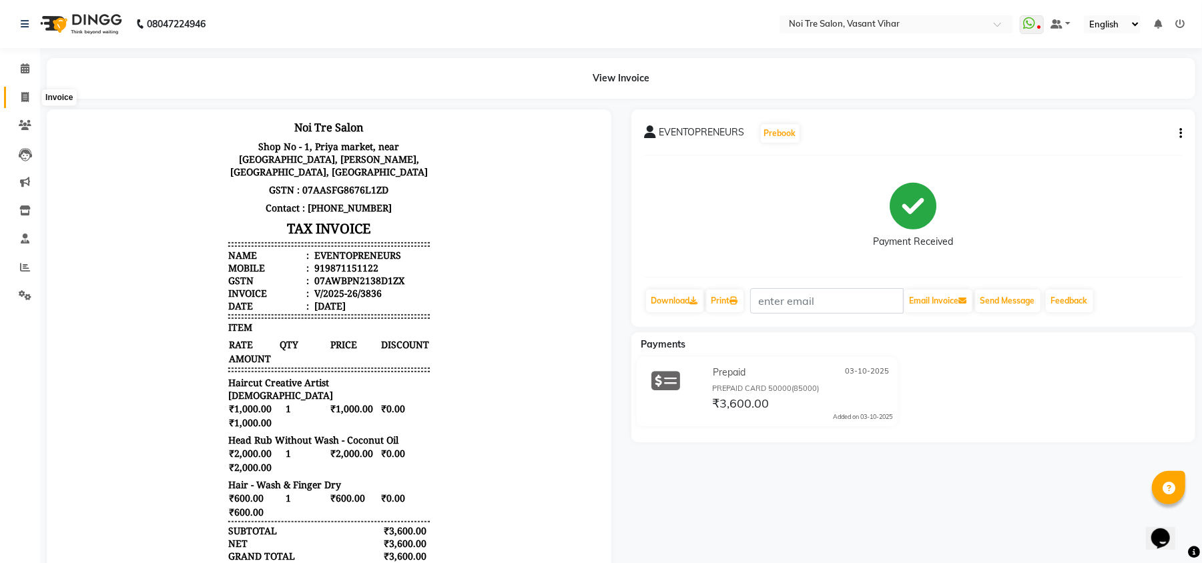
drag, startPoint x: 13, startPoint y: 89, endPoint x: 25, endPoint y: 88, distance: 11.4
click at [13, 90] on span at bounding box center [24, 97] width 23 height 15
select select "service"
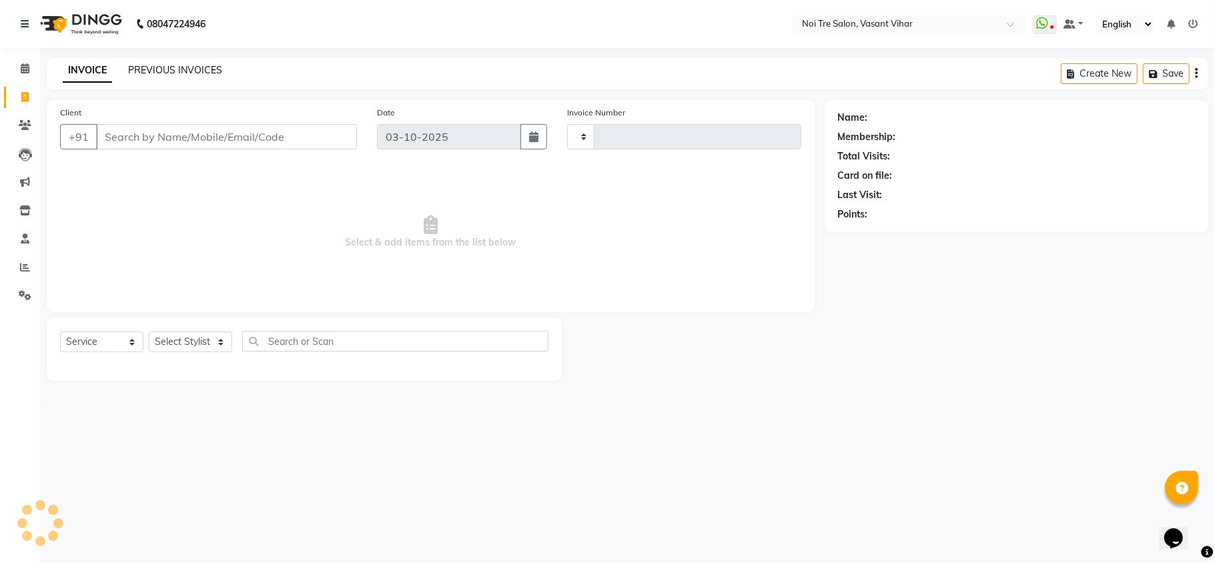
type input "3837"
select select "3944"
click at [147, 68] on link "PREVIOUS INVOICES" at bounding box center [175, 70] width 94 height 12
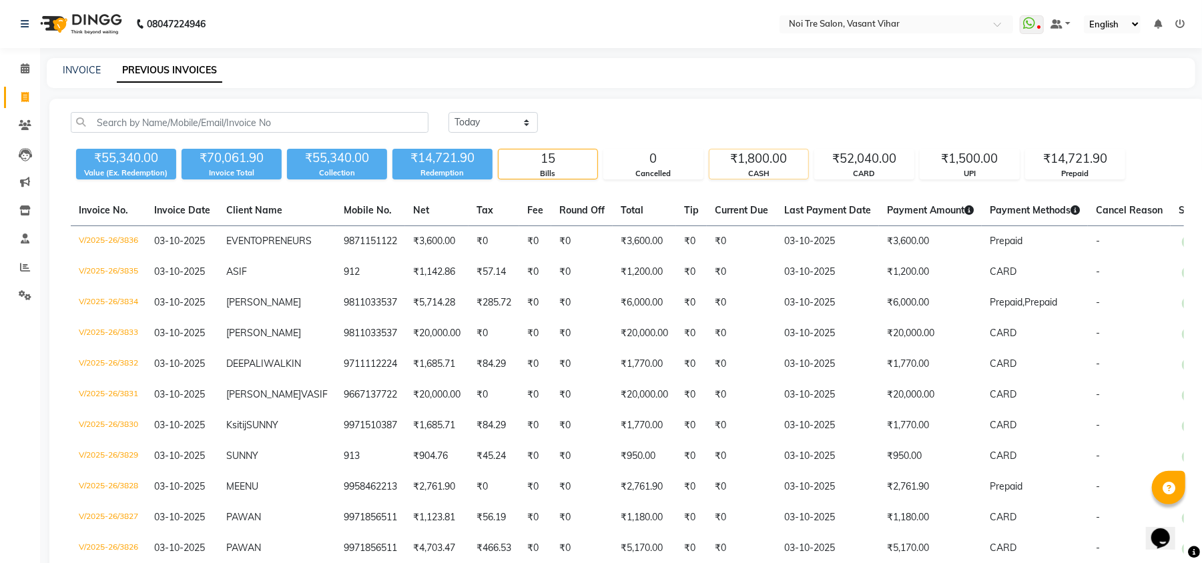
click at [783, 165] on div "₹1,800.00" at bounding box center [758, 158] width 99 height 19
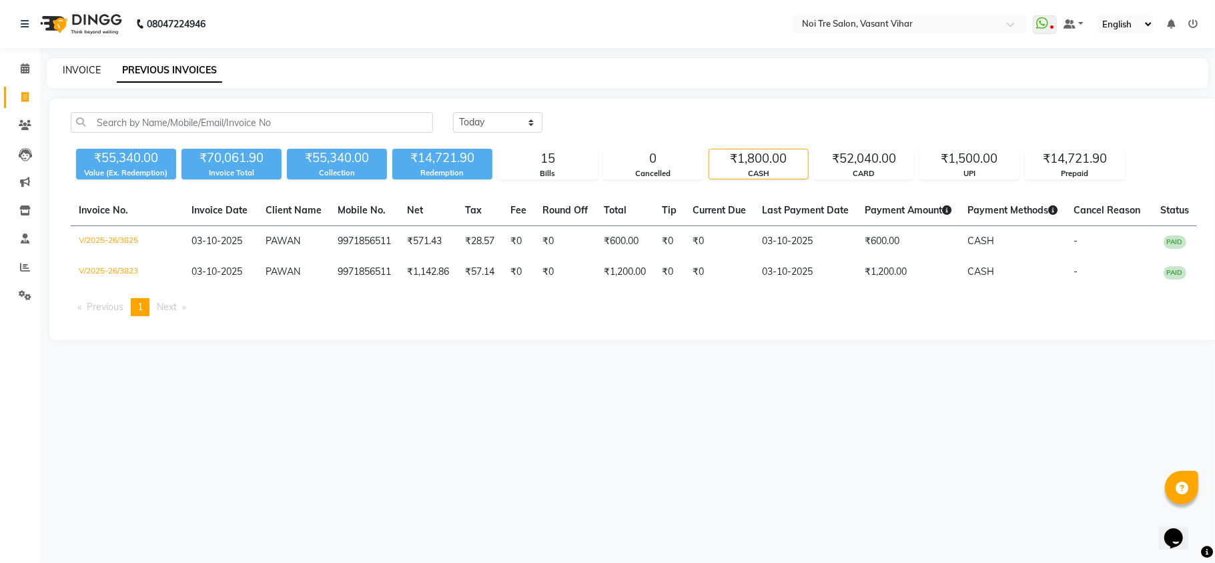
click at [95, 67] on link "INVOICE" at bounding box center [82, 70] width 38 height 12
select select "service"
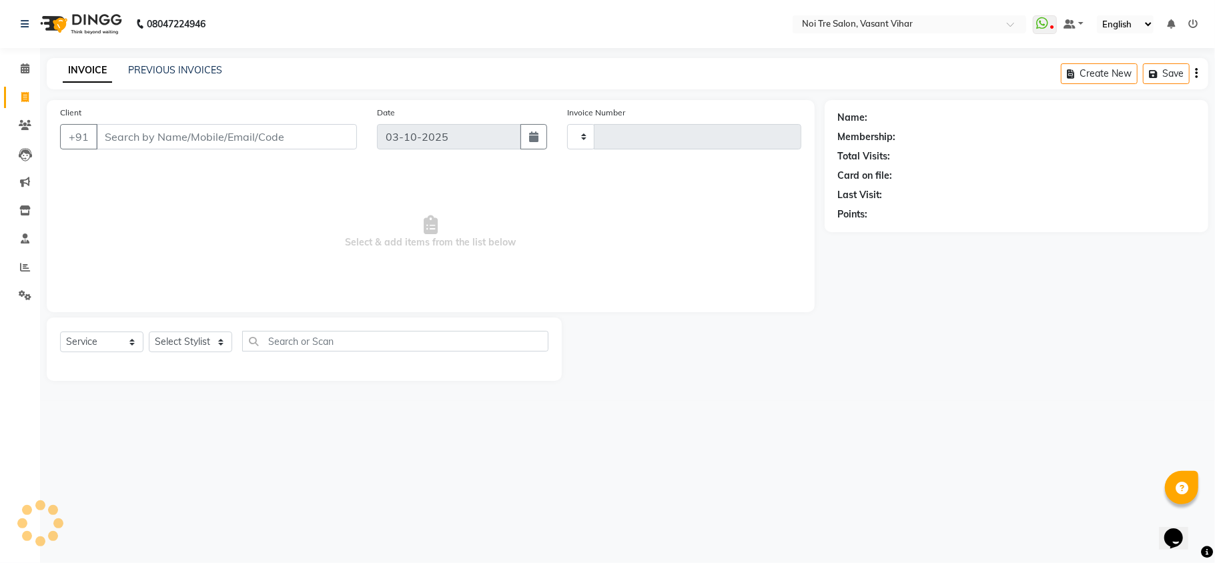
type input "3837"
select select "3944"
click at [172, 141] on input "Client" at bounding box center [226, 136] width 261 height 25
click at [322, 200] on span "Select & add items from the list below" at bounding box center [430, 231] width 741 height 133
click at [291, 145] on input "Client" at bounding box center [226, 136] width 261 height 25
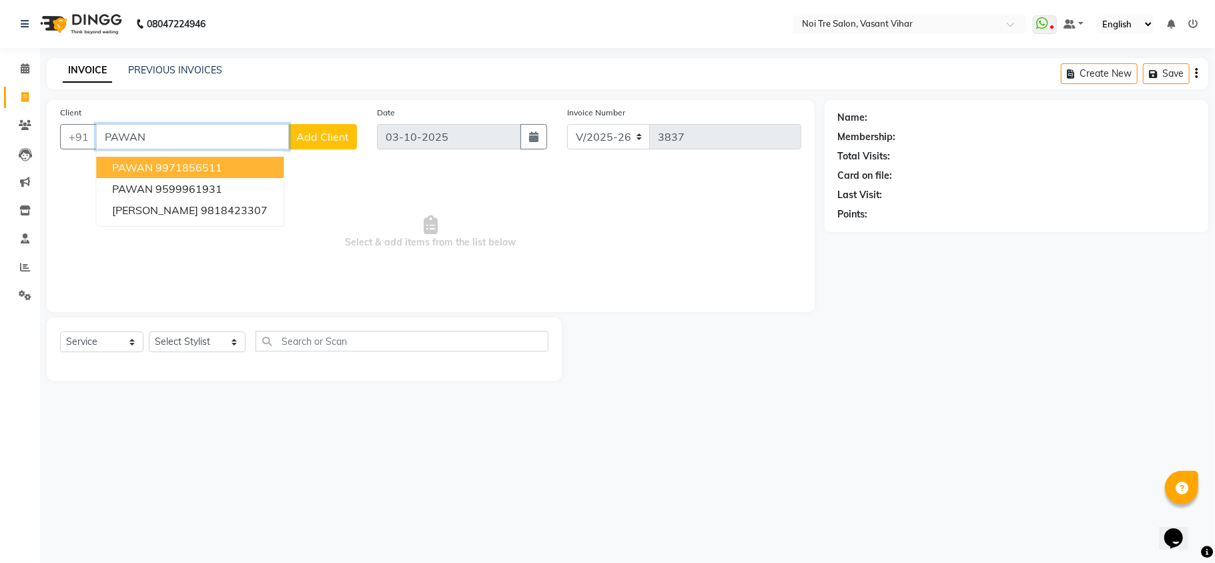
click at [222, 164] on button "PAWAN 9971856511" at bounding box center [189, 167] width 187 height 21
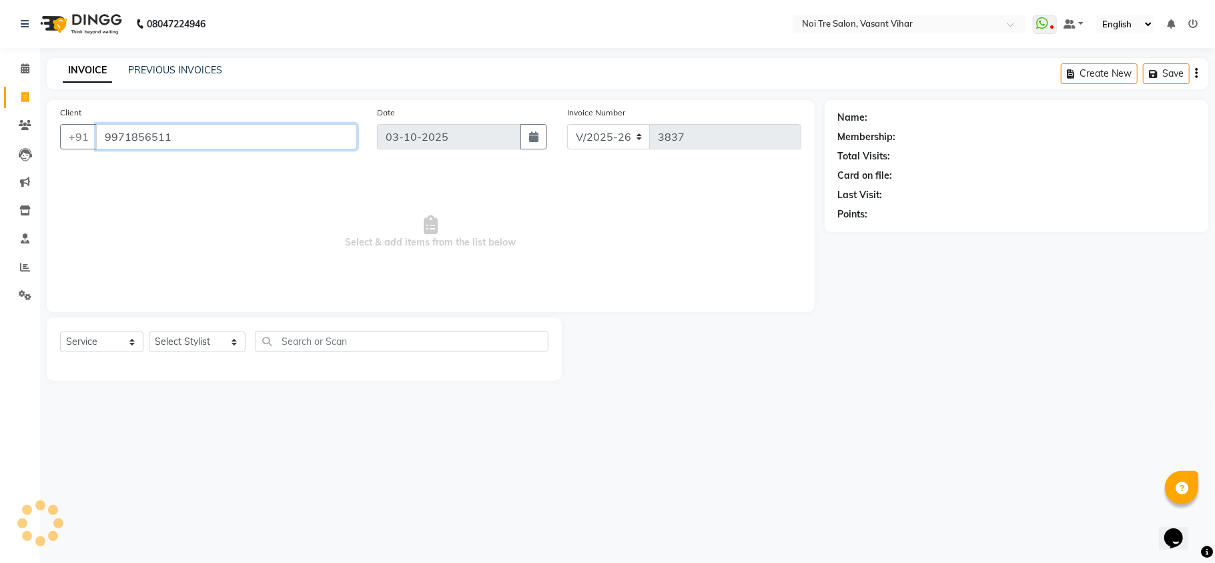
type input "9971856511"
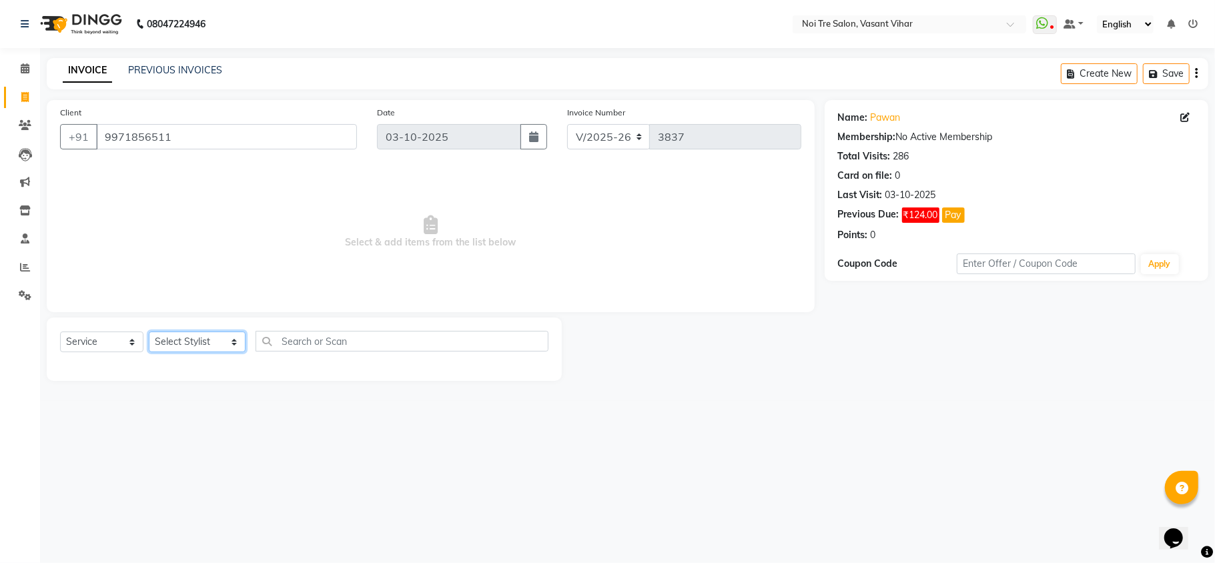
click at [196, 337] on select "Select Stylist [PERSON_NAME](PUNJABI BAGH) [PERSON_NAME] GEETA [PERSON_NAME] PD…" at bounding box center [197, 342] width 97 height 21
select select "78707"
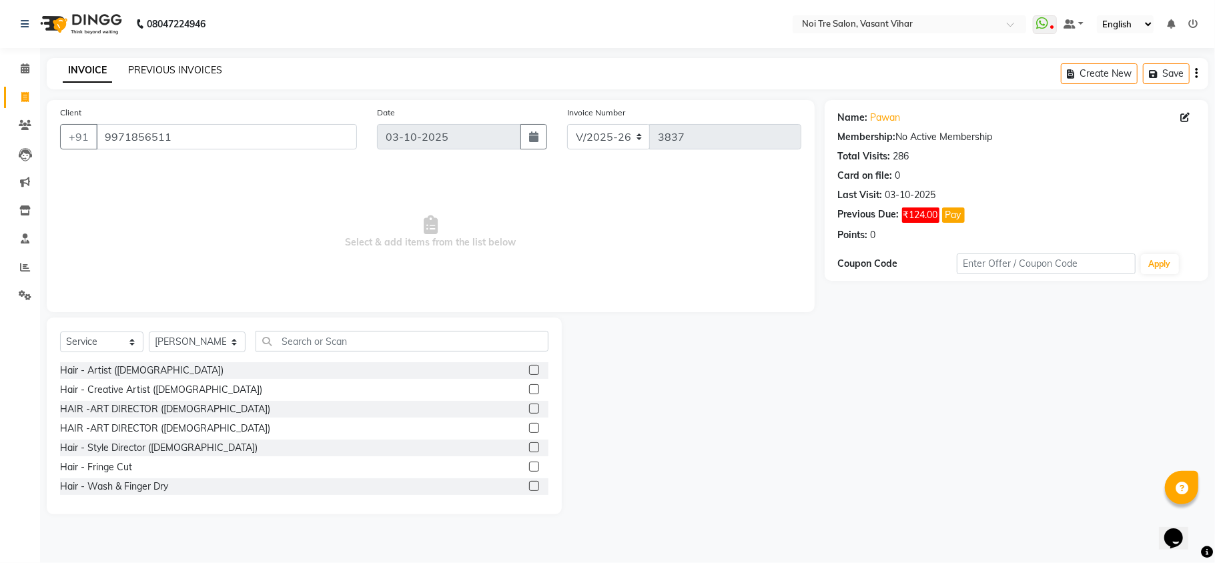
click at [205, 73] on link "PREVIOUS INVOICES" at bounding box center [175, 70] width 94 height 12
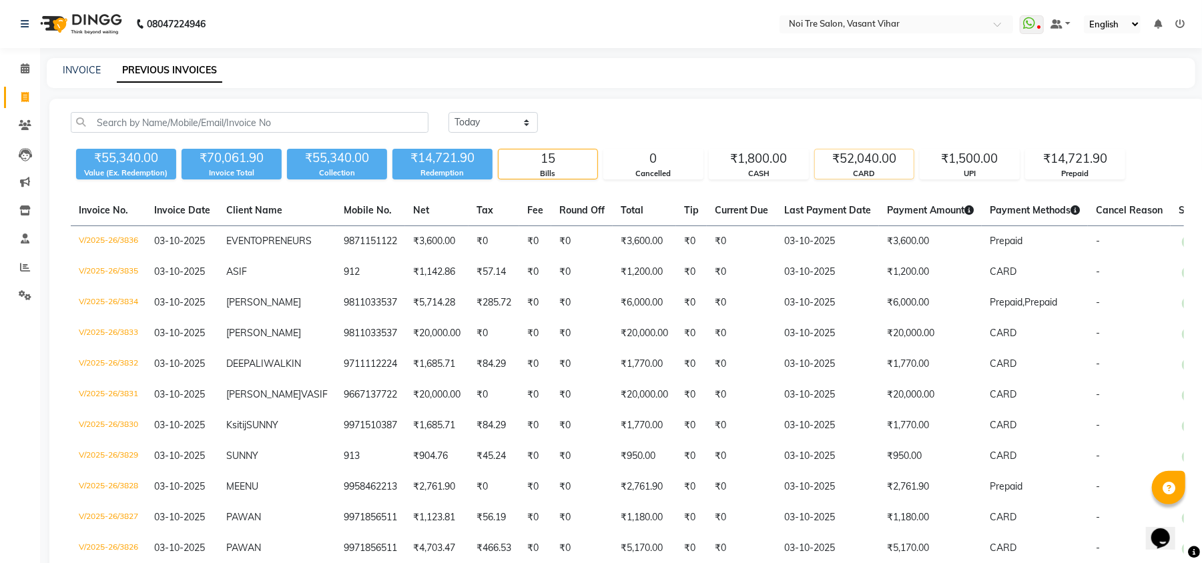
click at [865, 176] on div "CARD" at bounding box center [864, 173] width 99 height 11
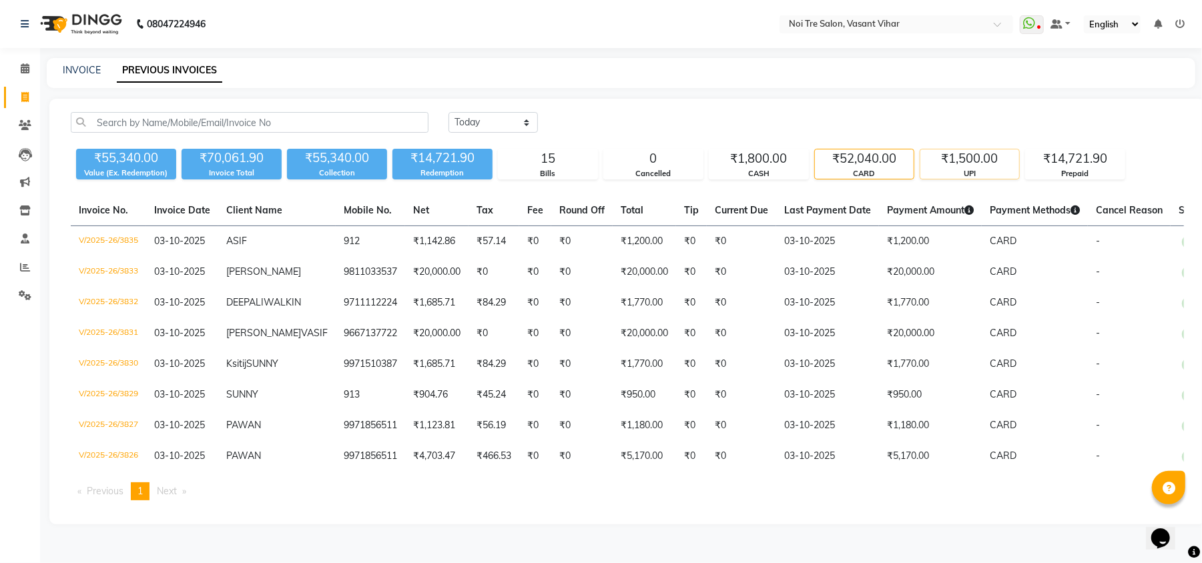
click at [975, 176] on div "UPI" at bounding box center [969, 173] width 99 height 11
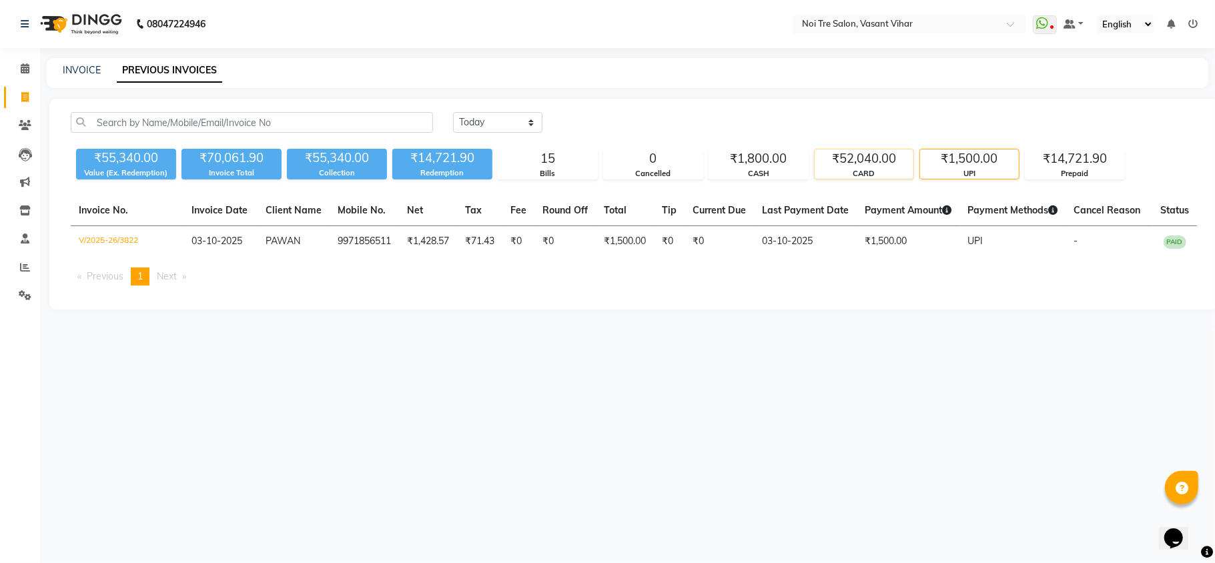
click at [874, 174] on div "CARD" at bounding box center [864, 173] width 99 height 11
